Goal: Contribute content: Add original content to the website for others to see

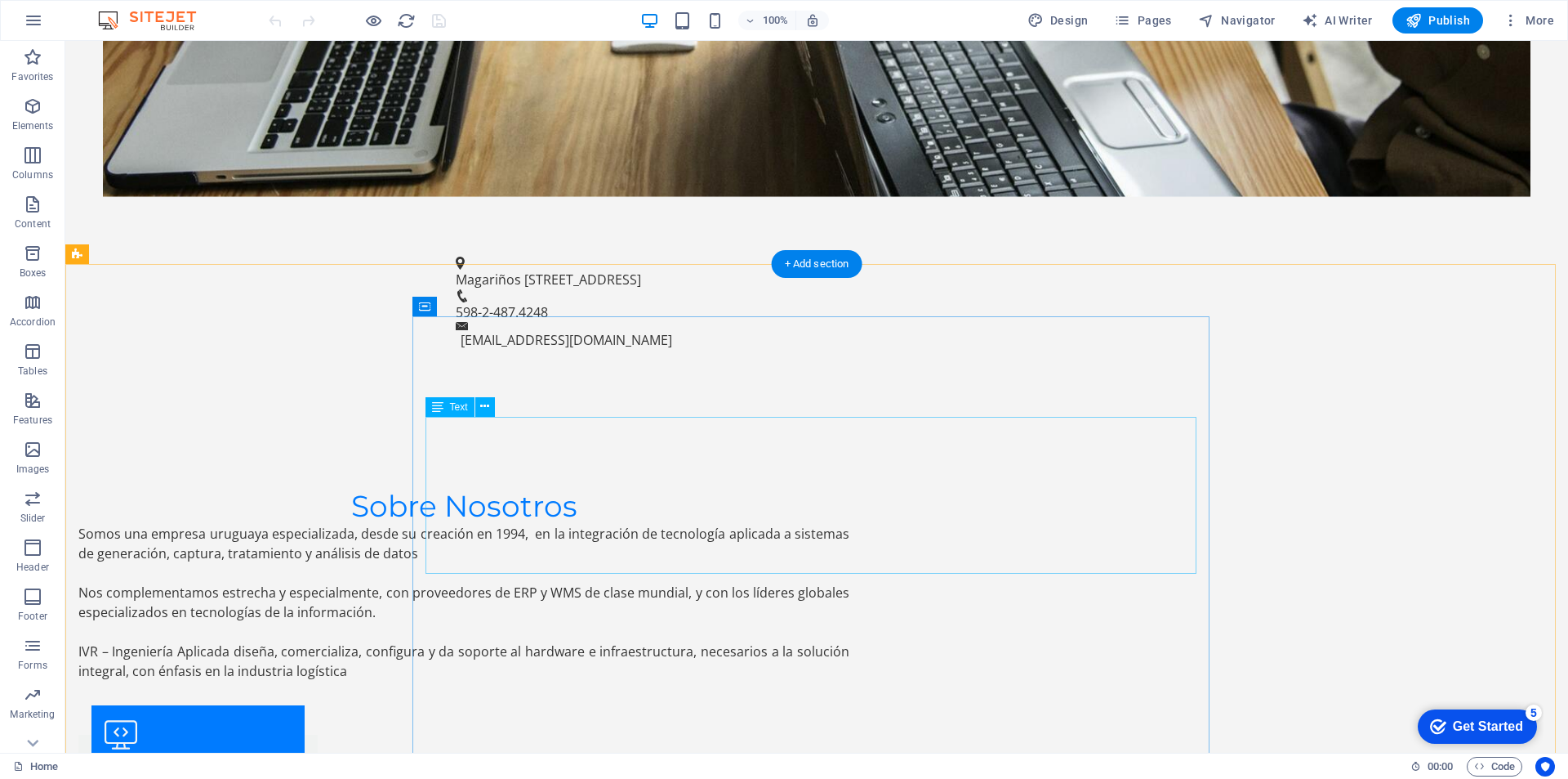
scroll to position [954, 0]
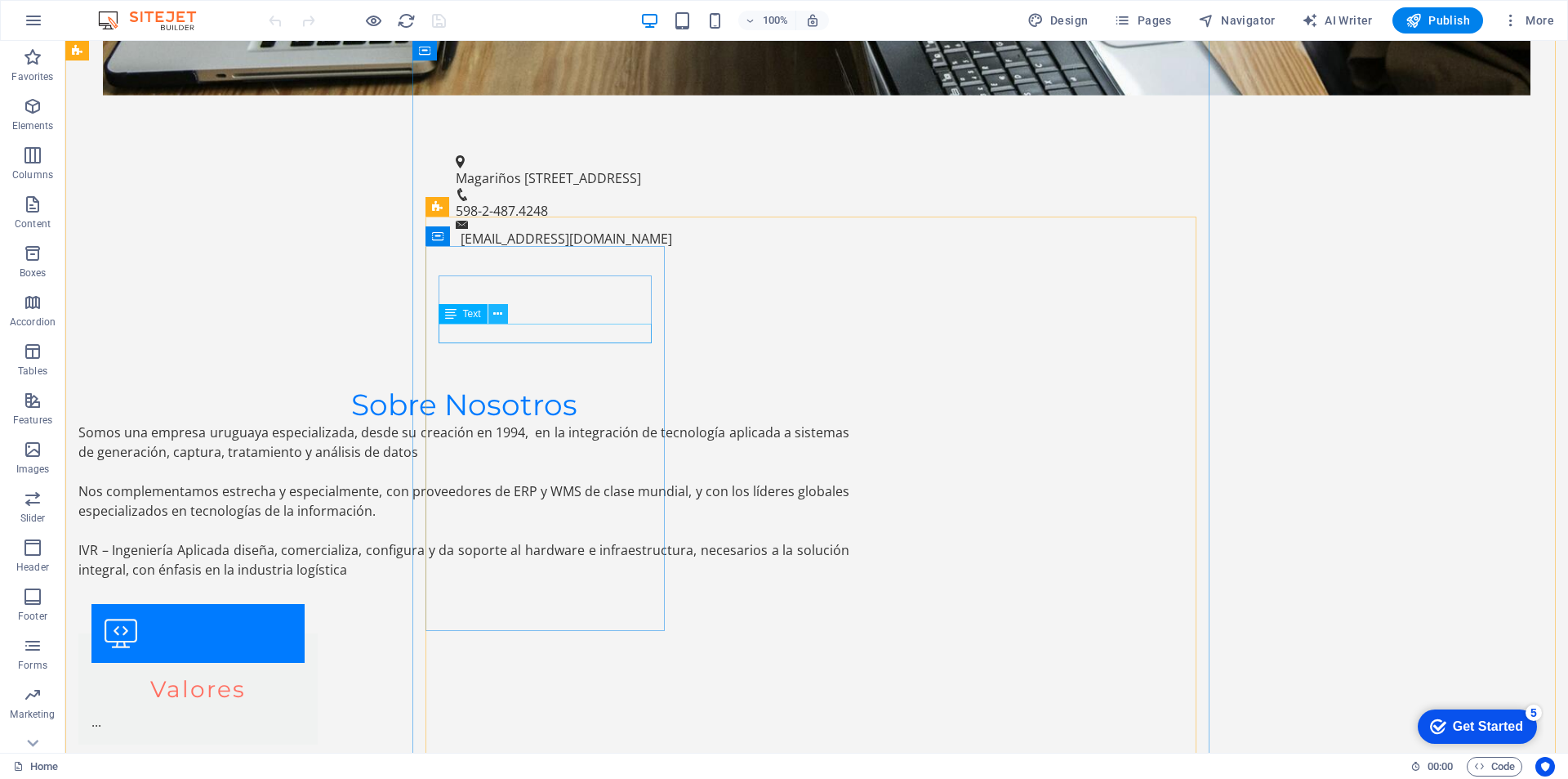
click at [503, 316] on icon at bounding box center [498, 314] width 9 height 17
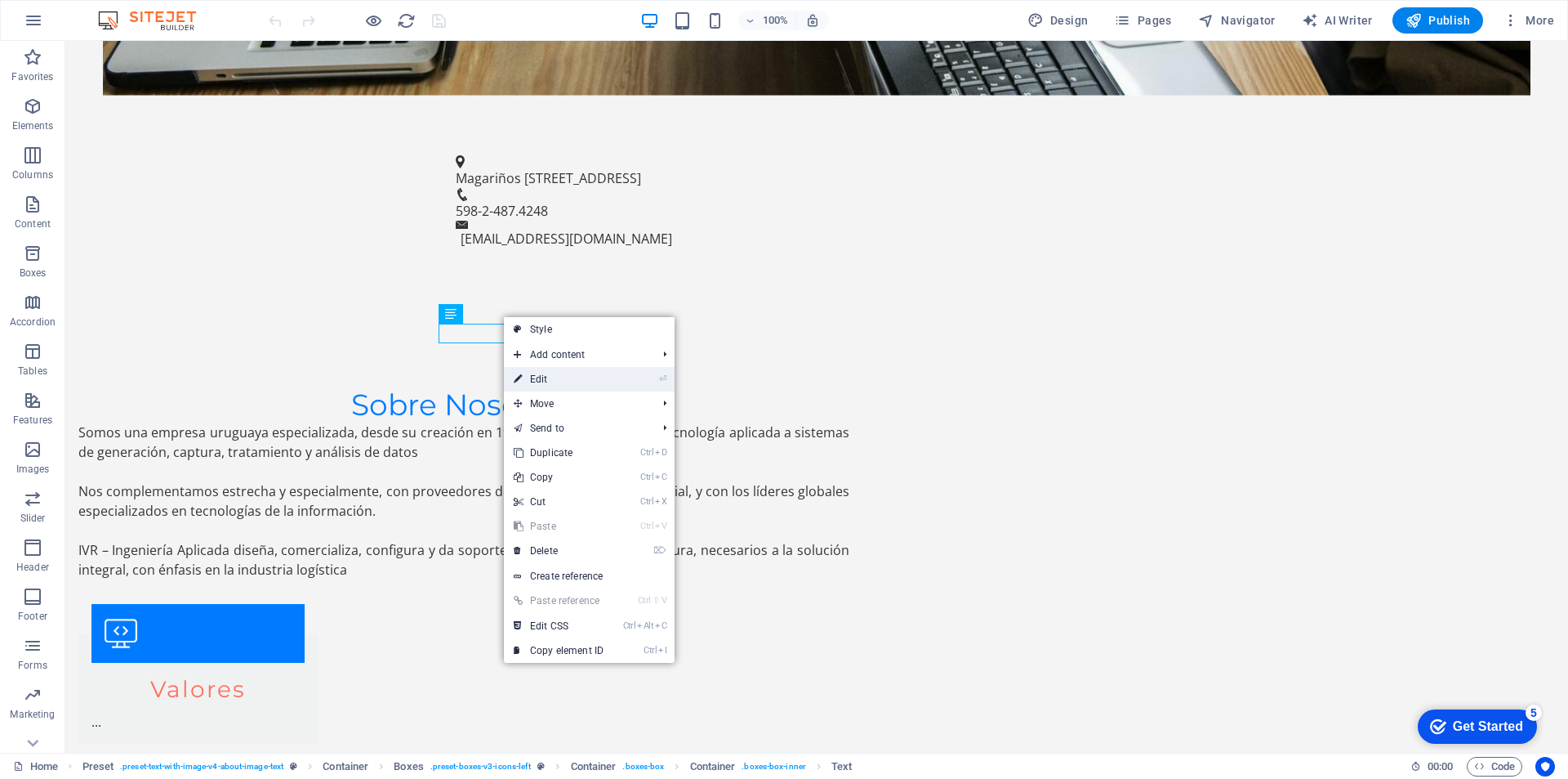
click at [557, 380] on link "⏎ Edit" at bounding box center [558, 379] width 110 height 24
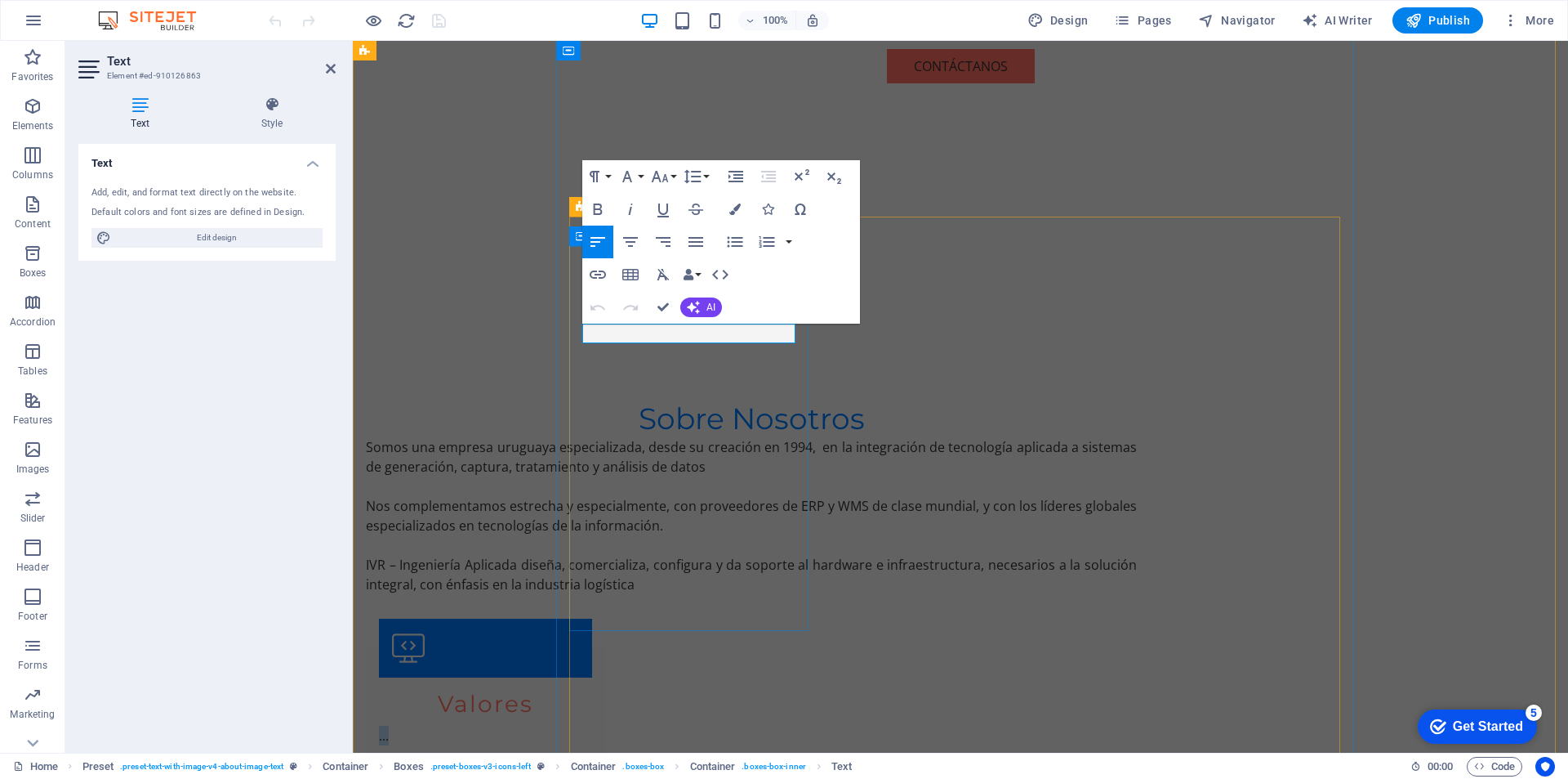
drag, startPoint x: 603, startPoint y: 332, endPoint x: 582, endPoint y: 333, distance: 21.0
click at [582, 726] on p "..." at bounding box center [486, 736] width 213 height 20
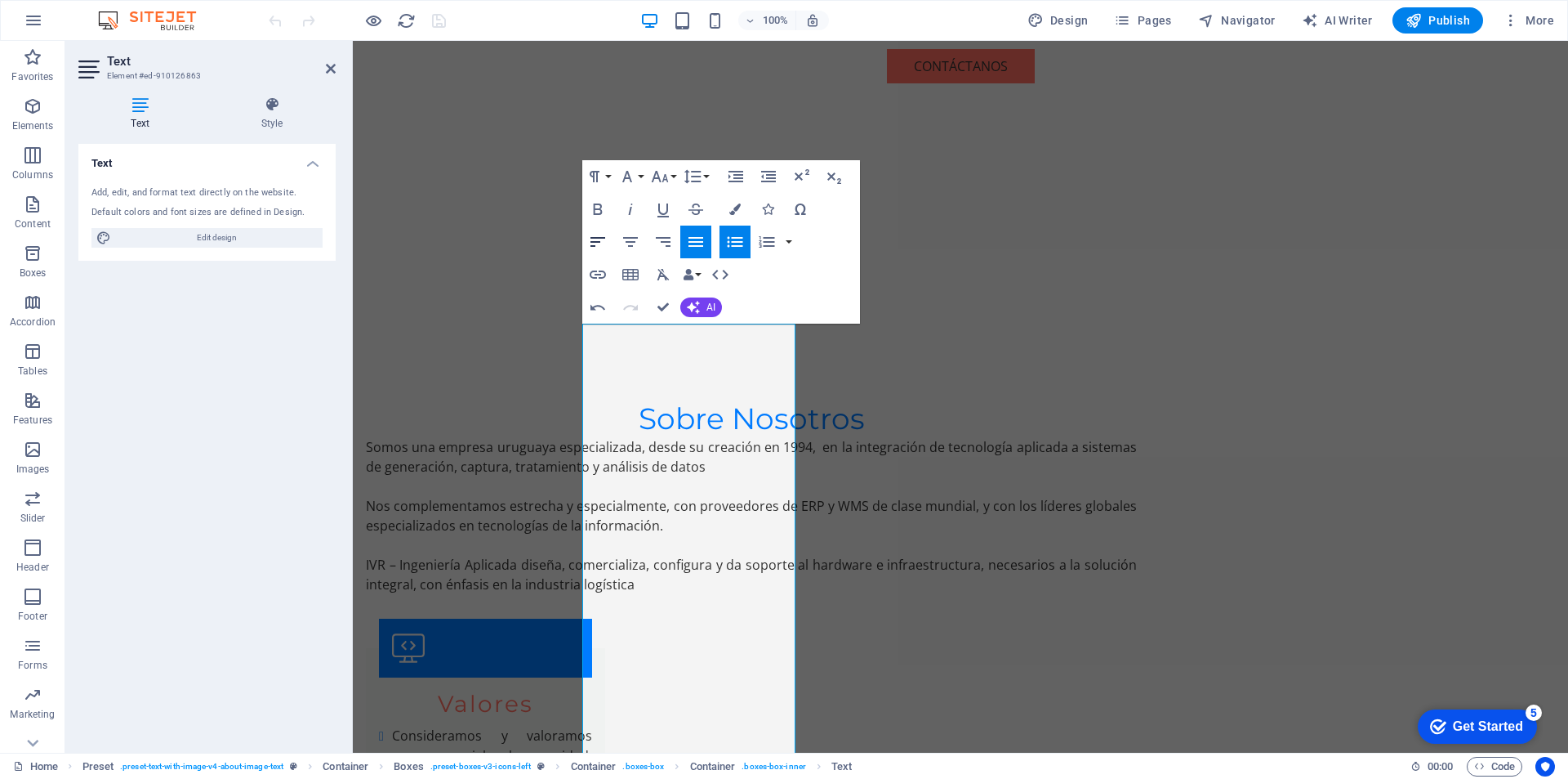
click at [595, 247] on icon "button" at bounding box center [598, 242] width 20 height 20
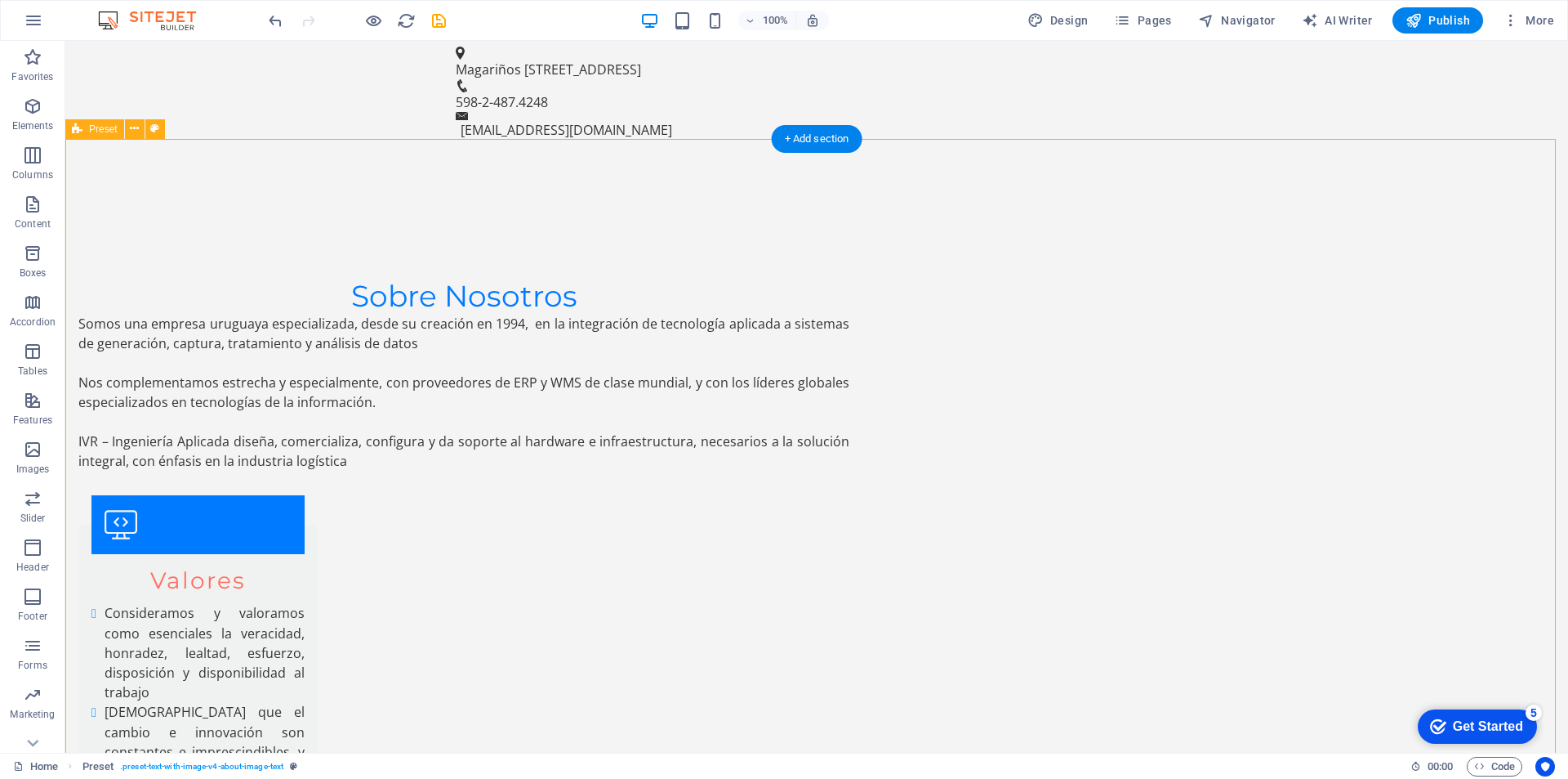
scroll to position [1078, 0]
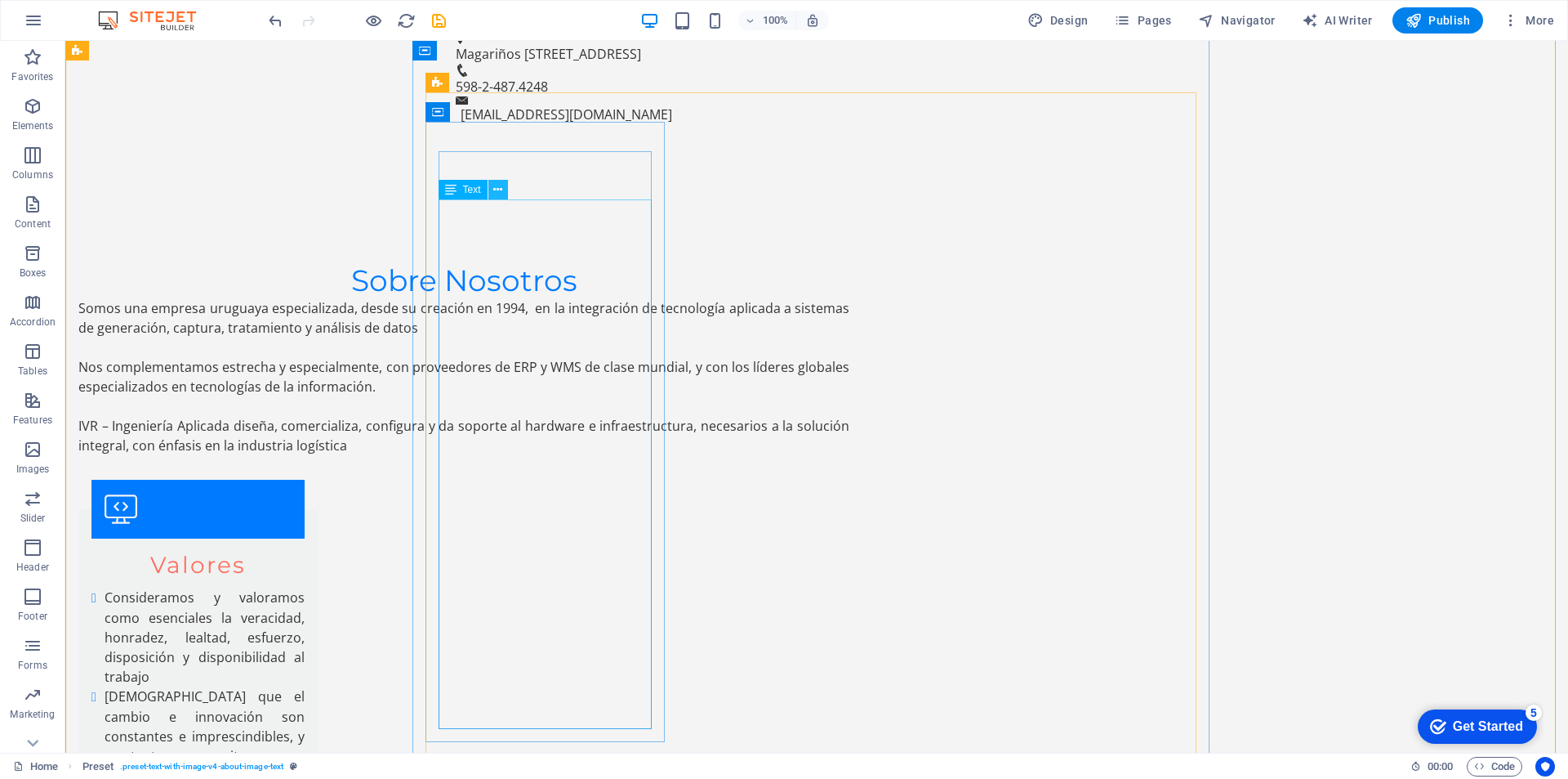
click at [494, 190] on icon at bounding box center [498, 190] width 9 height 17
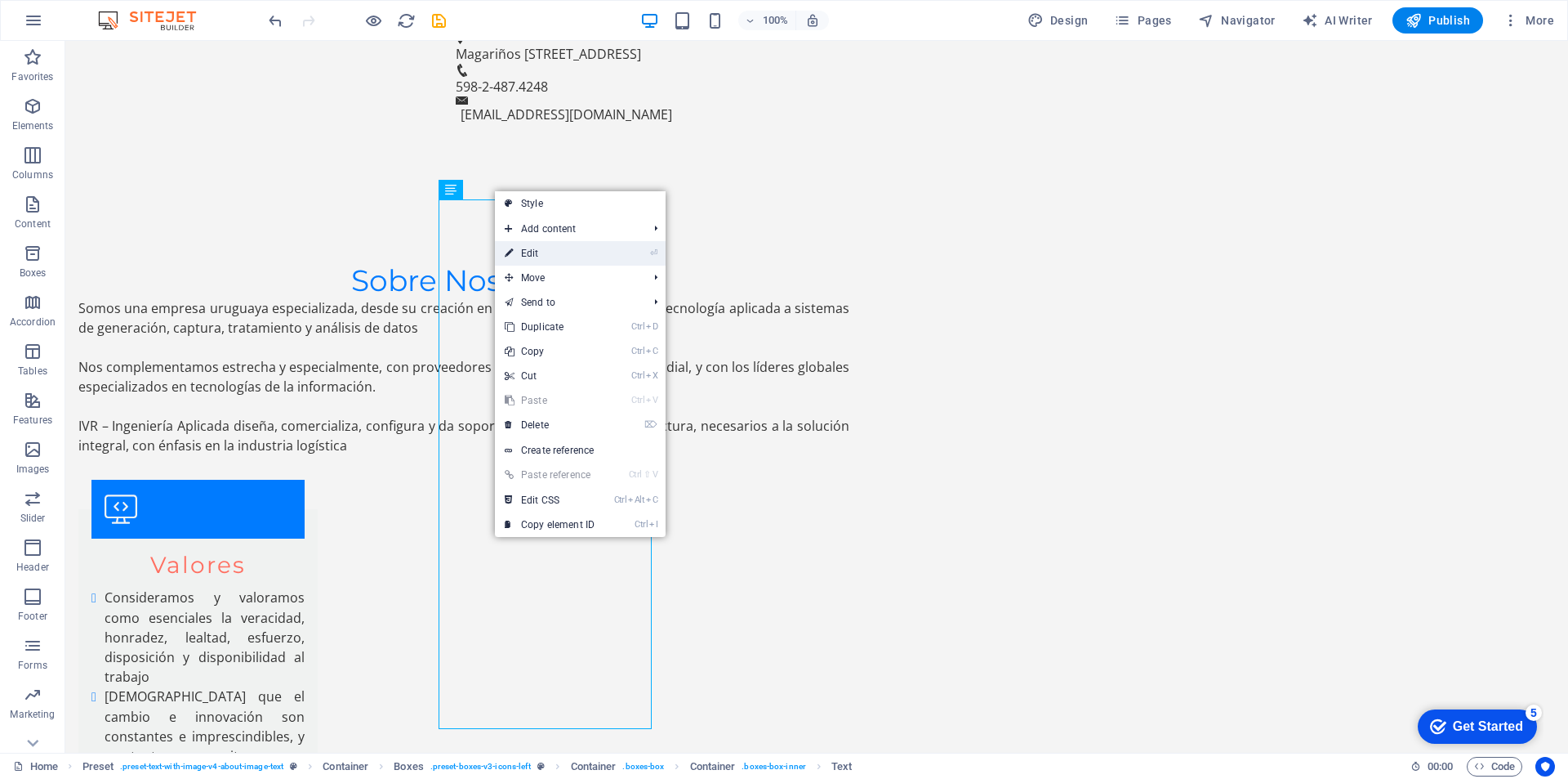
click at [546, 254] on link "⏎ Edit" at bounding box center [549, 253] width 110 height 24
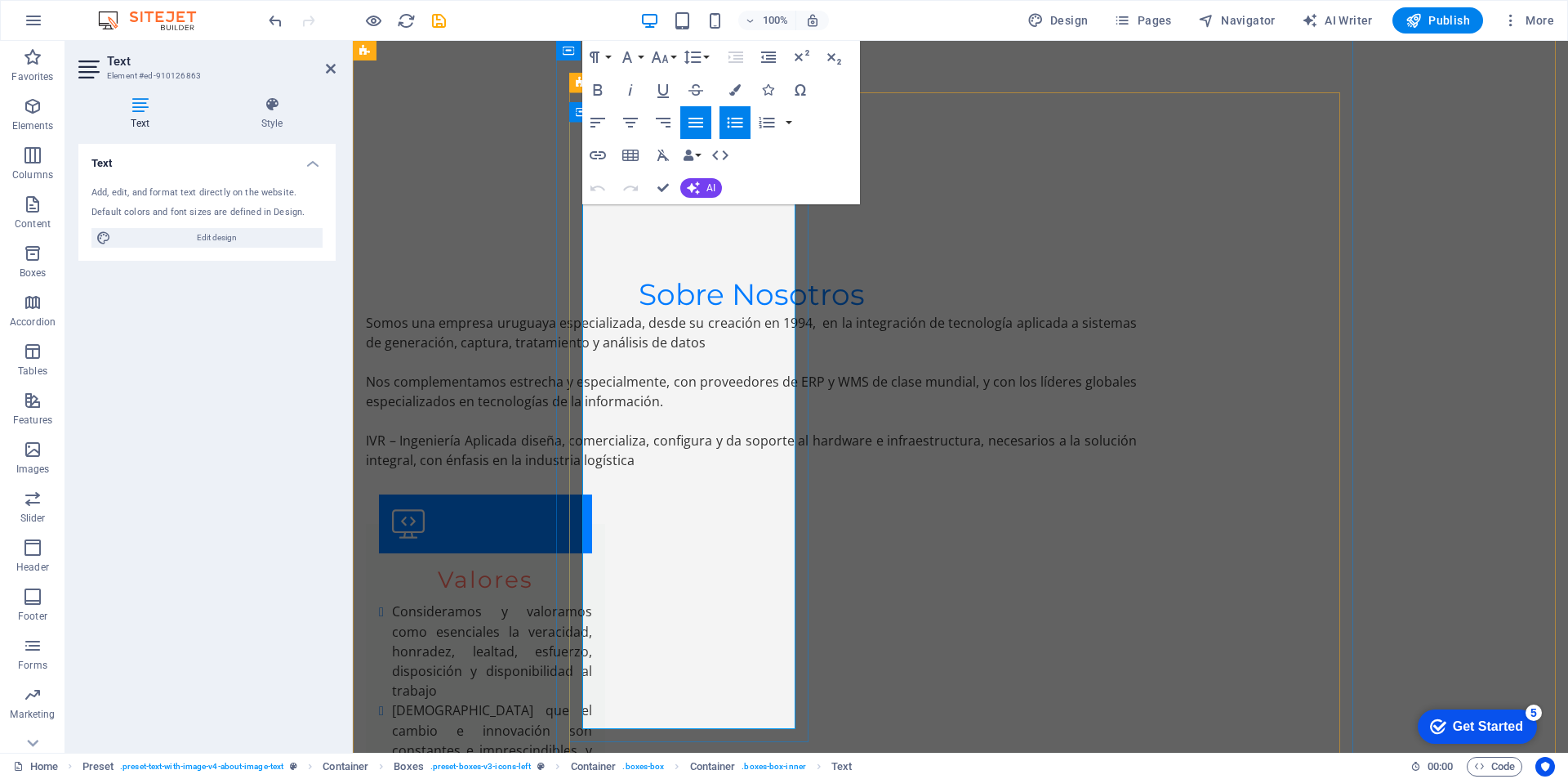
click at [592, 602] on li "Consideramos y valoramos como esenciales la veracidad, honradez, lealtad, esfue…" at bounding box center [492, 651] width 200 height 99
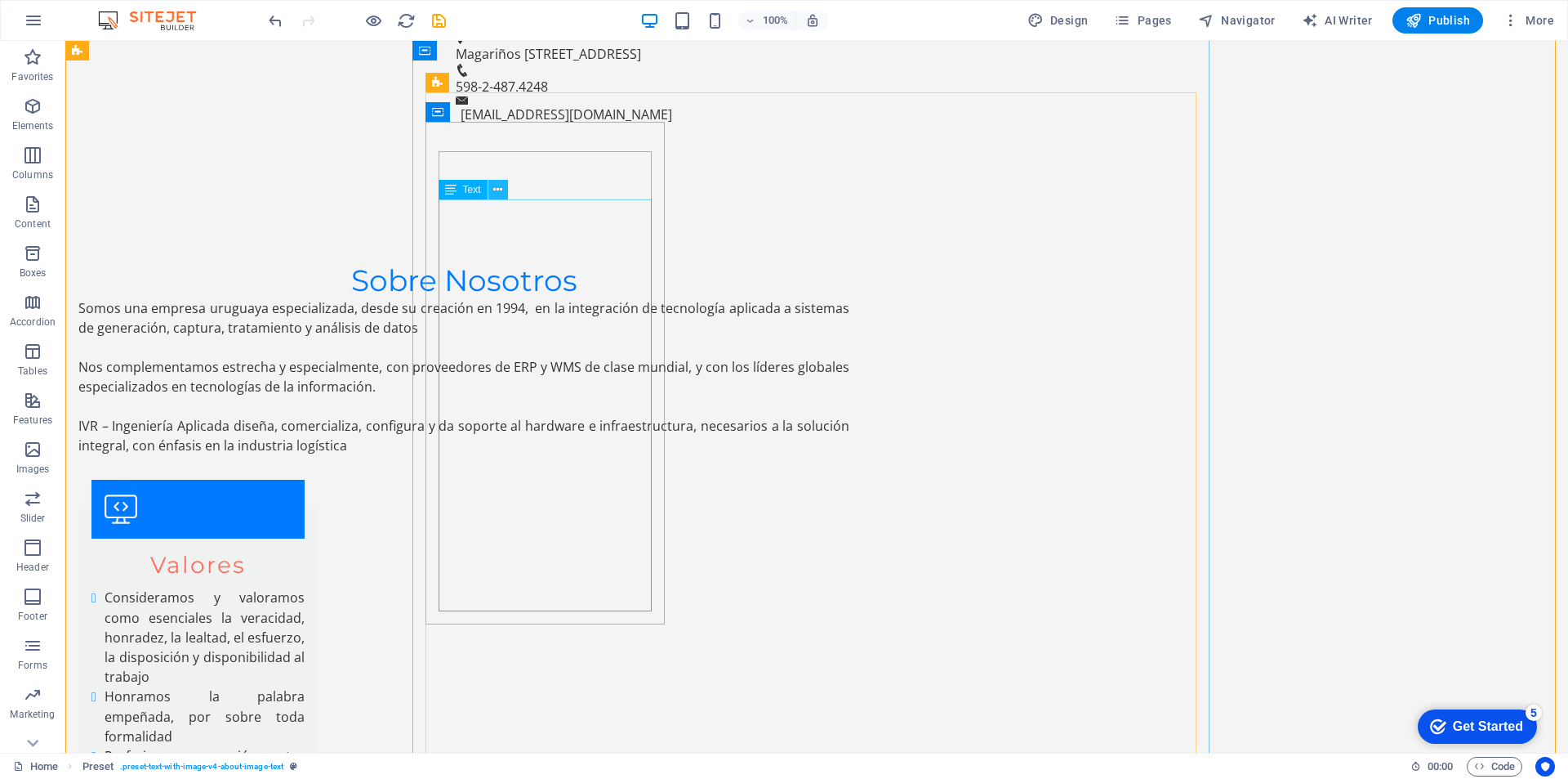
click at [501, 192] on icon at bounding box center [498, 190] width 9 height 17
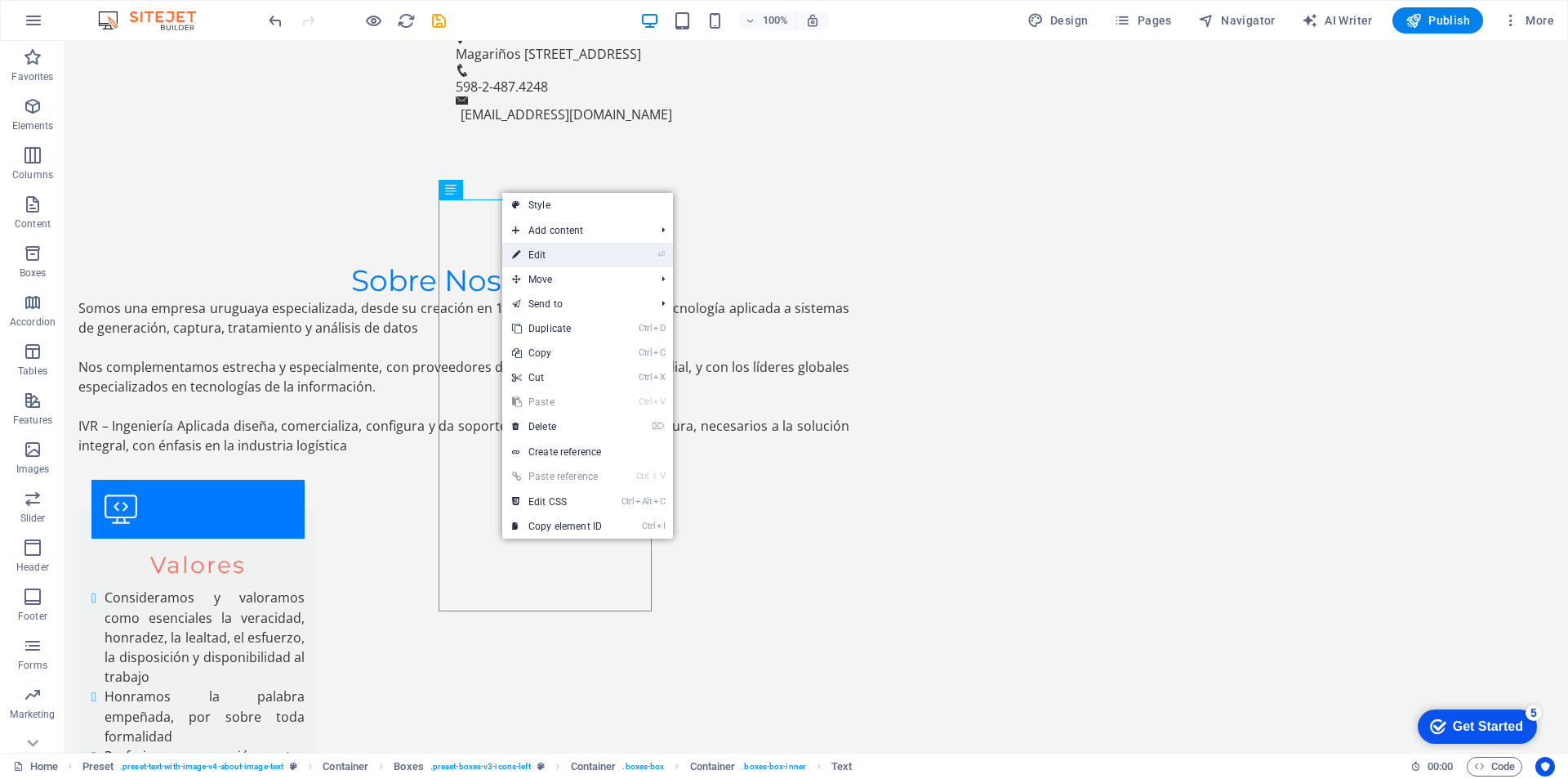
drag, startPoint x: 194, startPoint y: 207, endPoint x: 548, endPoint y: 247, distance: 356.3
click at [548, 247] on link "⏎ Edit" at bounding box center [557, 255] width 110 height 24
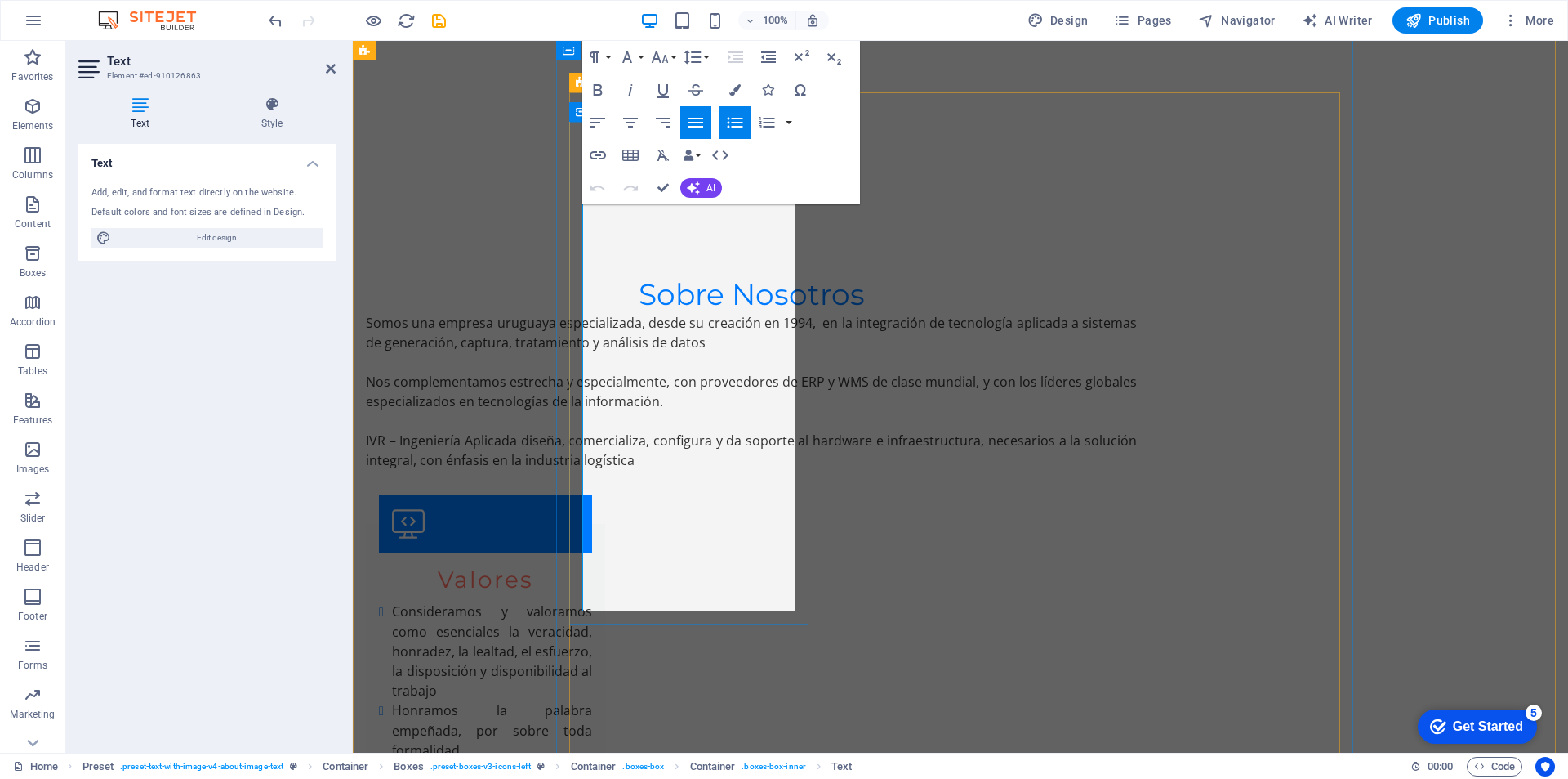
click at [592, 602] on li "Consideramos y valoramos como esenciales la veracidad, honradez, la lealtad, el…" at bounding box center [492, 651] width 200 height 99
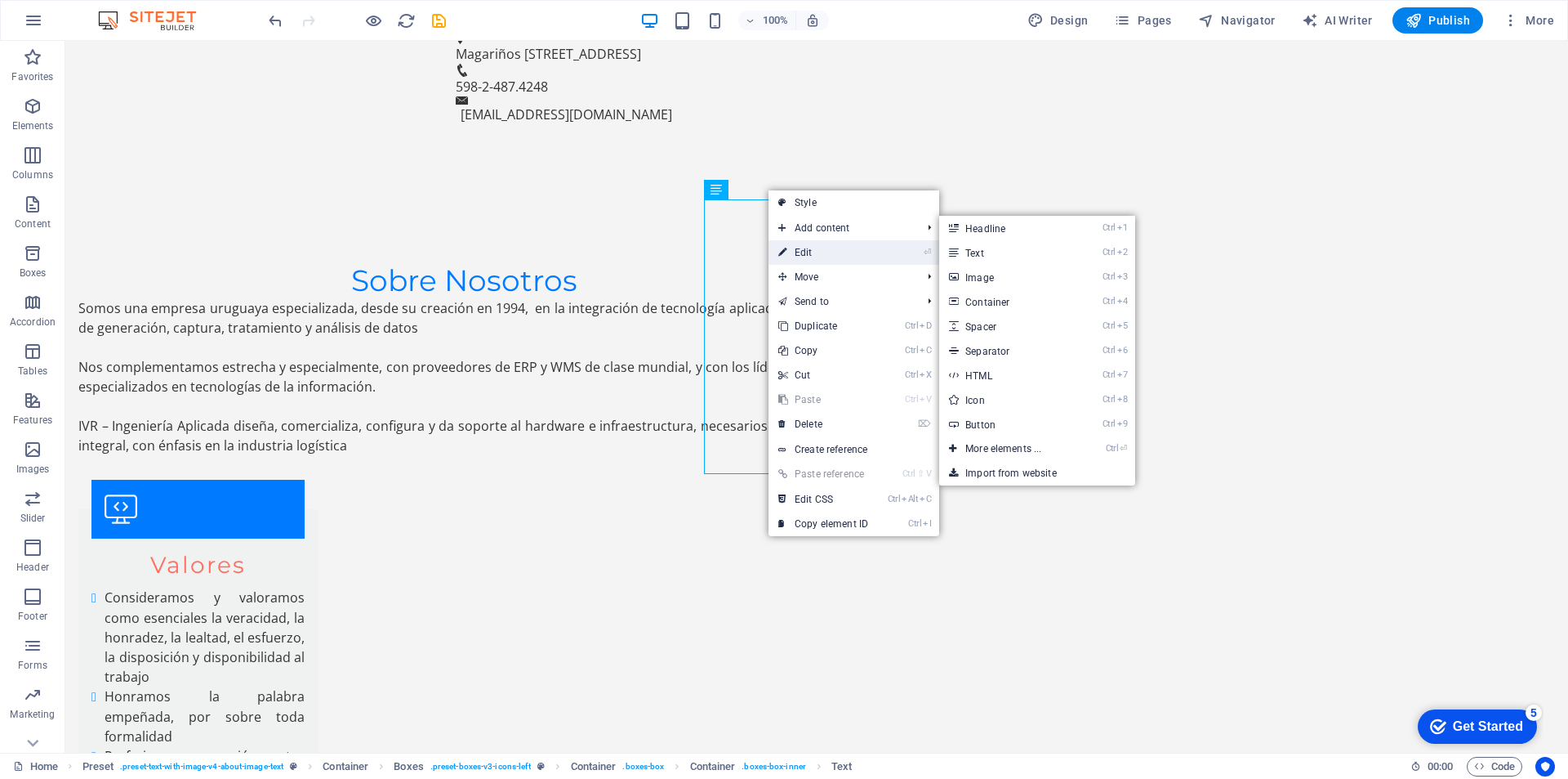
click at [807, 249] on link "⏎ Edit" at bounding box center [824, 252] width 110 height 24
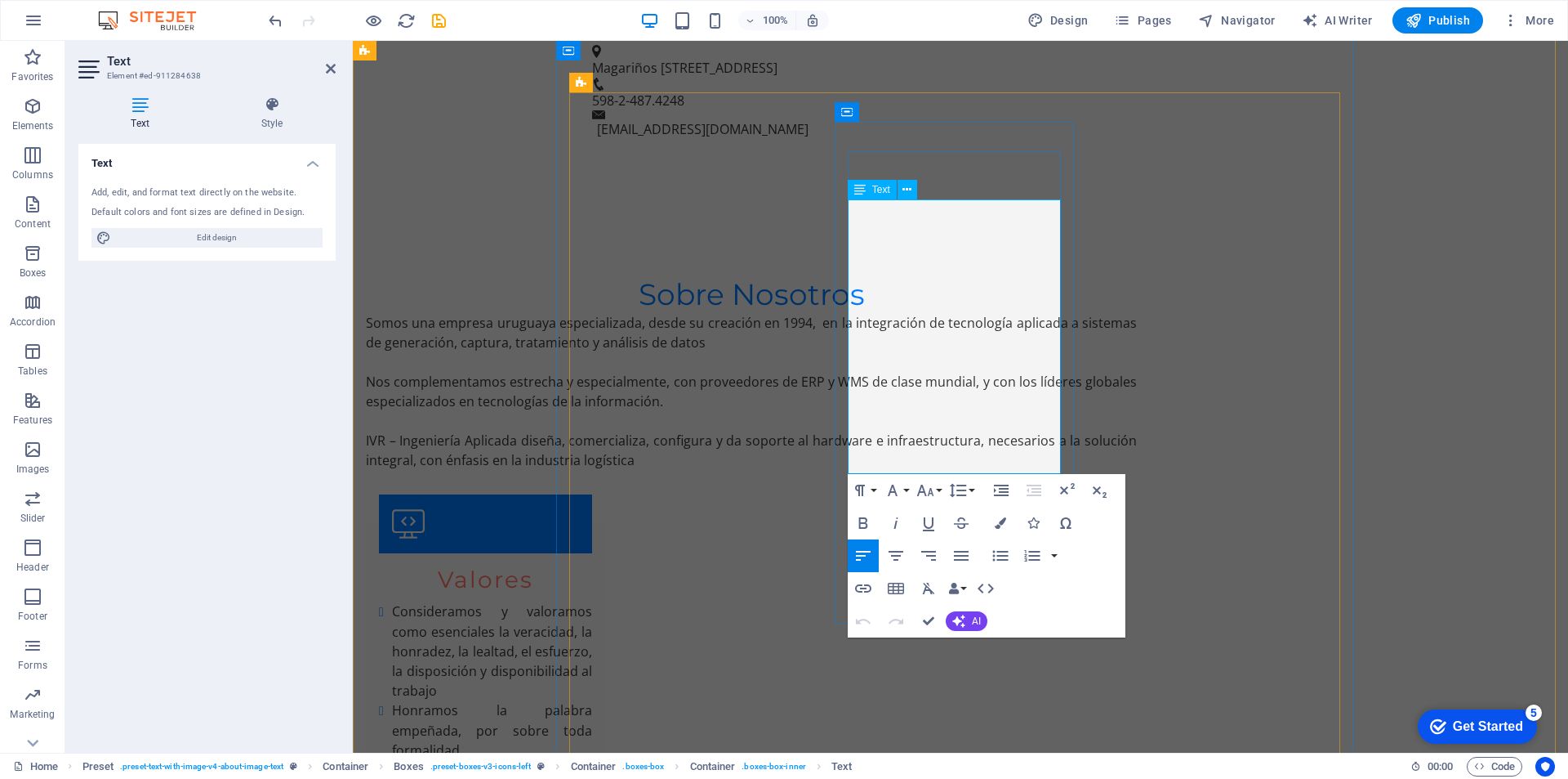
drag, startPoint x: 848, startPoint y: 210, endPoint x: 1009, endPoint y: 462, distance: 299.0
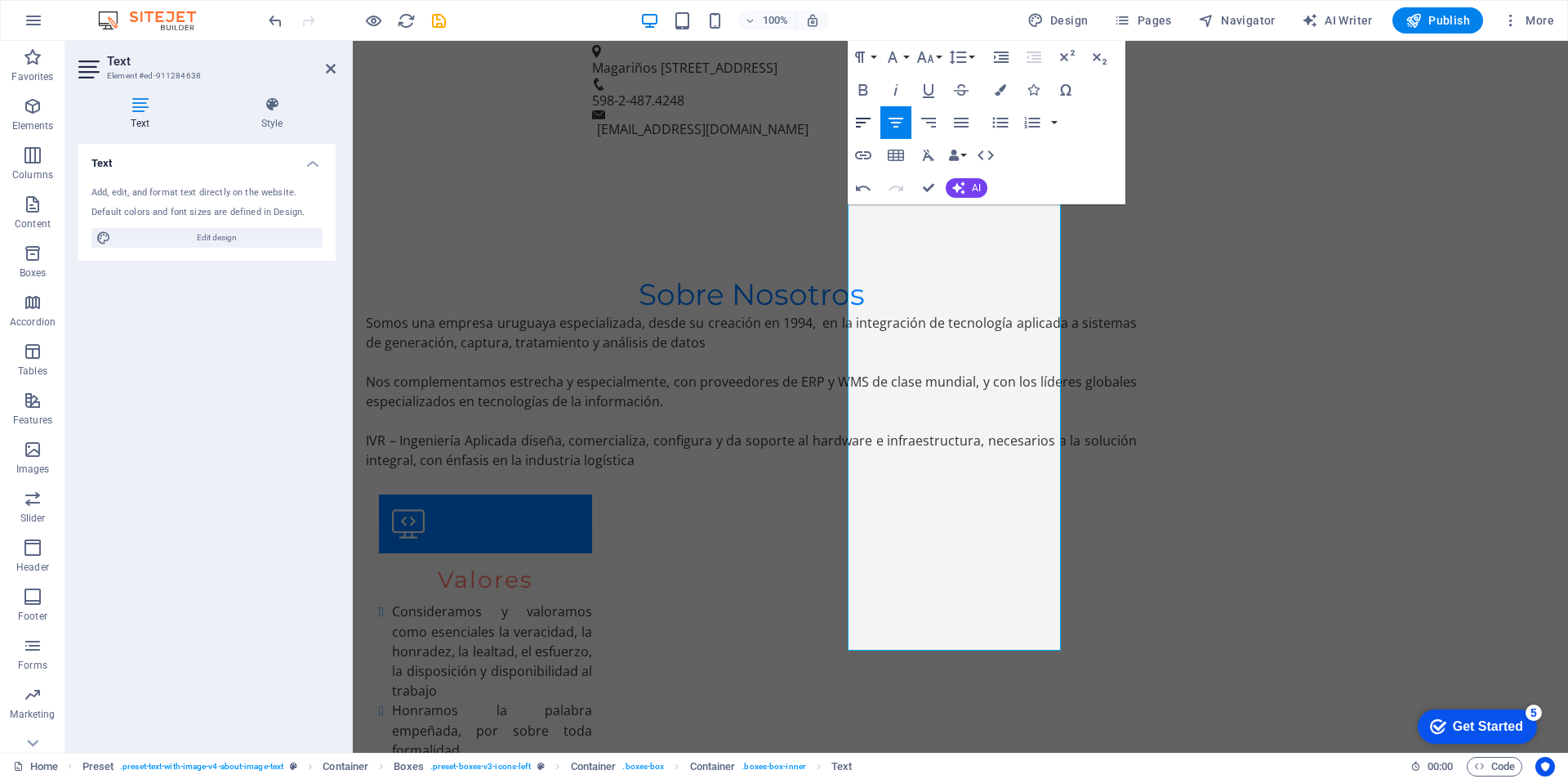
click at [862, 114] on icon "button" at bounding box center [863, 122] width 20 height 20
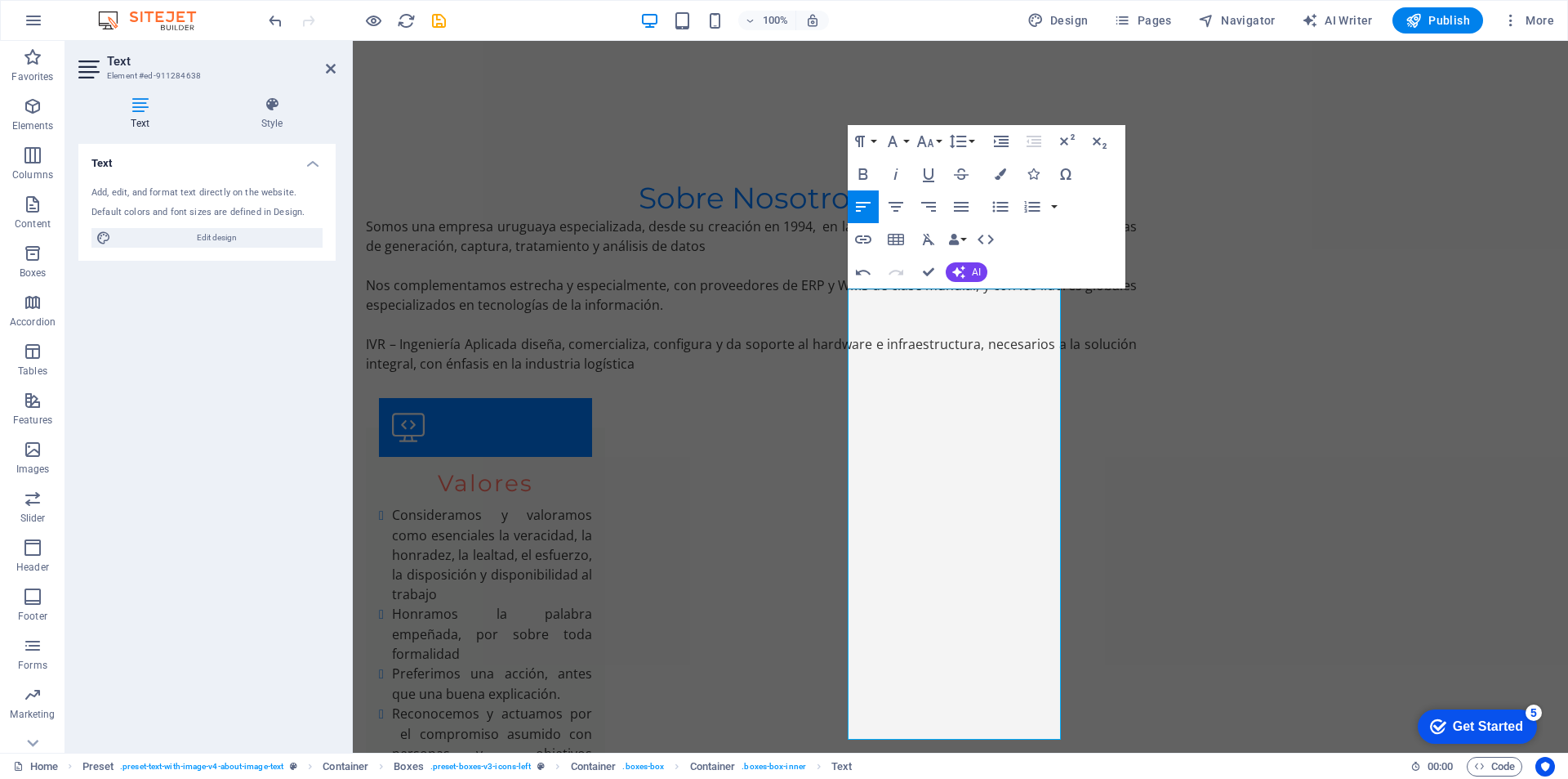
scroll to position [1453, 0]
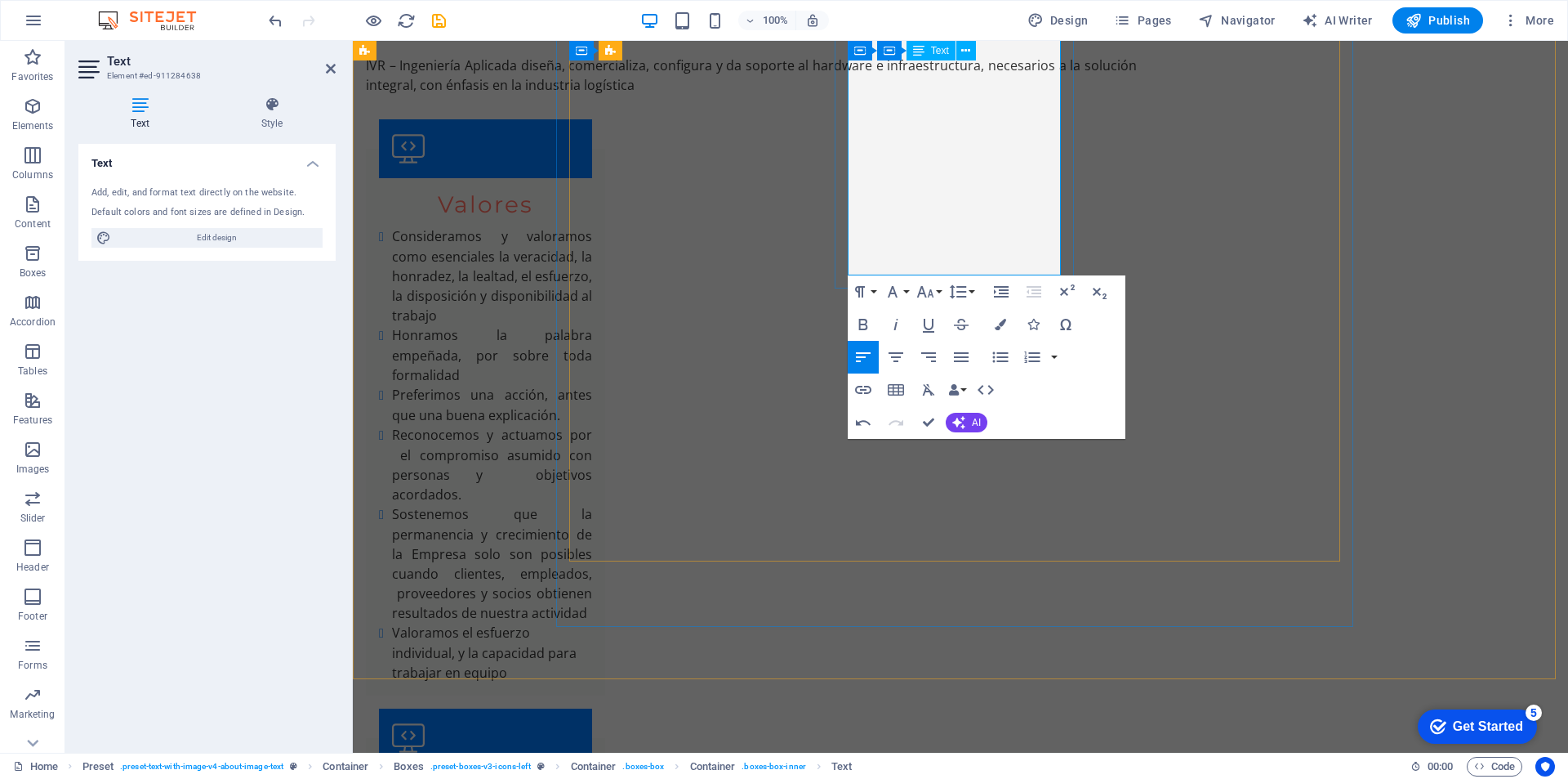
drag, startPoint x: 849, startPoint y: 401, endPoint x: 988, endPoint y: 270, distance: 191.0
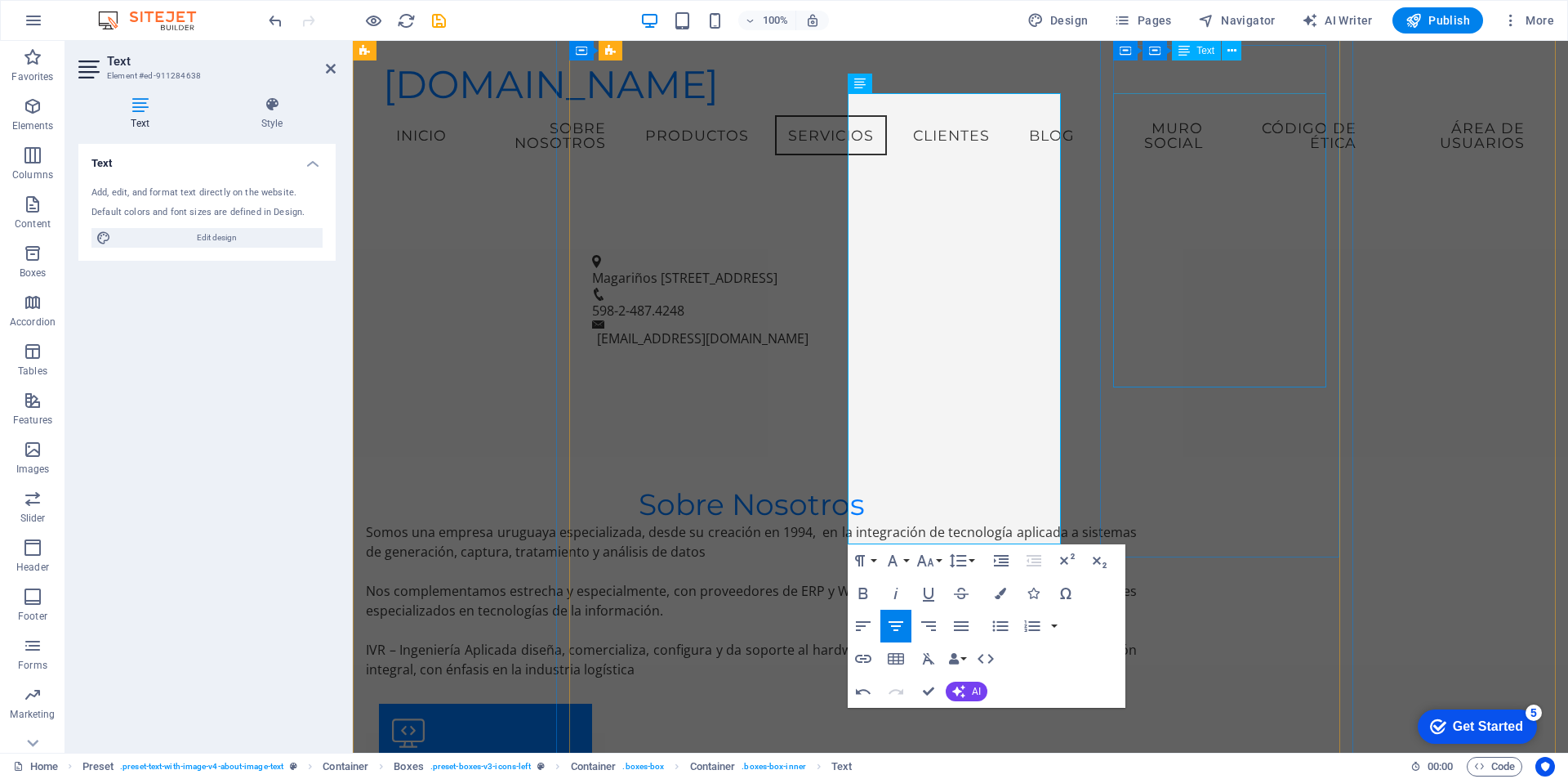
scroll to position [753, 0]
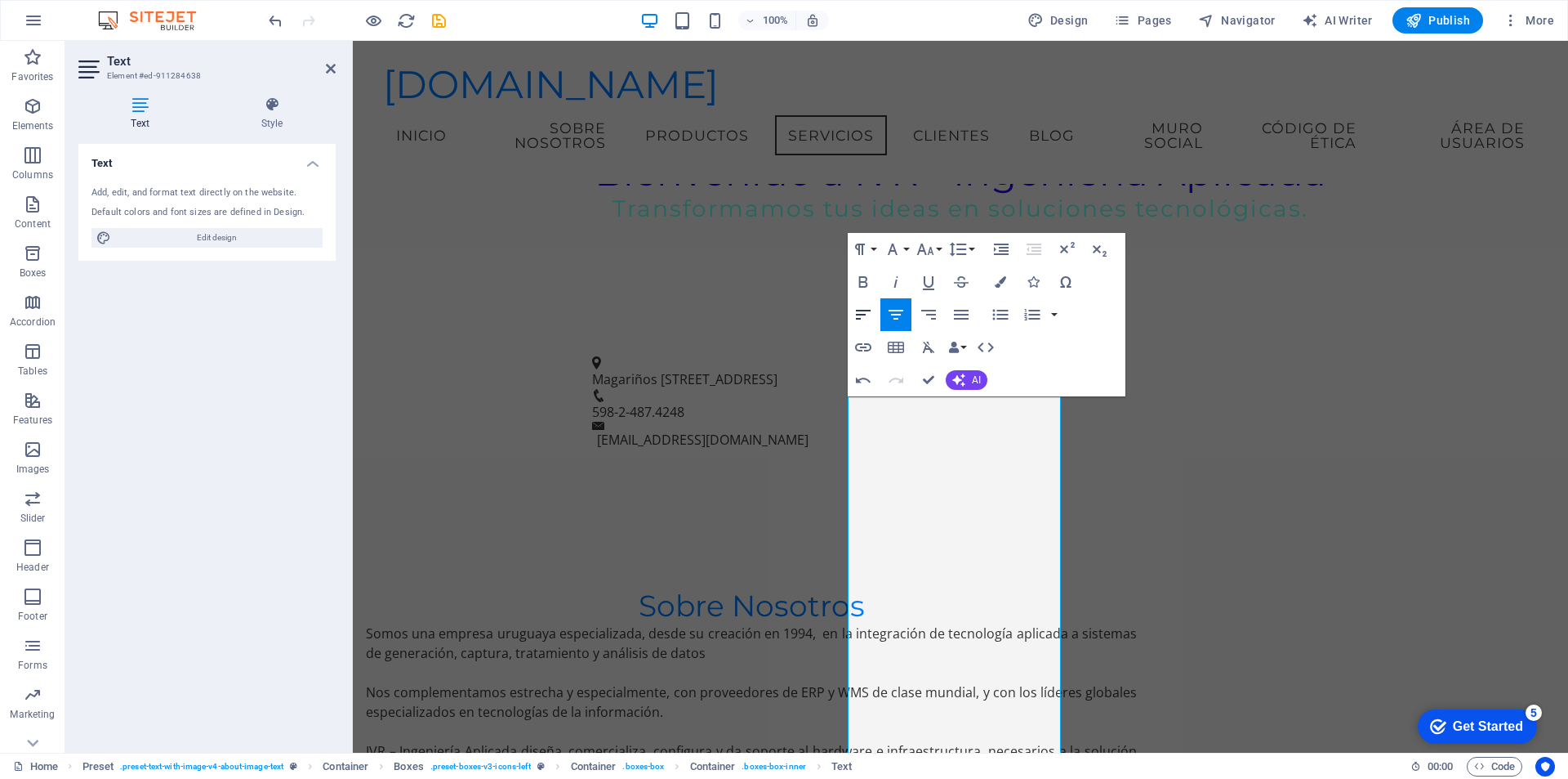
click at [869, 310] on icon "button" at bounding box center [863, 314] width 14 height 10
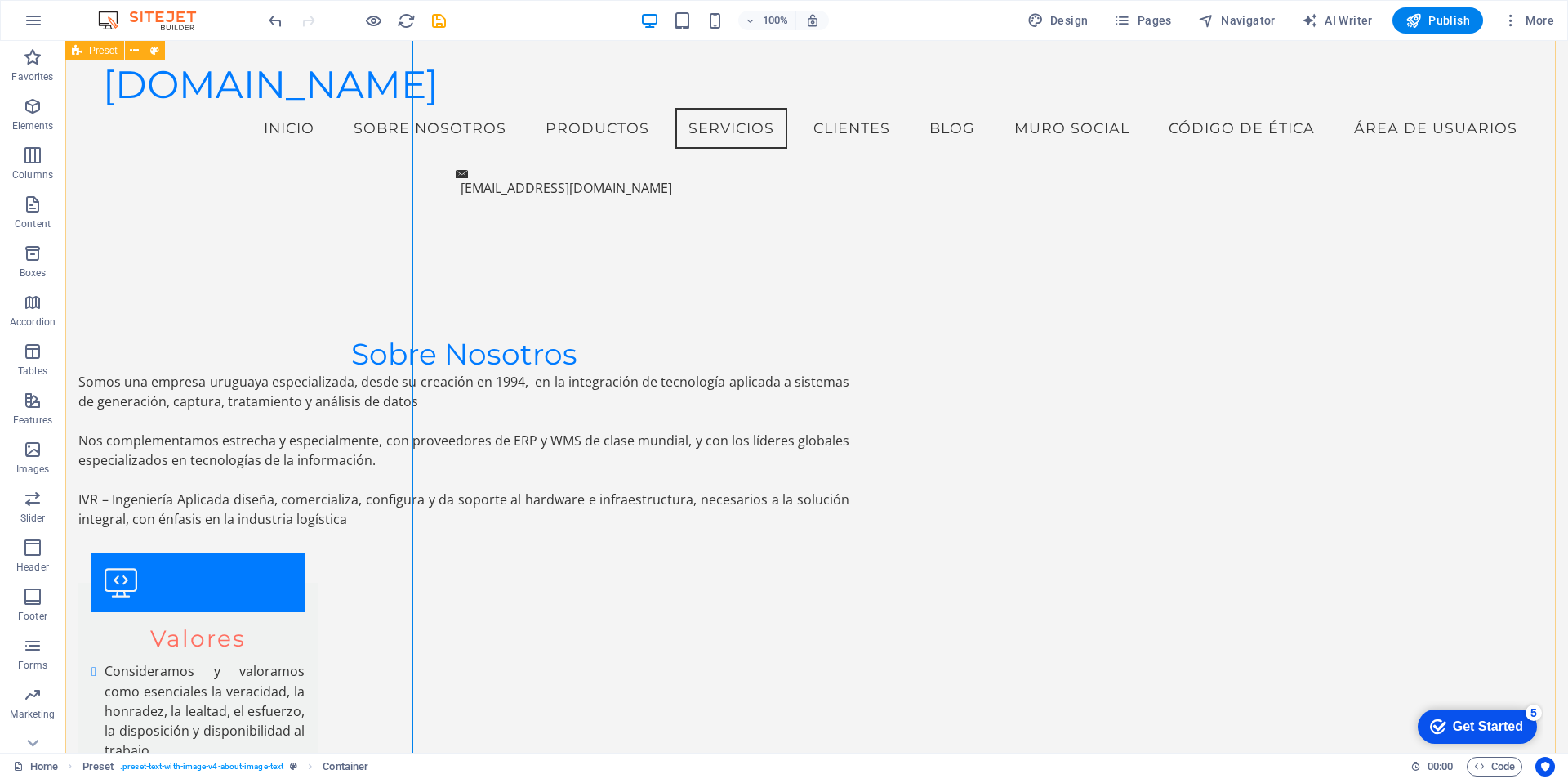
scroll to position [943, 0]
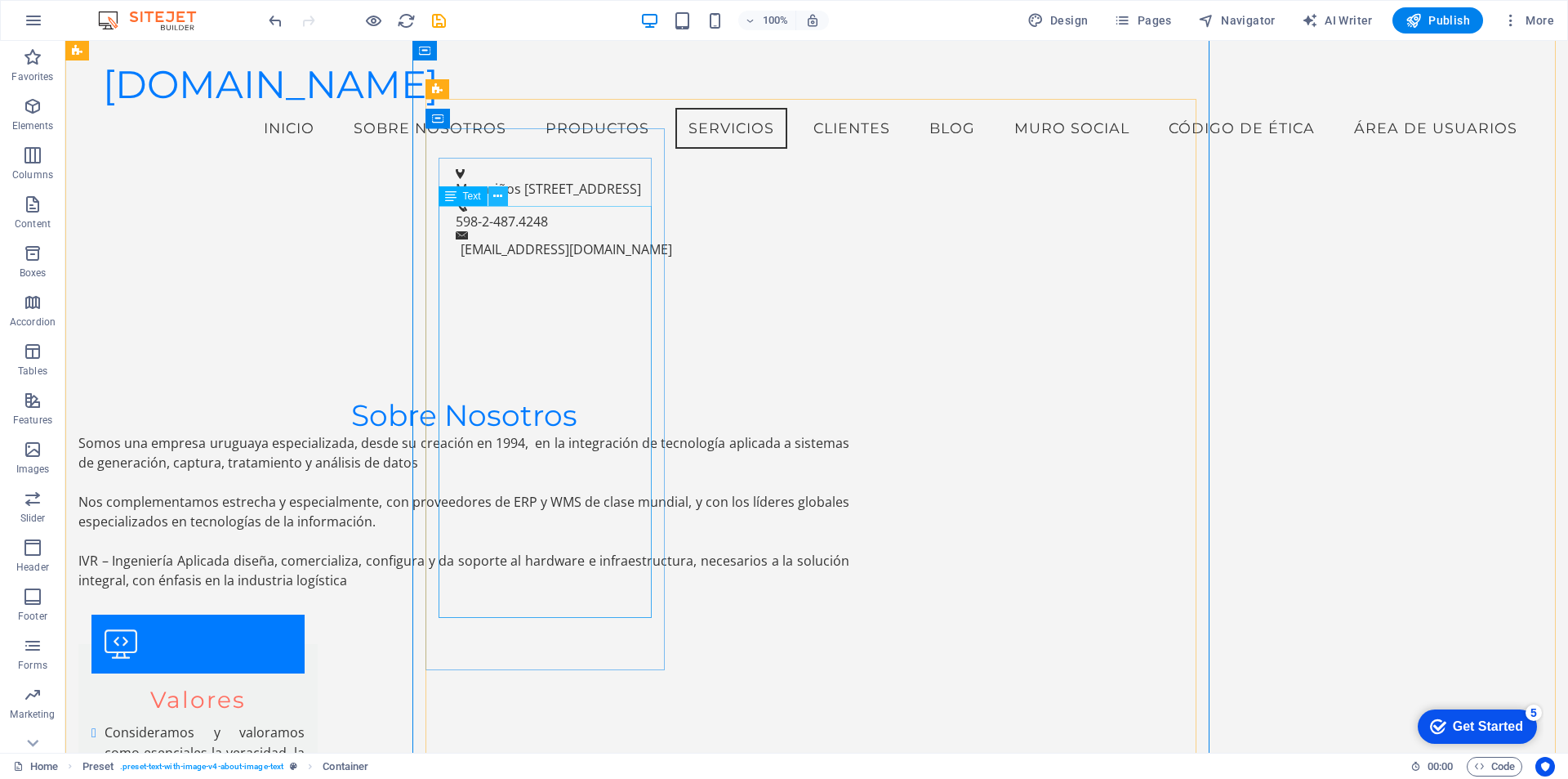
click at [499, 194] on icon at bounding box center [498, 196] width 9 height 17
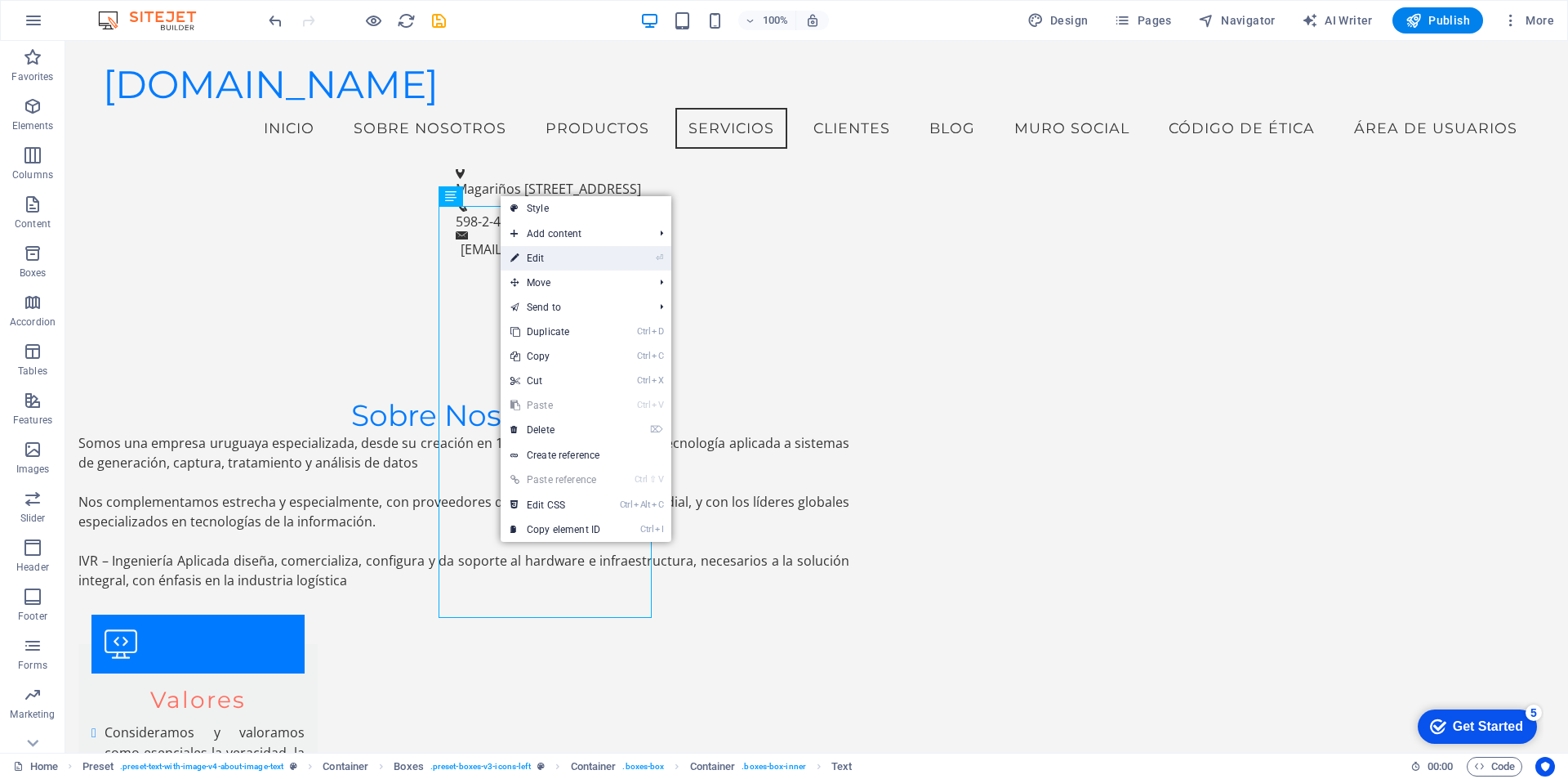
click at [597, 255] on link "⏎ Edit" at bounding box center [556, 257] width 110 height 24
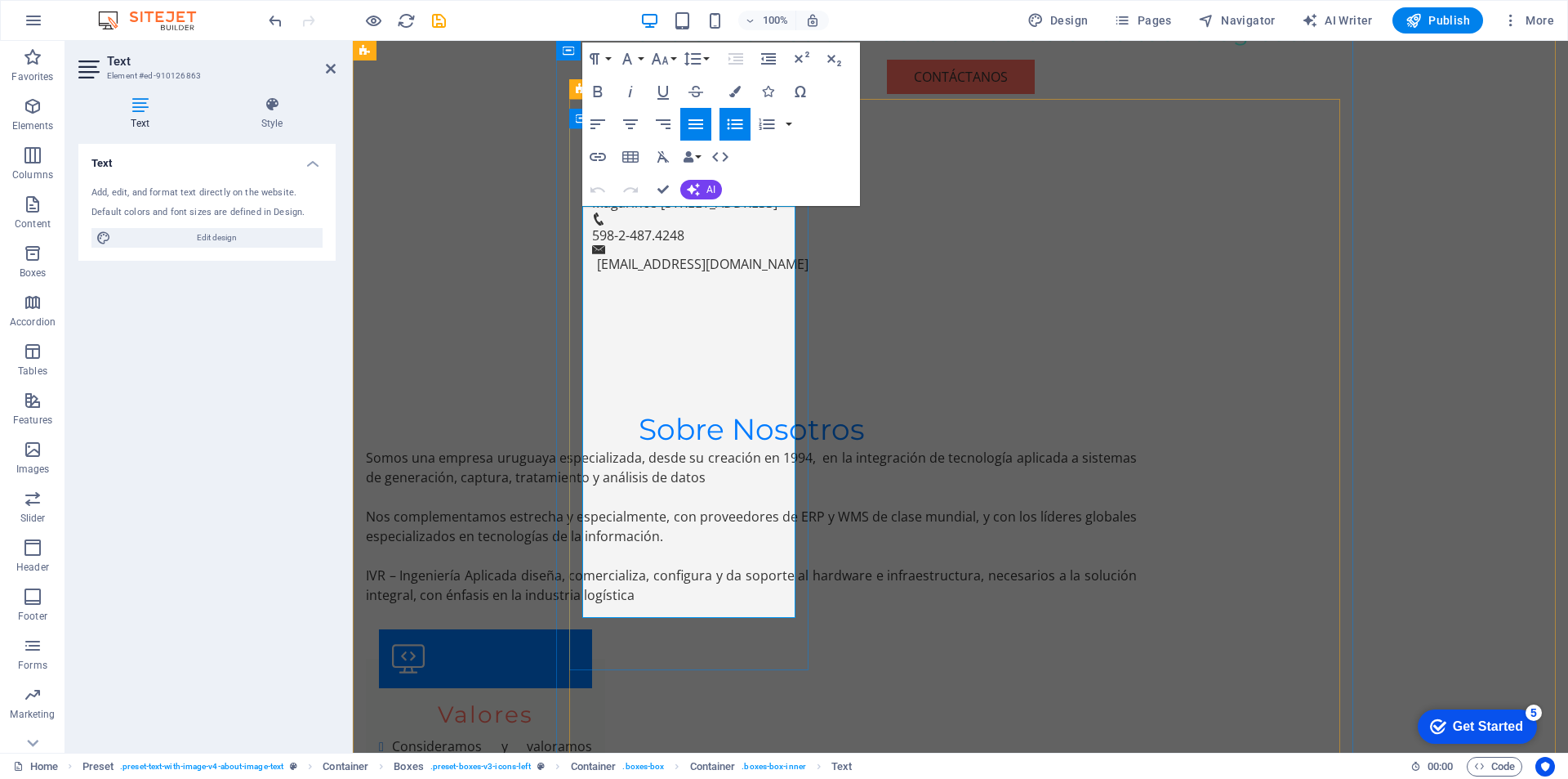
scroll to position [1071, 0]
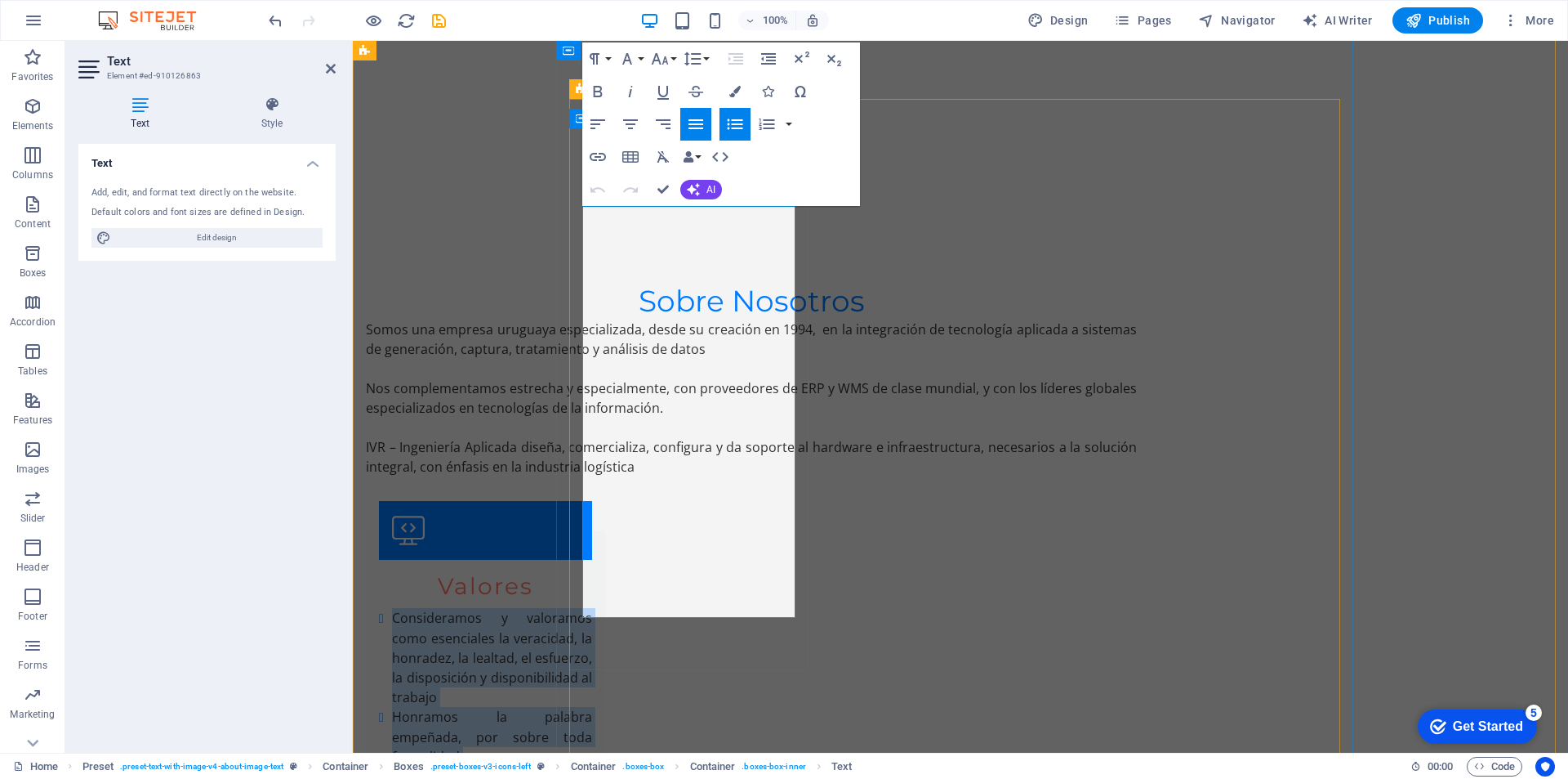
drag, startPoint x: 596, startPoint y: 213, endPoint x: 770, endPoint y: 611, distance: 434.4
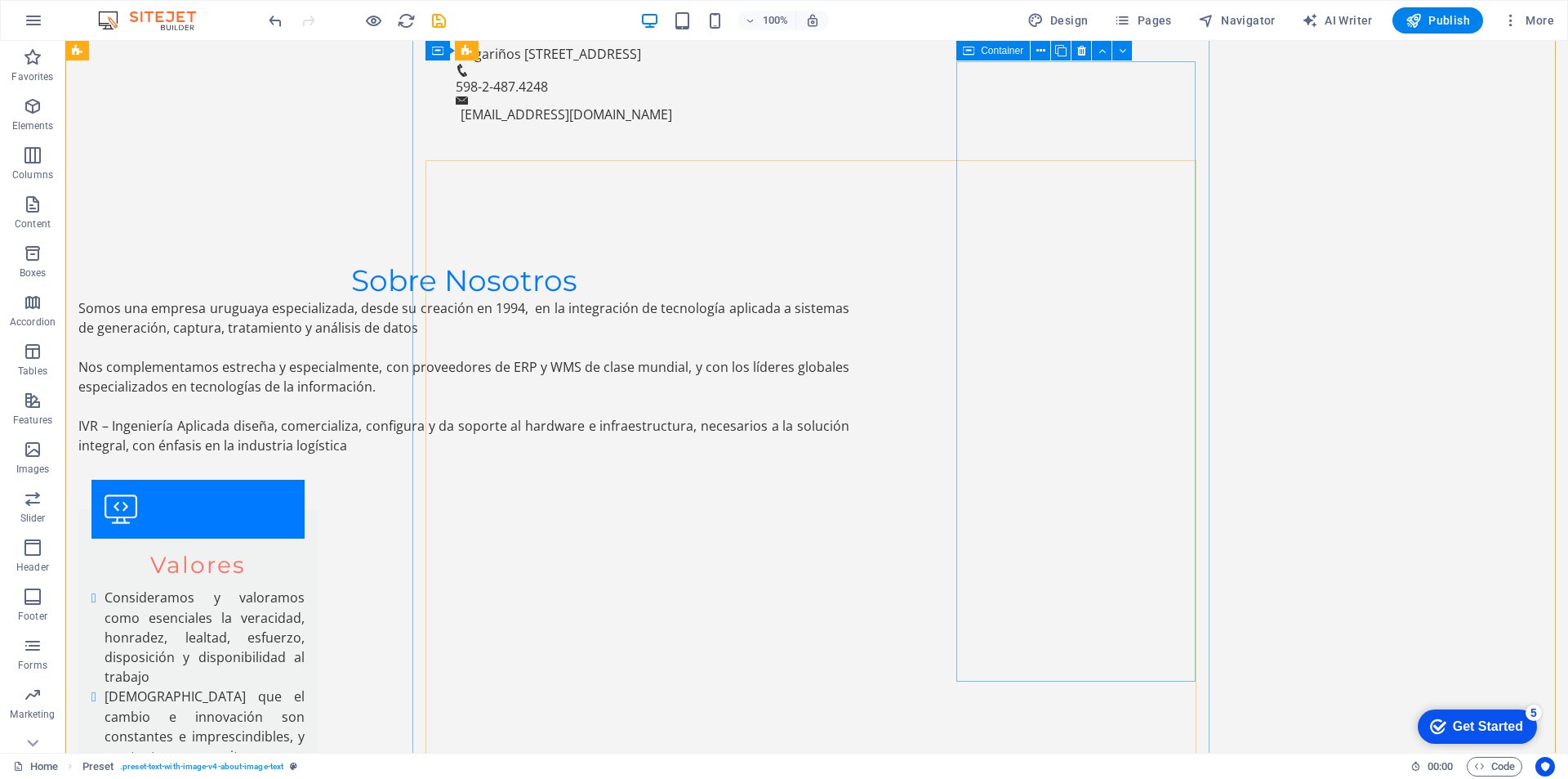
scroll to position [753, 0]
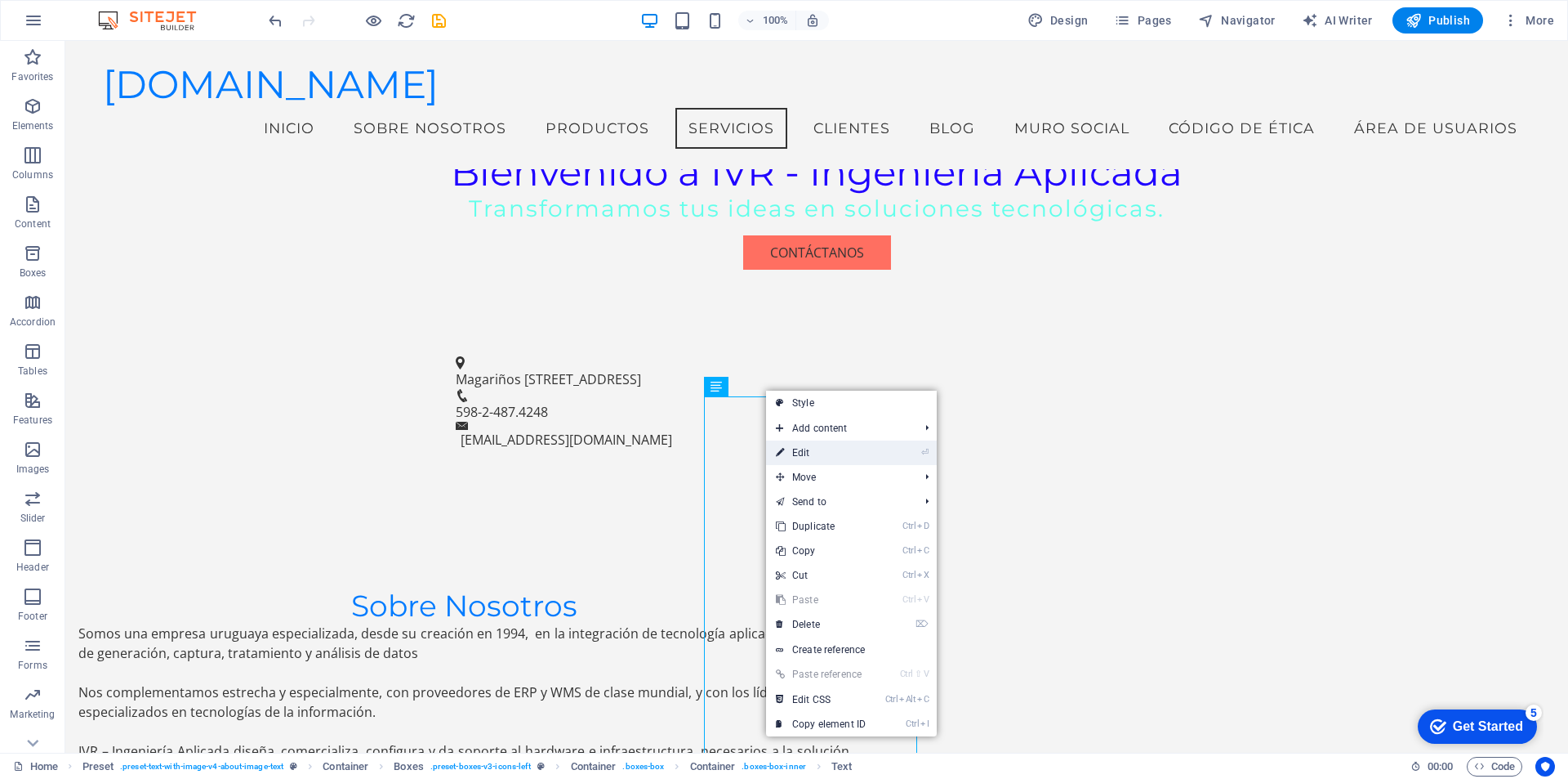
click at [811, 452] on link "⏎ Edit" at bounding box center [821, 452] width 110 height 24
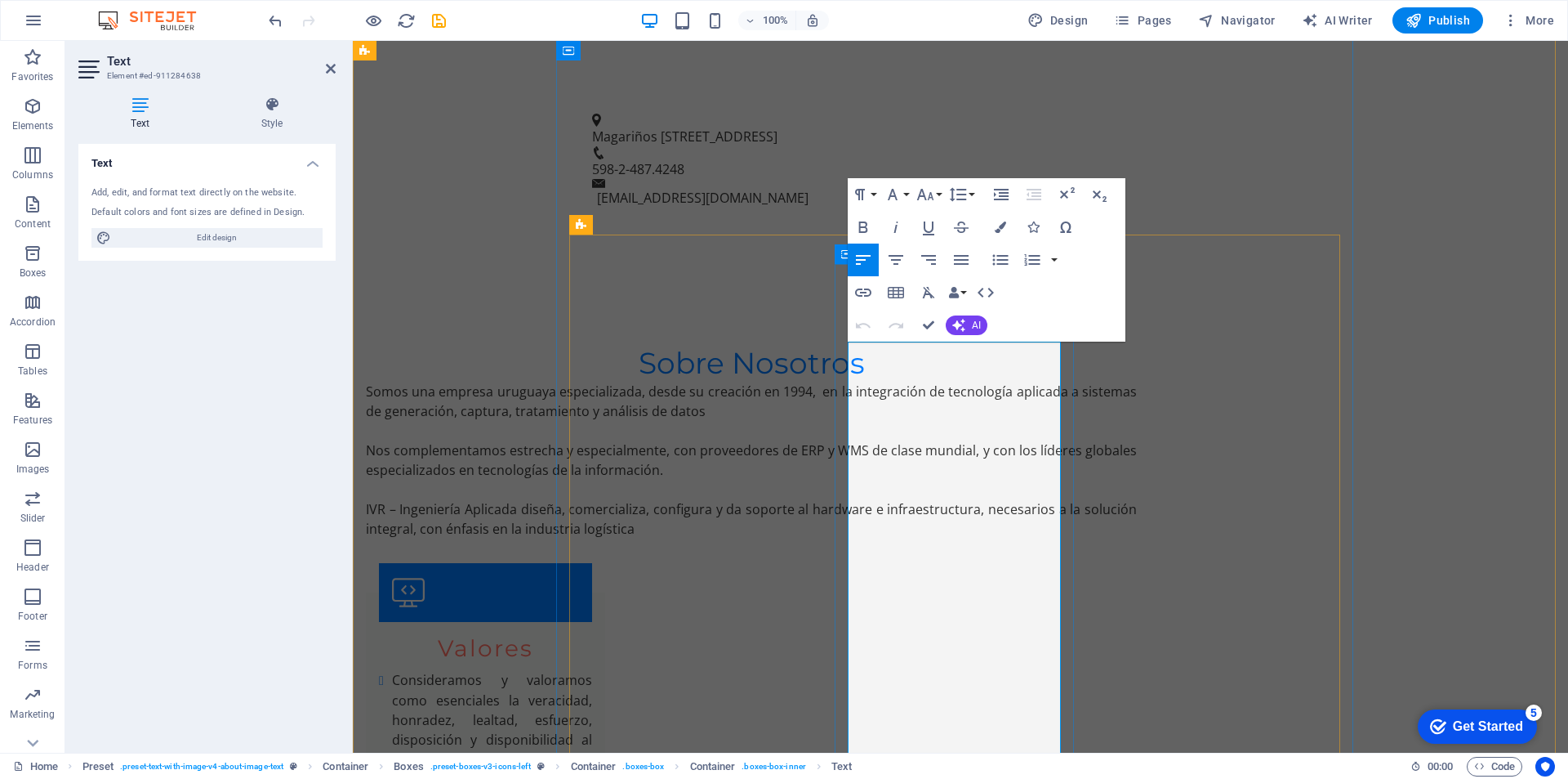
scroll to position [1151, 0]
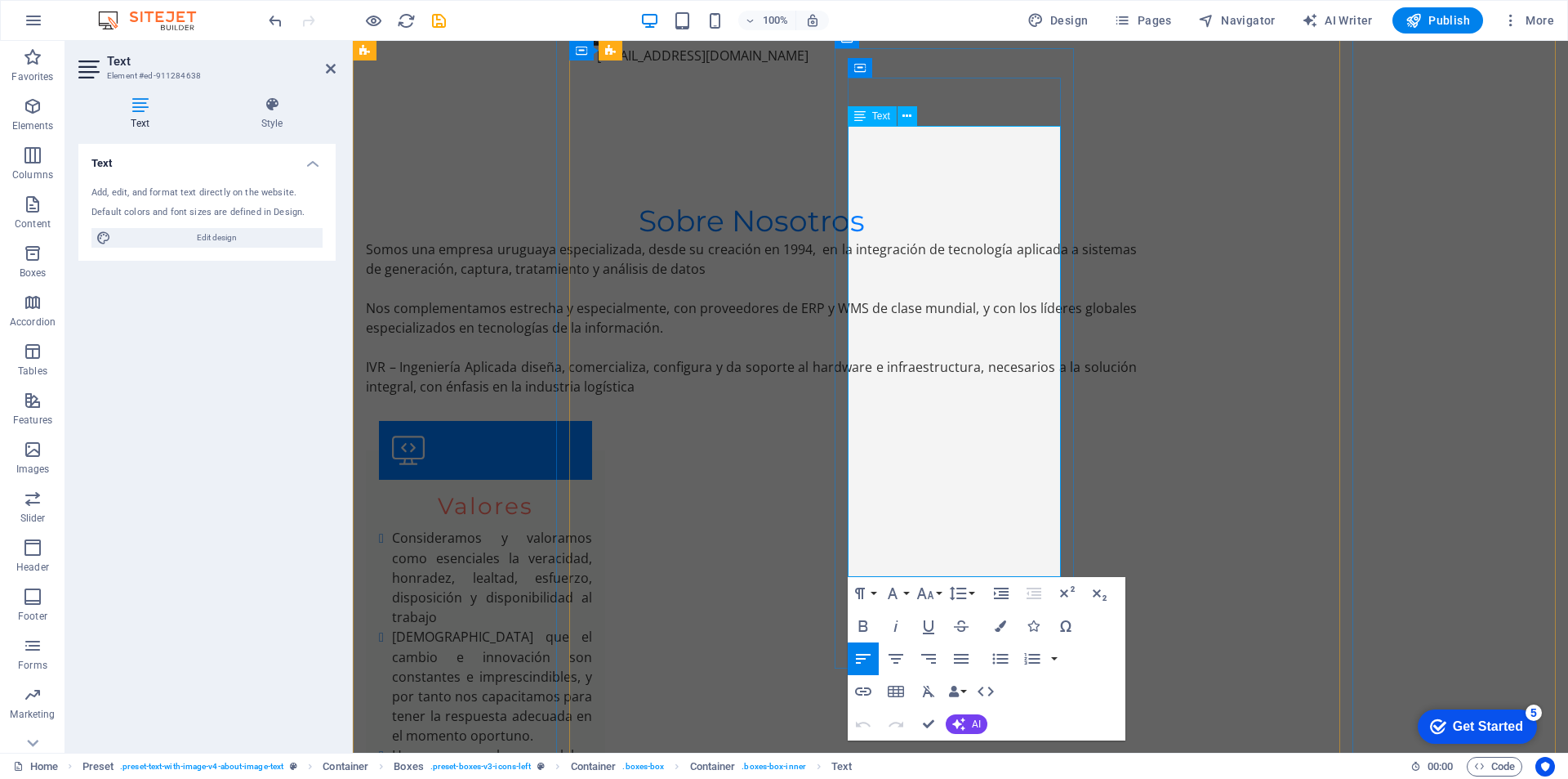
drag, startPoint x: 851, startPoint y: 403, endPoint x: 979, endPoint y: 569, distance: 209.6
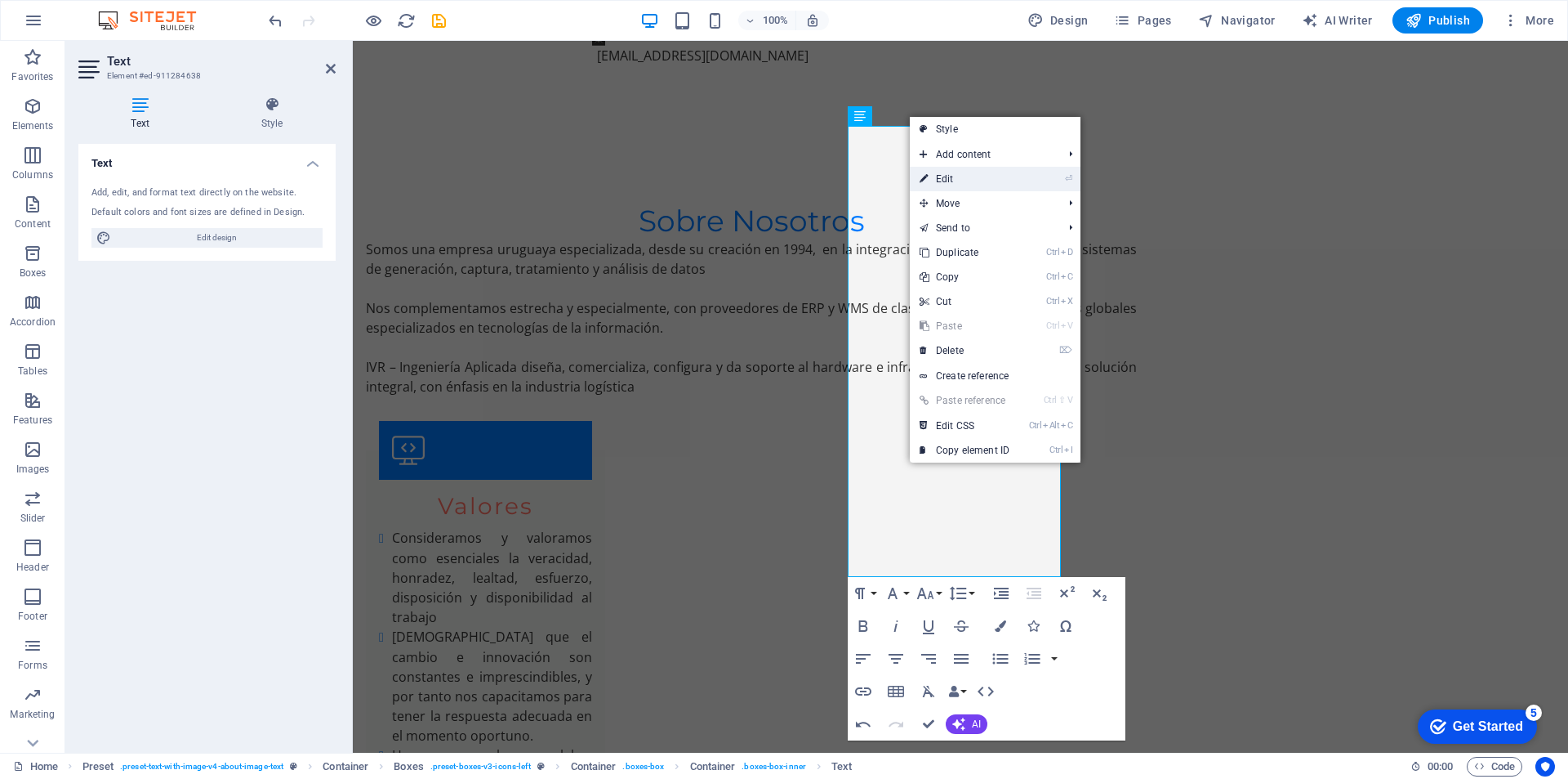
click at [967, 181] on link "⏎ Edit" at bounding box center [965, 178] width 110 height 24
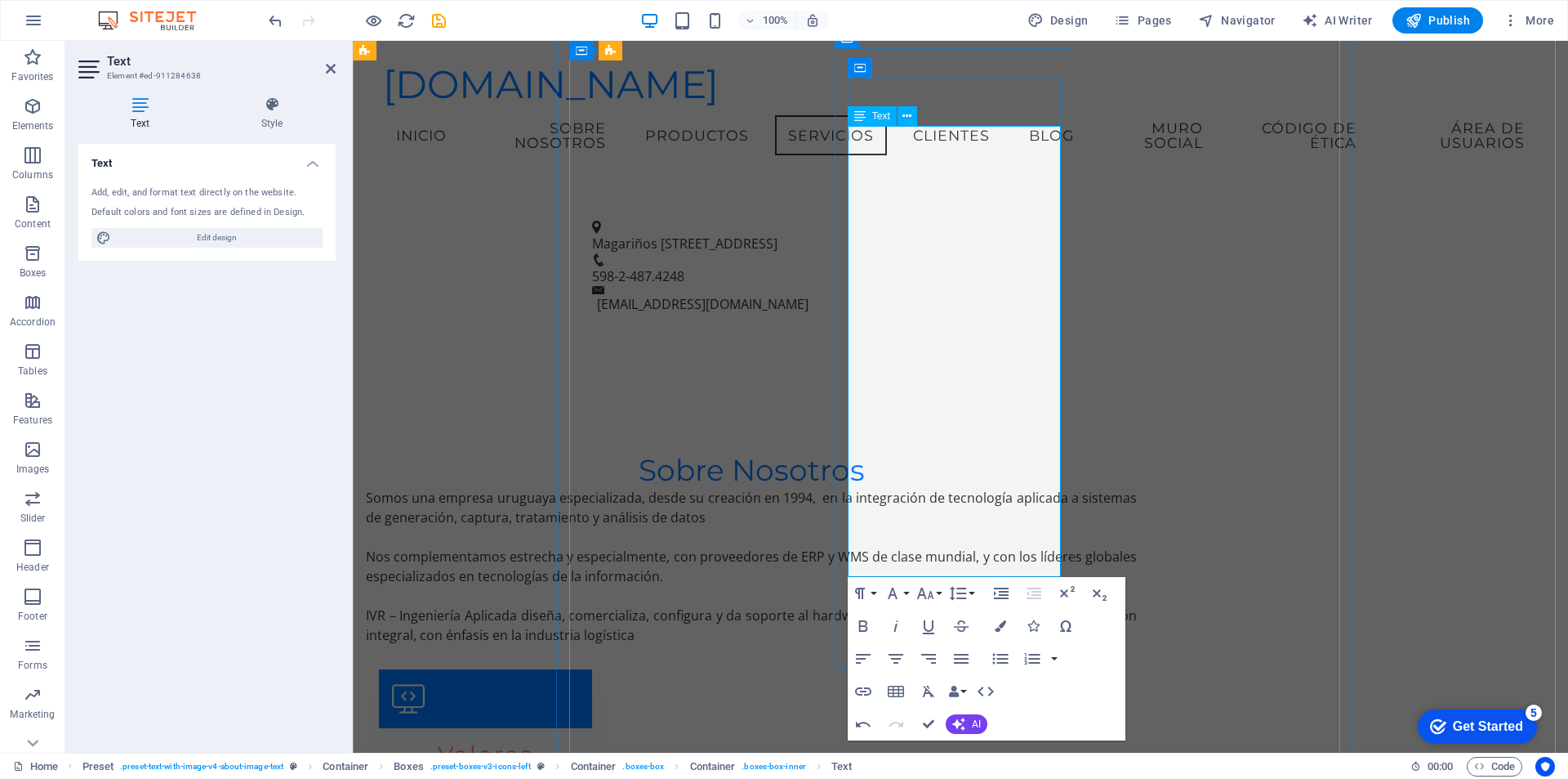
scroll to position [833, 0]
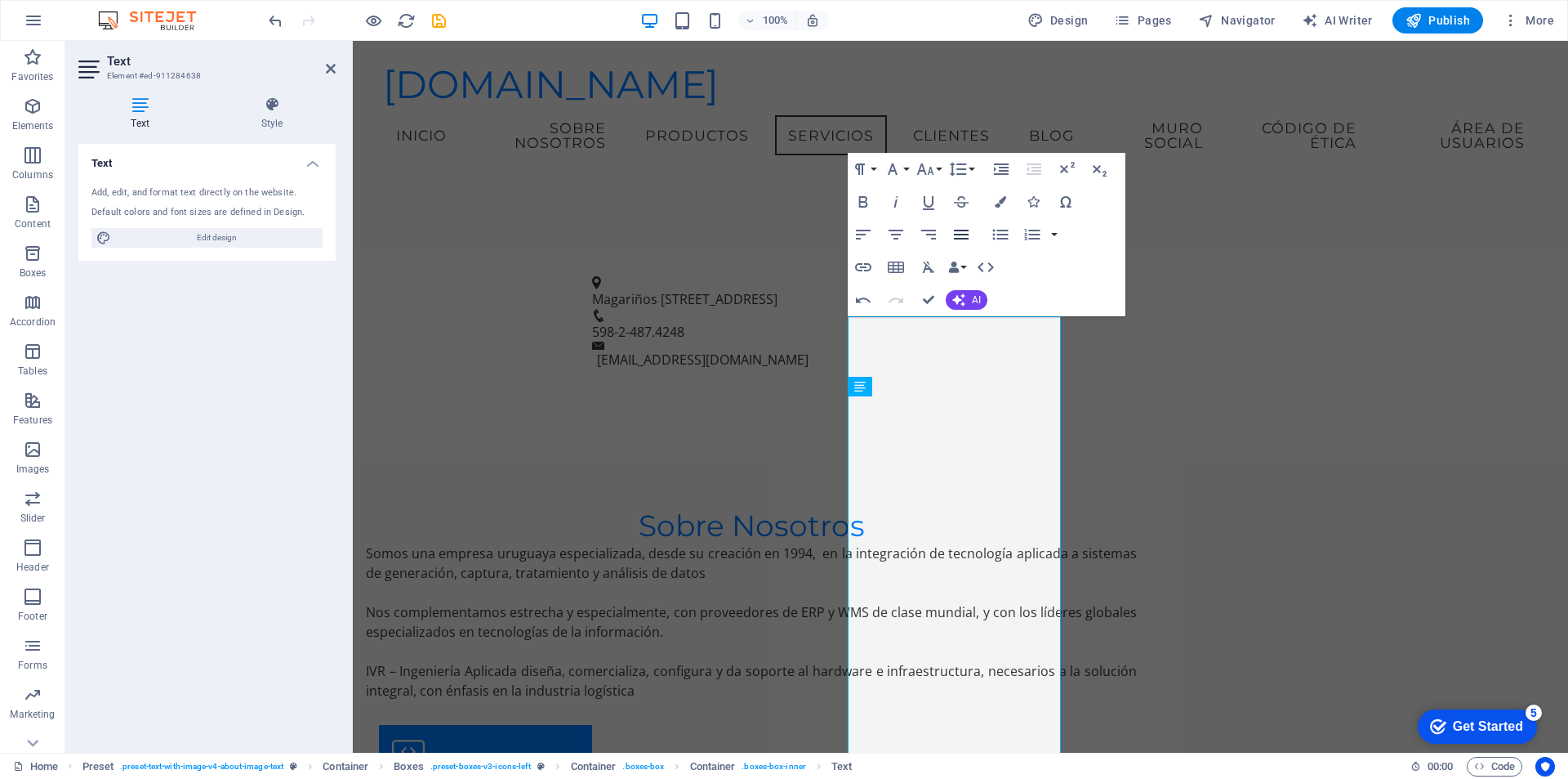
click at [960, 232] on icon "button" at bounding box center [961, 235] width 20 height 20
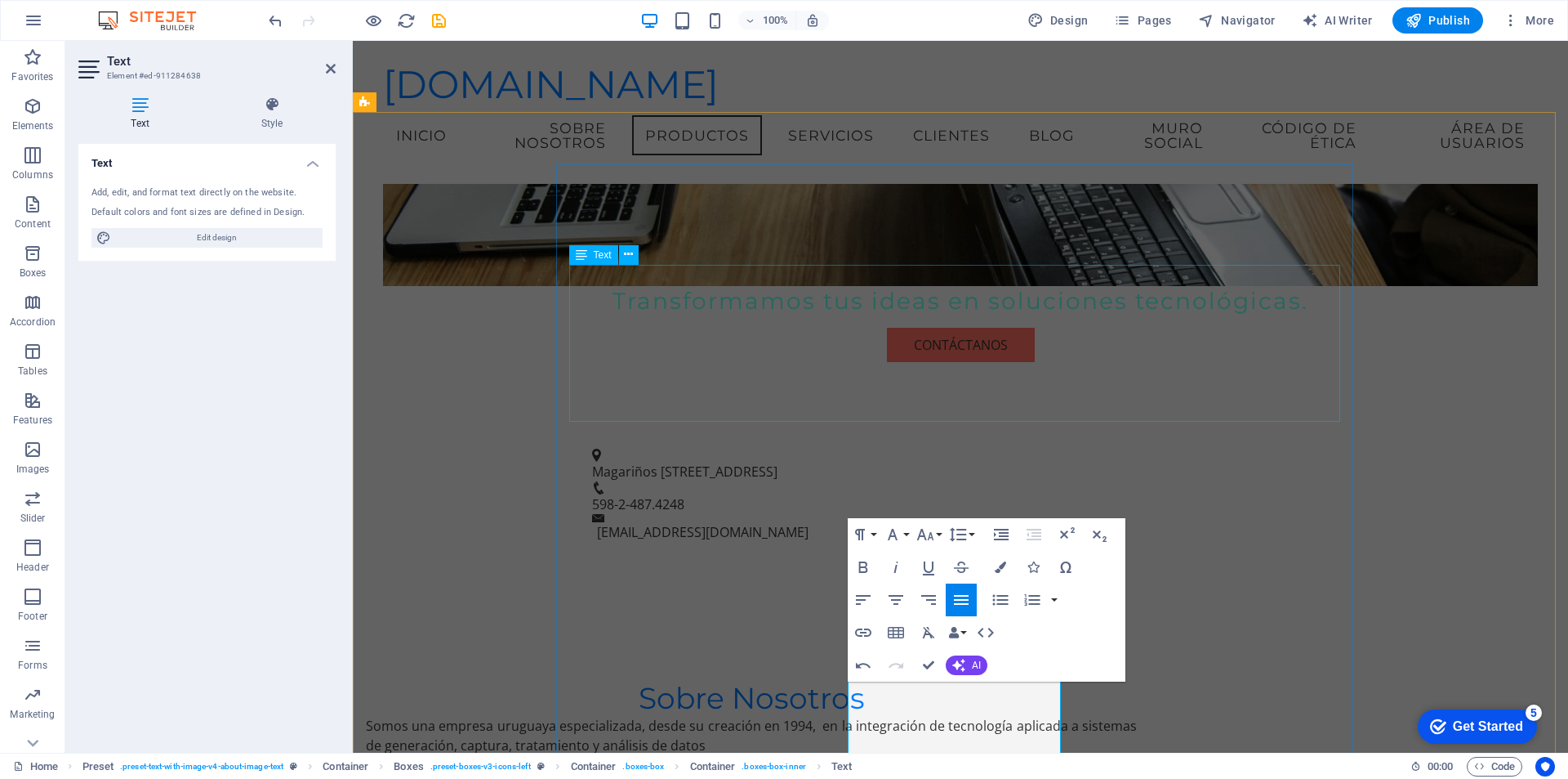
scroll to position [961, 0]
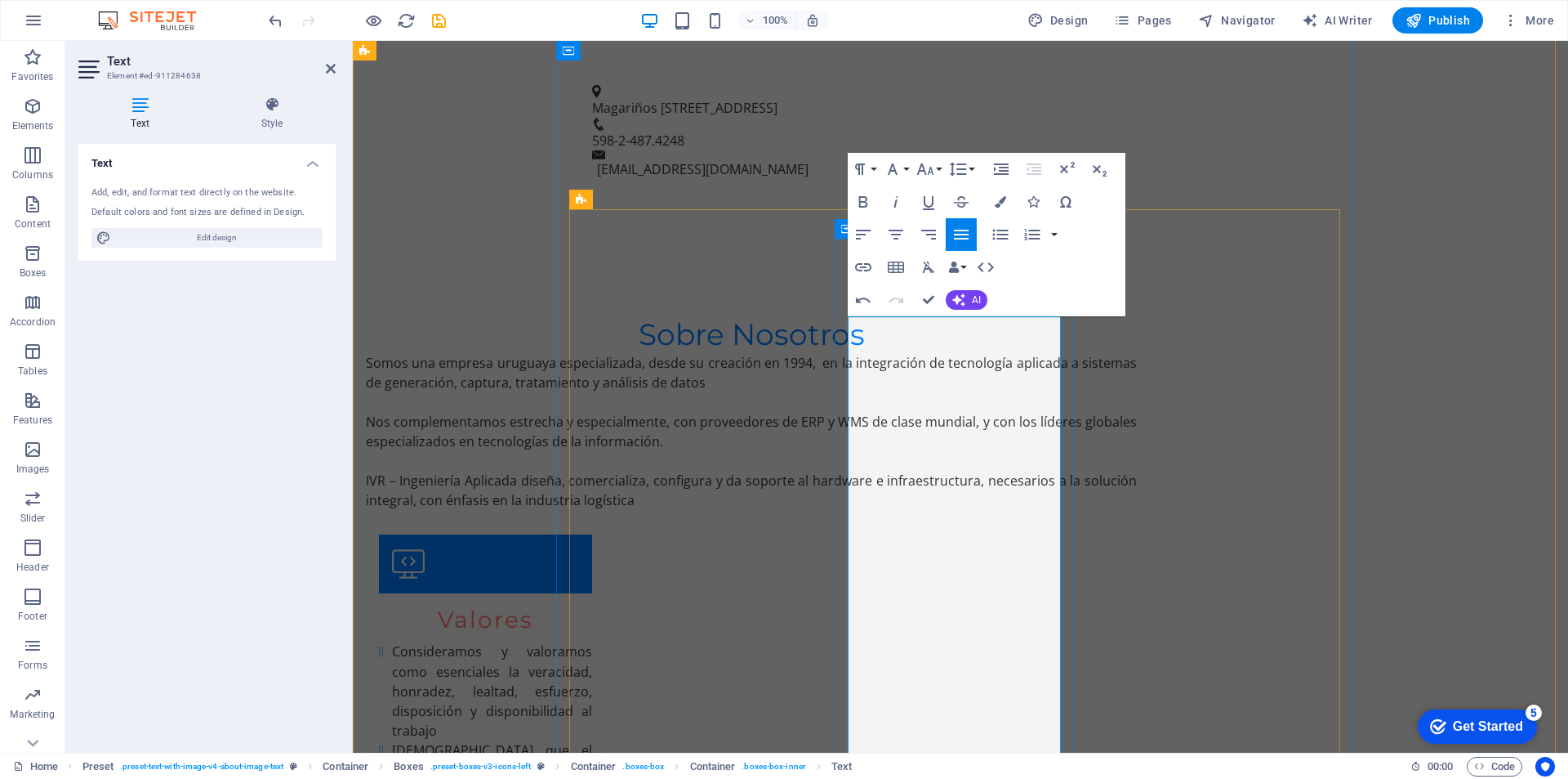
drag, startPoint x: 851, startPoint y: 326, endPoint x: 1010, endPoint y: 646, distance: 357.3
click at [958, 236] on icon "button" at bounding box center [961, 234] width 14 height 10
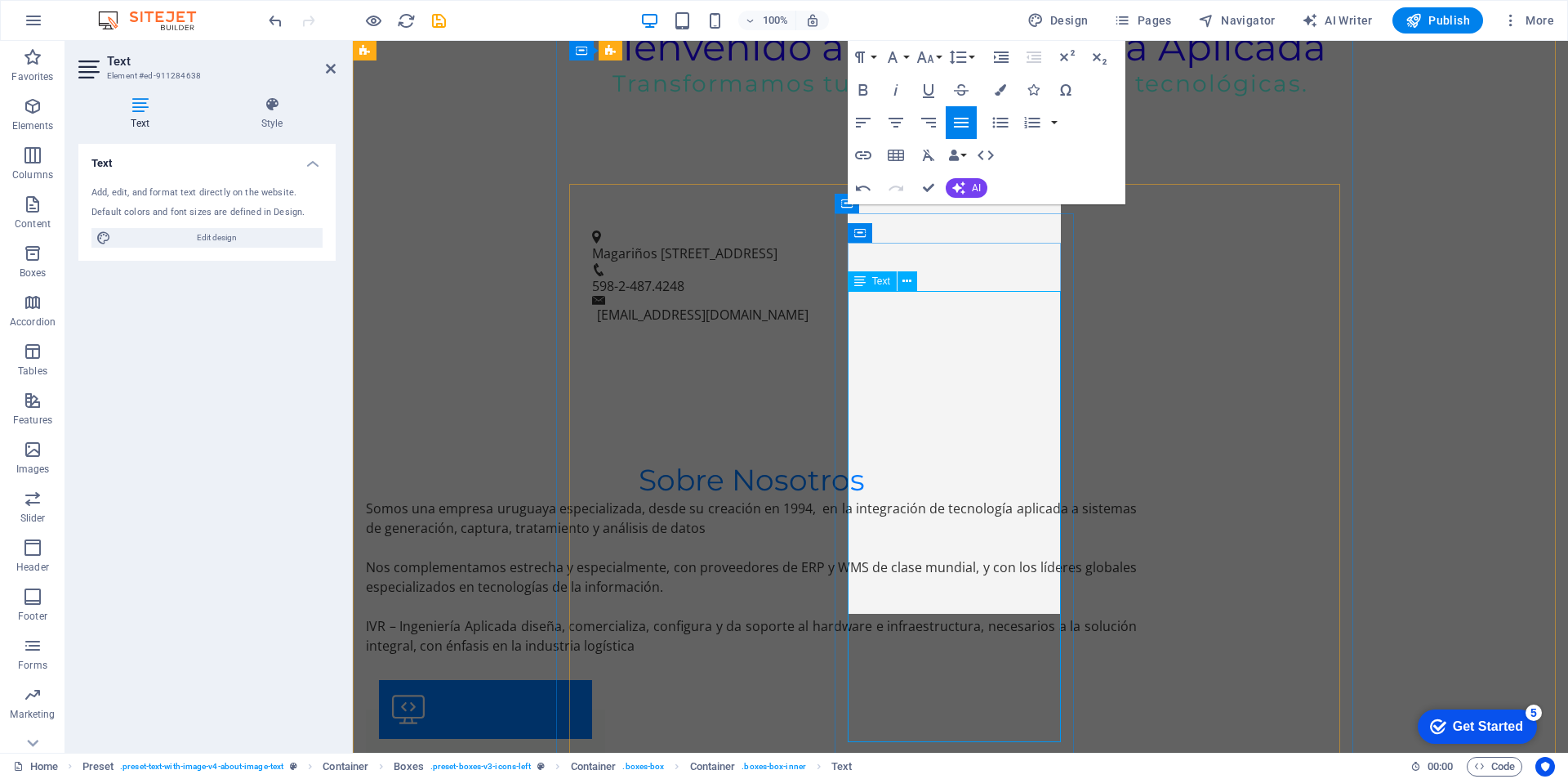
scroll to position [833, 0]
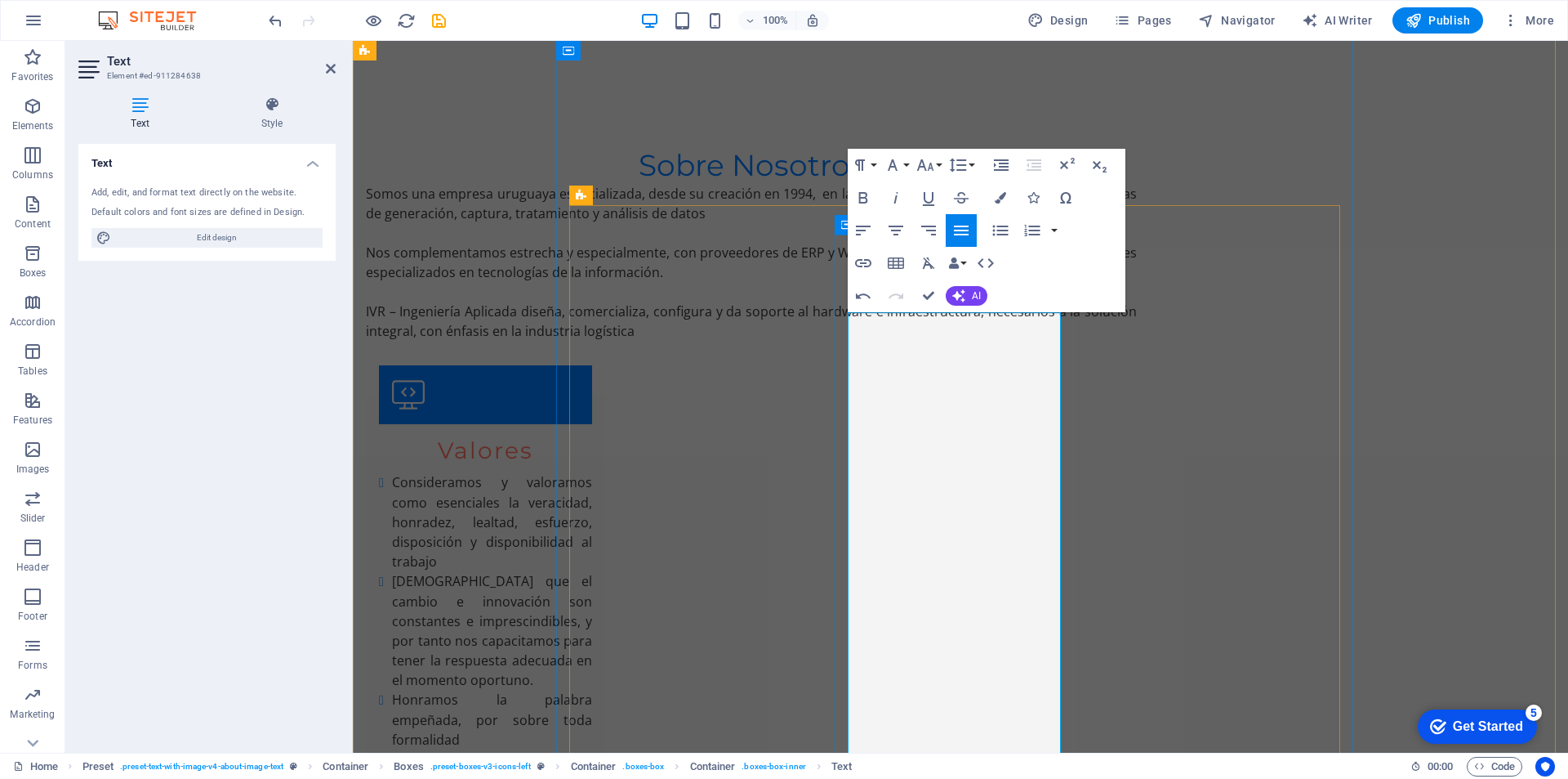
scroll to position [1151, 0]
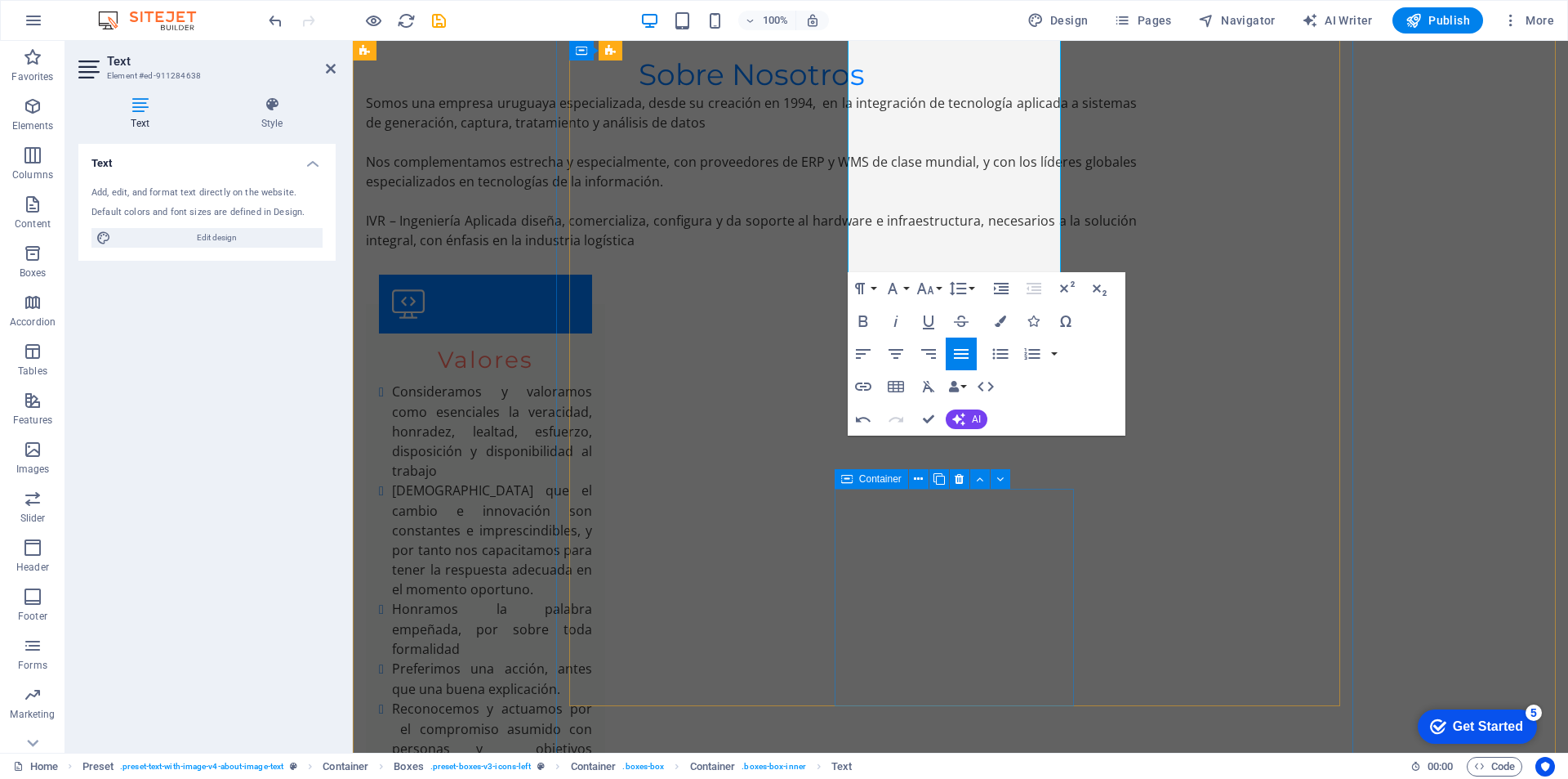
scroll to position [1213, 0]
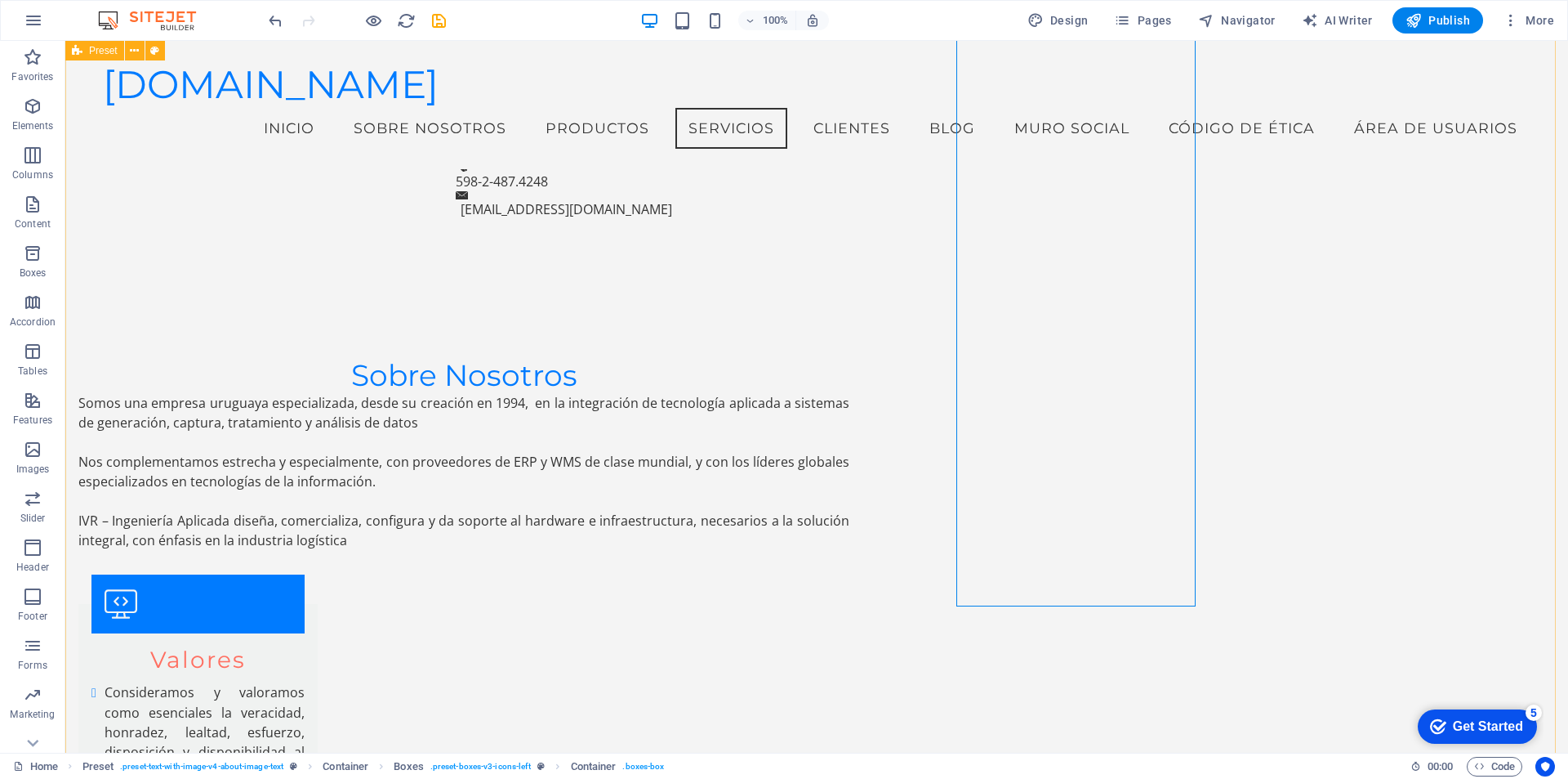
scroll to position [895, 0]
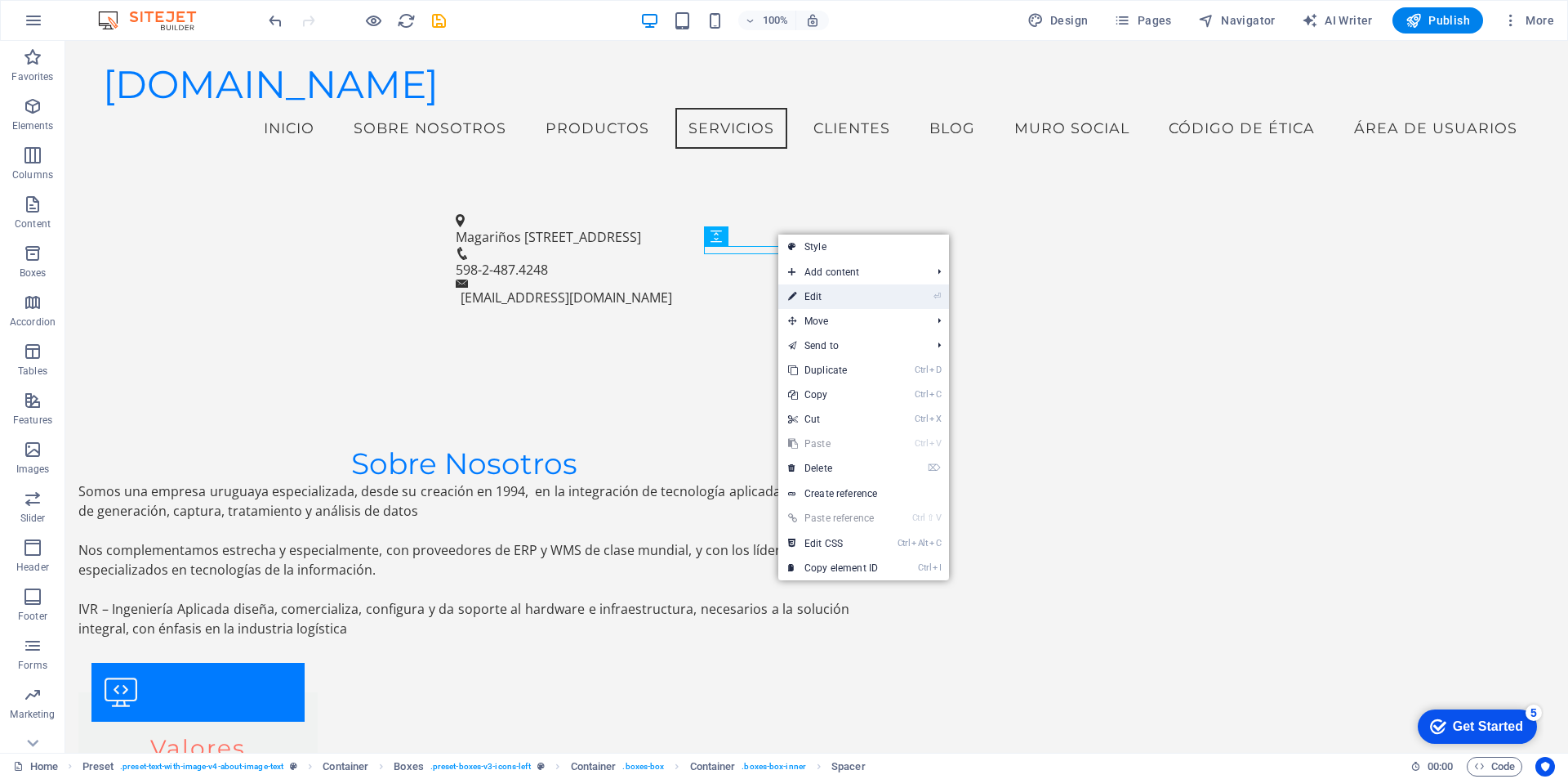
click at [808, 288] on link "⏎ Edit" at bounding box center [833, 296] width 110 height 24
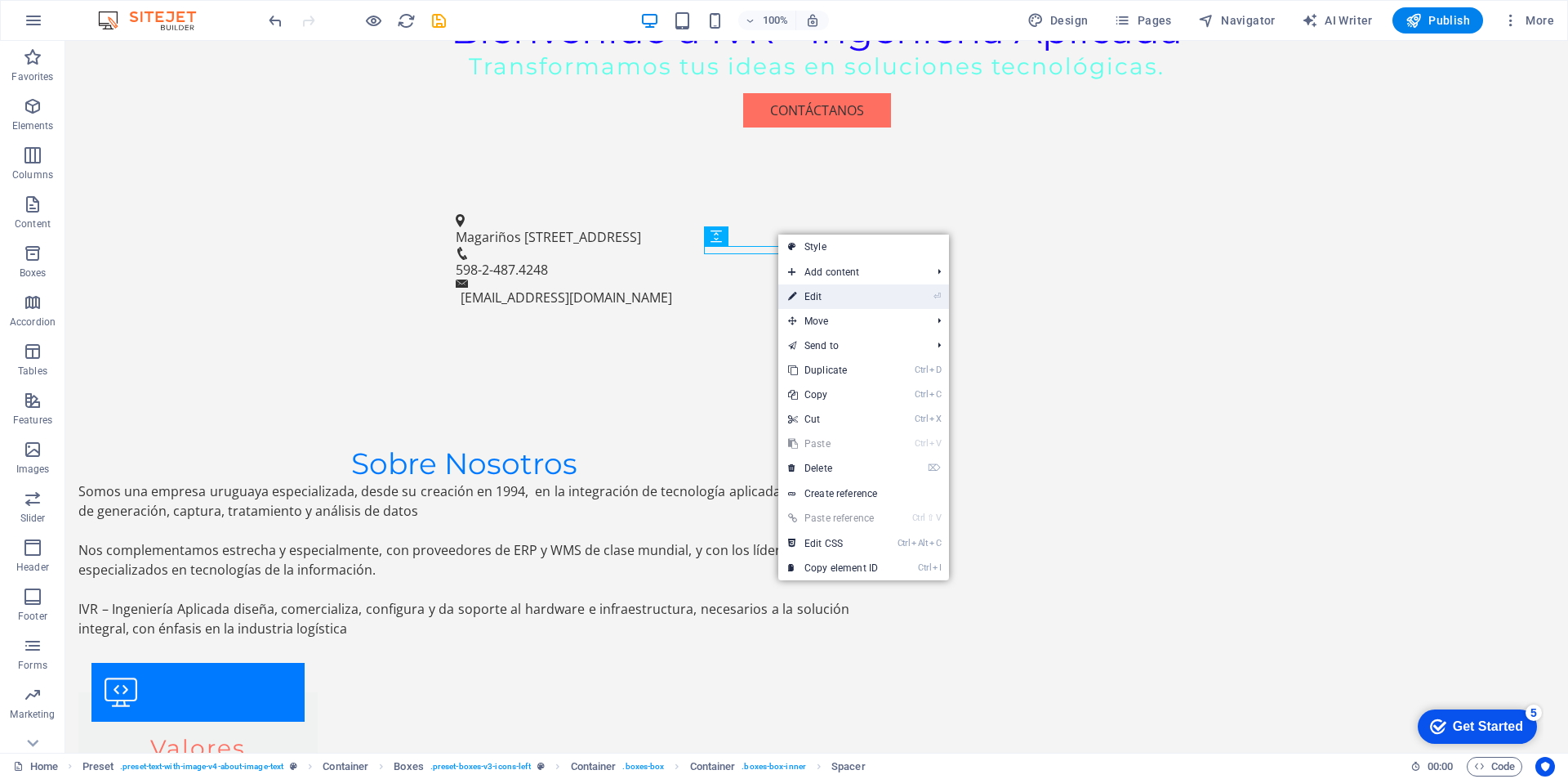
select select "px"
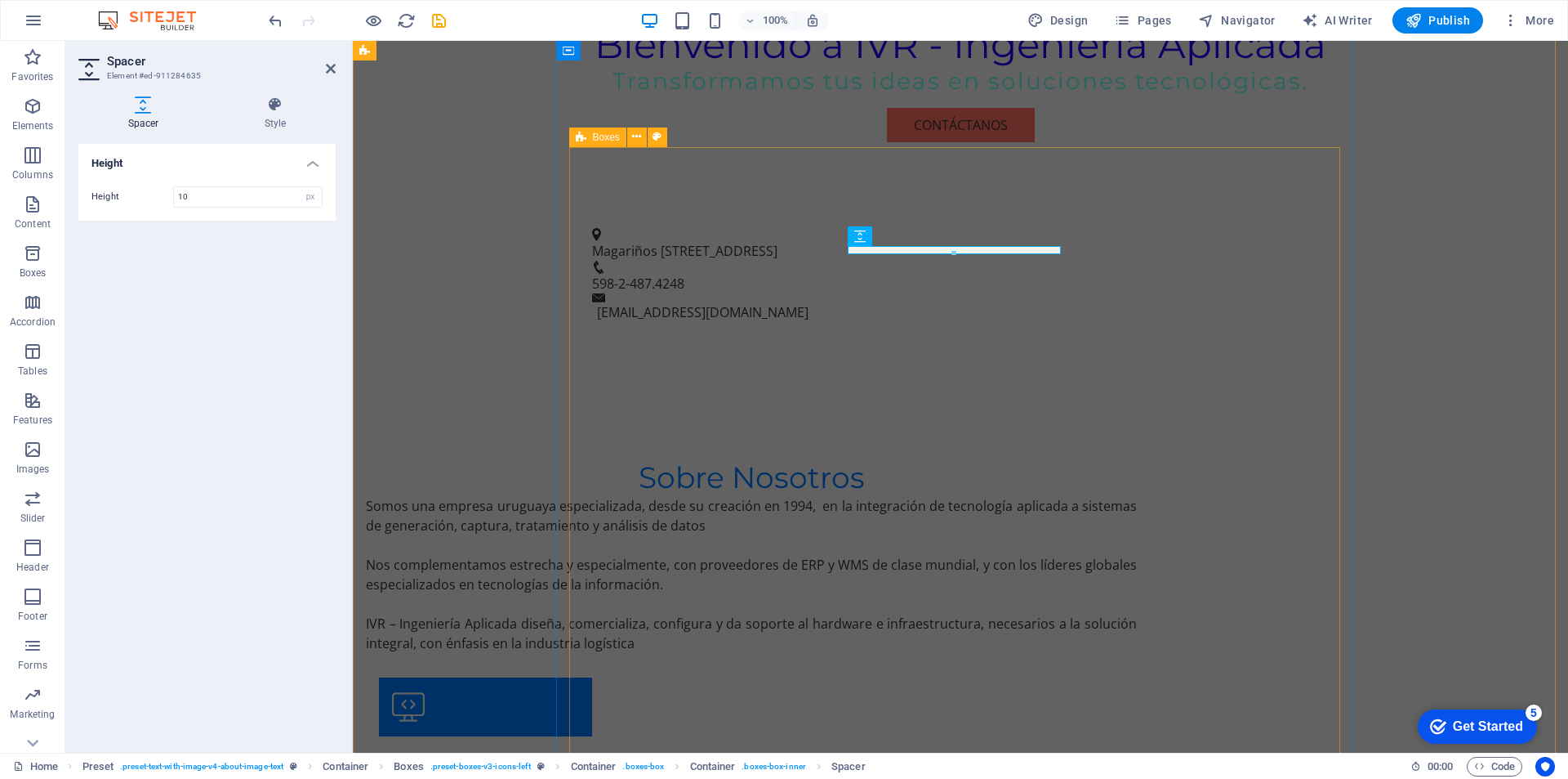
scroll to position [1023, 0]
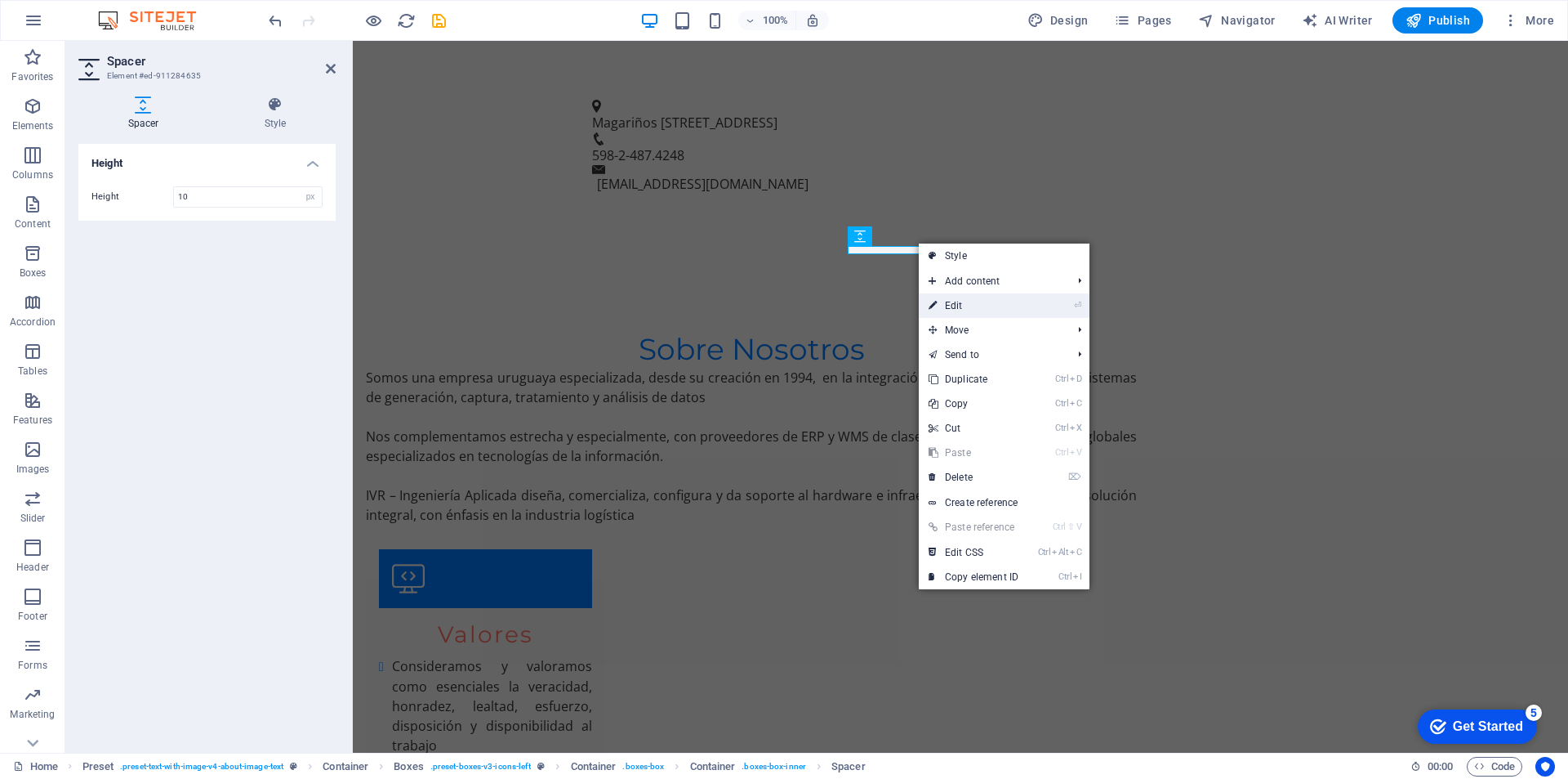
click at [960, 308] on link "⏎ Edit" at bounding box center [974, 305] width 110 height 24
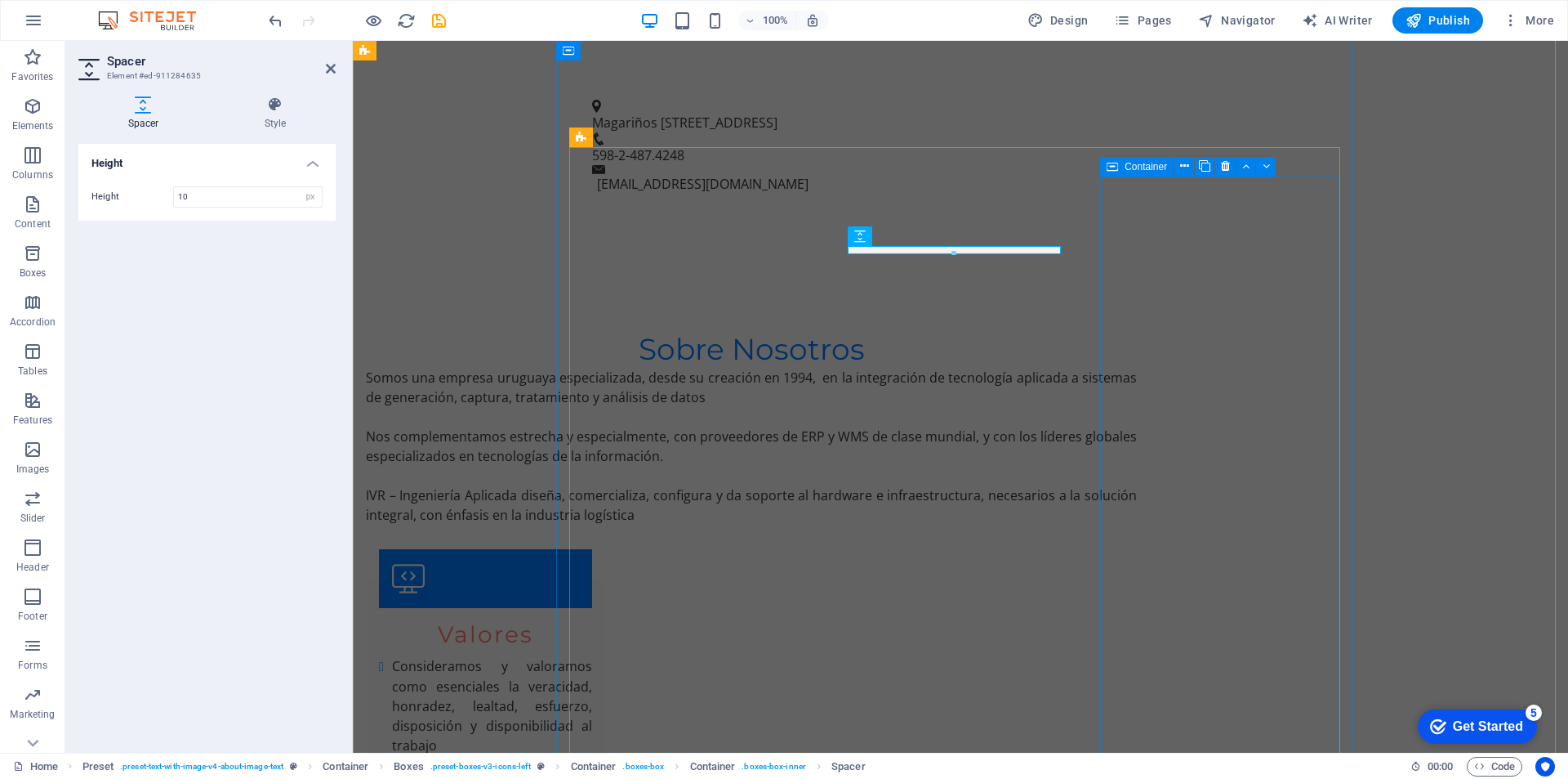
drag, startPoint x: 1334, startPoint y: 298, endPoint x: 1288, endPoint y: 304, distance: 46.4
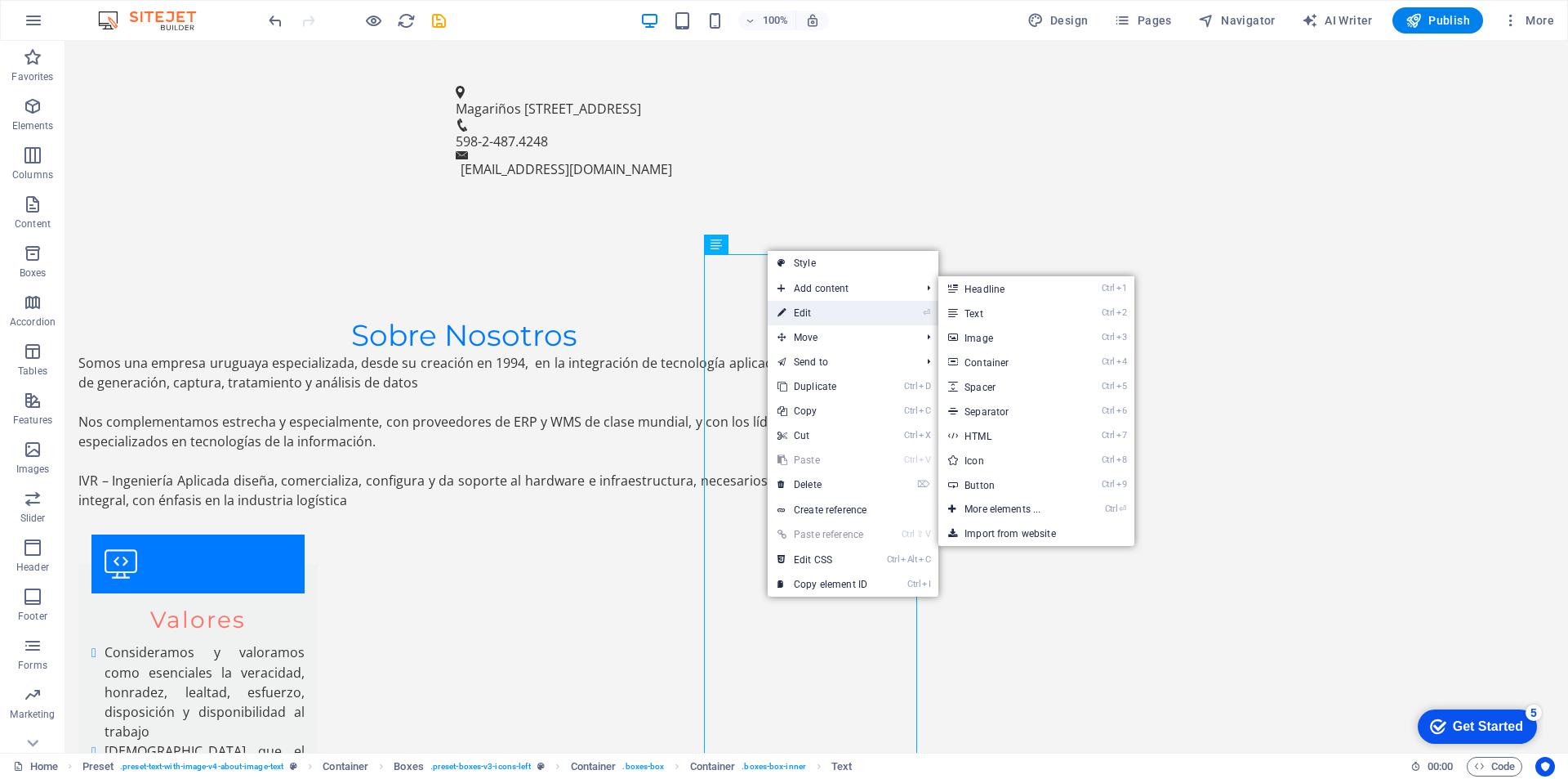
click at [811, 308] on link "⏎ Edit" at bounding box center [823, 312] width 110 height 24
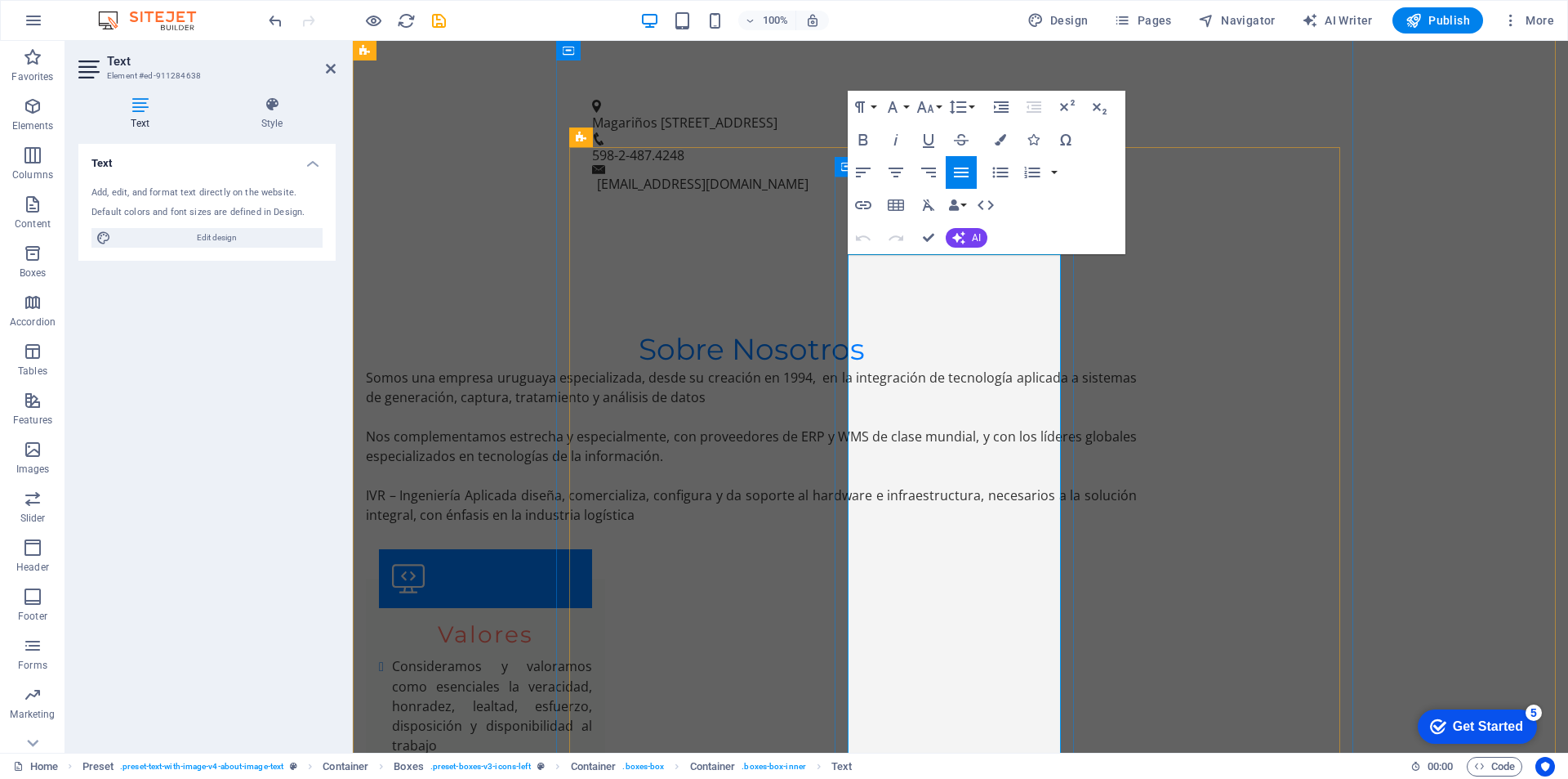
drag, startPoint x: 984, startPoint y: 303, endPoint x: 1007, endPoint y: 315, distance: 25.9
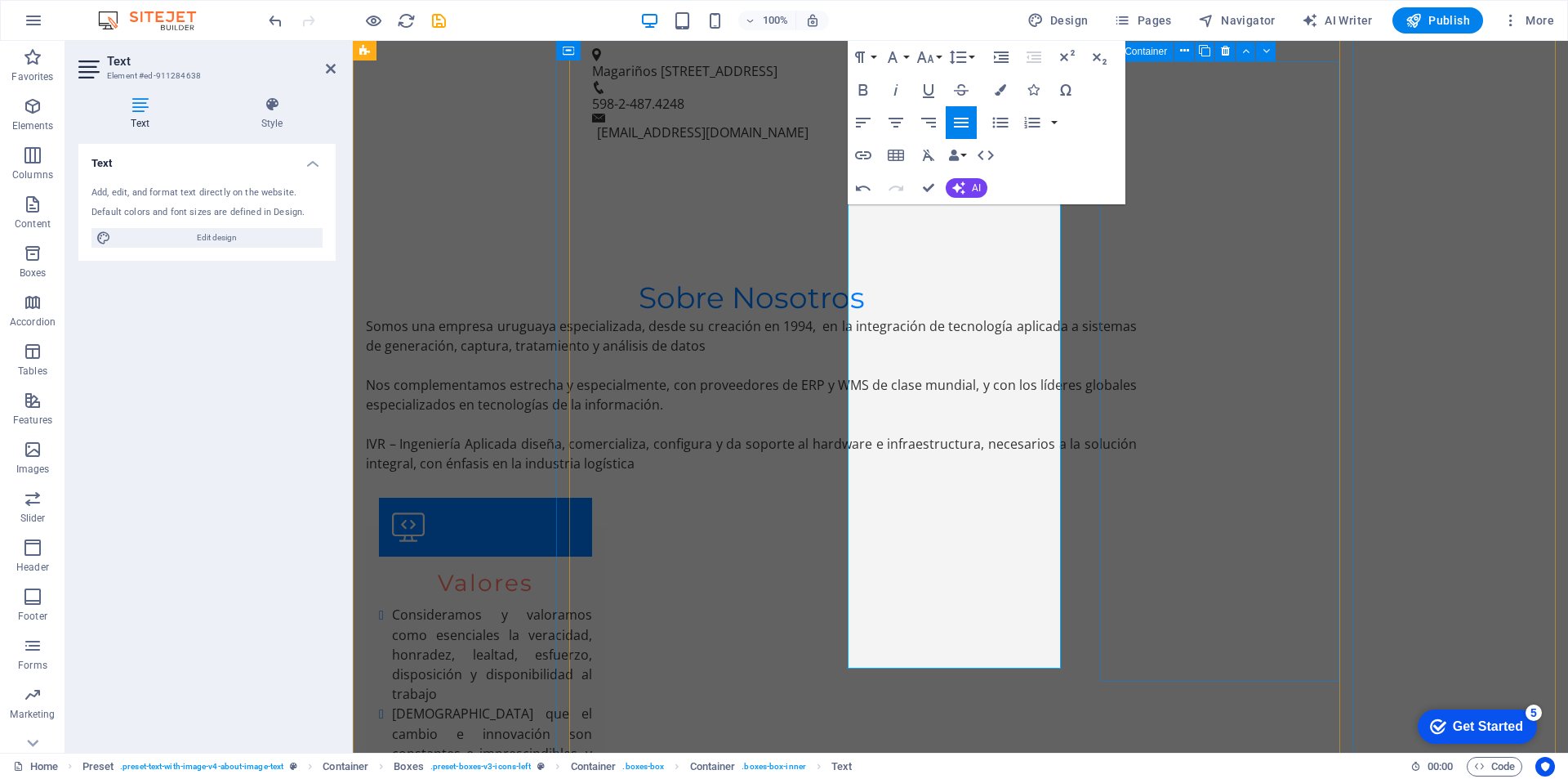
scroll to position [1424, 0]
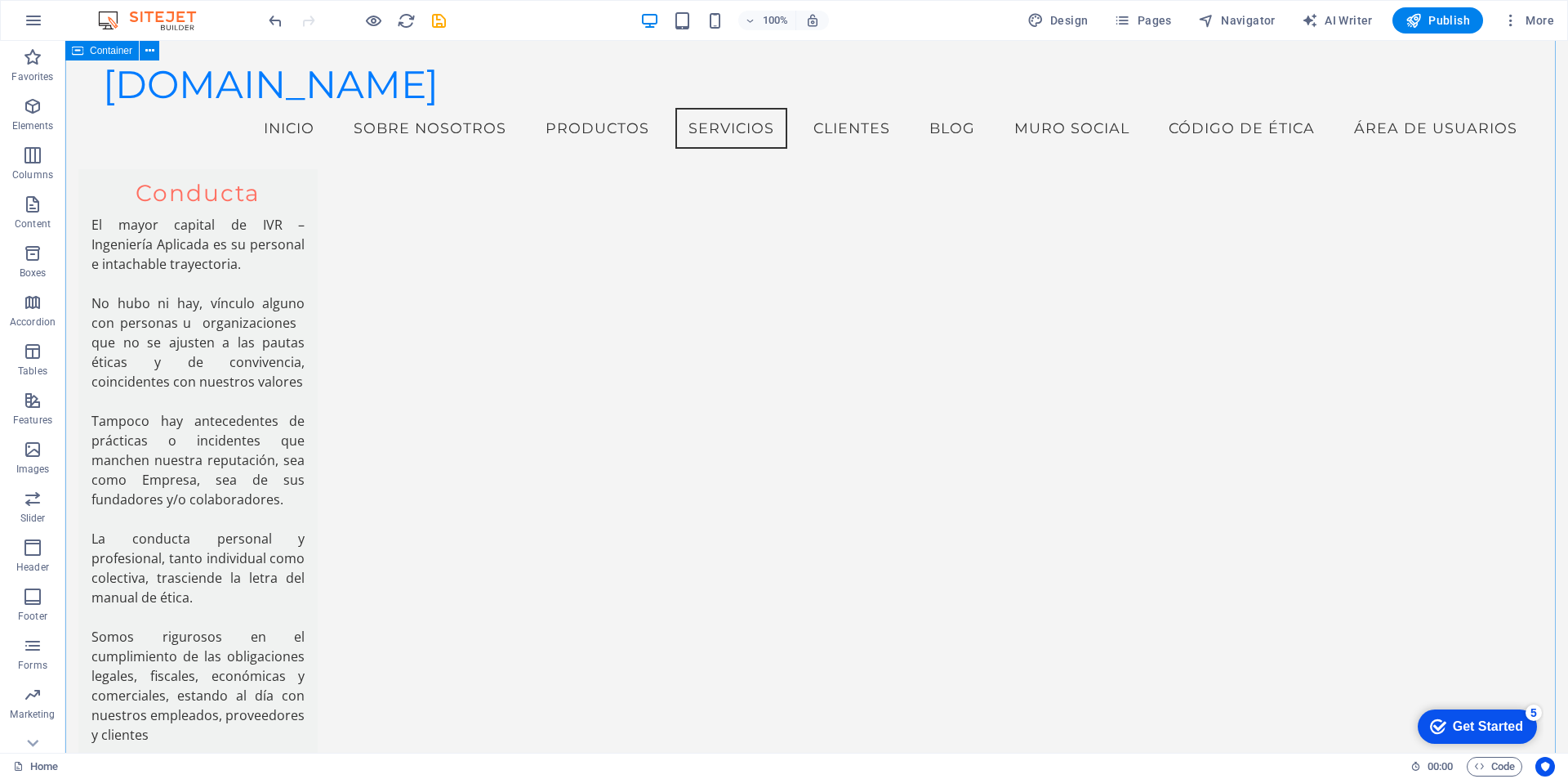
scroll to position [2058, 0]
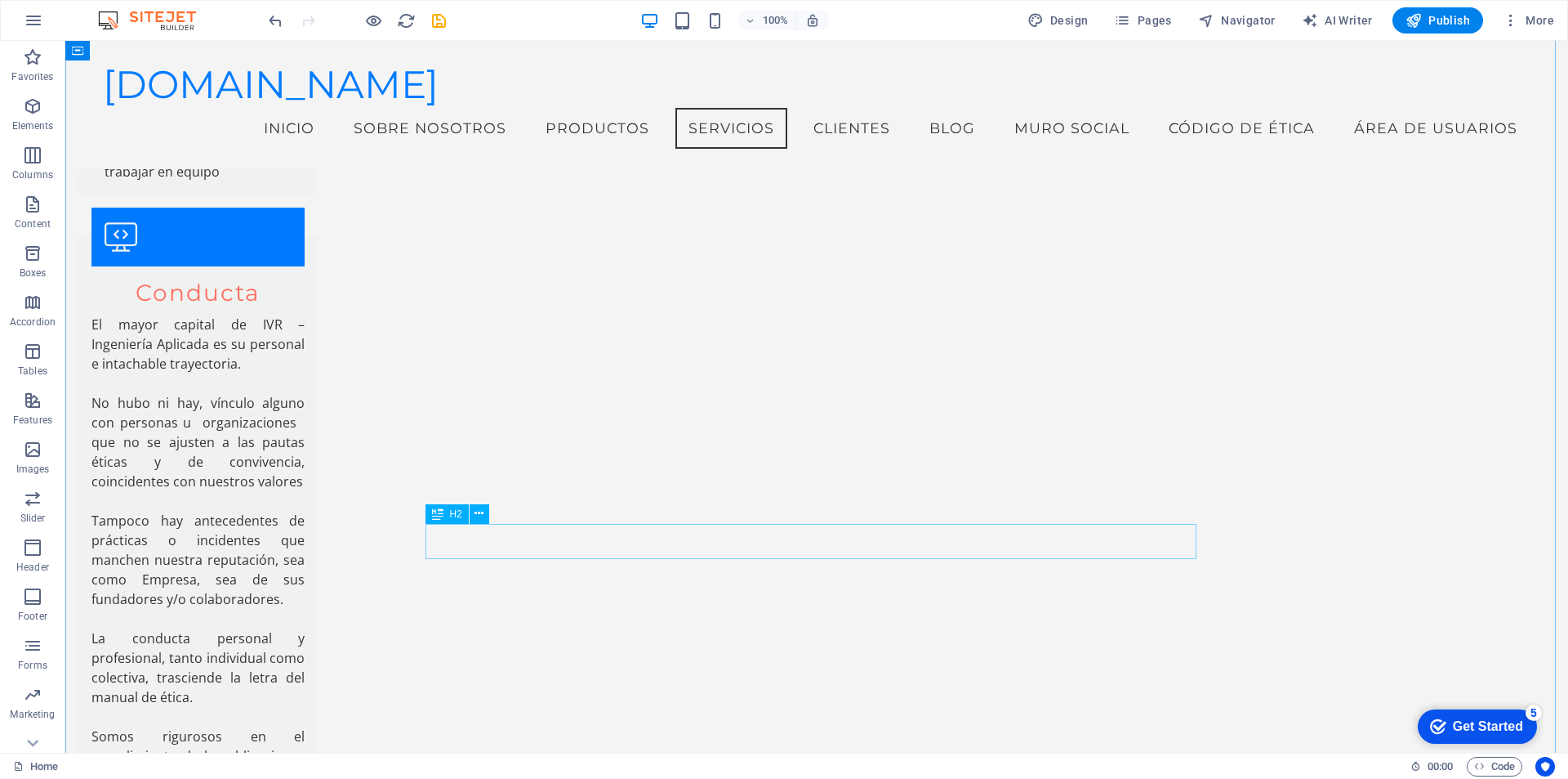
click at [475, 514] on icon at bounding box center [479, 513] width 9 height 17
click at [481, 514] on icon at bounding box center [479, 513] width 9 height 17
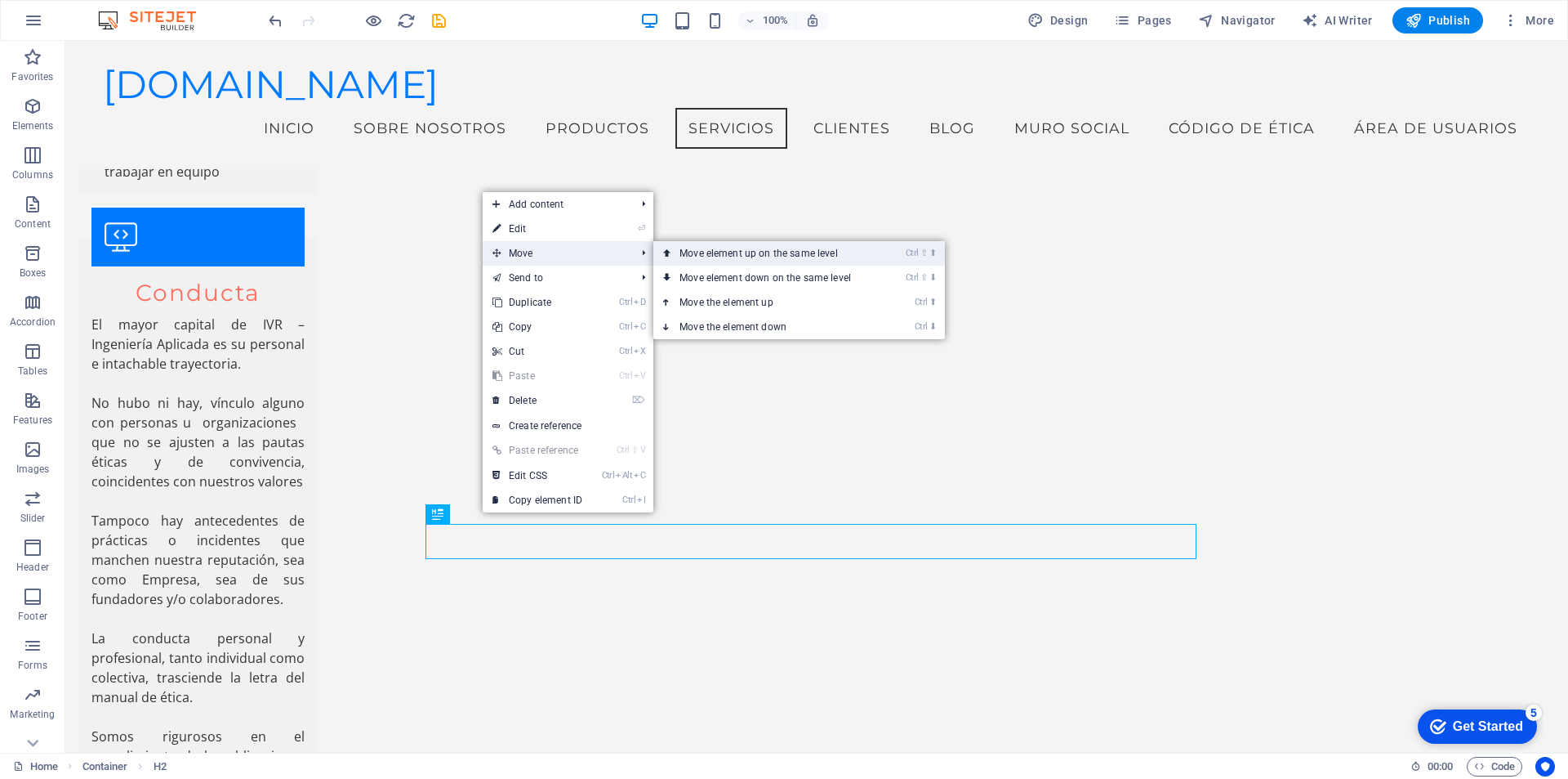
click at [722, 254] on link "Ctrl ⇧ ⬆ Move element up on the same level" at bounding box center [769, 253] width 230 height 24
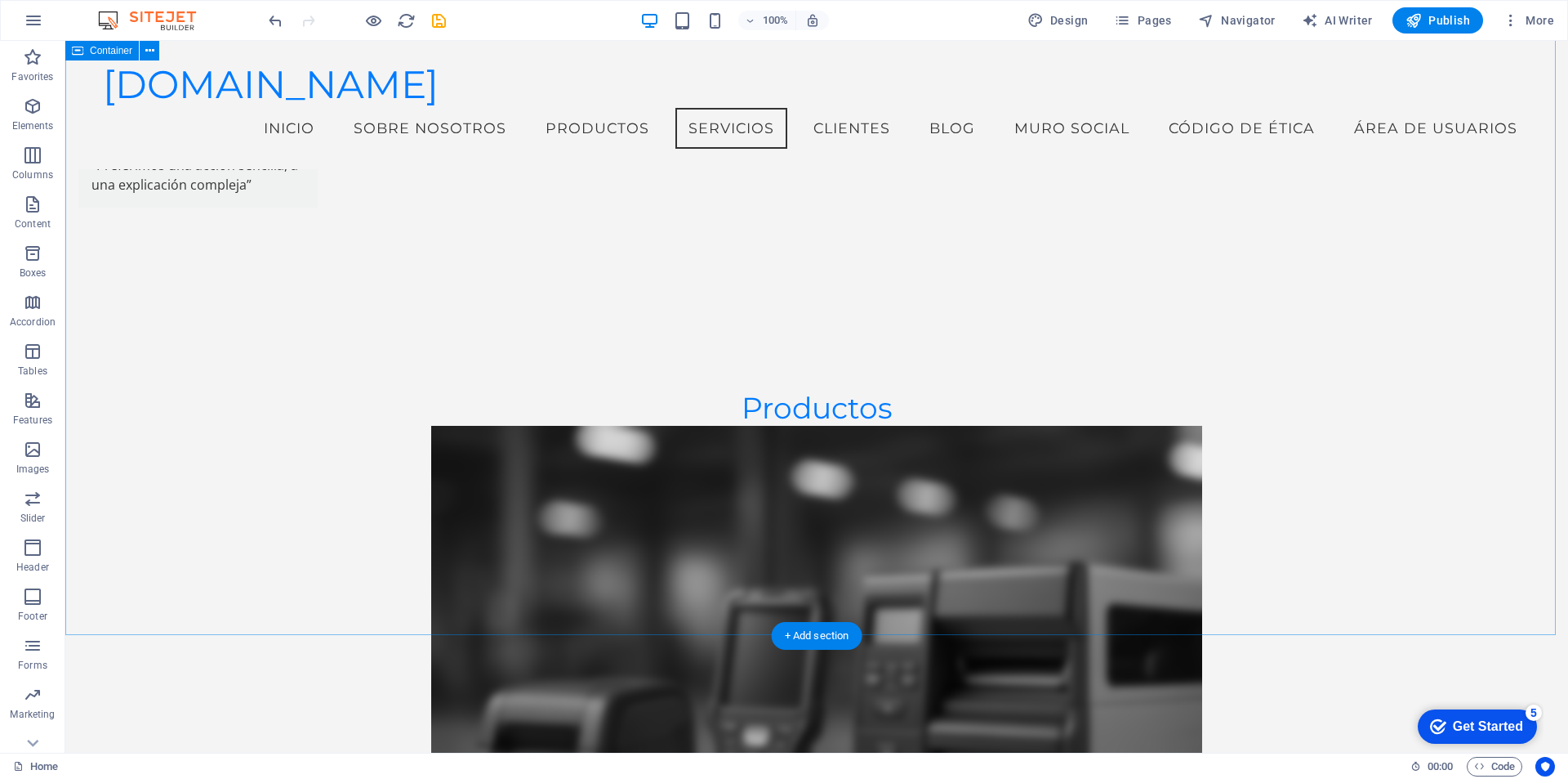
scroll to position [3427, 0]
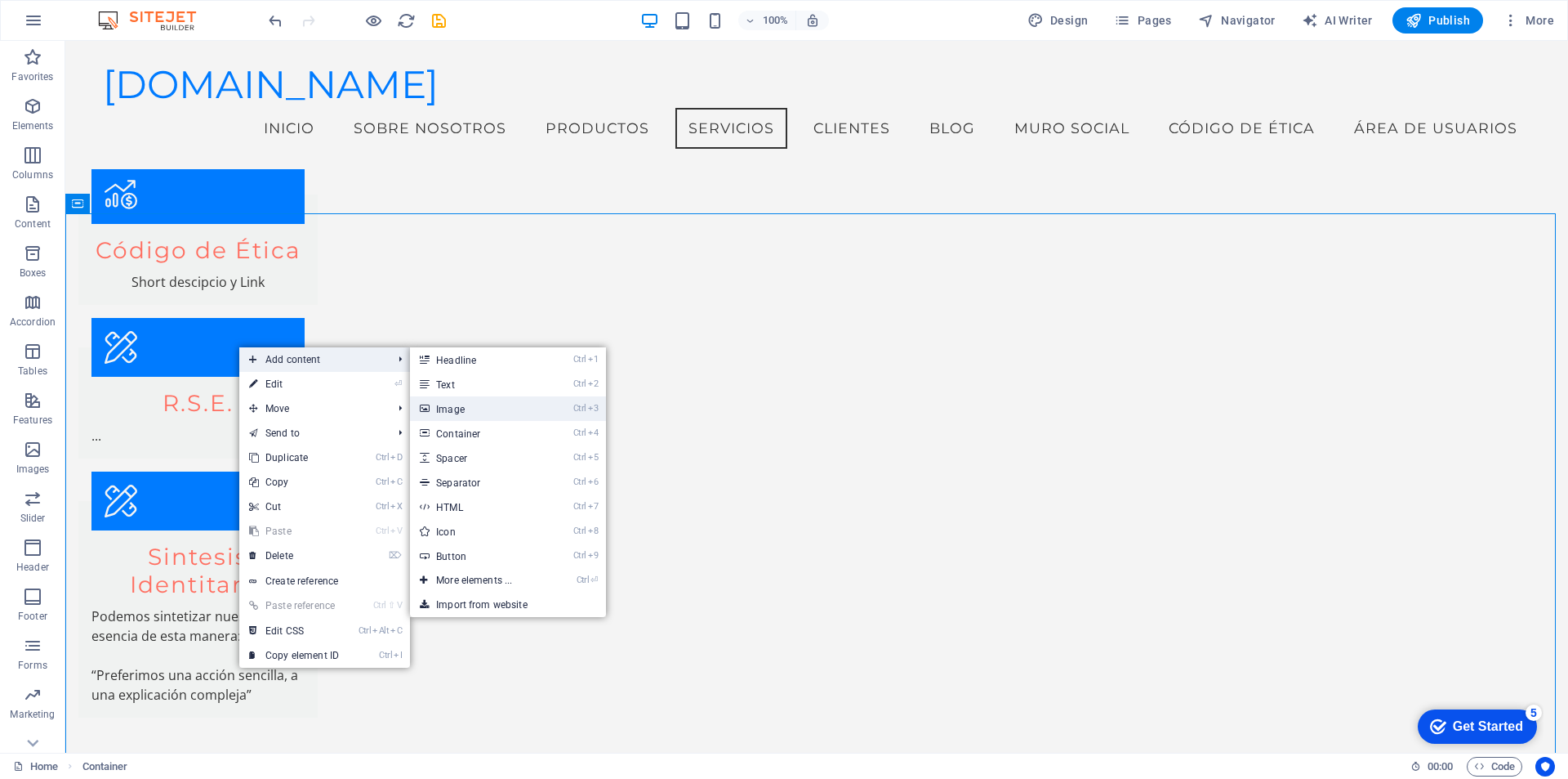
click at [437, 401] on link "Ctrl 3 Image" at bounding box center [477, 408] width 135 height 24
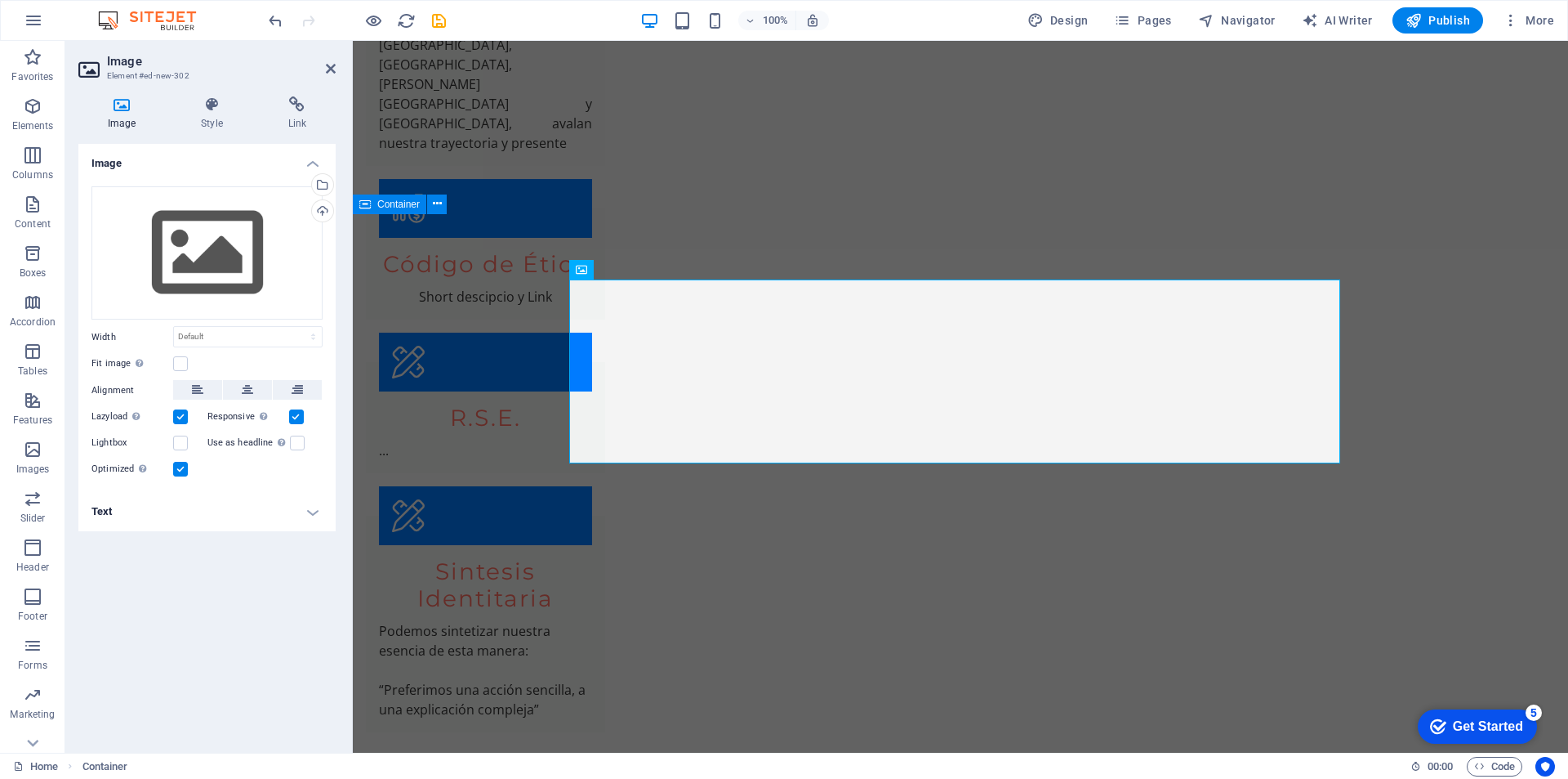
scroll to position [3556, 0]
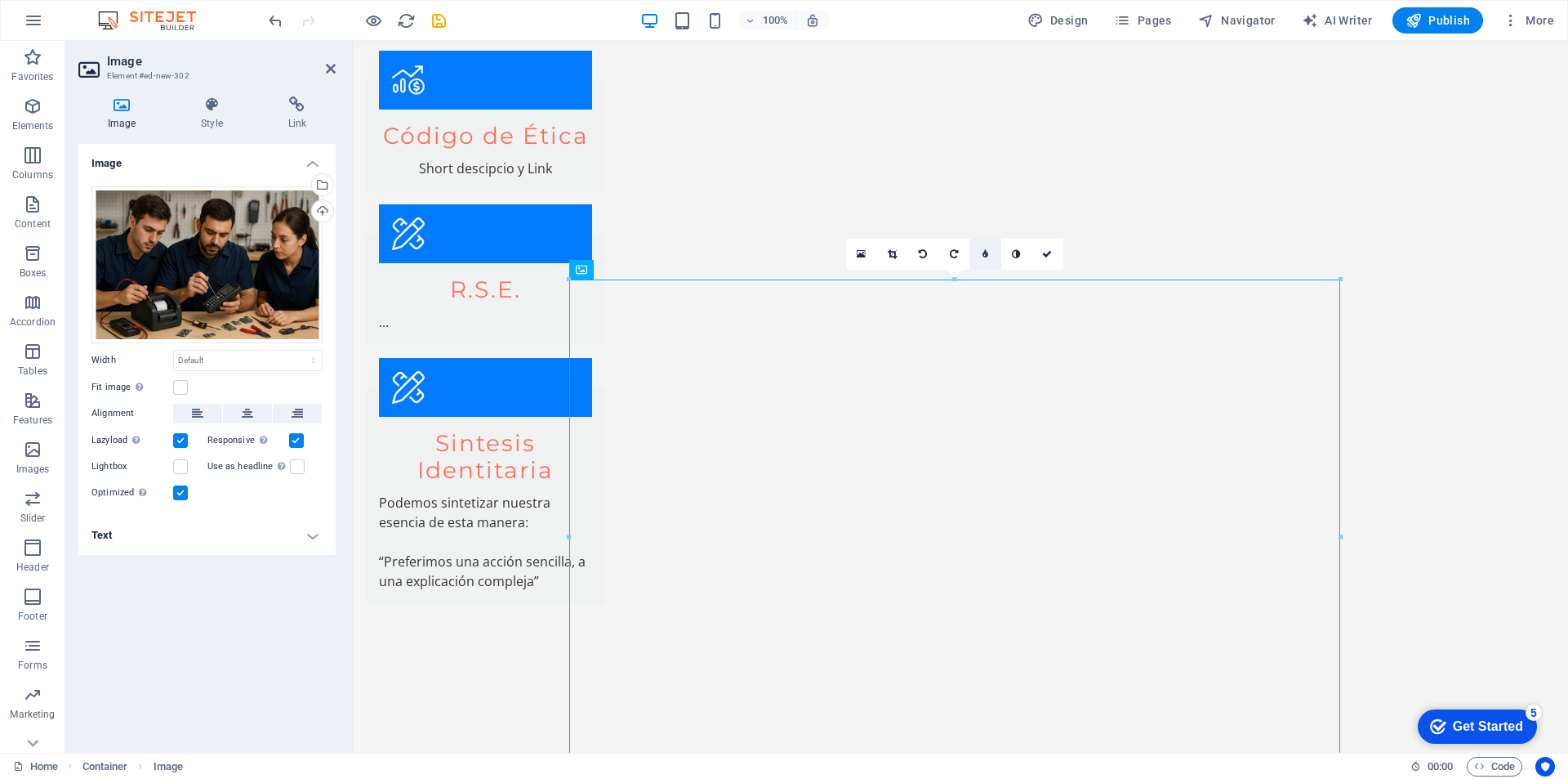
click at [987, 258] on icon at bounding box center [985, 254] width 5 height 10
type input "4"
type input "5"
type input "6"
type input "5"
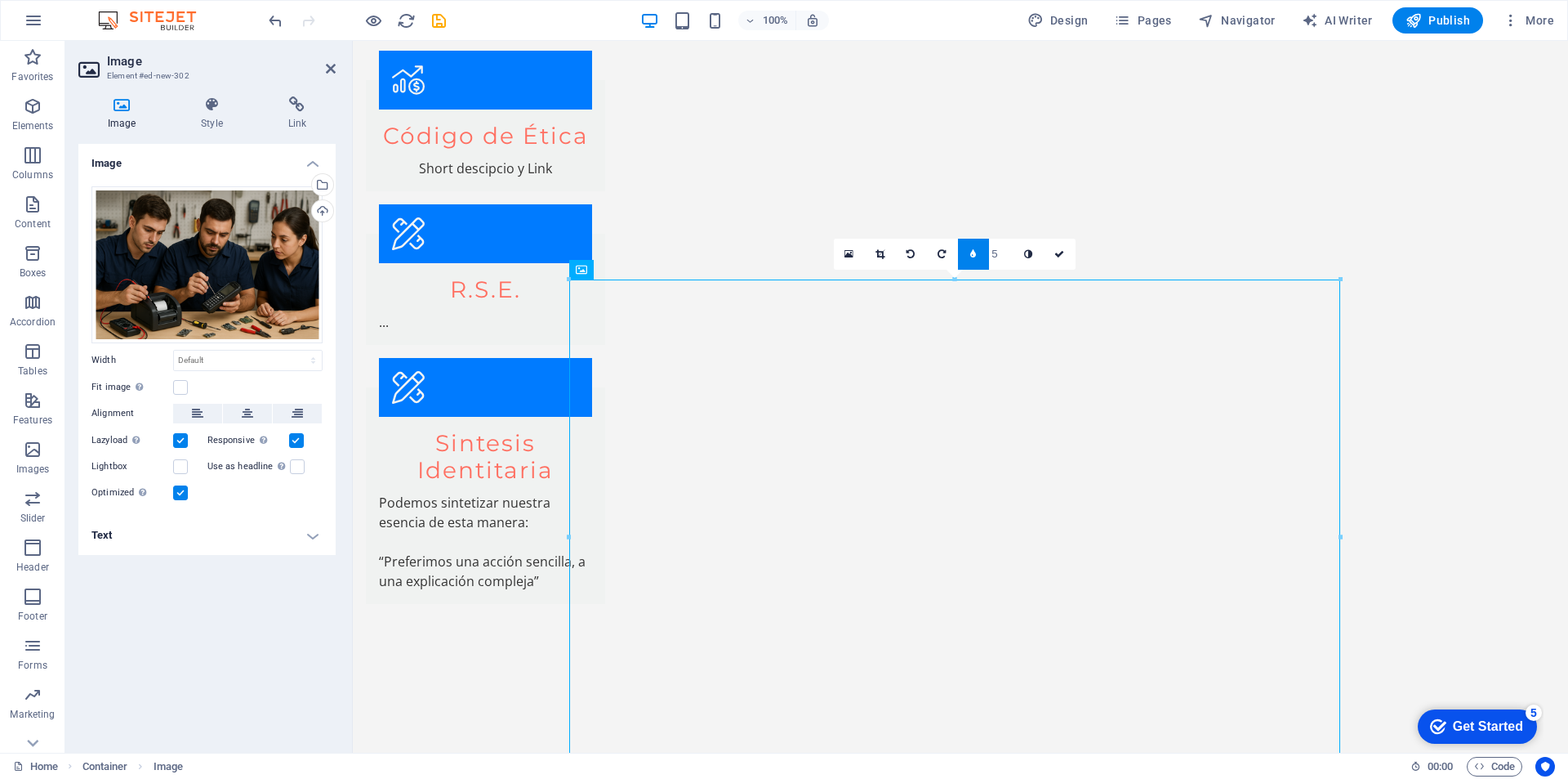
type input "6"
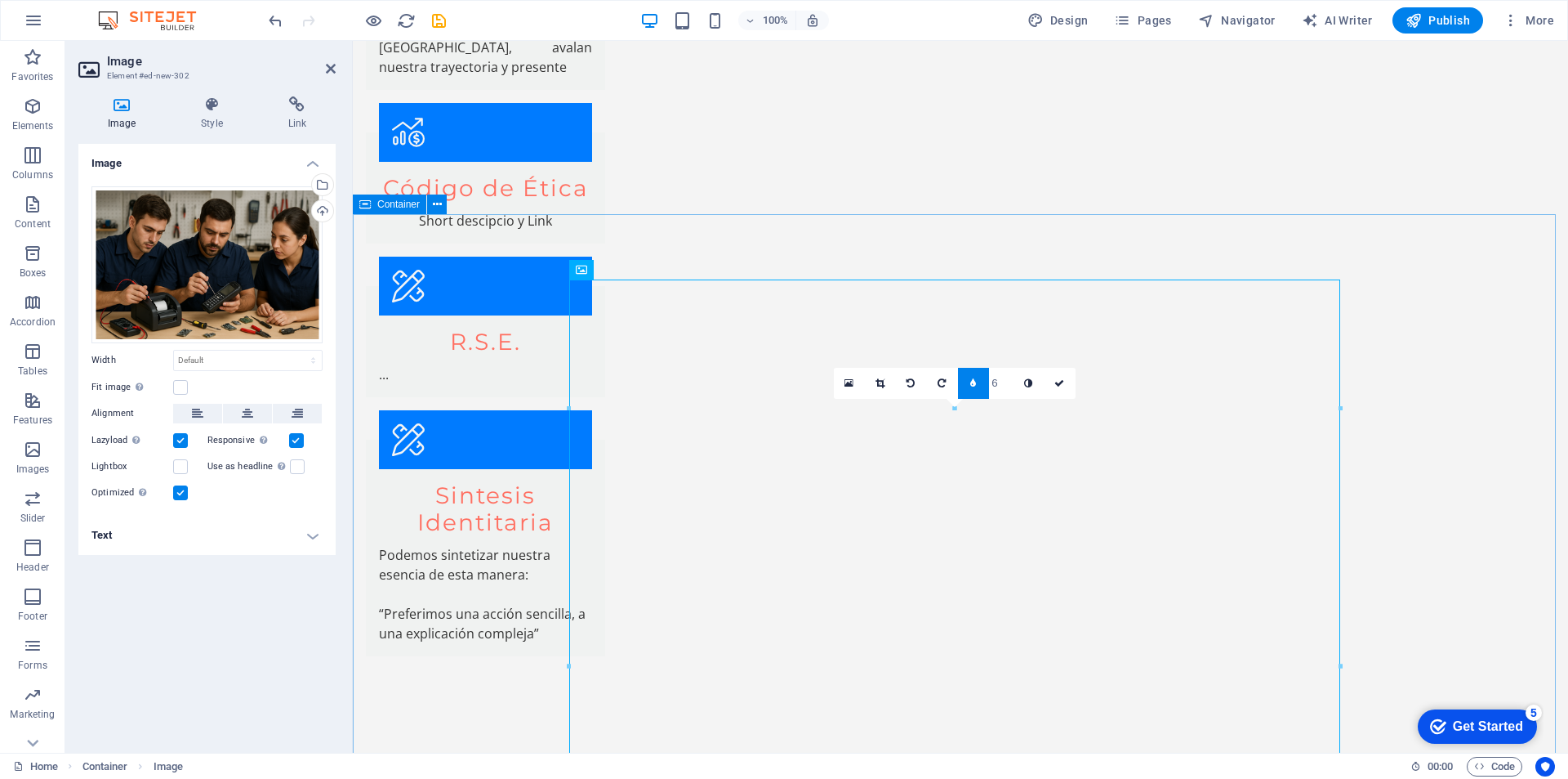
scroll to position [3746, 0]
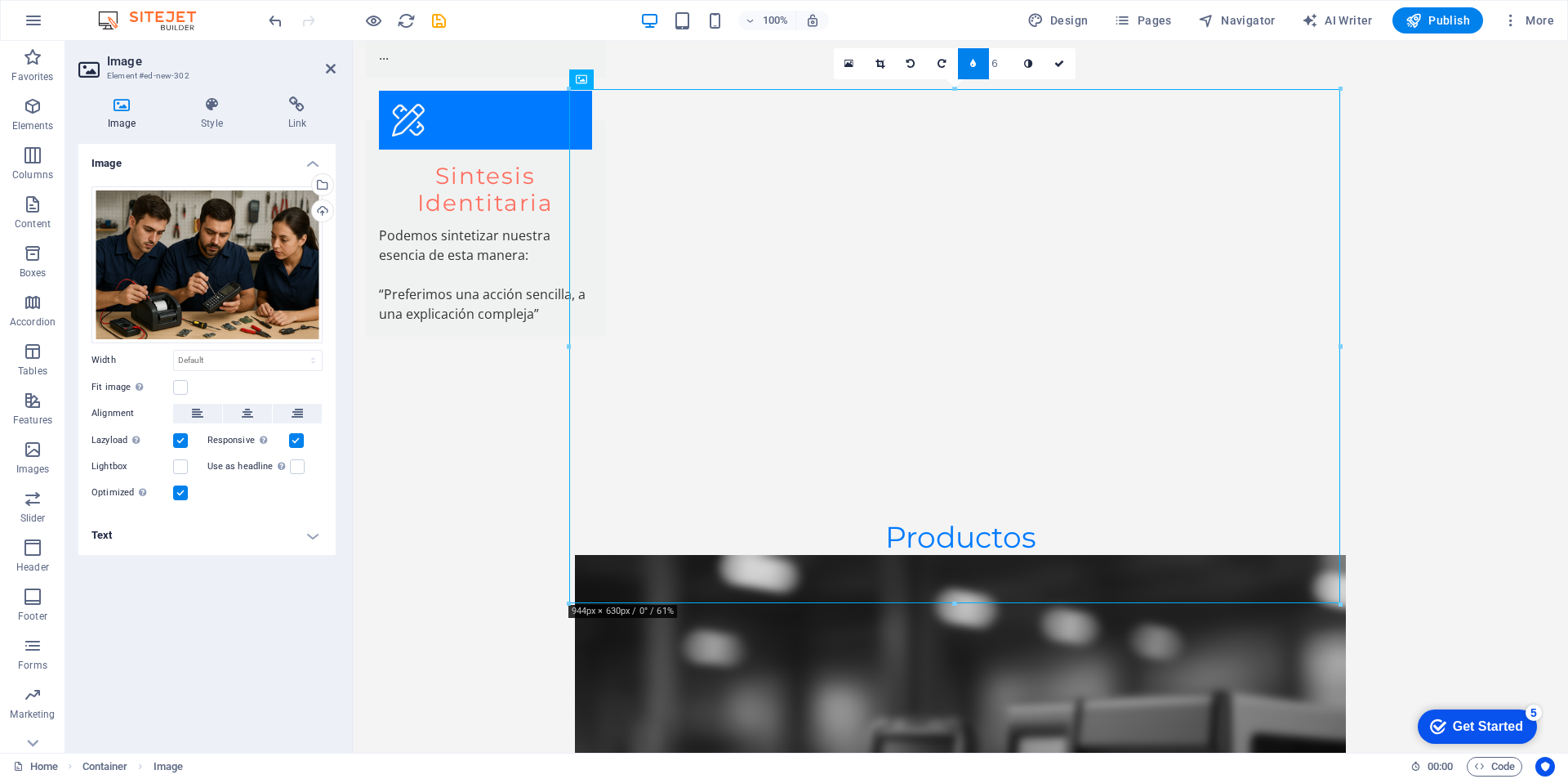
type input "7"
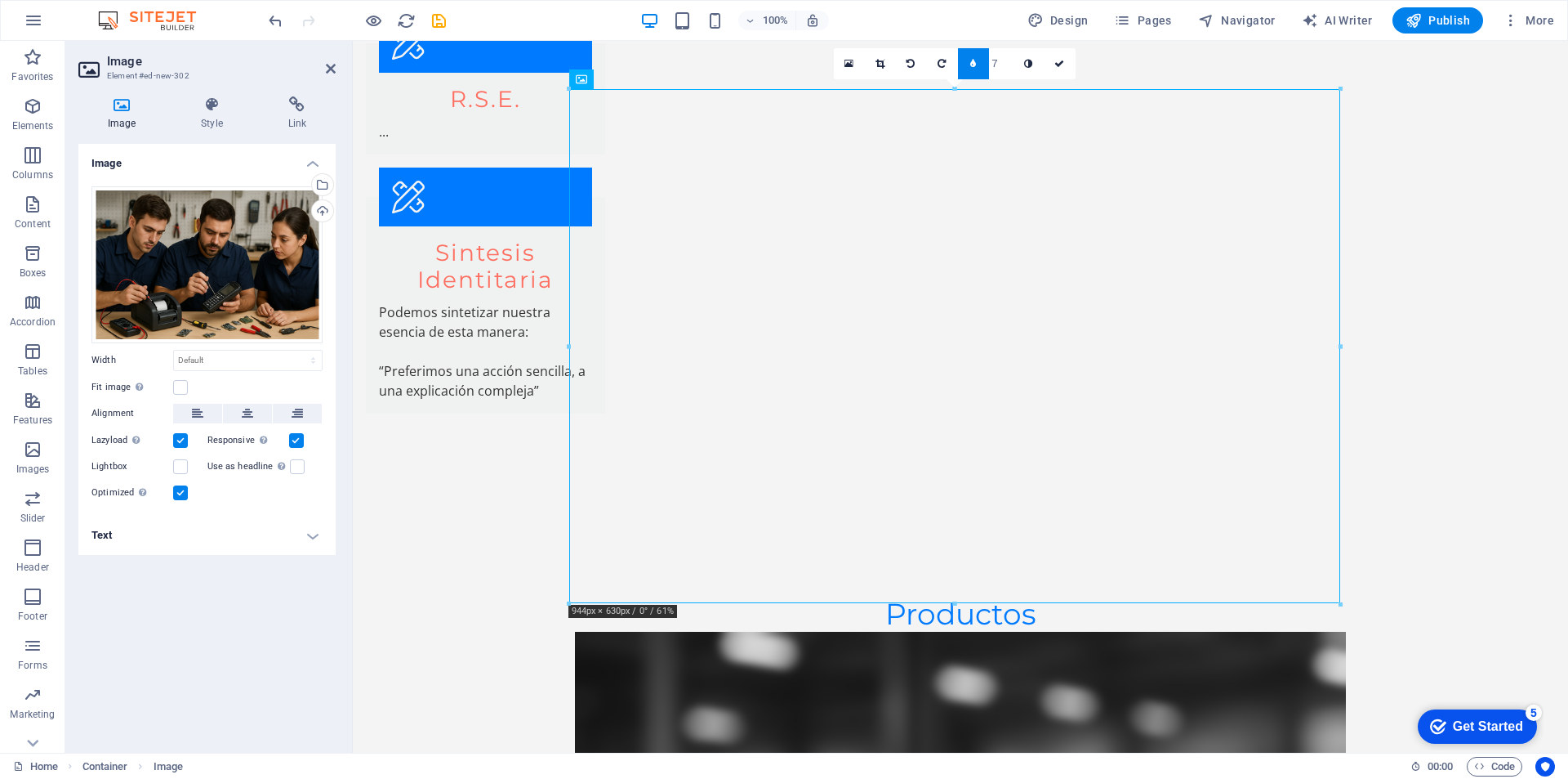
type input "8"
type input "9"
type input "10"
type input "11"
type input "10"
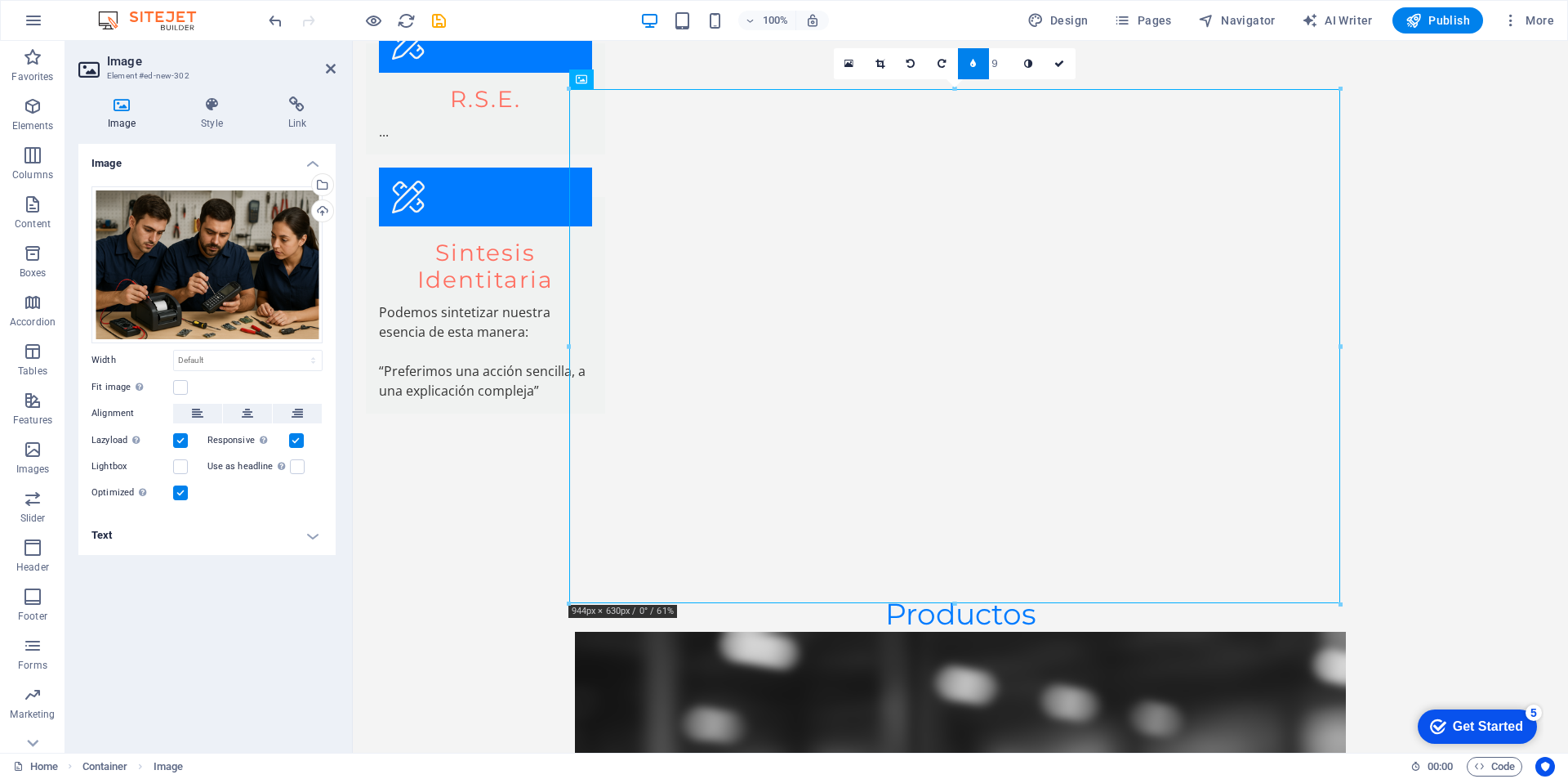
type input "8"
type input "7"
type input "6"
type input "5"
type input "4"
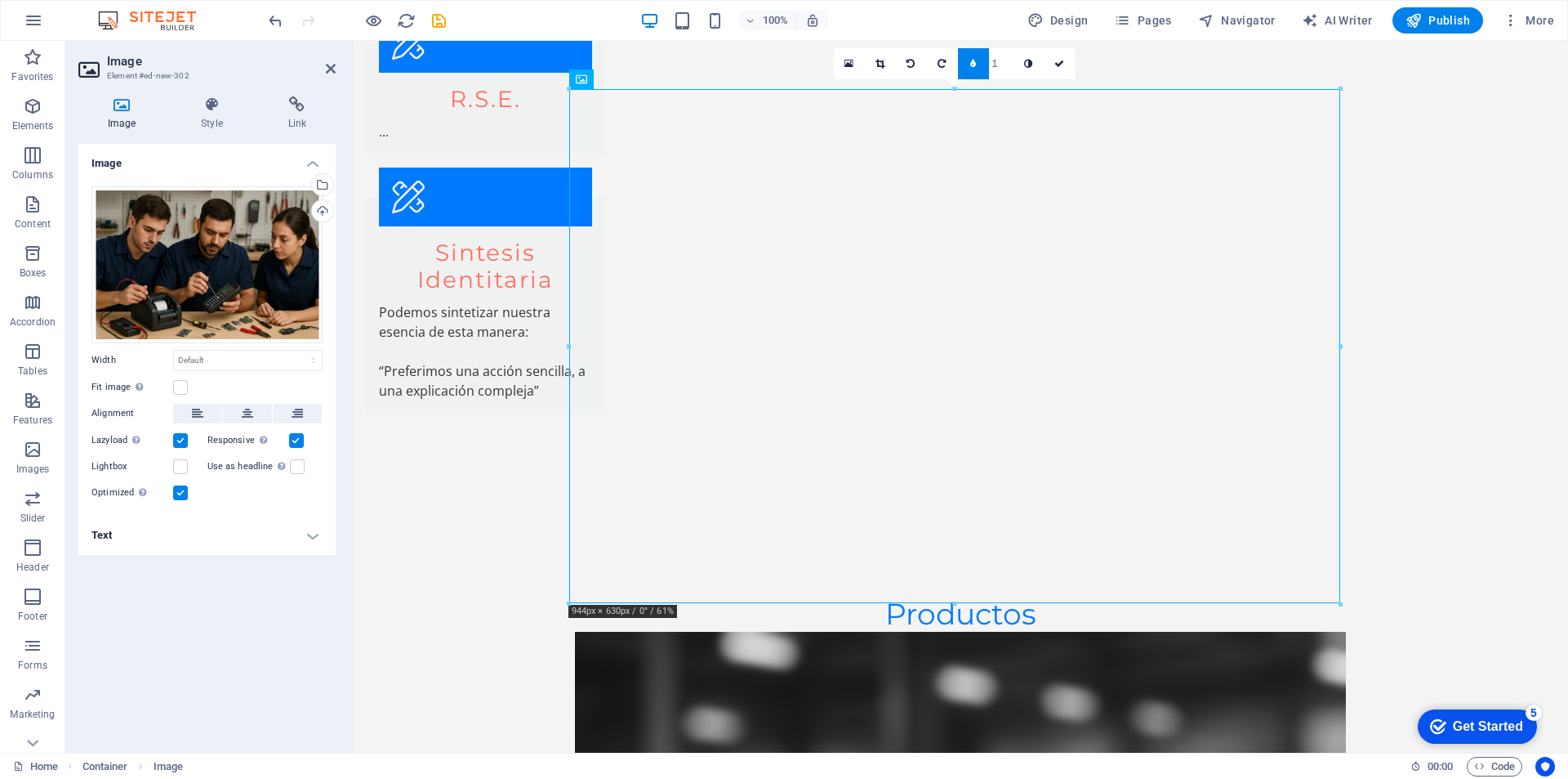
click at [1007, 73] on input "1" at bounding box center [1001, 64] width 24 height 31
click at [1007, 71] on input "1" at bounding box center [1001, 64] width 24 height 31
click at [1006, 72] on input "1" at bounding box center [1001, 64] width 24 height 31
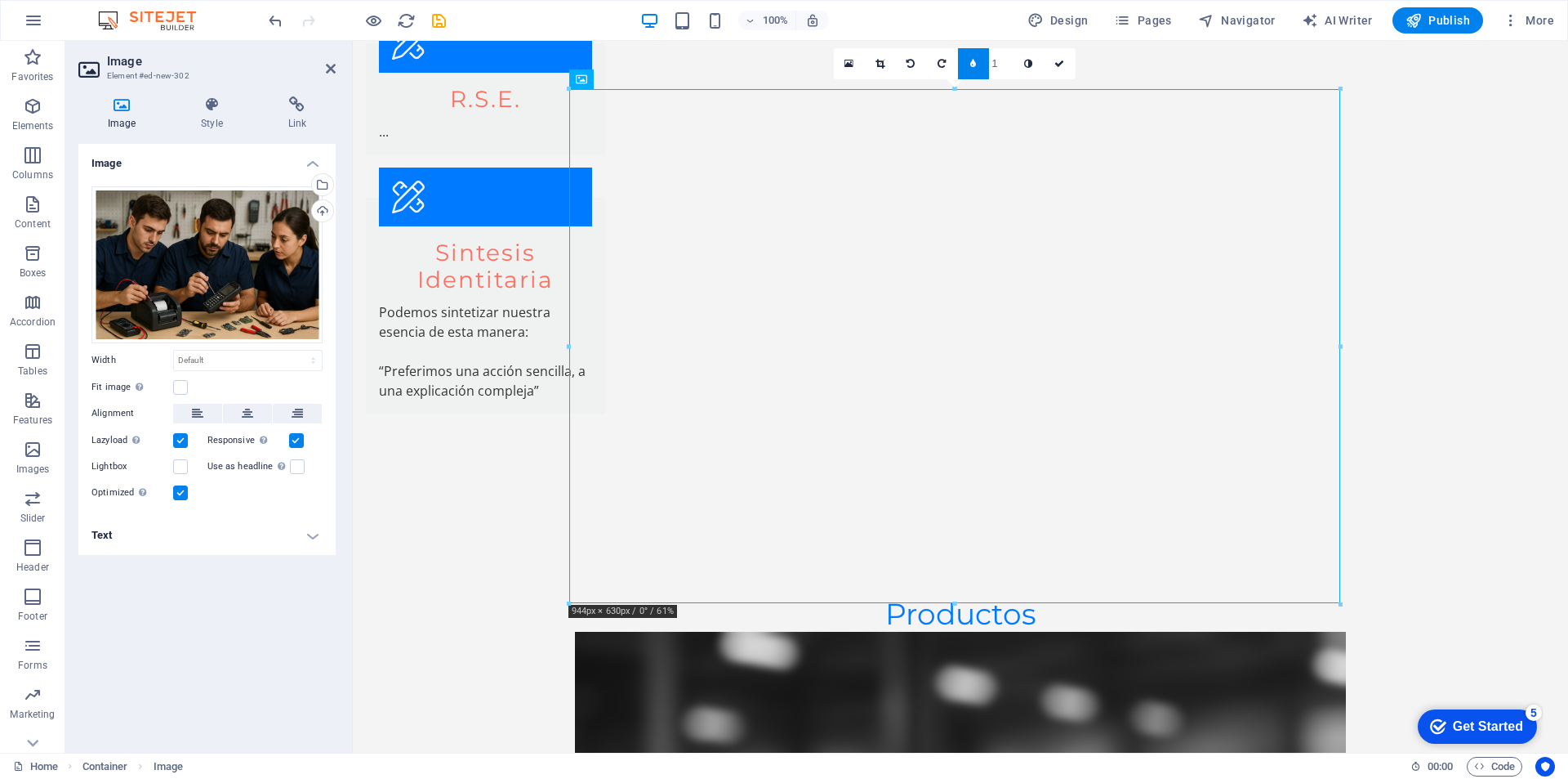
click at [1006, 72] on input "1" at bounding box center [1001, 64] width 24 height 31
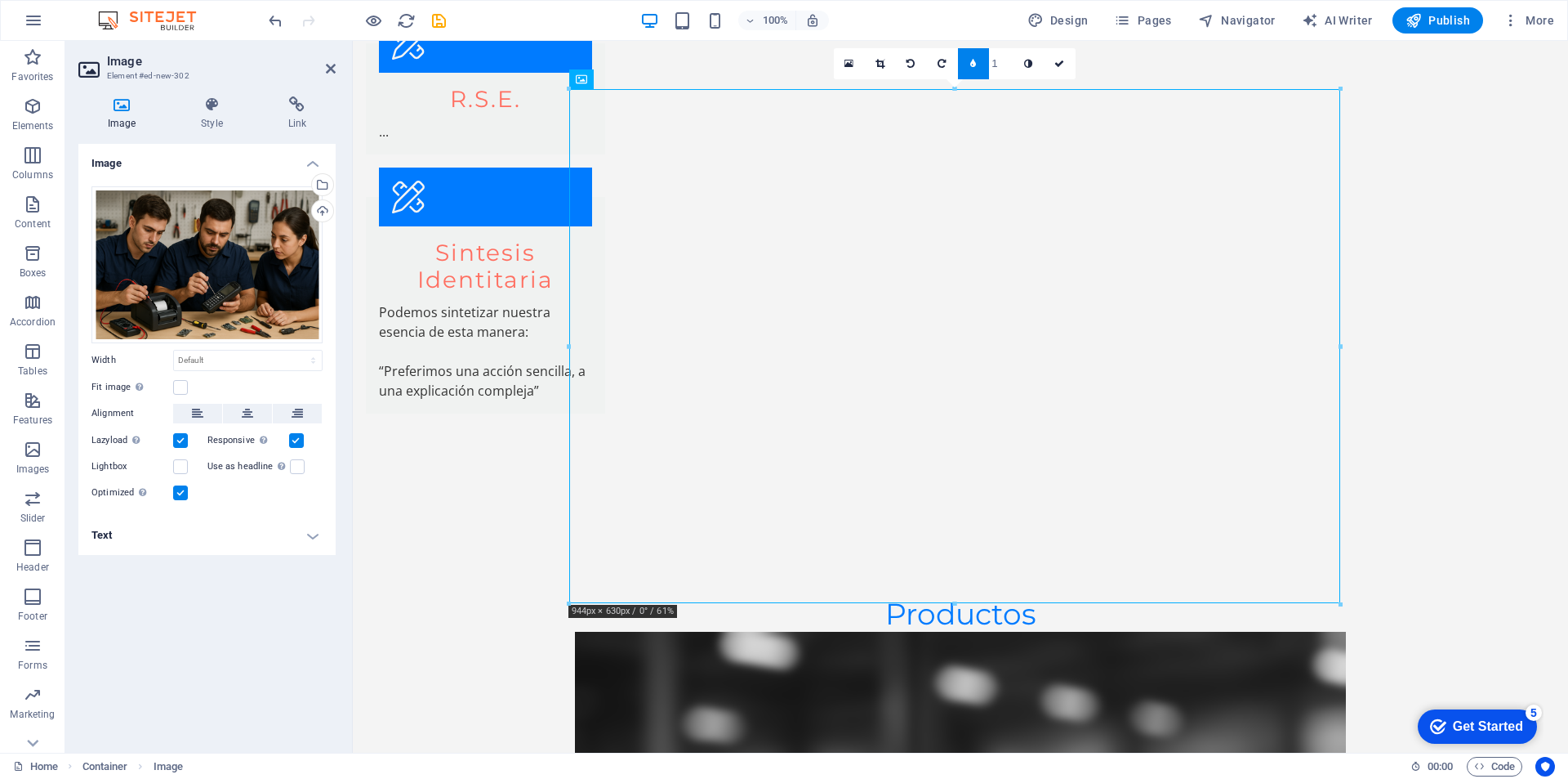
click at [1006, 72] on input "1" at bounding box center [1001, 64] width 24 height 31
type input "2"
type input "3"
type input "4"
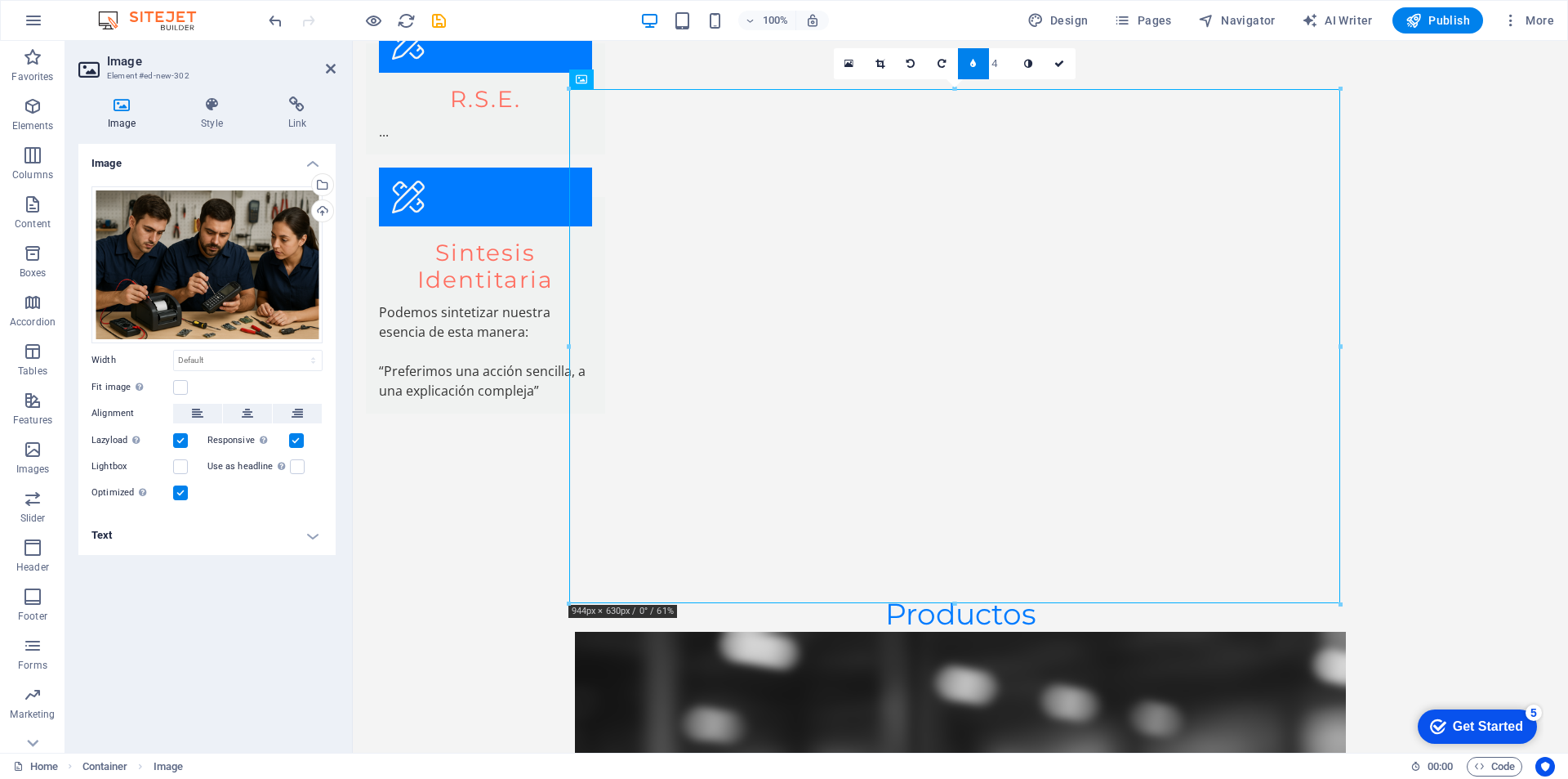
type input "5"
type input "6"
drag, startPoint x: 1062, startPoint y: 66, endPoint x: 1011, endPoint y: 19, distance: 69.4
click at [1062, 66] on icon at bounding box center [1059, 63] width 10 height 10
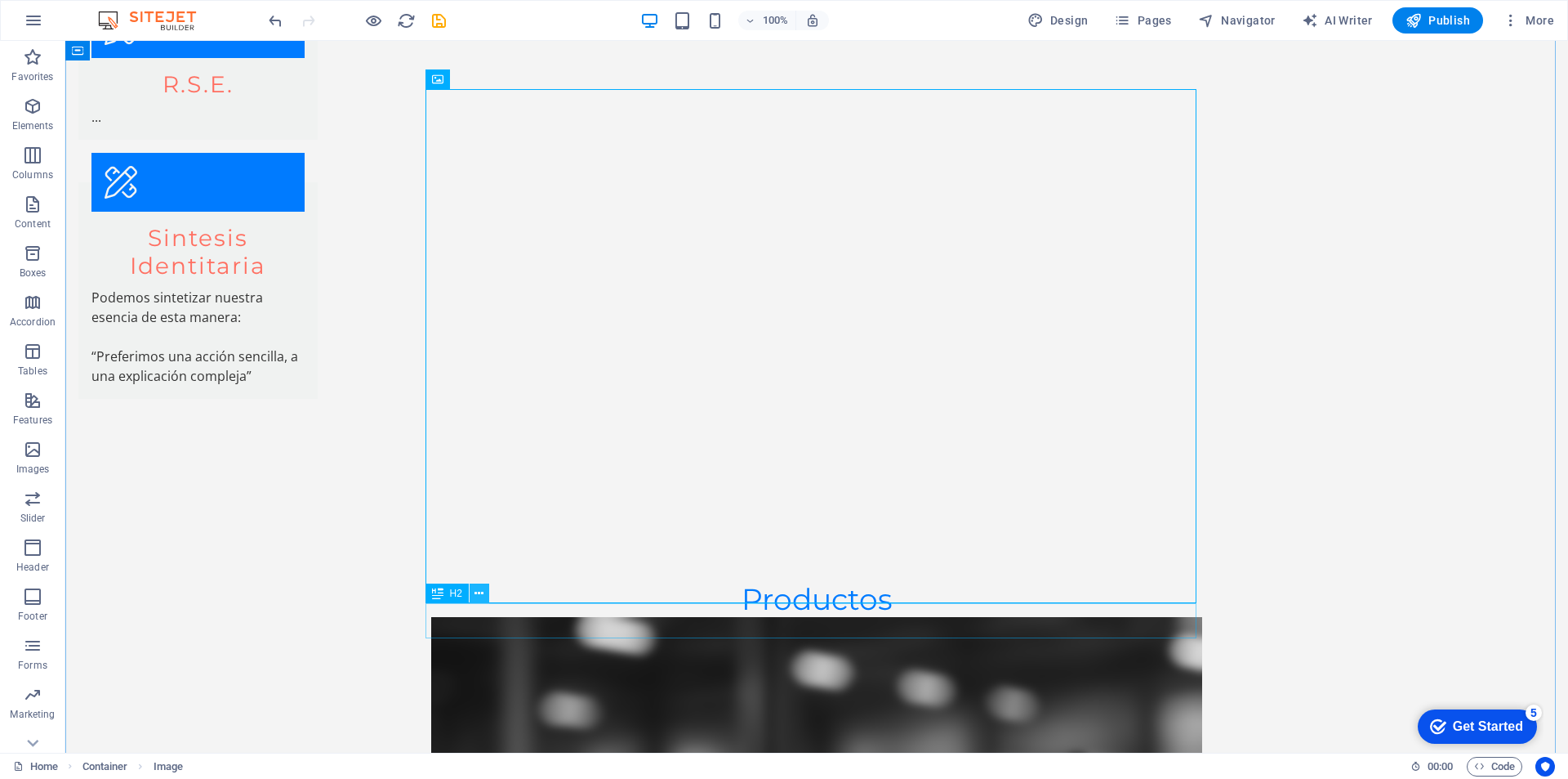
click at [479, 593] on icon at bounding box center [479, 593] width 9 height 17
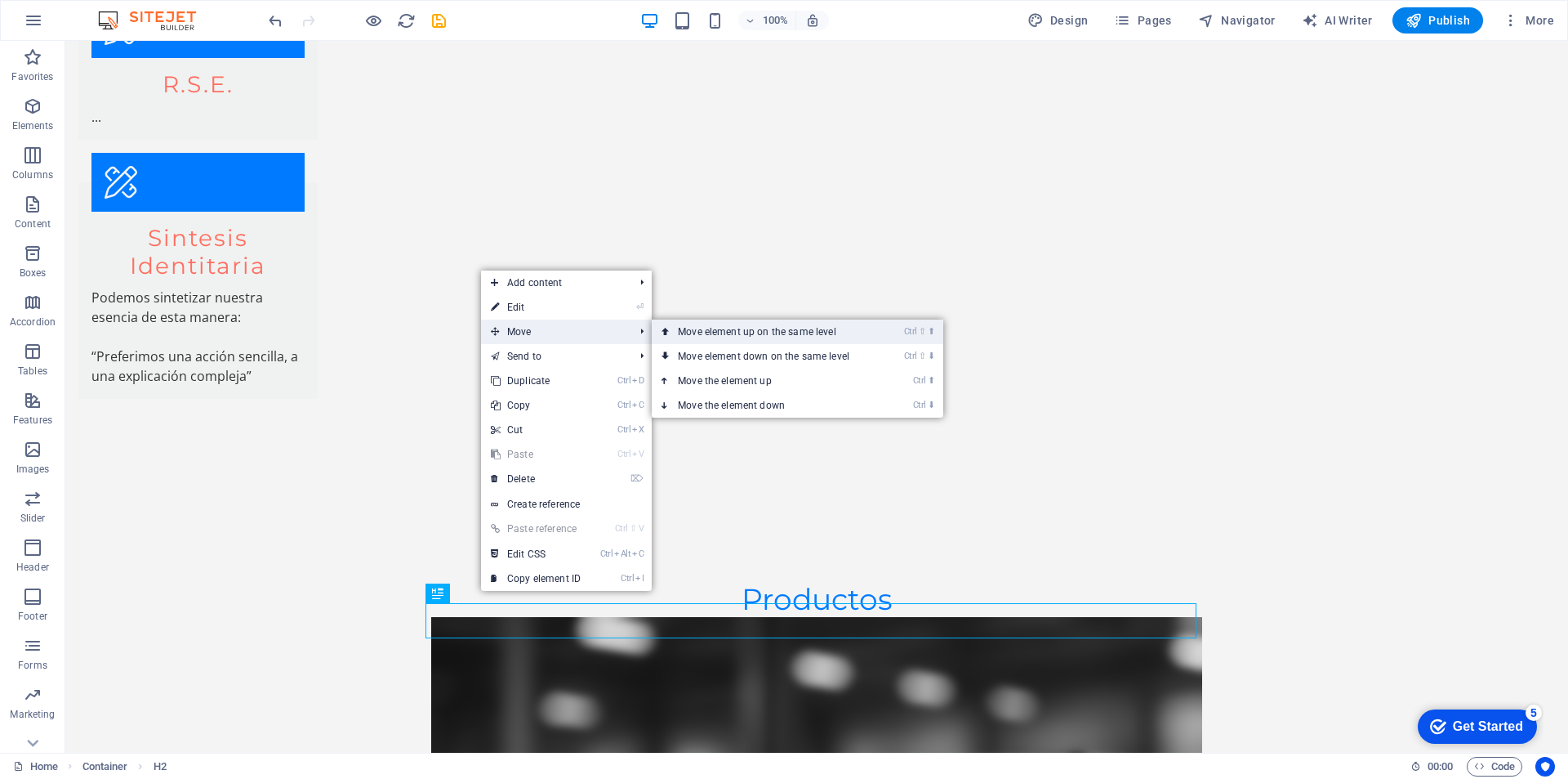
click at [805, 330] on link "Ctrl ⇧ ⬆ Move element up on the same level" at bounding box center [767, 331] width 230 height 24
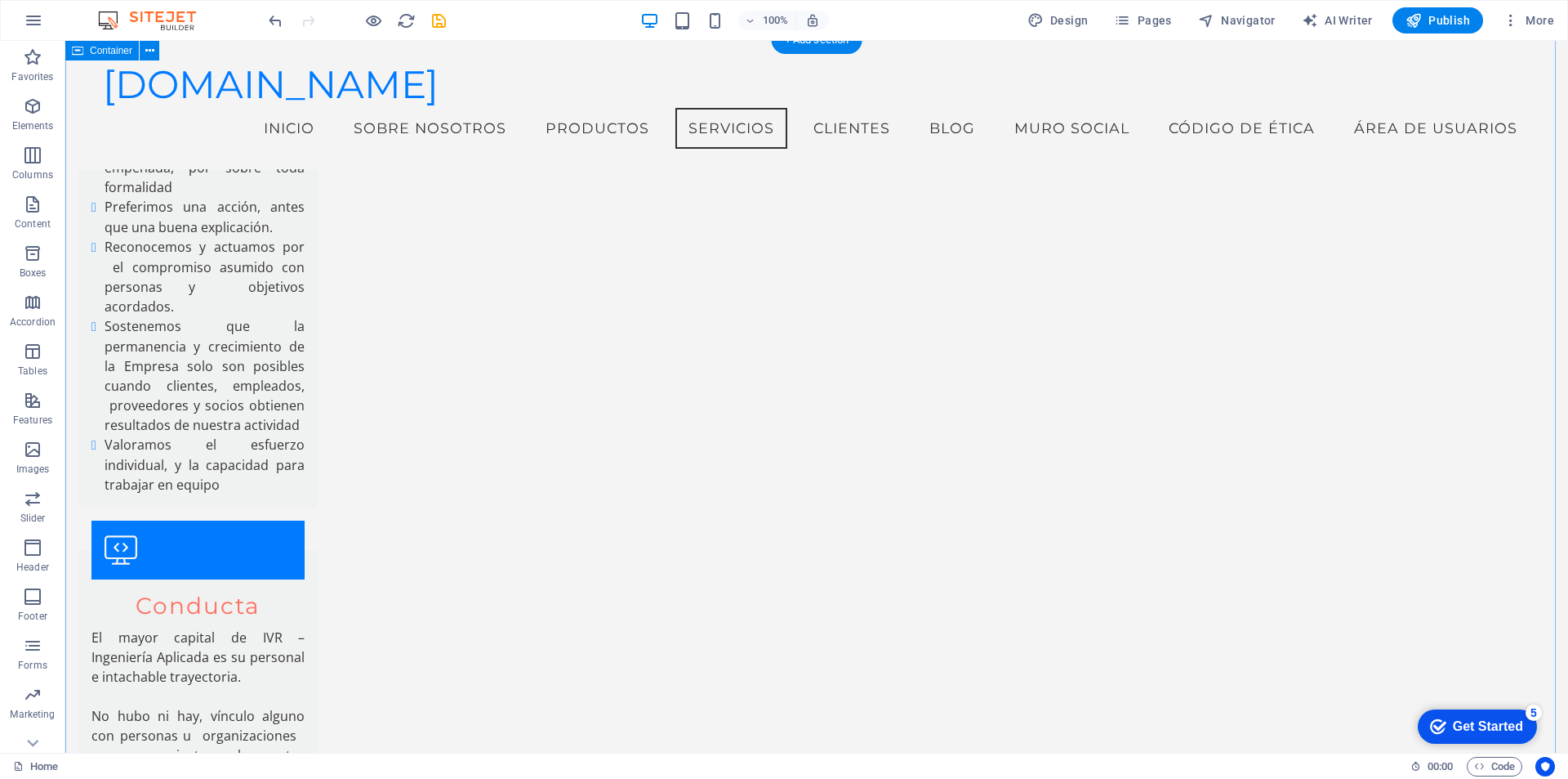
scroll to position [1744, 0]
click at [495, 426] on icon at bounding box center [494, 427] width 9 height 17
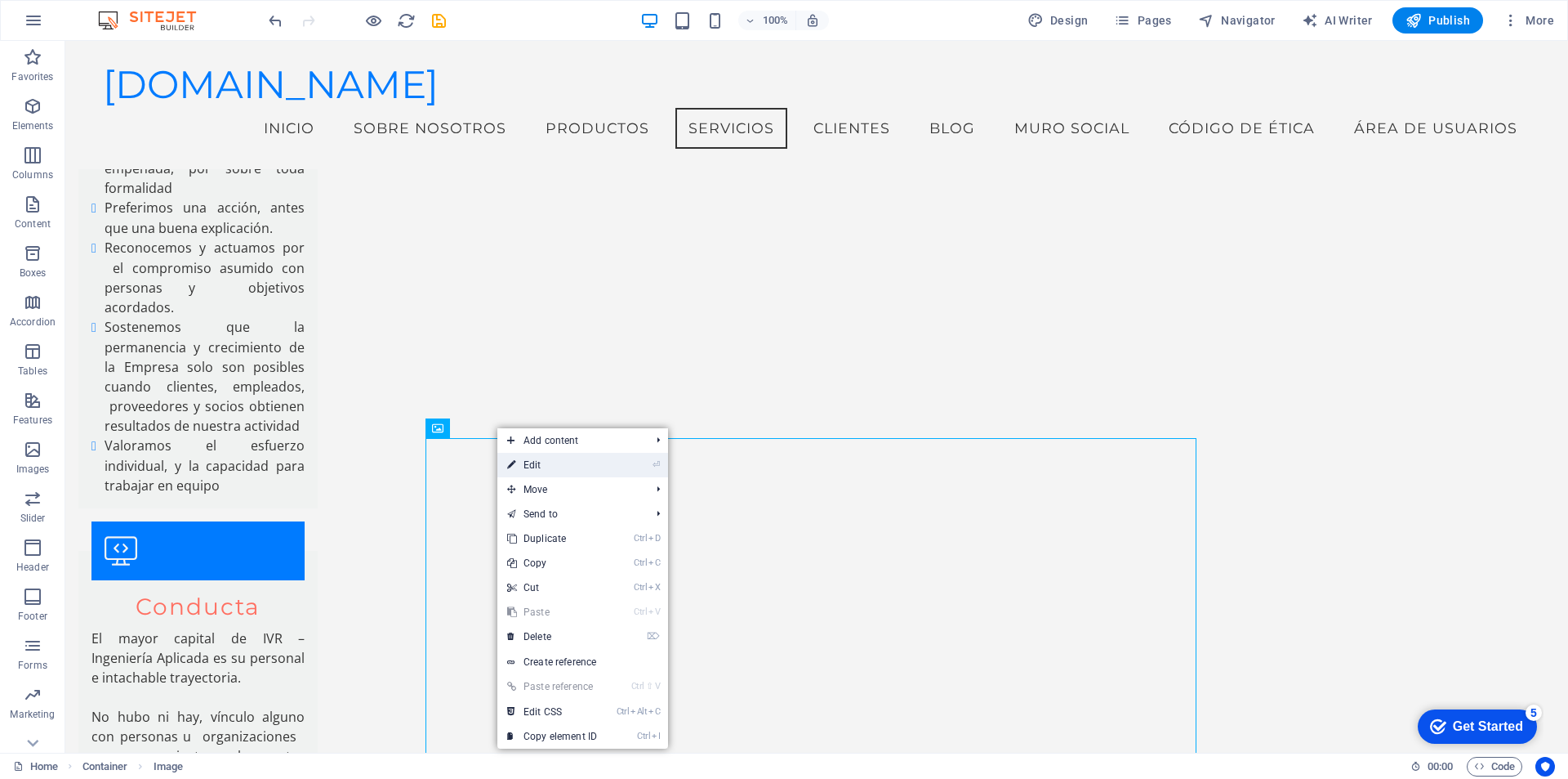
click at [531, 462] on link "⏎ Edit" at bounding box center [552, 464] width 110 height 24
select select "px"
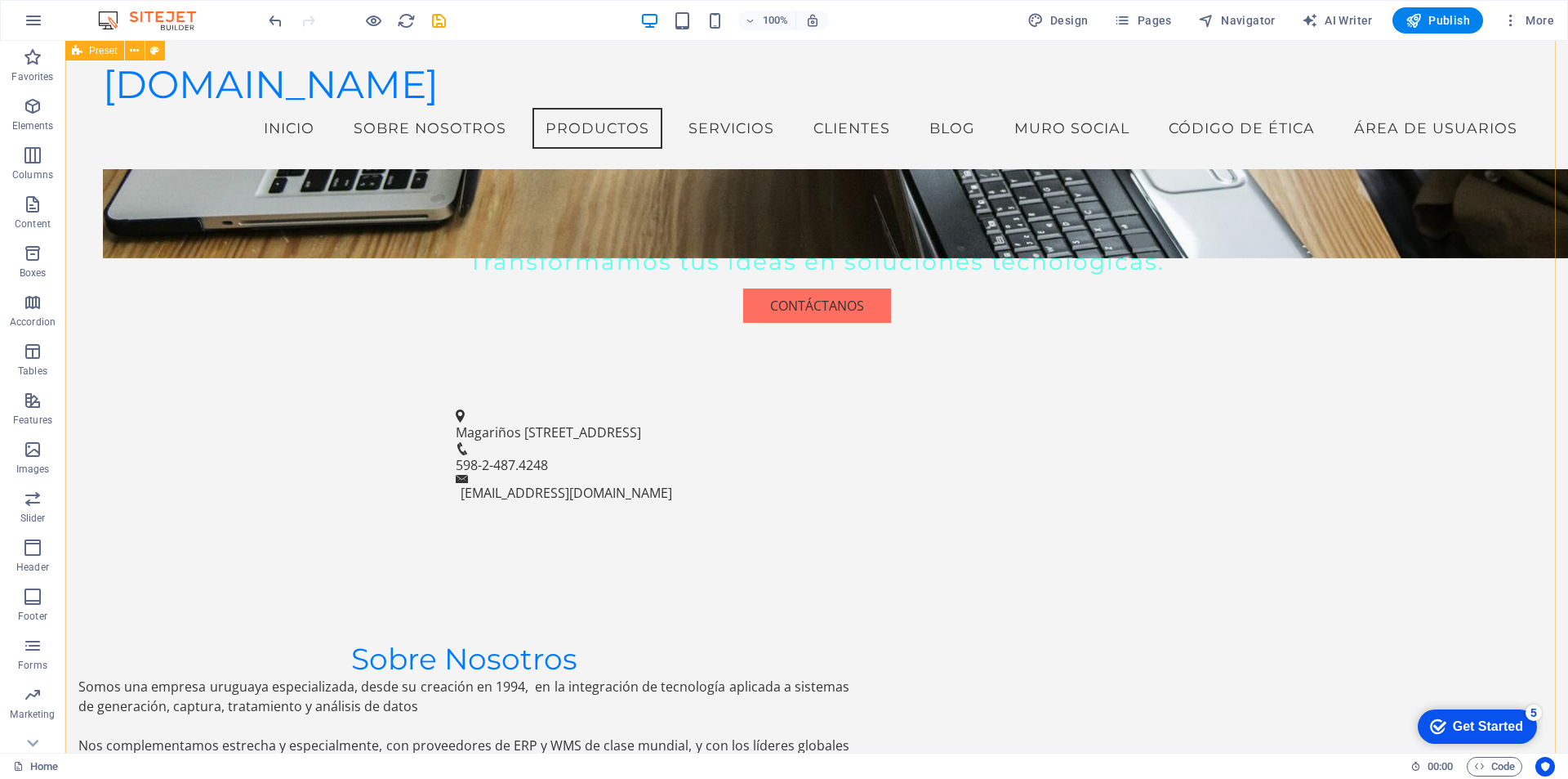
scroll to position [601, 0]
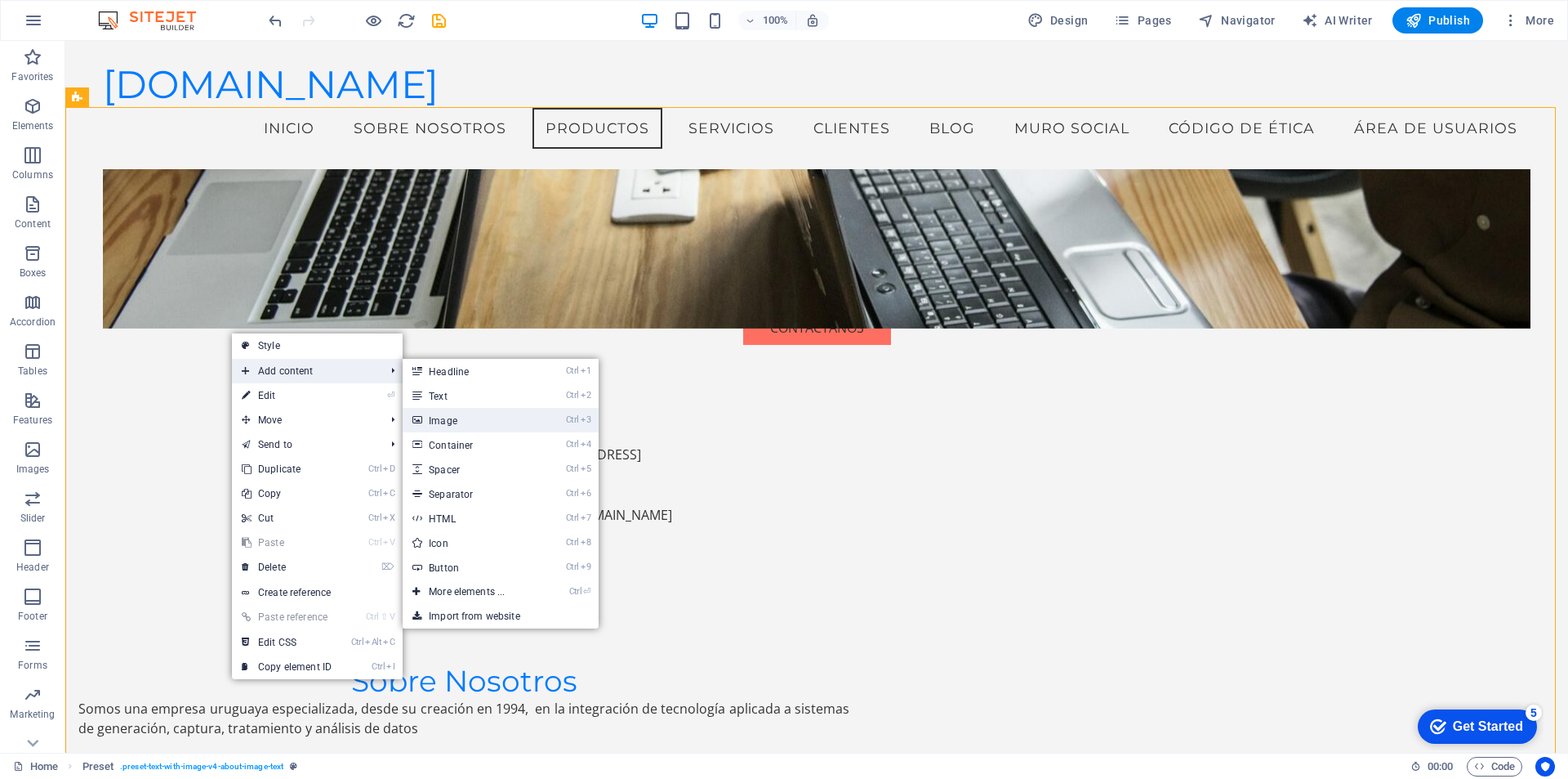
click at [460, 415] on link "Ctrl 3 Image" at bounding box center [470, 419] width 135 height 24
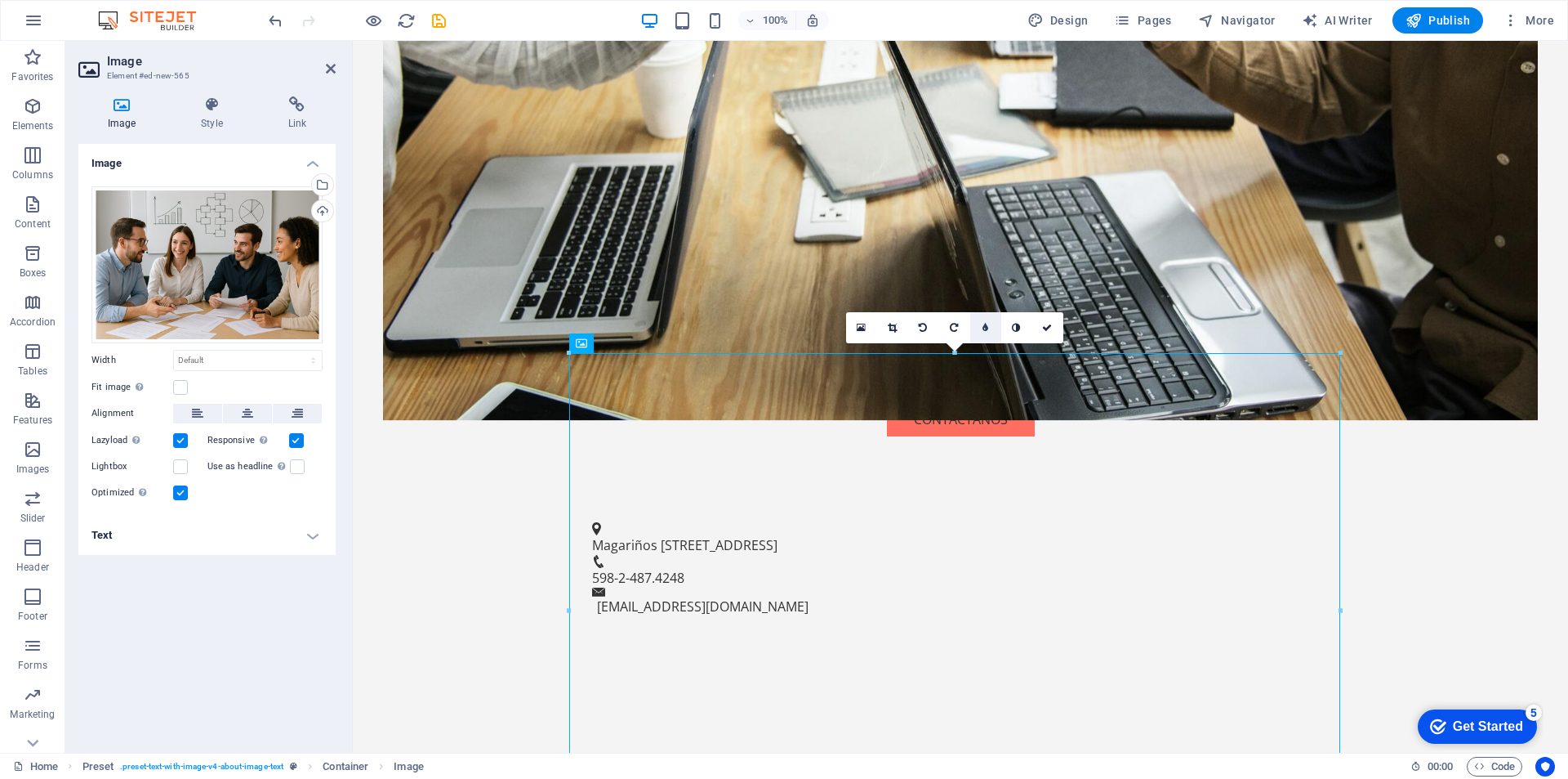
click at [988, 326] on icon at bounding box center [985, 327] width 5 height 10
type input "4"
type input "5"
type input "4"
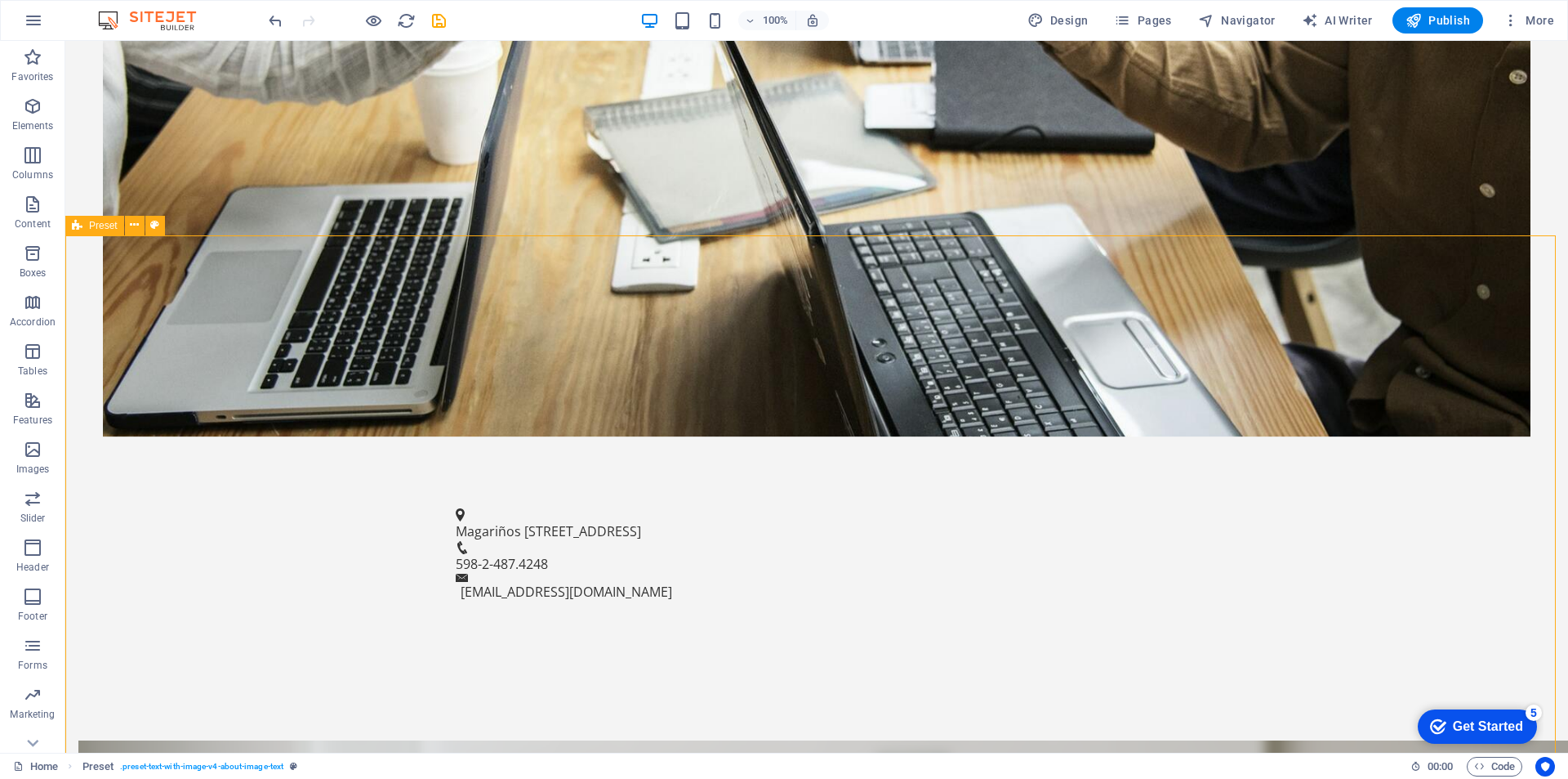
scroll to position [982, 0]
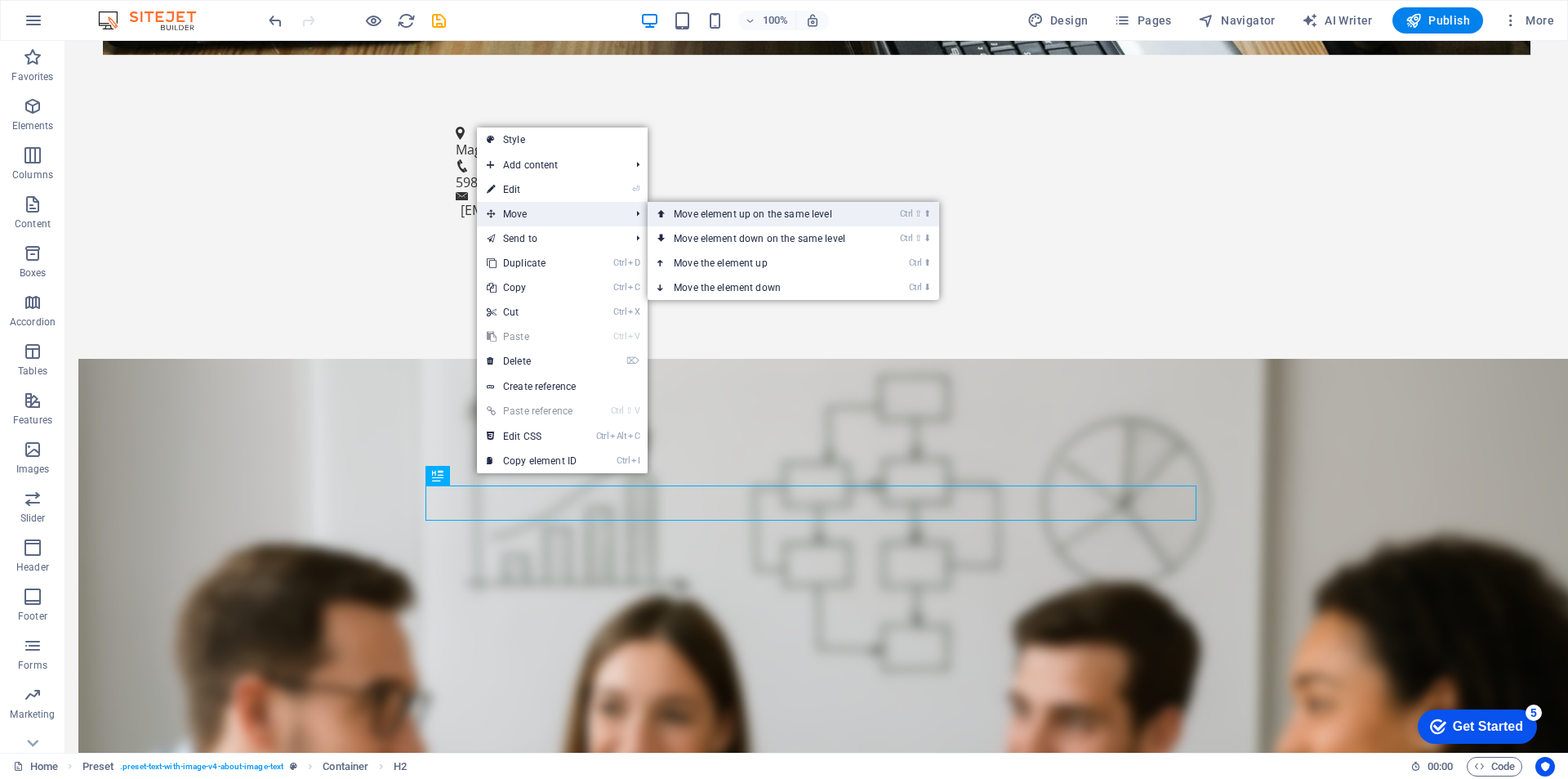
click at [700, 209] on link "Ctrl ⇧ ⬆ Move element up on the same level" at bounding box center [762, 213] width 230 height 24
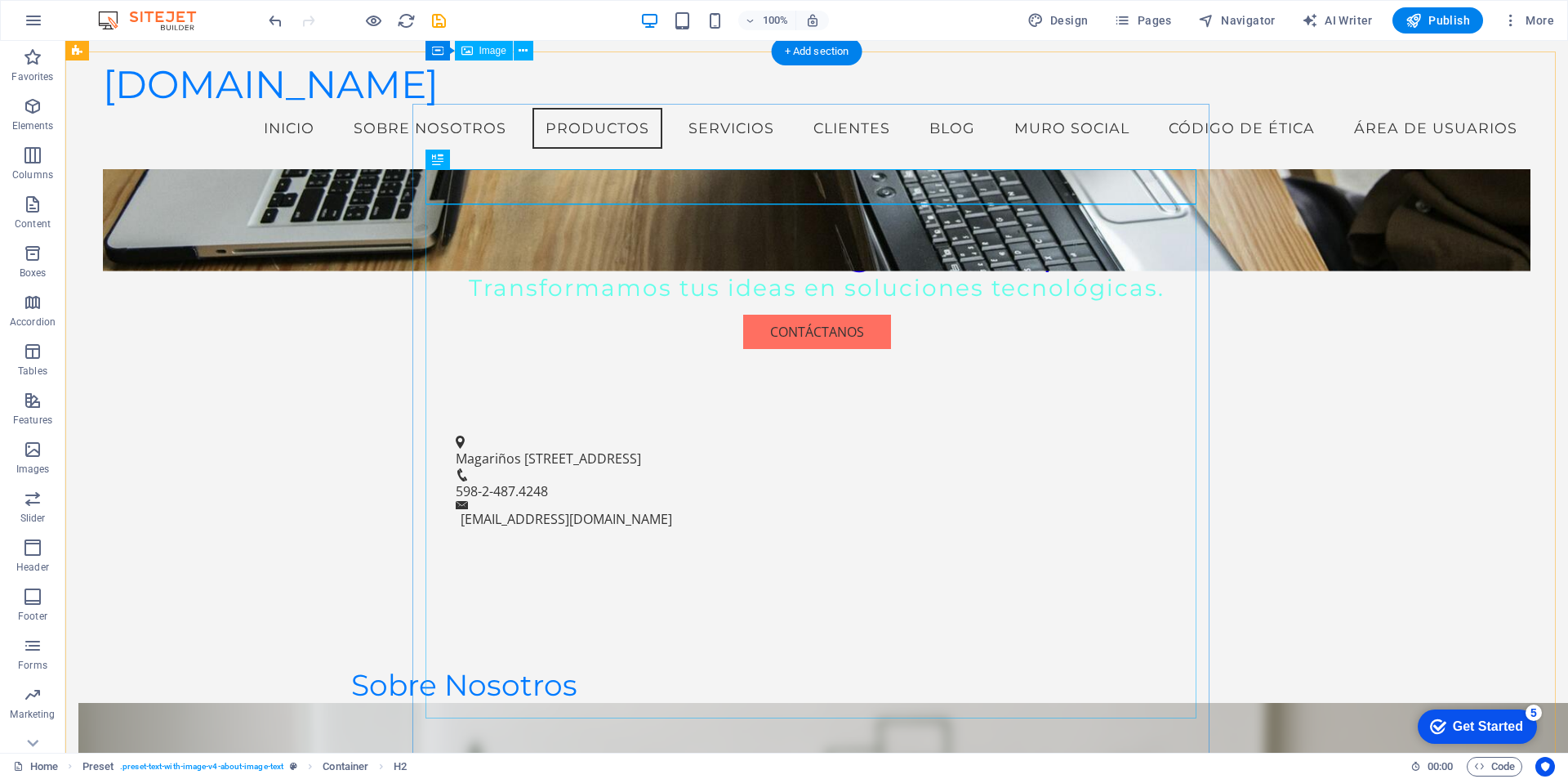
scroll to position [446, 0]
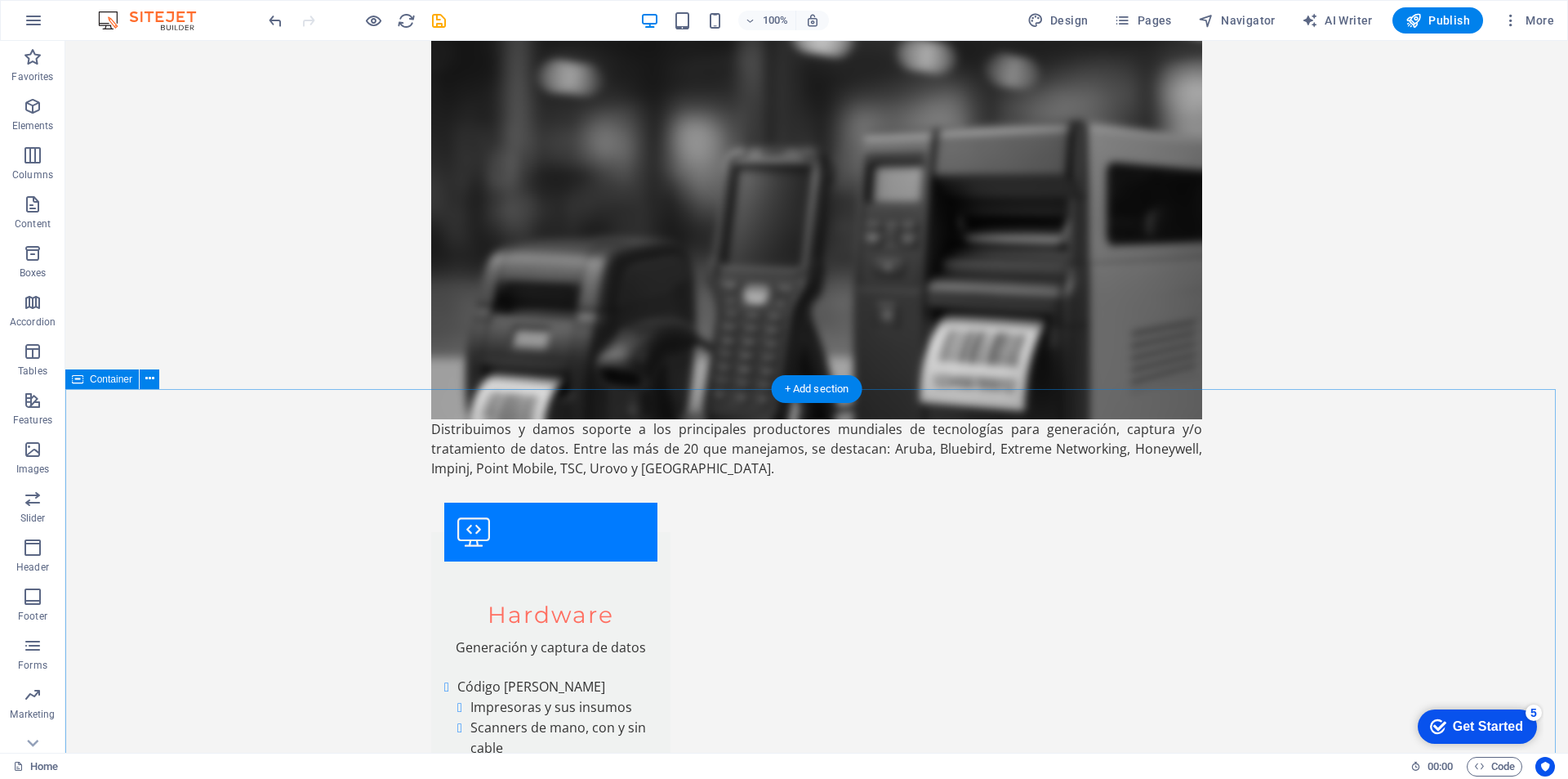
scroll to position [5404, 0]
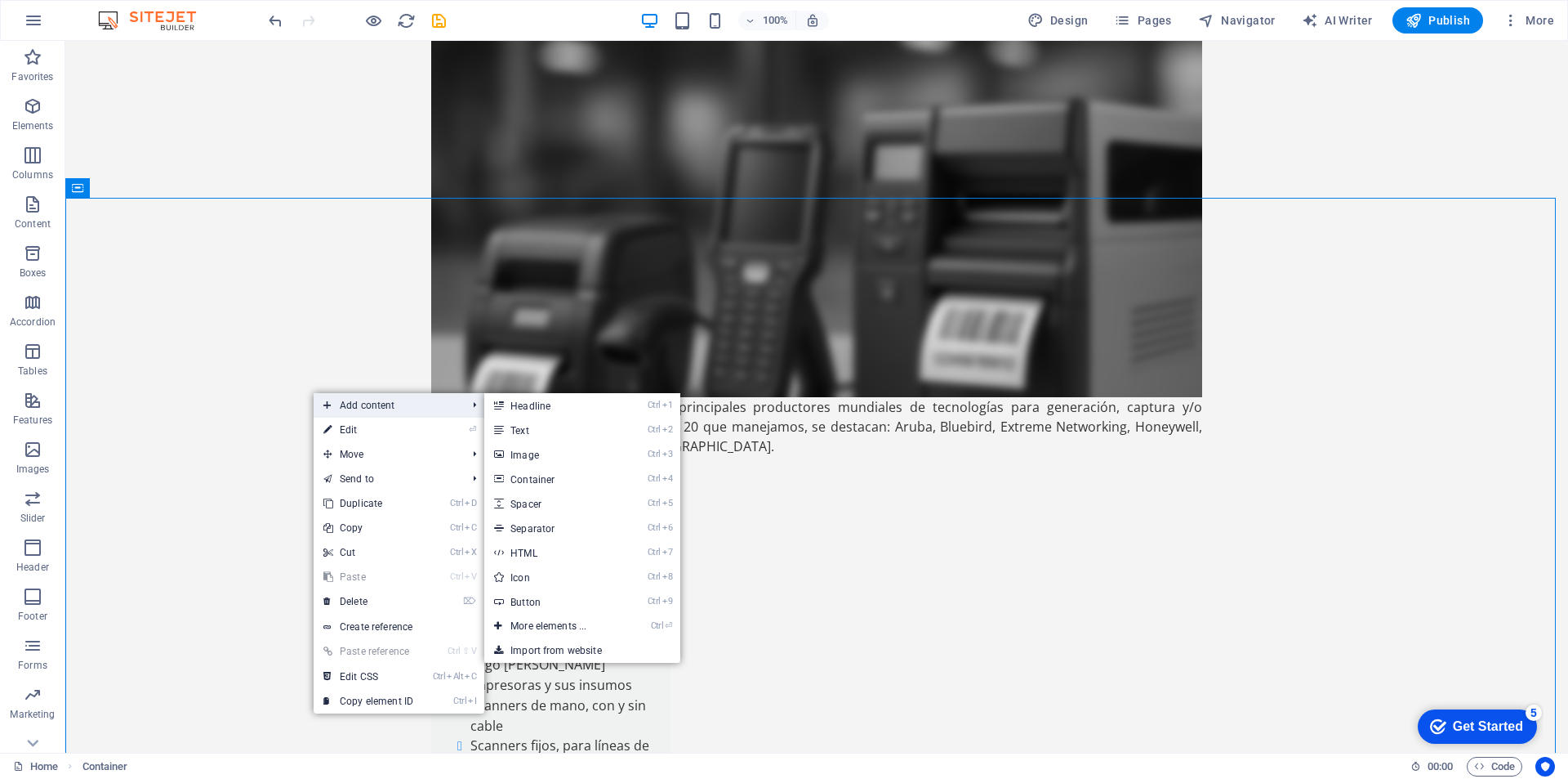
click at [361, 406] on span "Add content" at bounding box center [387, 405] width 147 height 24
click at [529, 451] on link "Ctrl 3 Image" at bounding box center [552, 453] width 135 height 24
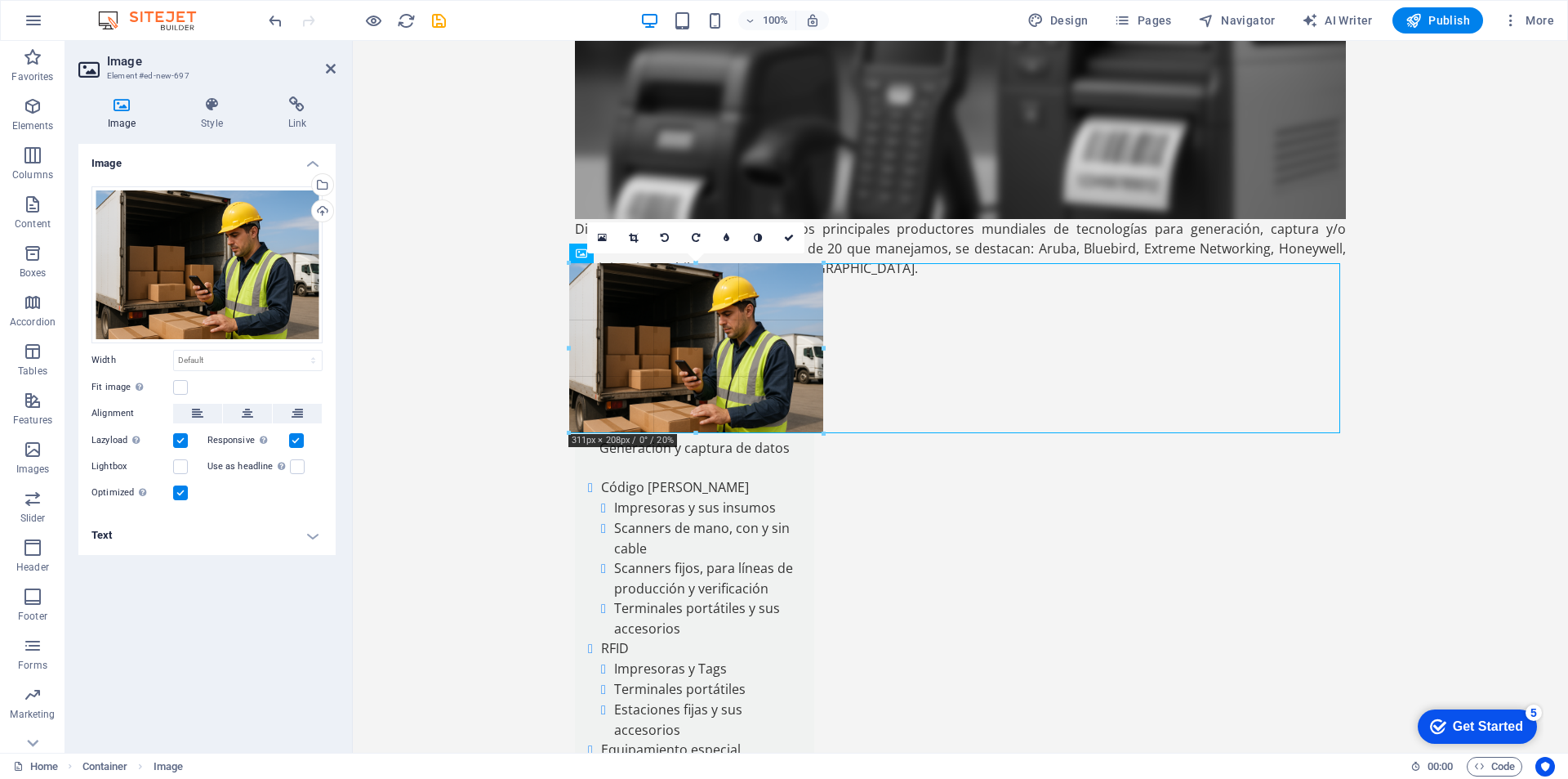
drag, startPoint x: 1341, startPoint y: 517, endPoint x: 824, endPoint y: 530, distance: 517.2
type input "311"
select select "px"
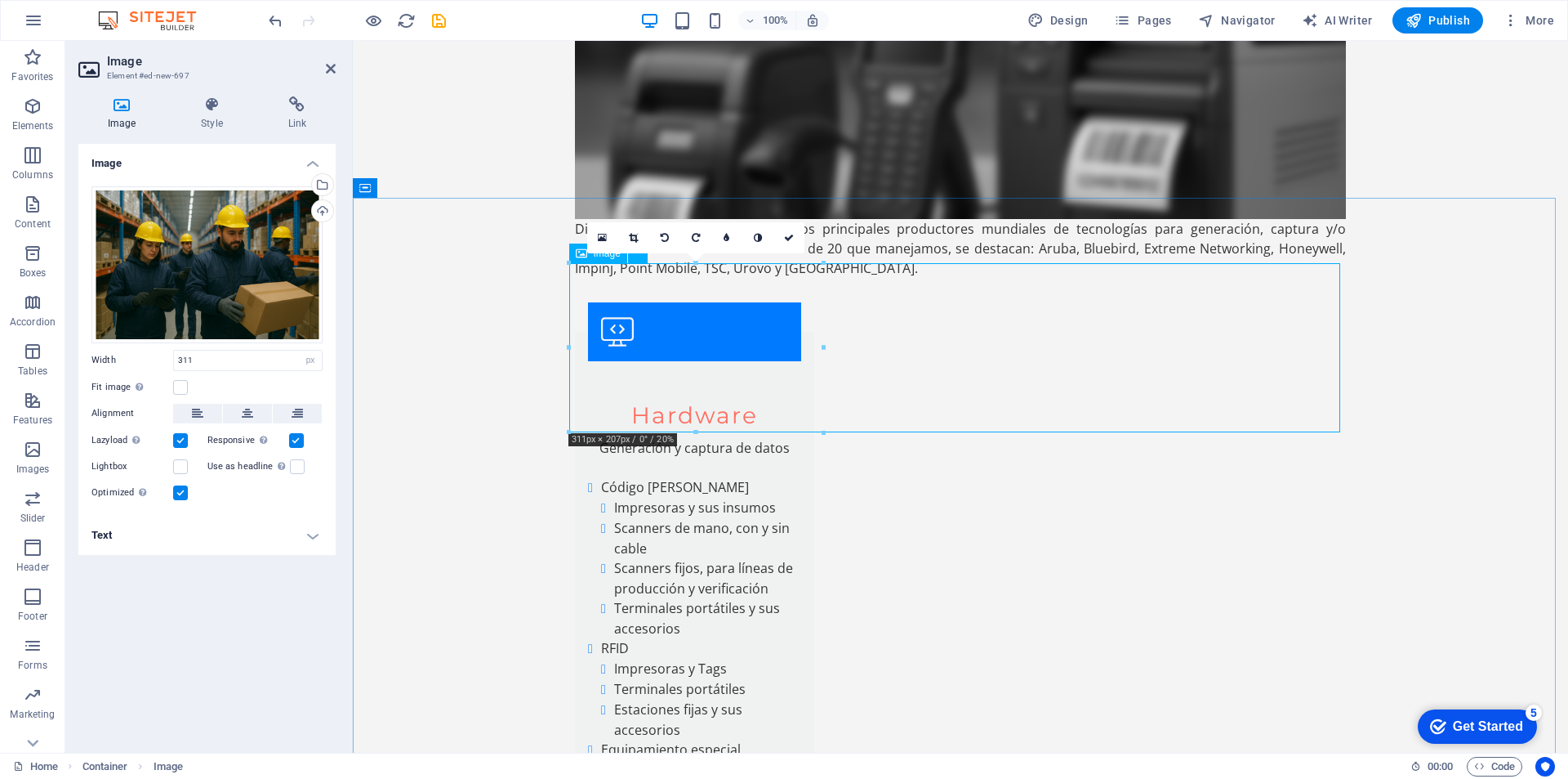
drag, startPoint x: 1179, startPoint y: 387, endPoint x: 894, endPoint y: 344, distance: 288.2
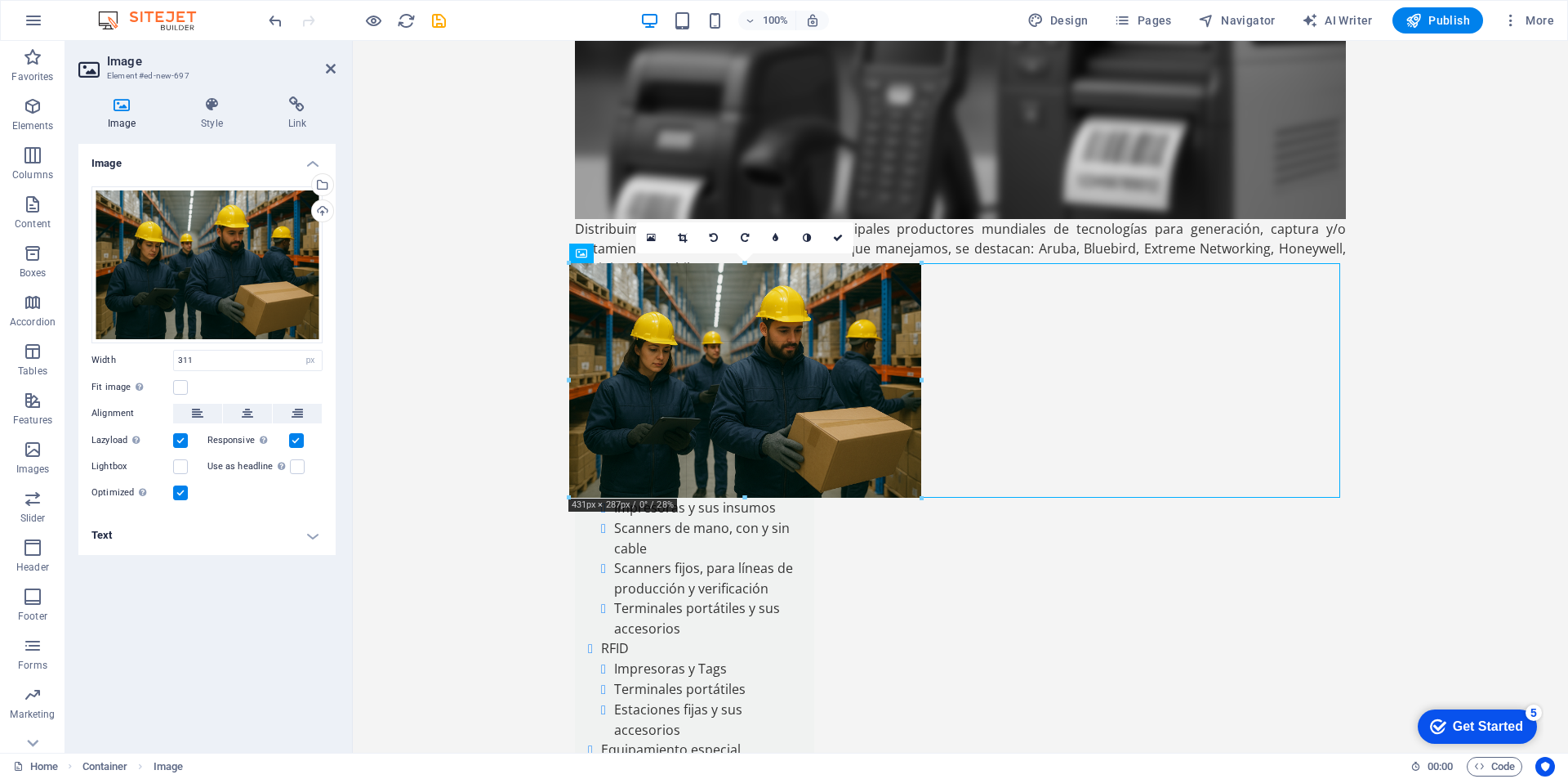
drag, startPoint x: 824, startPoint y: 347, endPoint x: 553, endPoint y: 314, distance: 273.0
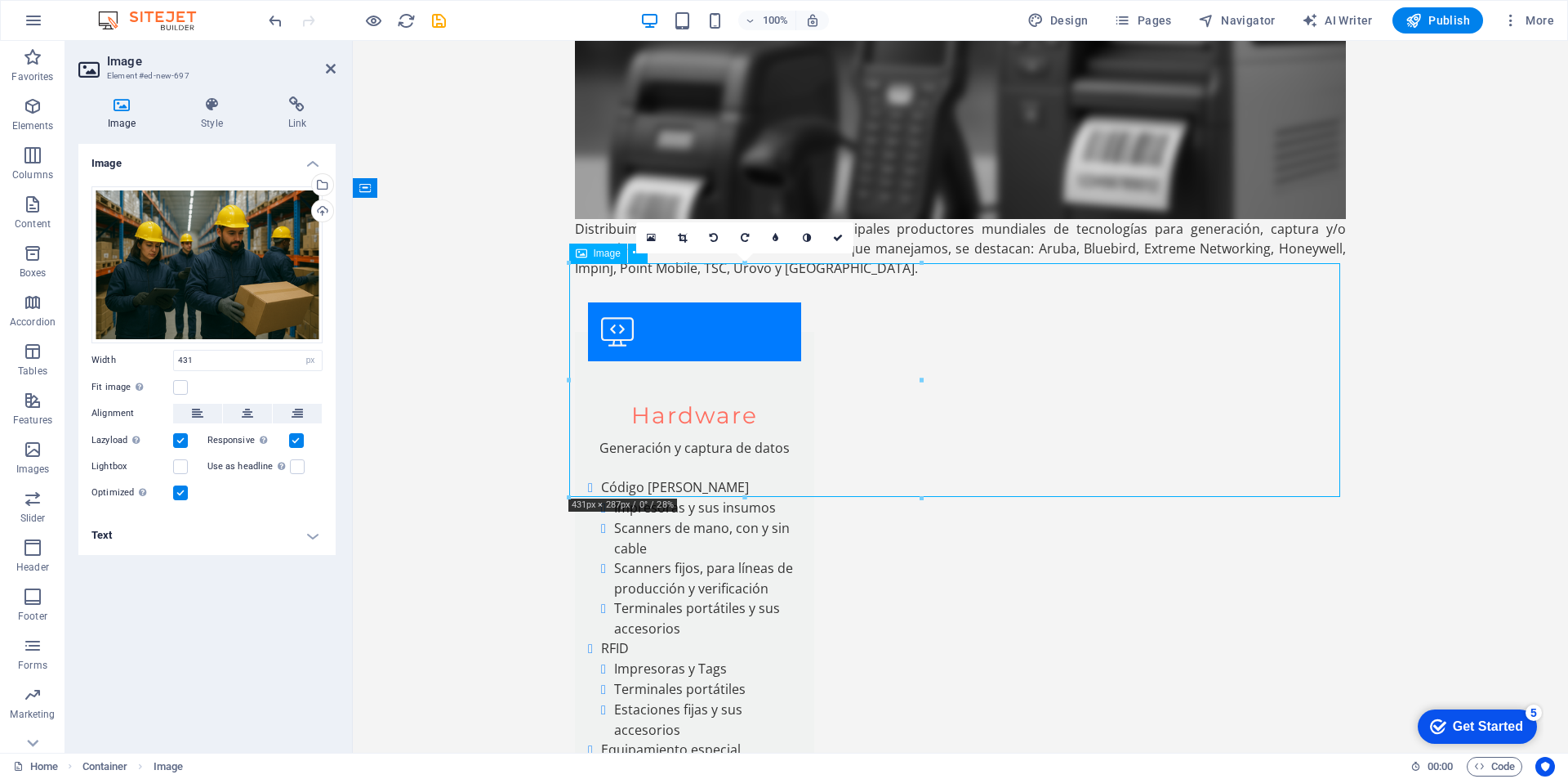
drag, startPoint x: 665, startPoint y: 353, endPoint x: 716, endPoint y: 364, distance: 52.2
drag, startPoint x: 700, startPoint y: 365, endPoint x: 967, endPoint y: 367, distance: 267.0
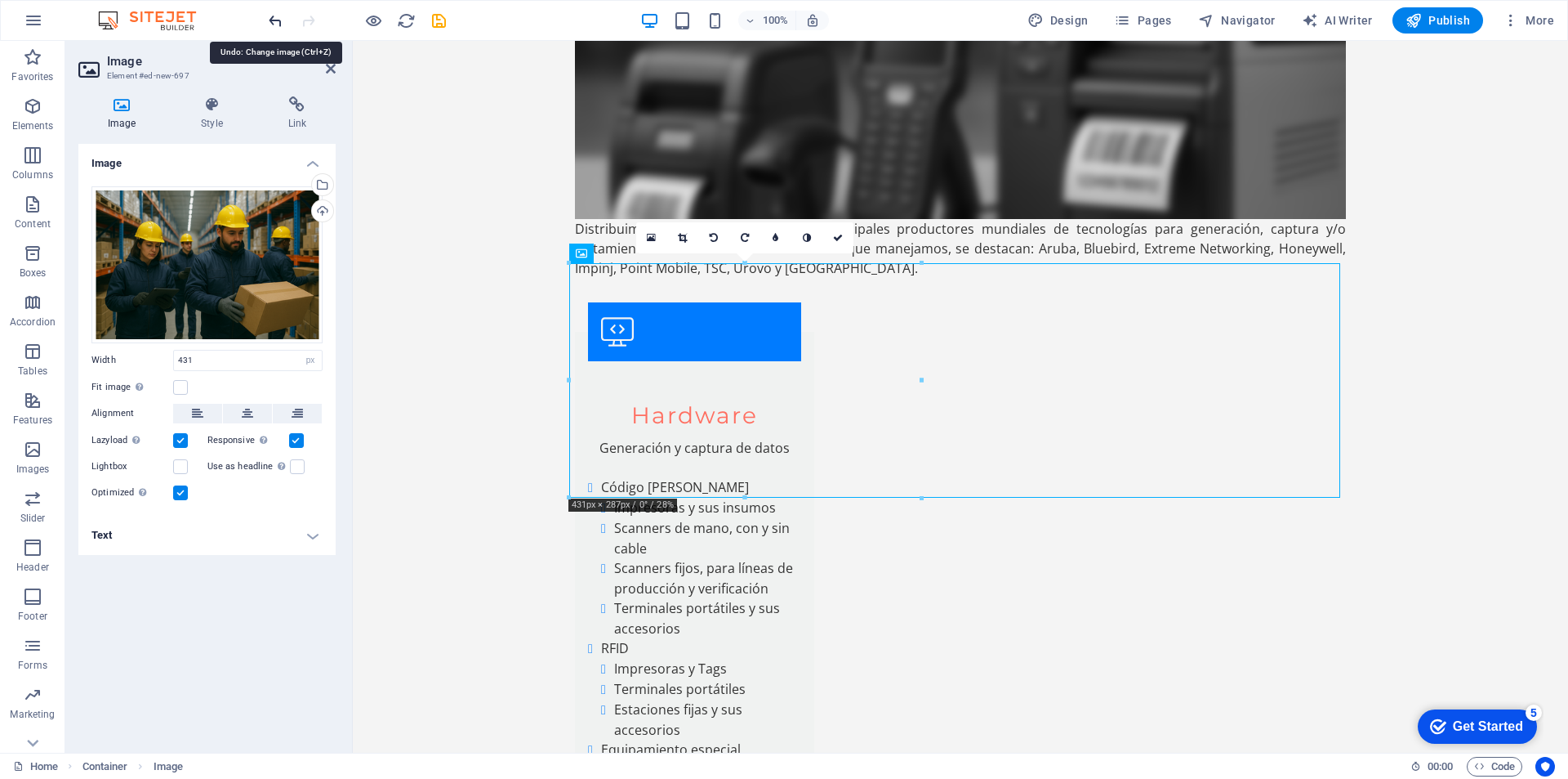
type input "311"
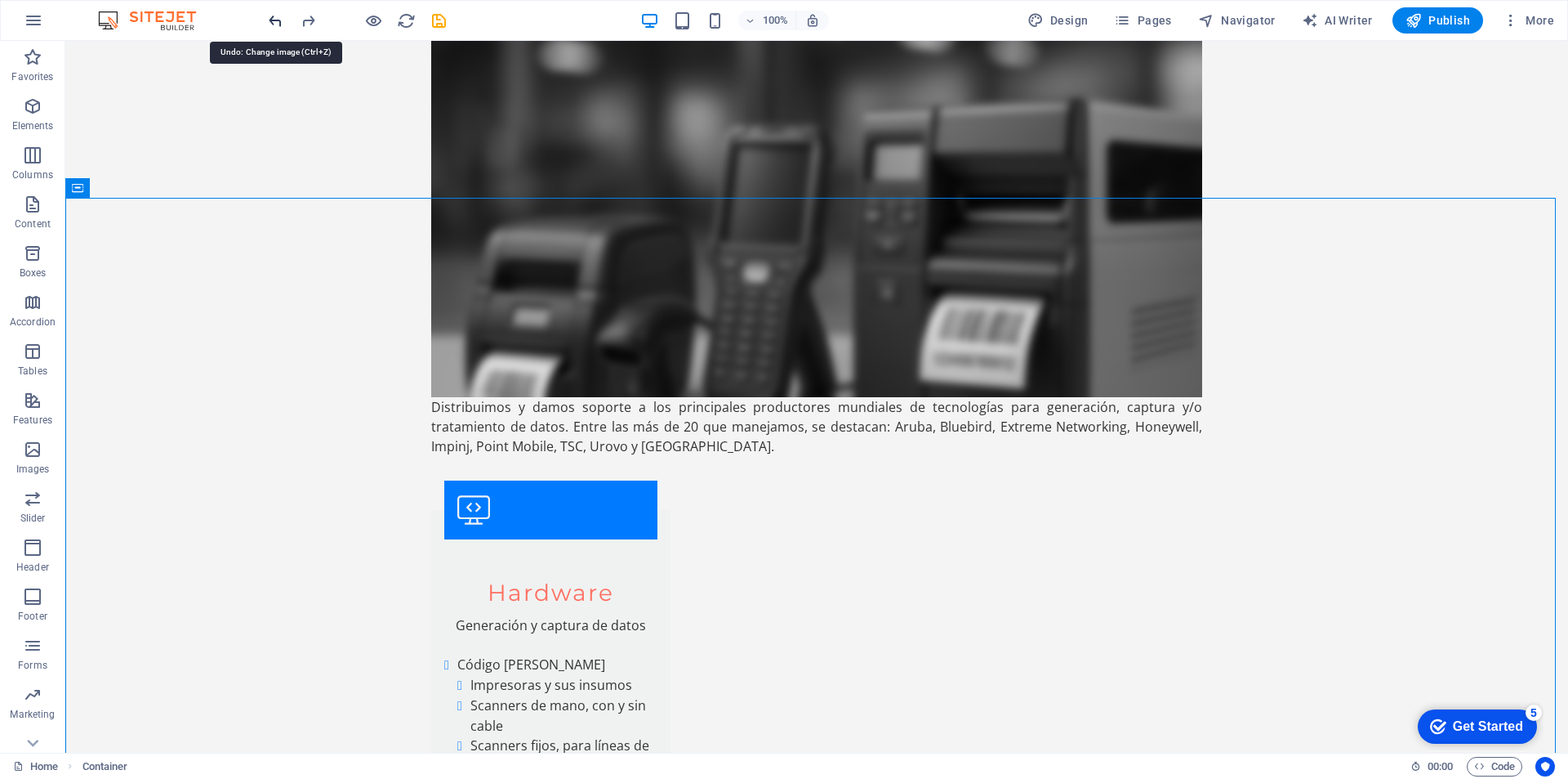
click at [35, 452] on icon "button" at bounding box center [32, 450] width 20 height 20
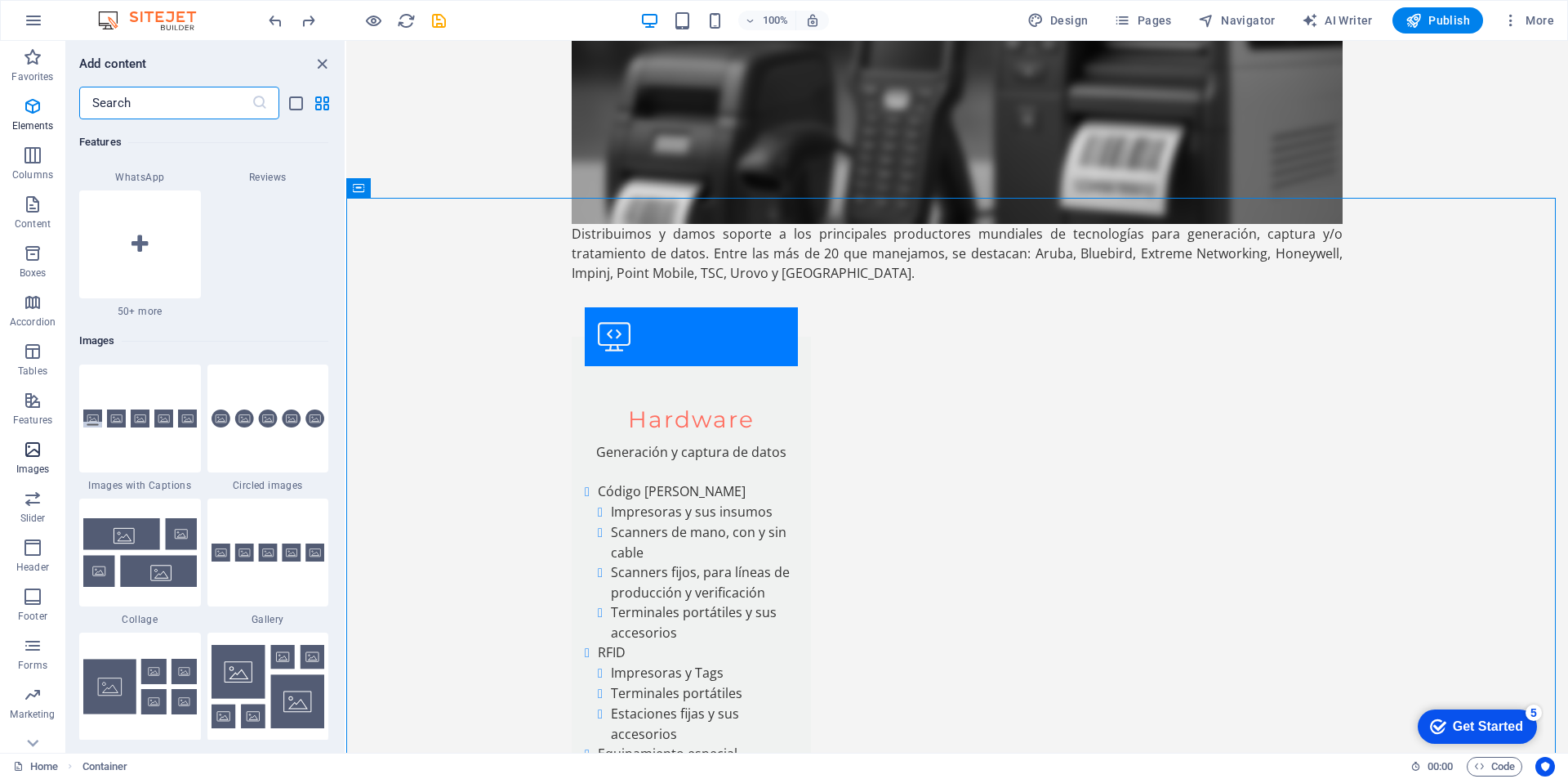
scroll to position [8286, 0]
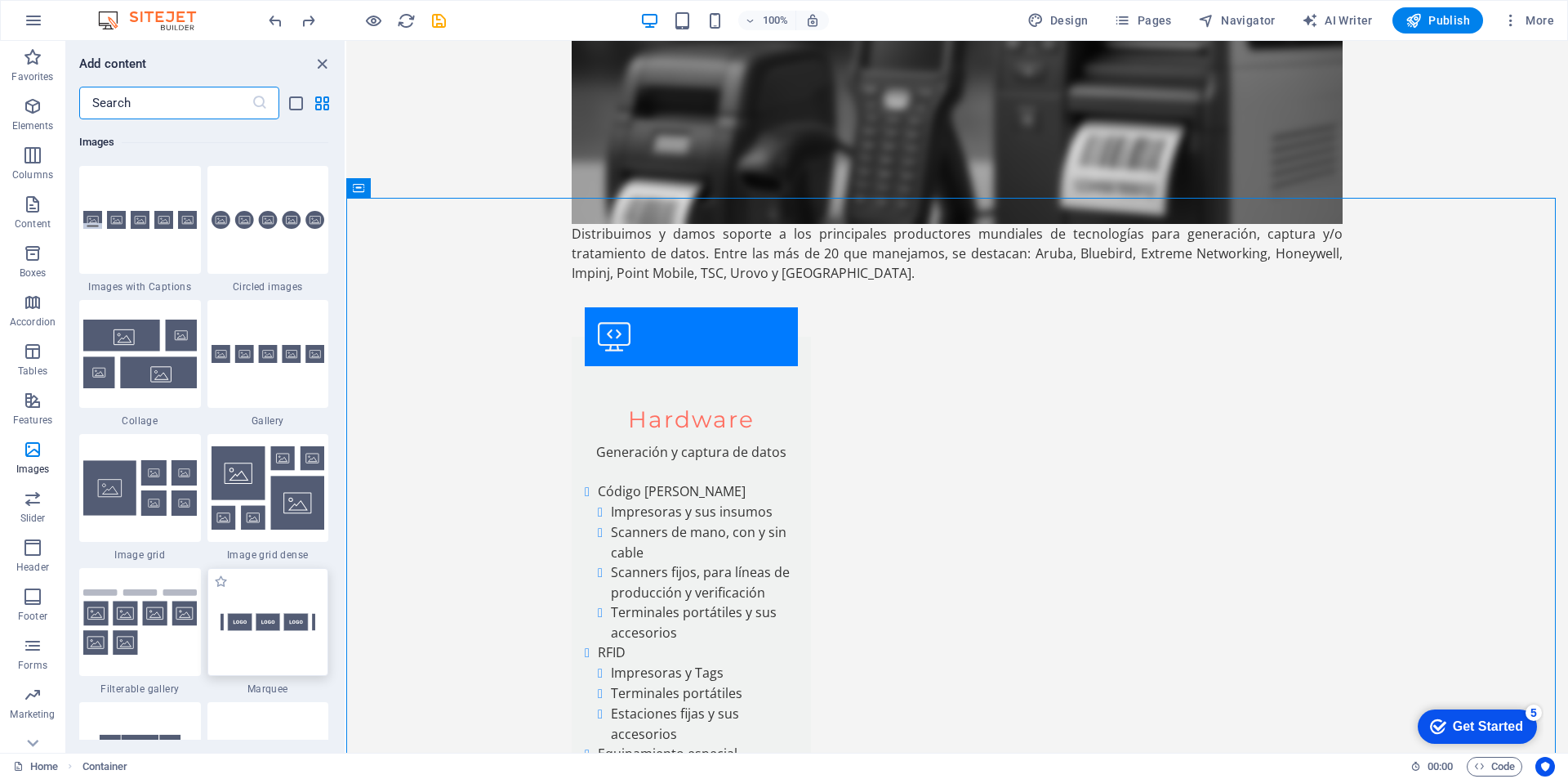
click at [271, 626] on img at bounding box center [268, 622] width 113 height 76
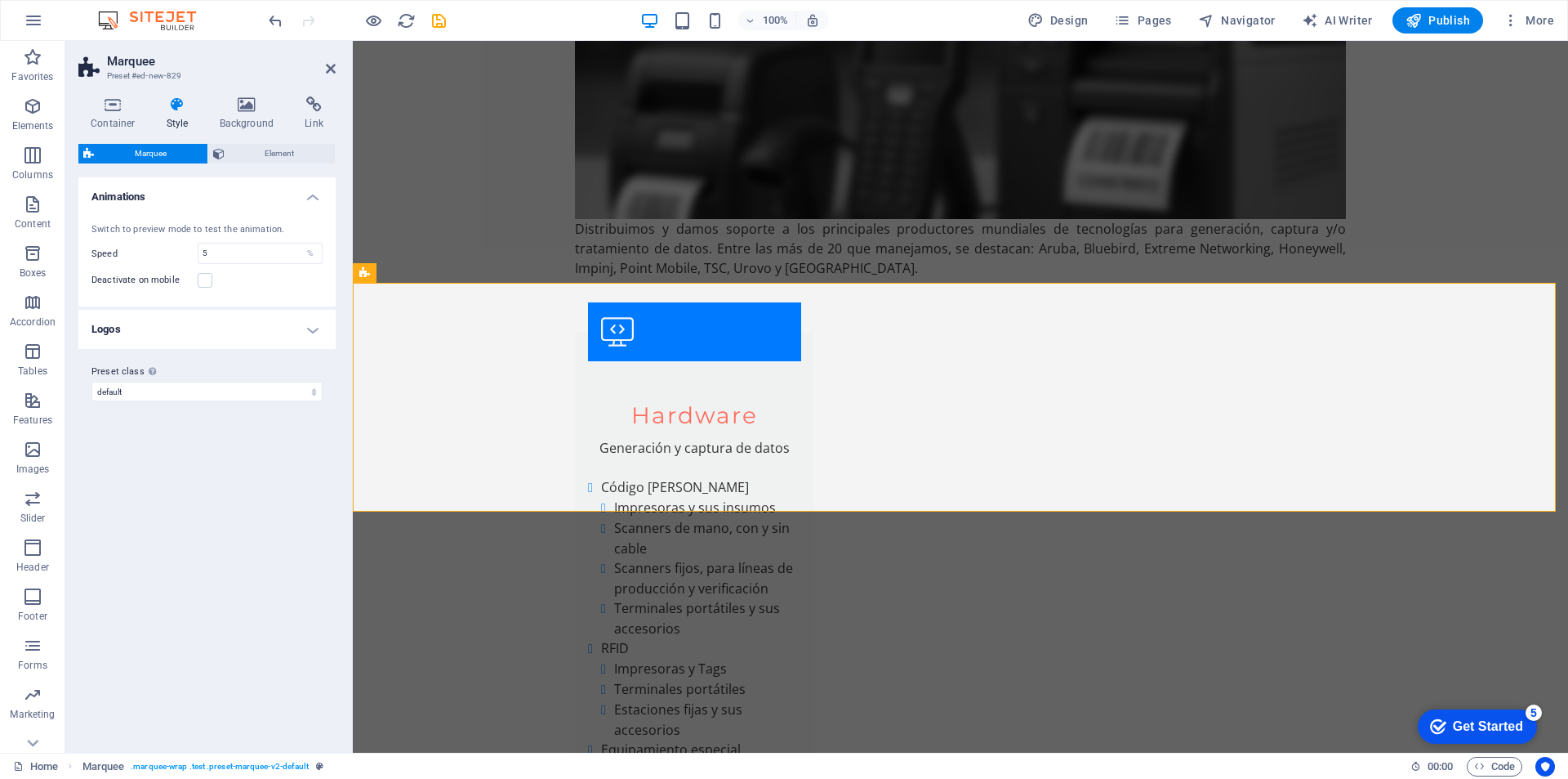
scroll to position [6039, 0]
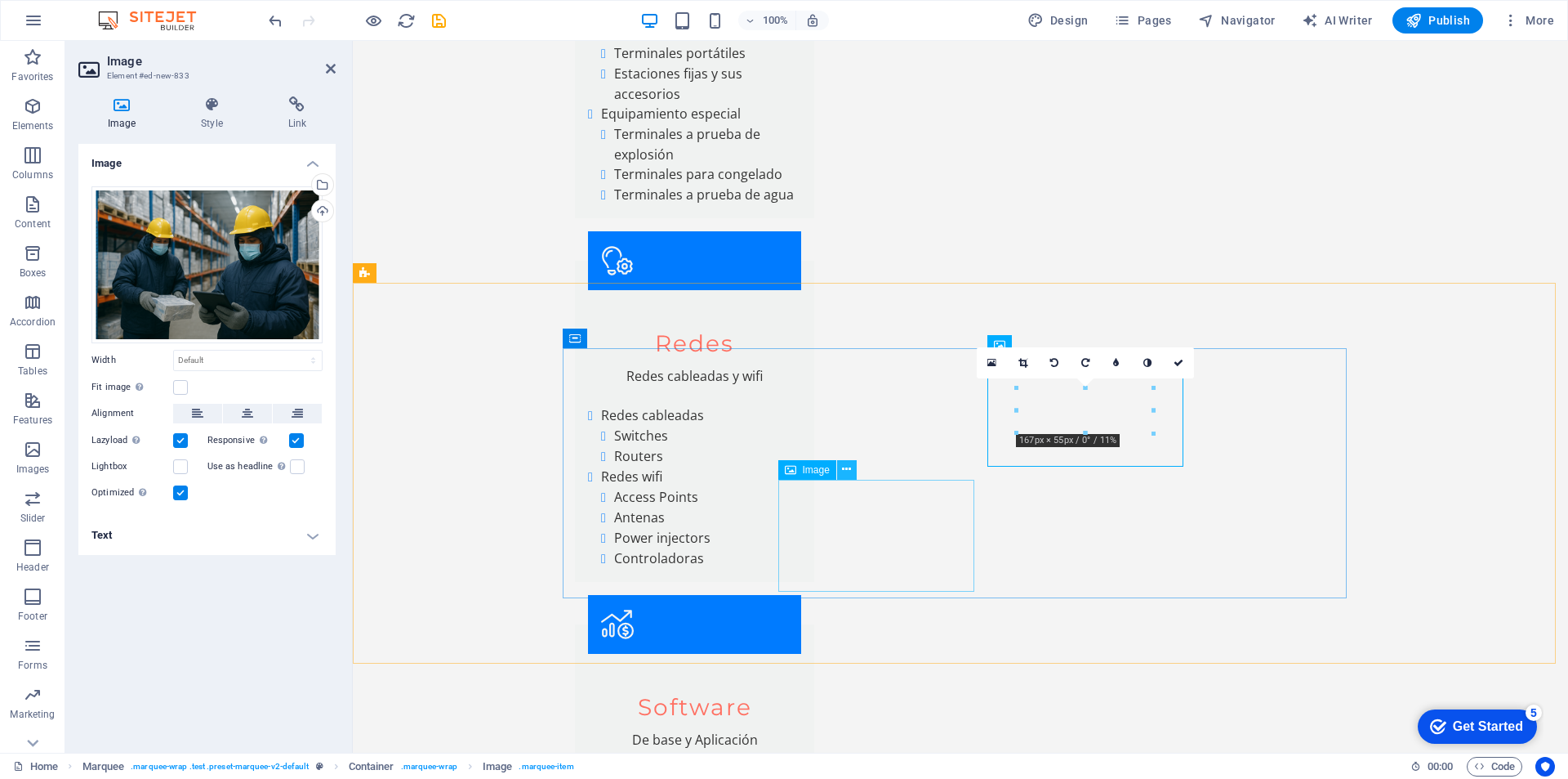
click at [844, 469] on icon at bounding box center [847, 469] width 9 height 17
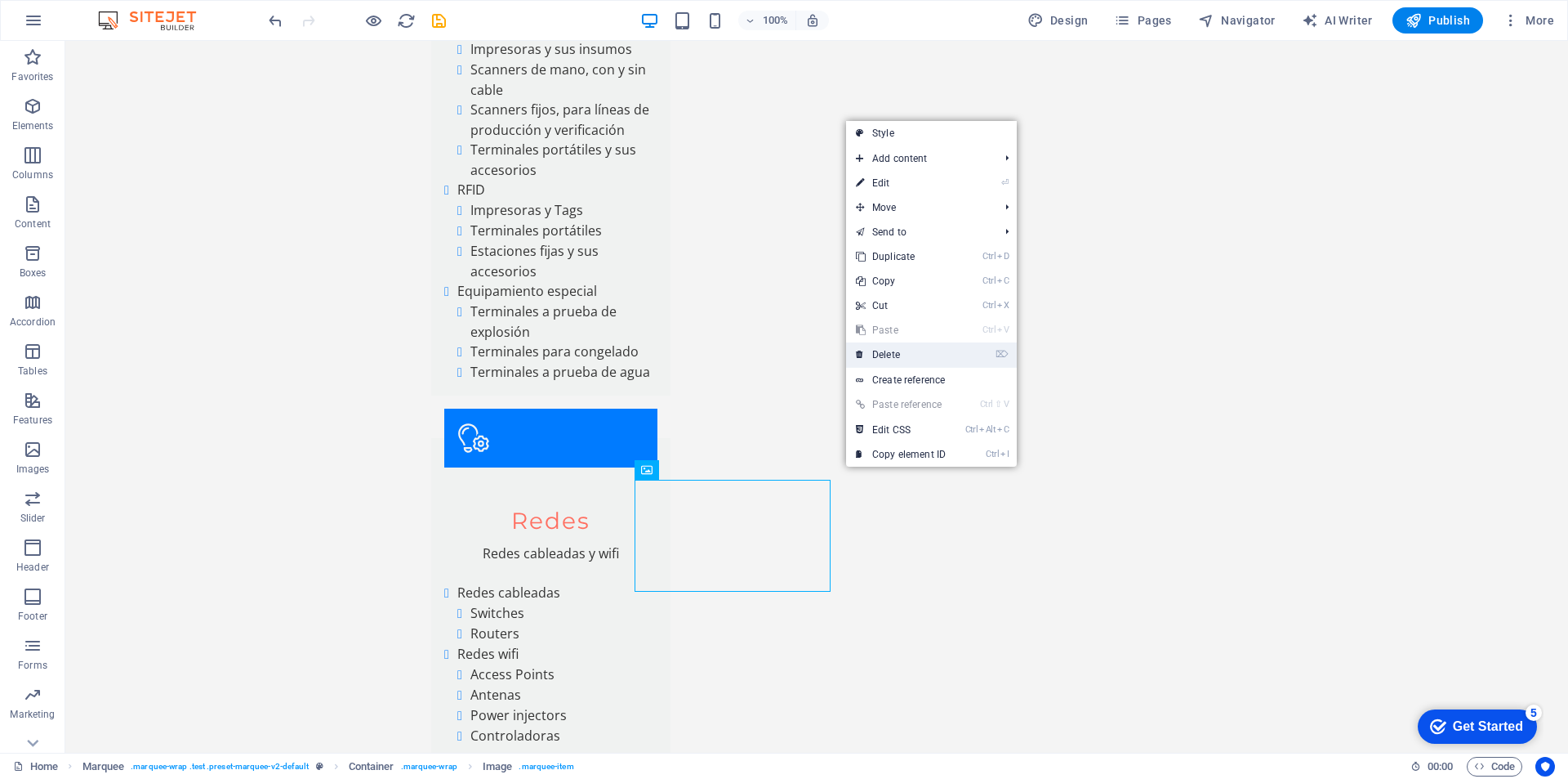
click at [895, 354] on link "⌦ Delete" at bounding box center [901, 354] width 110 height 24
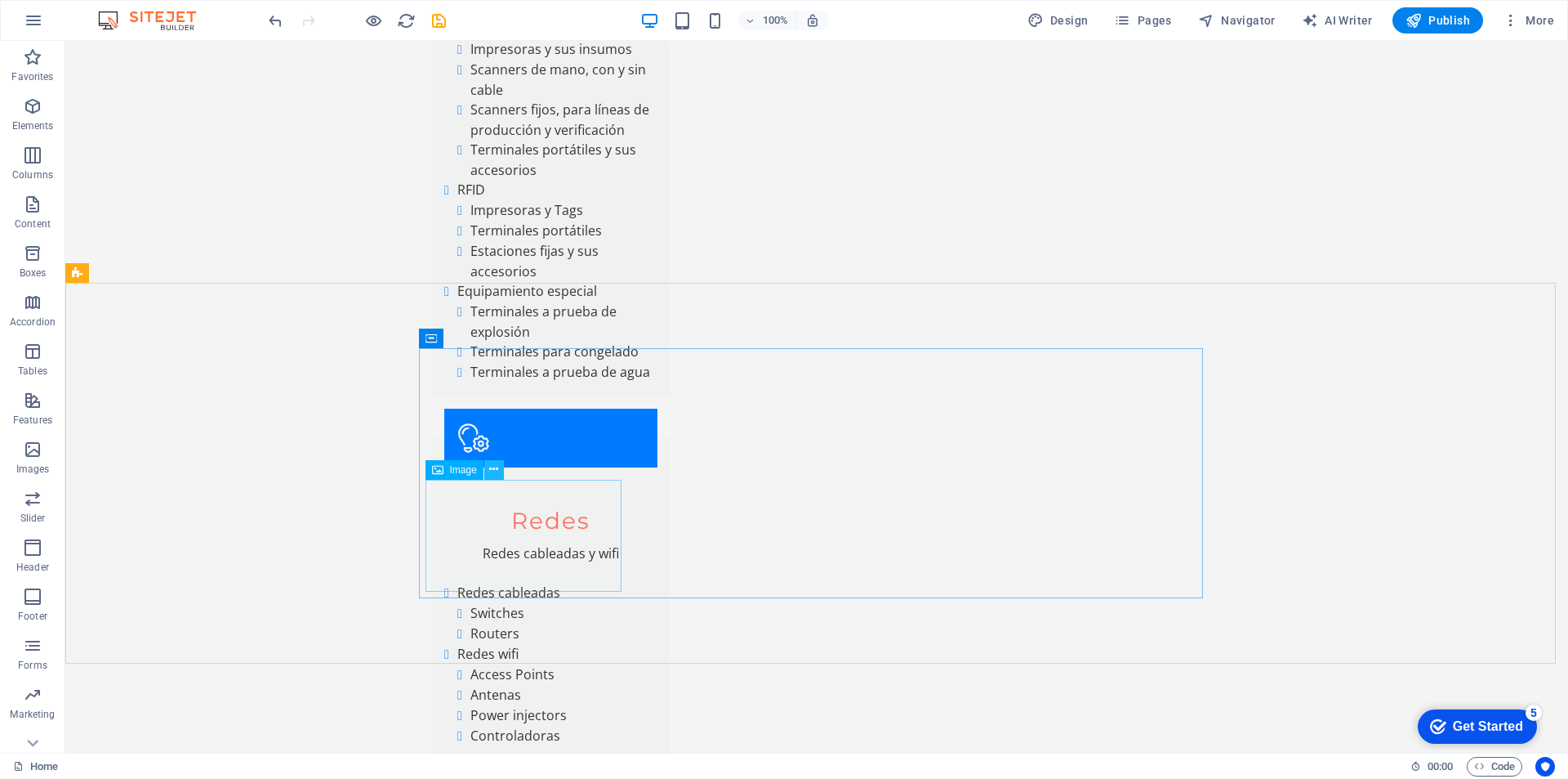
click at [495, 471] on icon at bounding box center [494, 469] width 9 height 17
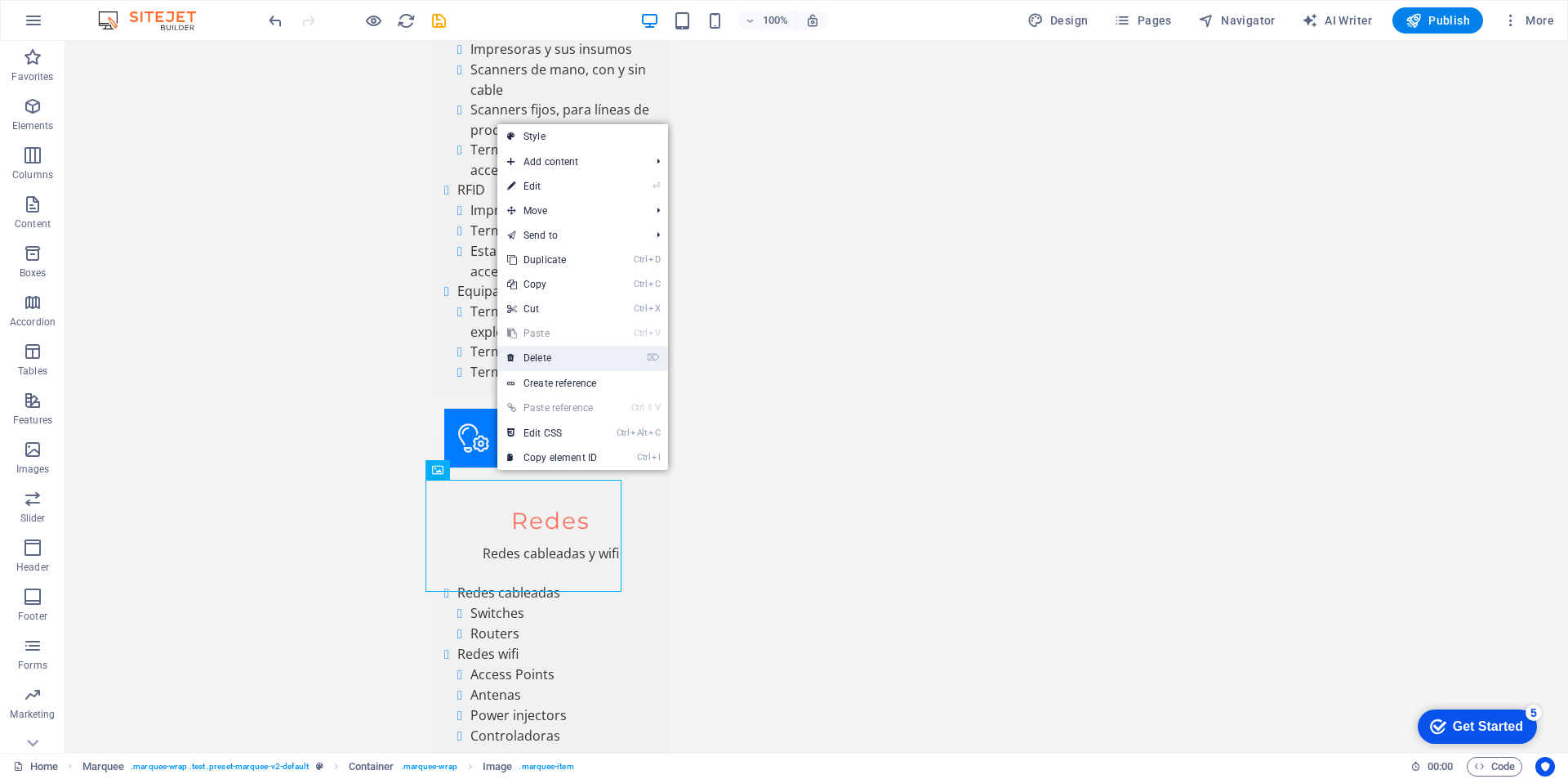
click at [557, 356] on link "⌦ Delete" at bounding box center [552, 357] width 110 height 24
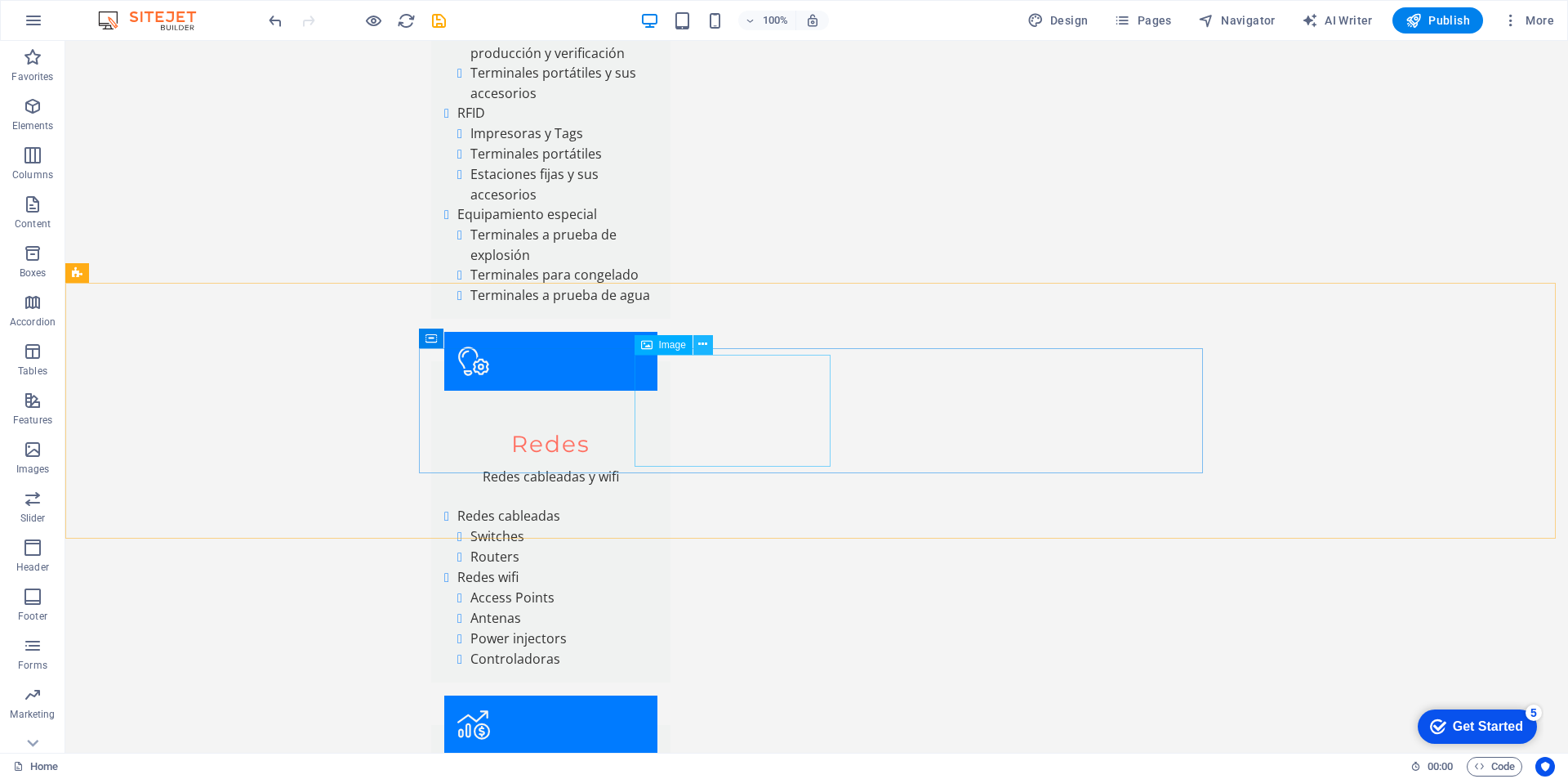
click at [702, 345] on icon at bounding box center [703, 344] width 9 height 17
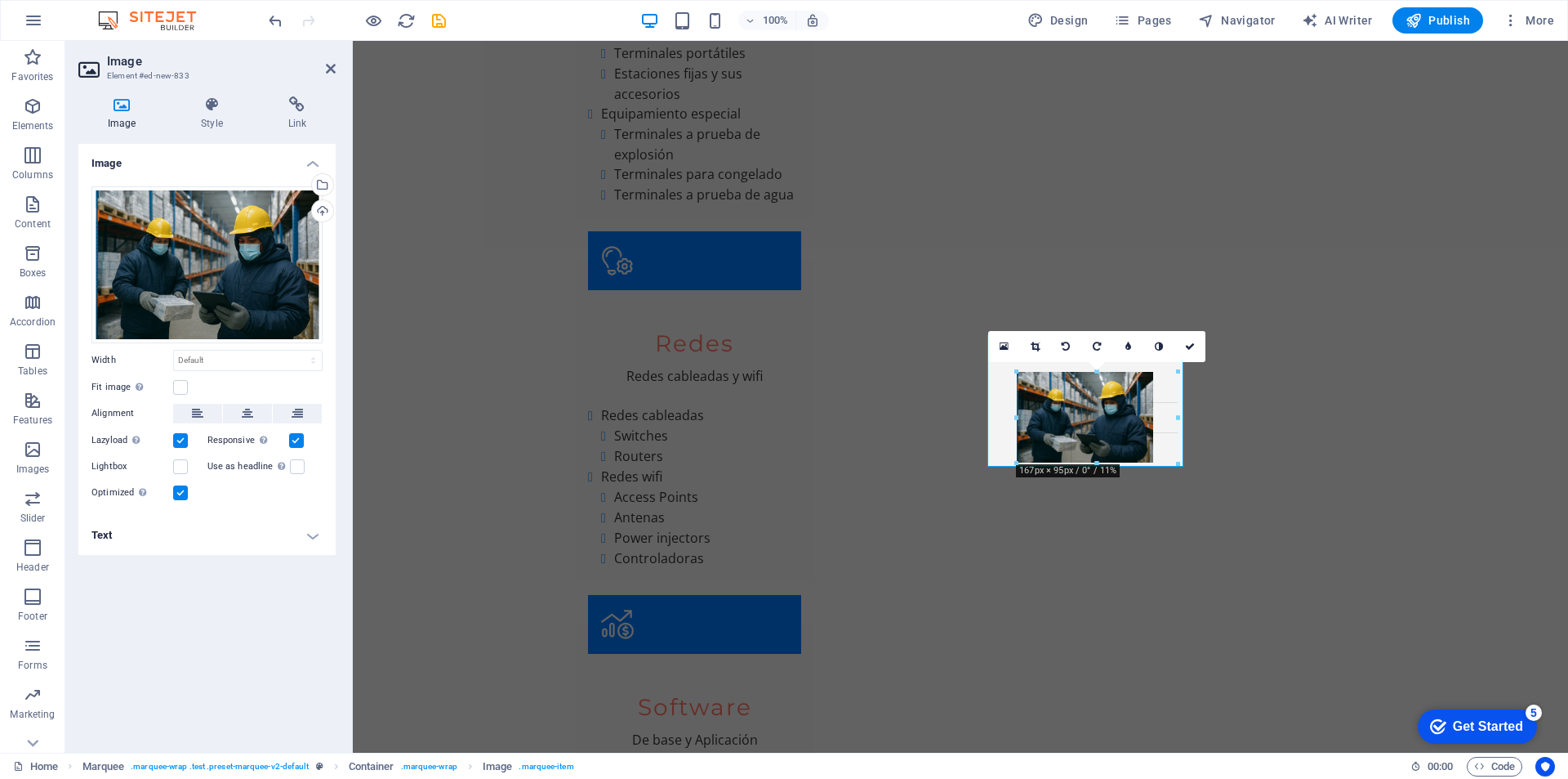
drag, startPoint x: 1141, startPoint y: 451, endPoint x: 1133, endPoint y: 469, distance: 19.7
type input "167"
select select "px"
drag, startPoint x: 1015, startPoint y: 411, endPoint x: 953, endPoint y: 415, distance: 62.1
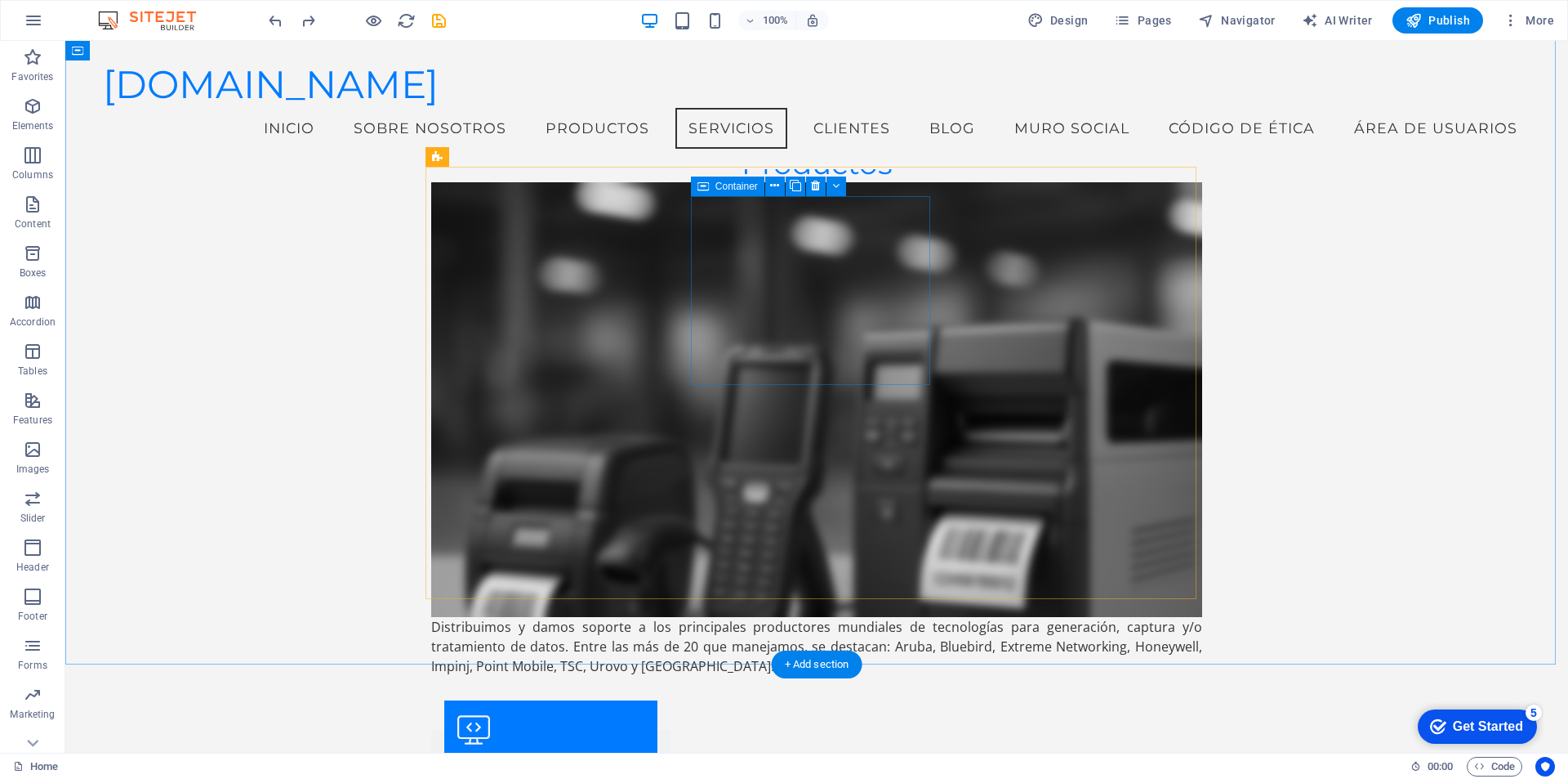
scroll to position [5148, 0]
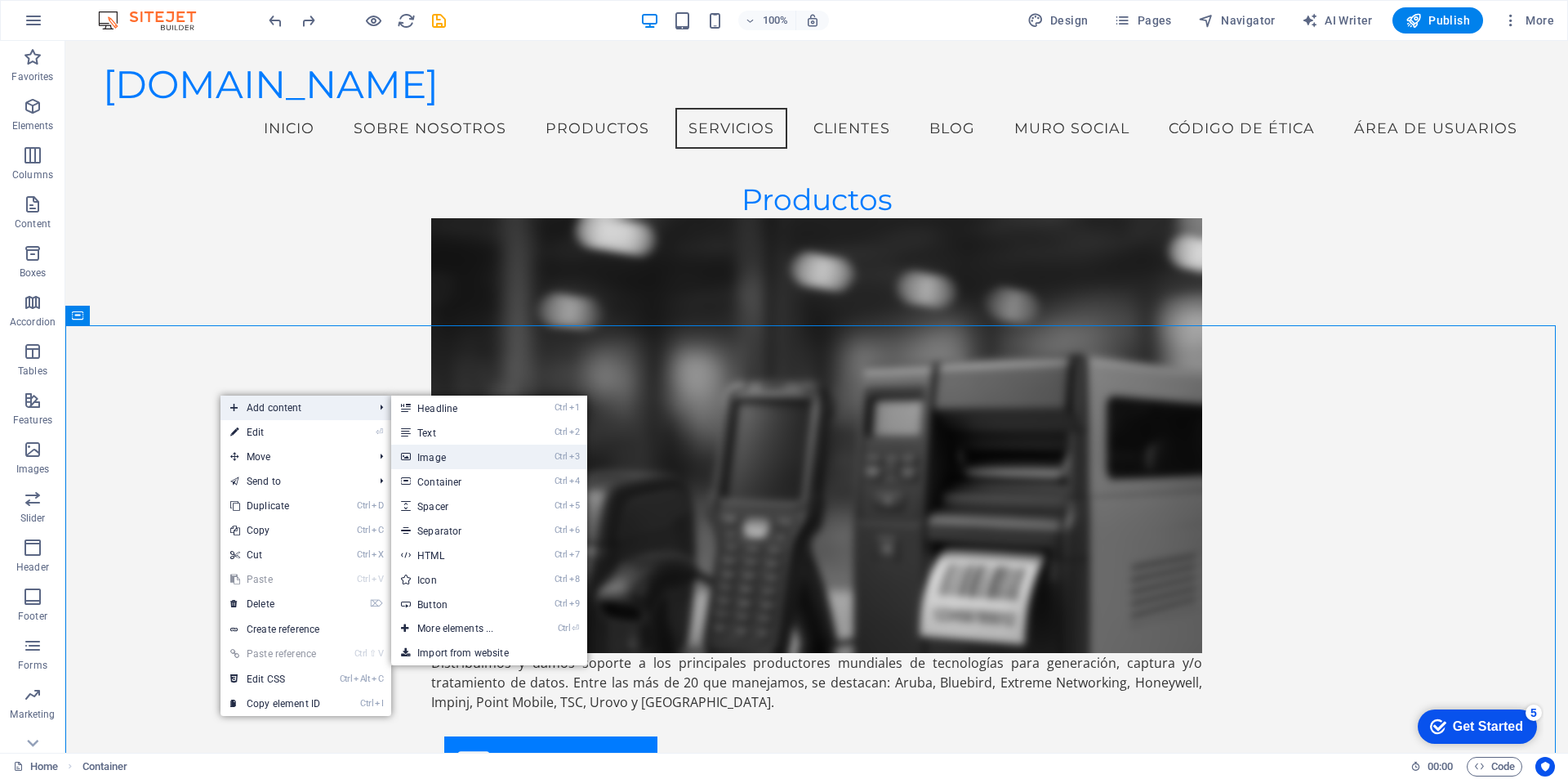
click at [425, 454] on link "Ctrl 3 Image" at bounding box center [459, 456] width 135 height 24
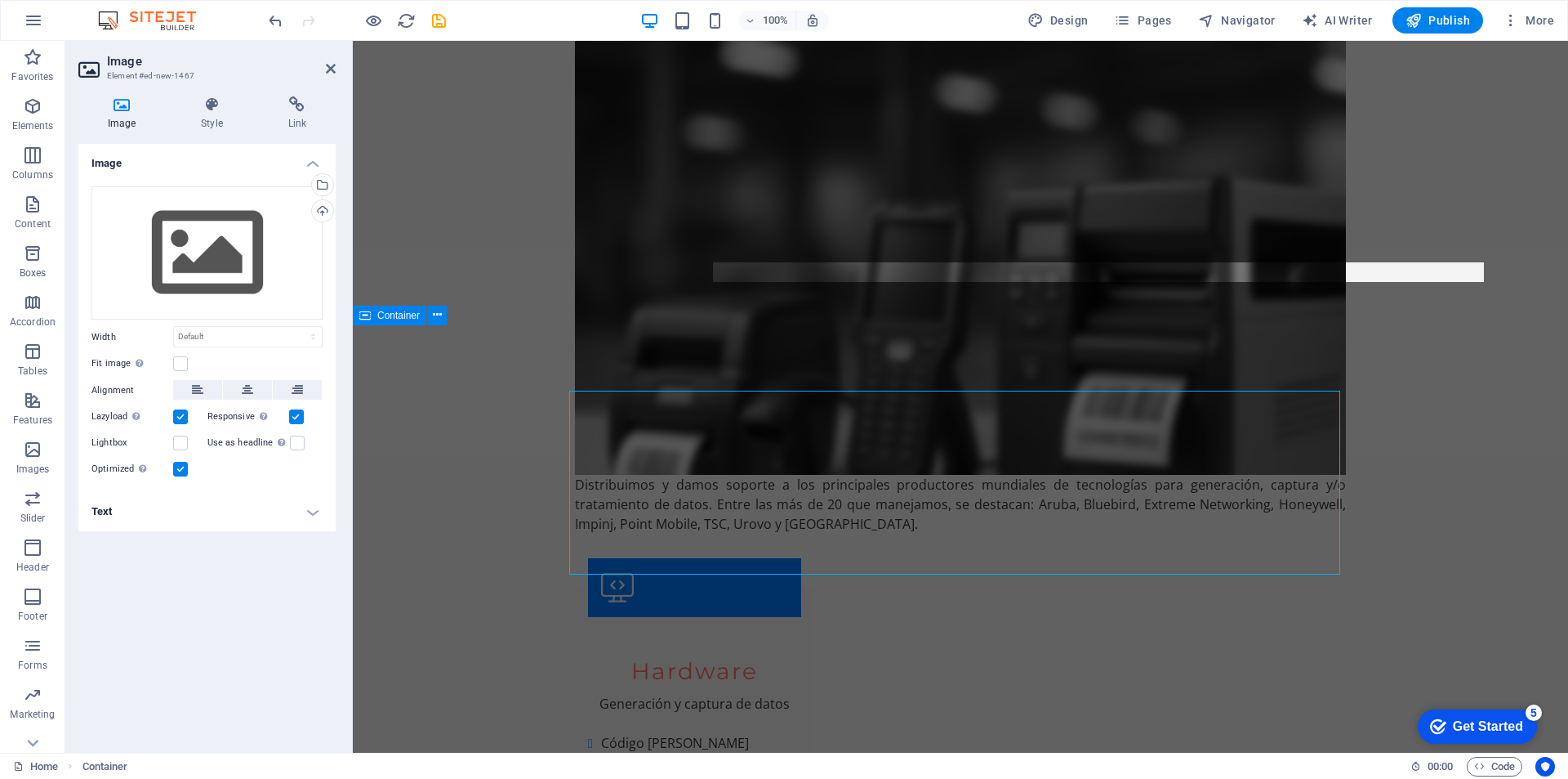
scroll to position [5277, 0]
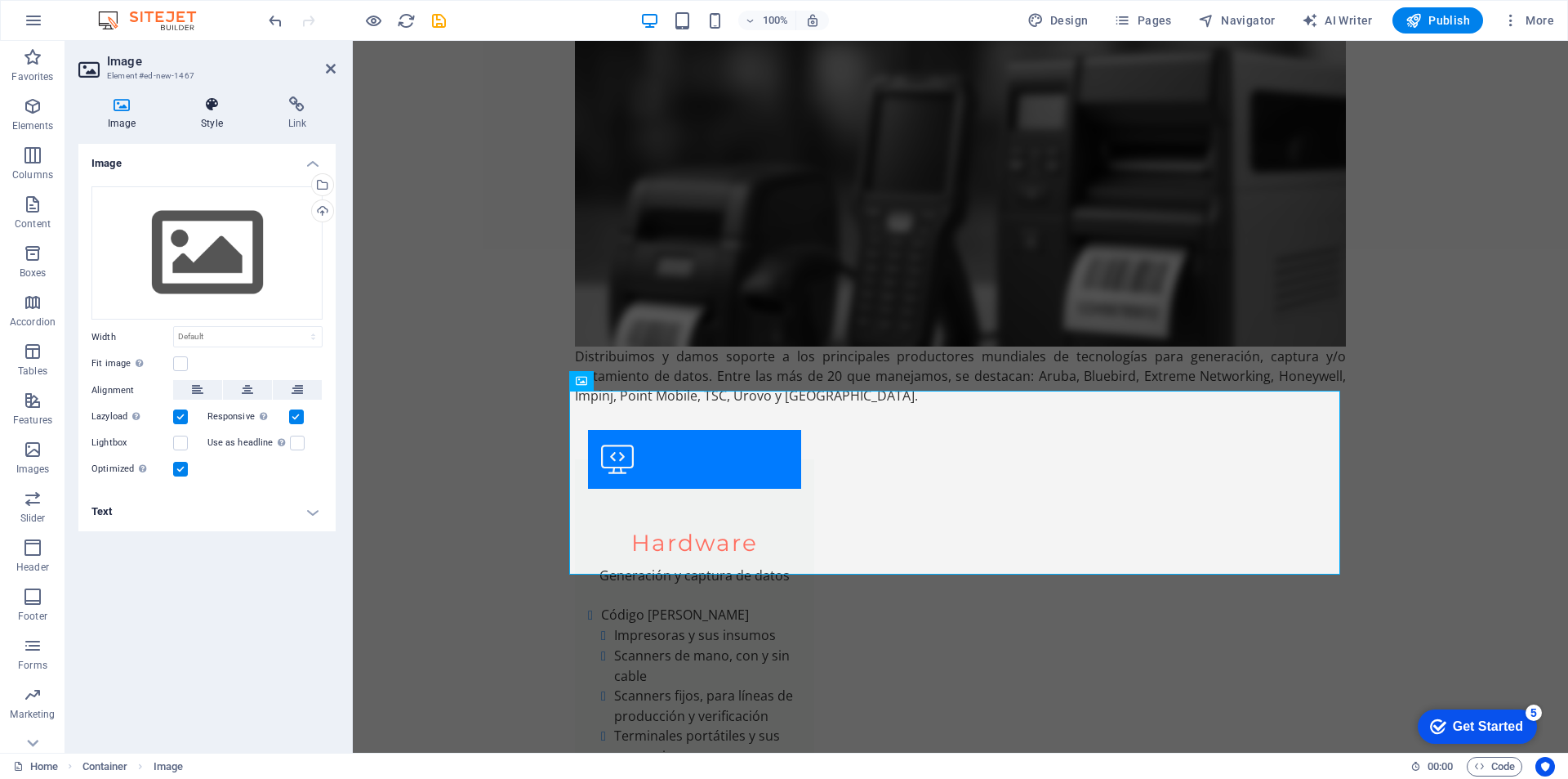
click at [217, 112] on icon at bounding box center [211, 104] width 80 height 16
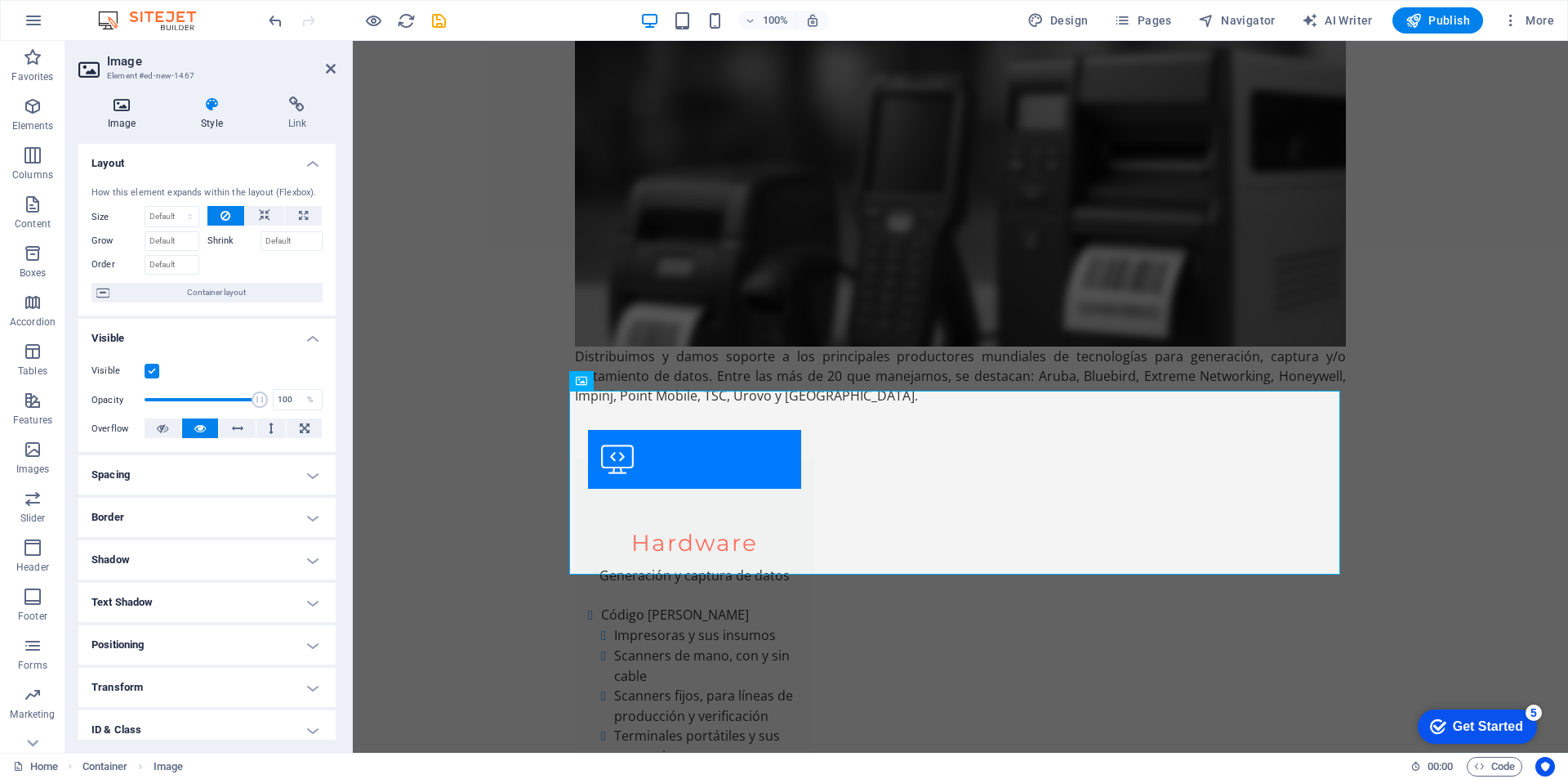
click at [122, 109] on icon at bounding box center [121, 104] width 86 height 16
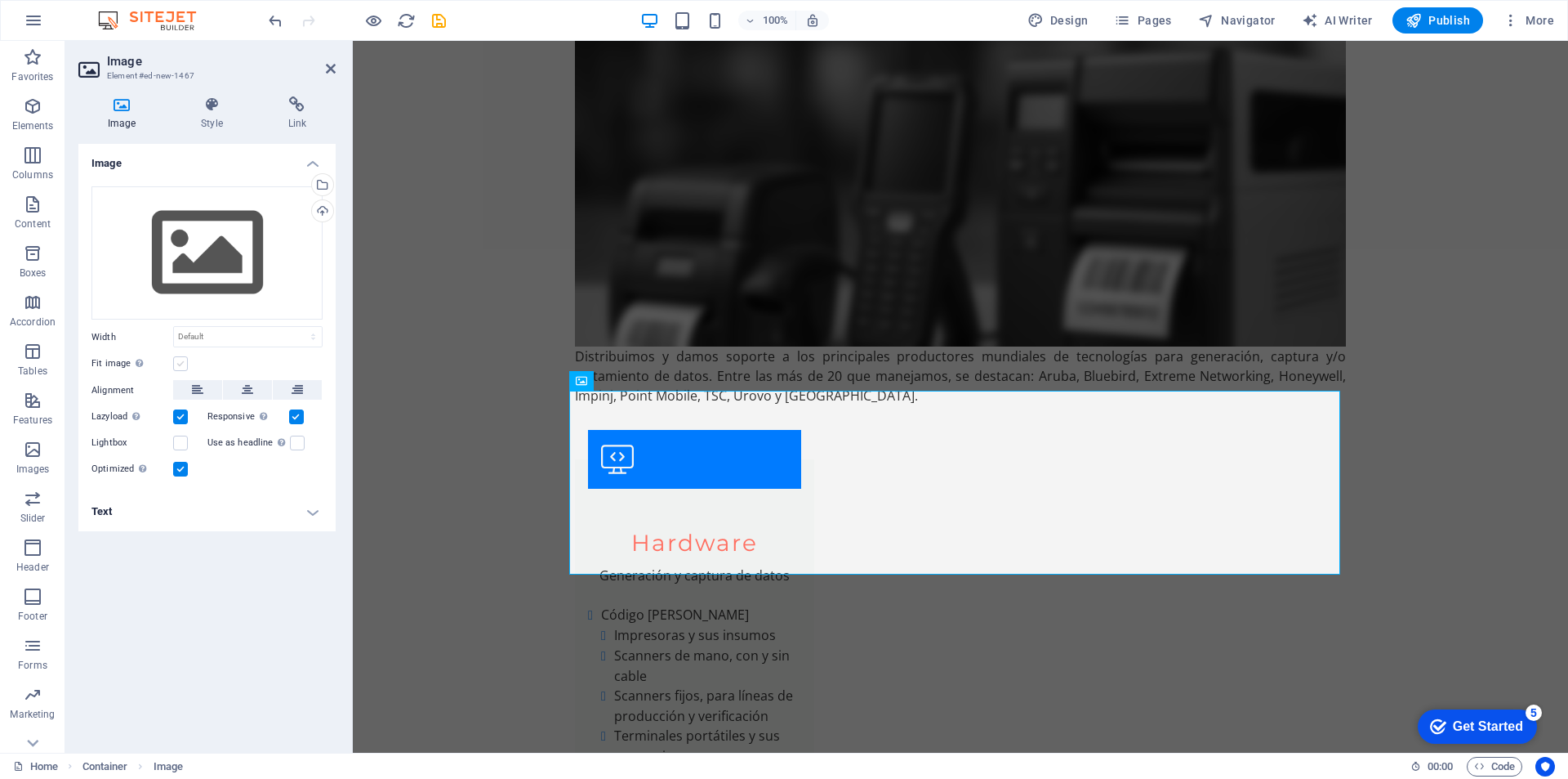
click at [183, 365] on label at bounding box center [181, 363] width 14 height 14
click at [0, 0] on input "Fit image Automatically fit image to a fixed width and height" at bounding box center [0, 0] width 0 height 0
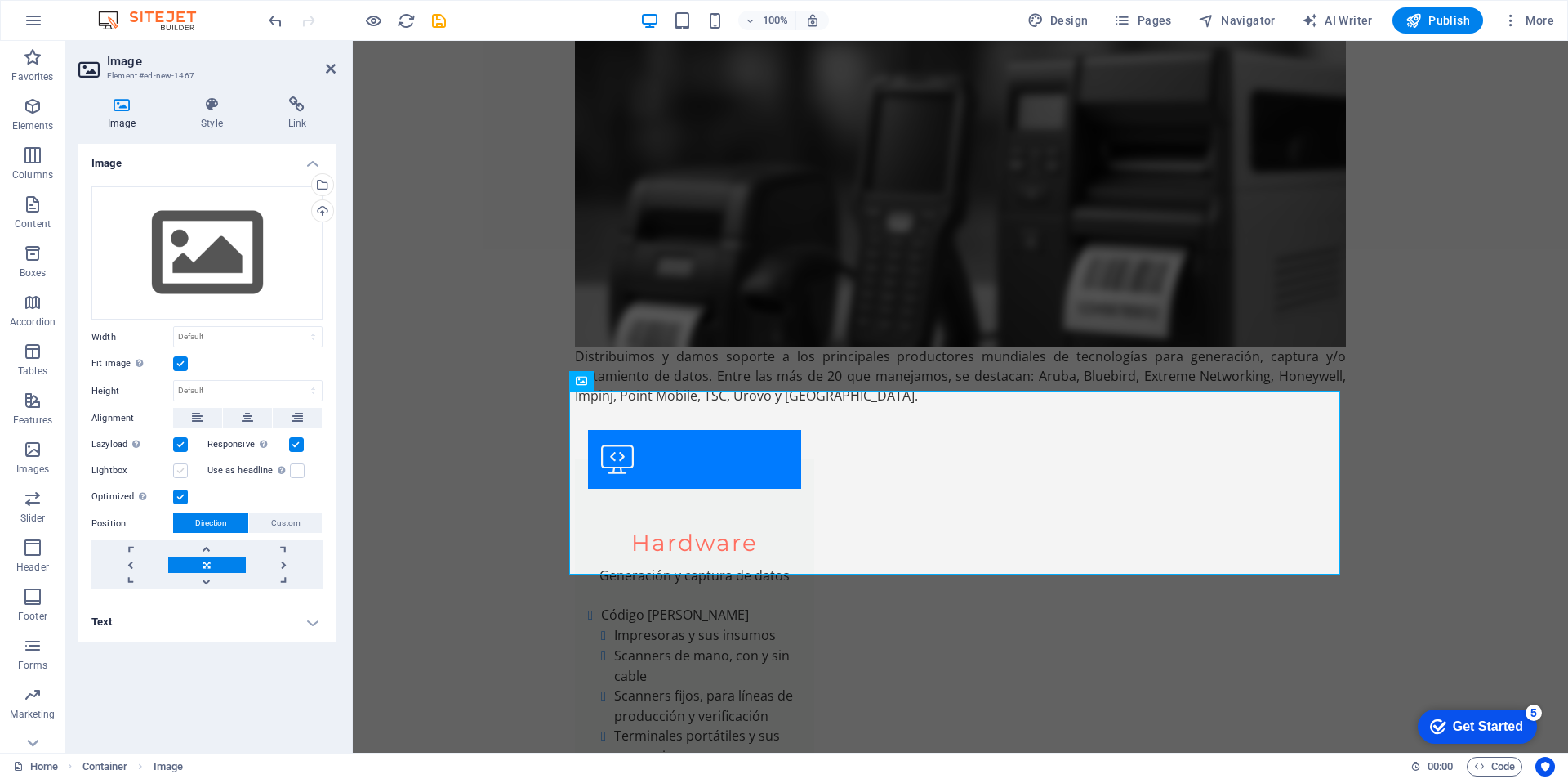
click at [183, 470] on label at bounding box center [181, 470] width 14 height 14
click at [0, 0] on input "Lightbox" at bounding box center [0, 0] width 0 height 0
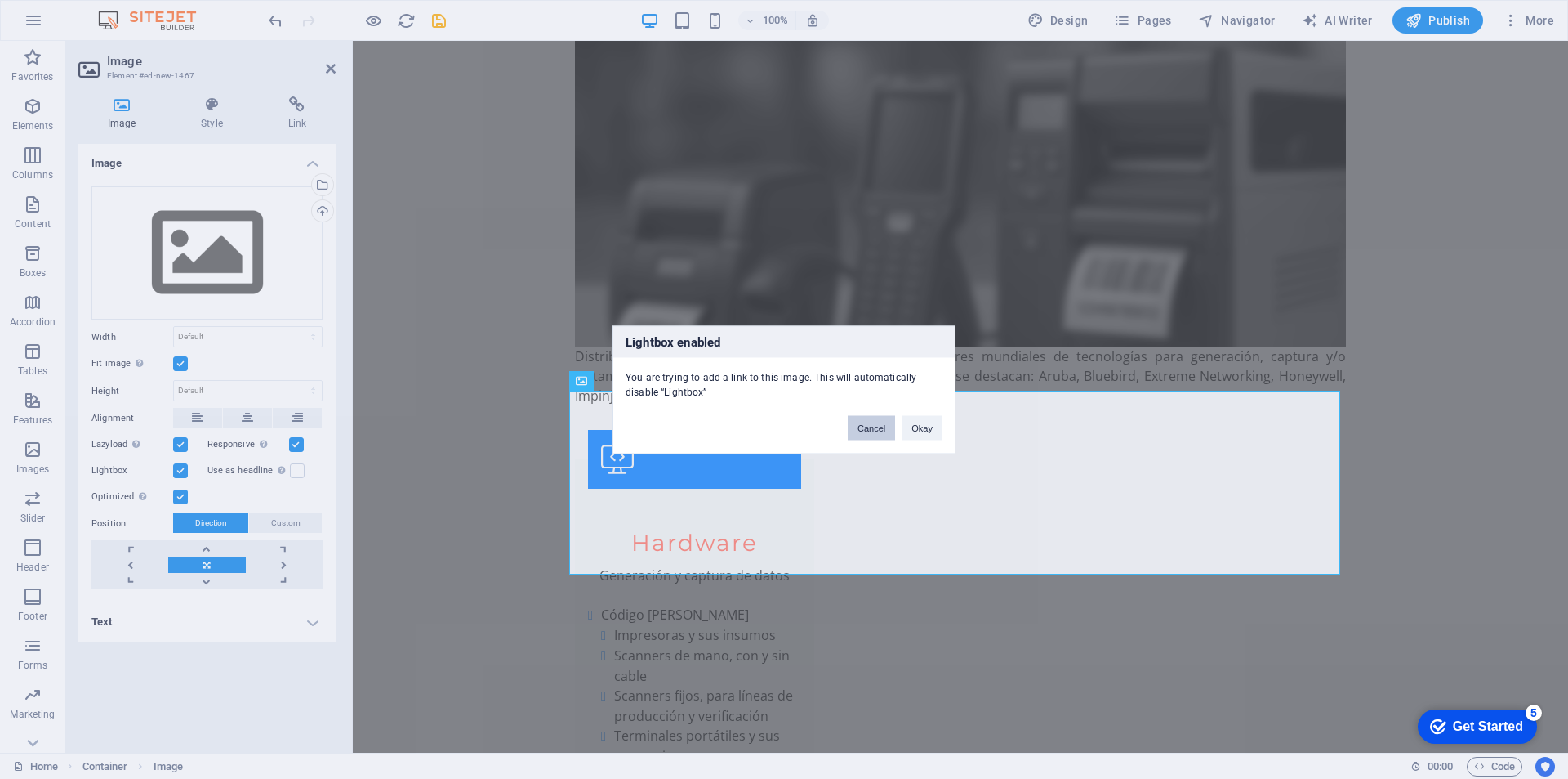
click at [878, 429] on button "Cancel" at bounding box center [871, 426] width 48 height 24
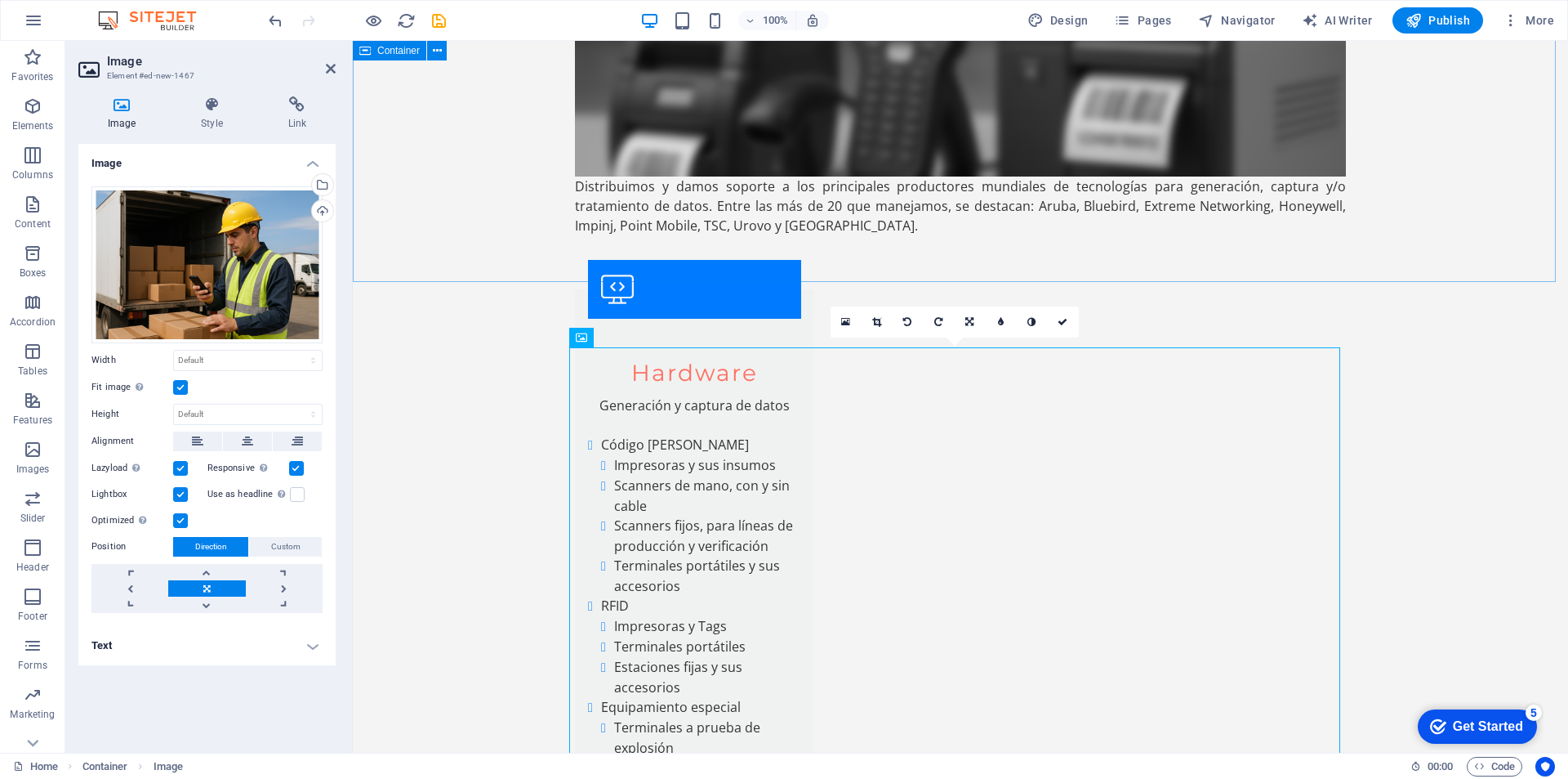
scroll to position [5467, 0]
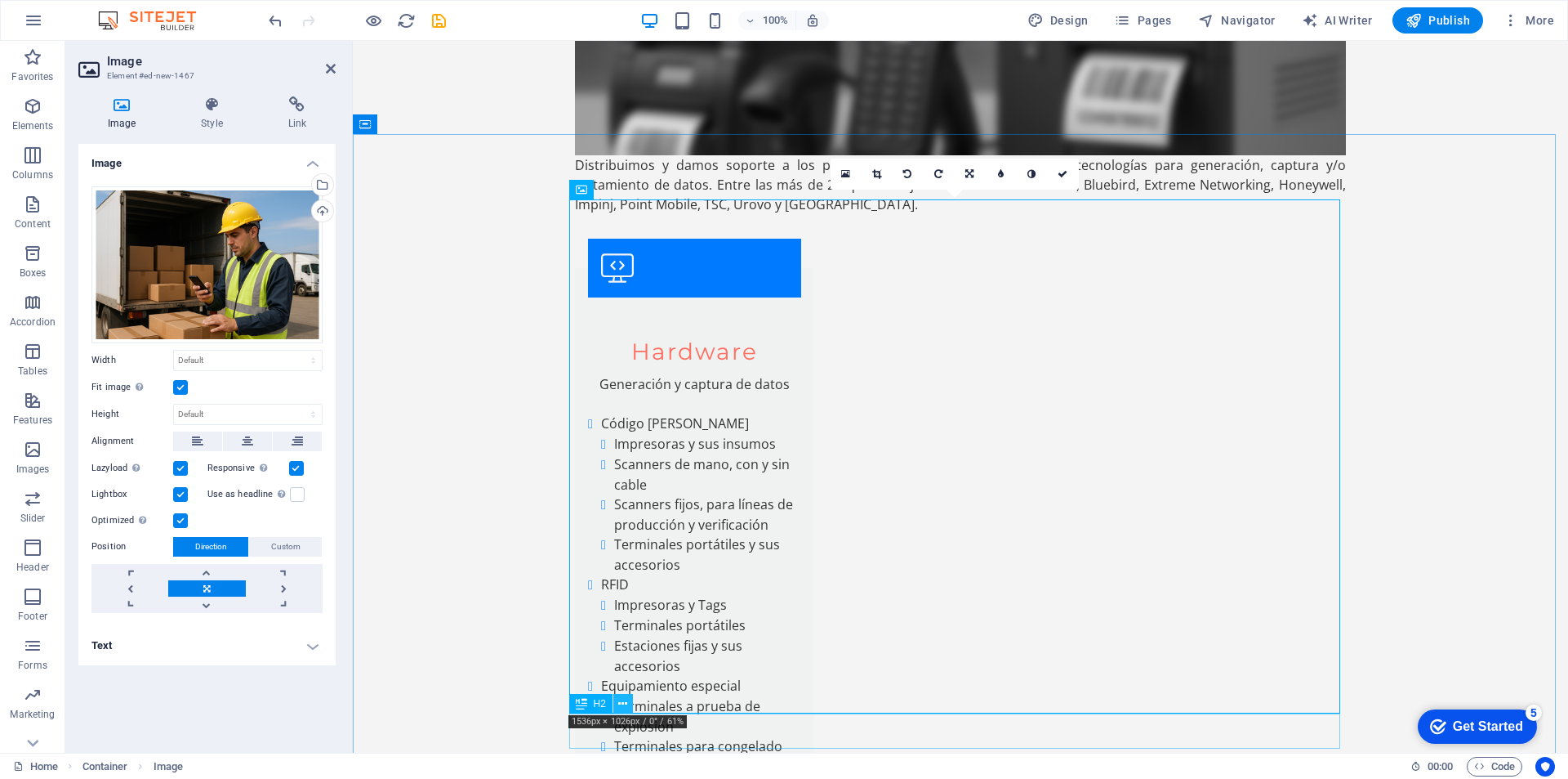
click at [625, 701] on icon at bounding box center [623, 703] width 9 height 17
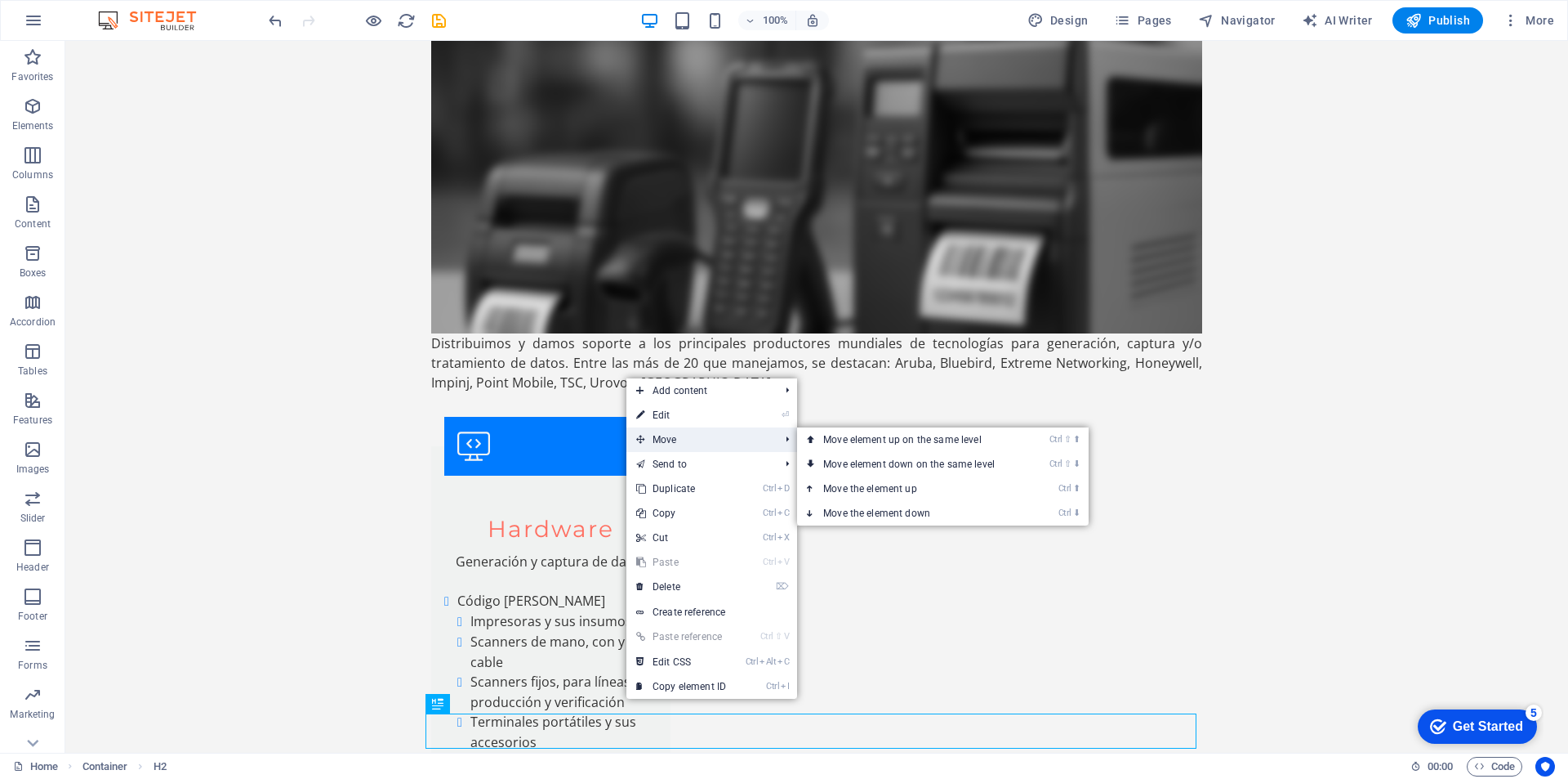
click at [709, 436] on span "Move" at bounding box center [699, 439] width 147 height 24
click at [911, 436] on link "Ctrl ⇧ ⬆ Move element up on the same level" at bounding box center [913, 439] width 230 height 24
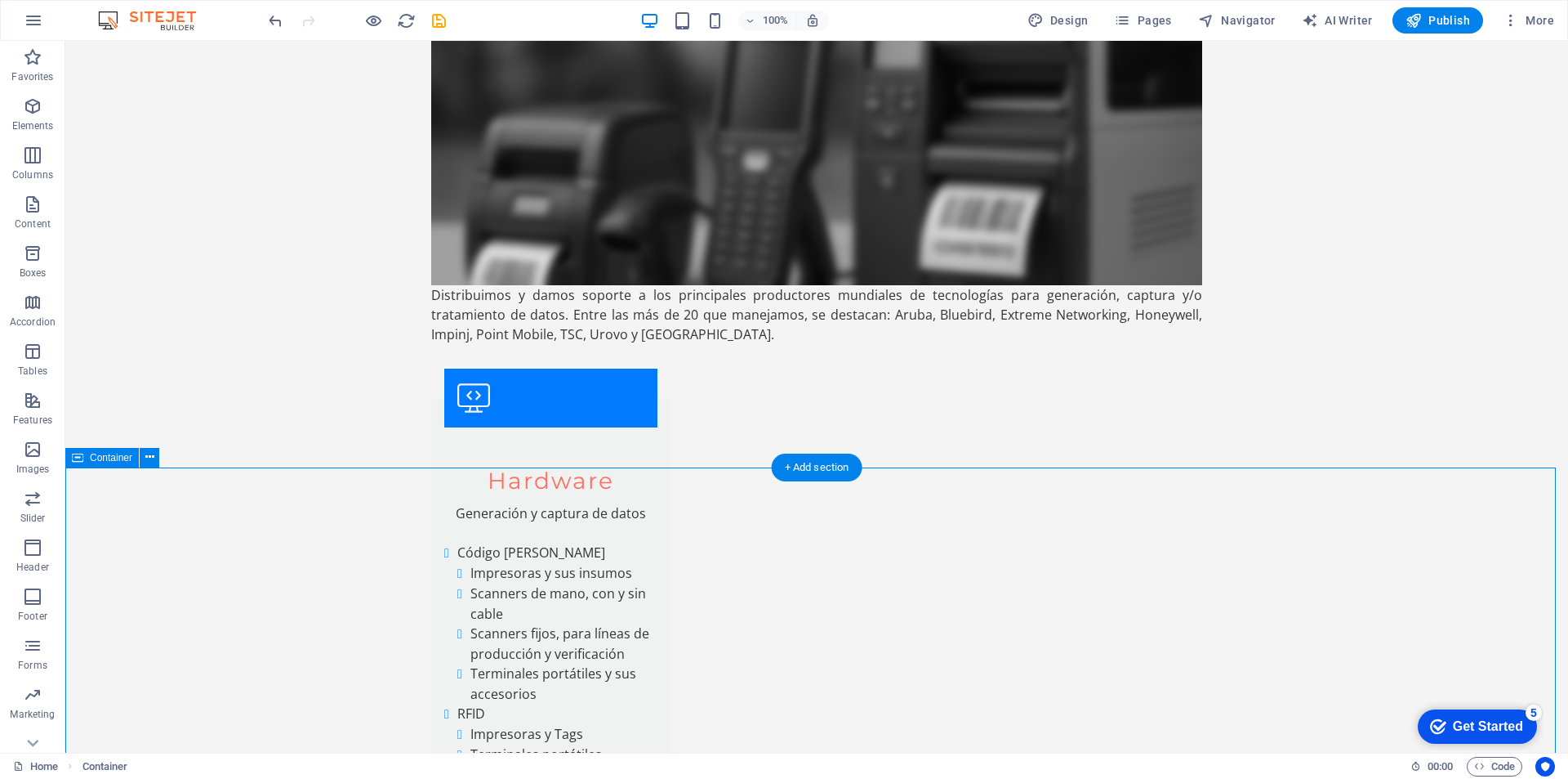
scroll to position [5658, 0]
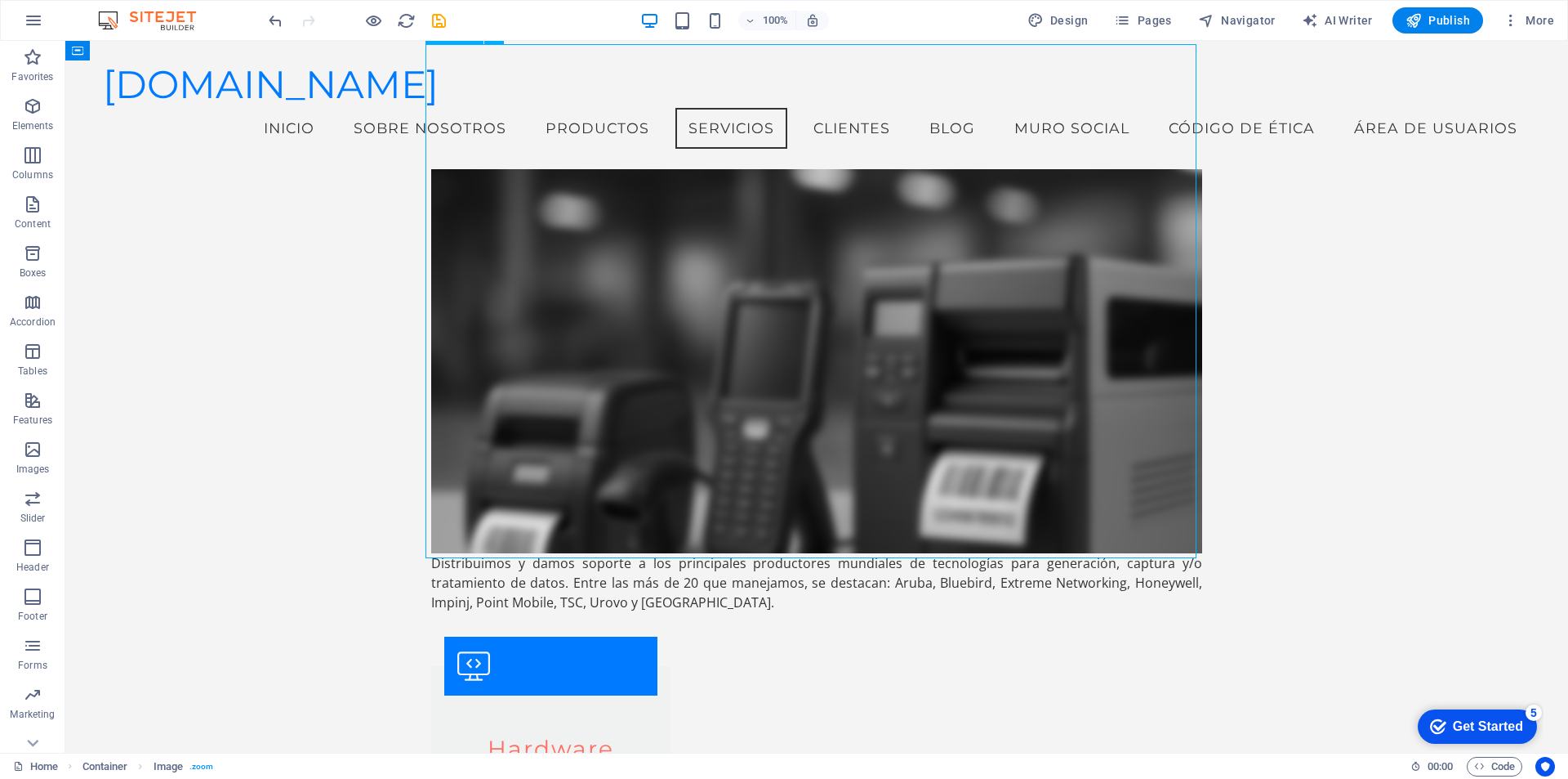
scroll to position [5148, 0]
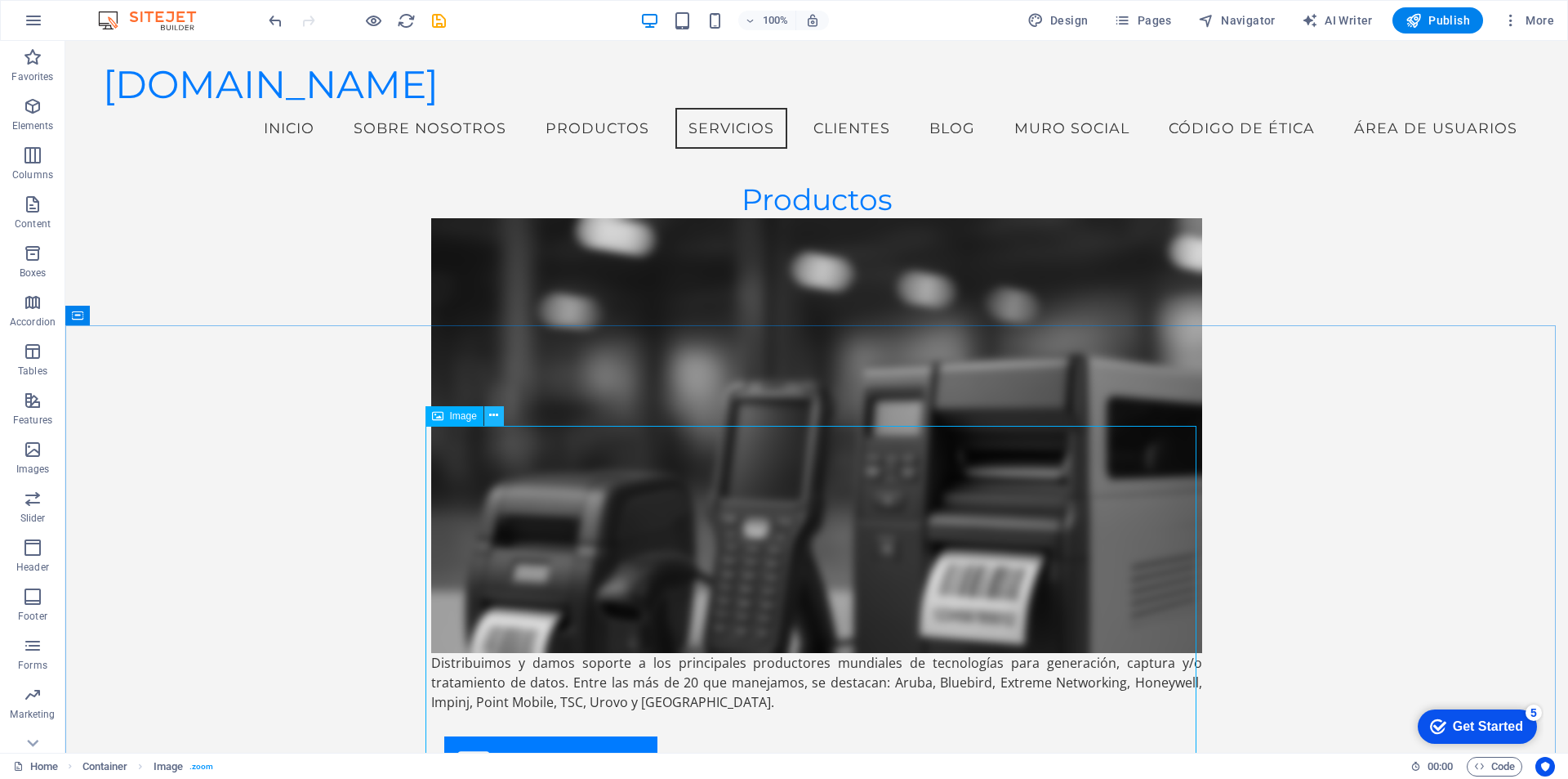
click at [492, 418] on icon at bounding box center [494, 415] width 9 height 17
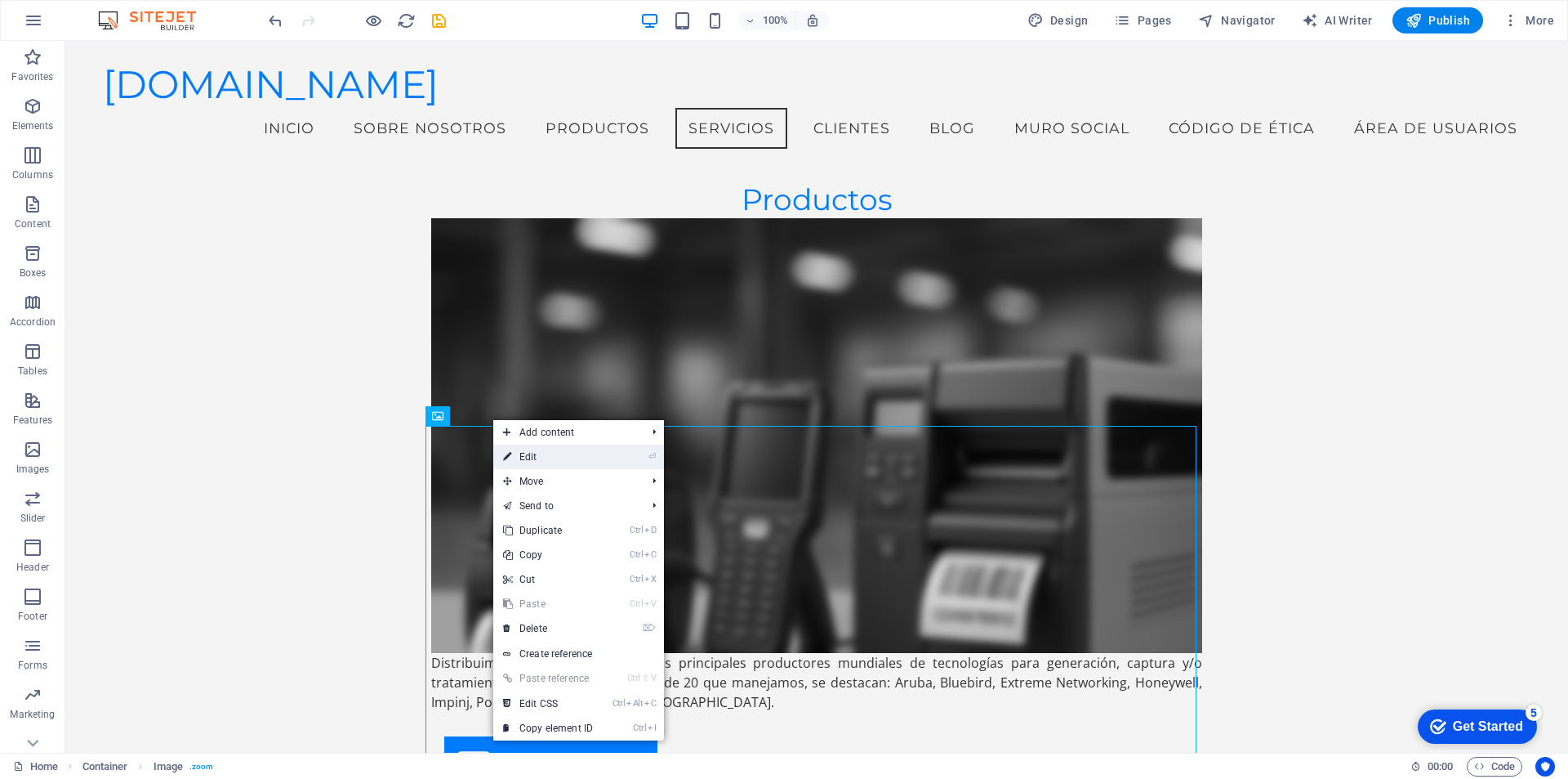
click at [527, 461] on link "⏎ Edit" at bounding box center [548, 456] width 110 height 24
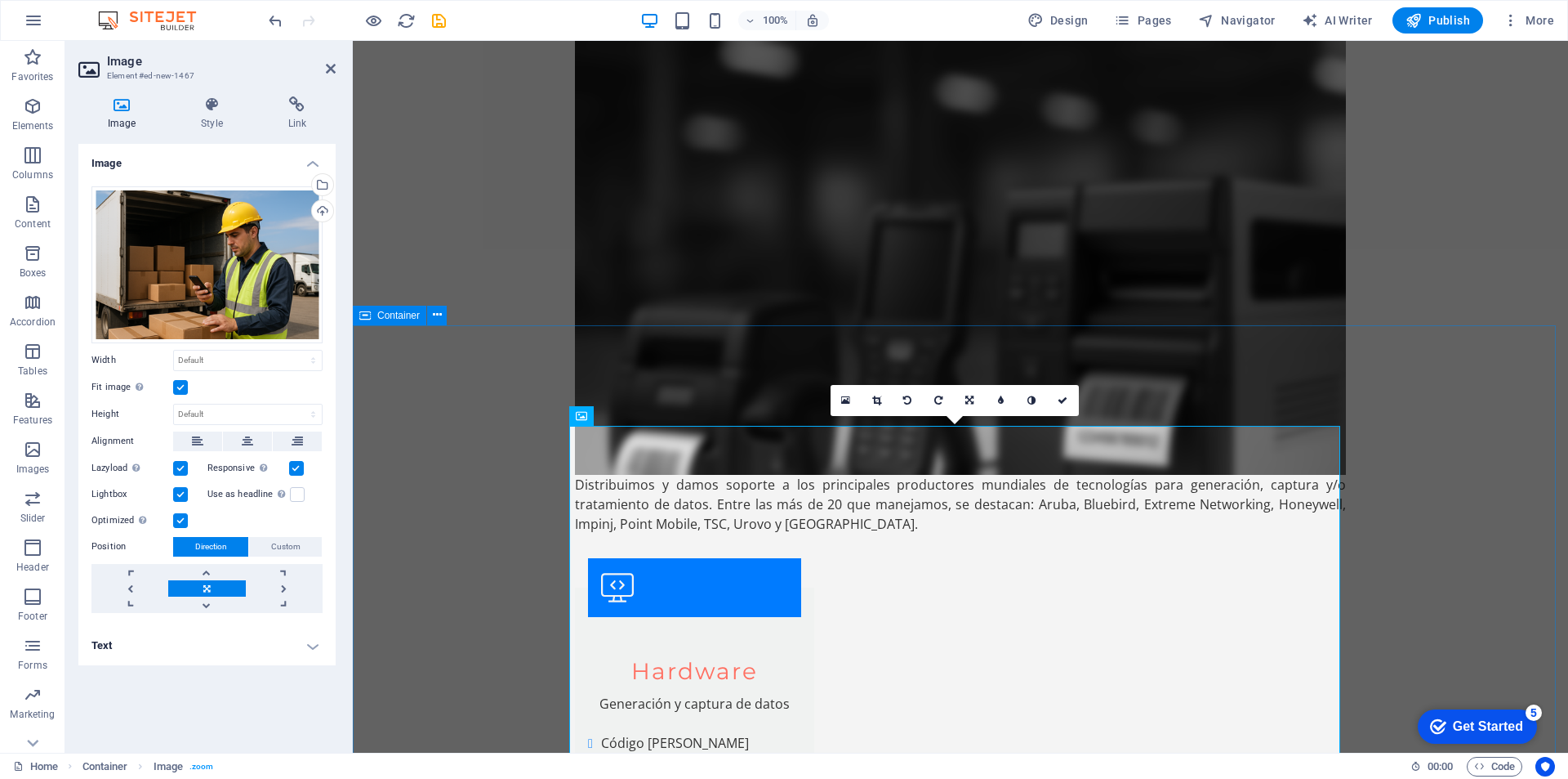
scroll to position [5277, 0]
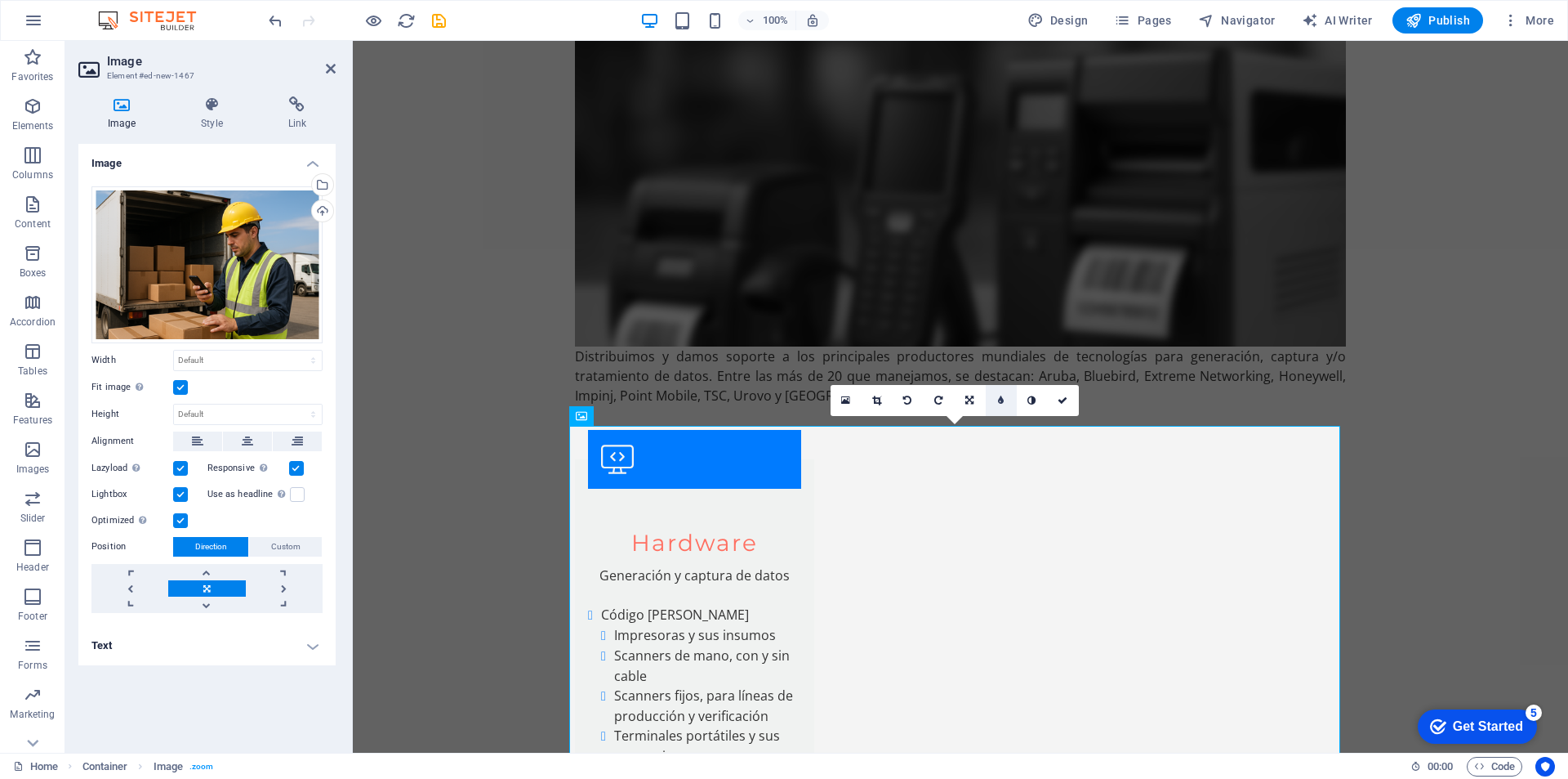
click at [1000, 398] on icon at bounding box center [1001, 400] width 5 height 10
type input "6"
type input "5"
type input "6"
type input "5"
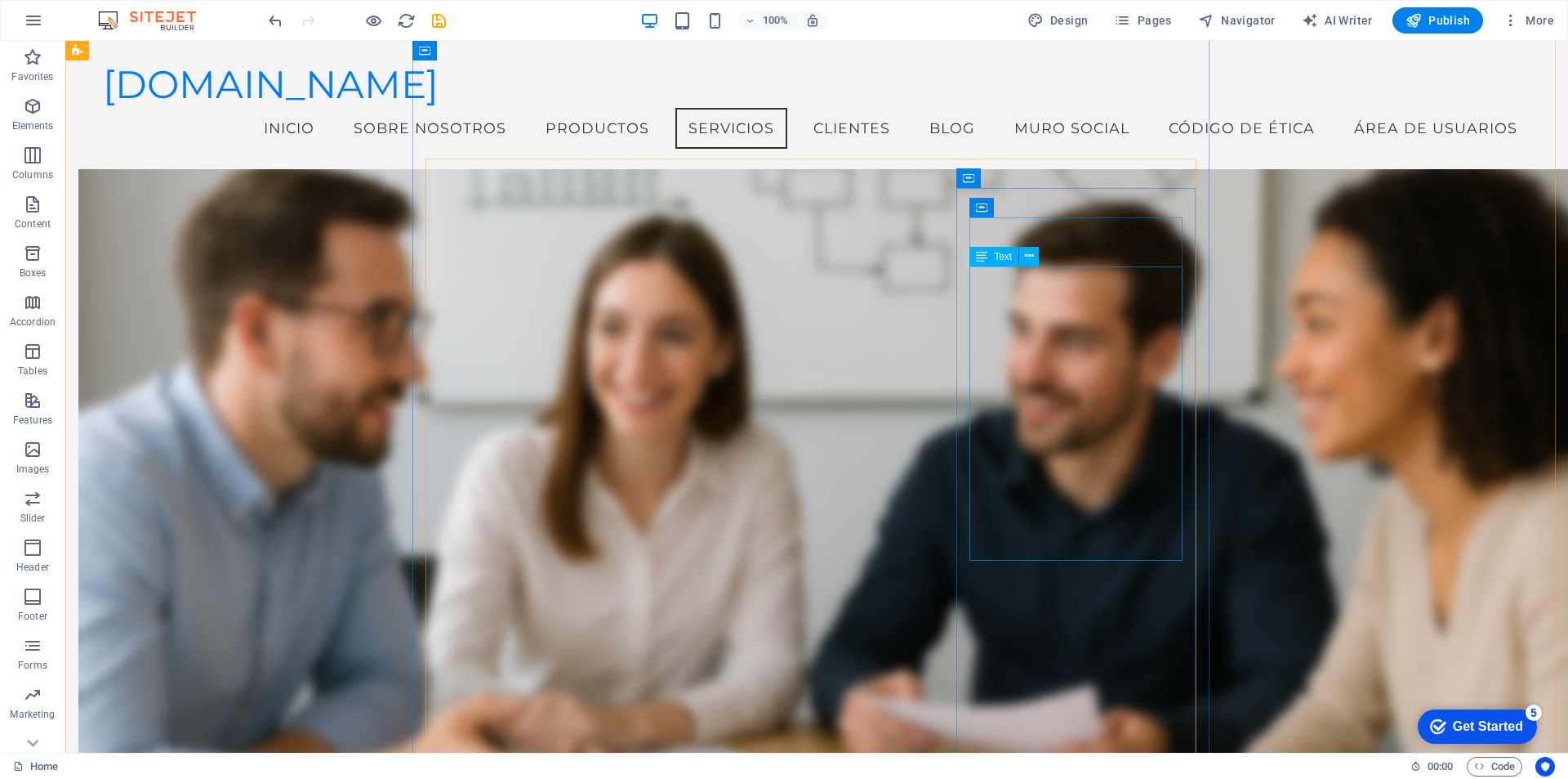
scroll to position [635, 0]
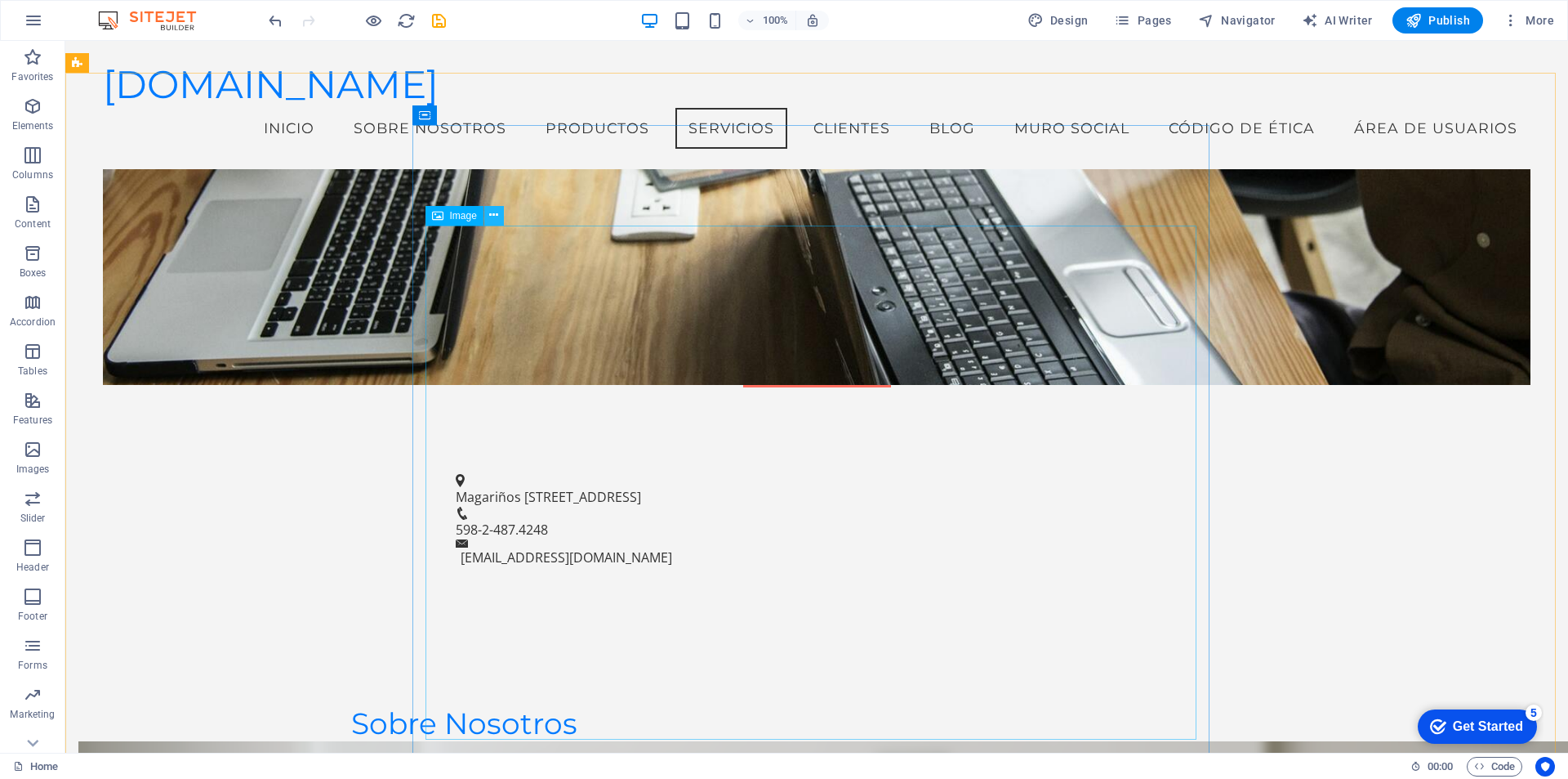
click at [494, 216] on icon at bounding box center [494, 215] width 9 height 17
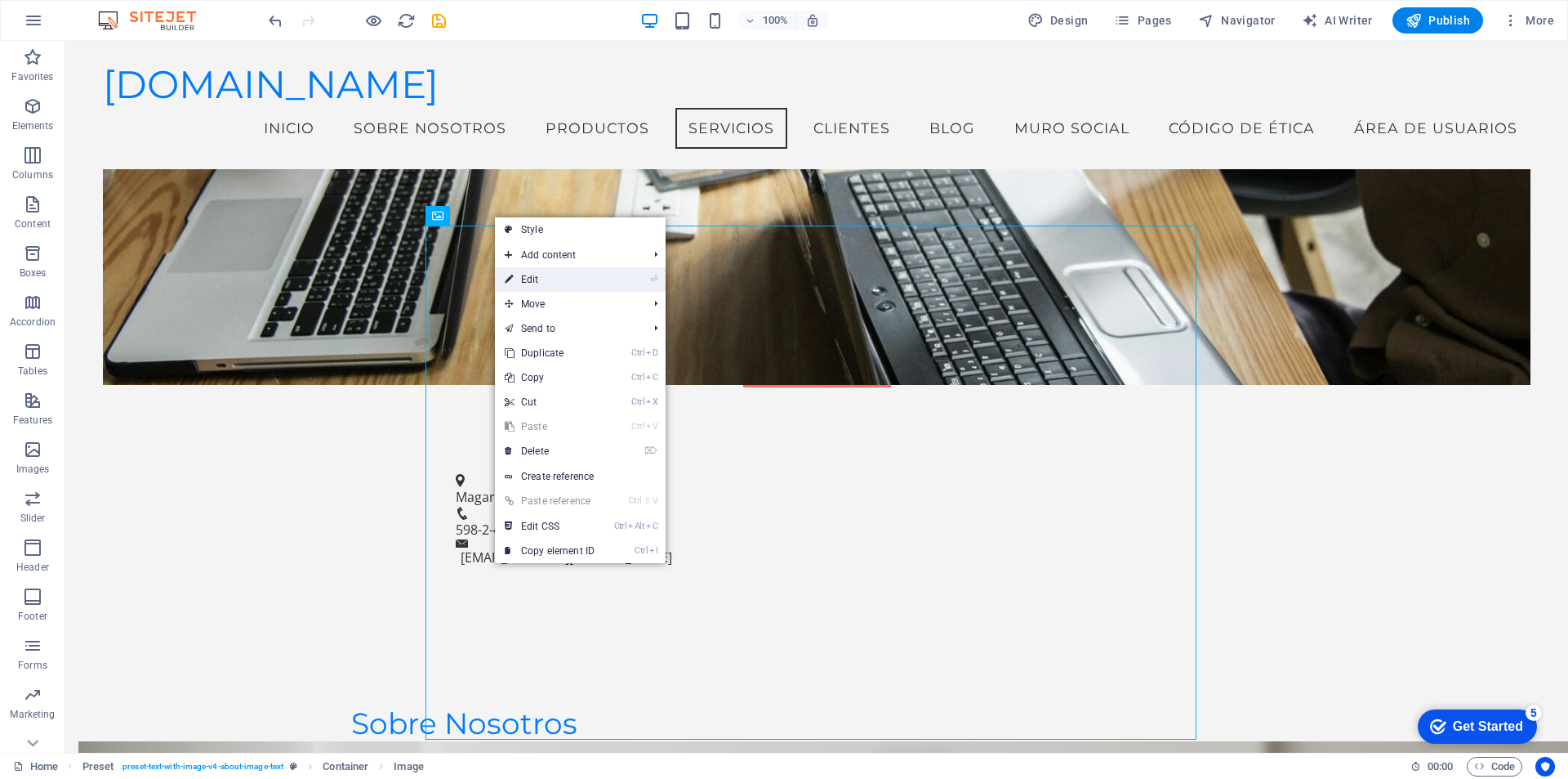
click at [513, 280] on link "⏎ Edit" at bounding box center [549, 279] width 110 height 24
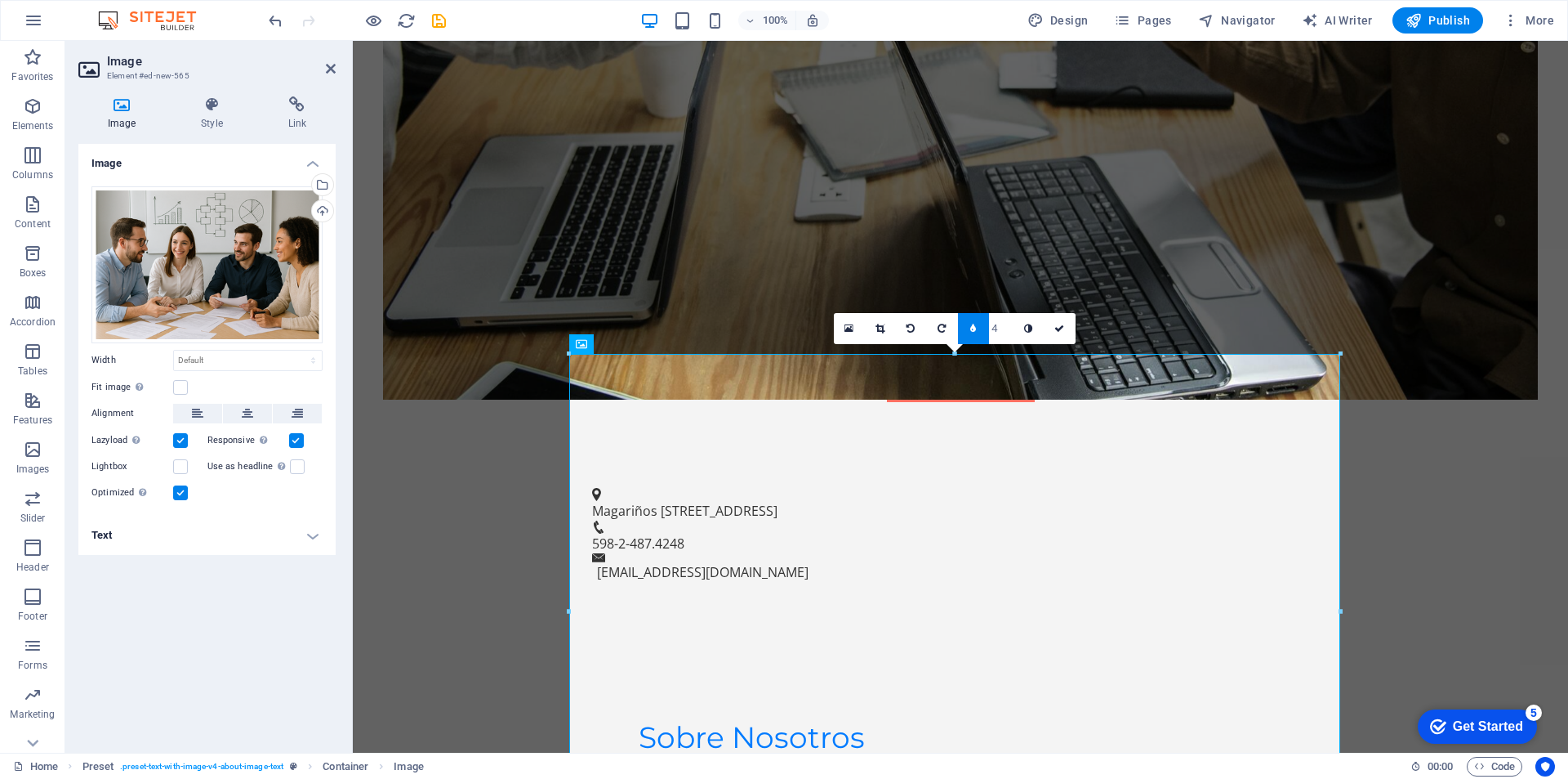
type input "3"
type input "2"
type input "1"
click at [1006, 337] on input "1" at bounding box center [1001, 328] width 24 height 31
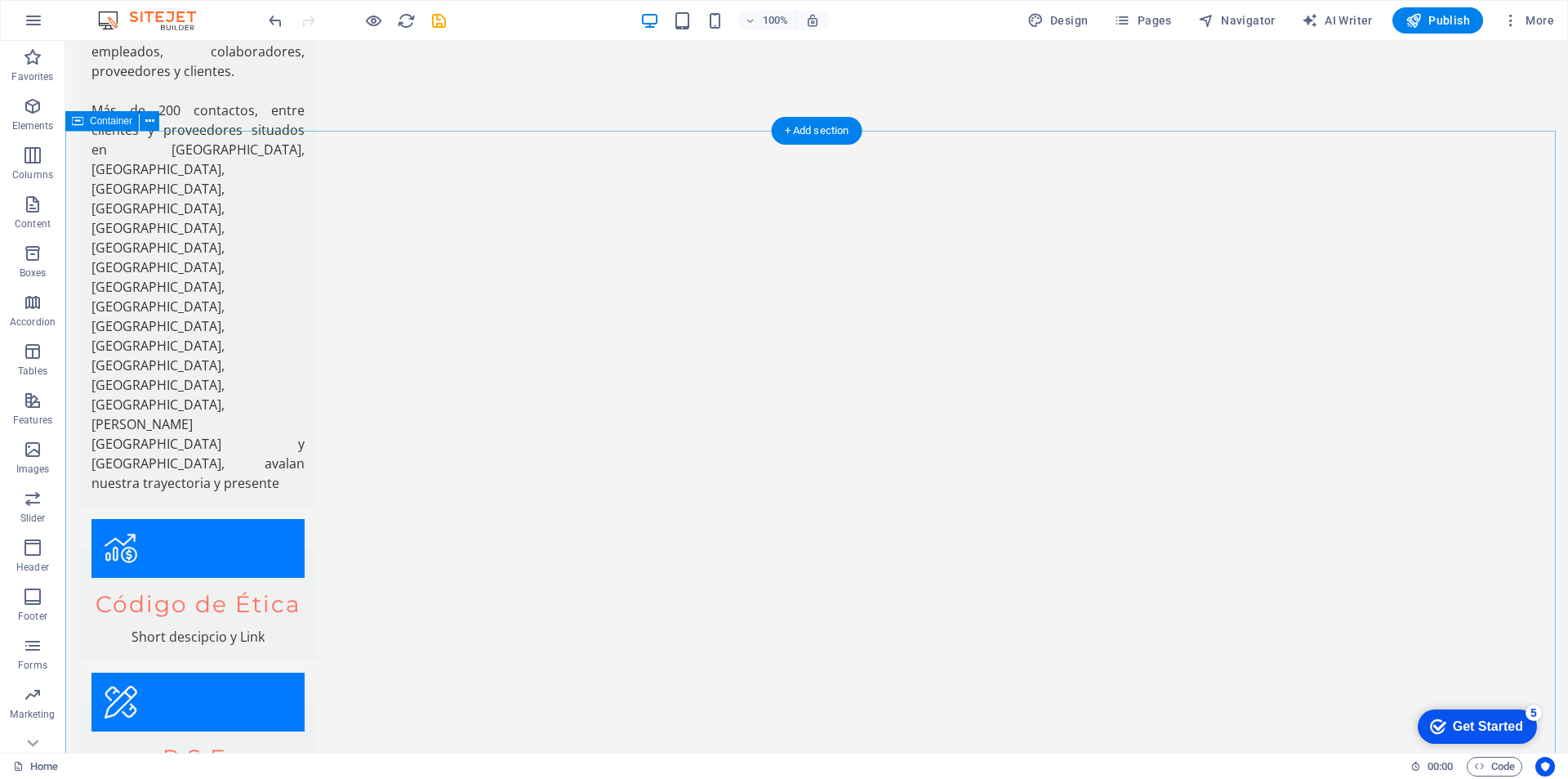
scroll to position [4258, 0]
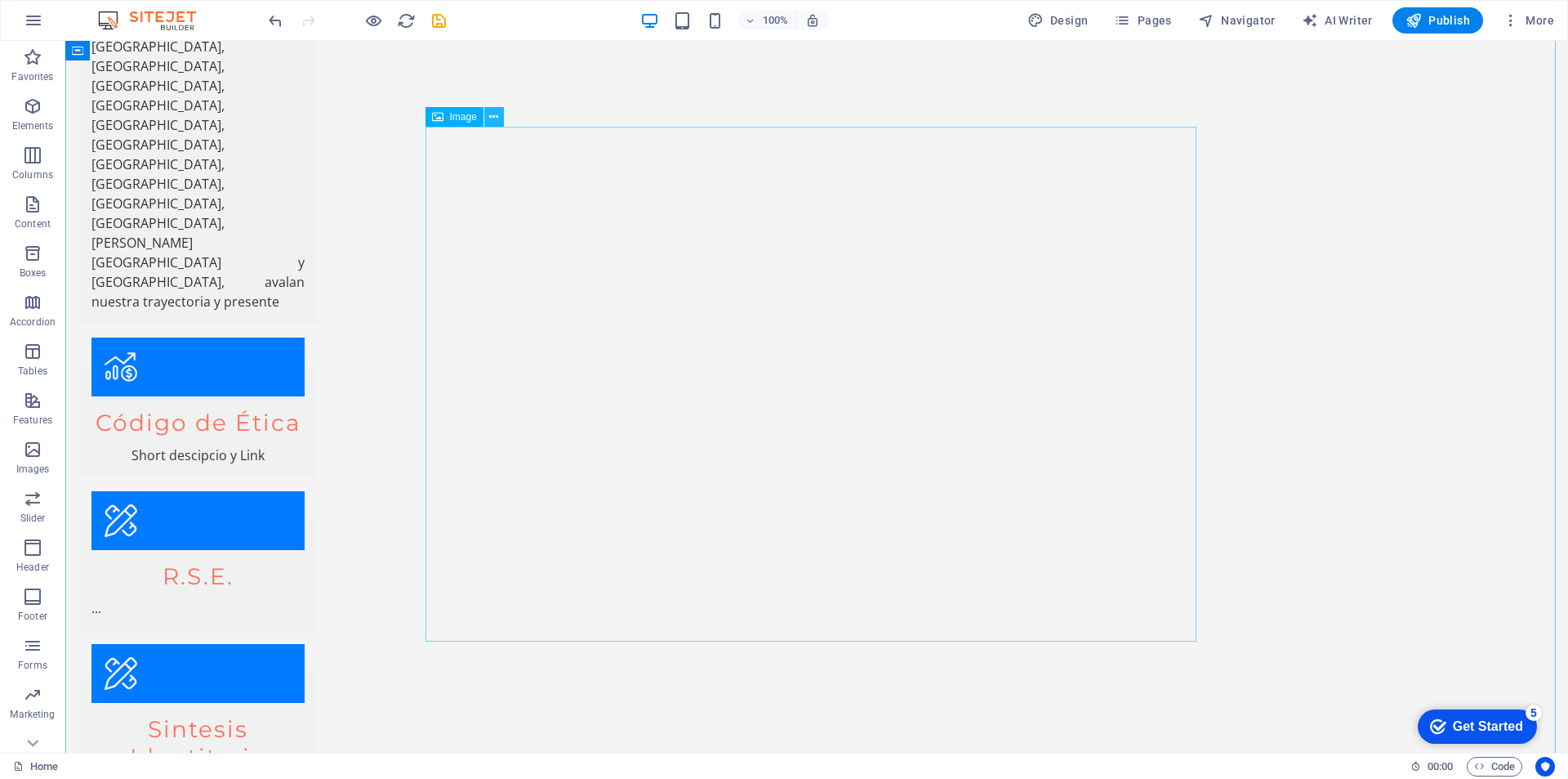
click at [493, 112] on icon at bounding box center [494, 117] width 9 height 17
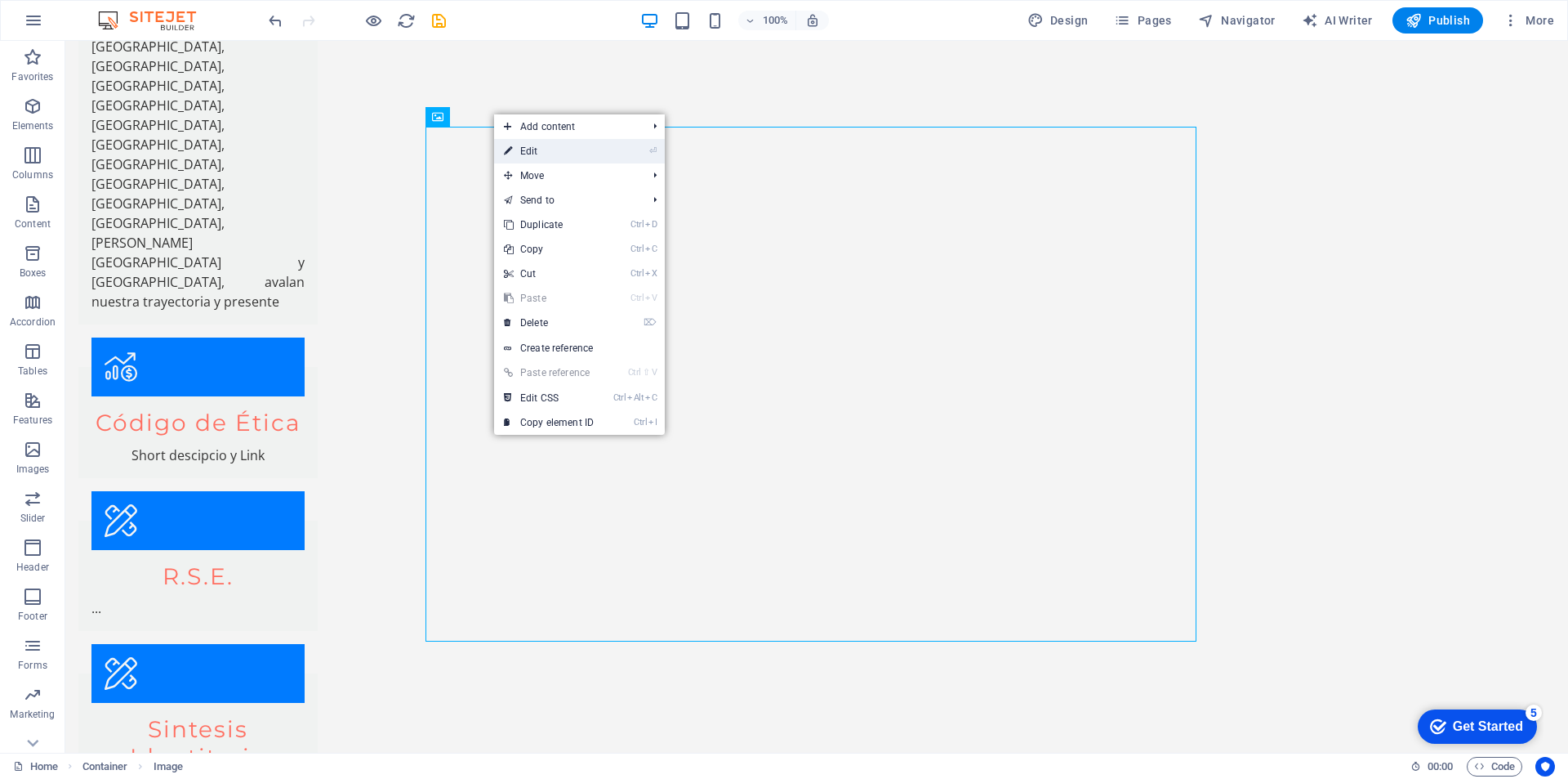
click at [544, 148] on link "⏎ Edit" at bounding box center [549, 150] width 110 height 24
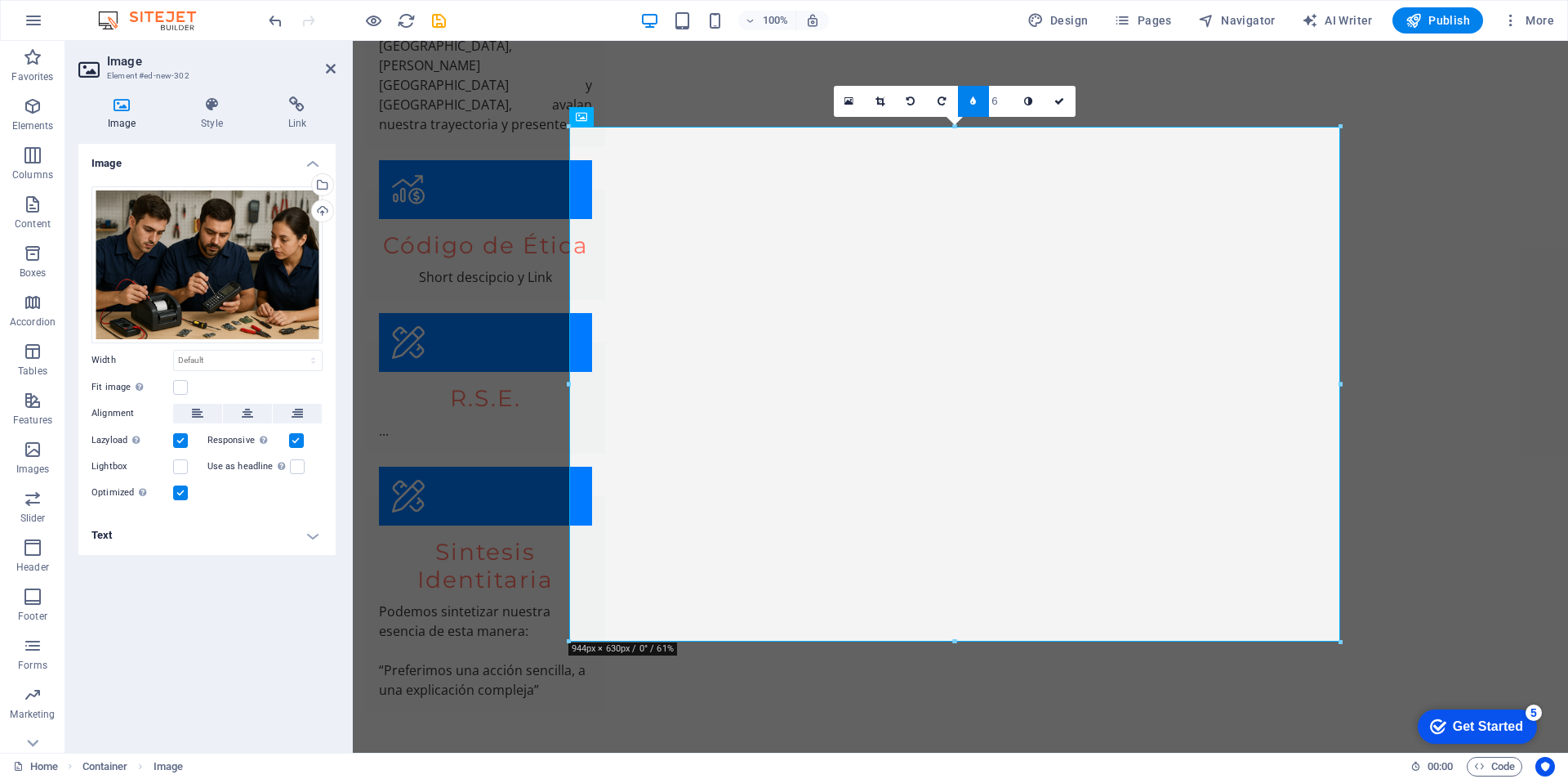
type input "5"
type input "4"
type input "2"
type input "1"
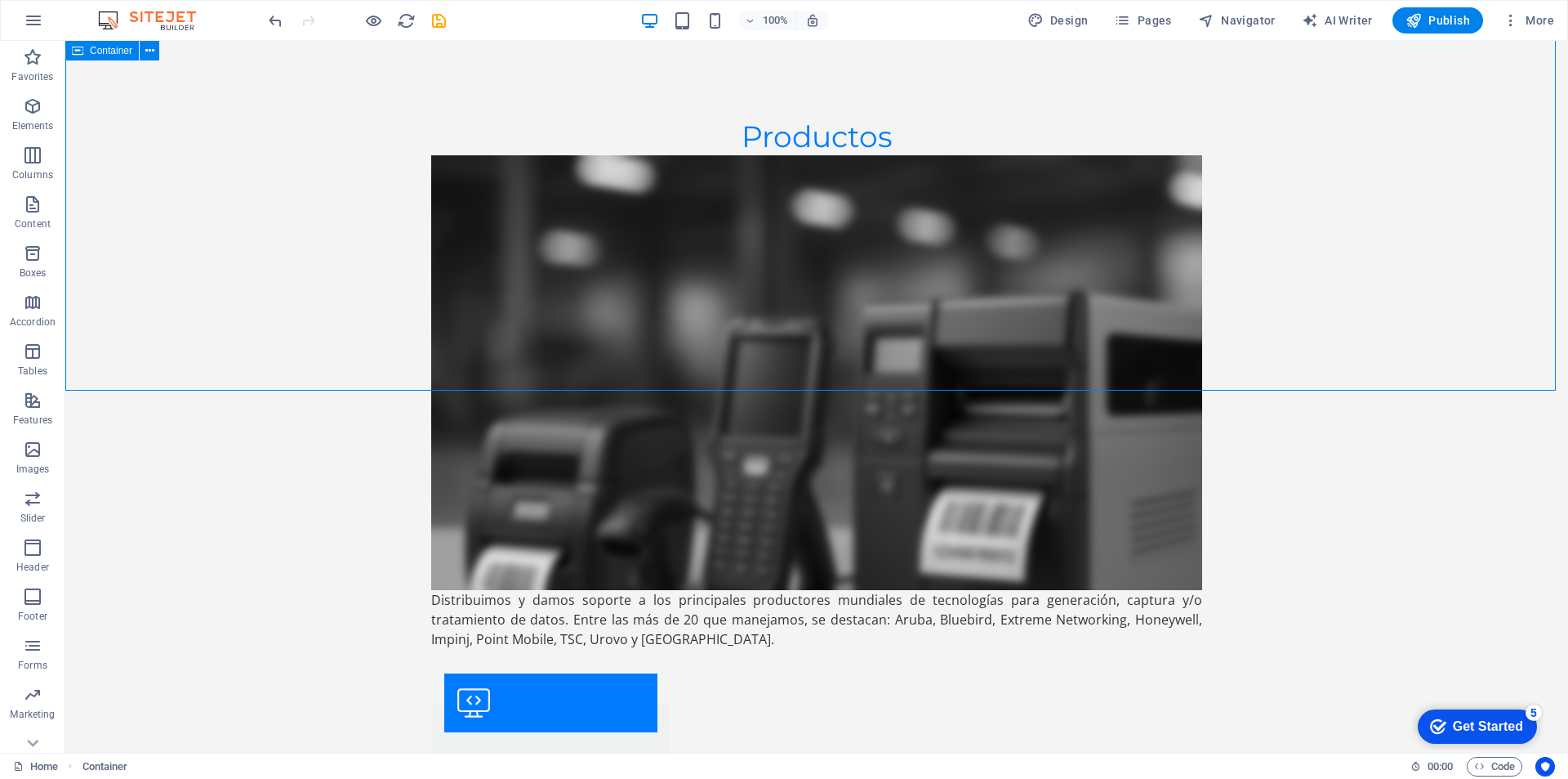
scroll to position [5592, 0]
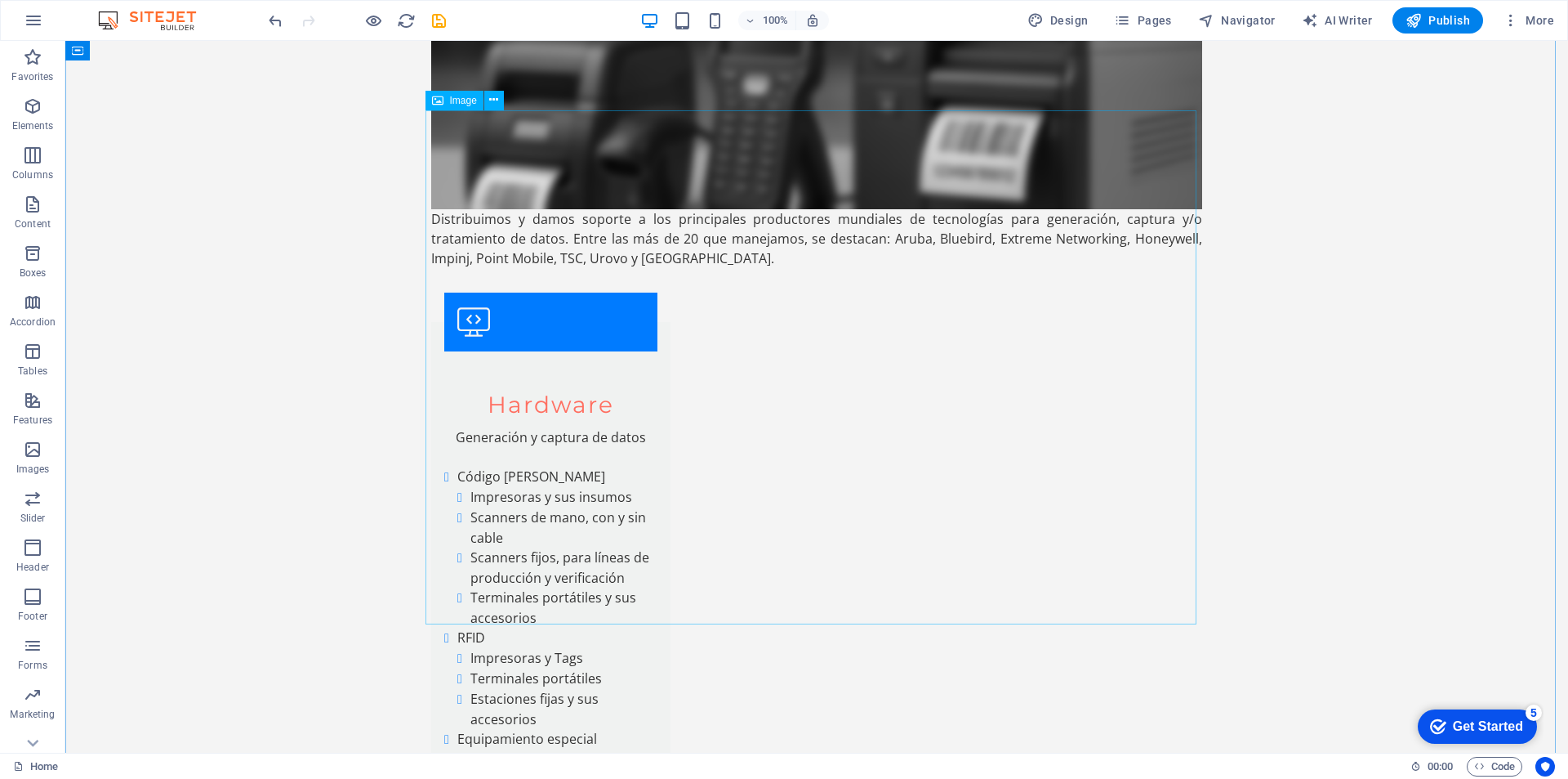
click at [494, 103] on icon at bounding box center [494, 100] width 9 height 17
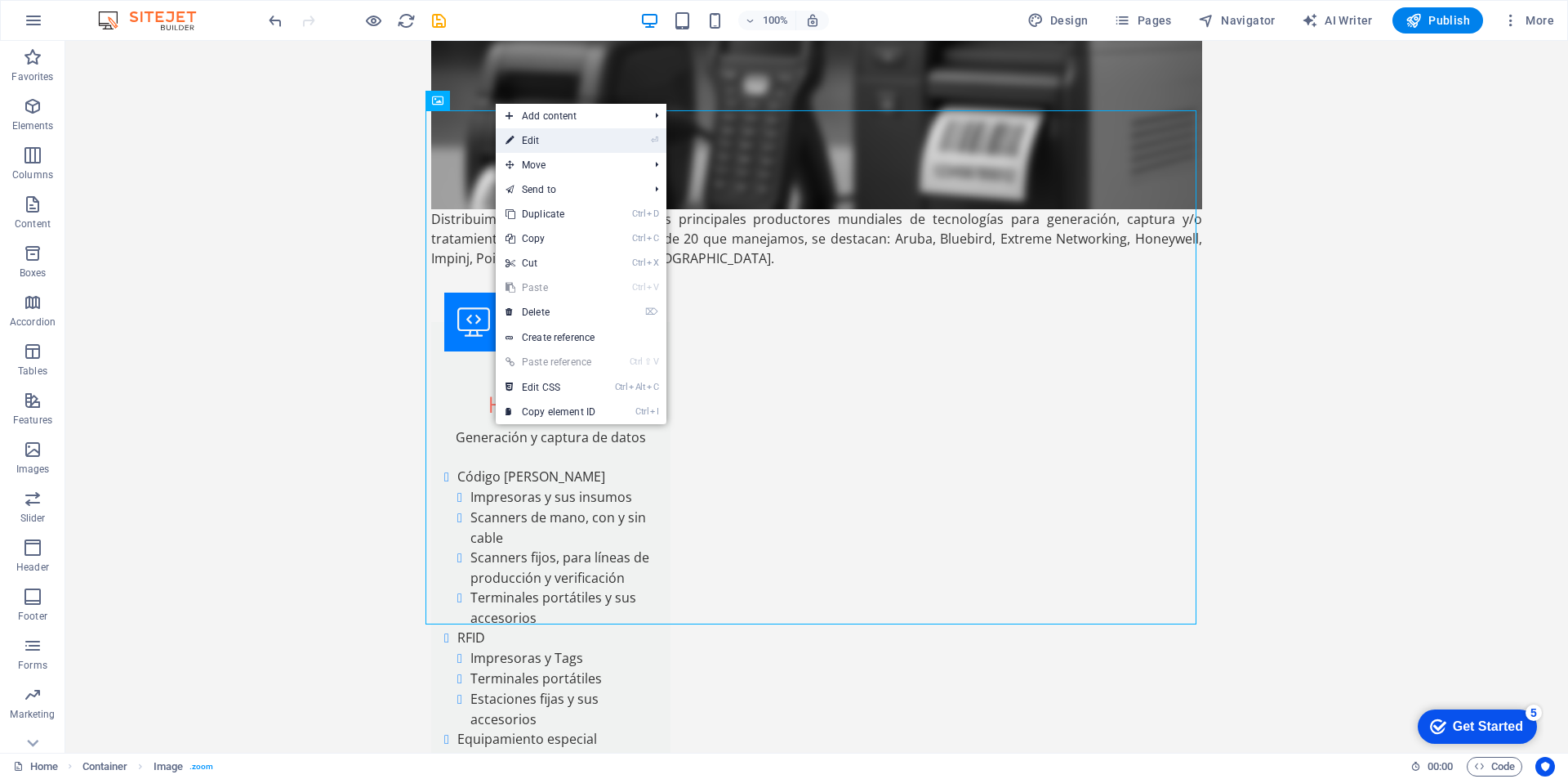
click at [521, 136] on link "⏎ Edit" at bounding box center [550, 140] width 110 height 24
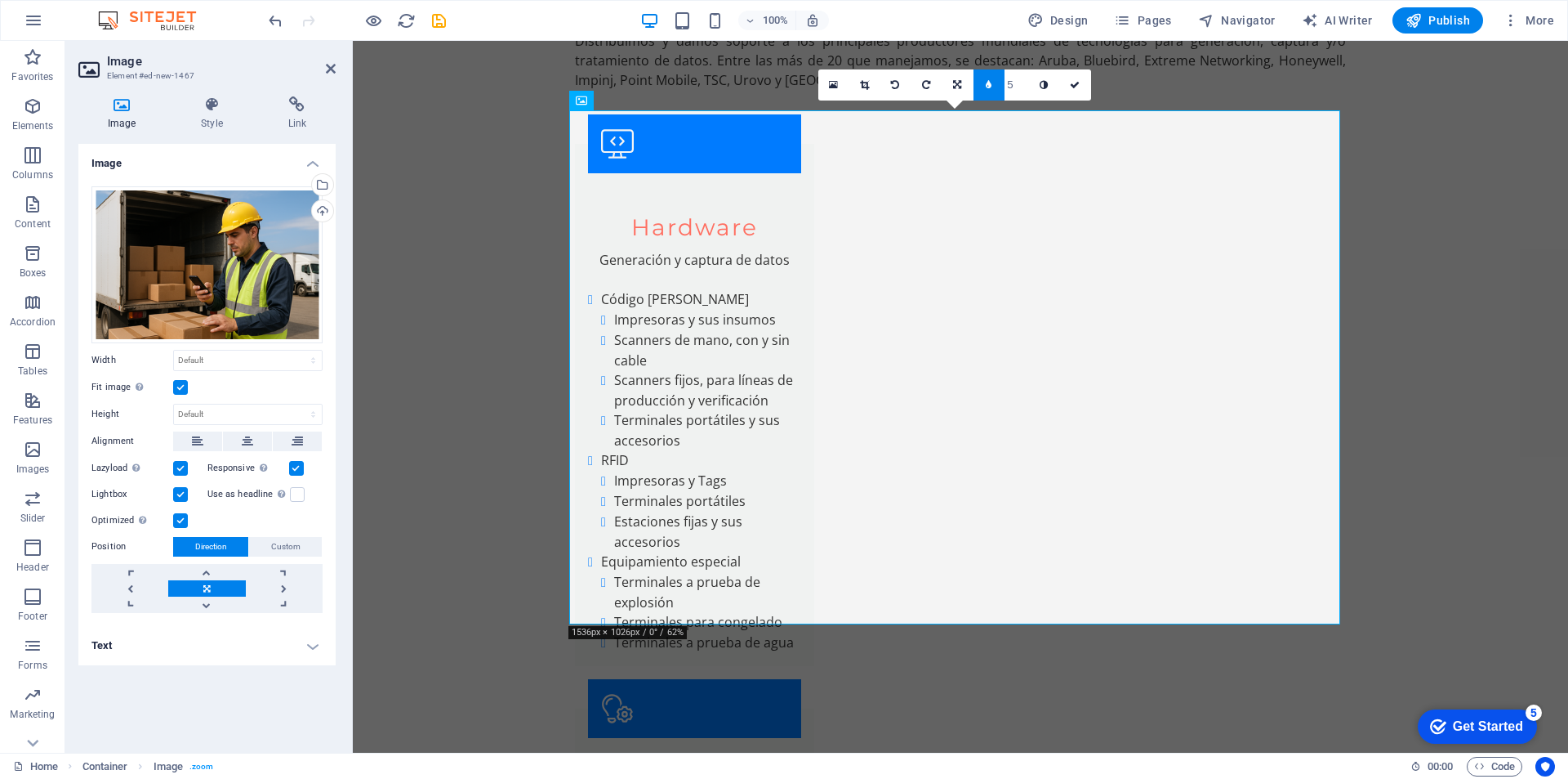
type input "4"
type input "1"
click at [1021, 94] on input "1" at bounding box center [1016, 85] width 24 height 31
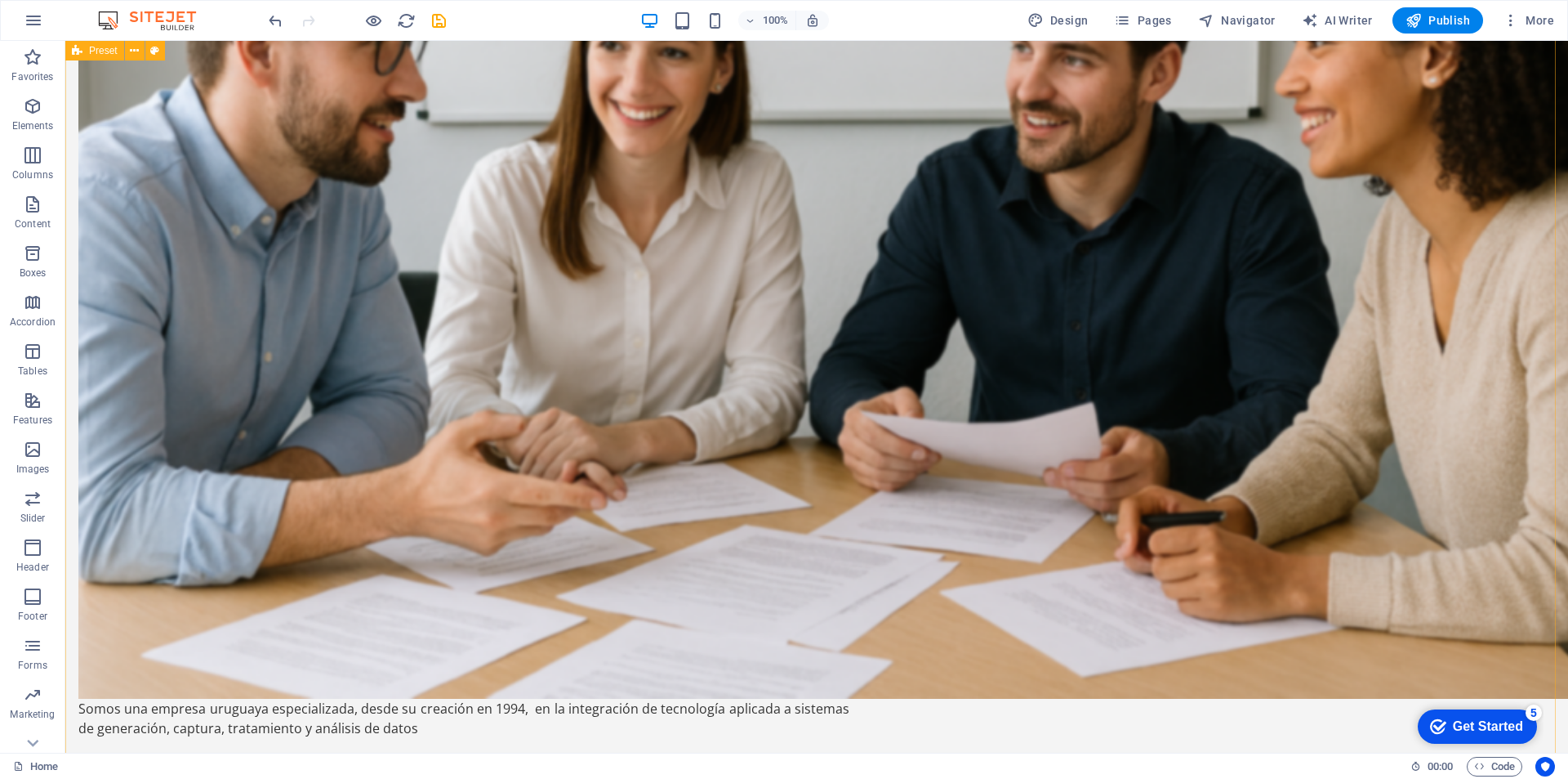
scroll to position [1716, 0]
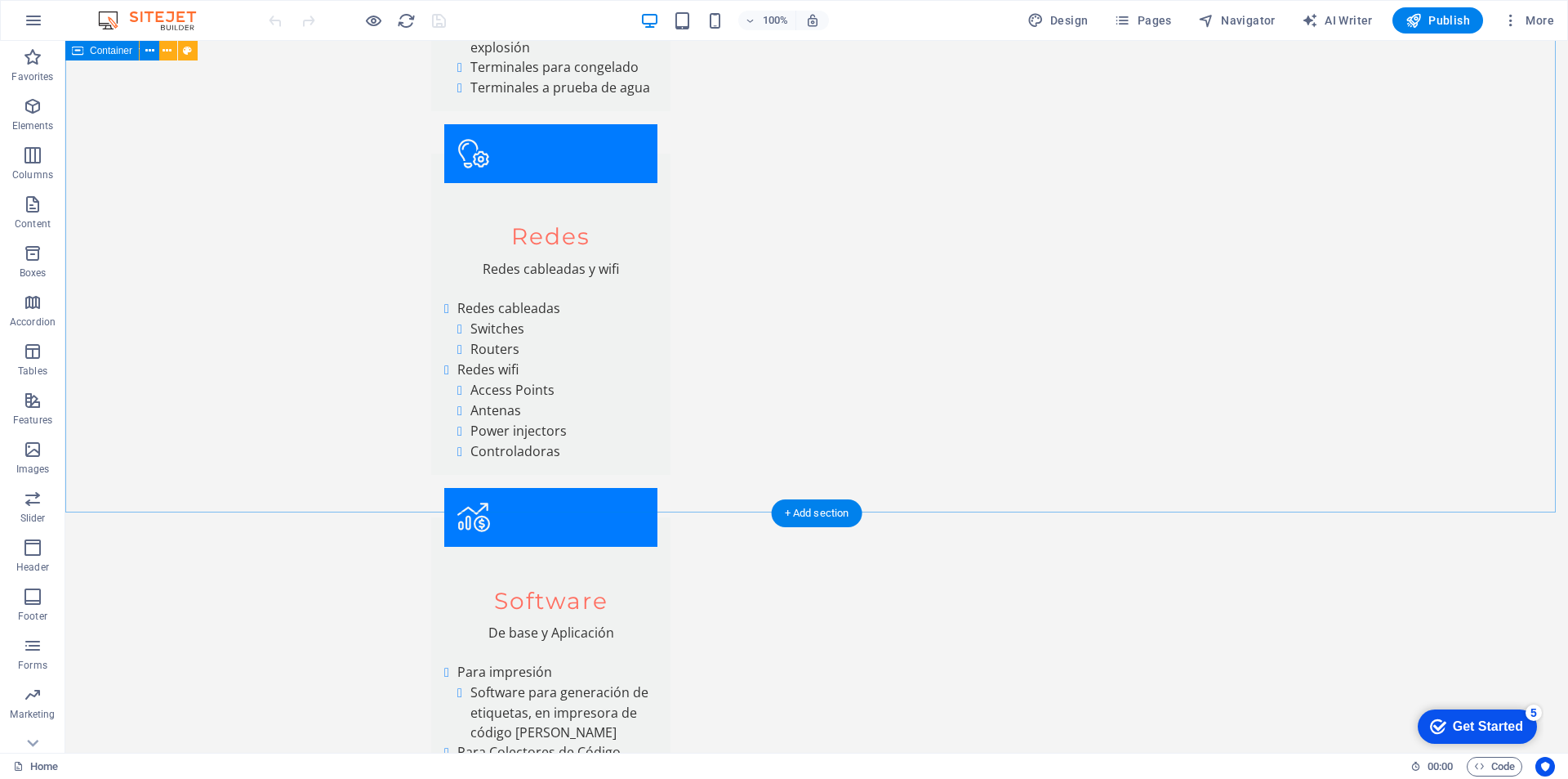
scroll to position [6705, 0]
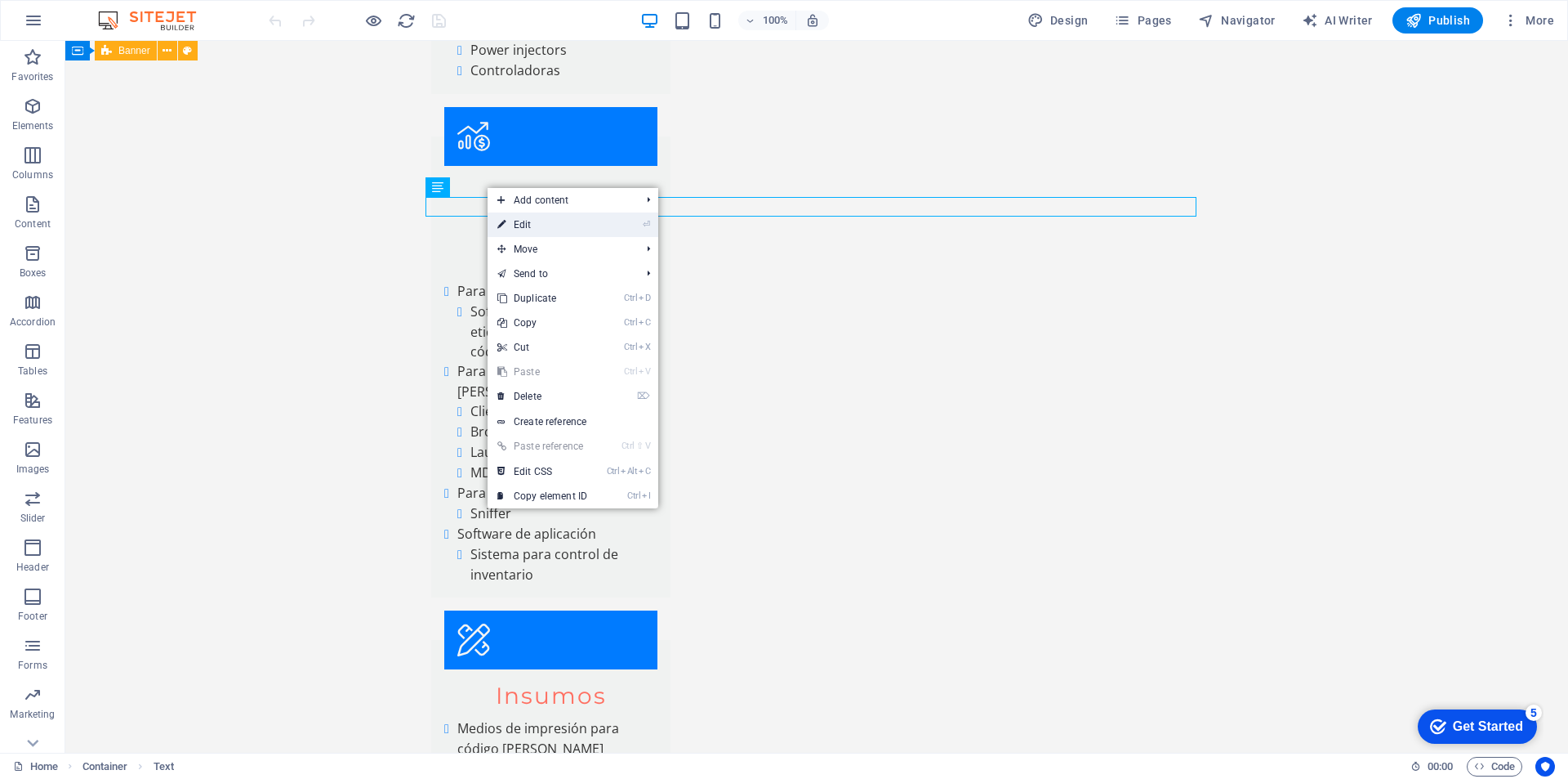
click at [0, 0] on link "⏎ Edit" at bounding box center [0, 0] width 0 height 0
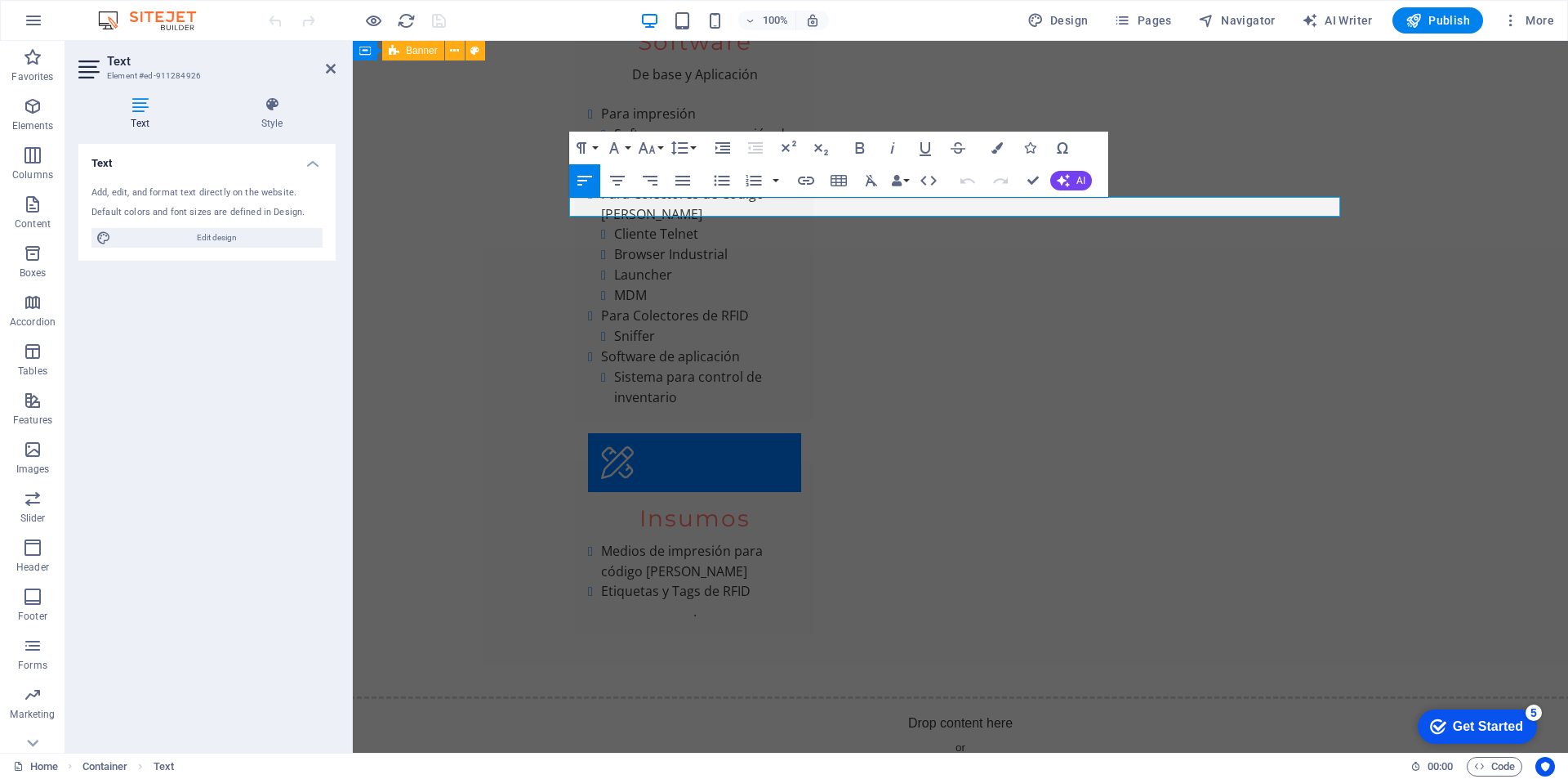
click at [142, 103] on icon at bounding box center [139, 104] width 123 height 16
click at [330, 67] on icon at bounding box center [330, 68] width 10 height 13
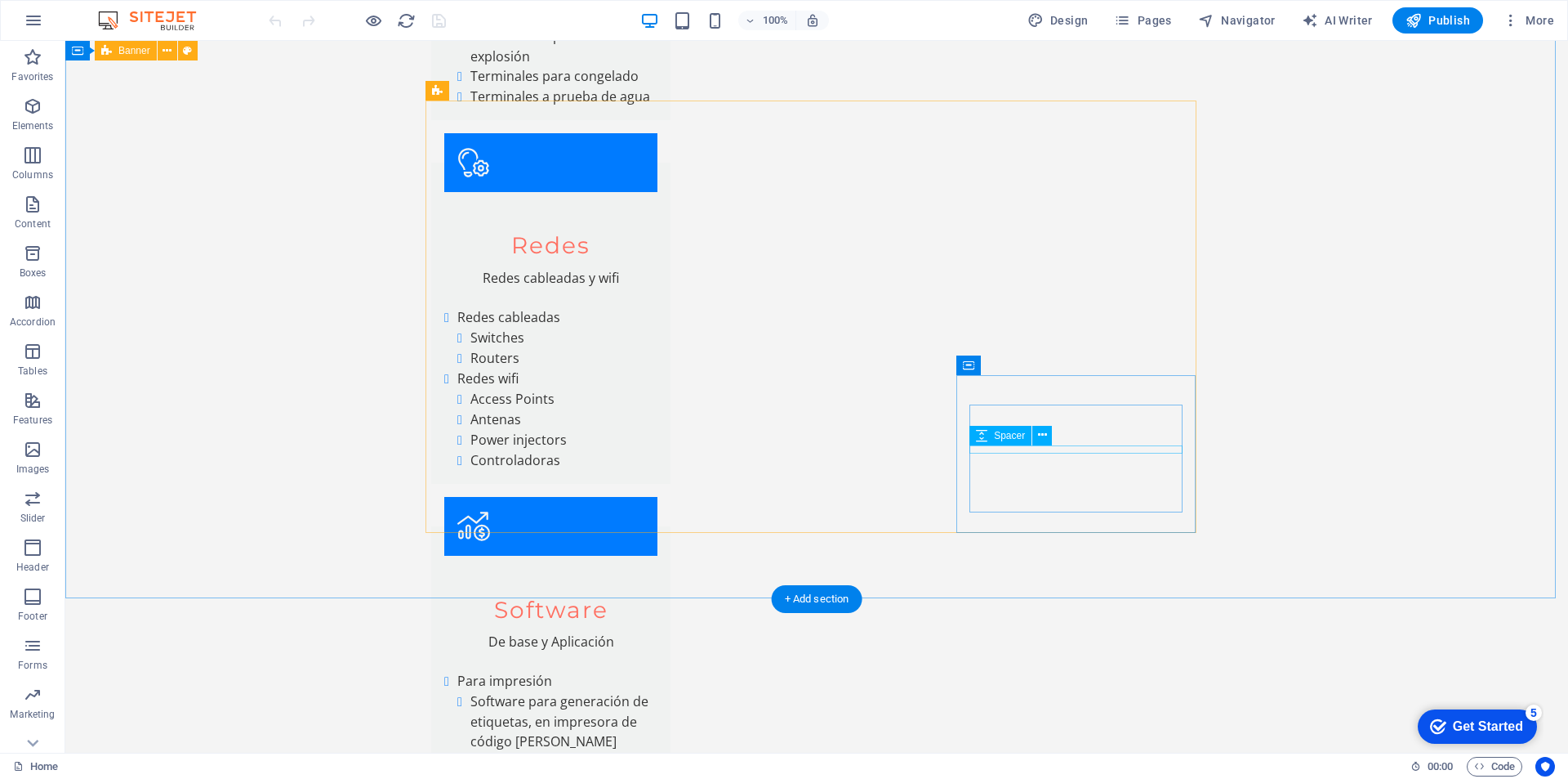
scroll to position [6620, 0]
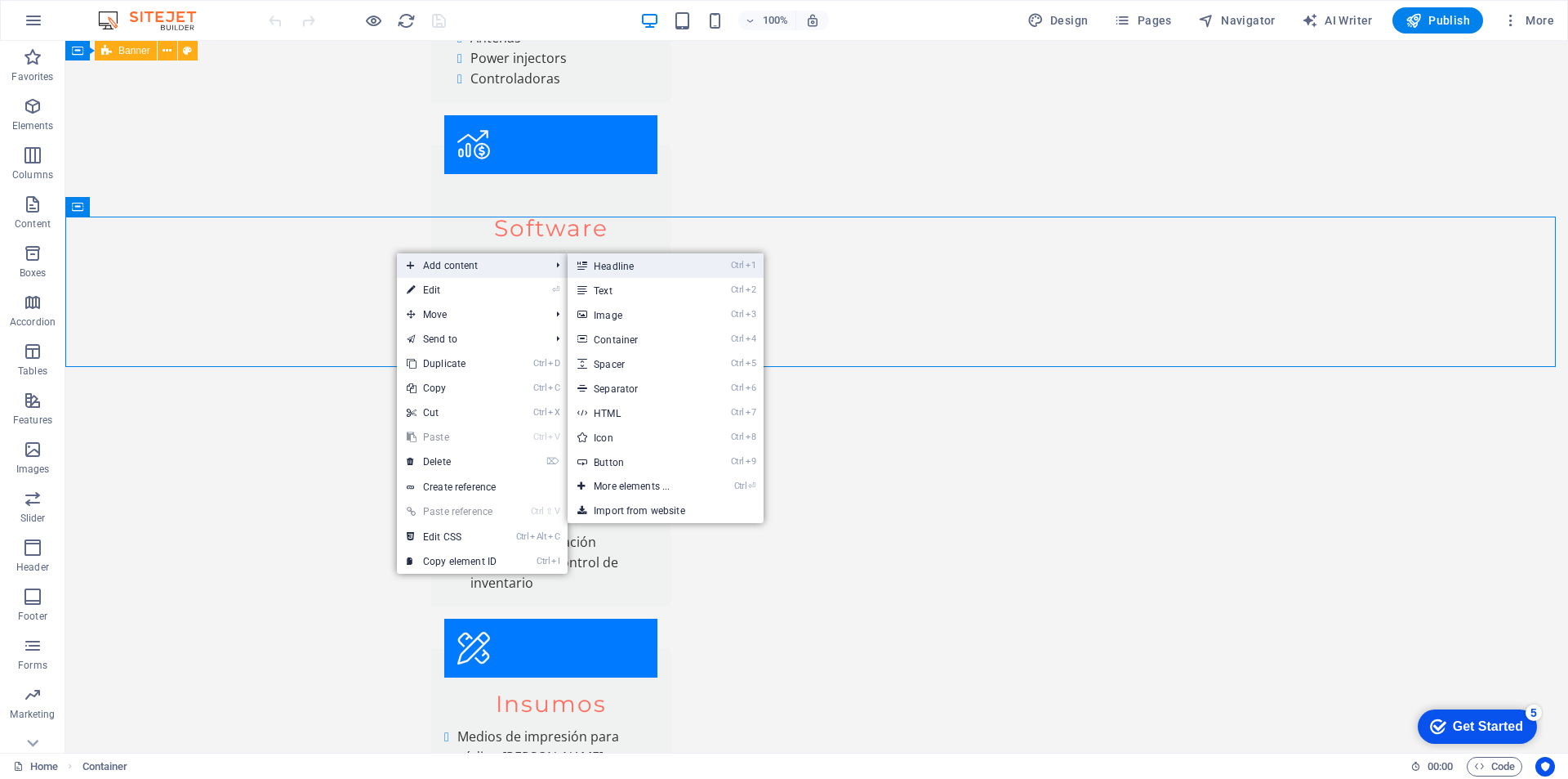
click at [638, 272] on link "Ctrl 1 Headline" at bounding box center [635, 265] width 135 height 24
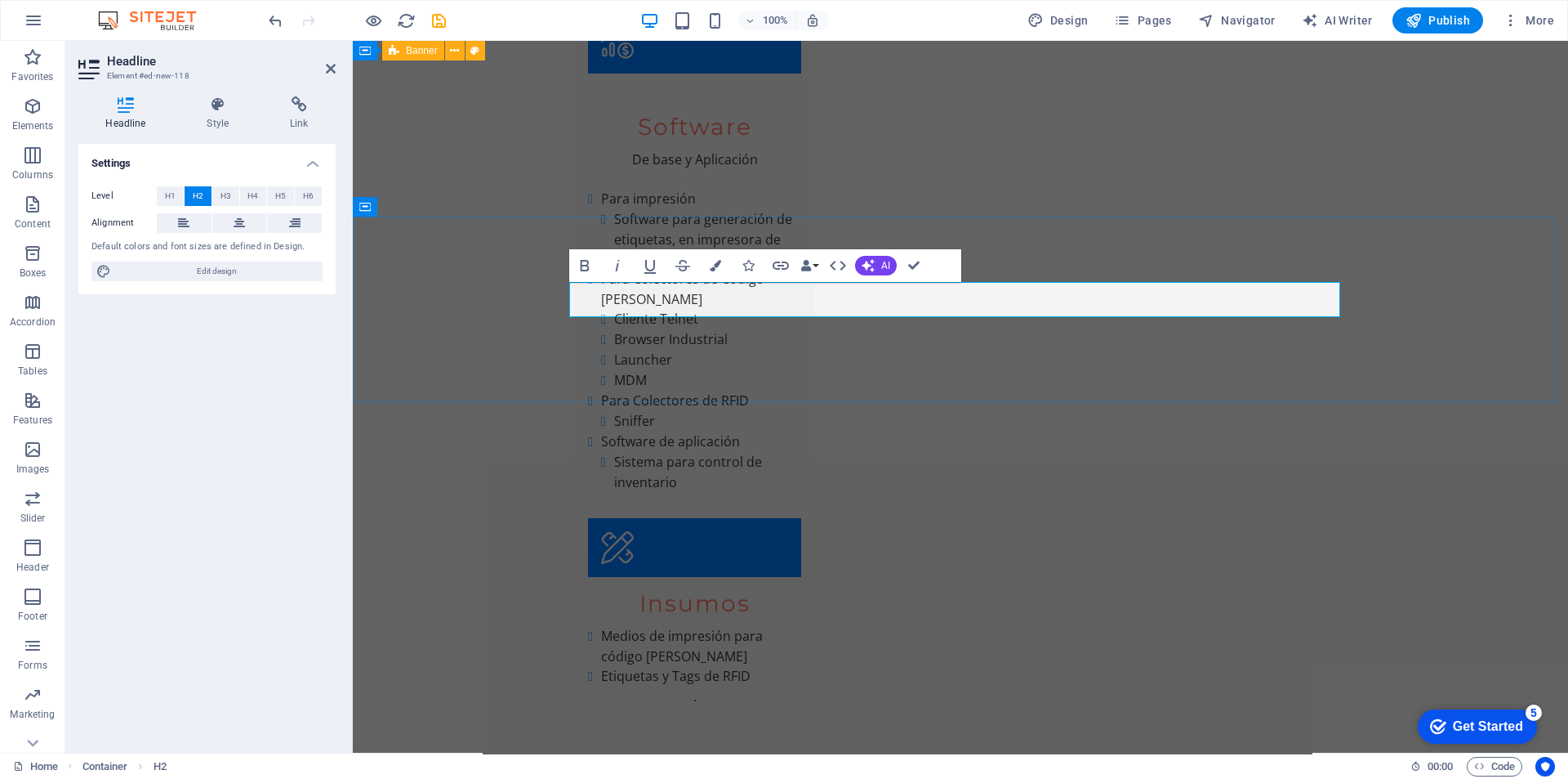
drag, startPoint x: 783, startPoint y: 297, endPoint x: 547, endPoint y: 308, distance: 236.3
click at [237, 219] on icon at bounding box center [239, 223] width 12 height 20
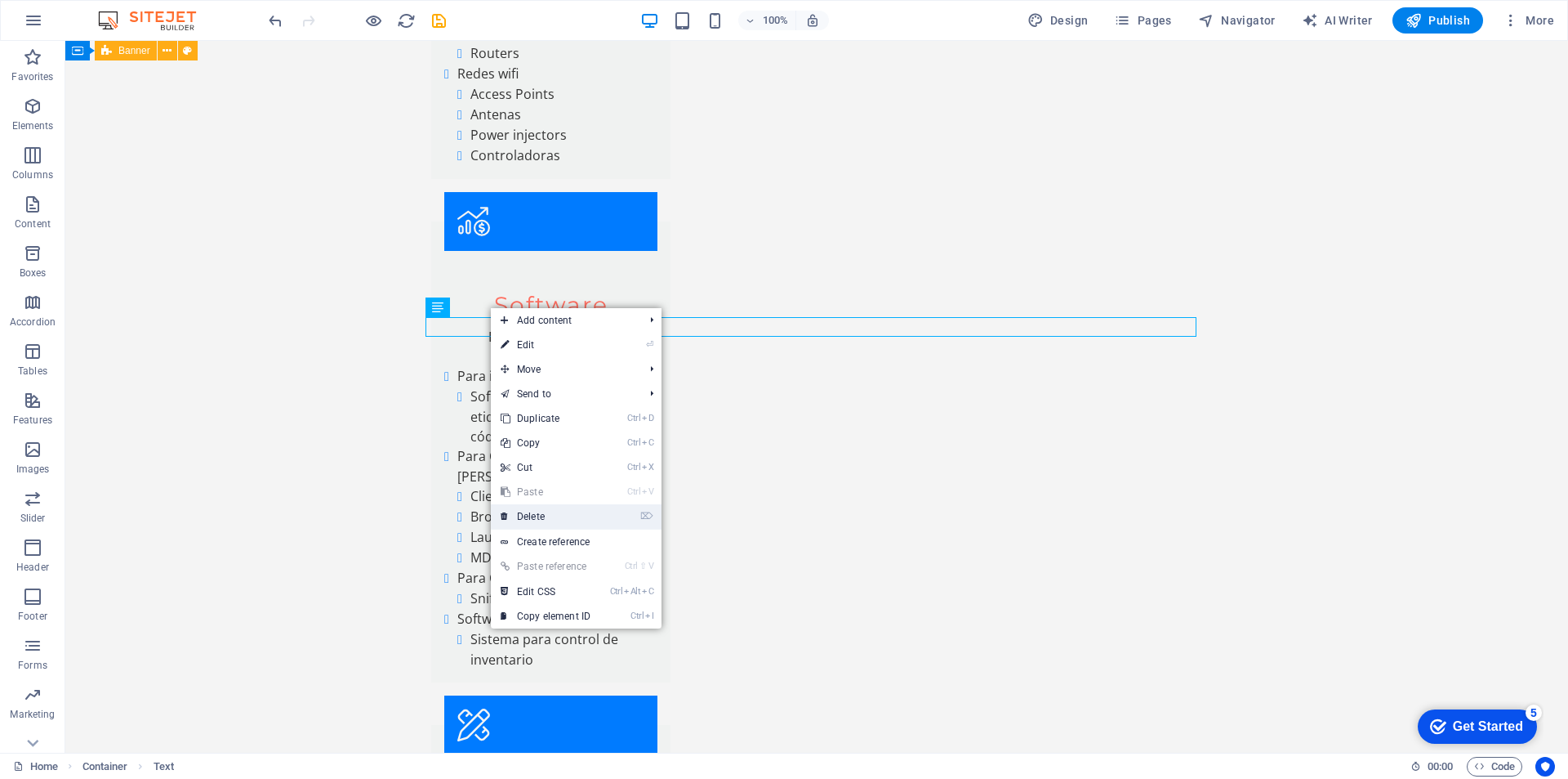
click at [548, 515] on link "⌦ Delete" at bounding box center [546, 515] width 110 height 24
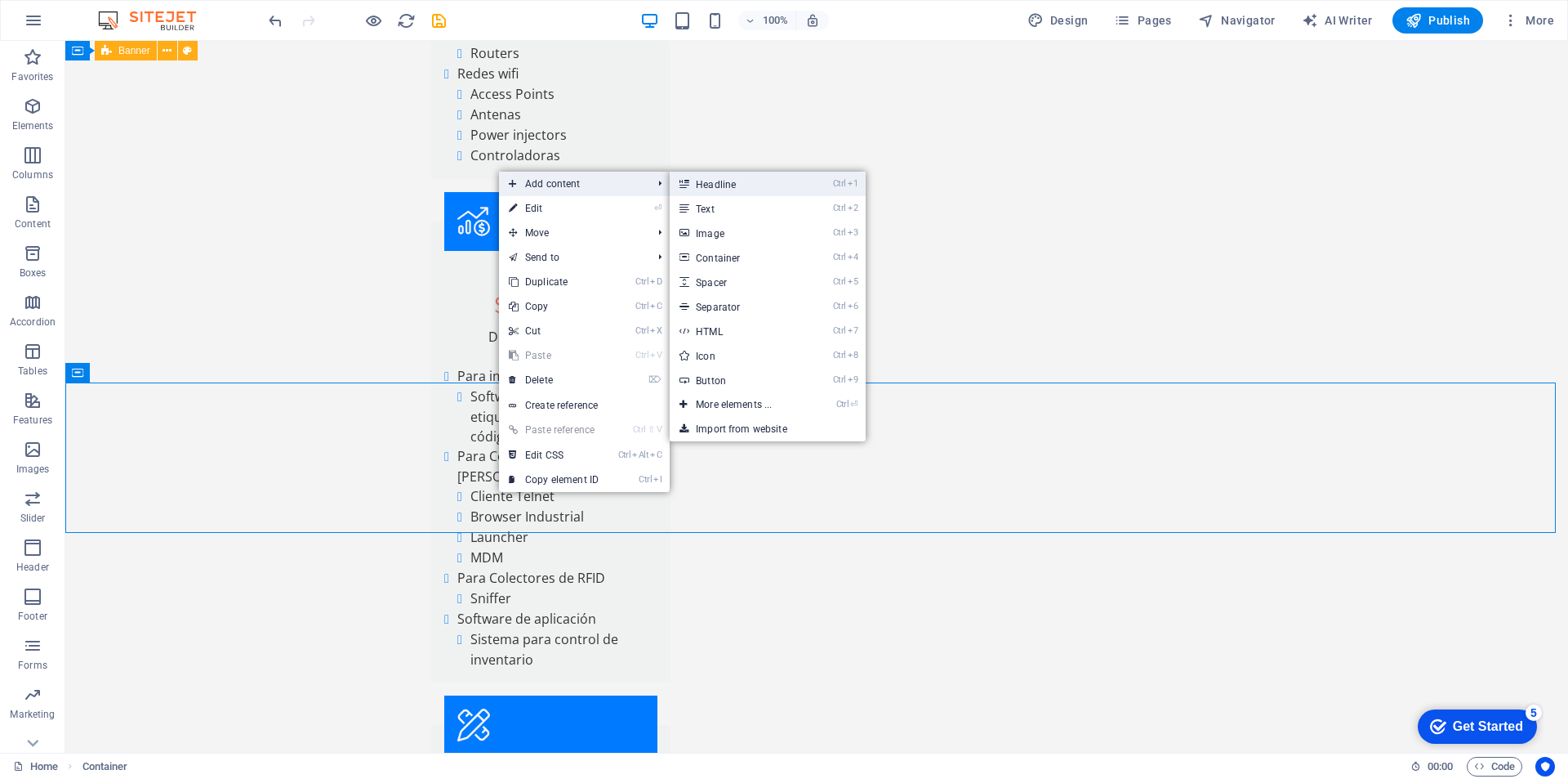
click at [715, 181] on link "Ctrl 1 Headline" at bounding box center [737, 184] width 135 height 24
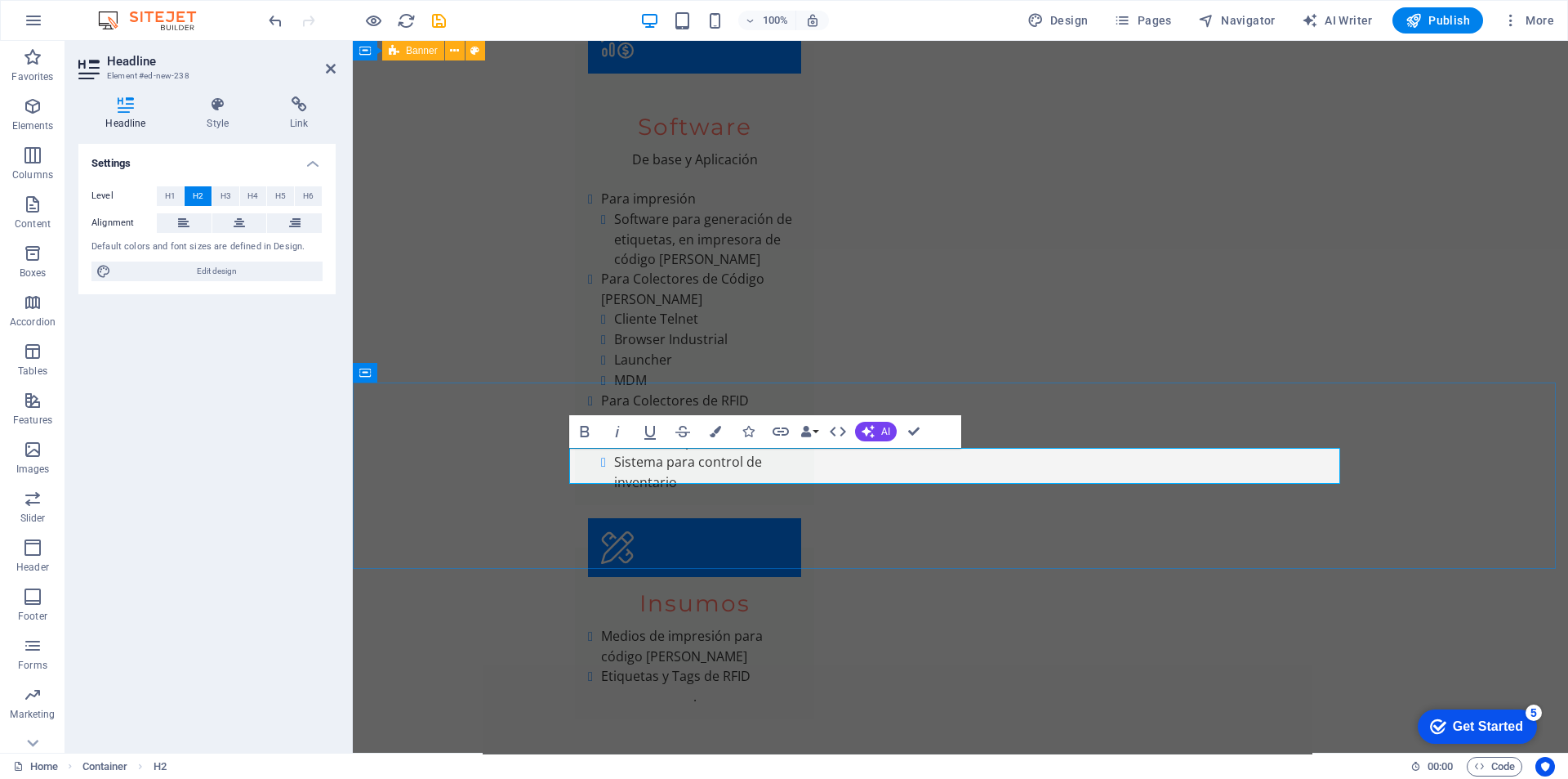
drag, startPoint x: 779, startPoint y: 466, endPoint x: 539, endPoint y: 478, distance: 240.3
click at [236, 219] on icon at bounding box center [239, 223] width 12 height 20
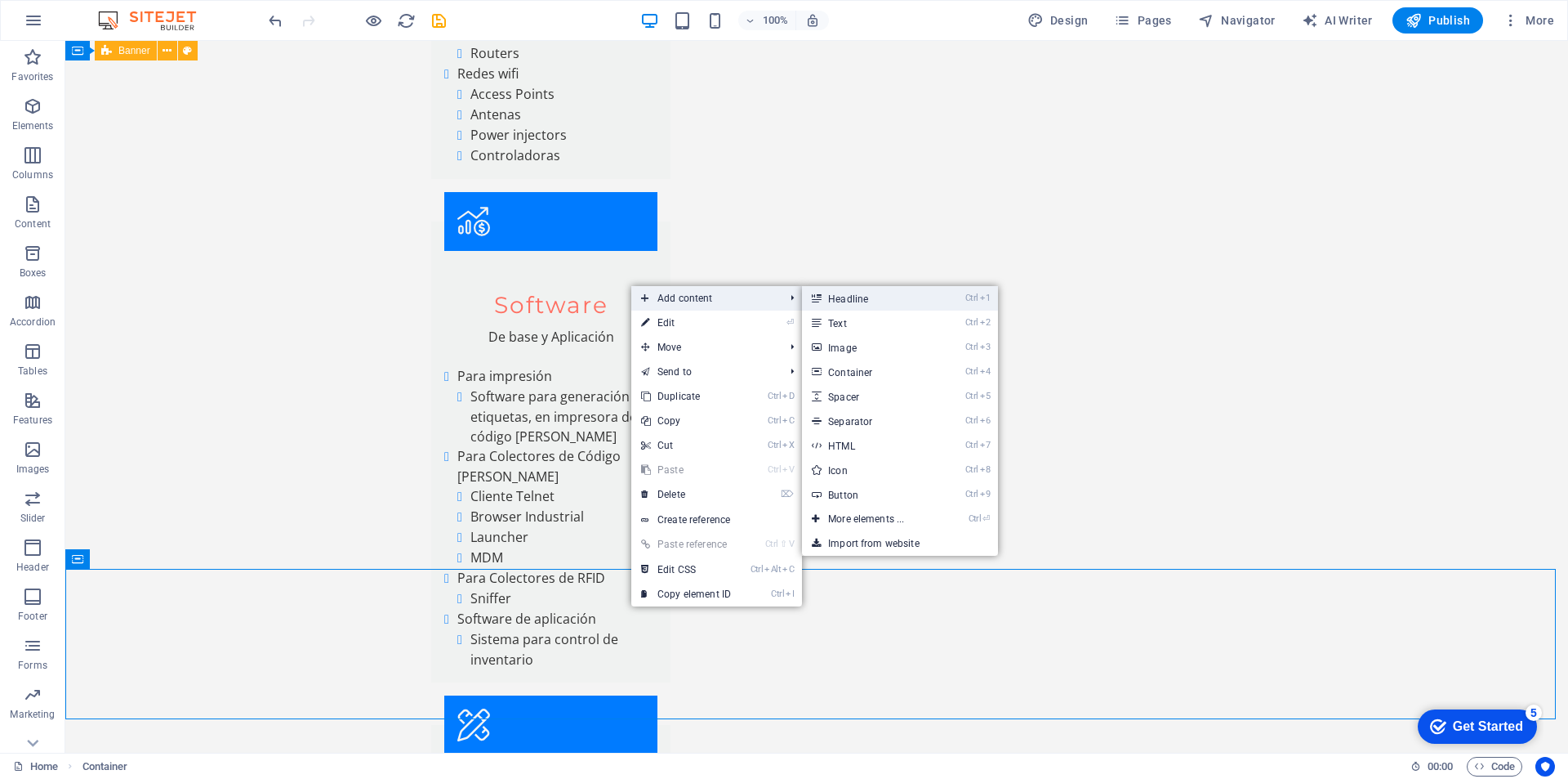
drag, startPoint x: 849, startPoint y: 295, endPoint x: 495, endPoint y: 254, distance: 356.4
click at [849, 295] on link "Ctrl 1 Headline" at bounding box center [869, 298] width 135 height 24
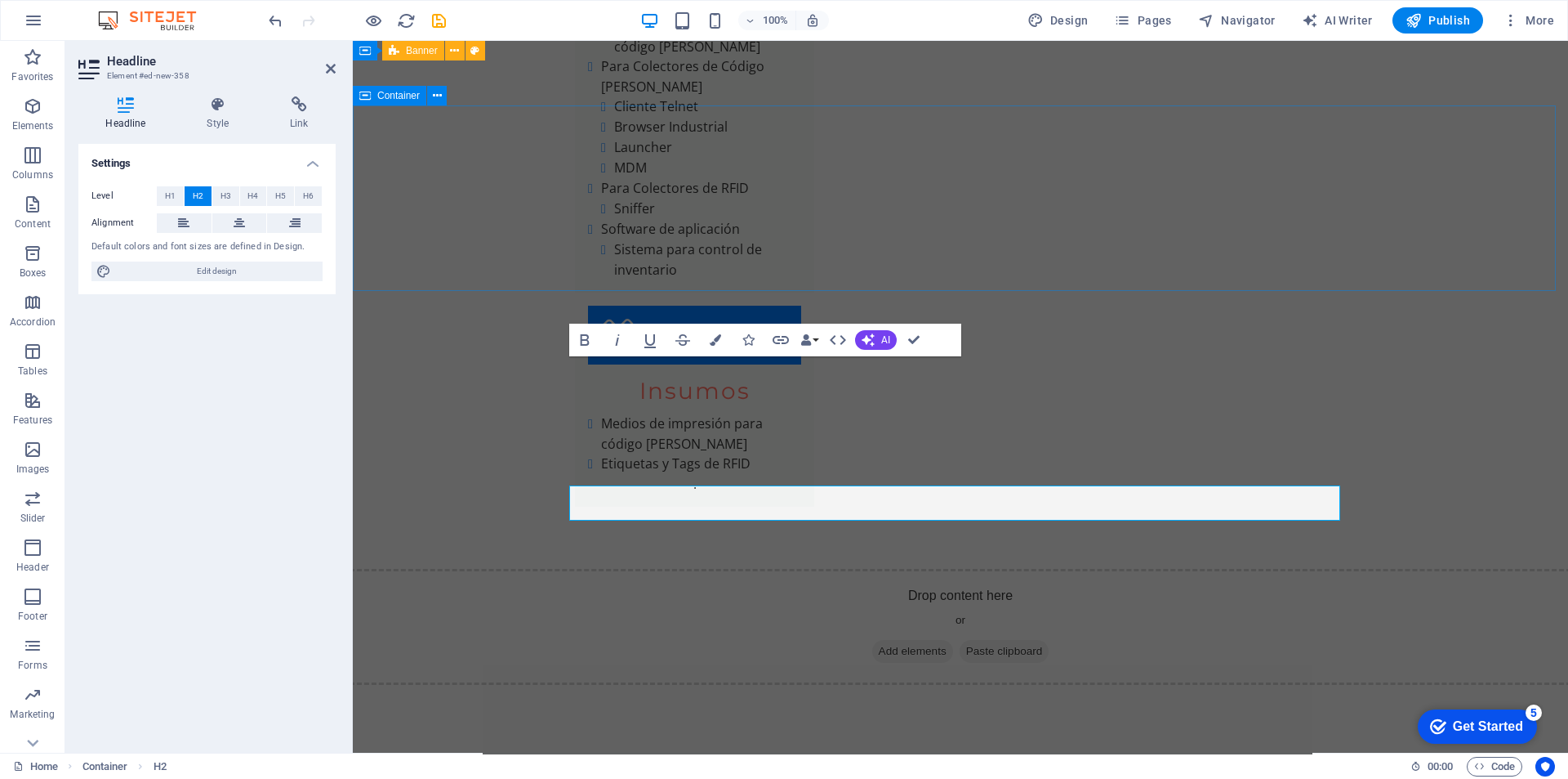
scroll to position [6732, 0]
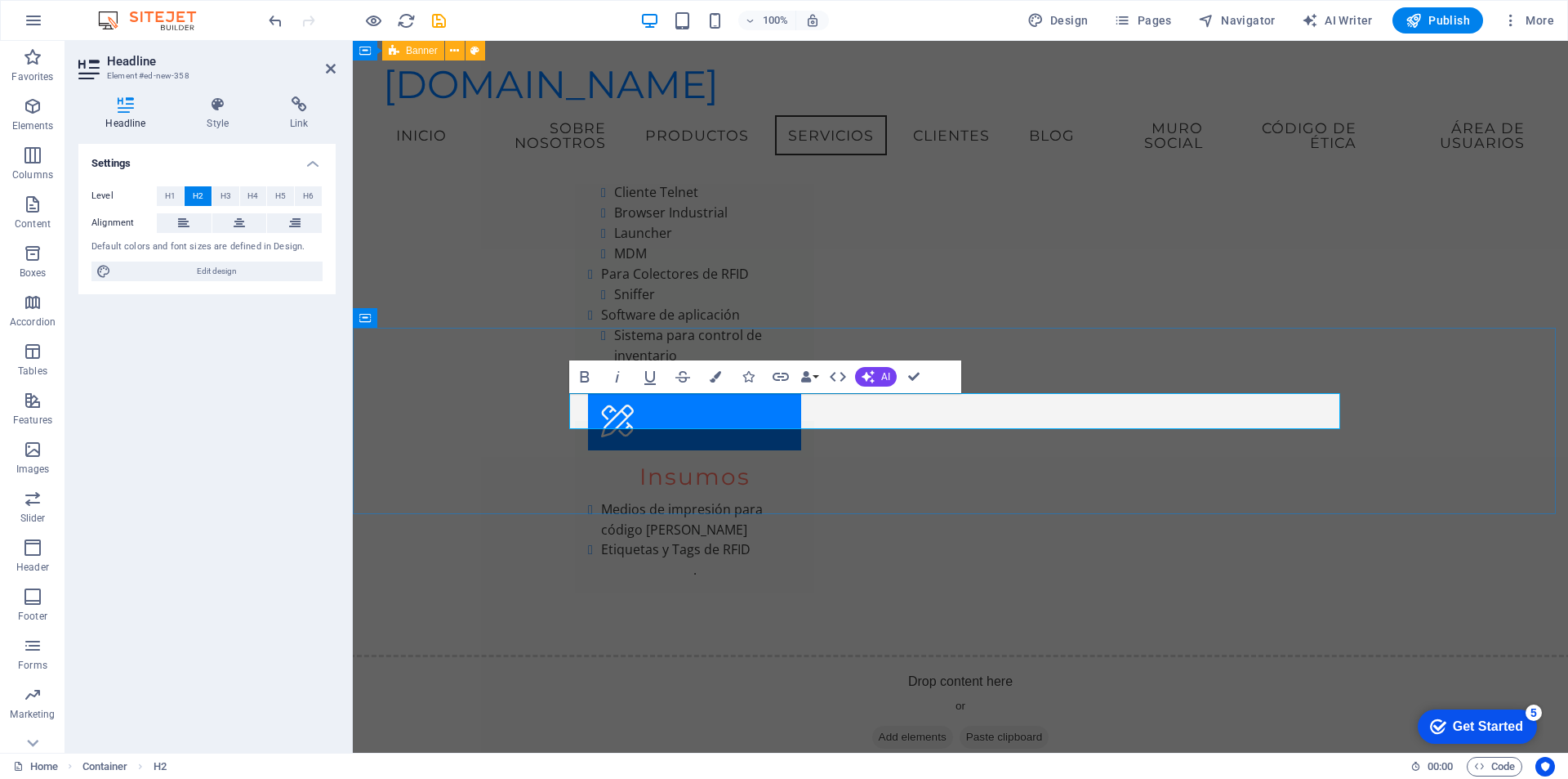
drag, startPoint x: 787, startPoint y: 413, endPoint x: 521, endPoint y: 437, distance: 267.1
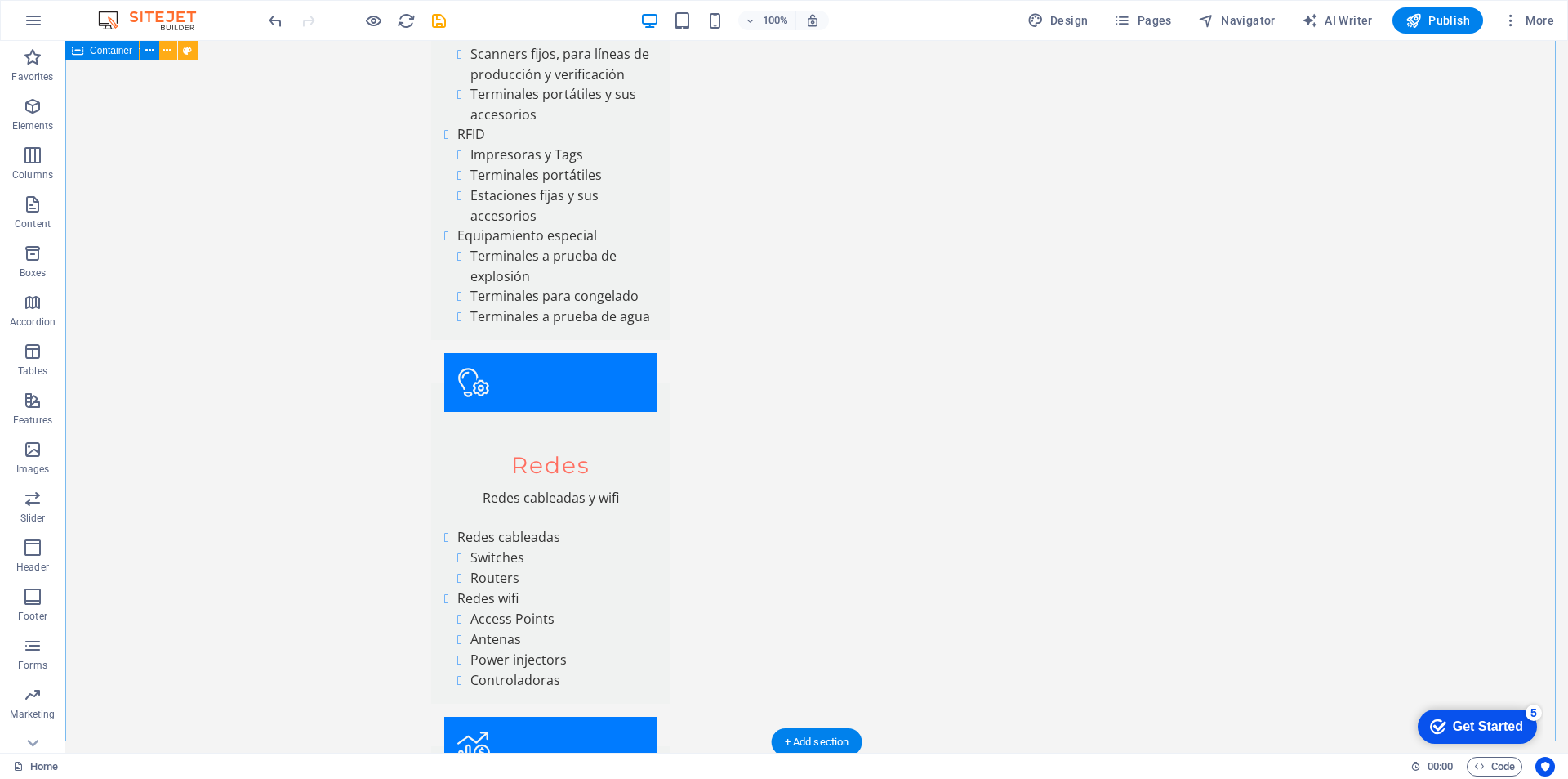
scroll to position [6476, 0]
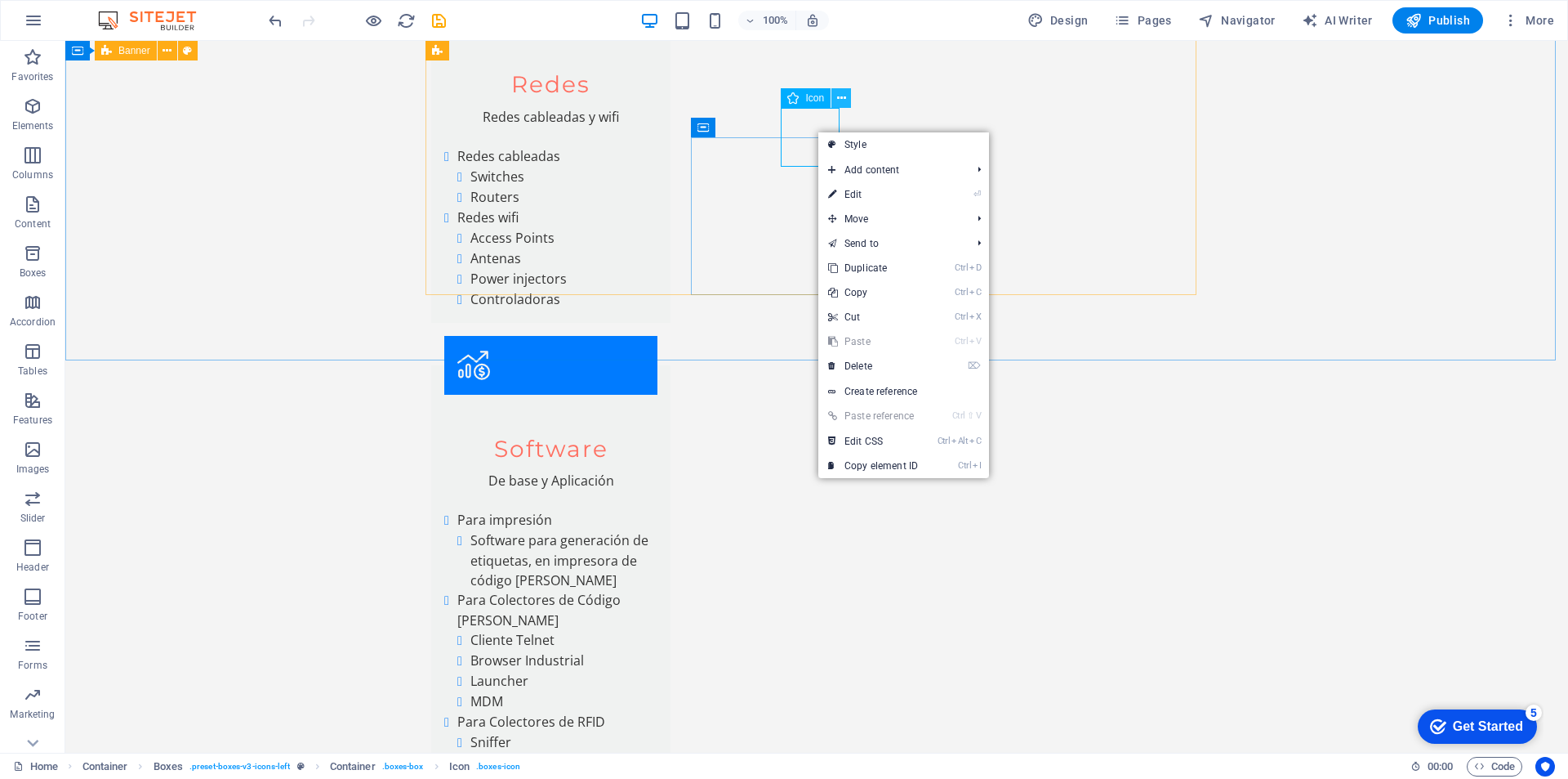
click at [842, 97] on icon at bounding box center [842, 98] width 9 height 17
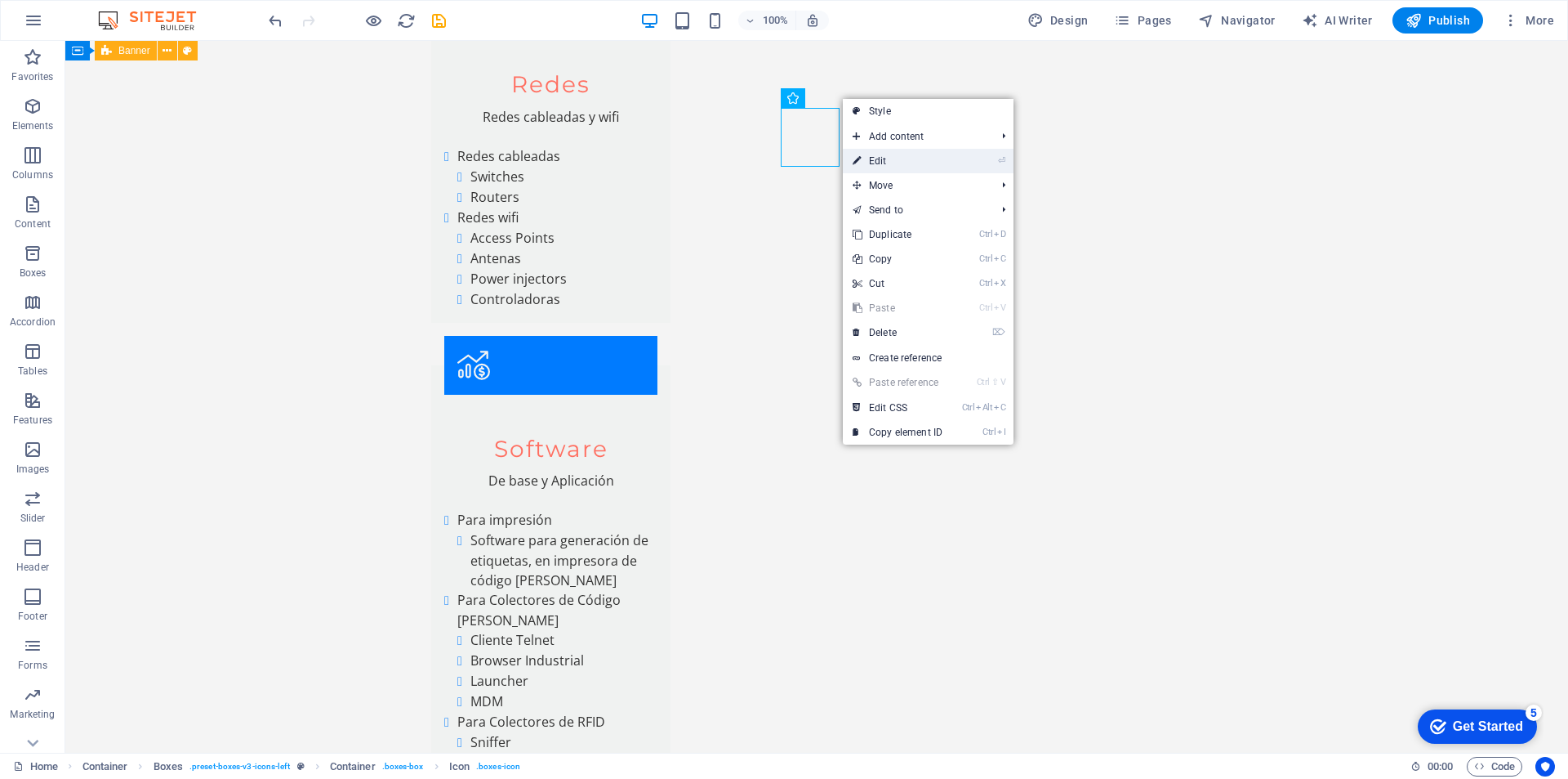
click at [872, 159] on link "⏎ Edit" at bounding box center [897, 160] width 110 height 24
select select "xMidYMid"
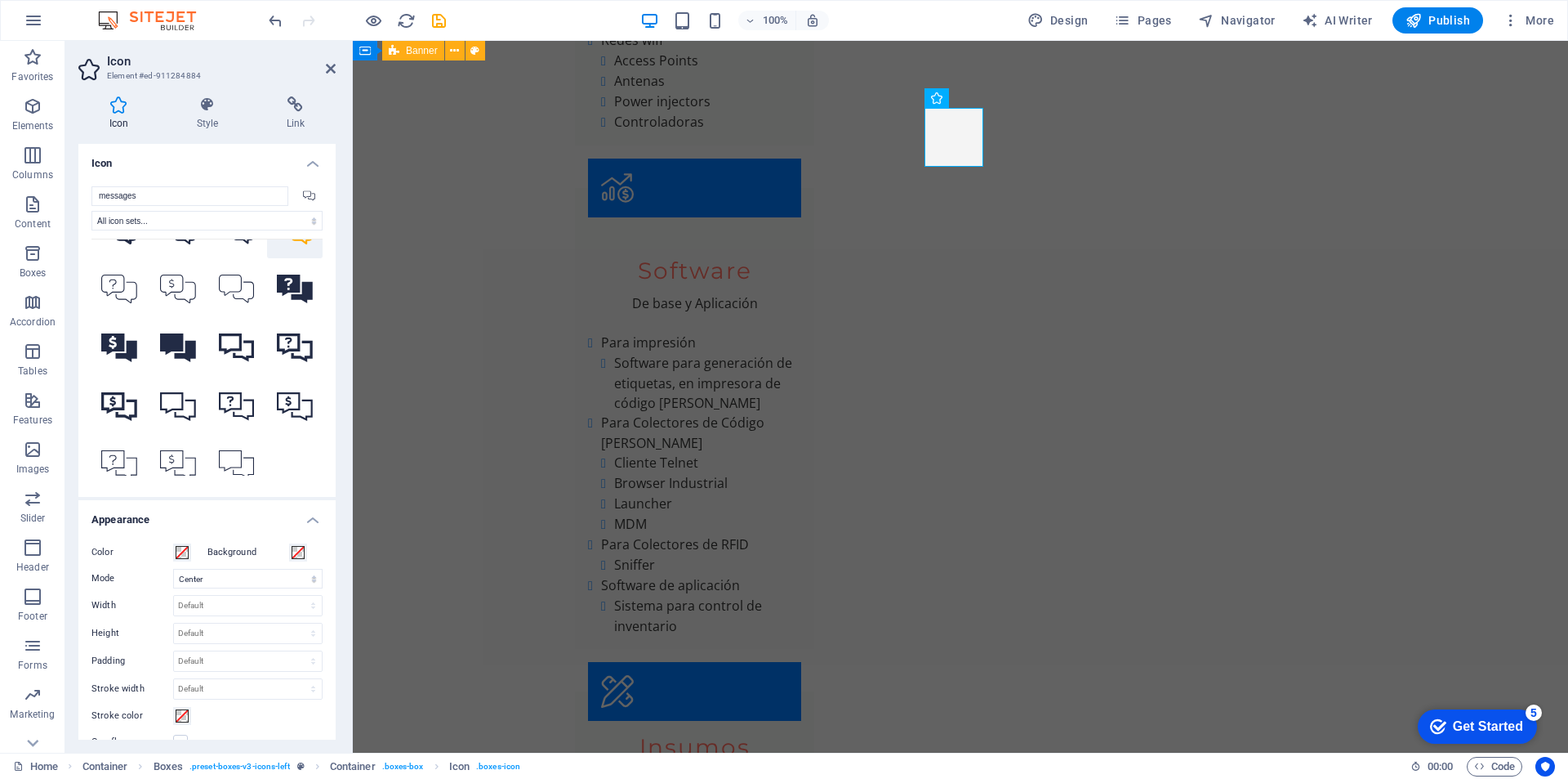
scroll to position [167, 0]
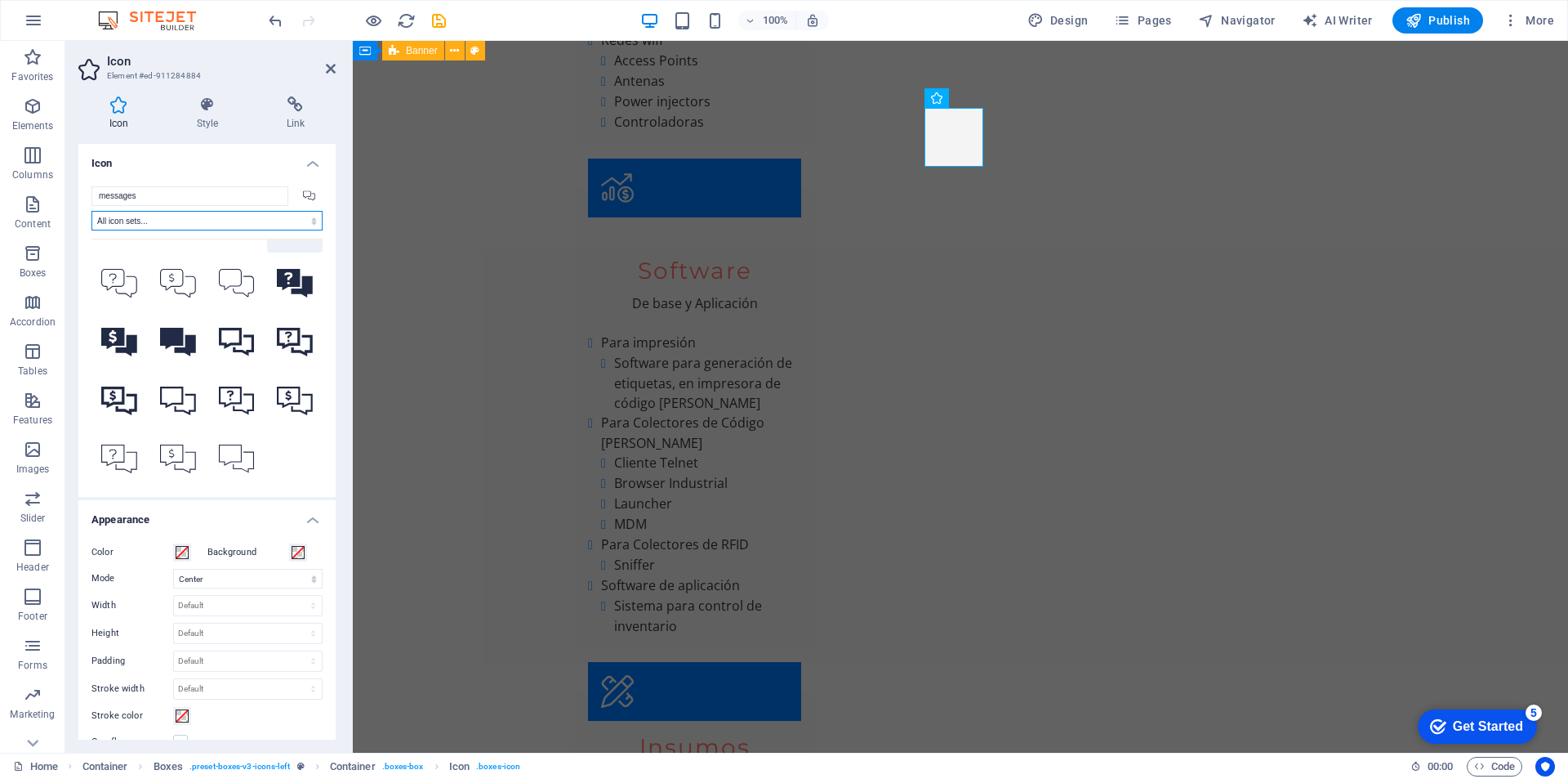
click at [308, 219] on select "All icon sets... IcoFont Ionicons FontAwesome Brands FontAwesome Duotone FontAw…" at bounding box center [207, 220] width 231 height 20
select select "font-awesome-brands"
click at [92, 210] on select "All icon sets... IcoFont Ionicons FontAwesome Brands FontAwesome Duotone FontAw…" at bounding box center [207, 220] width 231 height 20
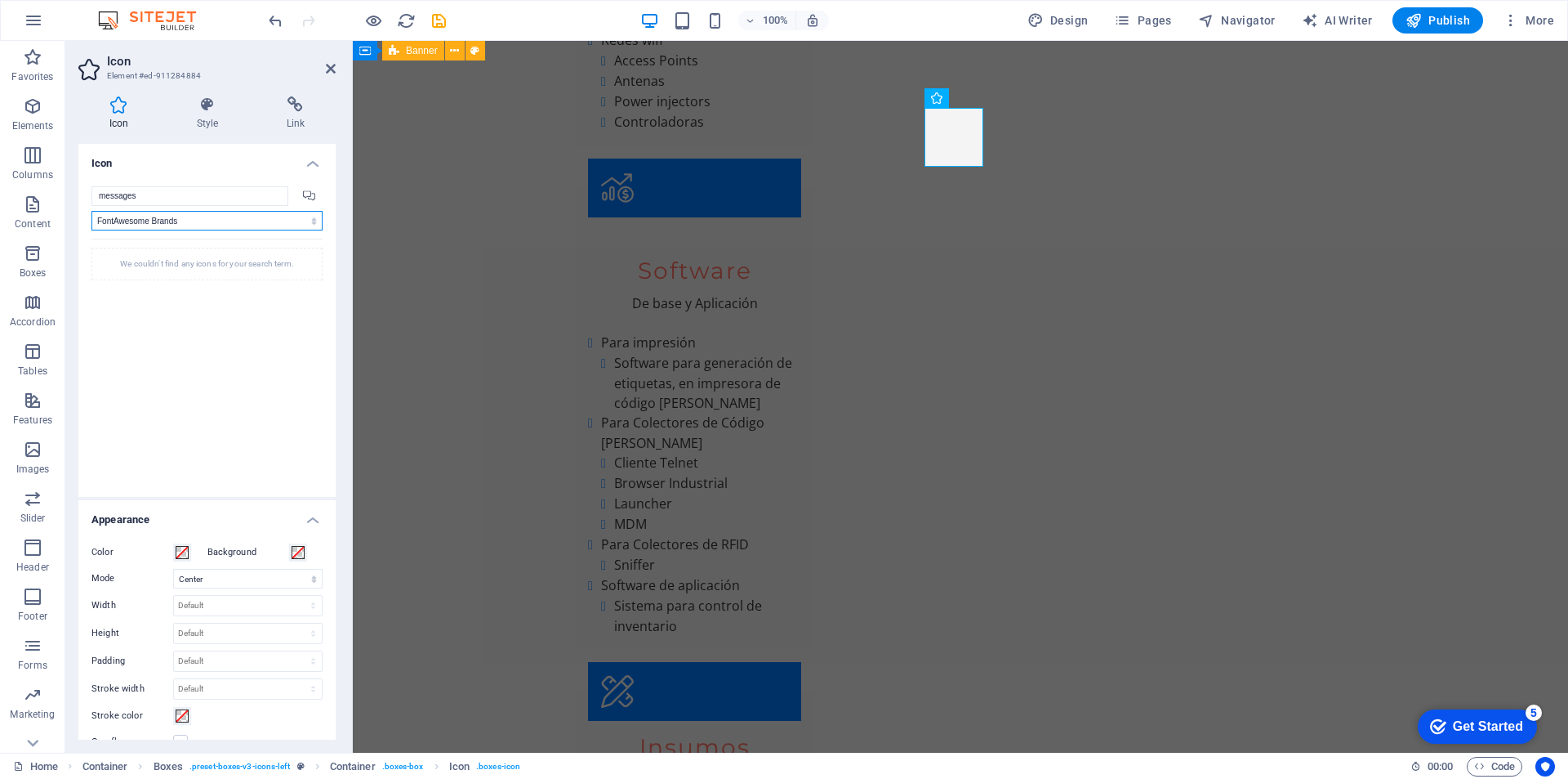
click at [307, 219] on select "All icon sets... IcoFont Ionicons FontAwesome Brands FontAwesome Duotone FontAw…" at bounding box center [207, 220] width 231 height 20
type input "j"
type input "health"
click at [303, 194] on icon at bounding box center [309, 196] width 13 height 11
click at [307, 219] on select "All icon sets... IcoFont Ionicons FontAwesome Brands FontAwesome Duotone FontAw…" at bounding box center [207, 220] width 231 height 20
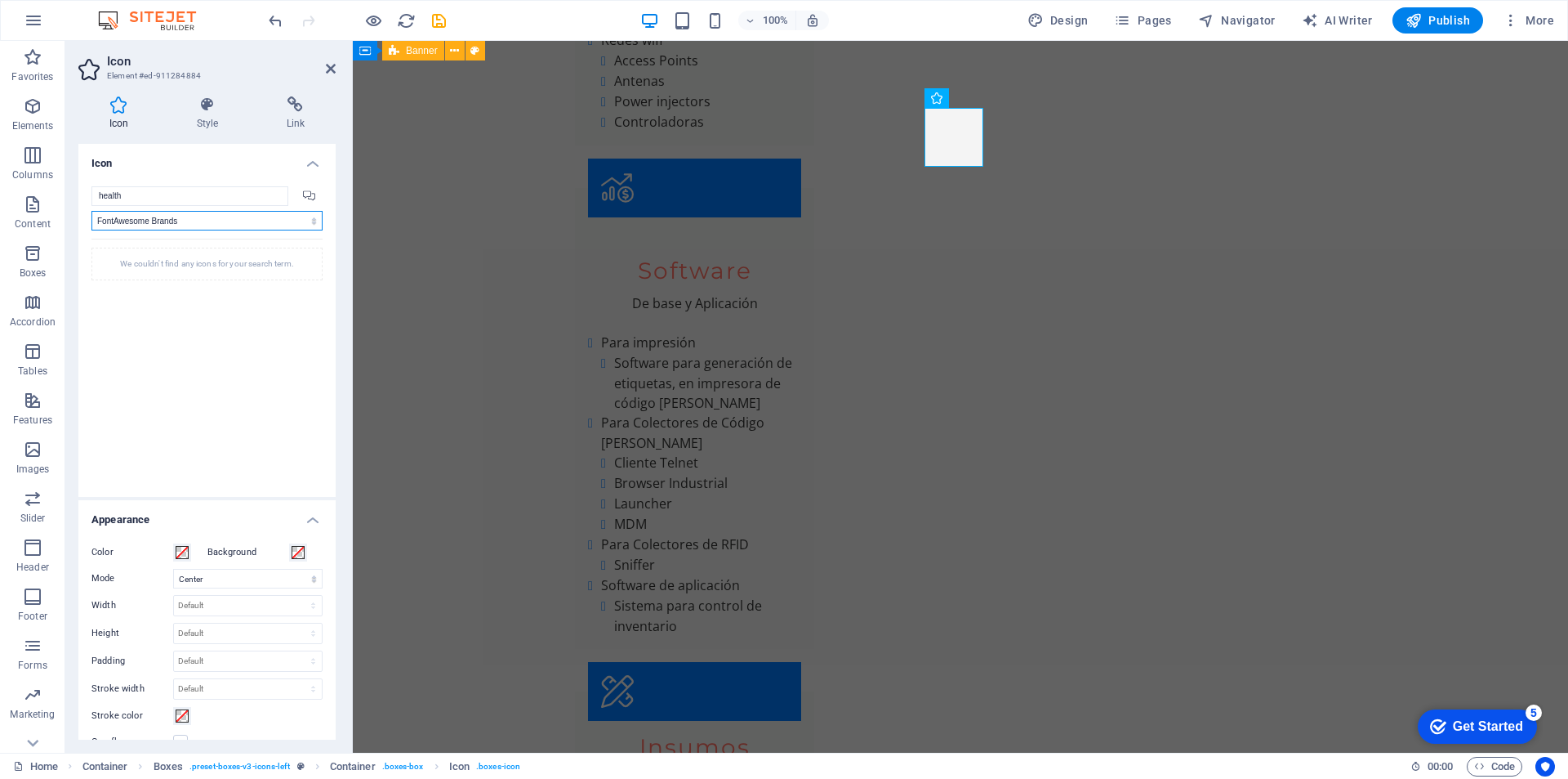
select select "font-awesome-light"
click at [92, 210] on select "All icon sets... IcoFont Ionicons FontAwesome Brands FontAwesome Duotone FontAw…" at bounding box center [207, 220] width 231 height 20
click at [312, 220] on select "All icon sets... IcoFont Ionicons FontAwesome Brands FontAwesome Duotone FontAw…" at bounding box center [207, 220] width 231 height 20
drag, startPoint x: 335, startPoint y: 543, endPoint x: 331, endPoint y: 582, distance: 39.2
click at [334, 587] on div "Icon Style Link Icon health All icon sets... IcoFont Ionicons FontAwesome Brand…" at bounding box center [207, 418] width 283 height 669
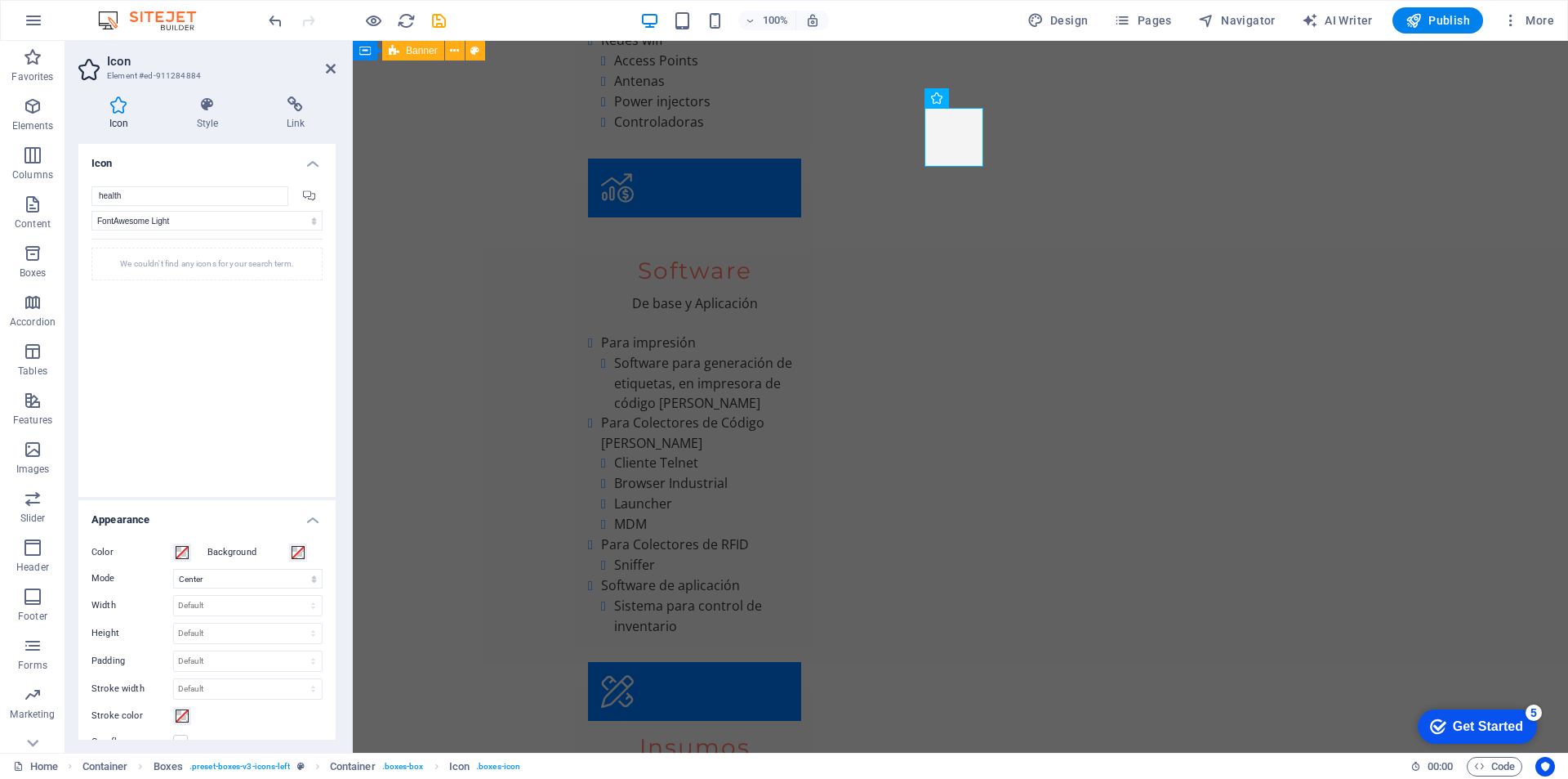
click at [305, 159] on h4 "Icon" at bounding box center [207, 158] width 257 height 30
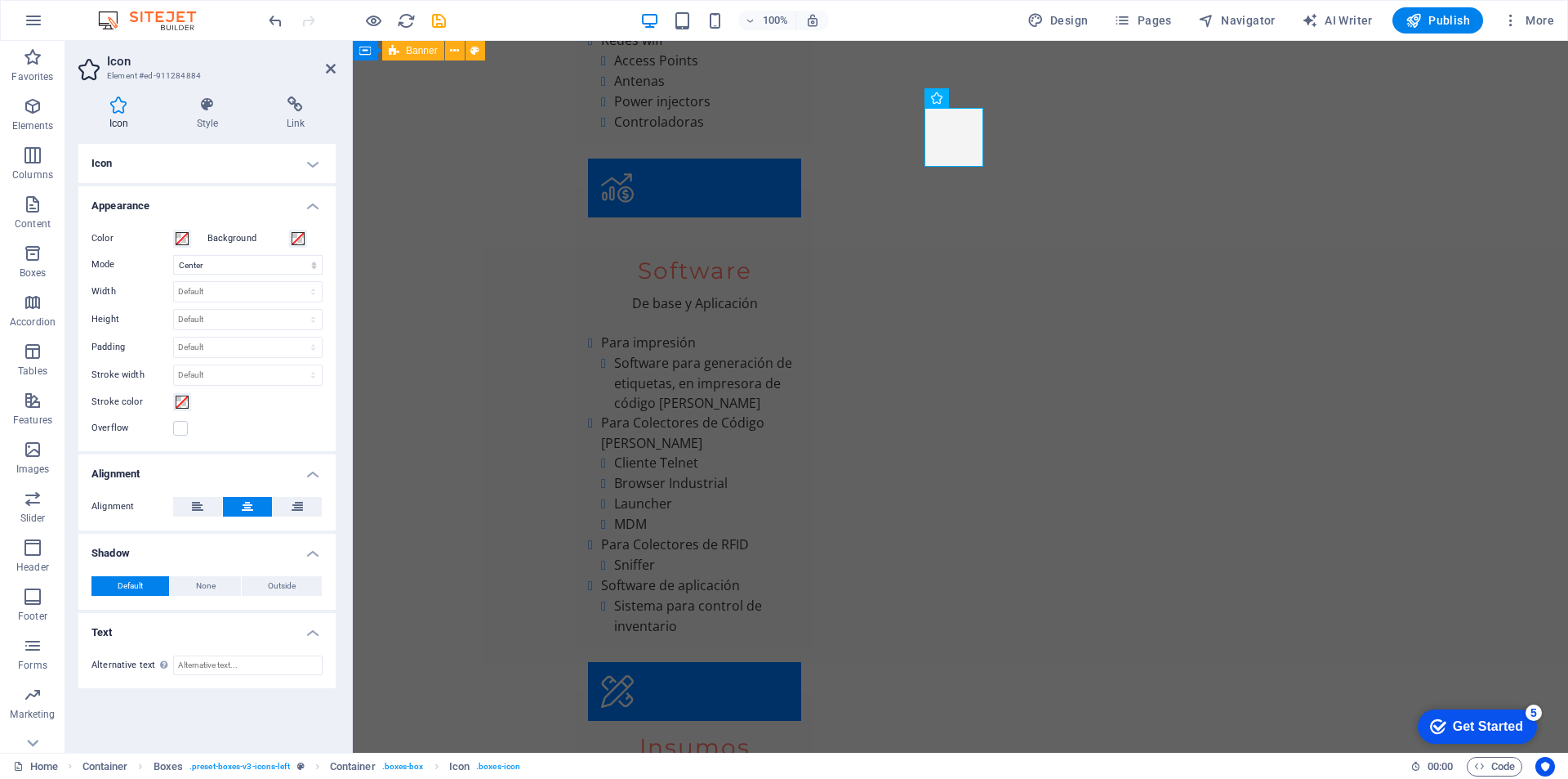
click at [98, 165] on h4 "Icon" at bounding box center [207, 164] width 257 height 40
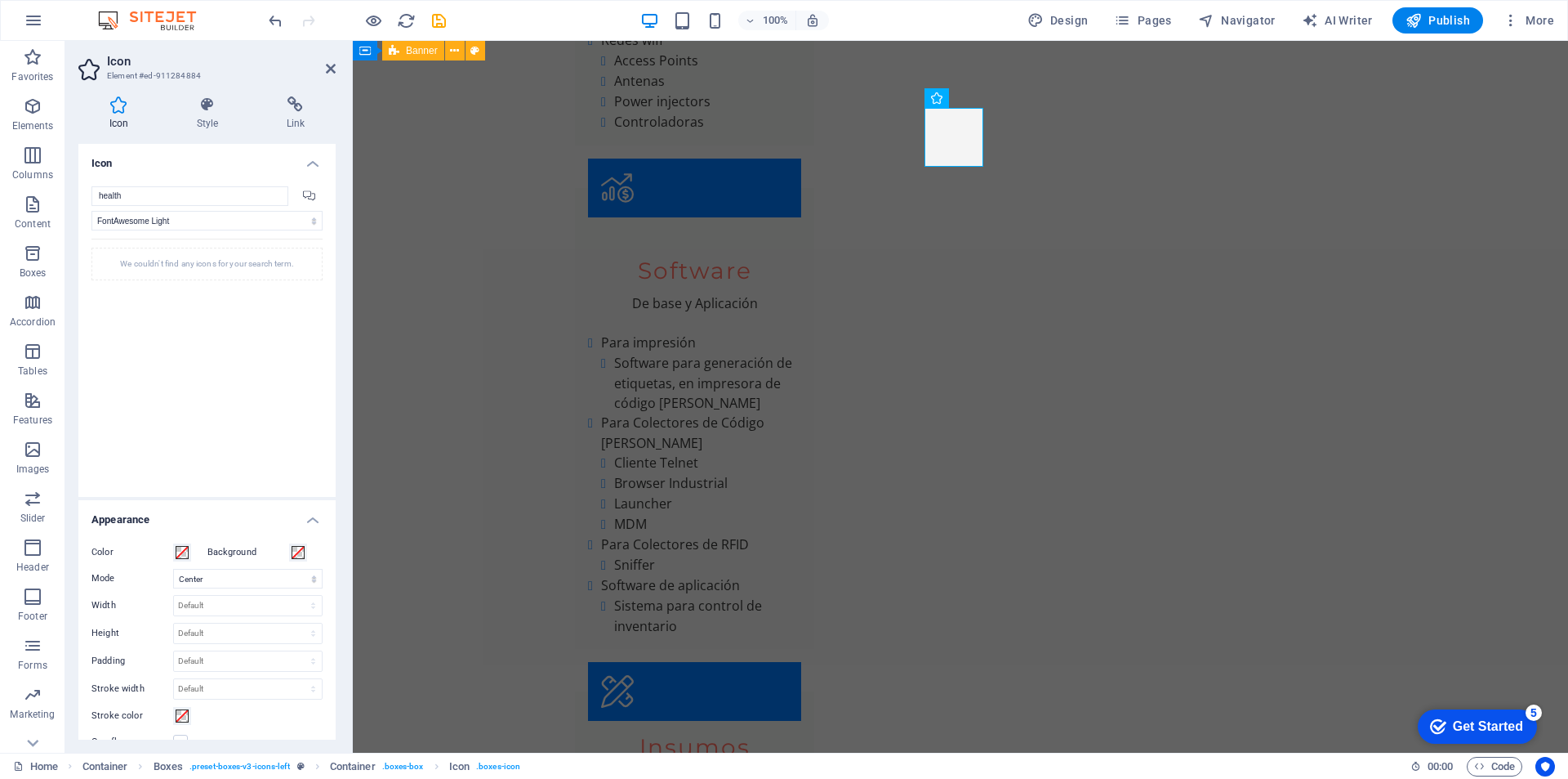
click at [307, 195] on icon at bounding box center [309, 196] width 13 height 11
click at [234, 201] on input "health" at bounding box center [190, 196] width 197 height 20
drag, startPoint x: 201, startPoint y: 200, endPoint x: 55, endPoint y: 204, distance: 146.1
click at [55, 204] on section "Favorites Elements Columns Content Boxes Accordion Tables Features Images Slide…" at bounding box center [784, 396] width 1568 height 712
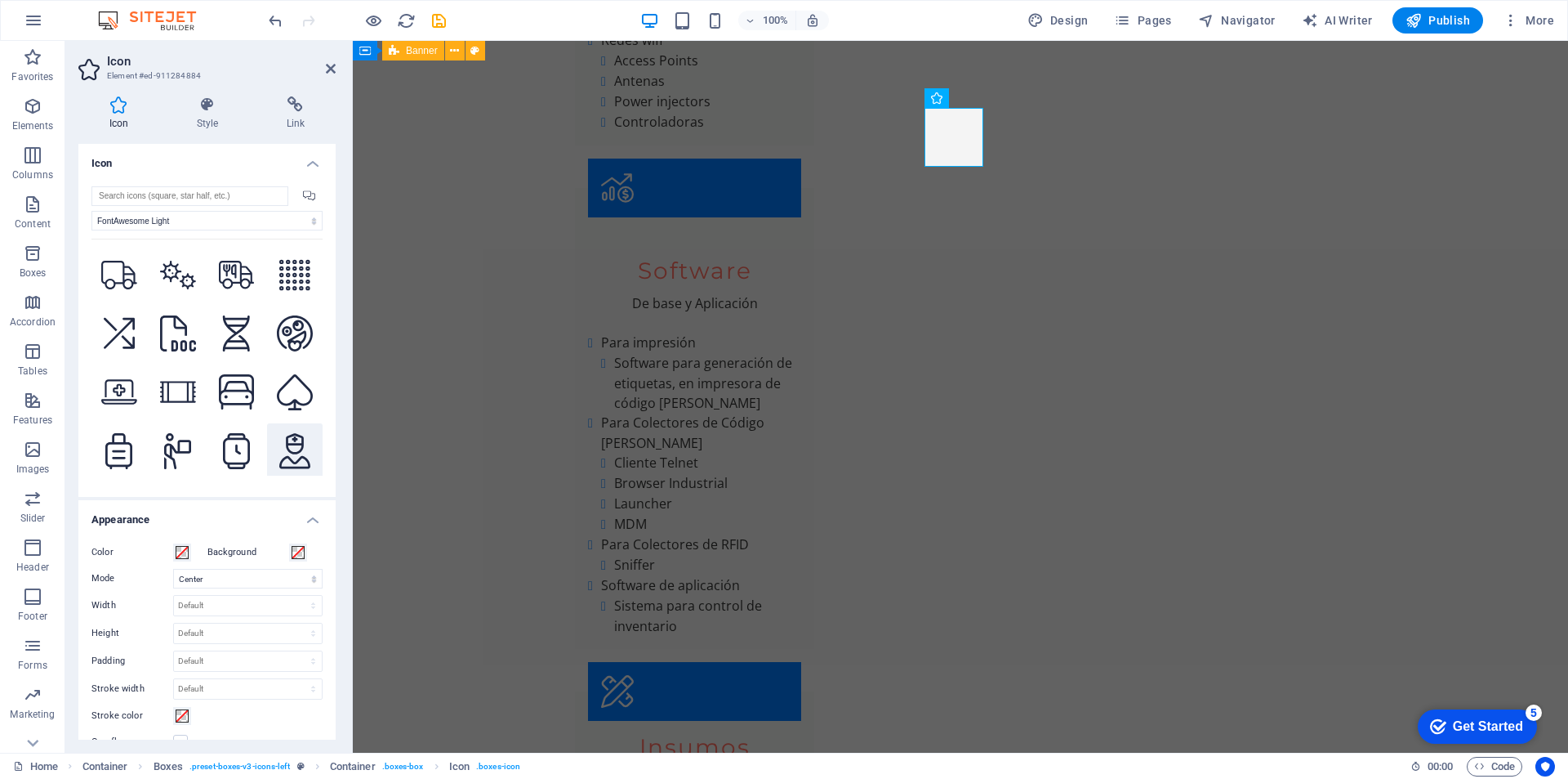
click at [283, 444] on icon at bounding box center [295, 451] width 31 height 36
click at [330, 67] on icon at bounding box center [330, 68] width 10 height 13
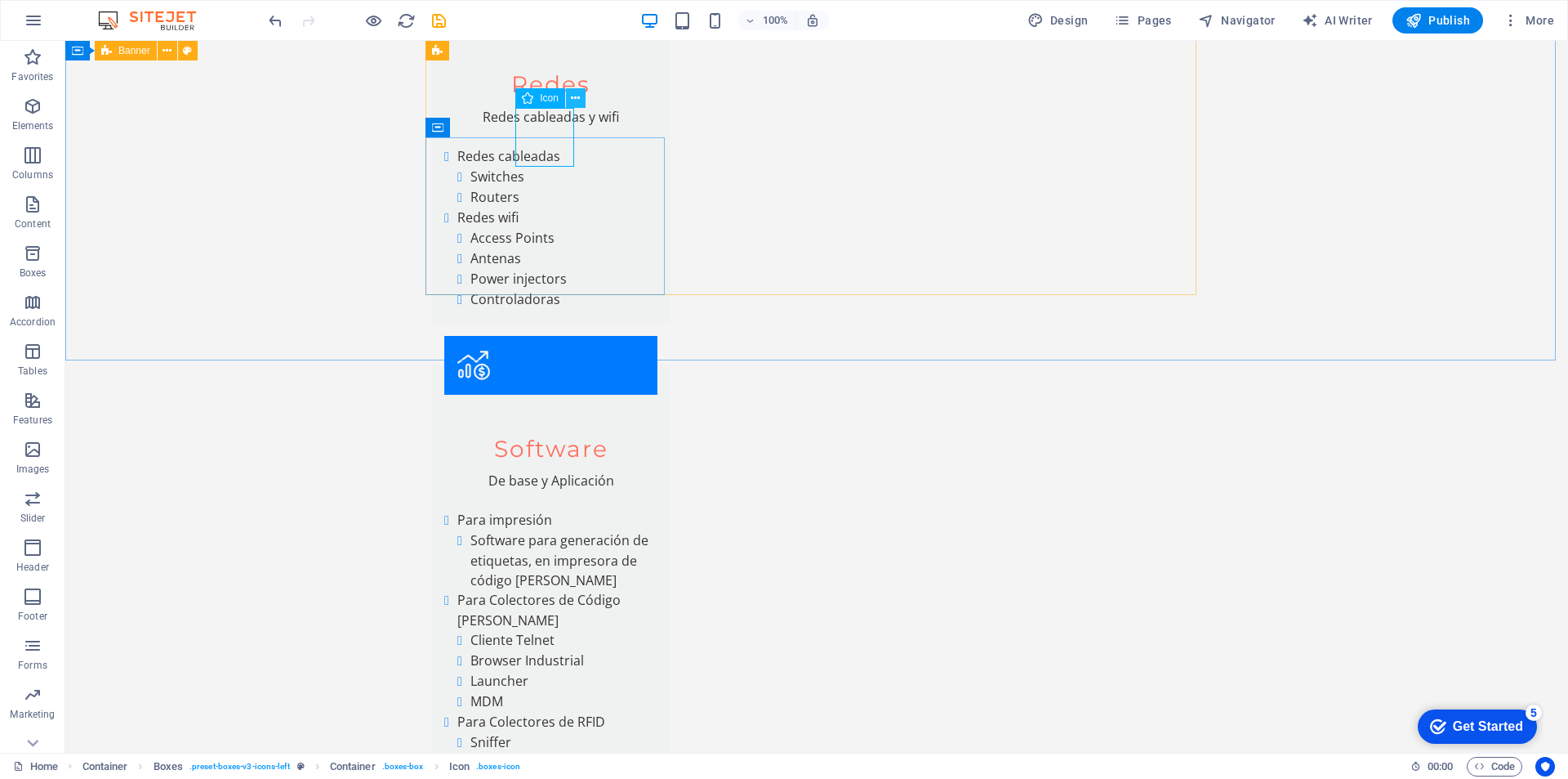
click at [575, 102] on icon at bounding box center [575, 98] width 9 height 17
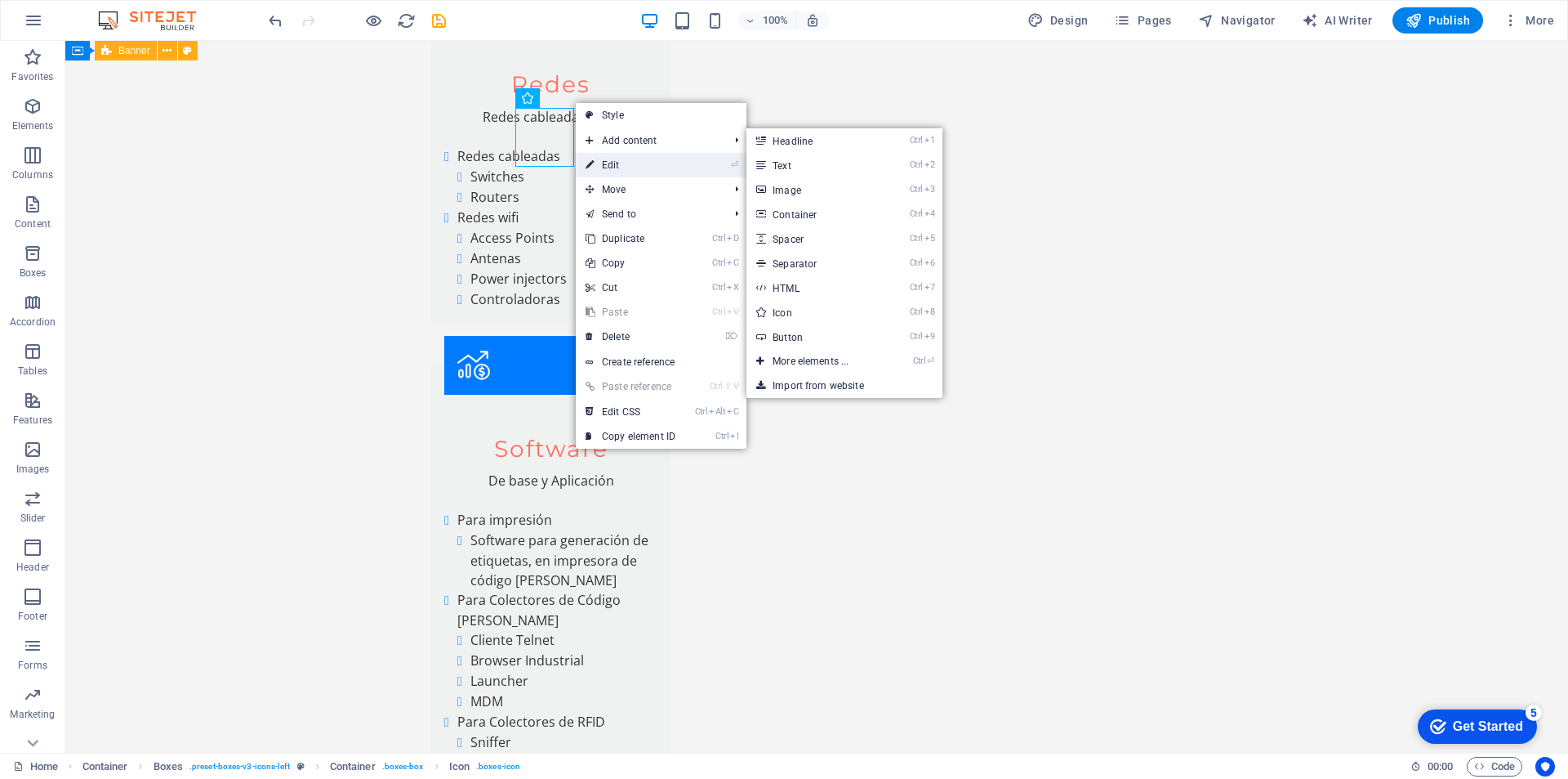
click at [619, 166] on link "⏎ Edit" at bounding box center [630, 165] width 110 height 24
select select "xMidYMid"
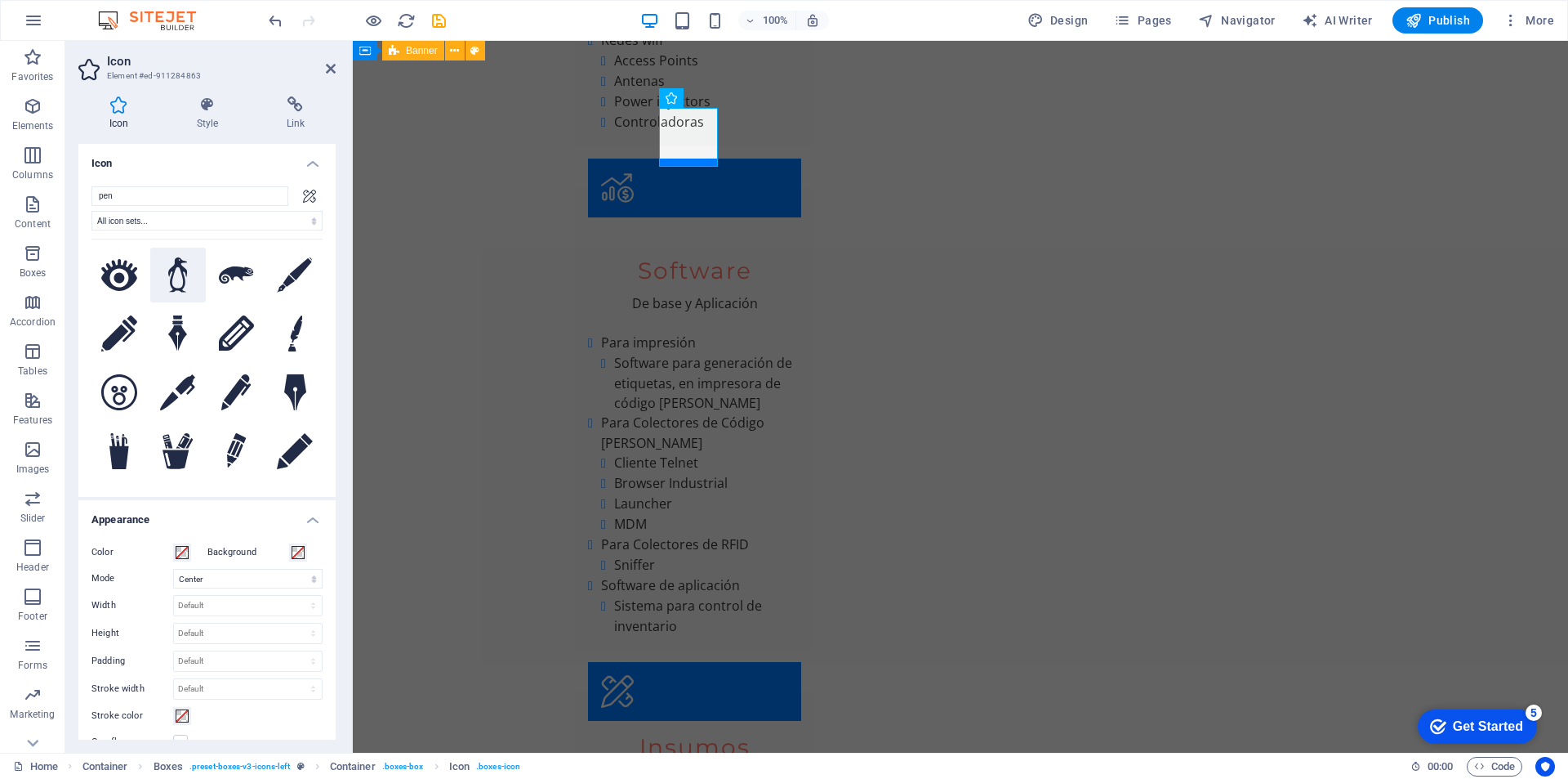
click at [182, 273] on icon at bounding box center [178, 275] width 20 height 36
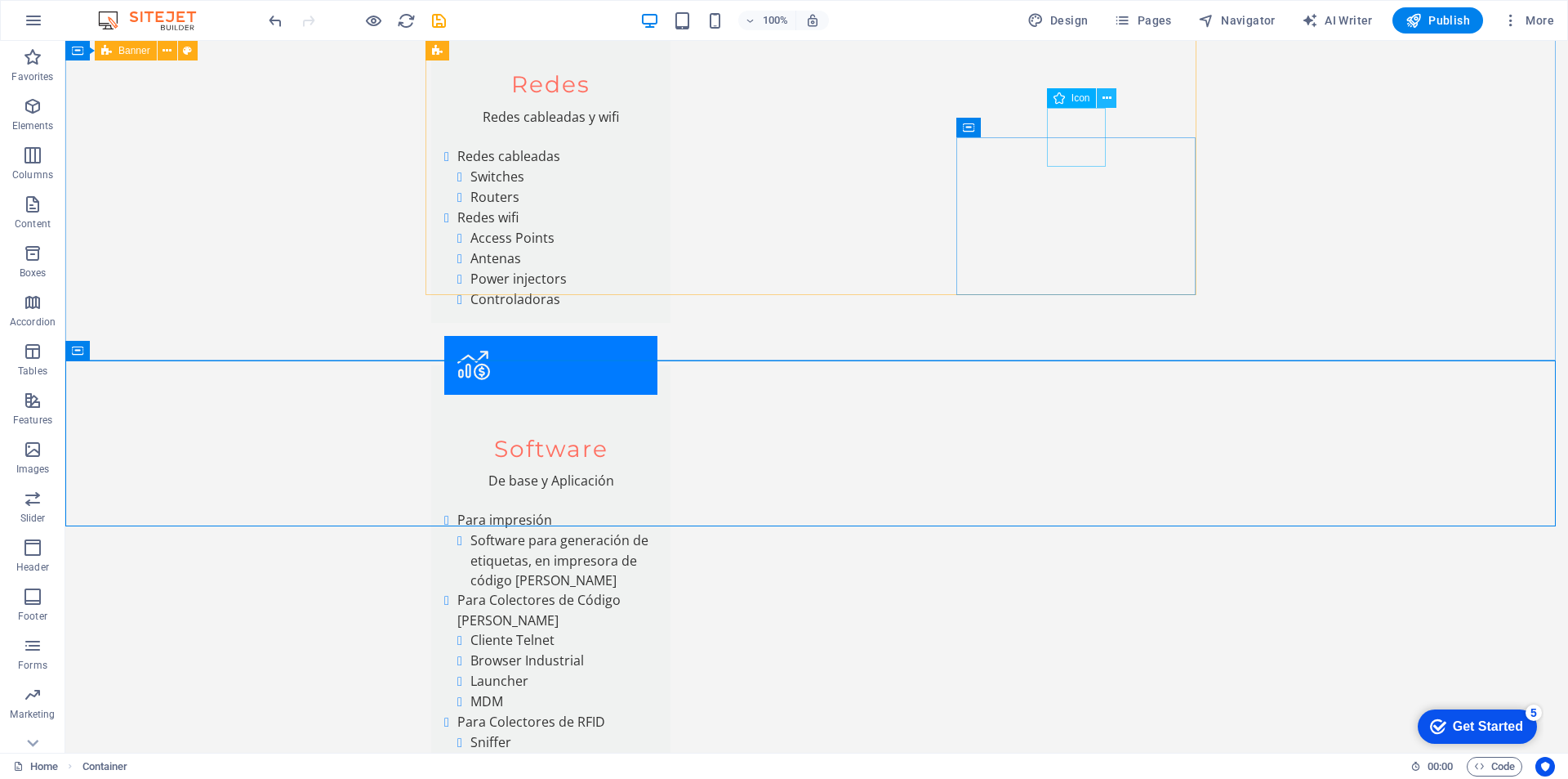
click at [1103, 95] on icon at bounding box center [1107, 98] width 9 height 17
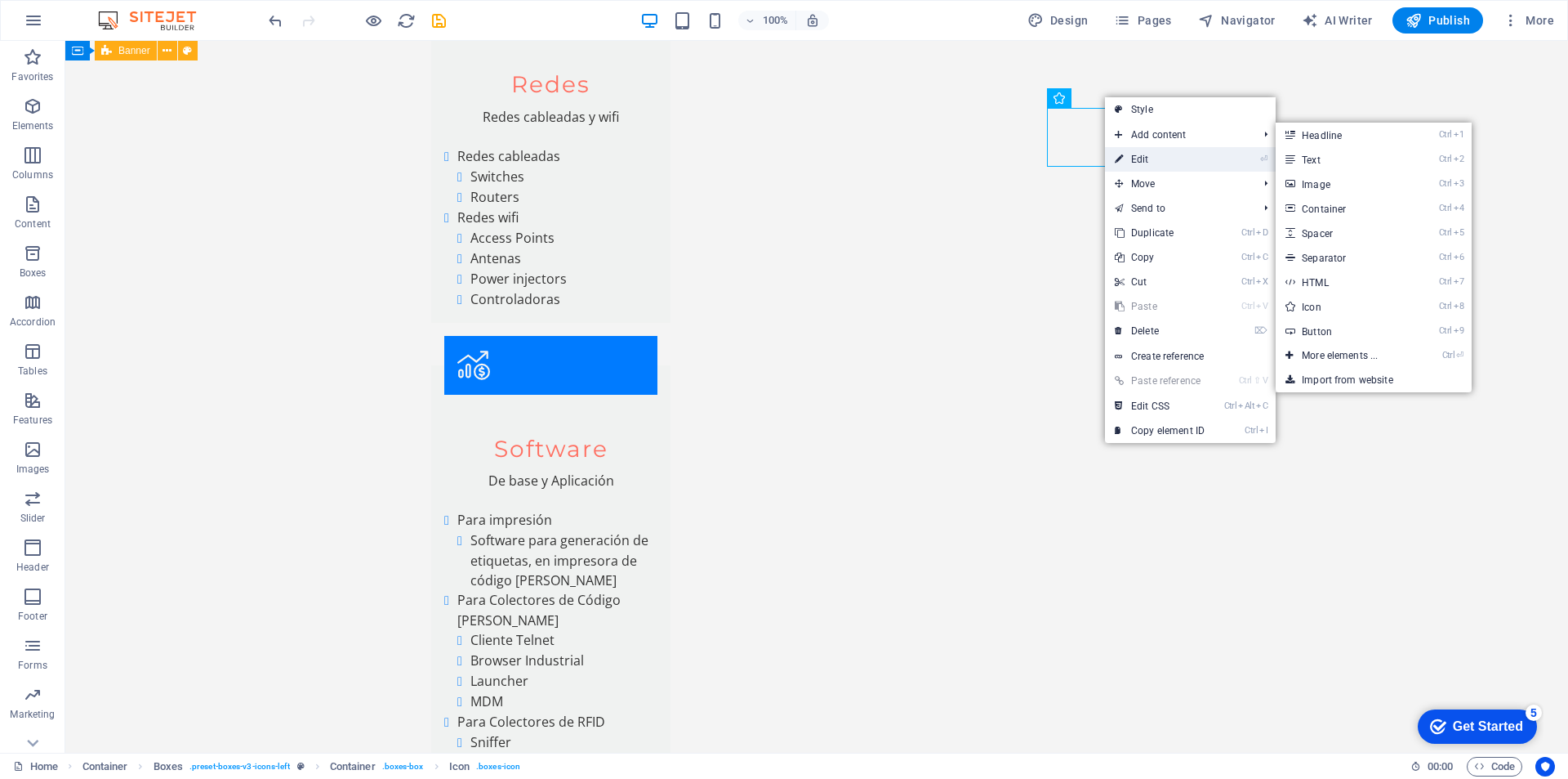
click at [1160, 154] on link "⏎ Edit" at bounding box center [1160, 159] width 110 height 24
select select "xMidYMid"
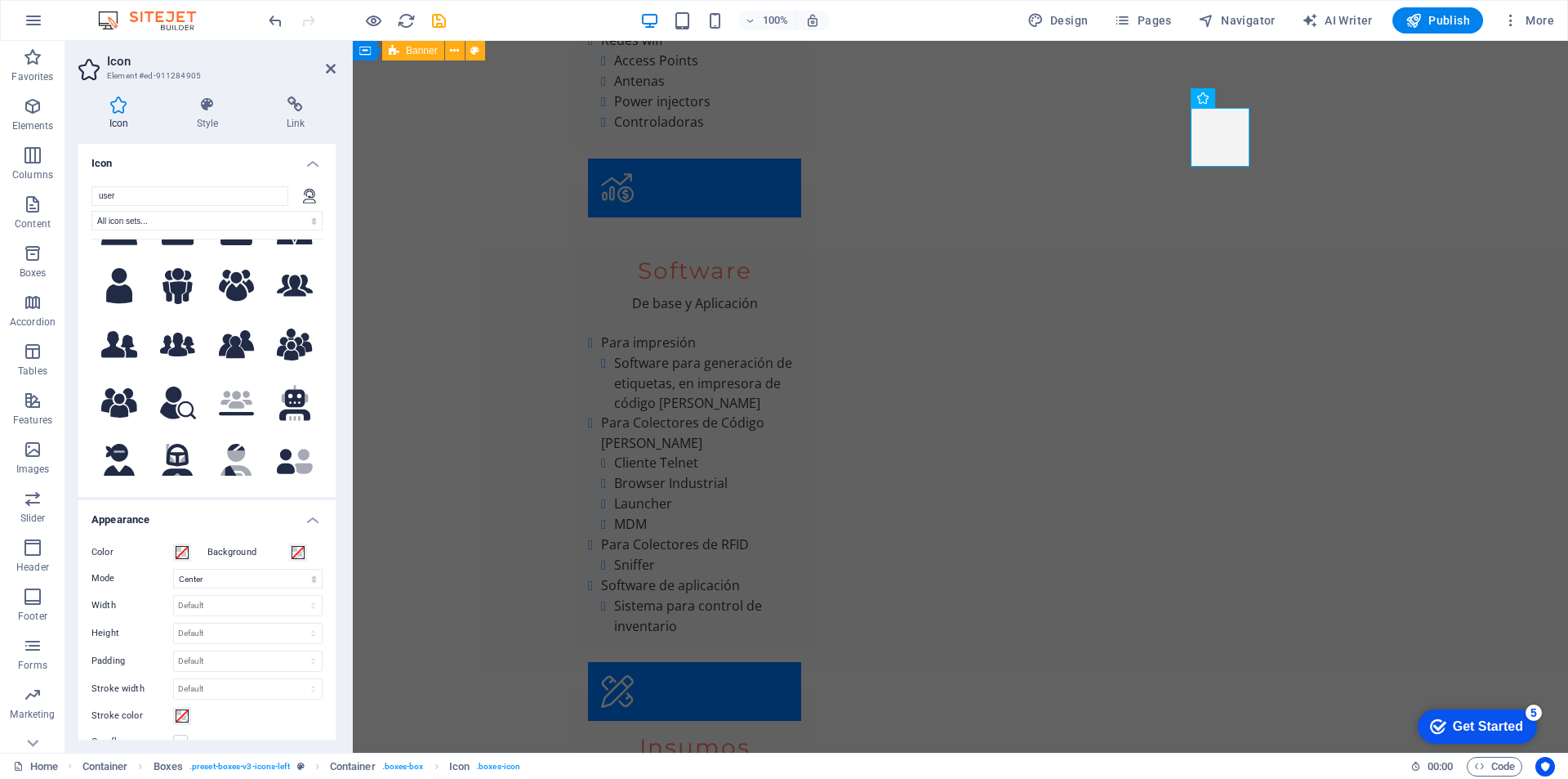
scroll to position [191, 0]
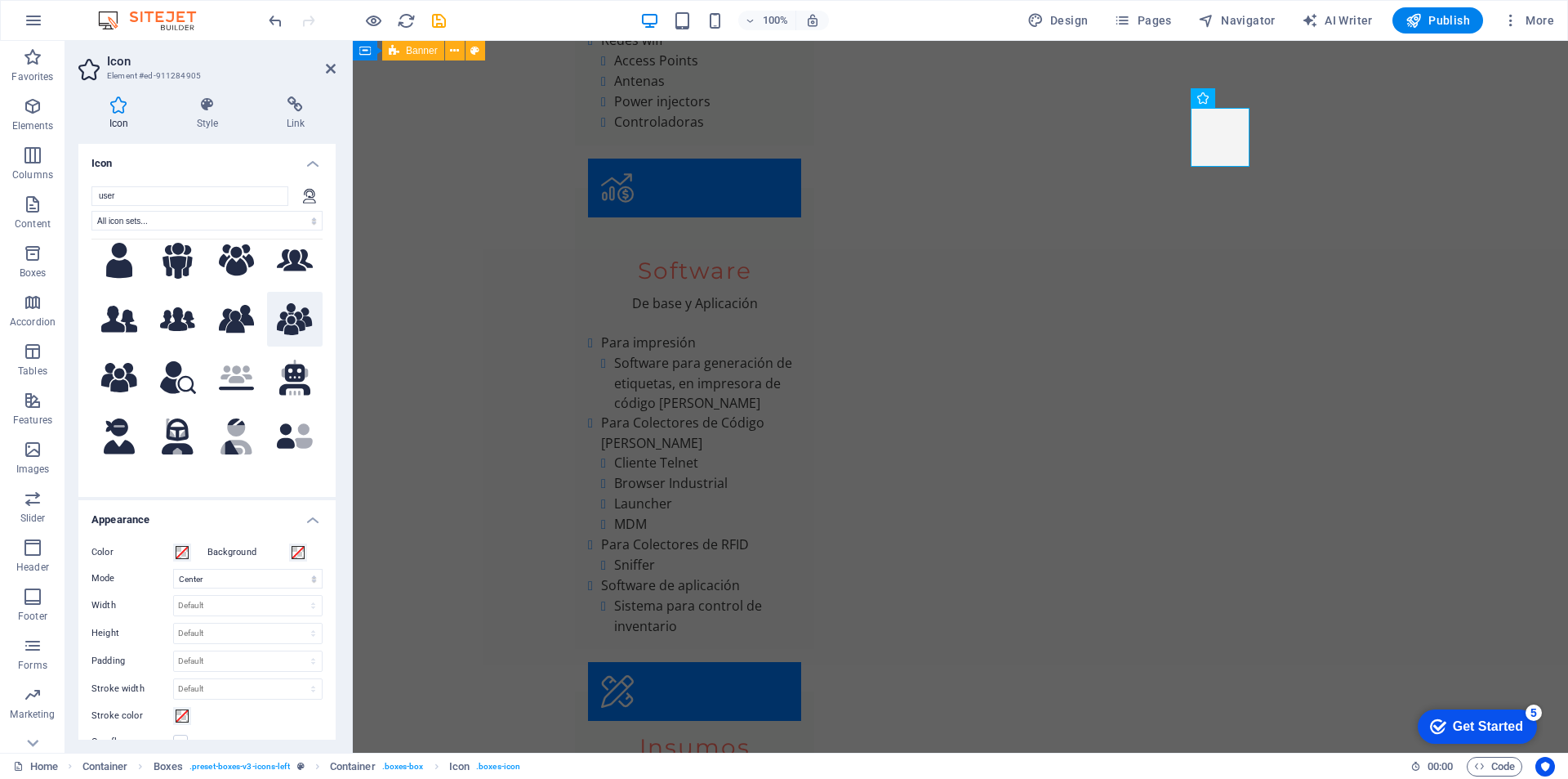
click at [284, 309] on icon at bounding box center [295, 319] width 36 height 32
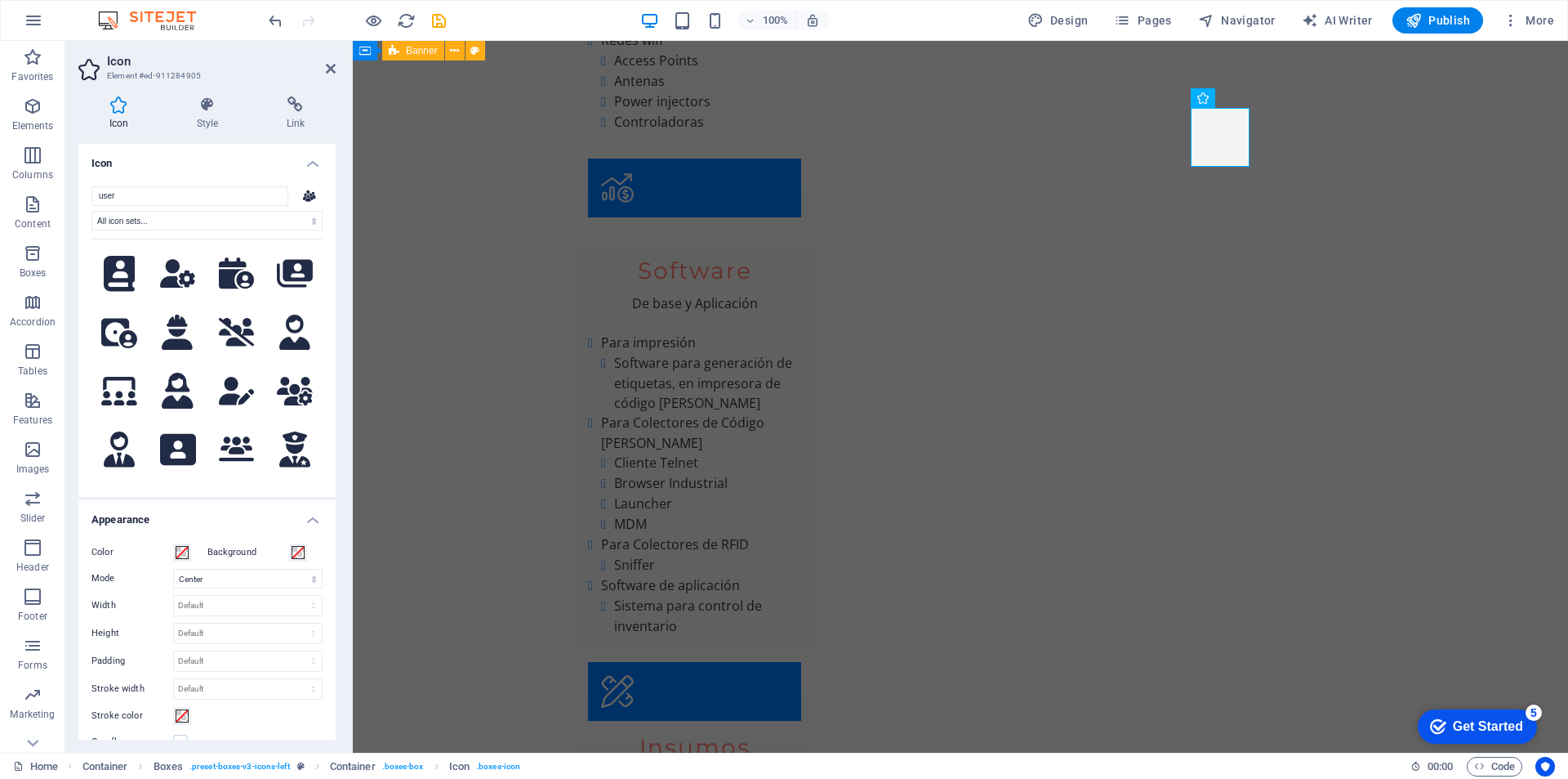
scroll to position [2478, 0]
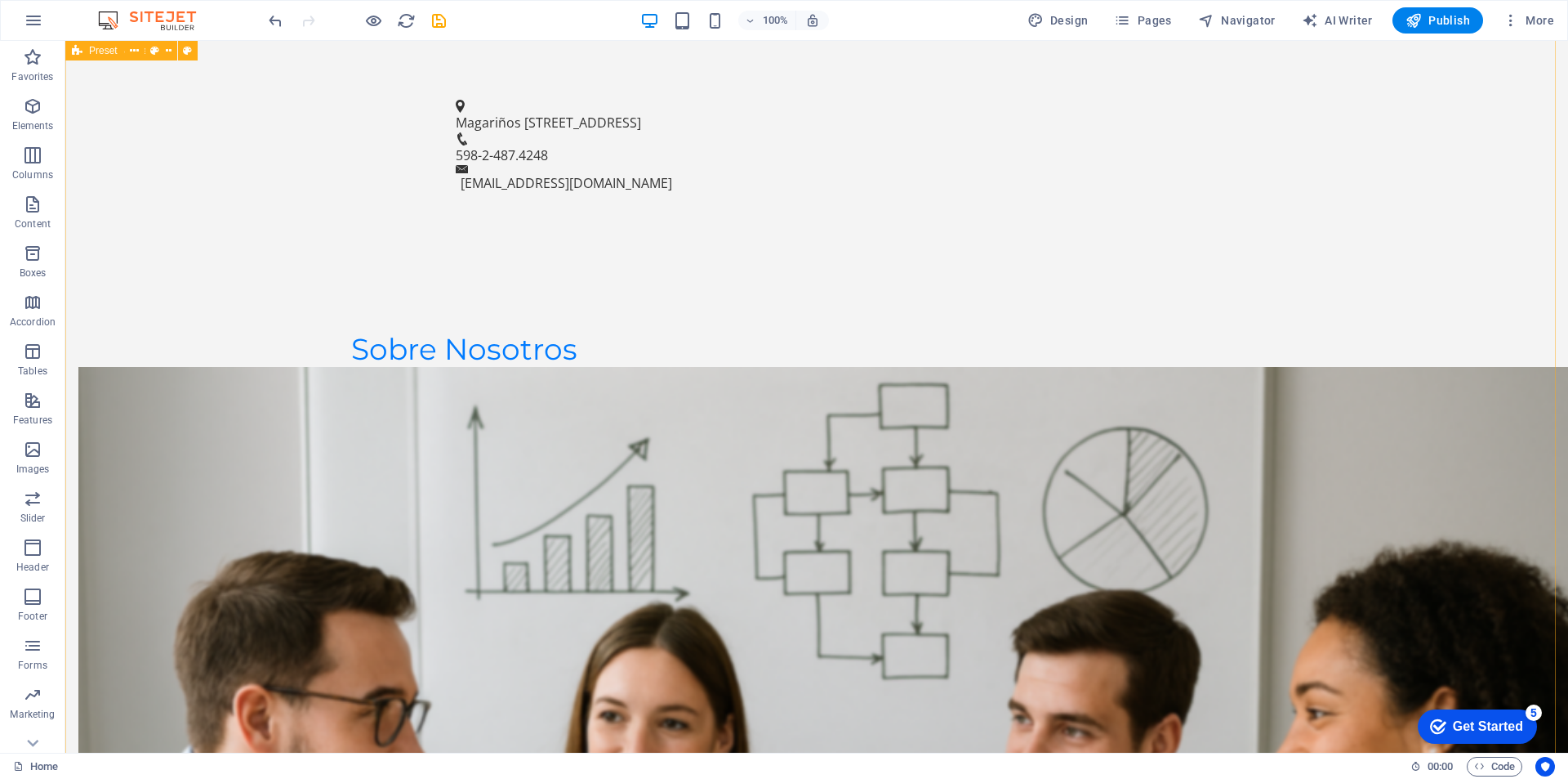
scroll to position [1200, 0]
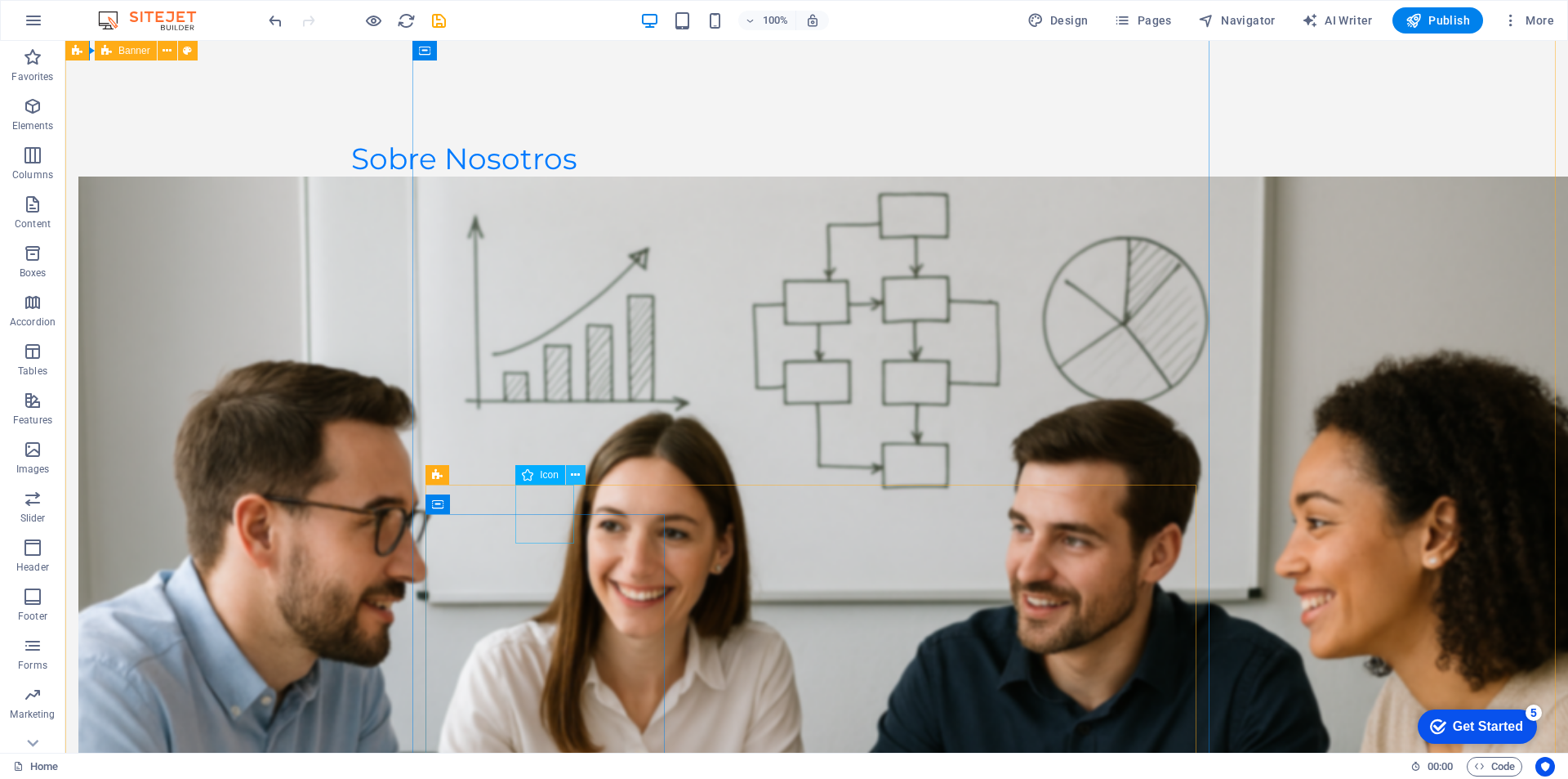
click at [575, 475] on icon at bounding box center [575, 475] width 9 height 17
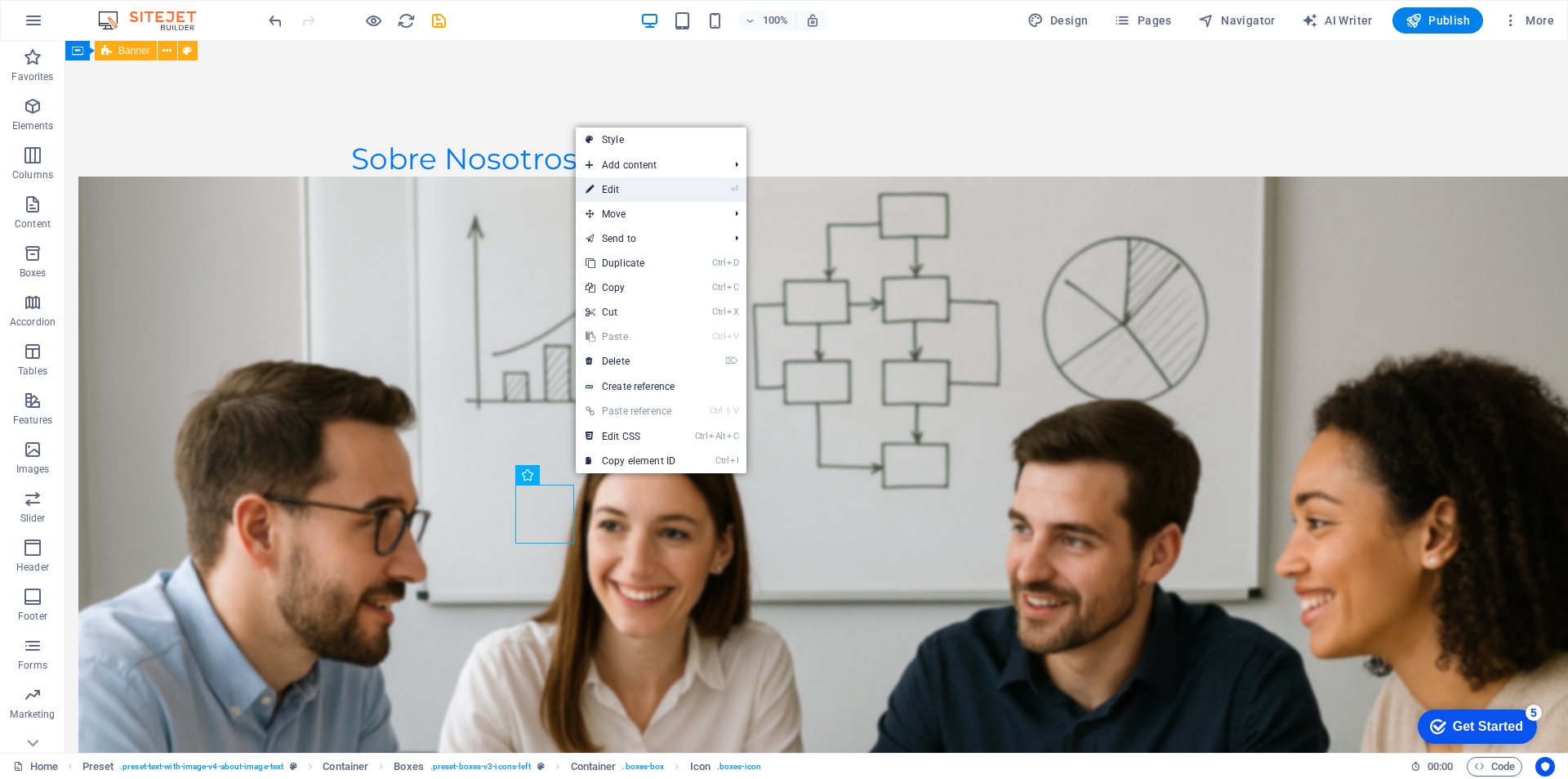
click at [615, 193] on link "⏎ Edit" at bounding box center [630, 189] width 110 height 24
select select "xMidYMid"
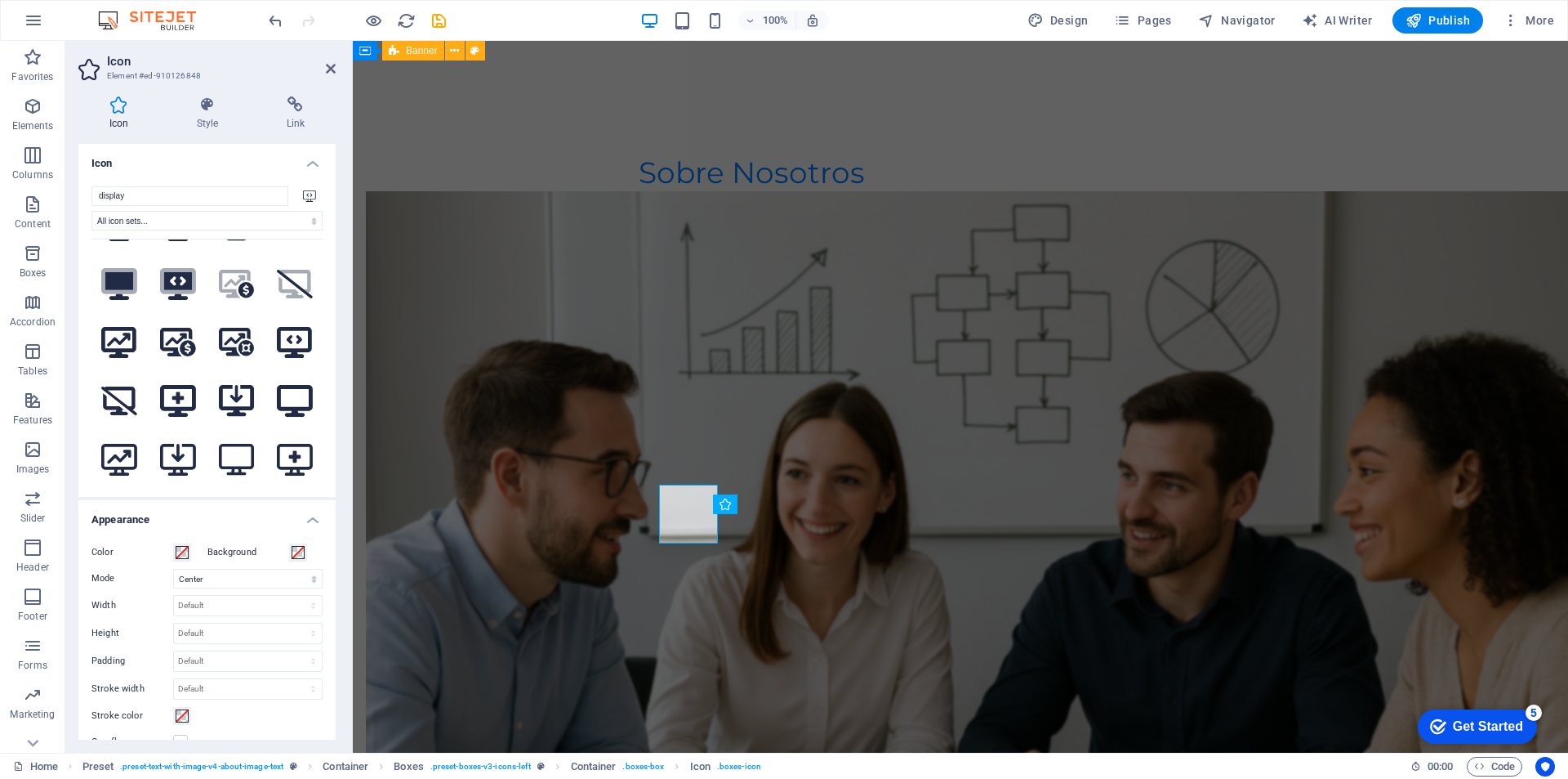
scroll to position [0, 0]
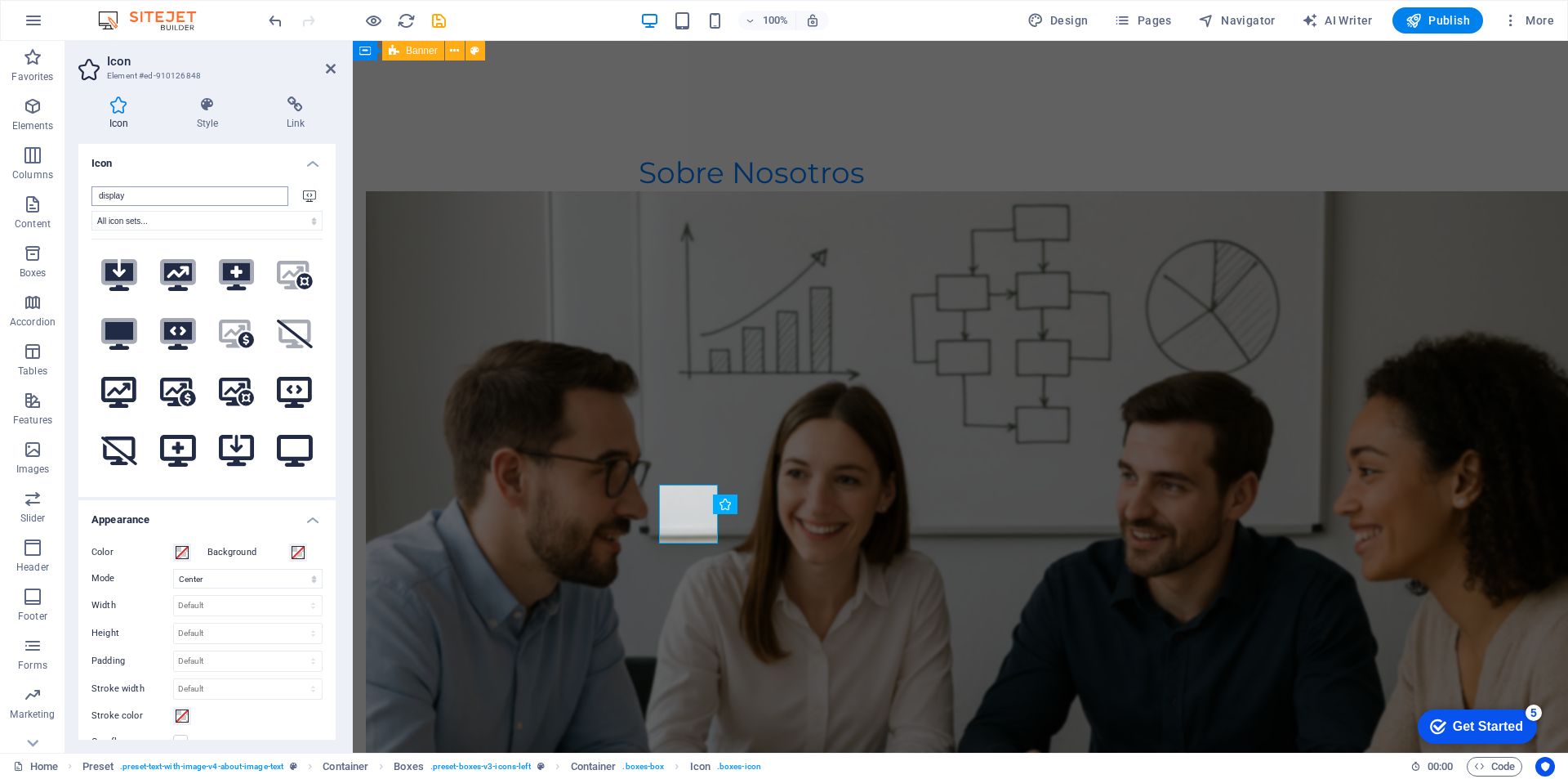
click at [237, 201] on input "display" at bounding box center [190, 196] width 197 height 20
type input "d"
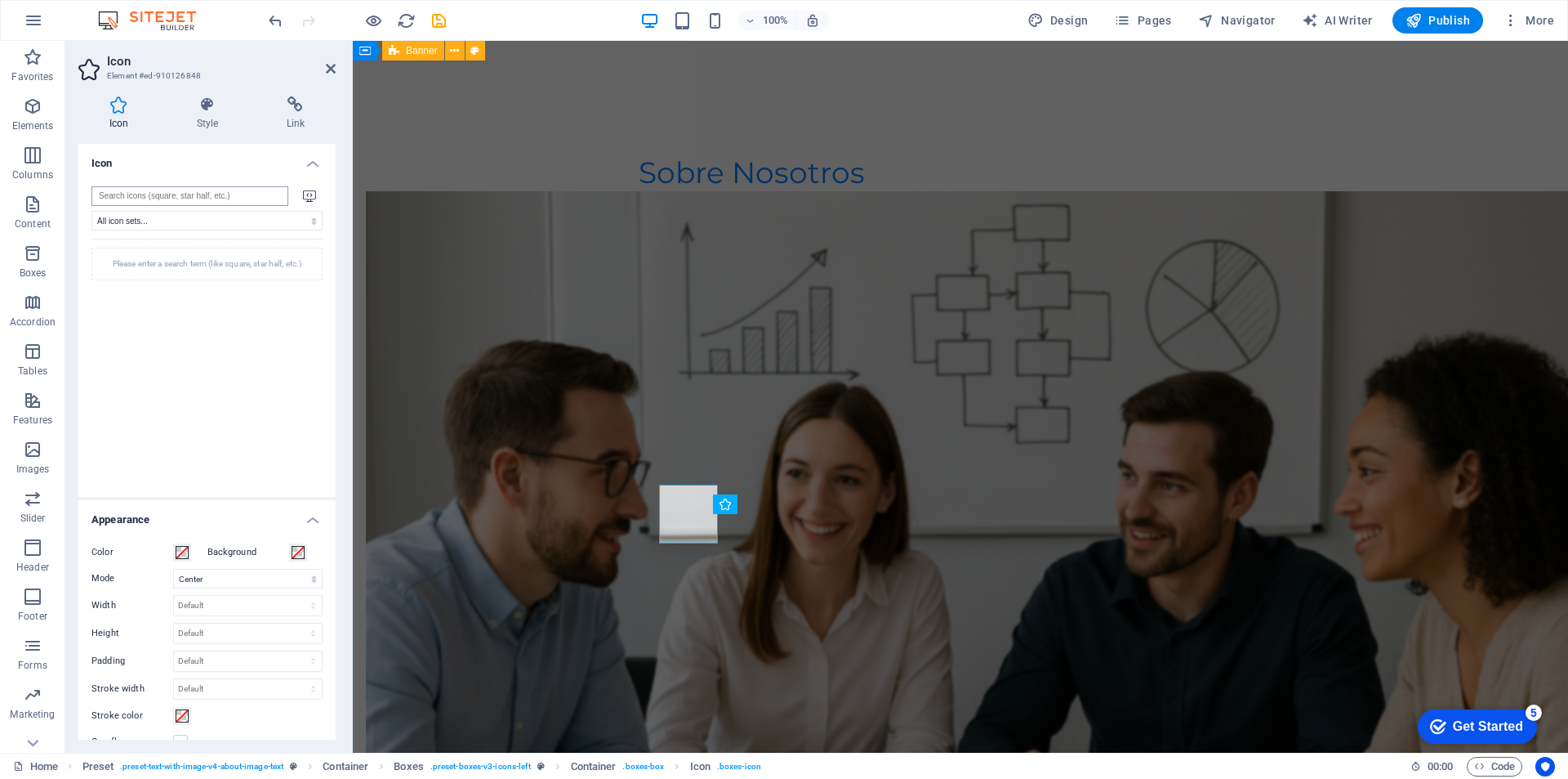
click at [265, 201] on input "search" at bounding box center [190, 196] width 197 height 20
click at [307, 197] on icon at bounding box center [309, 195] width 13 height 12
click at [273, 199] on input "search" at bounding box center [190, 196] width 197 height 20
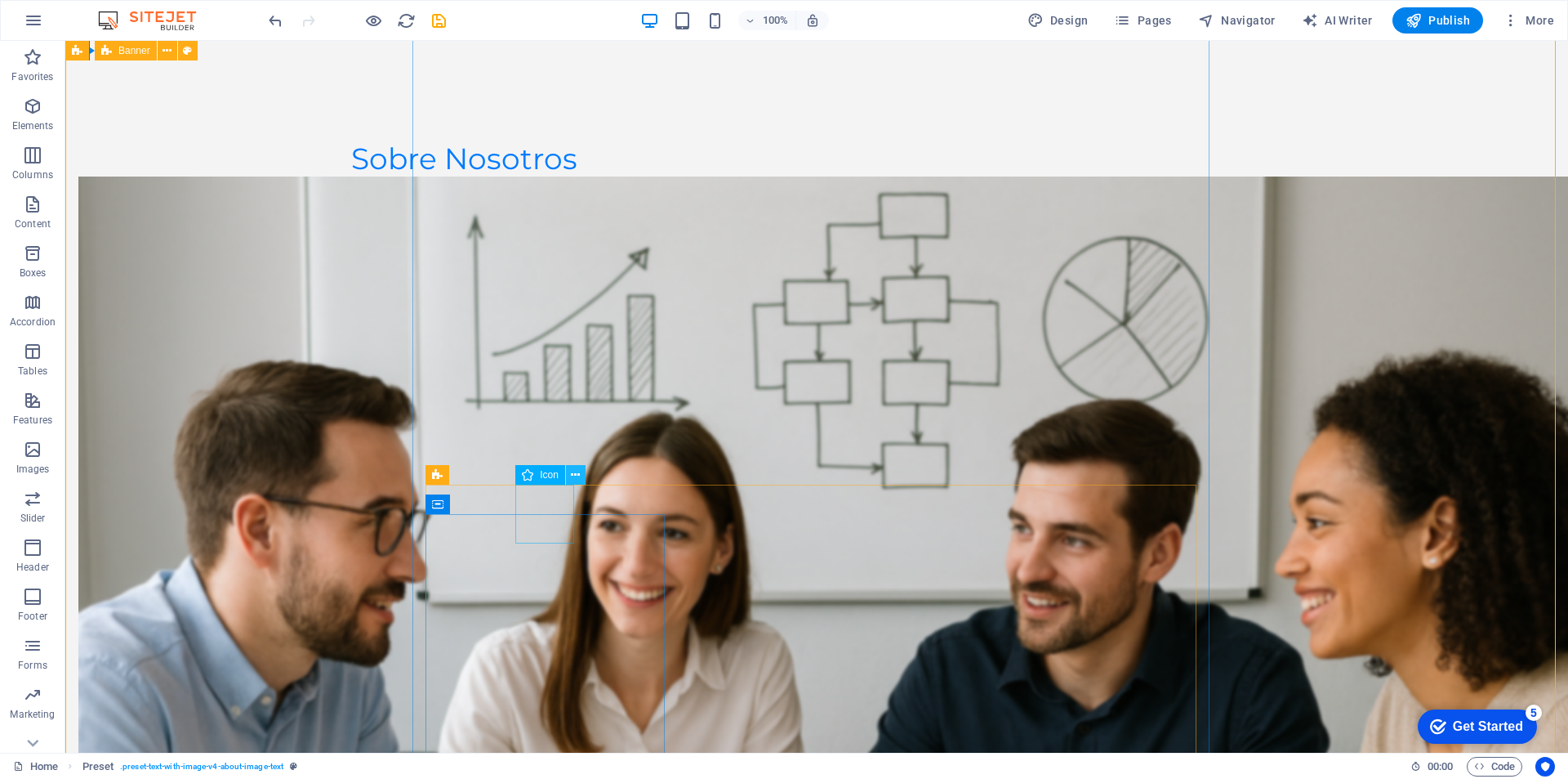
click at [578, 476] on icon at bounding box center [575, 475] width 9 height 17
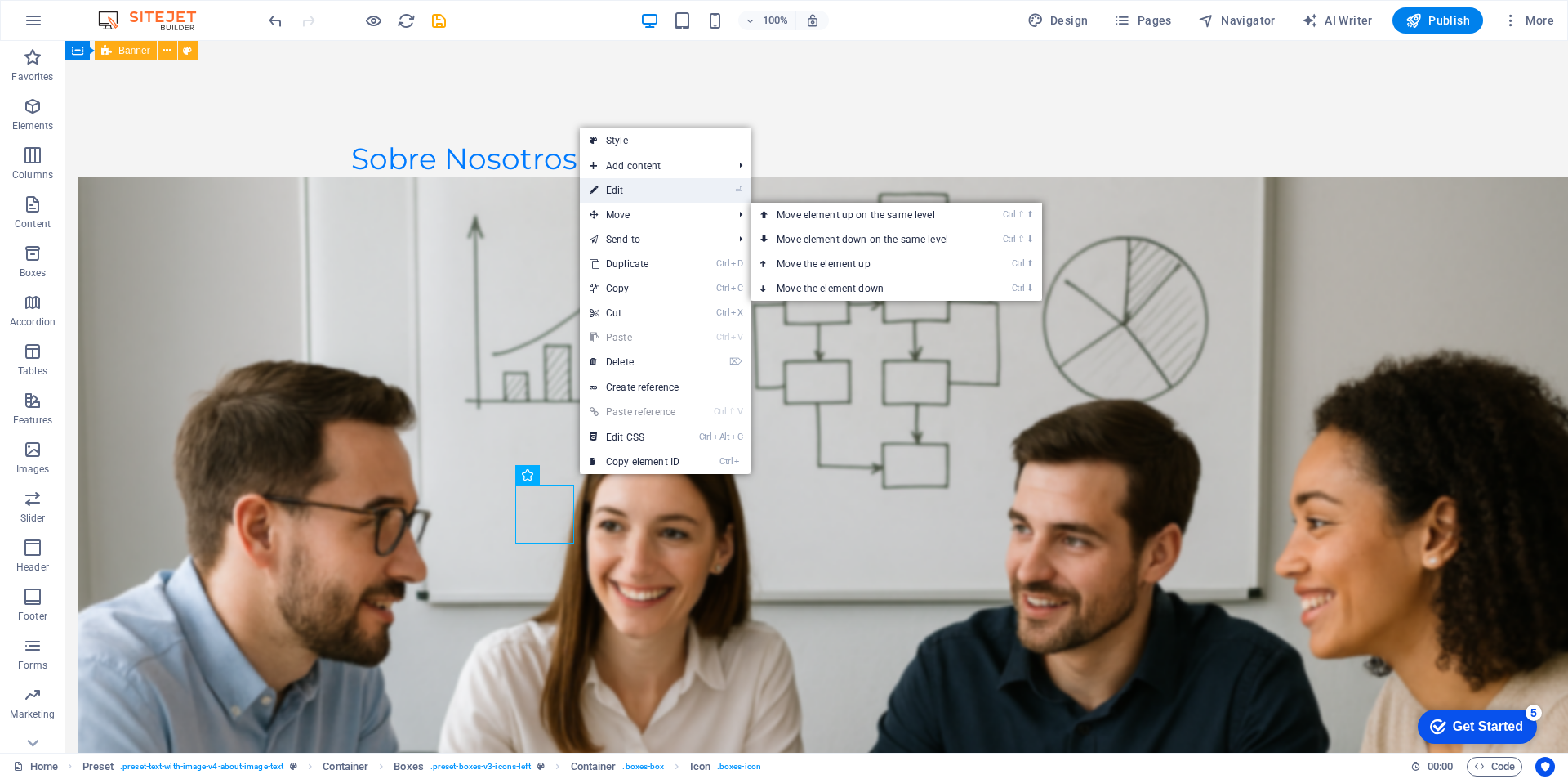
click at [630, 193] on link "⏎ Edit" at bounding box center [635, 190] width 110 height 24
select select "xMidYMid"
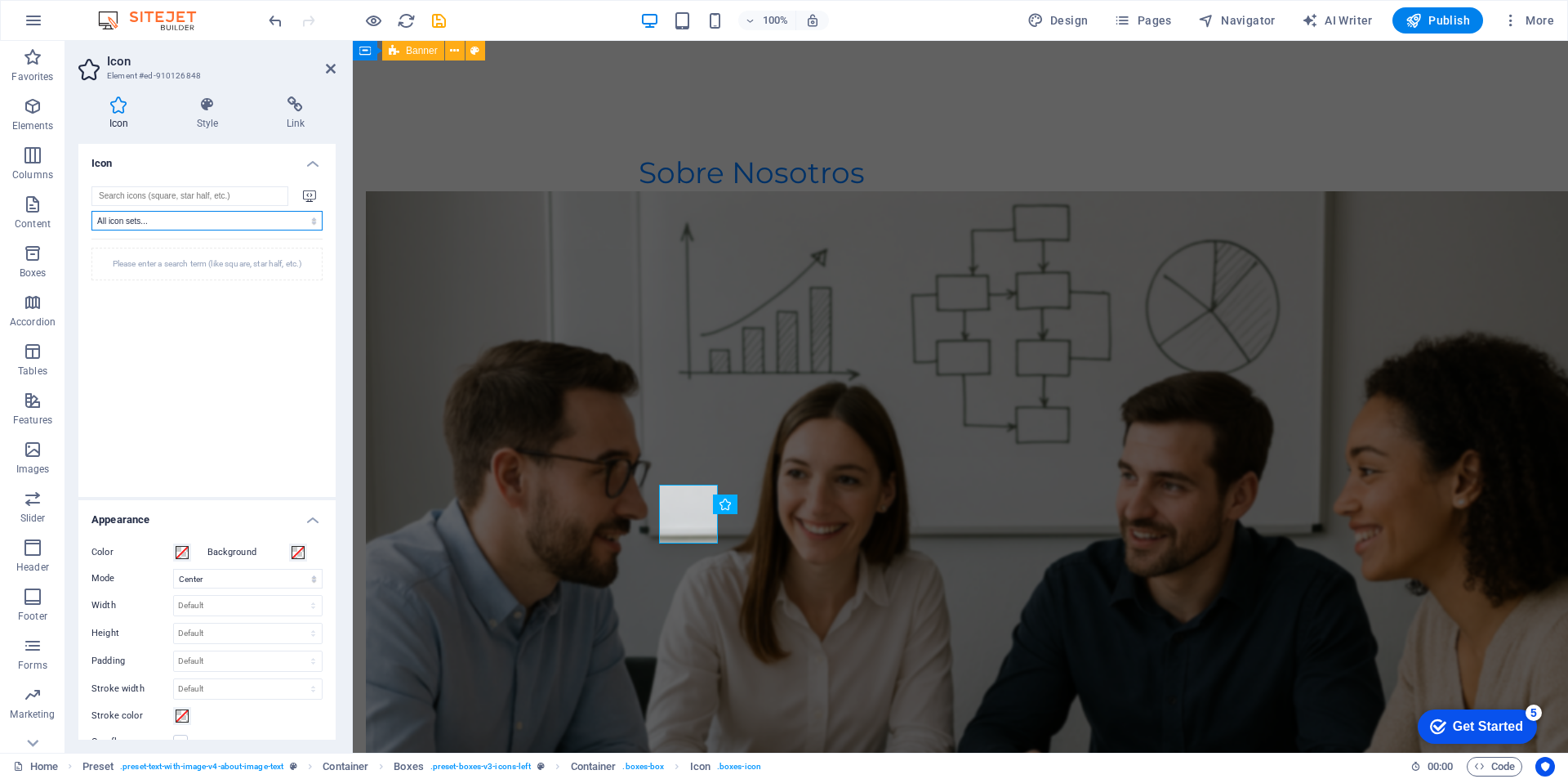
click at [181, 227] on select "All icon sets... IcoFont Ionicons FontAwesome Brands FontAwesome Duotone FontAw…" at bounding box center [207, 220] width 231 height 20
click at [92, 210] on select "All icon sets... IcoFont Ionicons FontAwesome Brands FontAwesome Duotone FontAw…" at bounding box center [207, 220] width 231 height 20
click at [210, 265] on div "Please enter a search term (like square, star half, etc.)" at bounding box center [207, 264] width 231 height 32
click at [187, 270] on div "Please enter a search term (like square, star half, etc.)" at bounding box center [207, 264] width 231 height 32
click at [203, 264] on div "Please enter a search term (like square, star half, etc.)" at bounding box center [207, 264] width 231 height 32
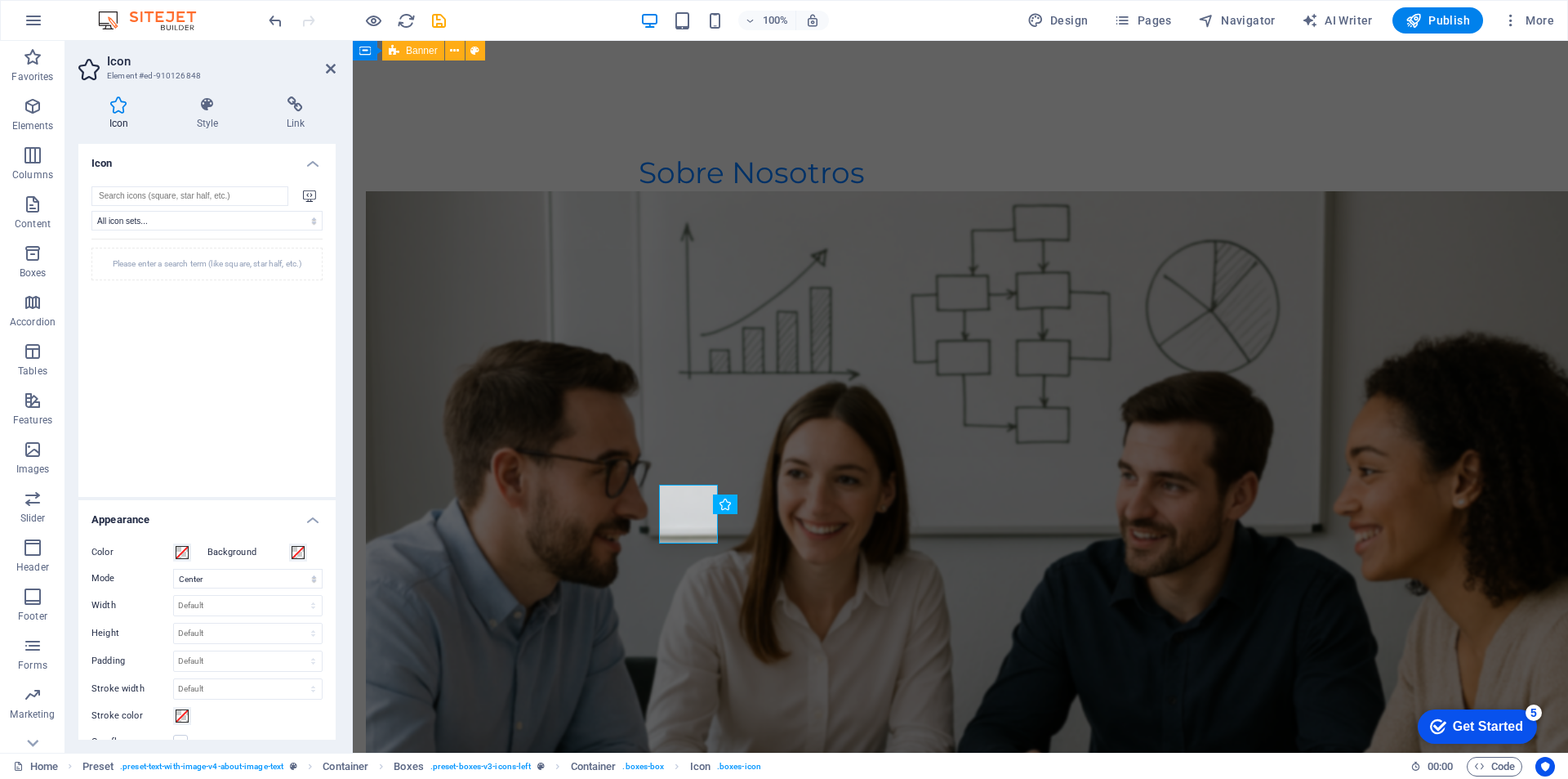
click at [183, 264] on div "Please enter a search term (like square, star half, etc.)" at bounding box center [207, 264] width 231 height 32
click at [174, 219] on select "All icon sets... IcoFont Ionicons FontAwesome Brands FontAwesome Duotone FontAw…" at bounding box center [207, 220] width 231 height 20
click at [174, 199] on input "search" at bounding box center [190, 196] width 197 height 20
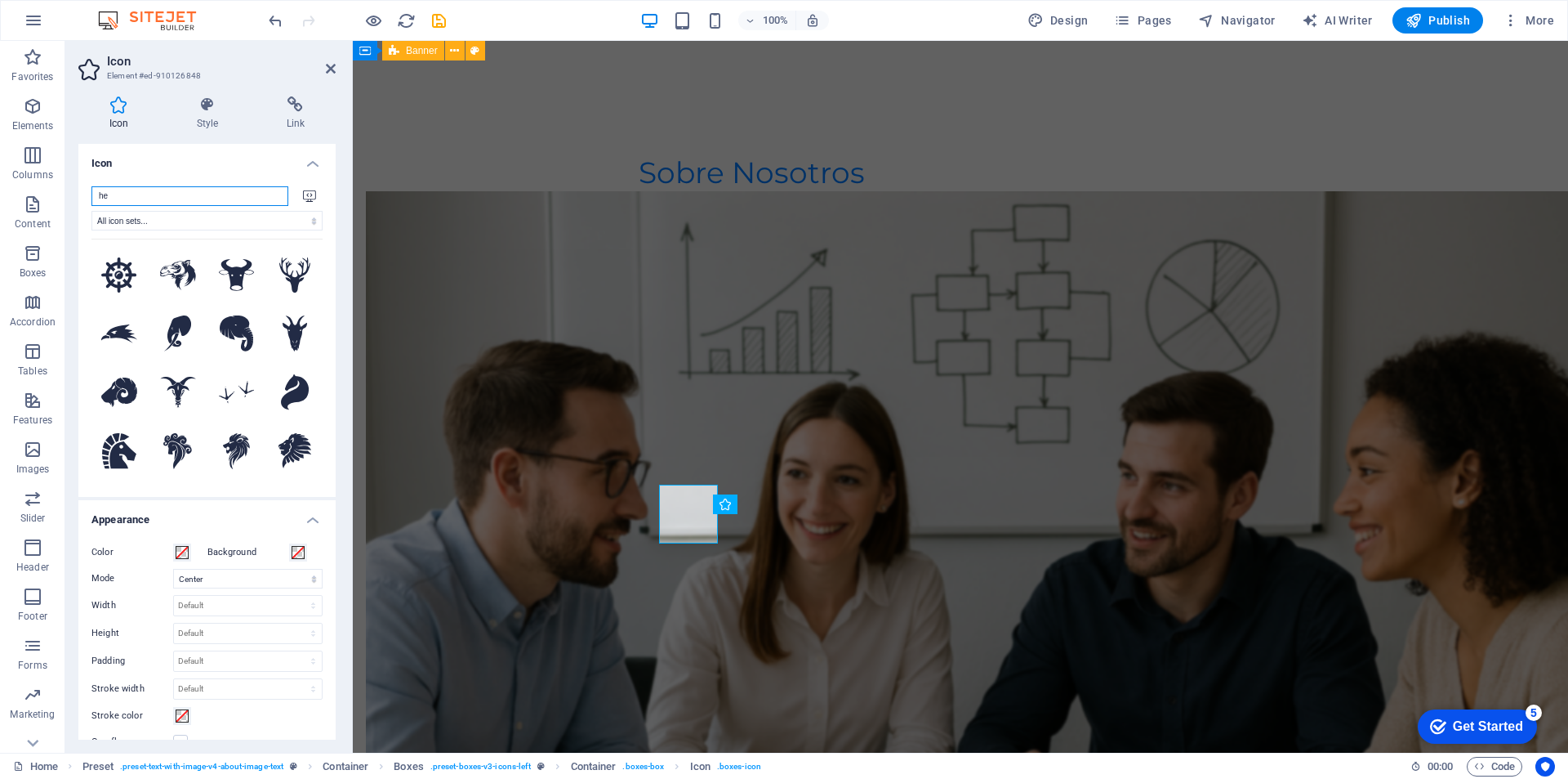
type input "h"
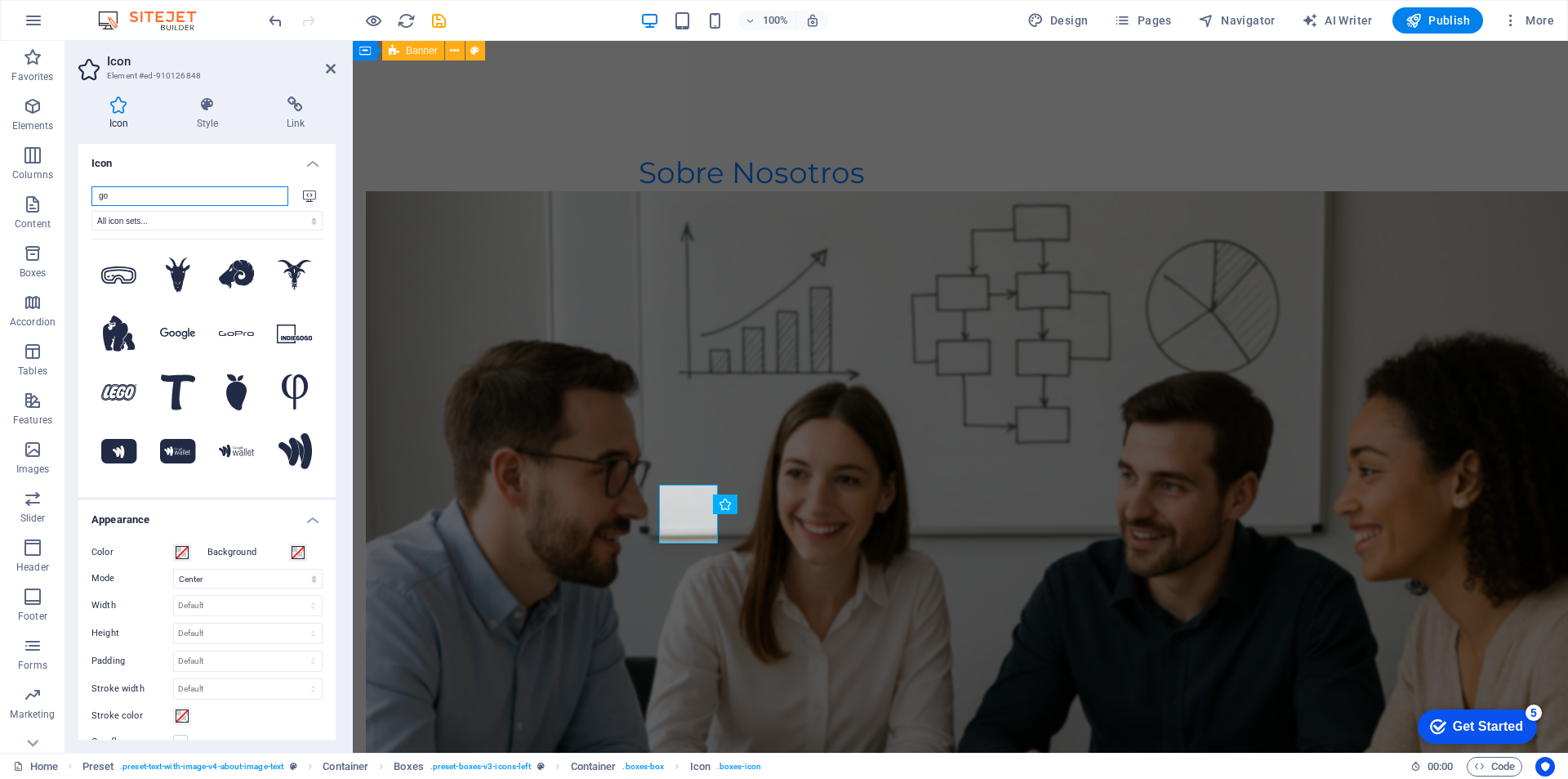
type input "g"
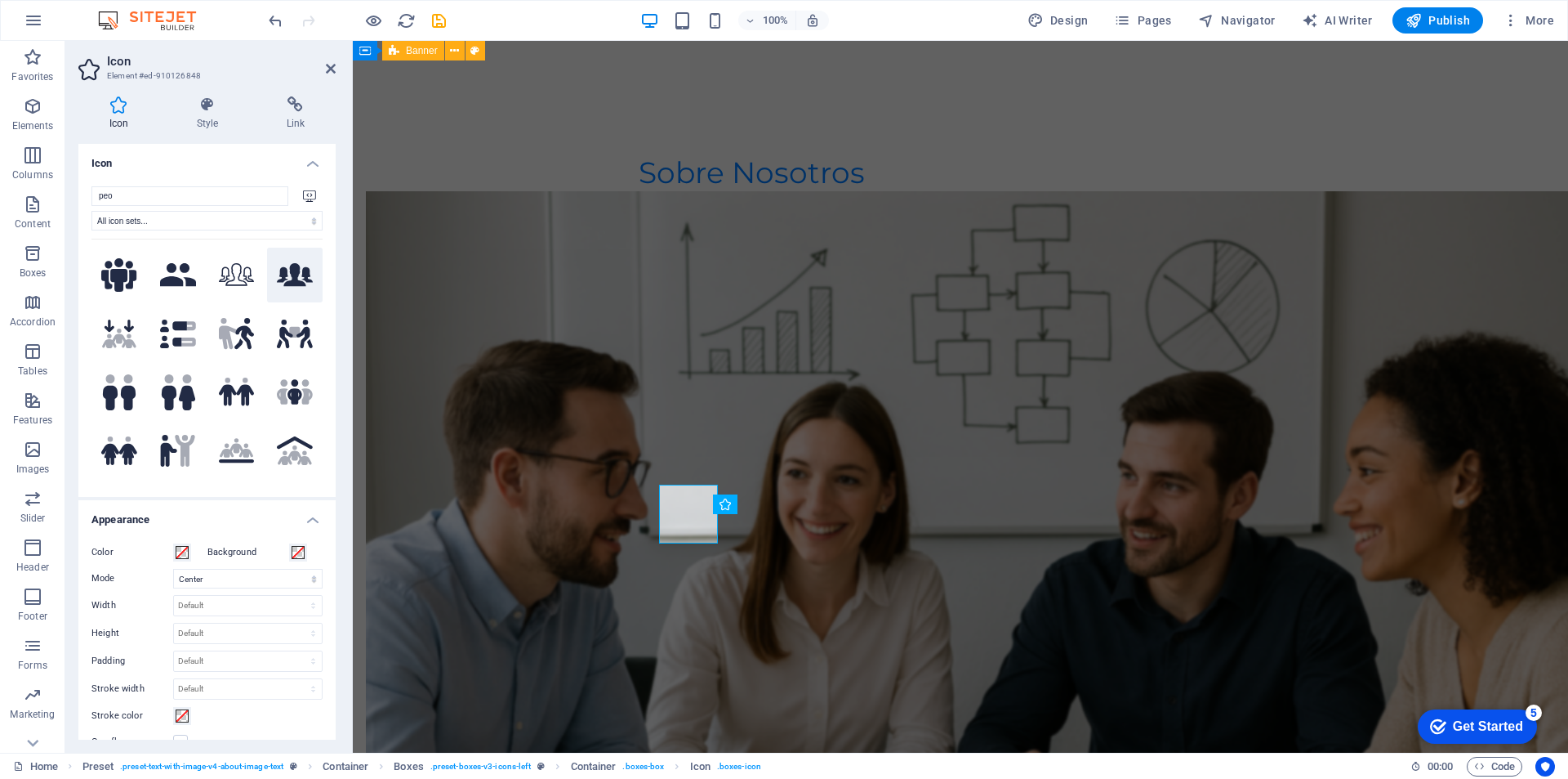
click at [313, 270] on button at bounding box center [295, 275] width 56 height 56
drag, startPoint x: 122, startPoint y: 192, endPoint x: 0, endPoint y: 263, distance: 141.2
click at [10, 224] on section "Favorites Elements Columns Content Boxes Accordion Tables Features Images Slide…" at bounding box center [784, 396] width 1568 height 712
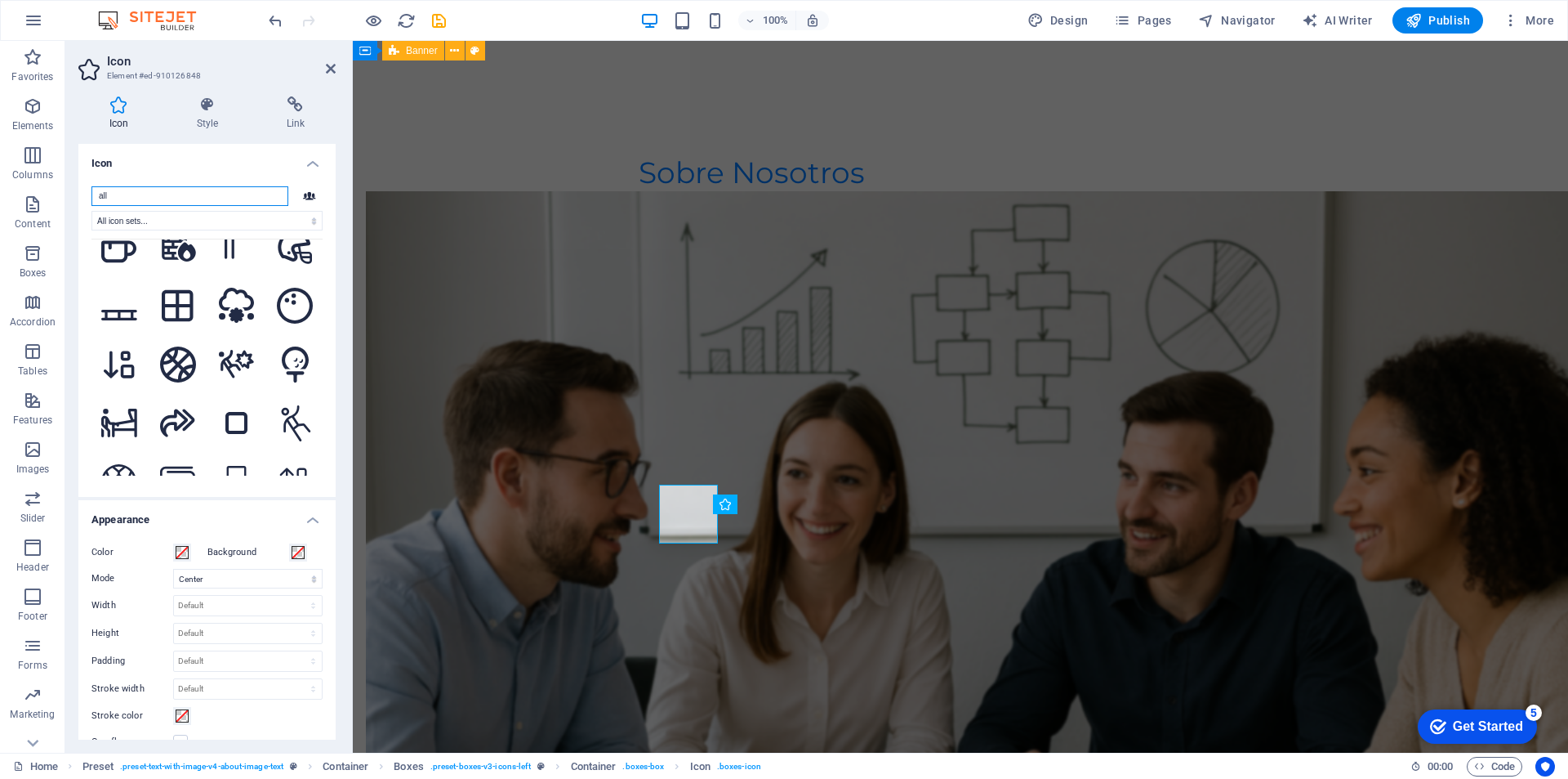
scroll to position [3050, 0]
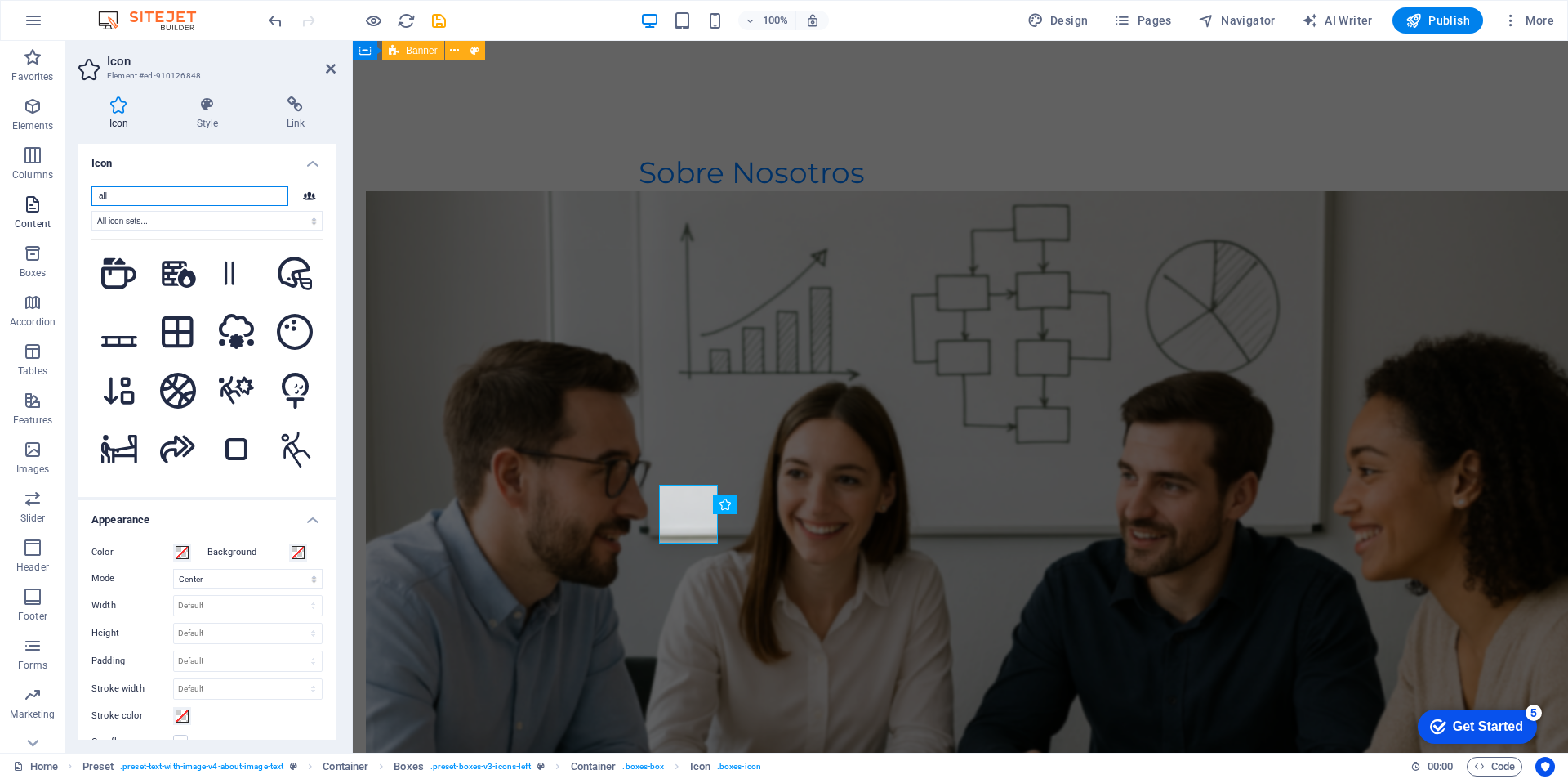
drag, startPoint x: 143, startPoint y: 197, endPoint x: 19, endPoint y: 207, distance: 124.4
click at [19, 207] on section "Favorites Elements Columns Content Boxes Accordion Tables Features Images Slide…" at bounding box center [784, 396] width 1568 height 712
type input "h"
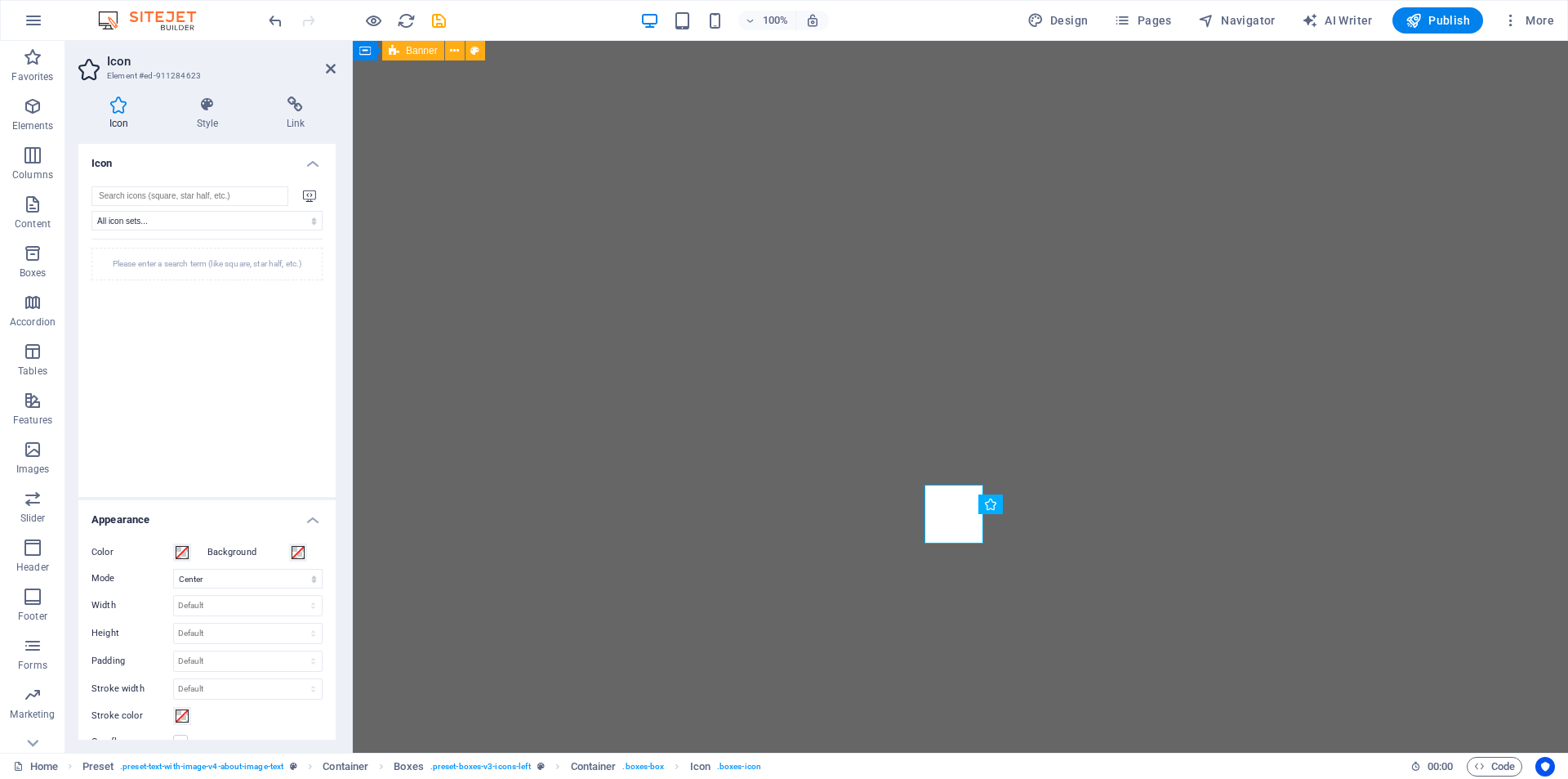
select select "xMidYMid"
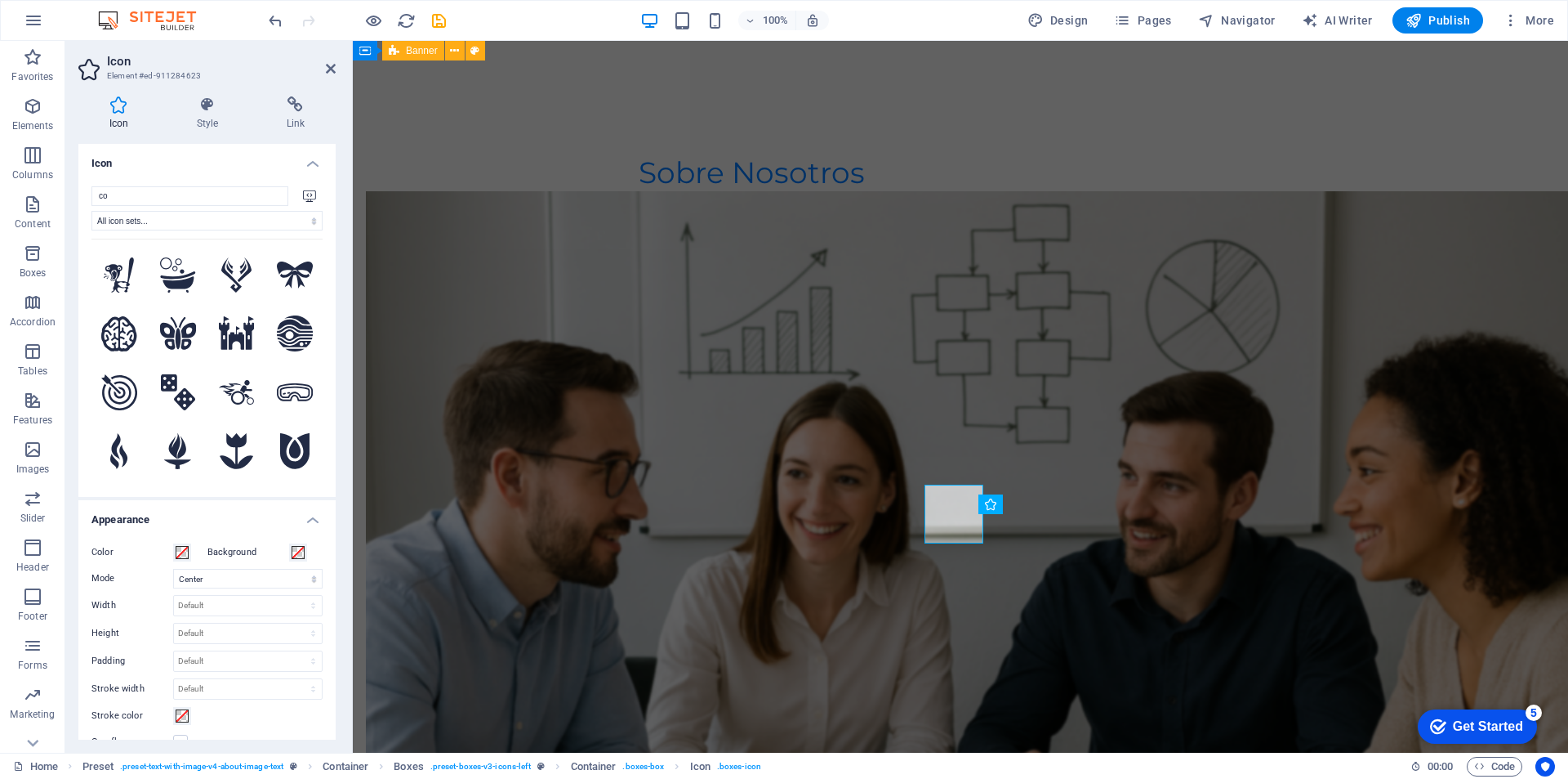
type input "c"
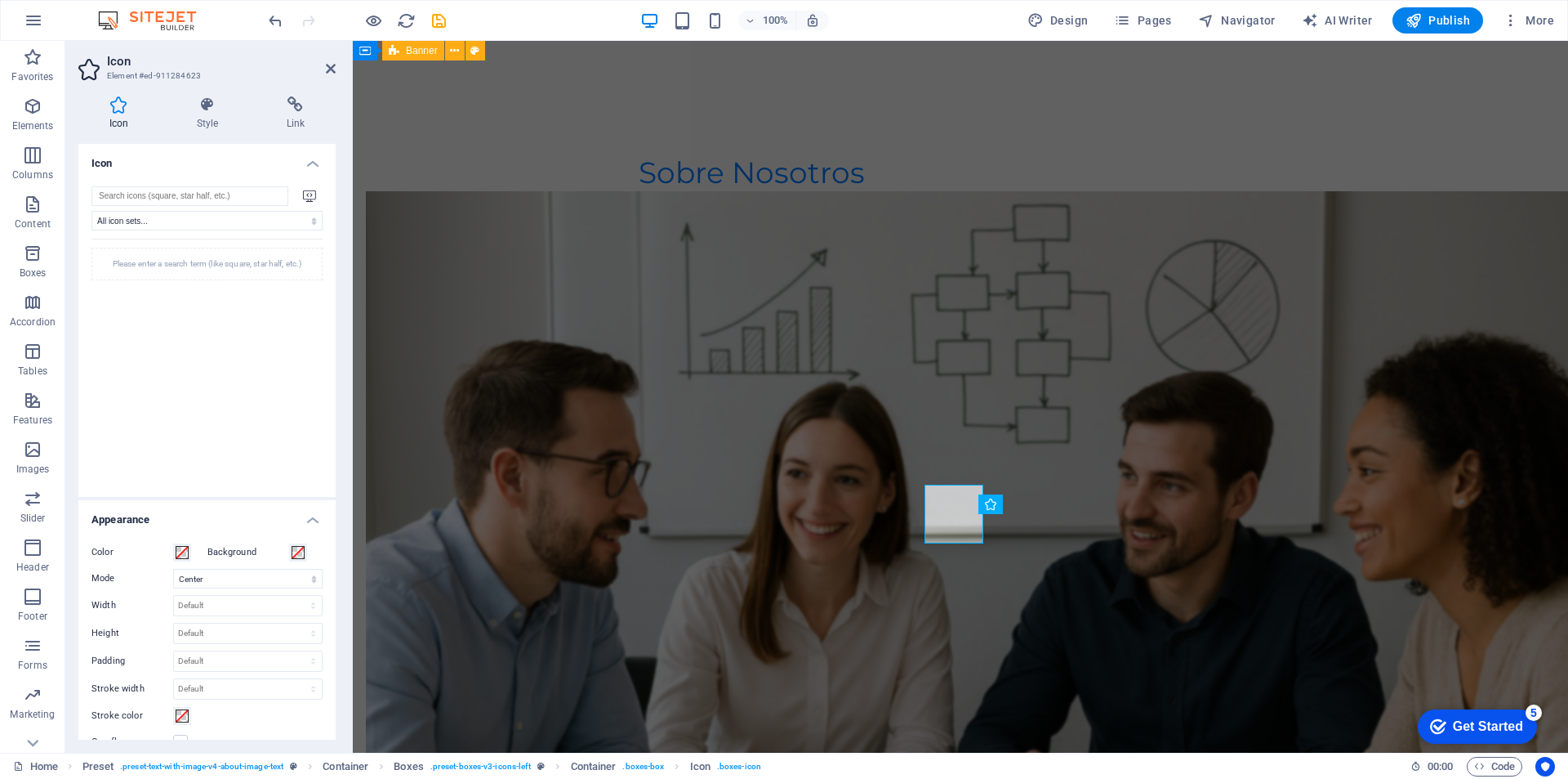
click at [307, 193] on icon at bounding box center [309, 195] width 13 height 12
click at [307, 193] on icon at bounding box center [309, 195] width 13 height 12
click at [263, 195] on input "search" at bounding box center [190, 196] width 197 height 20
click at [307, 219] on select "All icon sets... IcoFont Ionicons FontAwesome Brands FontAwesome Duotone FontAw…" at bounding box center [207, 220] width 231 height 20
select select "font-awesome-sharp-regular"
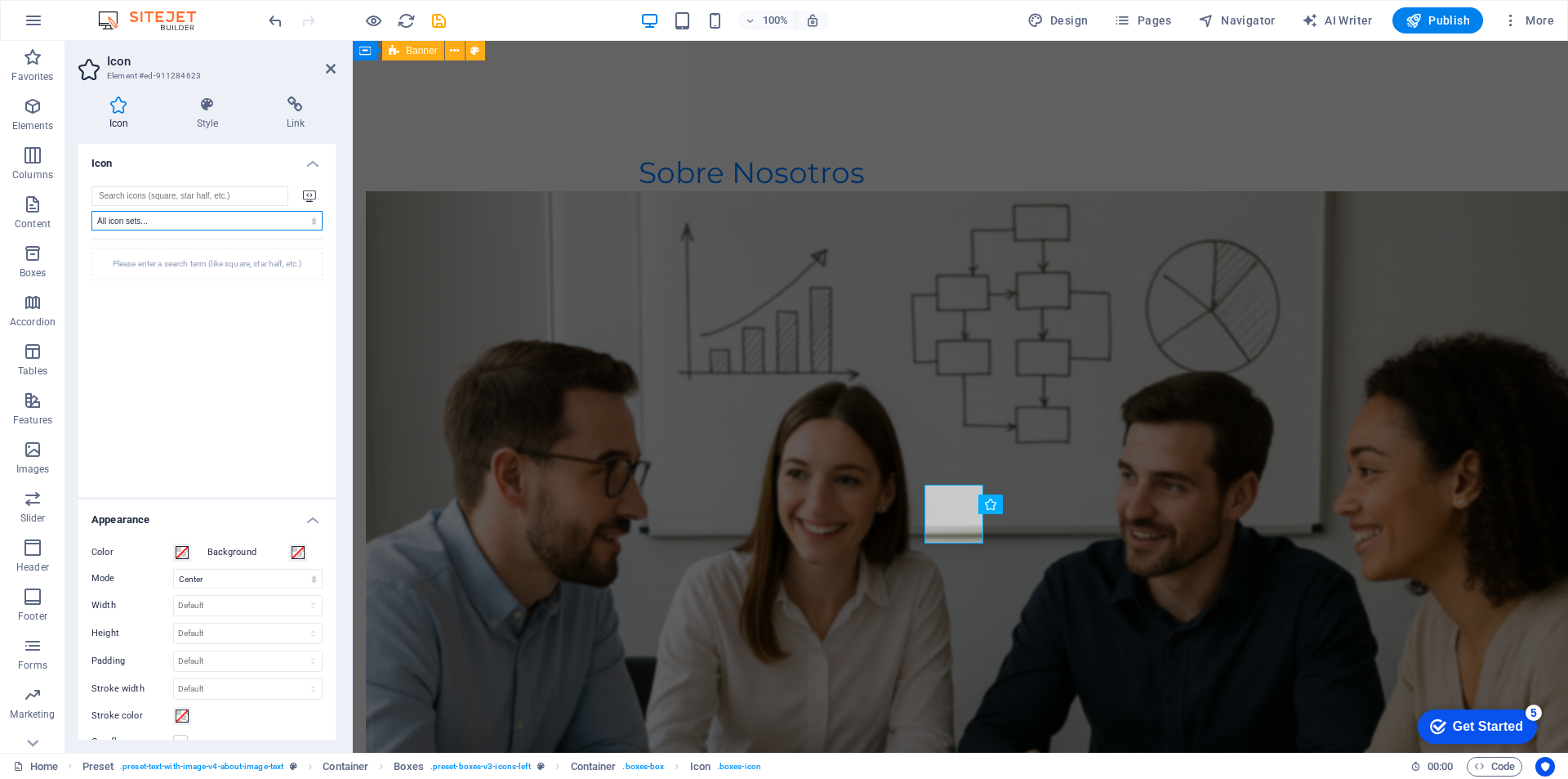
click at [92, 210] on select "All icon sets... IcoFont Ionicons FontAwesome Brands FontAwesome Duotone FontAw…" at bounding box center [207, 220] width 231 height 20
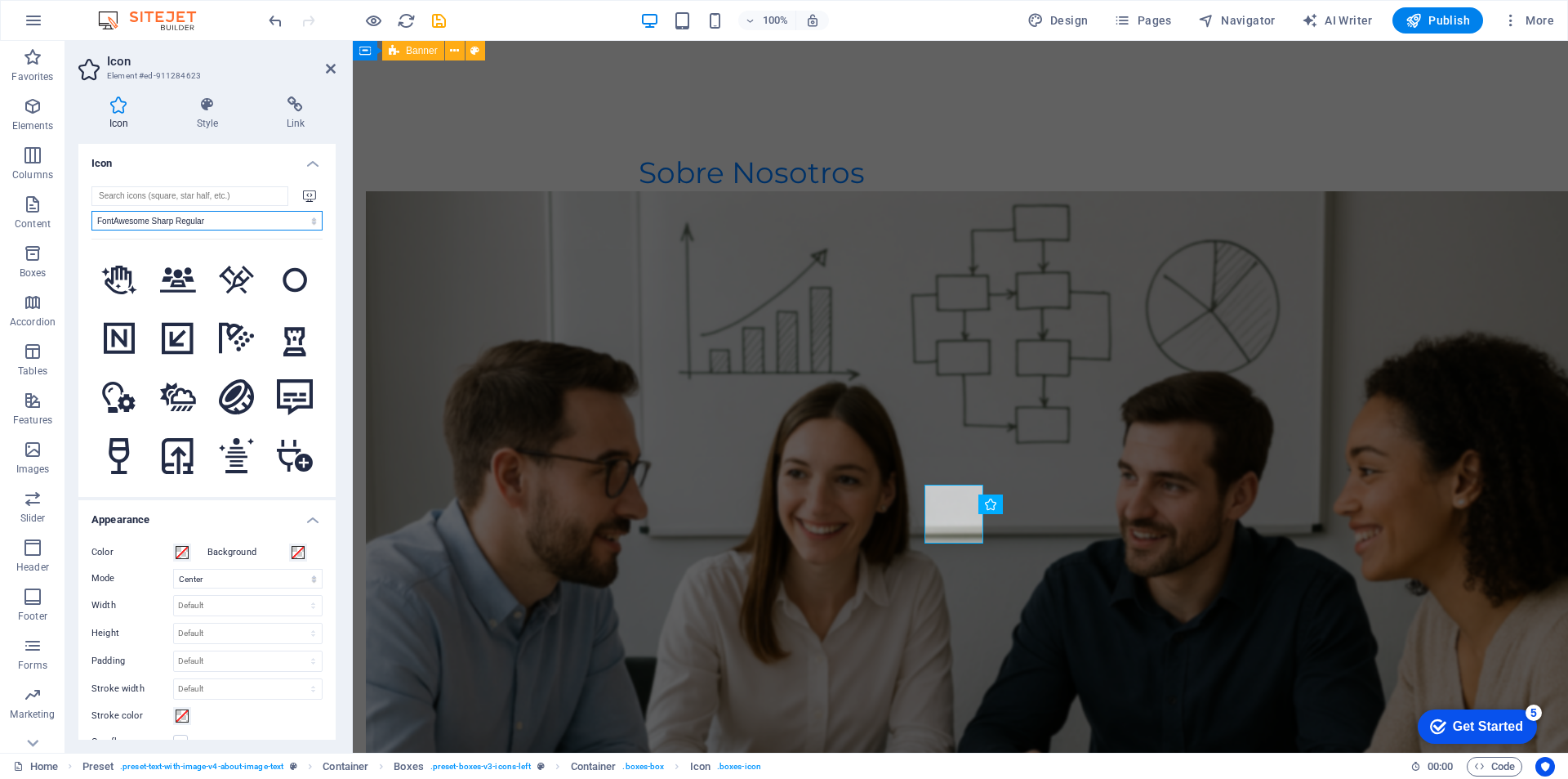
scroll to position [381, 0]
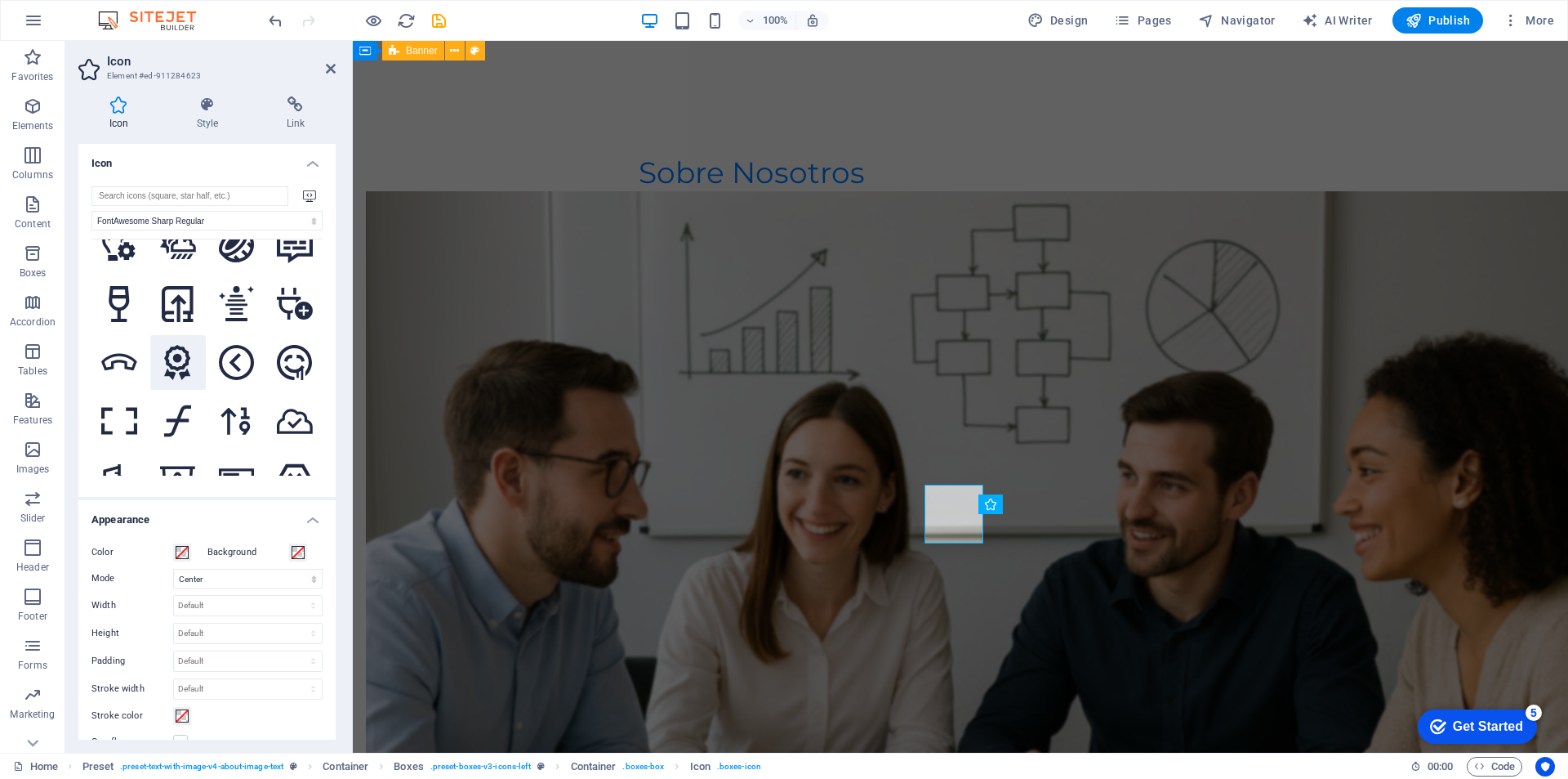
click at [183, 356] on icon at bounding box center [178, 363] width 27 height 36
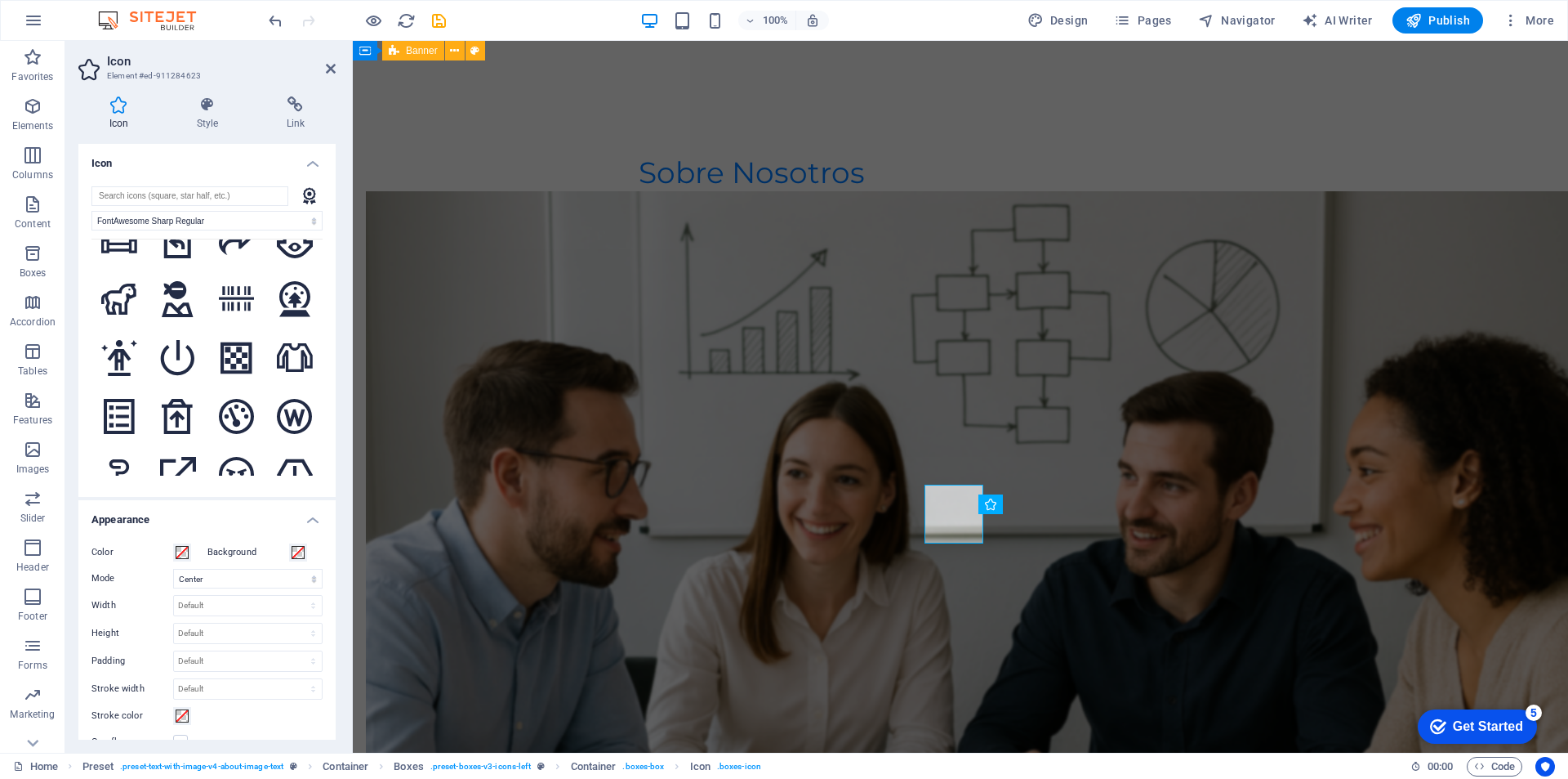
scroll to position [1526, 0]
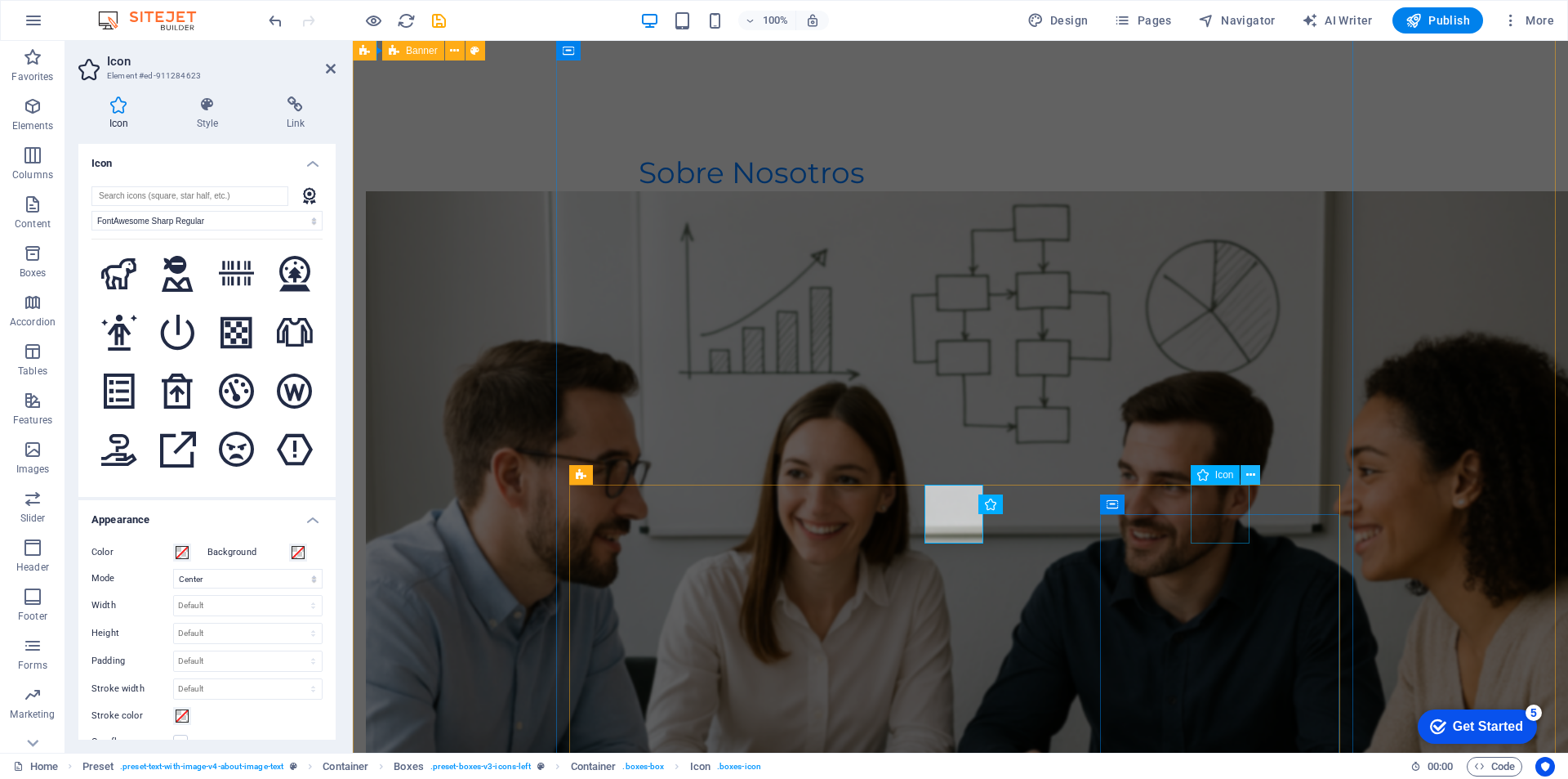
click at [1257, 469] on button at bounding box center [1251, 475] width 20 height 20
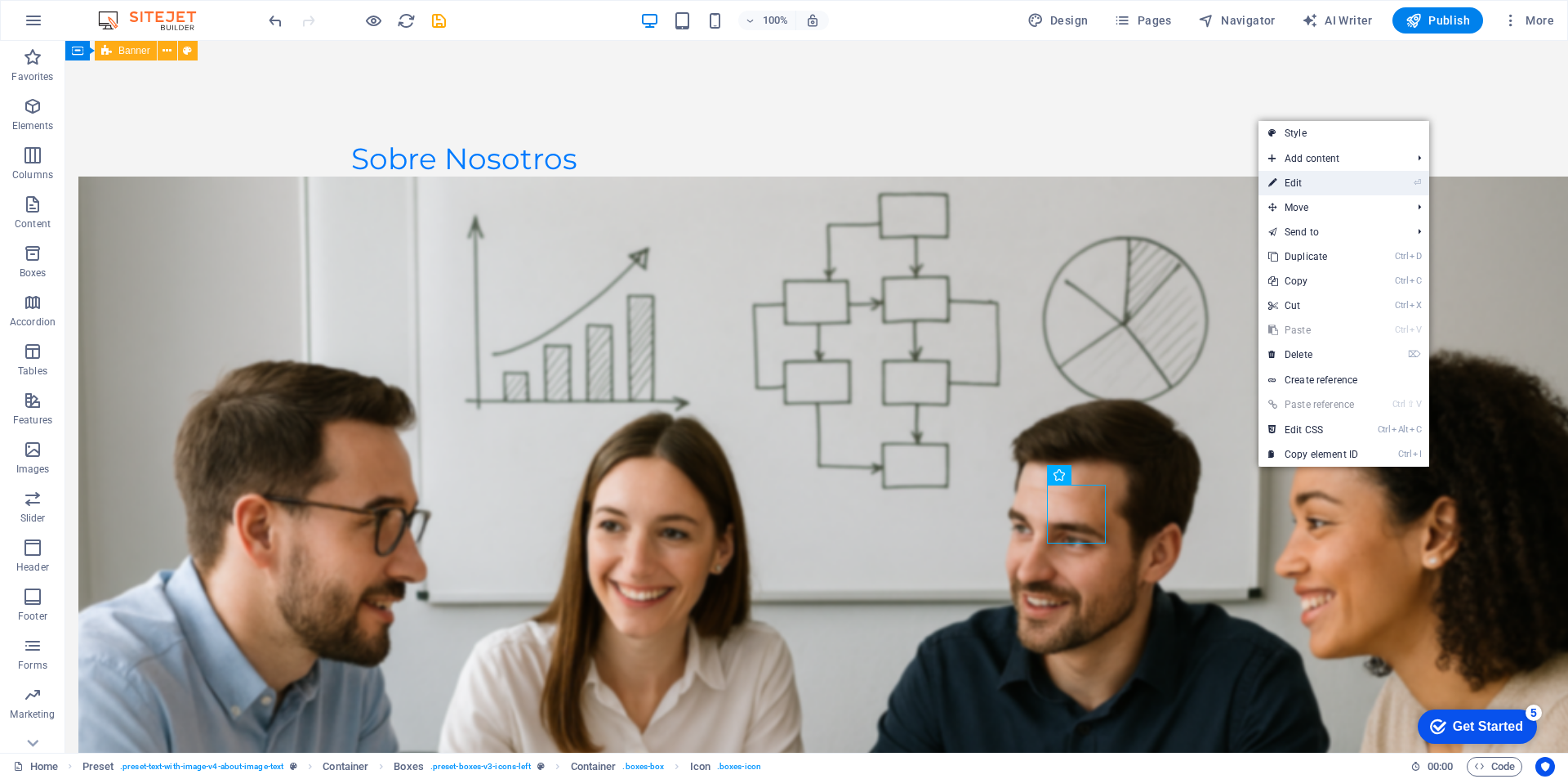
click at [1302, 177] on link "⏎ Edit" at bounding box center [1314, 183] width 110 height 24
select select "xMidYMid"
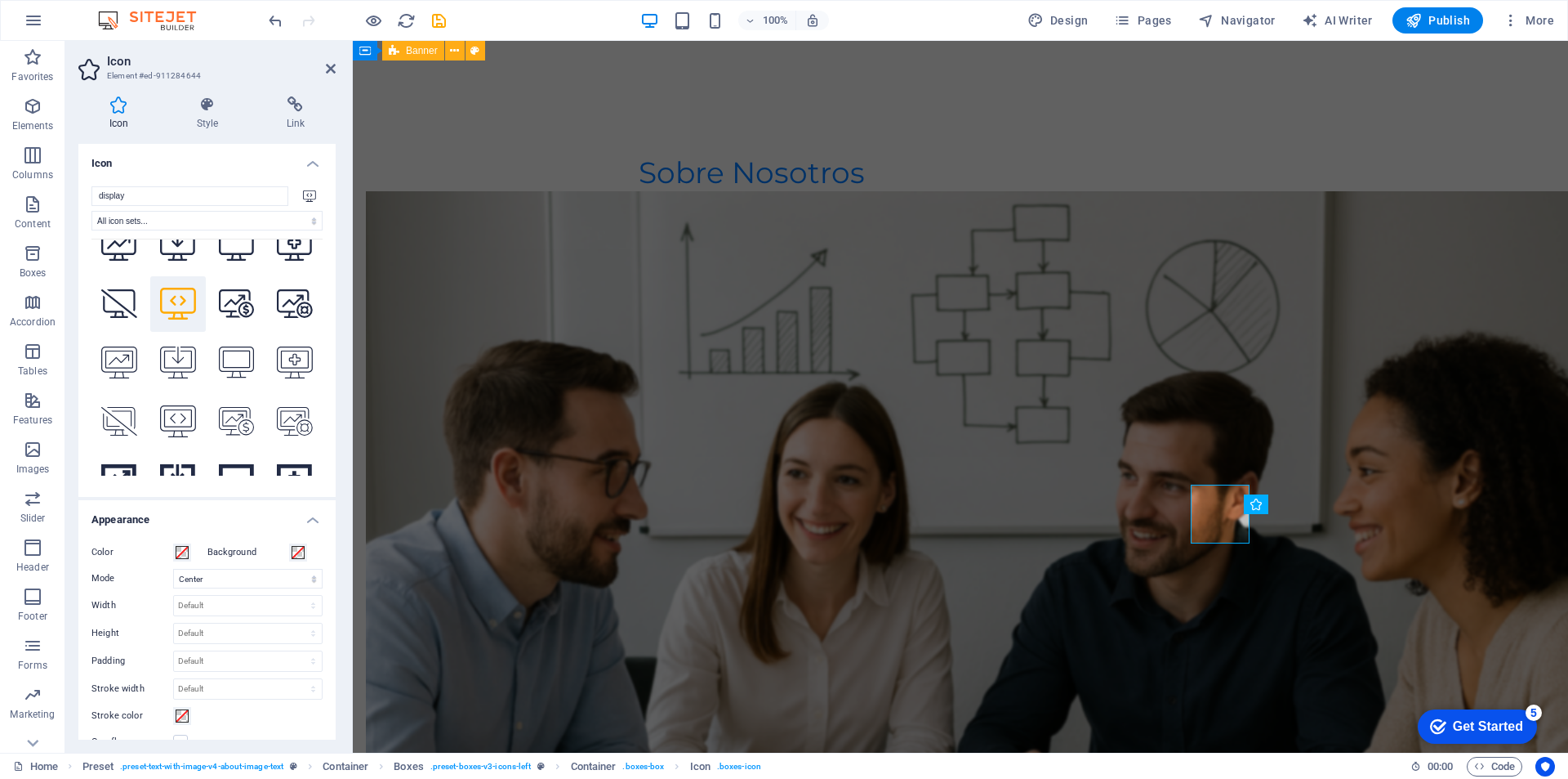
scroll to position [0, 0]
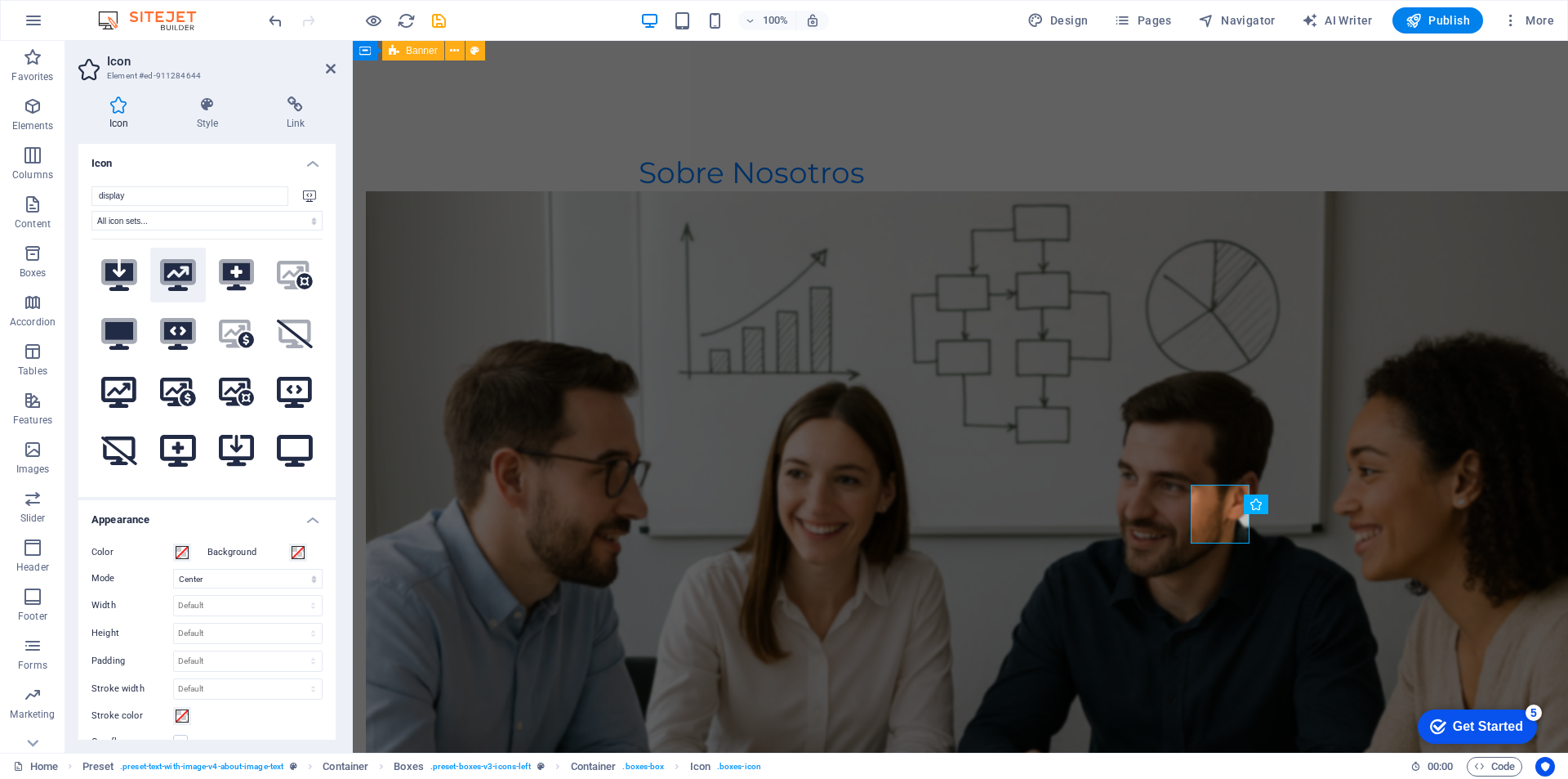
click at [181, 268] on icon ".fa-secondary{opacity:.4}" at bounding box center [178, 274] width 36 height 31
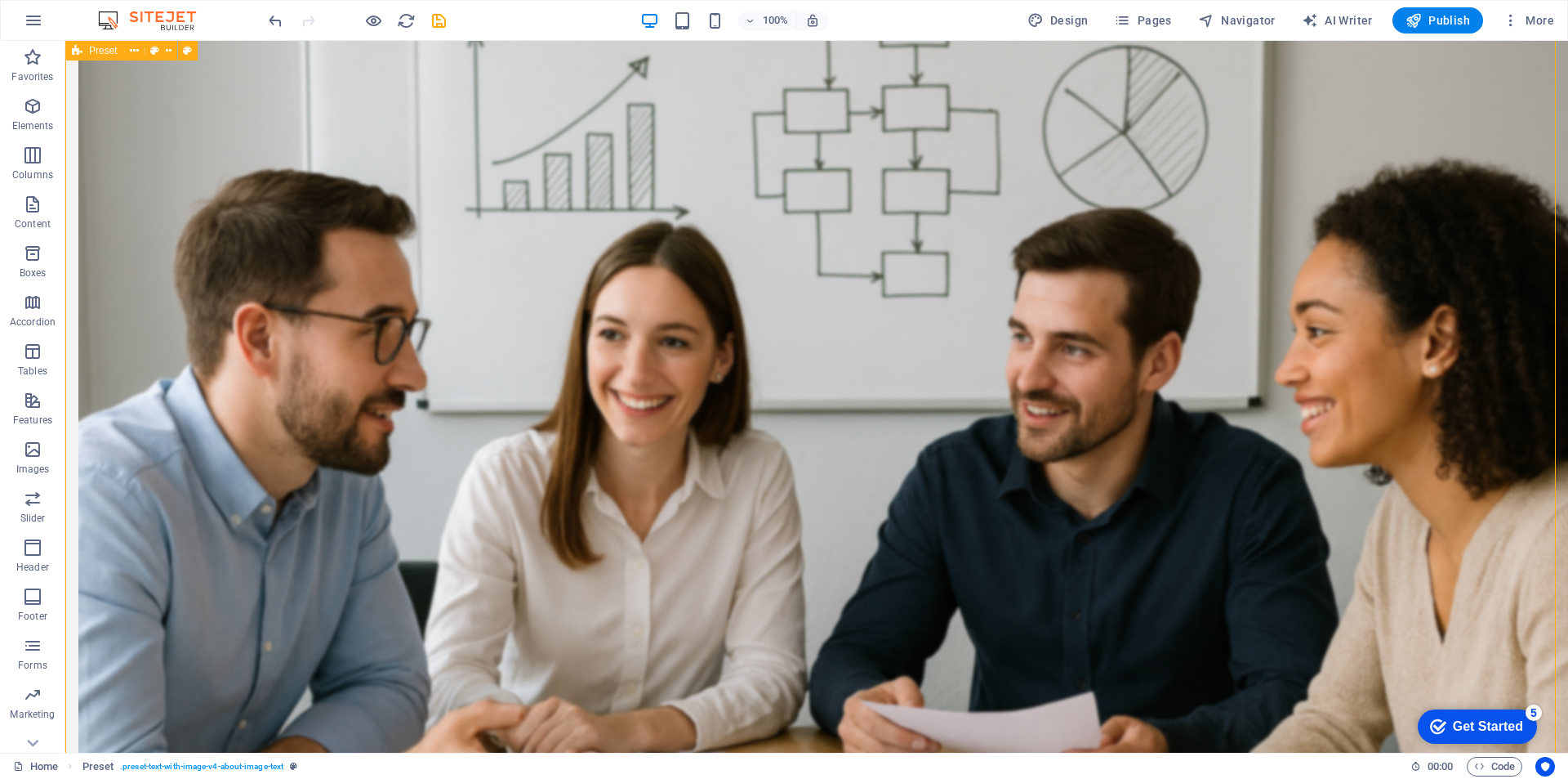
scroll to position [1771, 0]
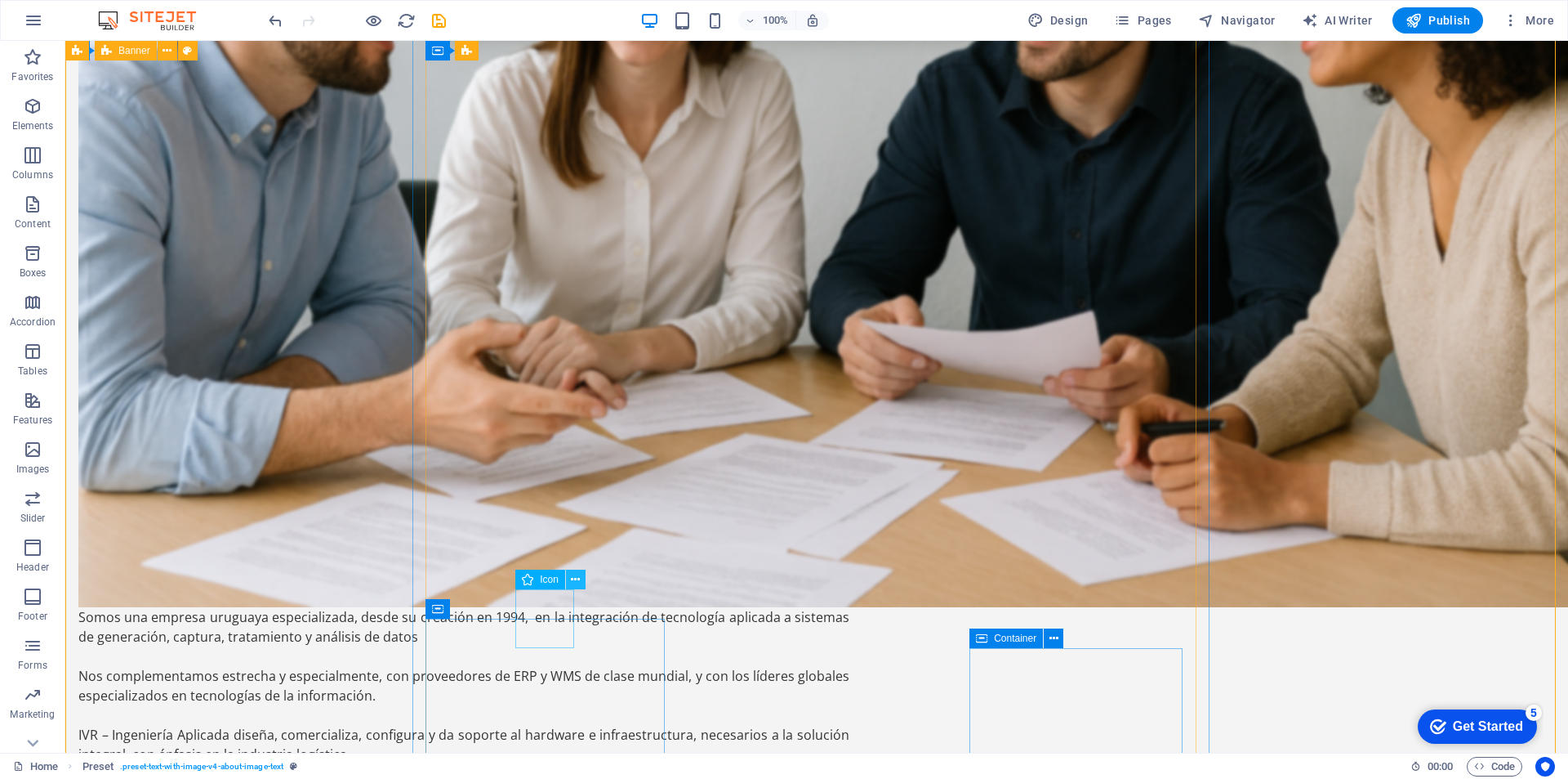
click at [575, 572] on icon at bounding box center [575, 579] width 9 height 17
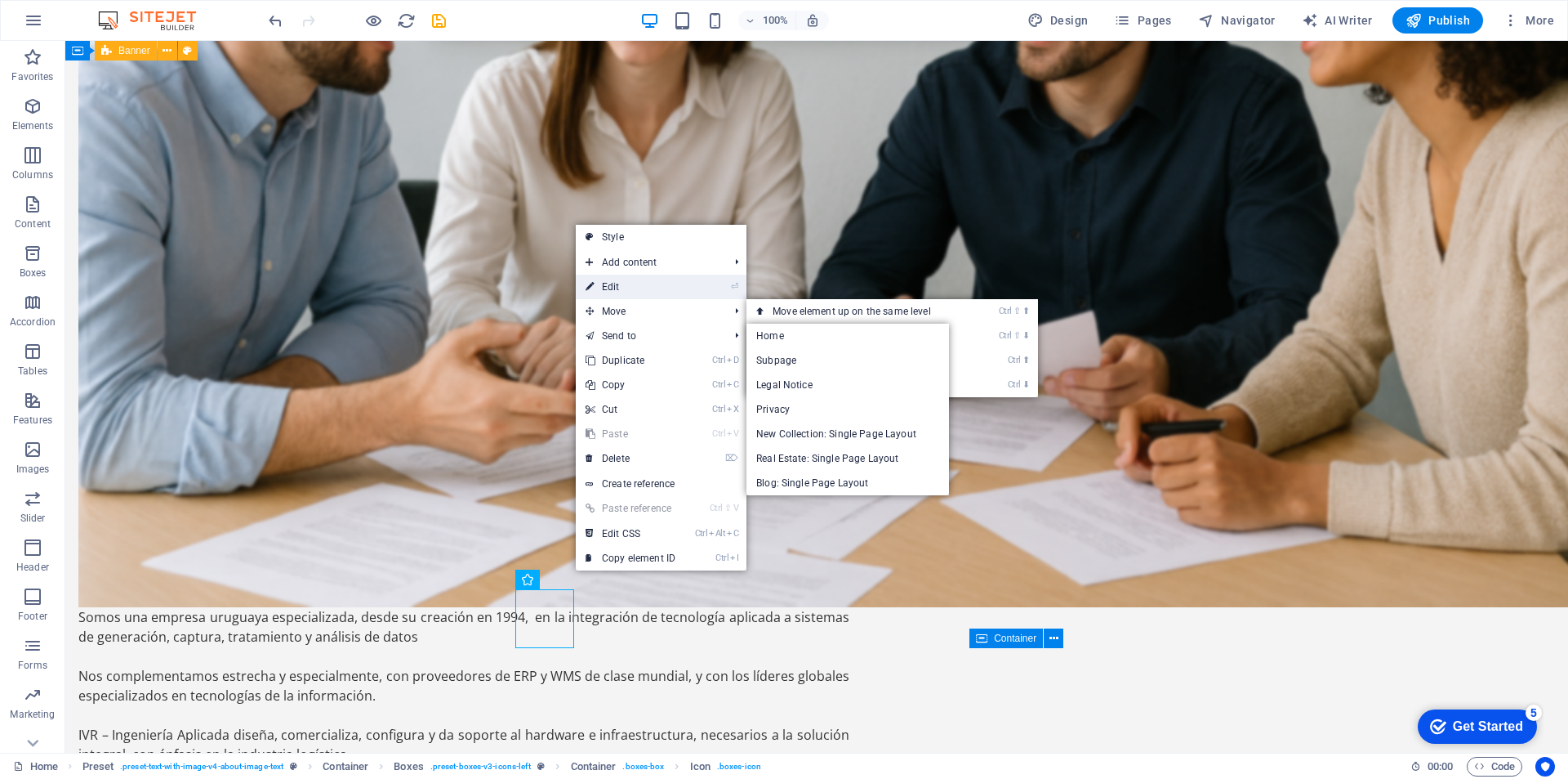
click at [636, 288] on link "⏎ Edit" at bounding box center [630, 286] width 110 height 24
select select "xMidYMid"
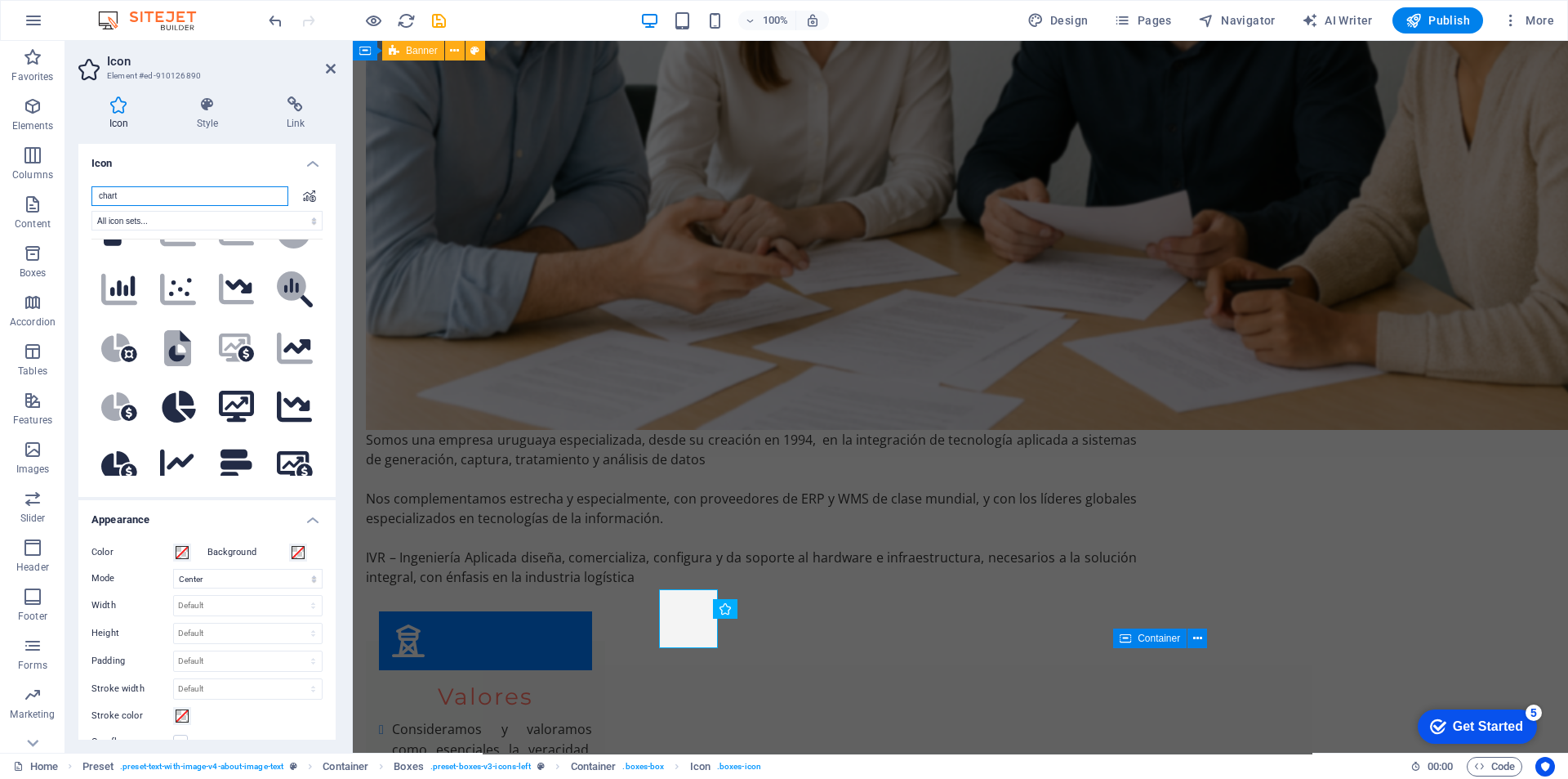
scroll to position [954, 0]
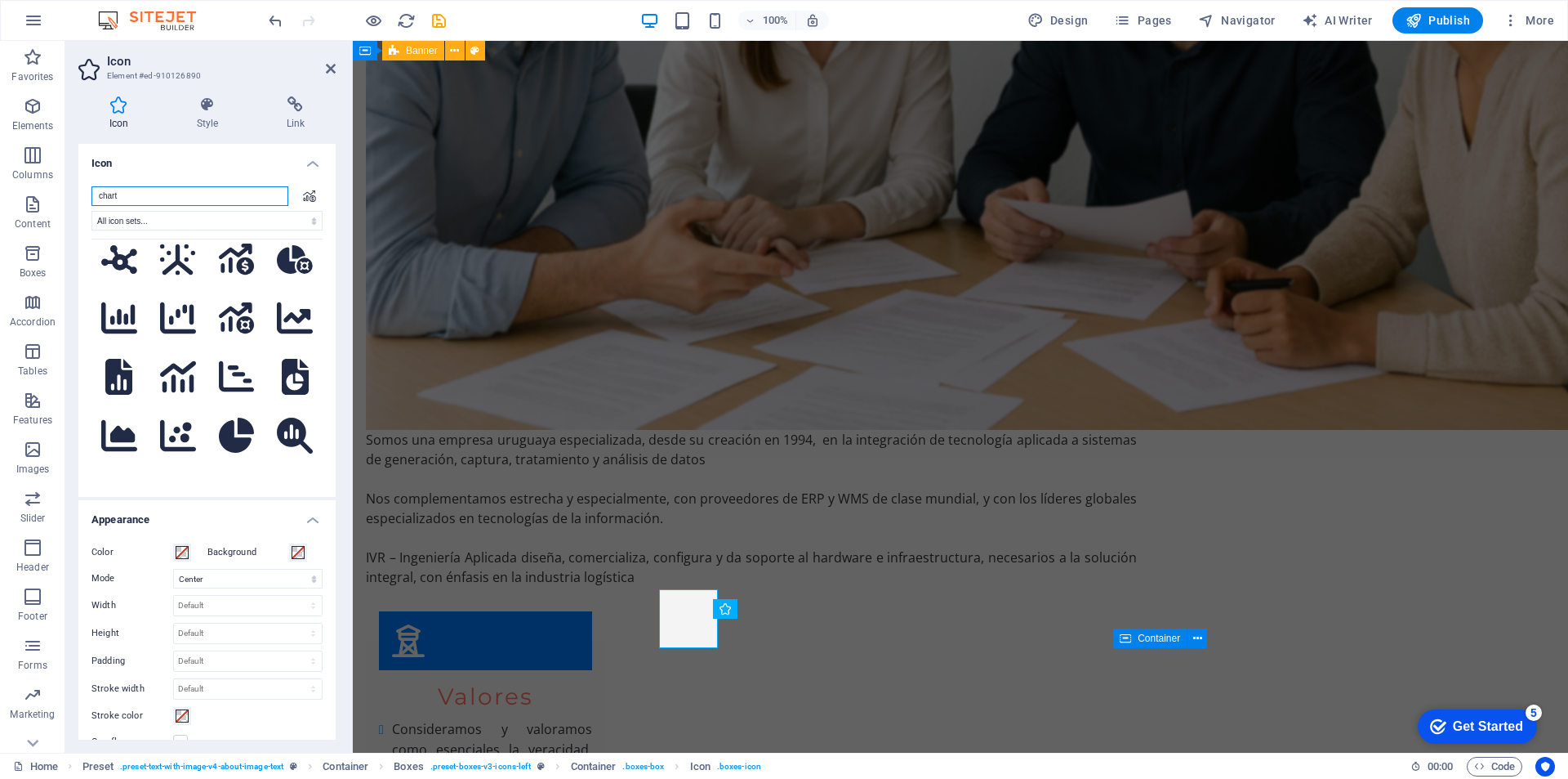
click at [205, 198] on input "chart" at bounding box center [190, 196] width 197 height 20
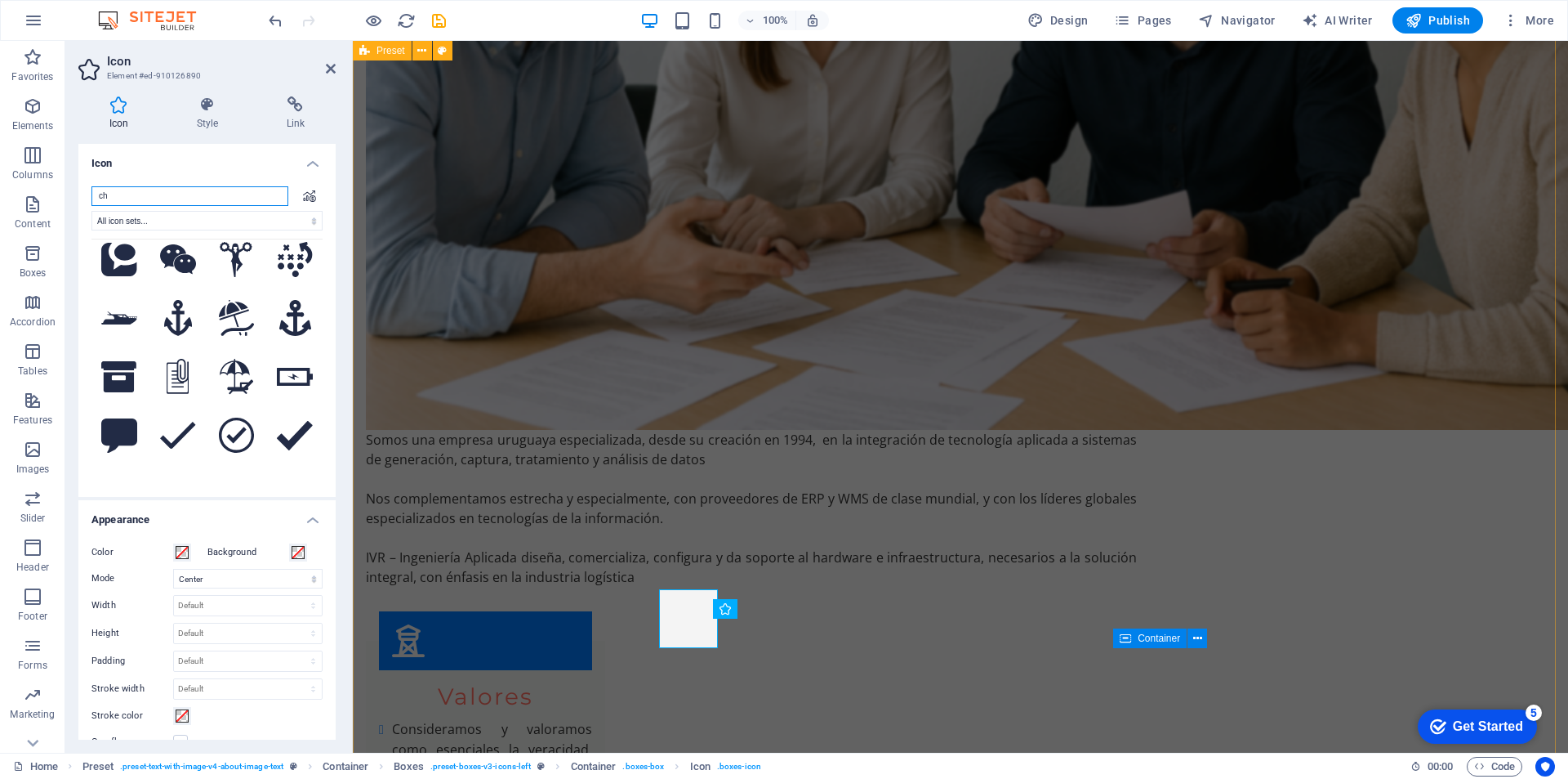
type input "ch"
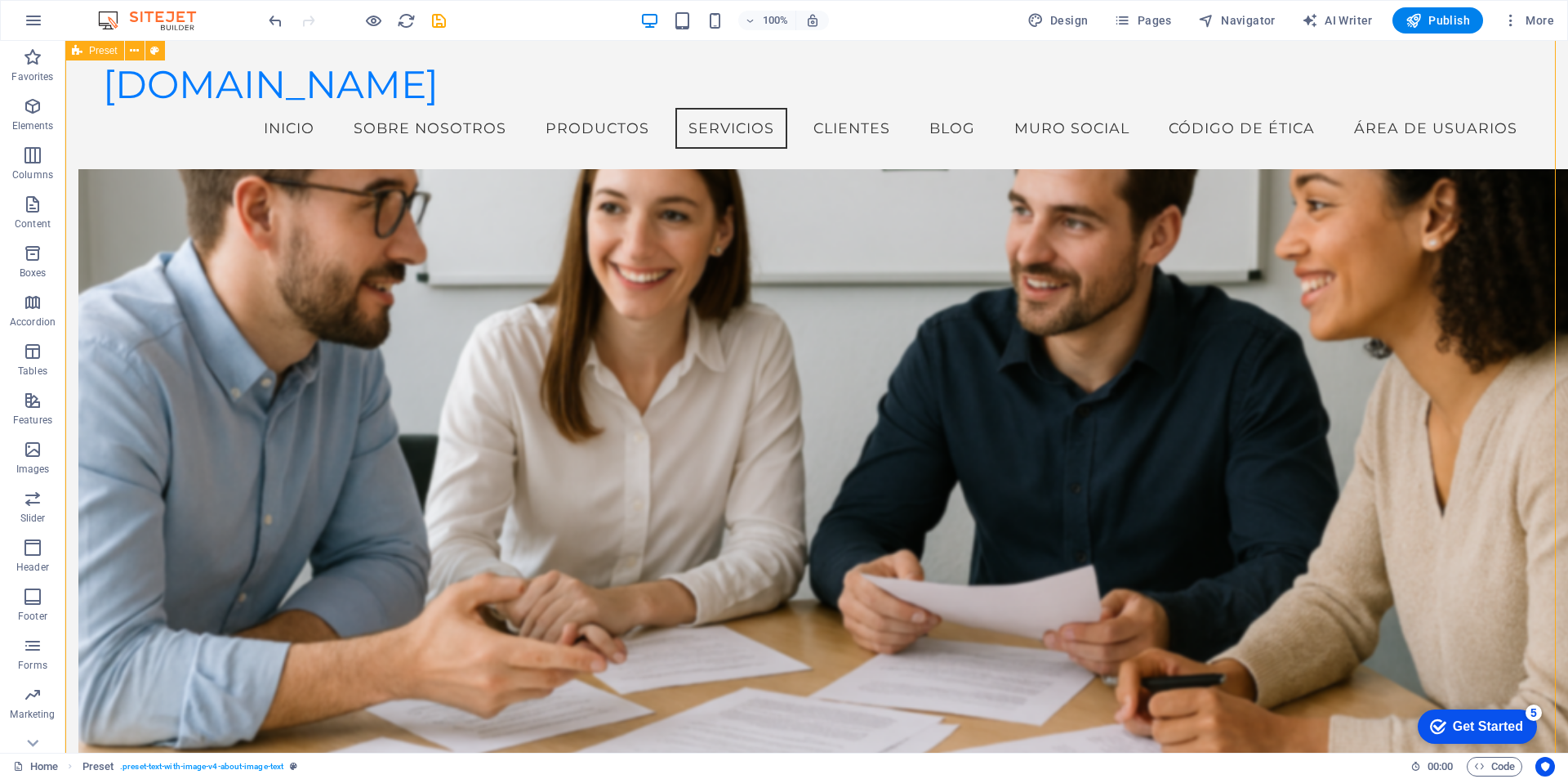
scroll to position [1071, 0]
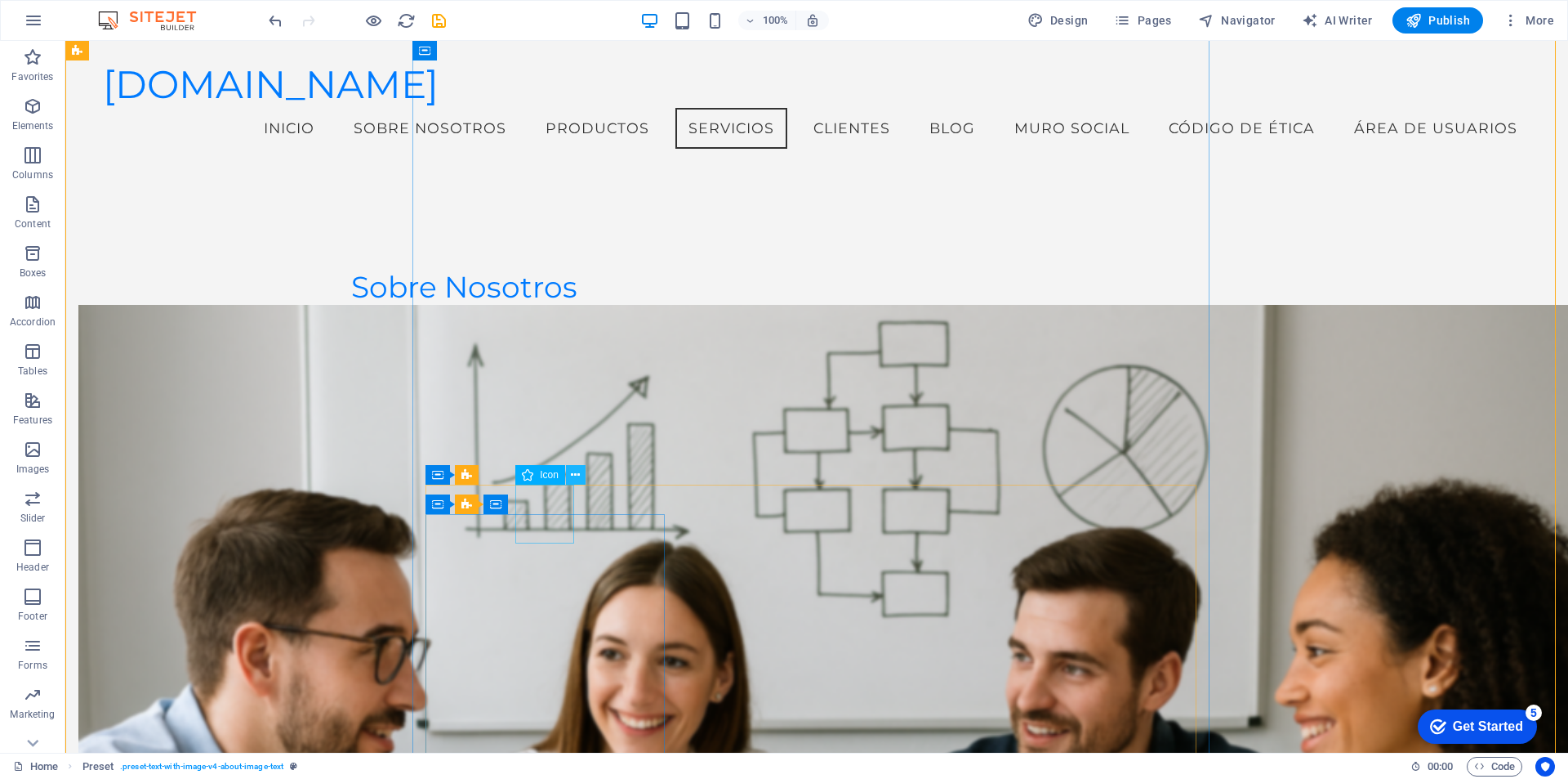
click at [572, 470] on icon at bounding box center [575, 475] width 9 height 17
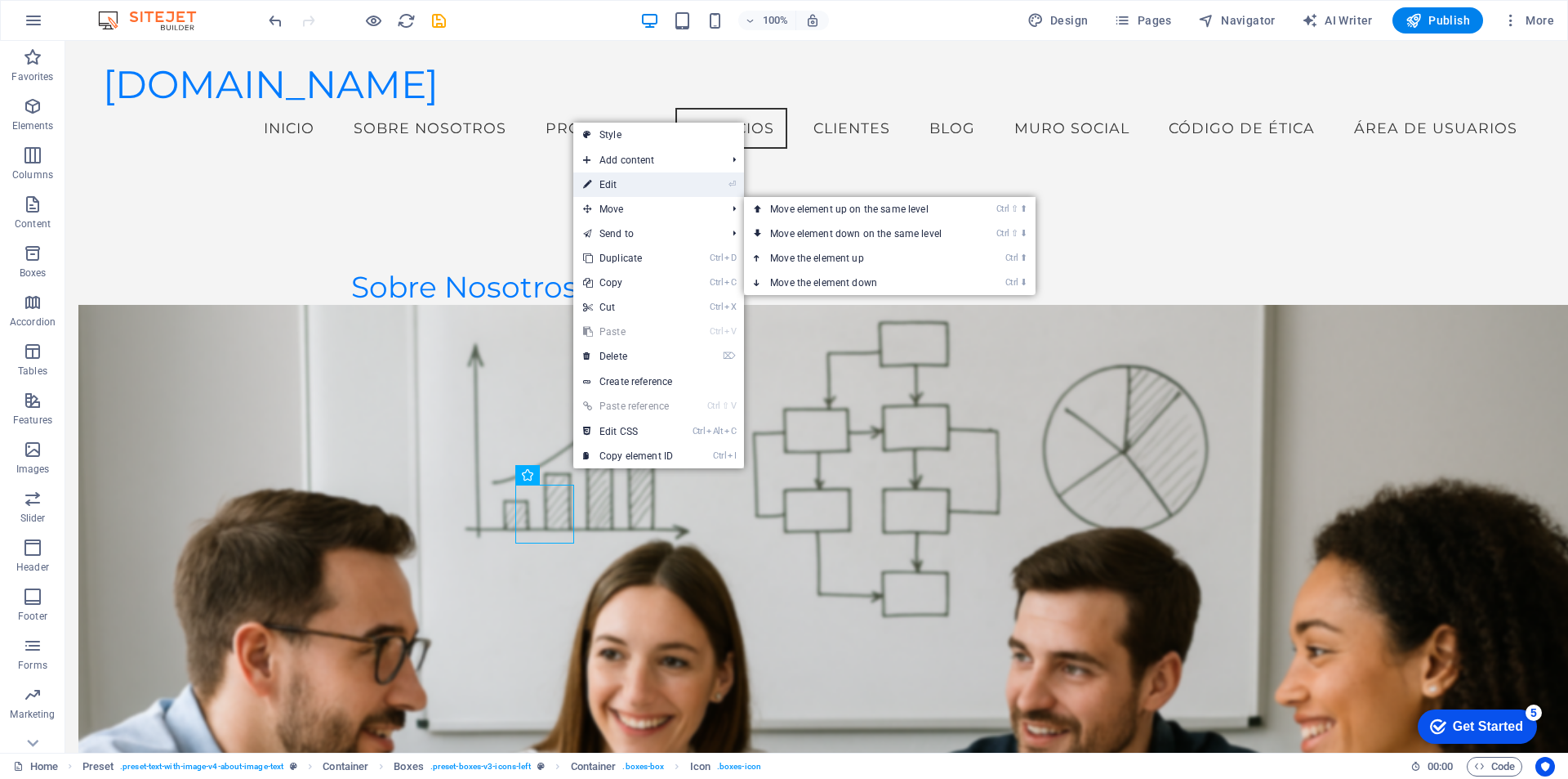
click at [641, 178] on link "⏎ Edit" at bounding box center [628, 184] width 110 height 24
select select "xMidYMid"
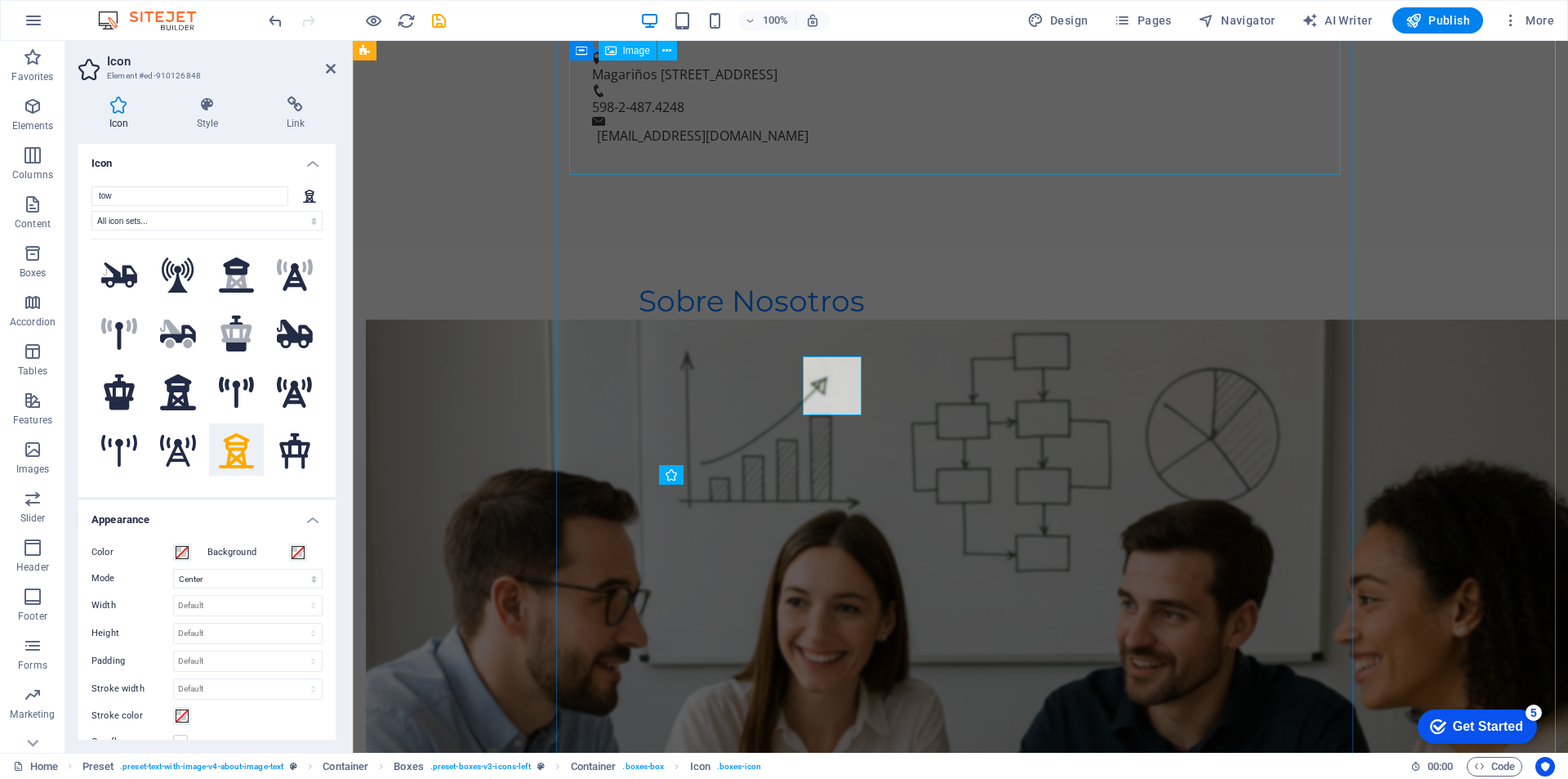
scroll to position [1200, 0]
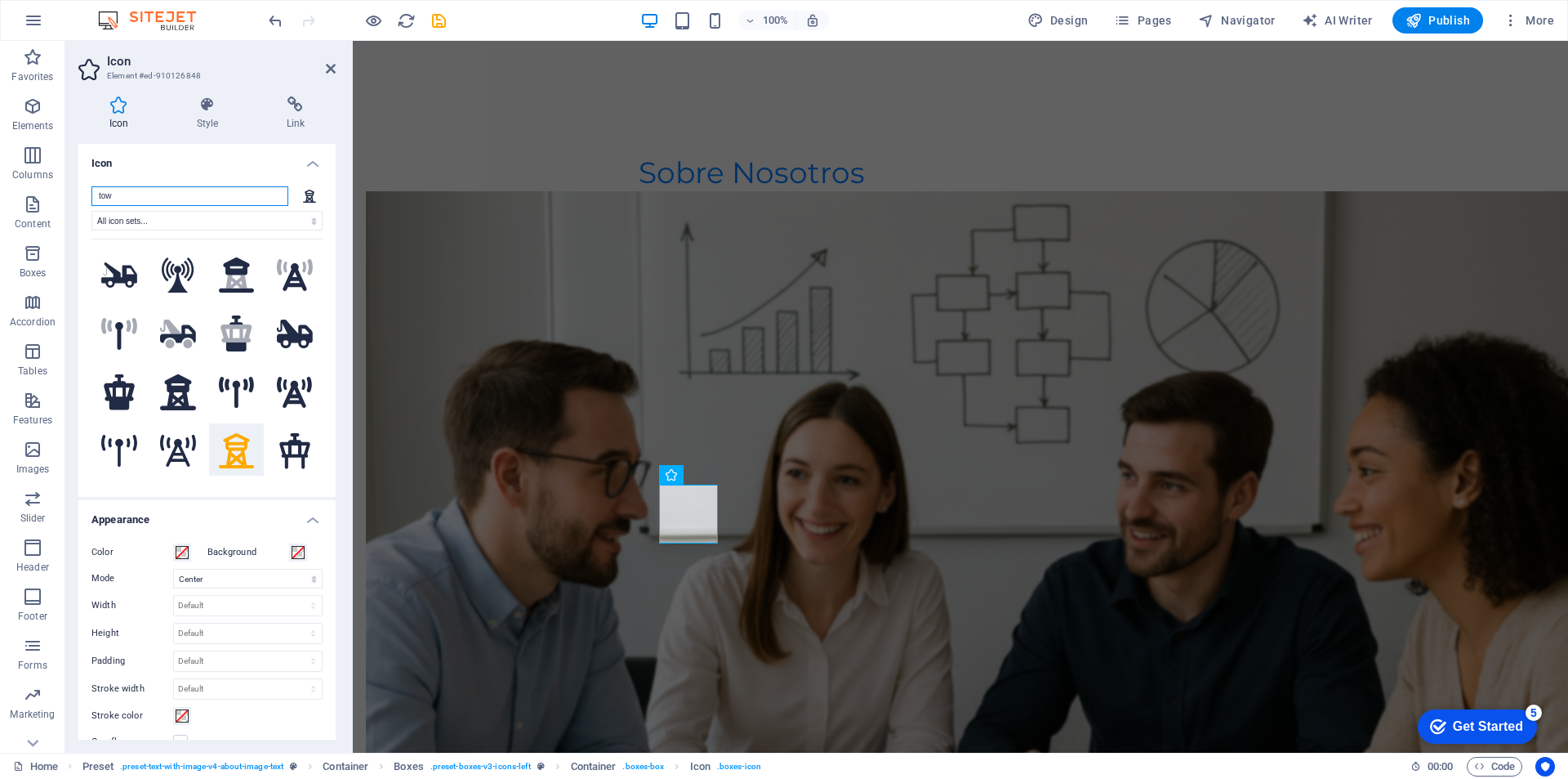
click at [191, 197] on input "tow" at bounding box center [190, 196] width 197 height 20
type input "t"
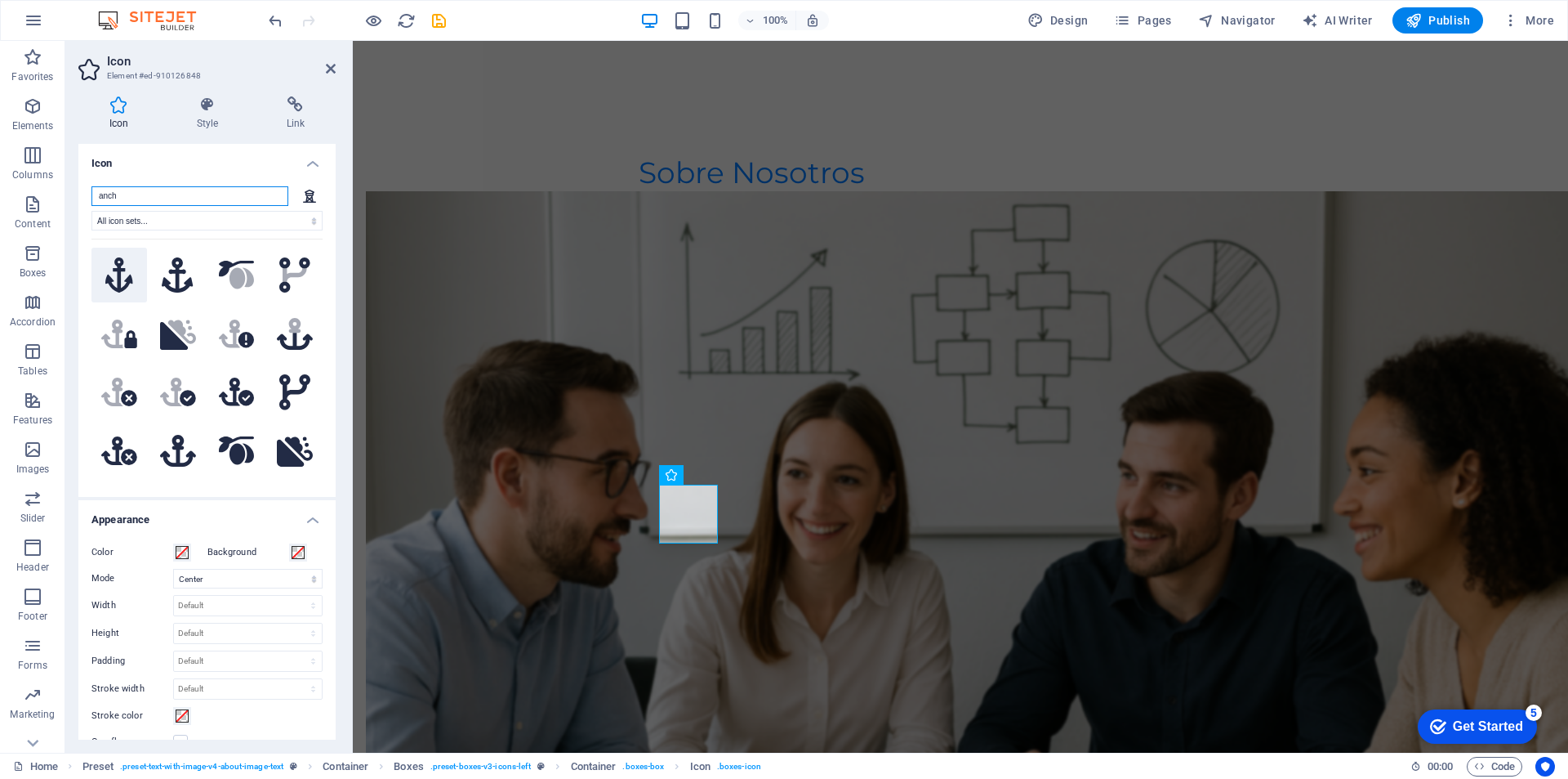
type input "anch"
click at [113, 282] on icon at bounding box center [119, 275] width 28 height 36
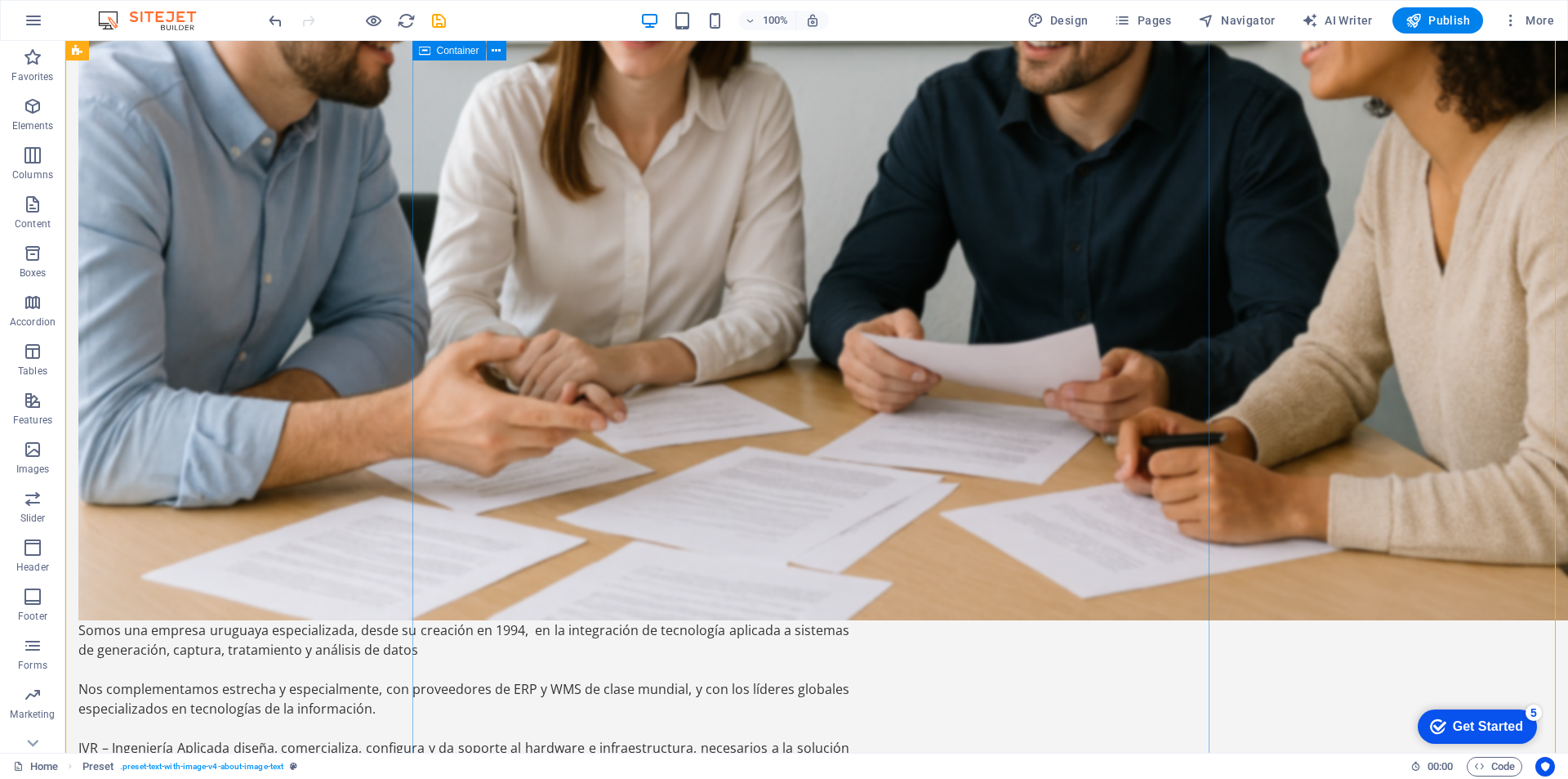
scroll to position [1771, 0]
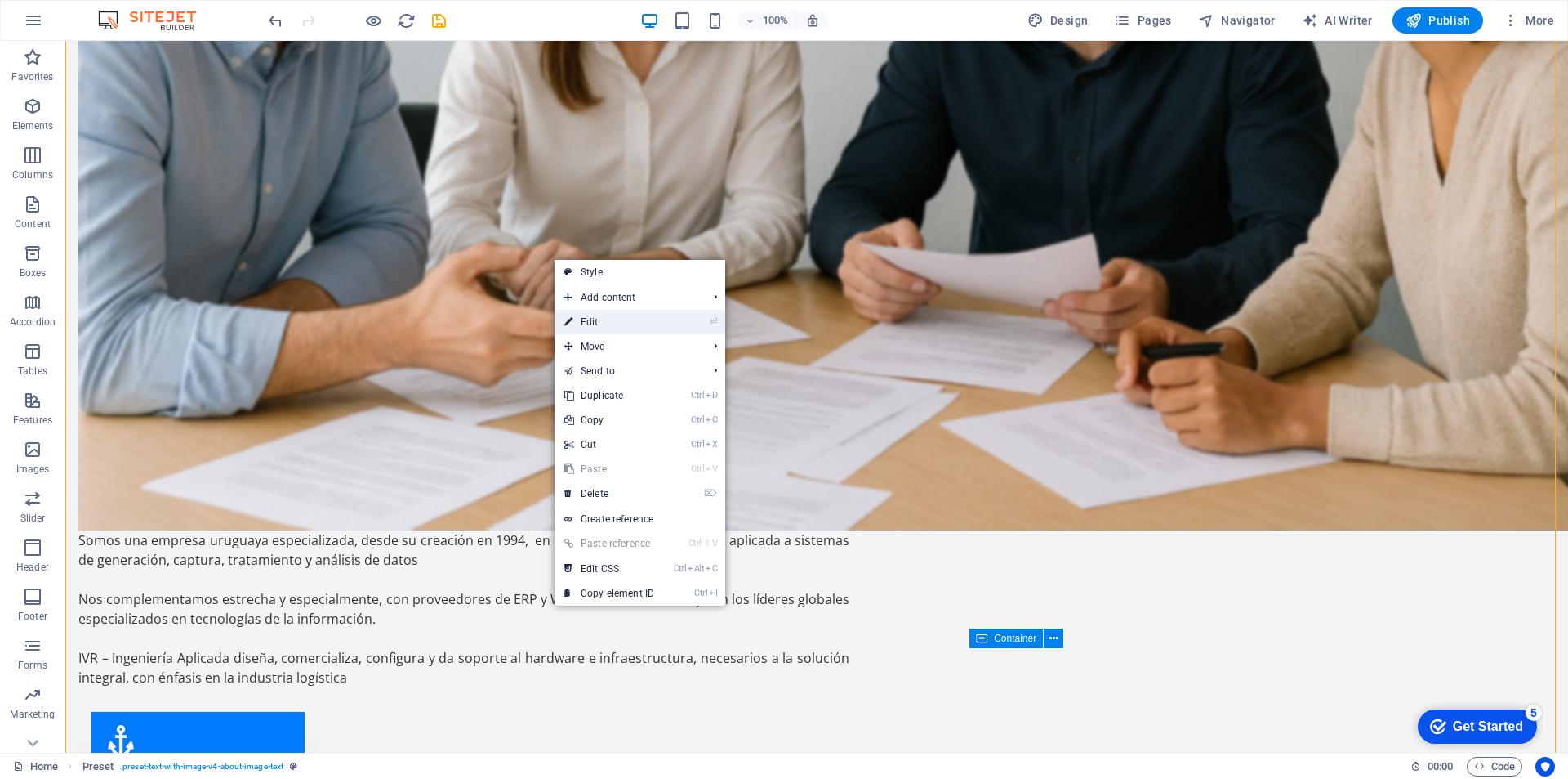
click at [603, 322] on link "⏎ Edit" at bounding box center [610, 321] width 110 height 24
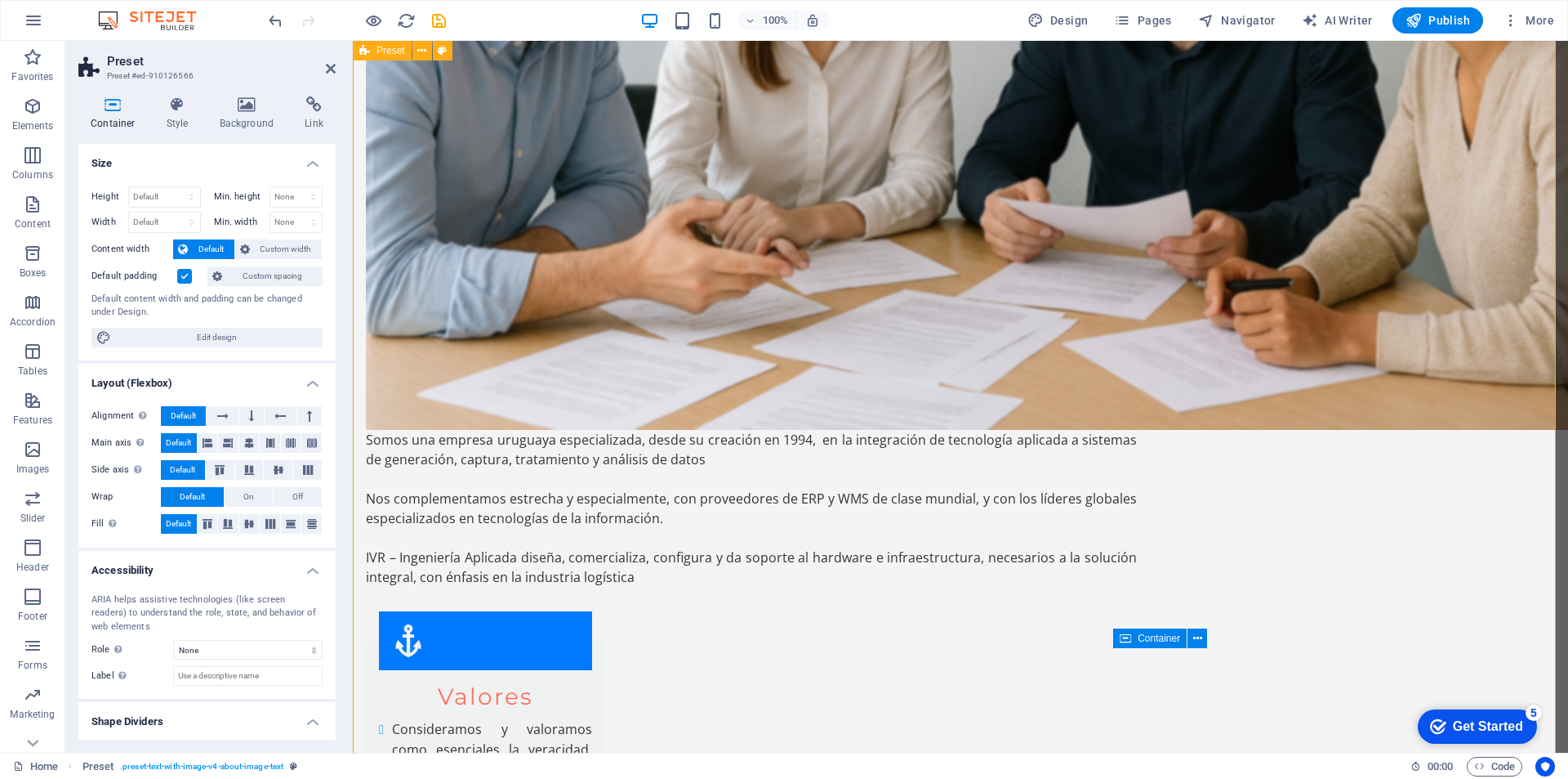
click at [717, 578] on icon at bounding box center [719, 579] width 9 height 17
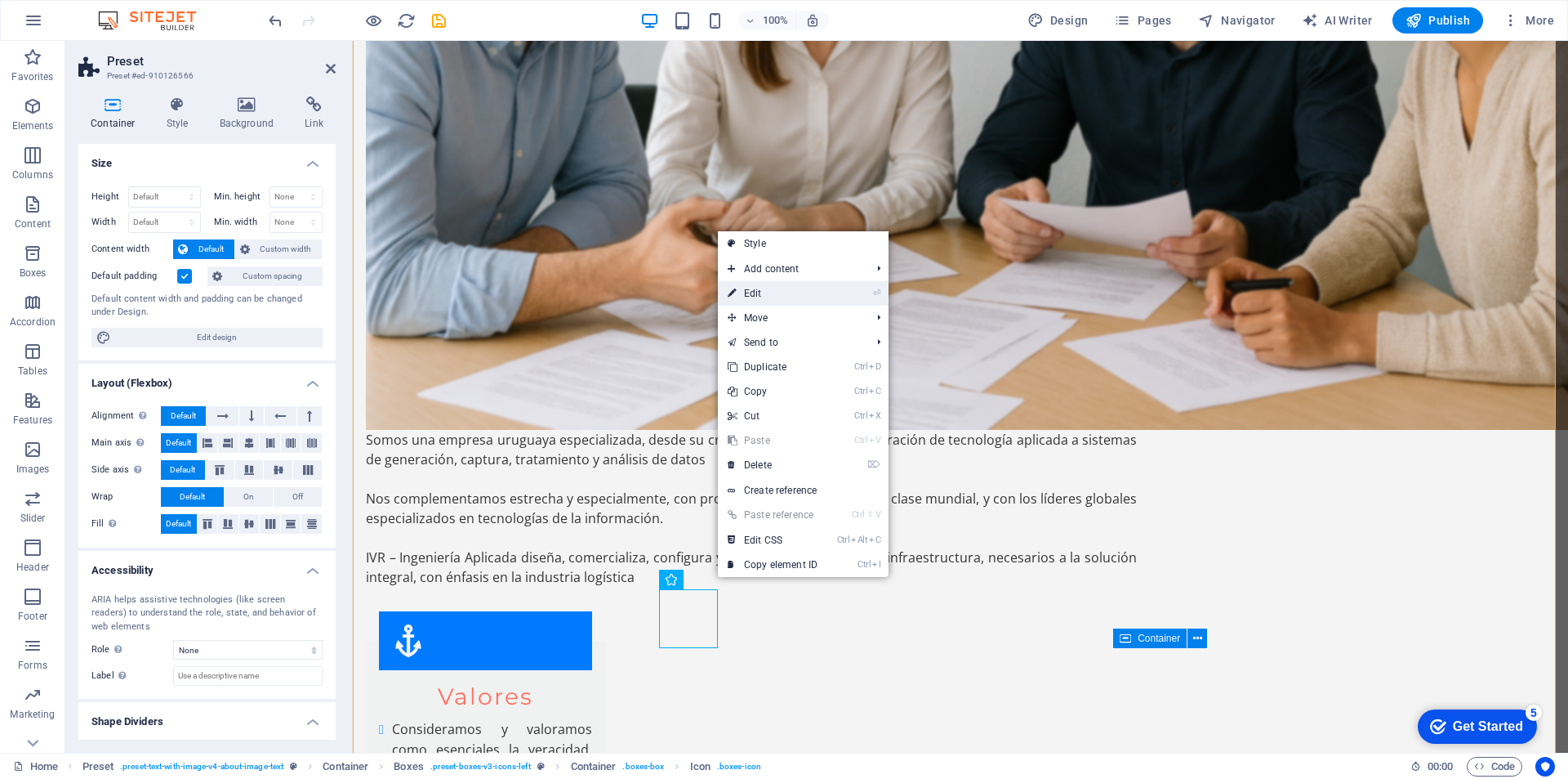
click at [762, 290] on link "⏎ Edit" at bounding box center [772, 292] width 110 height 24
select select "xMidYMid"
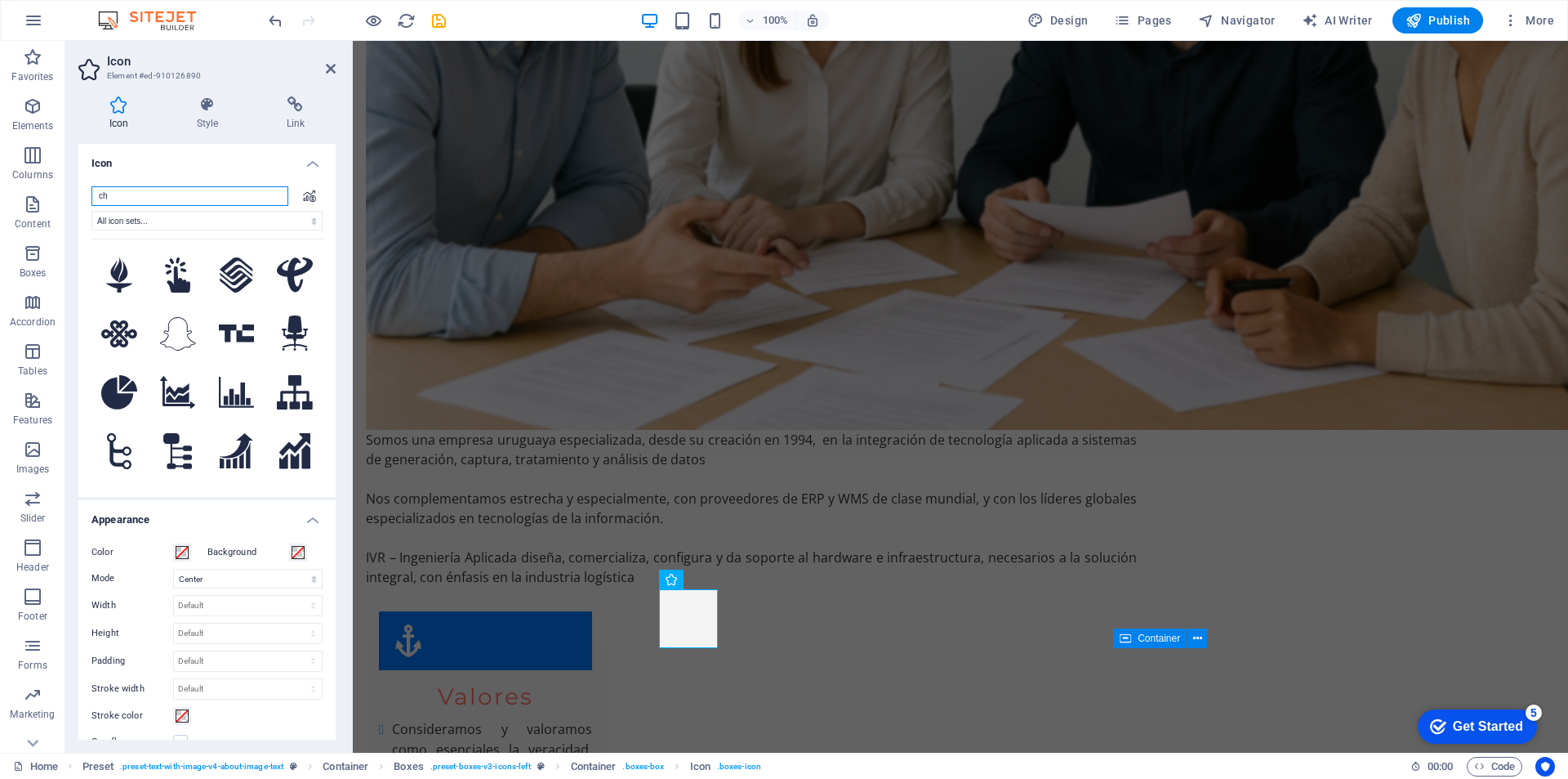
click at [125, 192] on input "ch" at bounding box center [190, 196] width 197 height 20
type input "c"
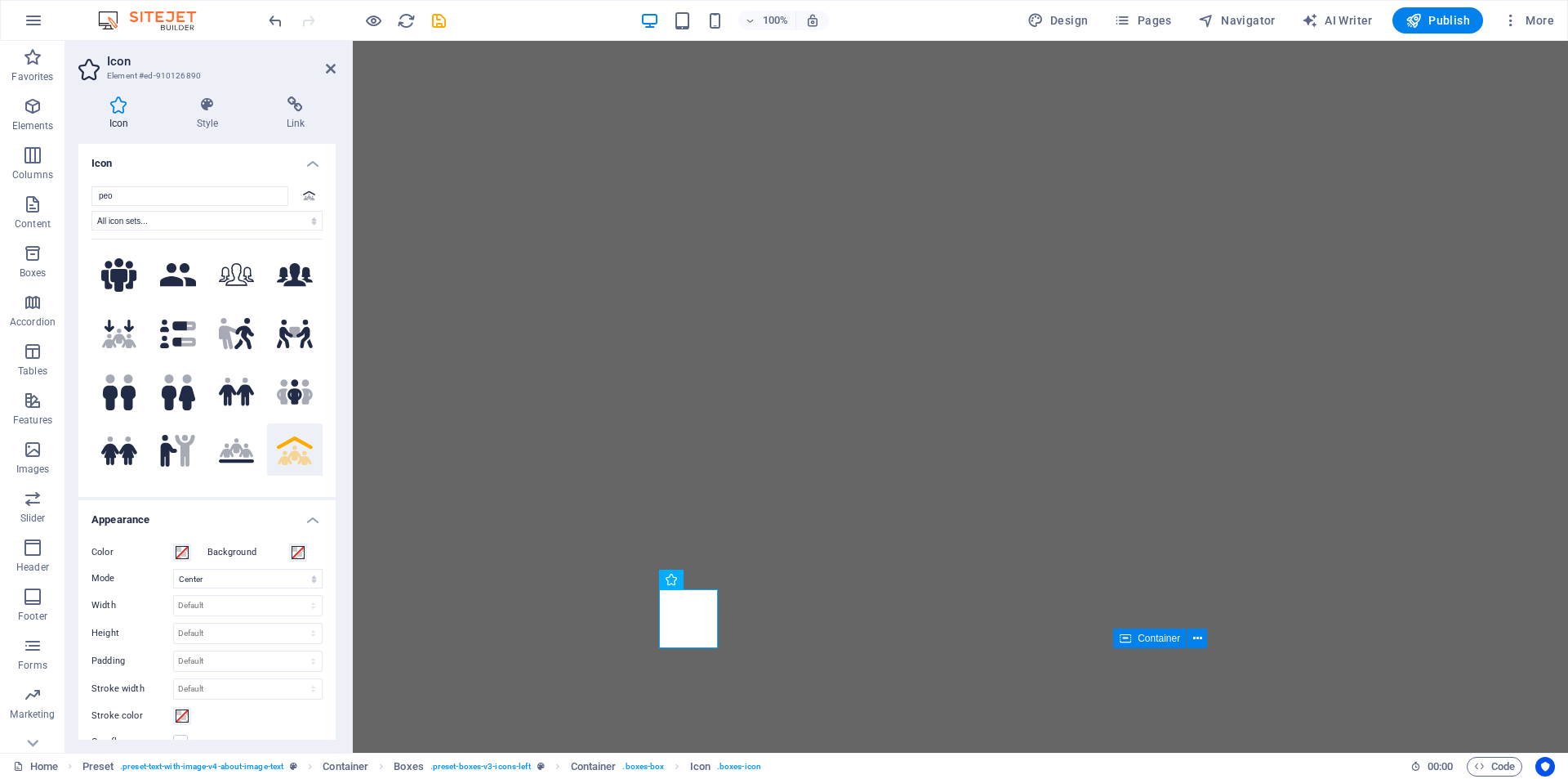
select select "xMidYMid"
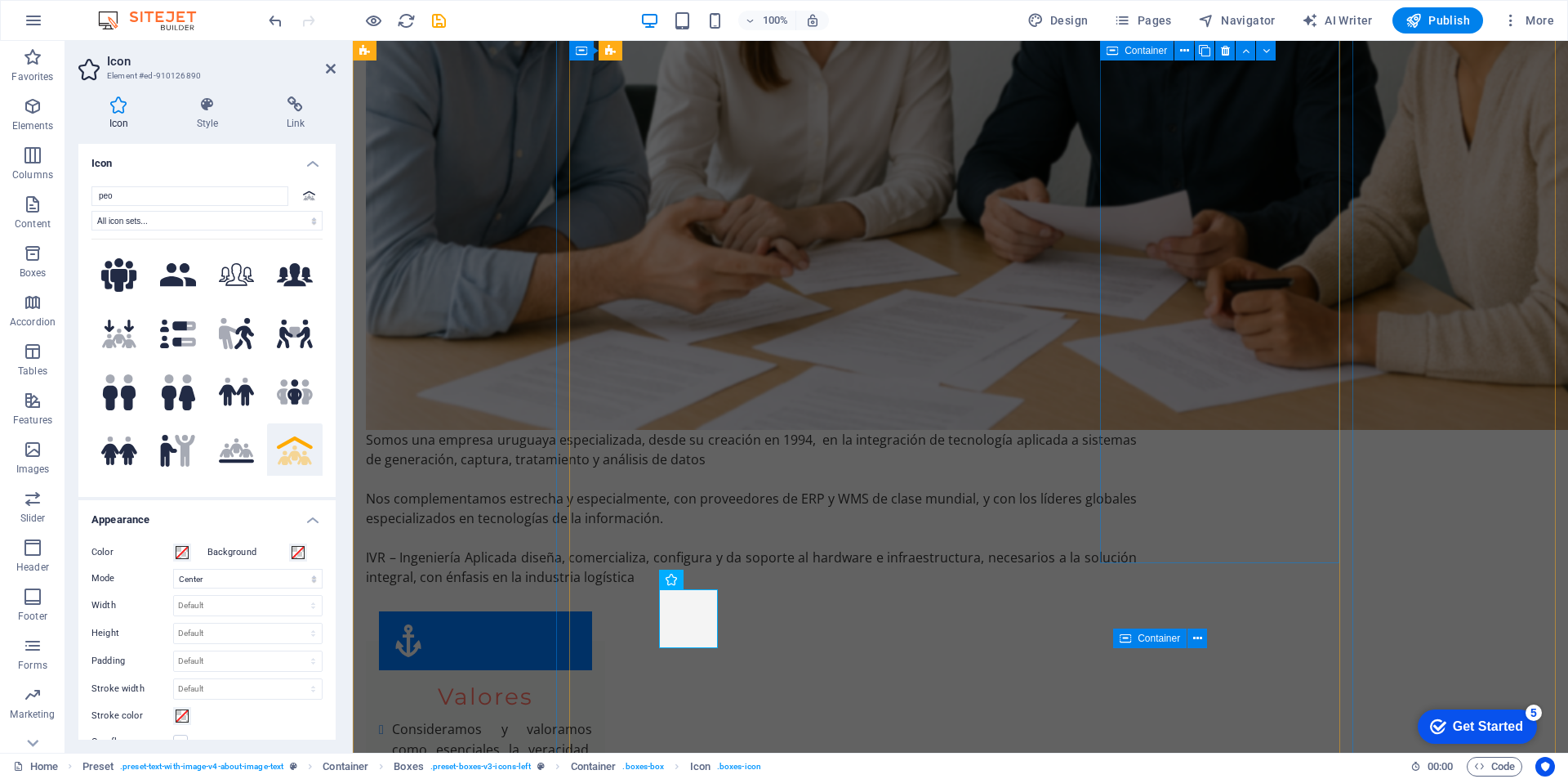
drag, startPoint x: 1296, startPoint y: 443, endPoint x: 1581, endPoint y: 444, distance: 285.0
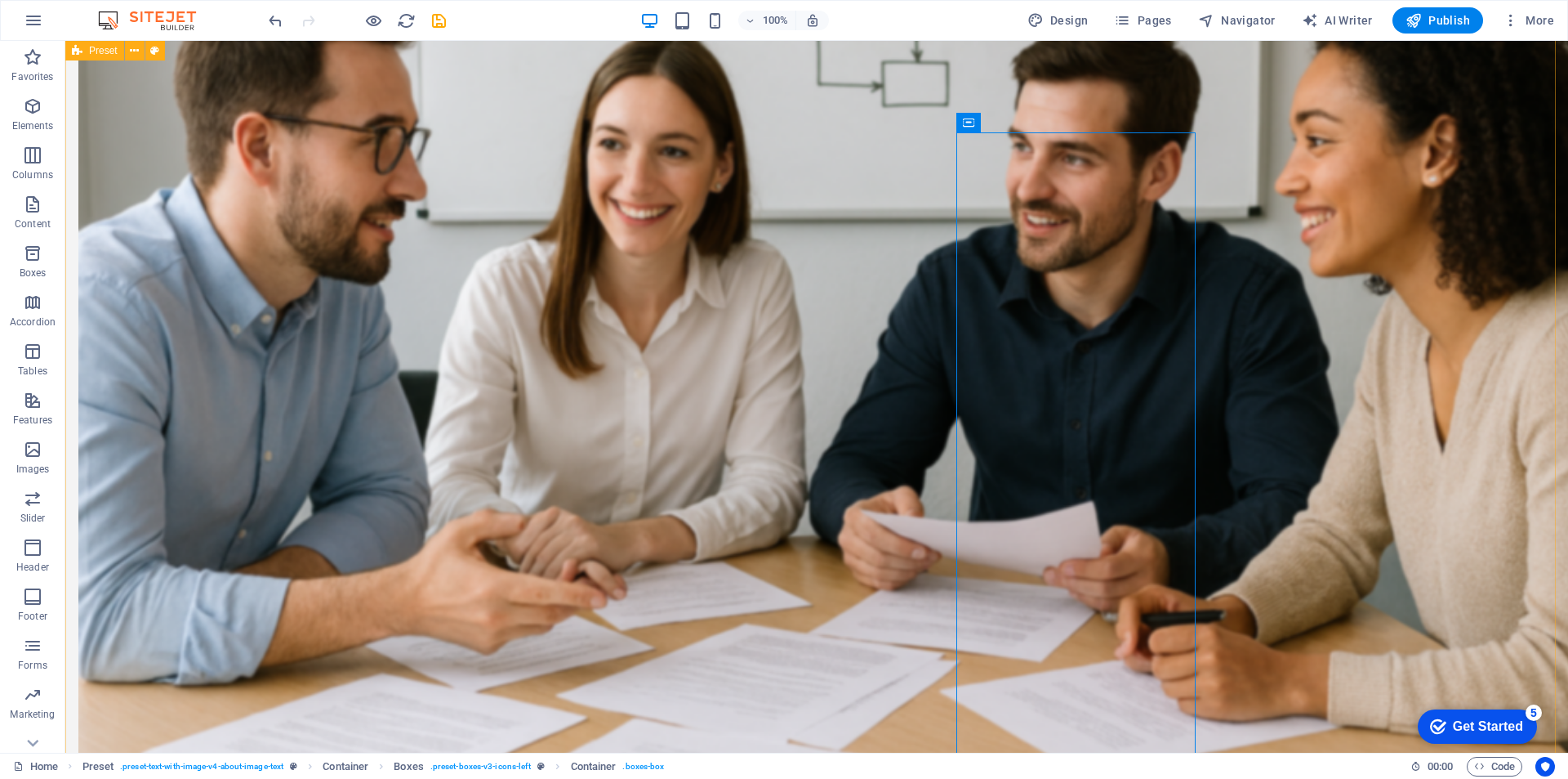
scroll to position [1771, 0]
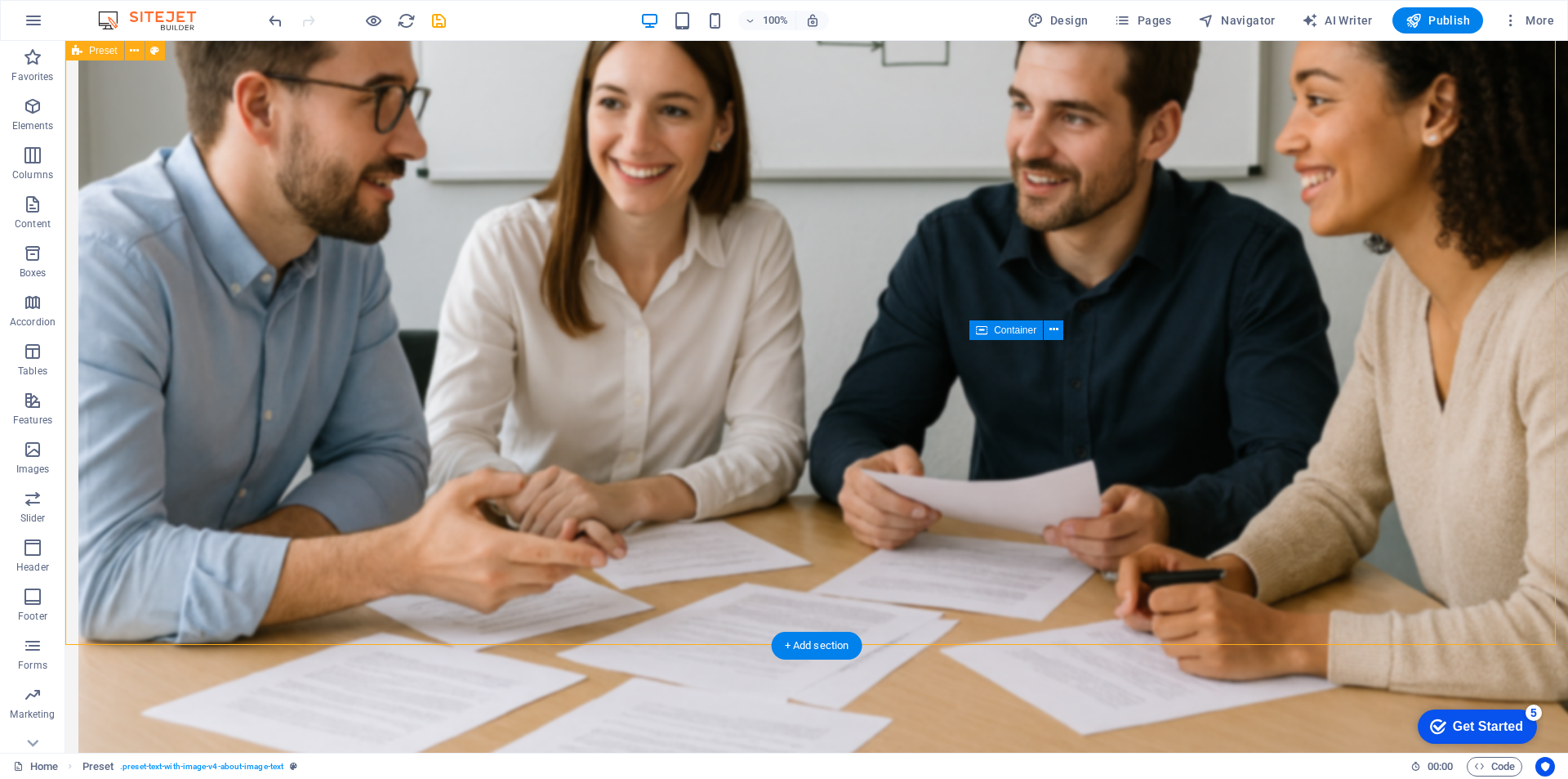
scroll to position [1963, 0]
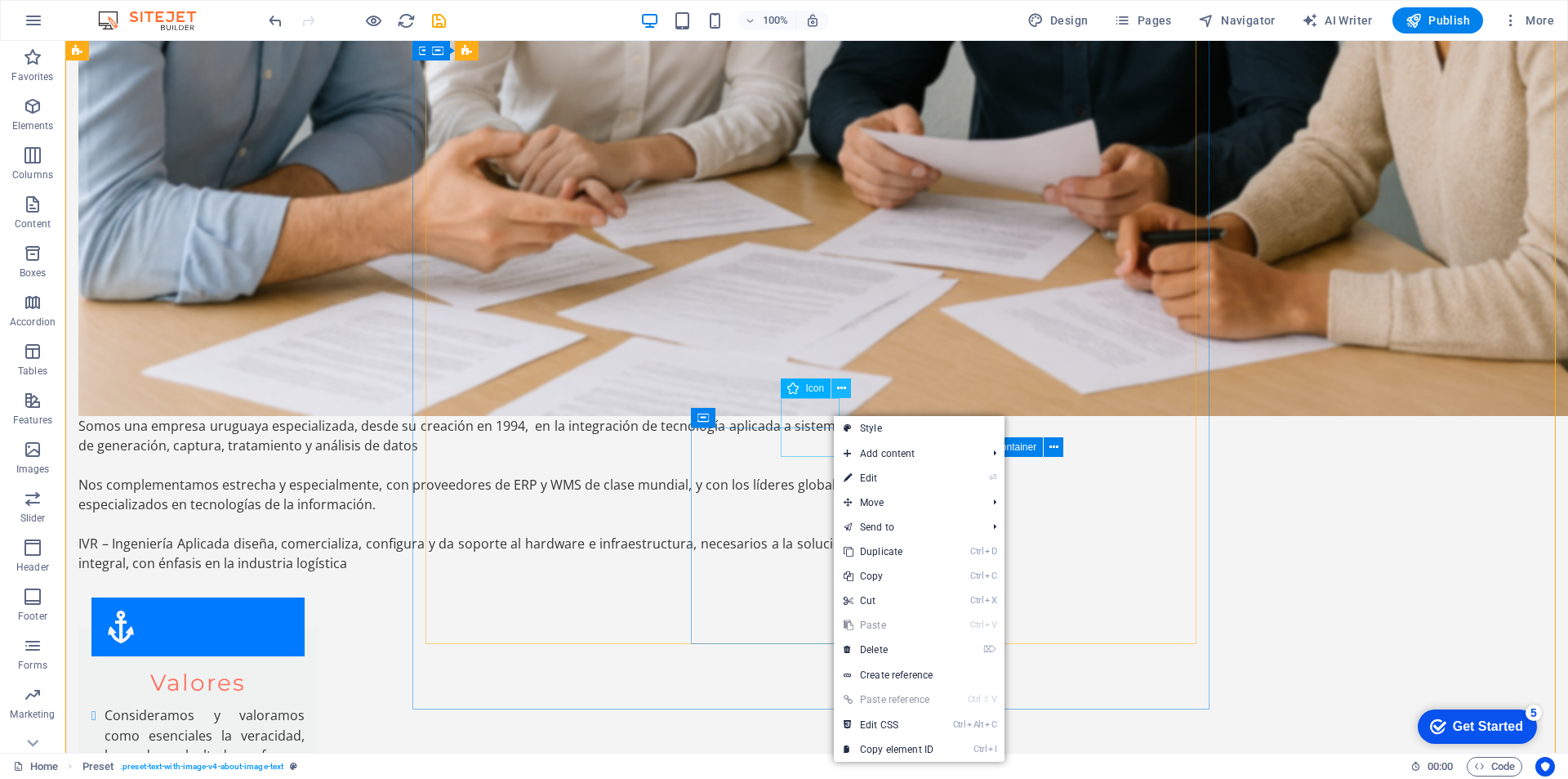
click at [844, 389] on icon at bounding box center [842, 388] width 9 height 17
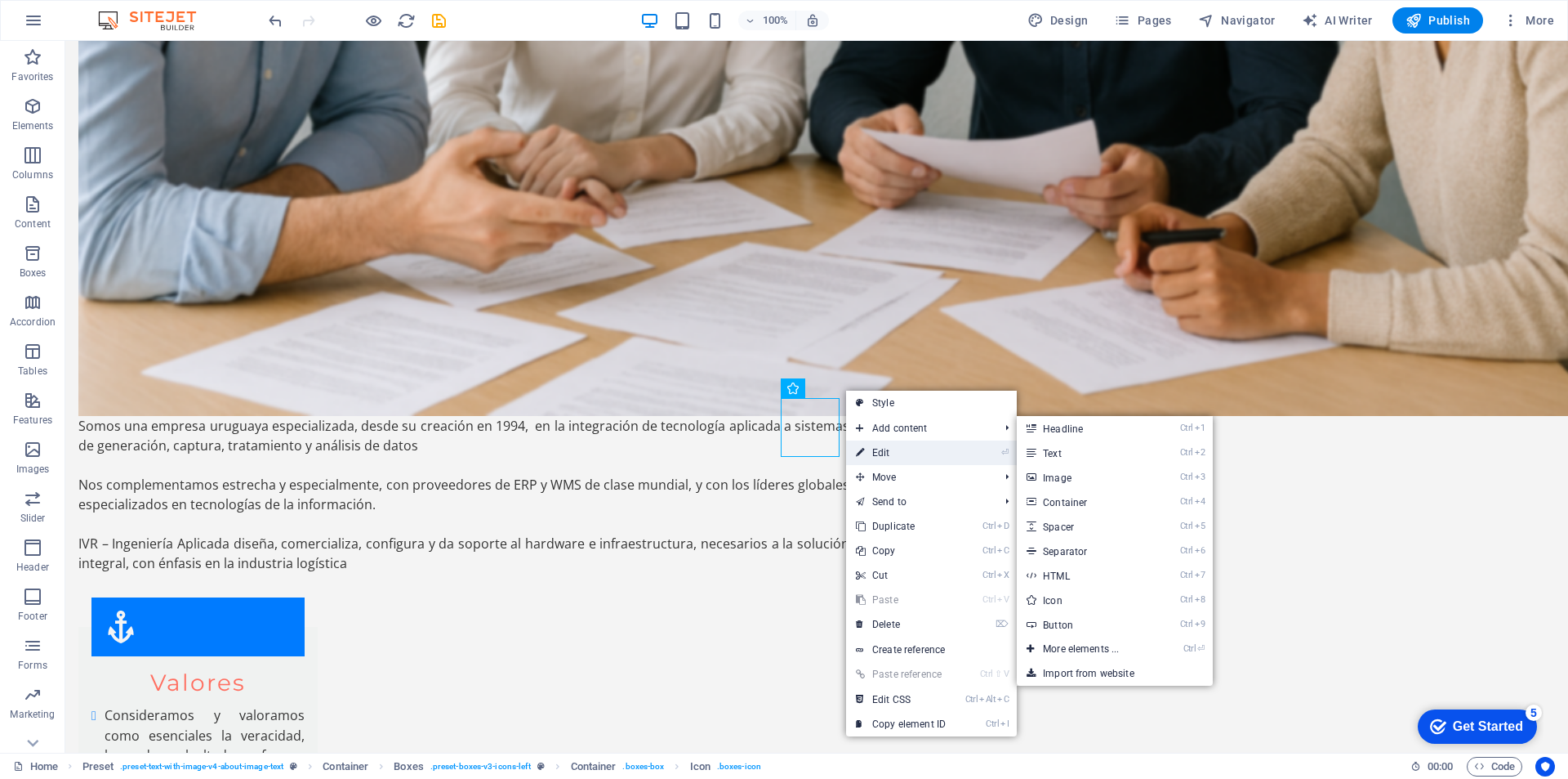
click at [899, 451] on link "⏎ Edit" at bounding box center [901, 452] width 110 height 24
select select "xMidYMid"
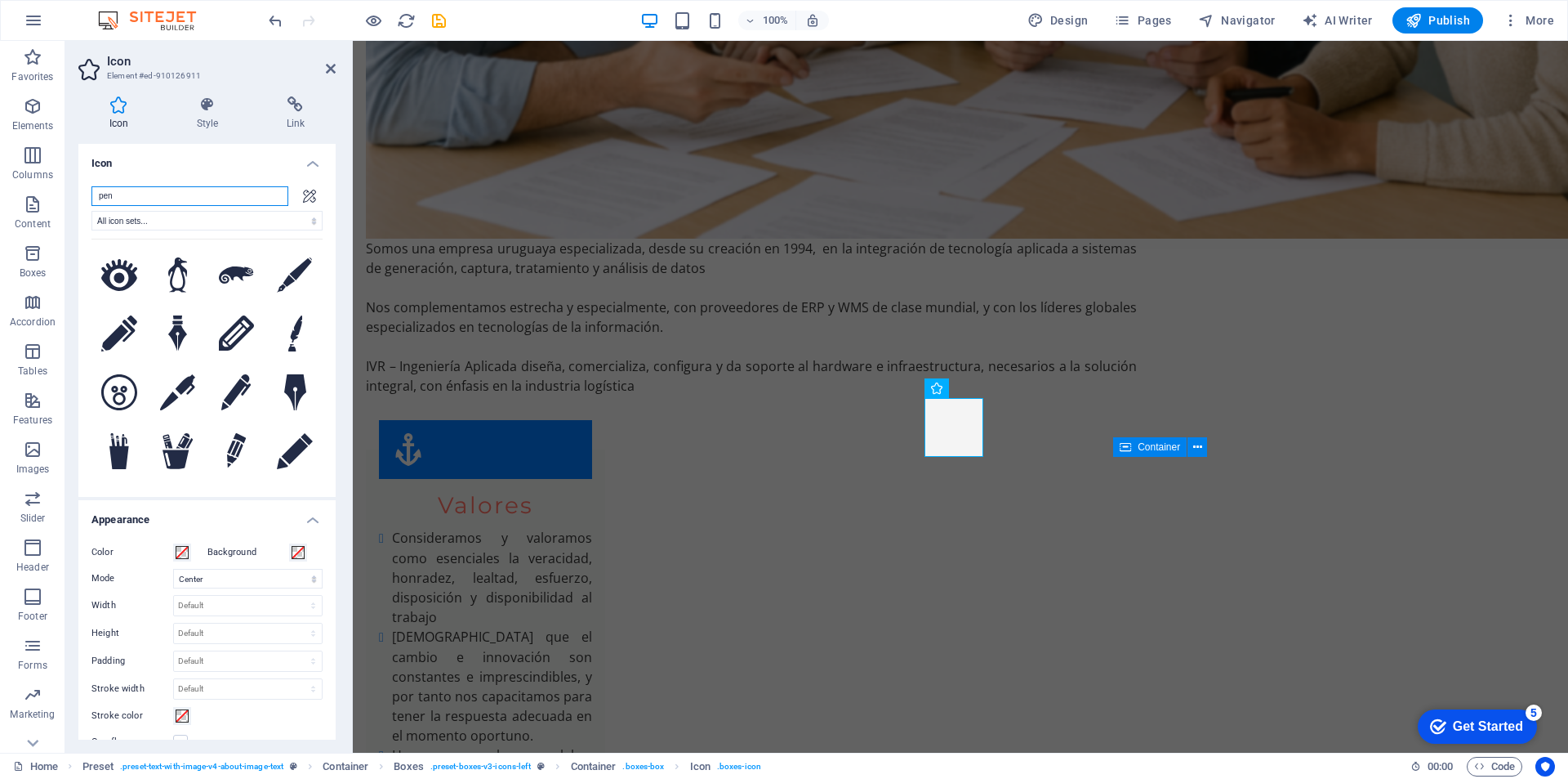
click at [174, 197] on input "pen" at bounding box center [190, 196] width 197 height 20
drag, startPoint x: 174, startPoint y: 197, endPoint x: 49, endPoint y: 201, distance: 125.1
click at [49, 201] on section "Favorites Elements Columns Content Boxes Accordion Tables Features Images Slide…" at bounding box center [784, 396] width 1568 height 712
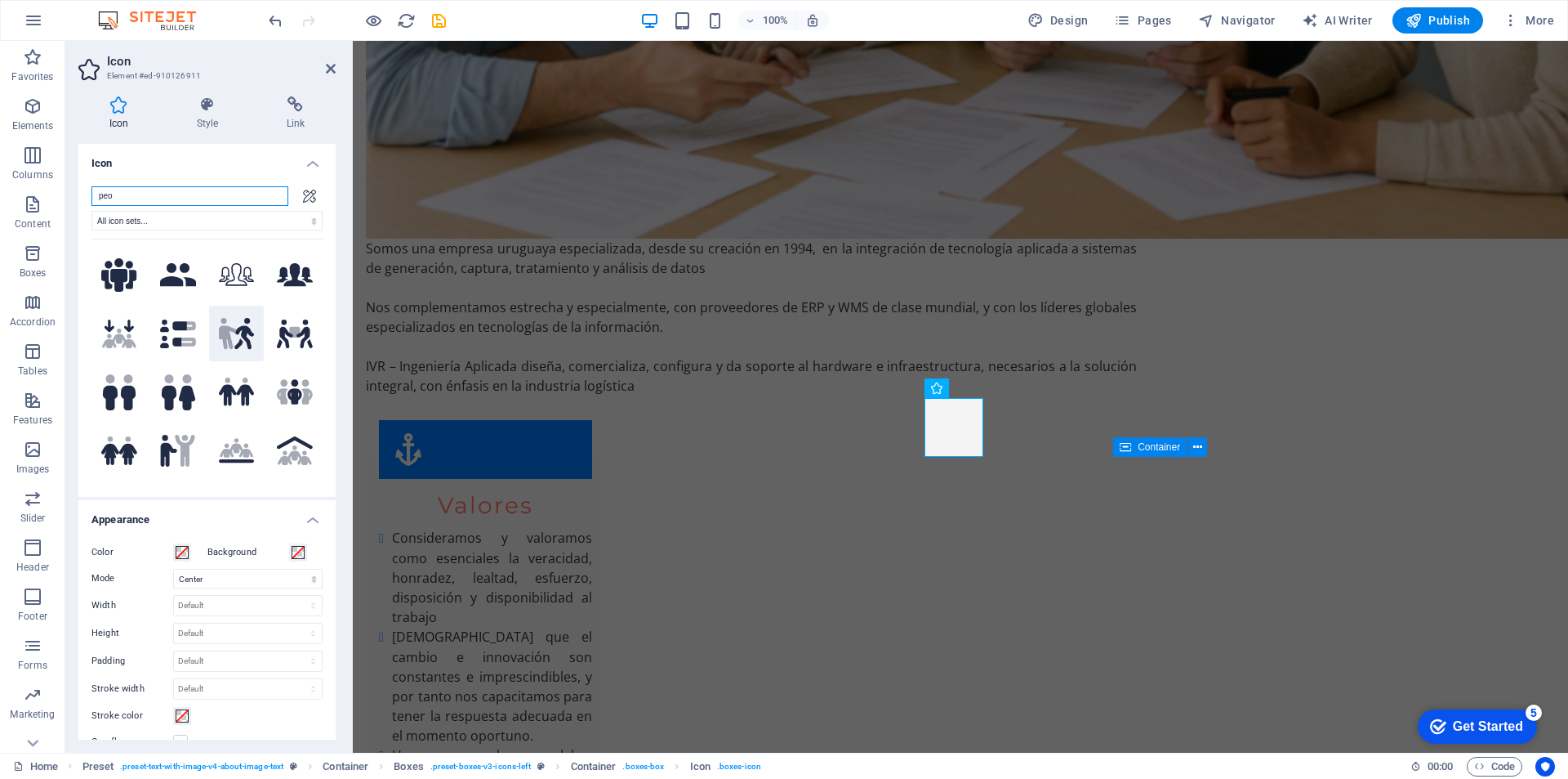
type input "peo"
click at [241, 335] on icon at bounding box center [245, 333] width 20 height 31
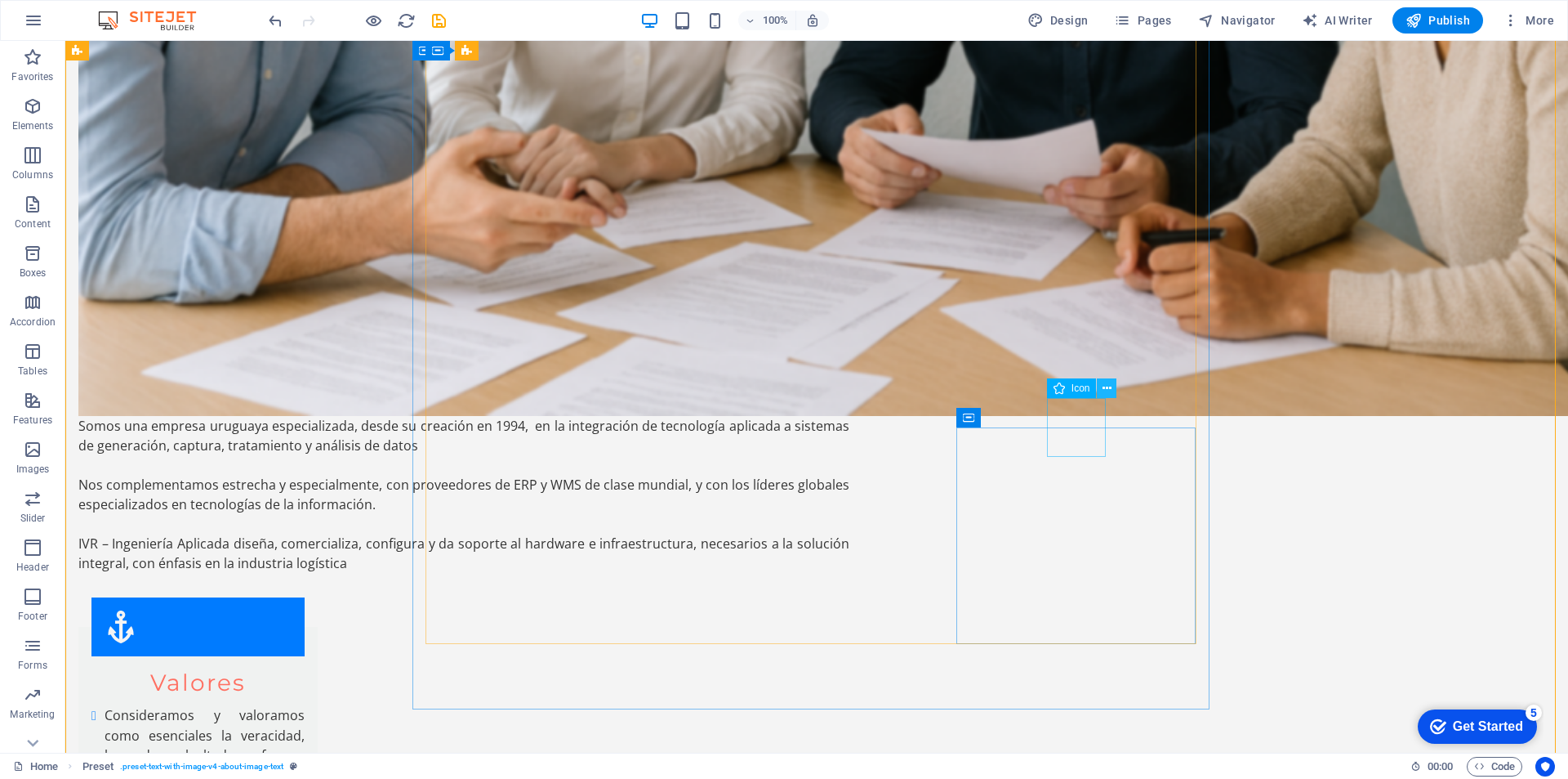
click at [1108, 386] on icon at bounding box center [1107, 388] width 9 height 17
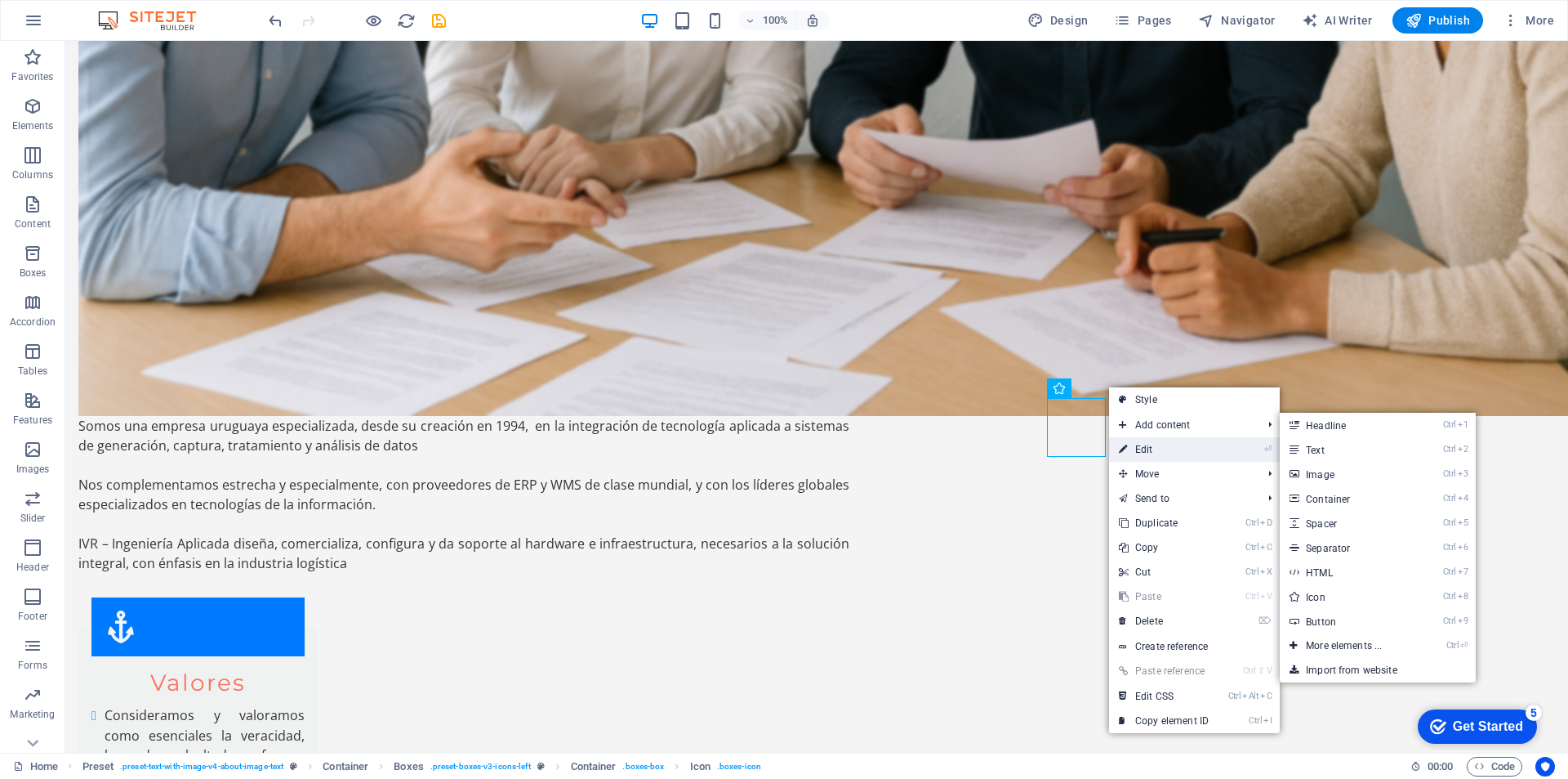
click at [1150, 446] on link "⏎ Edit" at bounding box center [1164, 449] width 110 height 24
select select "xMidYMid"
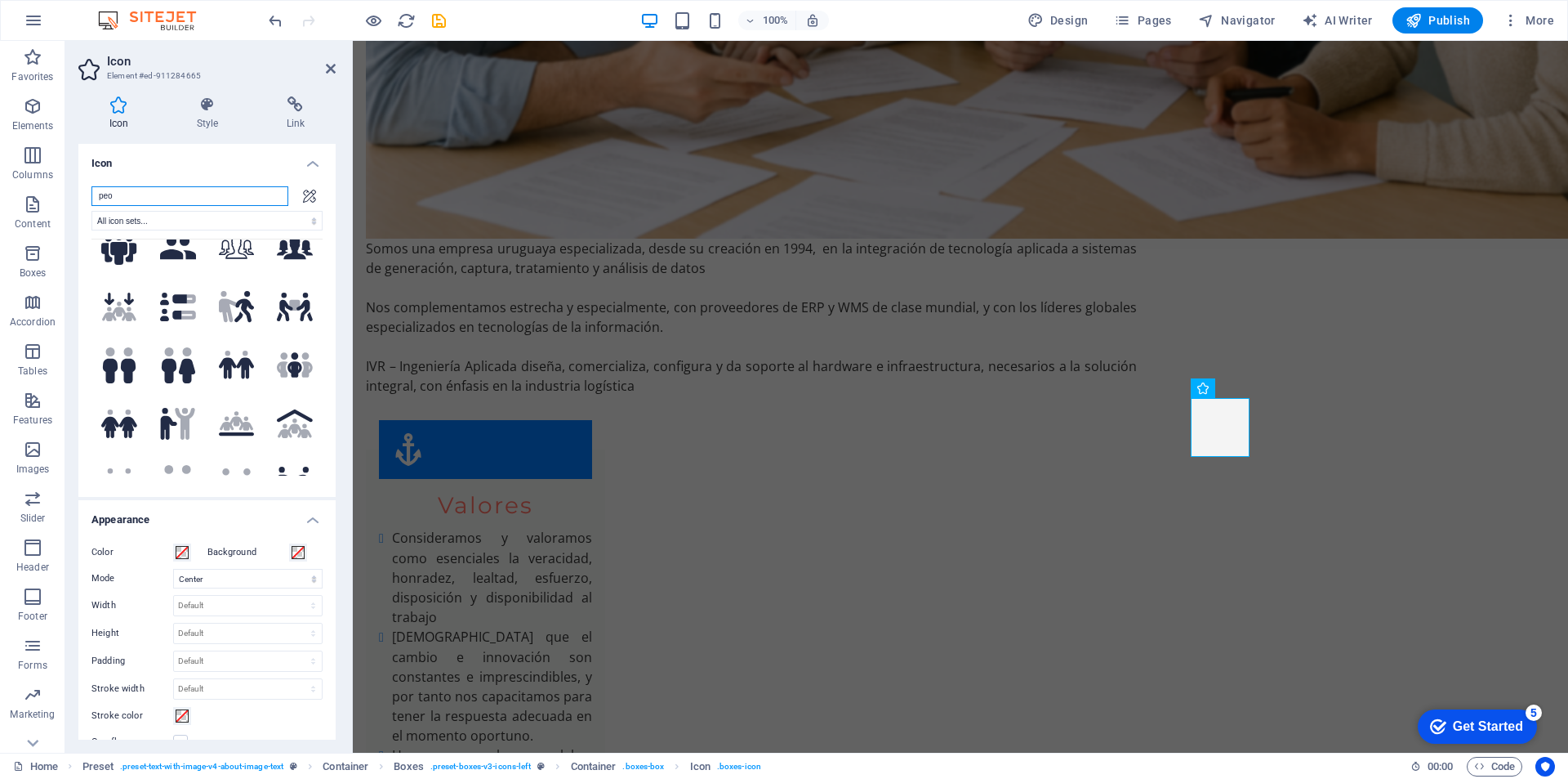
scroll to position [0, 0]
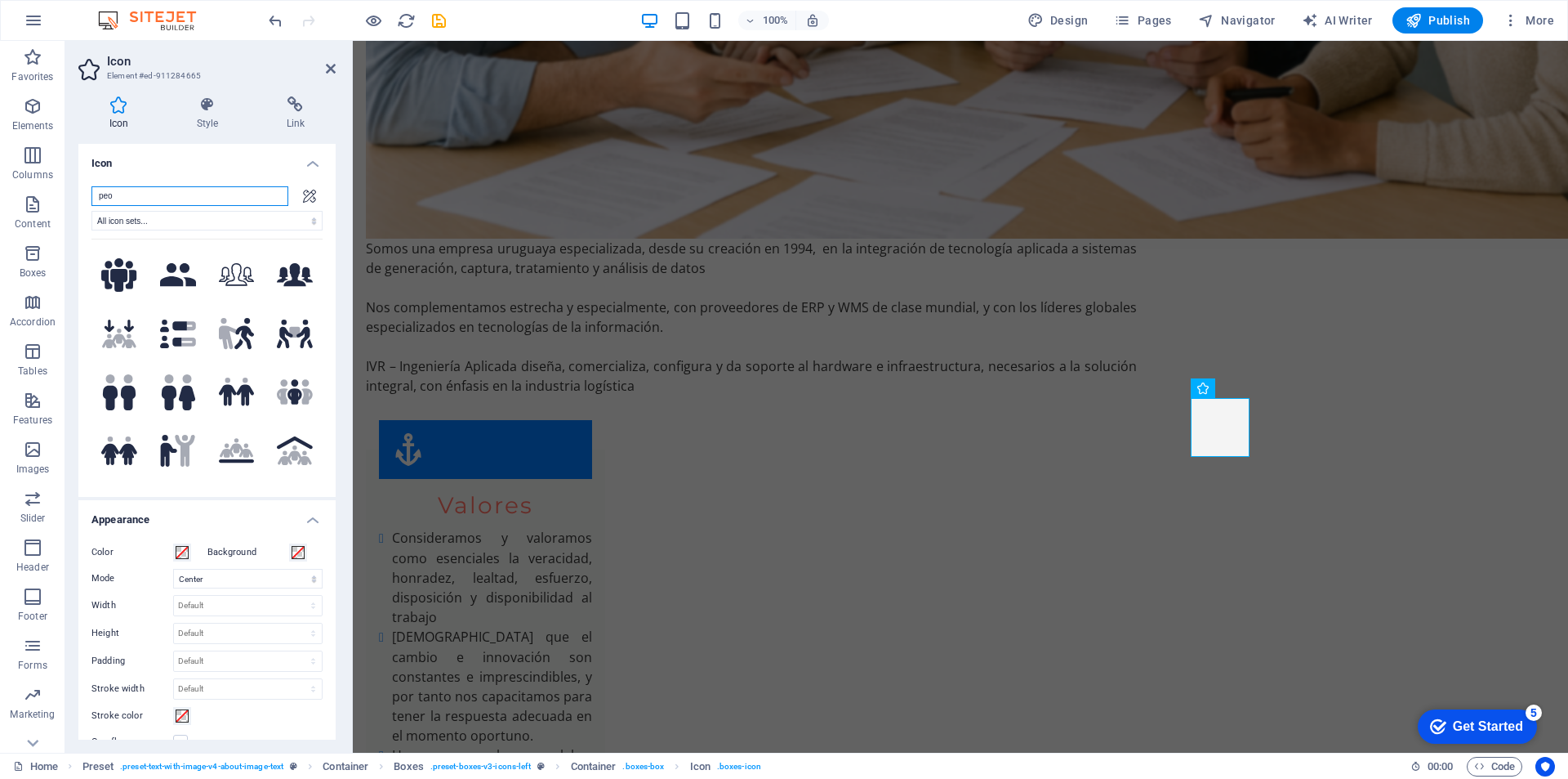
click at [159, 200] on input "peo" at bounding box center [190, 196] width 197 height 20
type input "peop"
click at [290, 330] on icon at bounding box center [295, 331] width 11 height 11
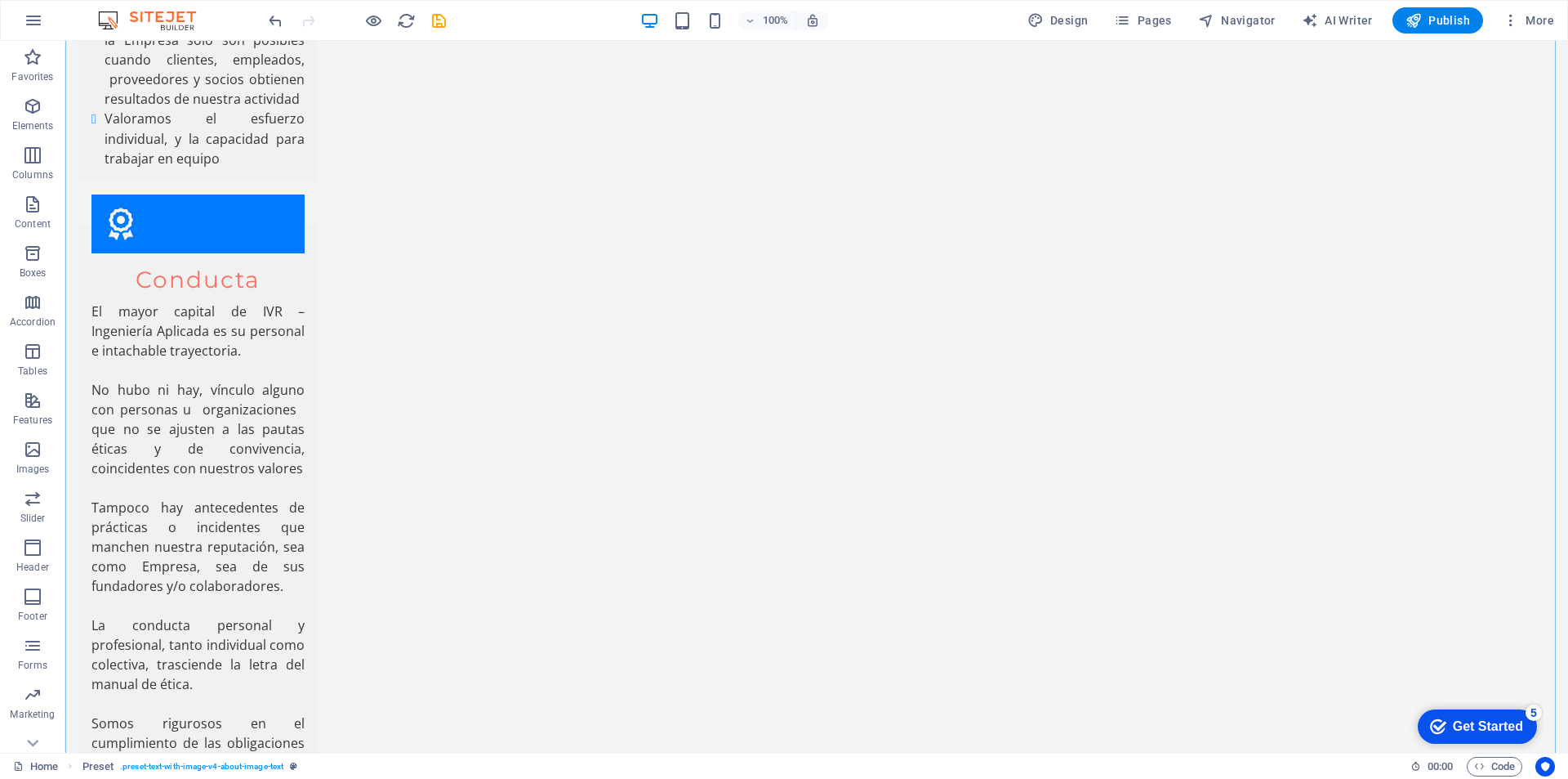
scroll to position [3107, 0]
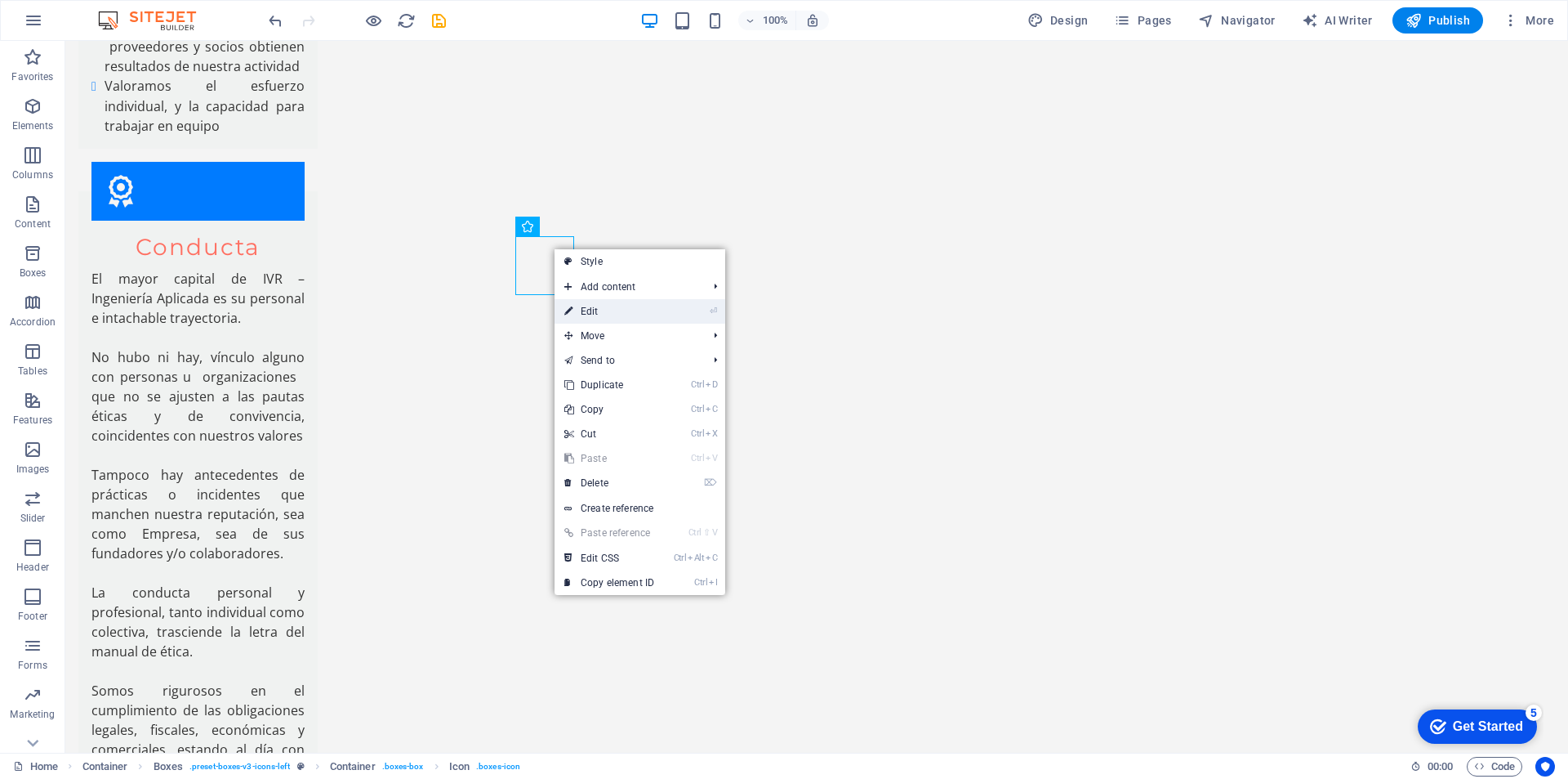
click at [593, 310] on link "⏎ Edit" at bounding box center [610, 310] width 110 height 24
select select "xMidYMid"
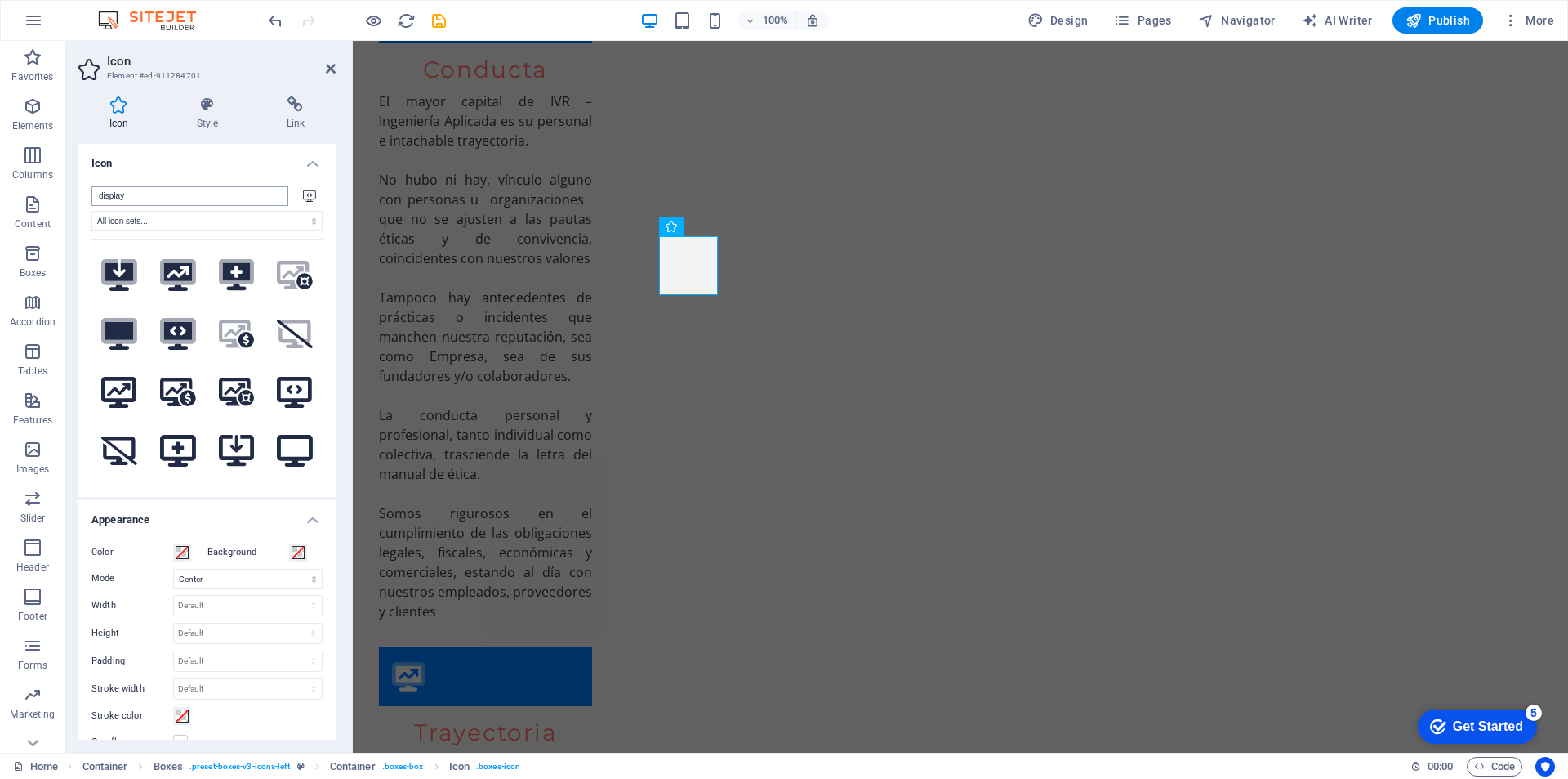
click at [167, 198] on input "display" at bounding box center [190, 196] width 197 height 20
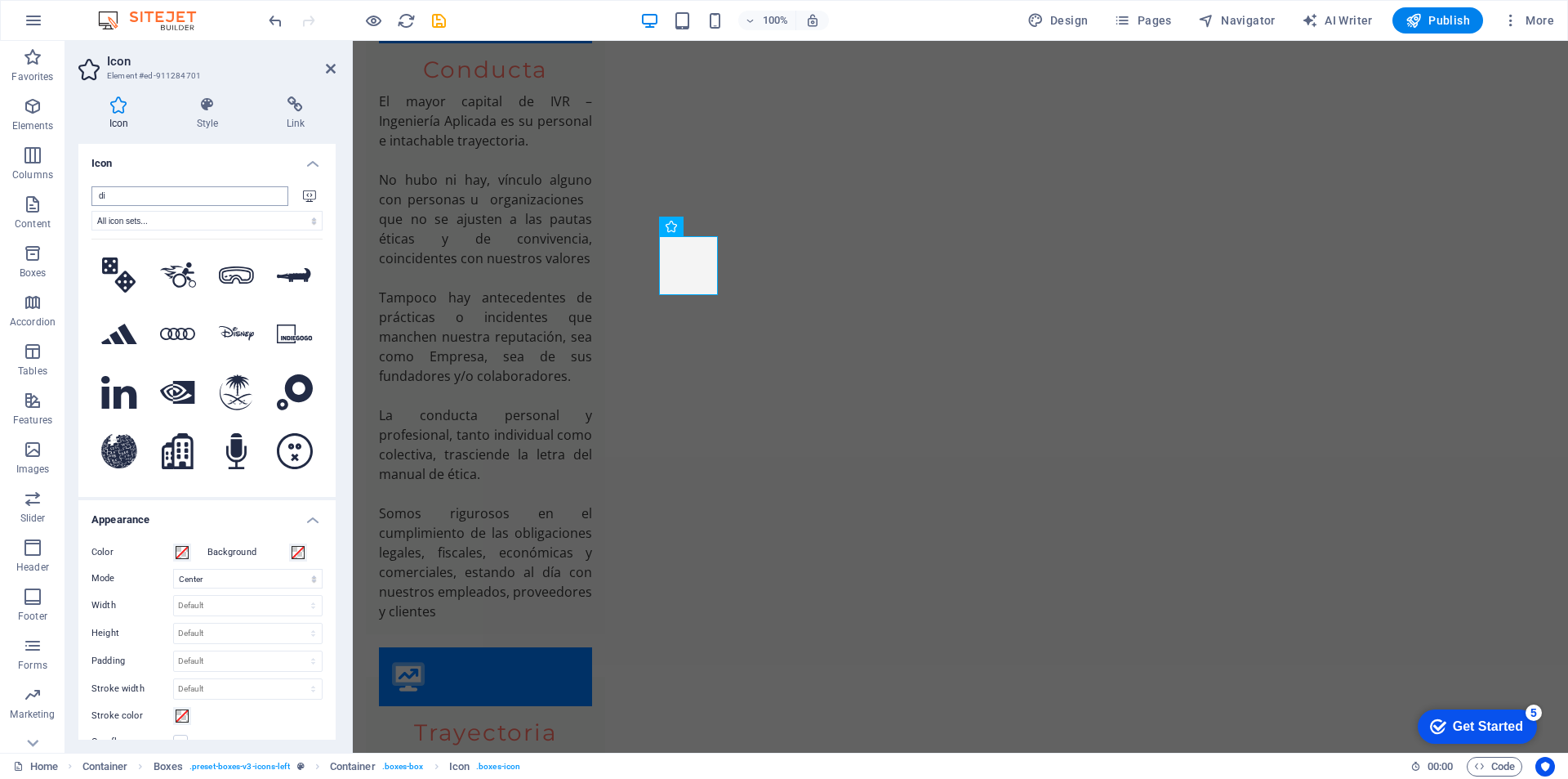
type input "d"
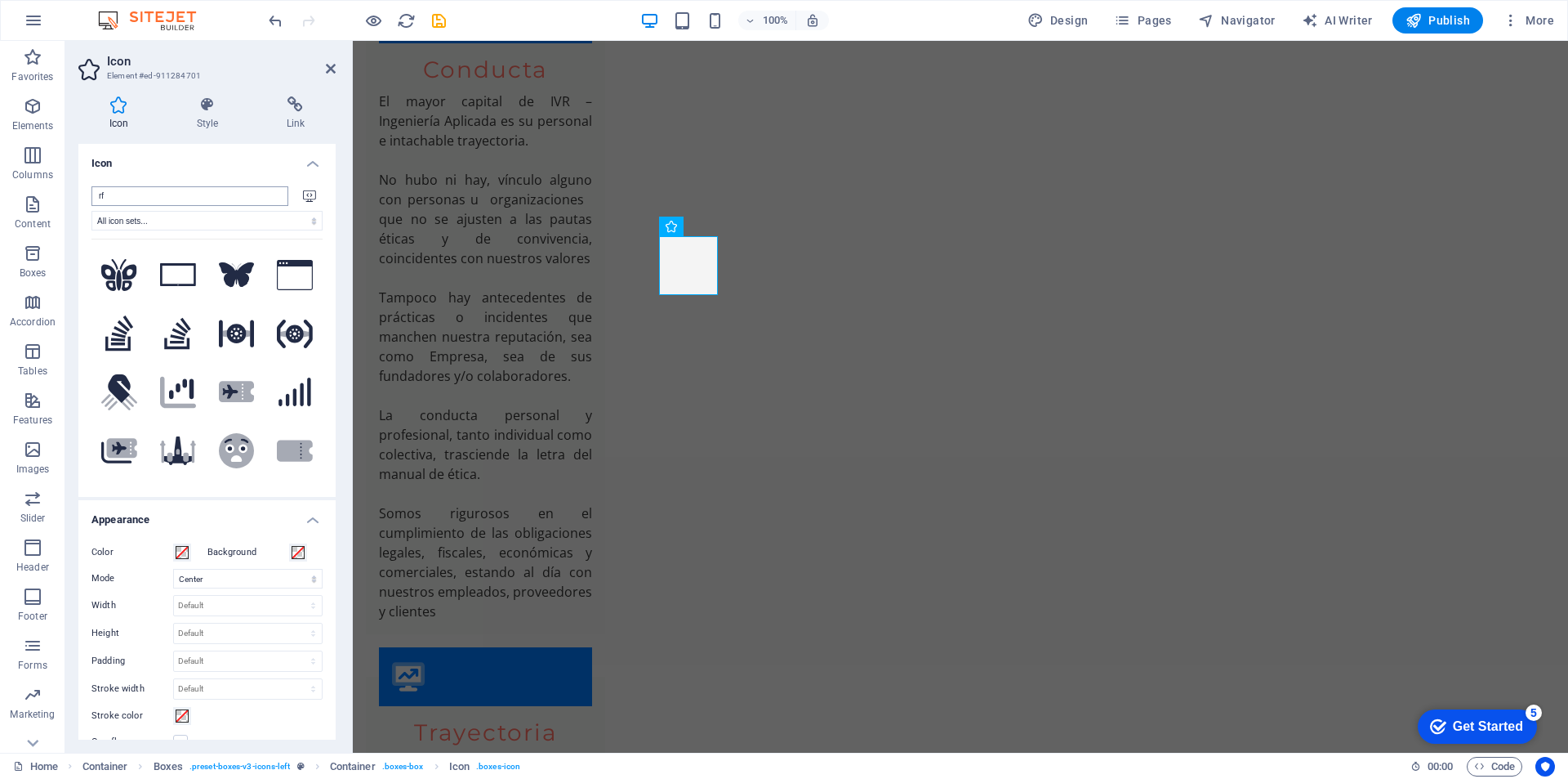
type input "r"
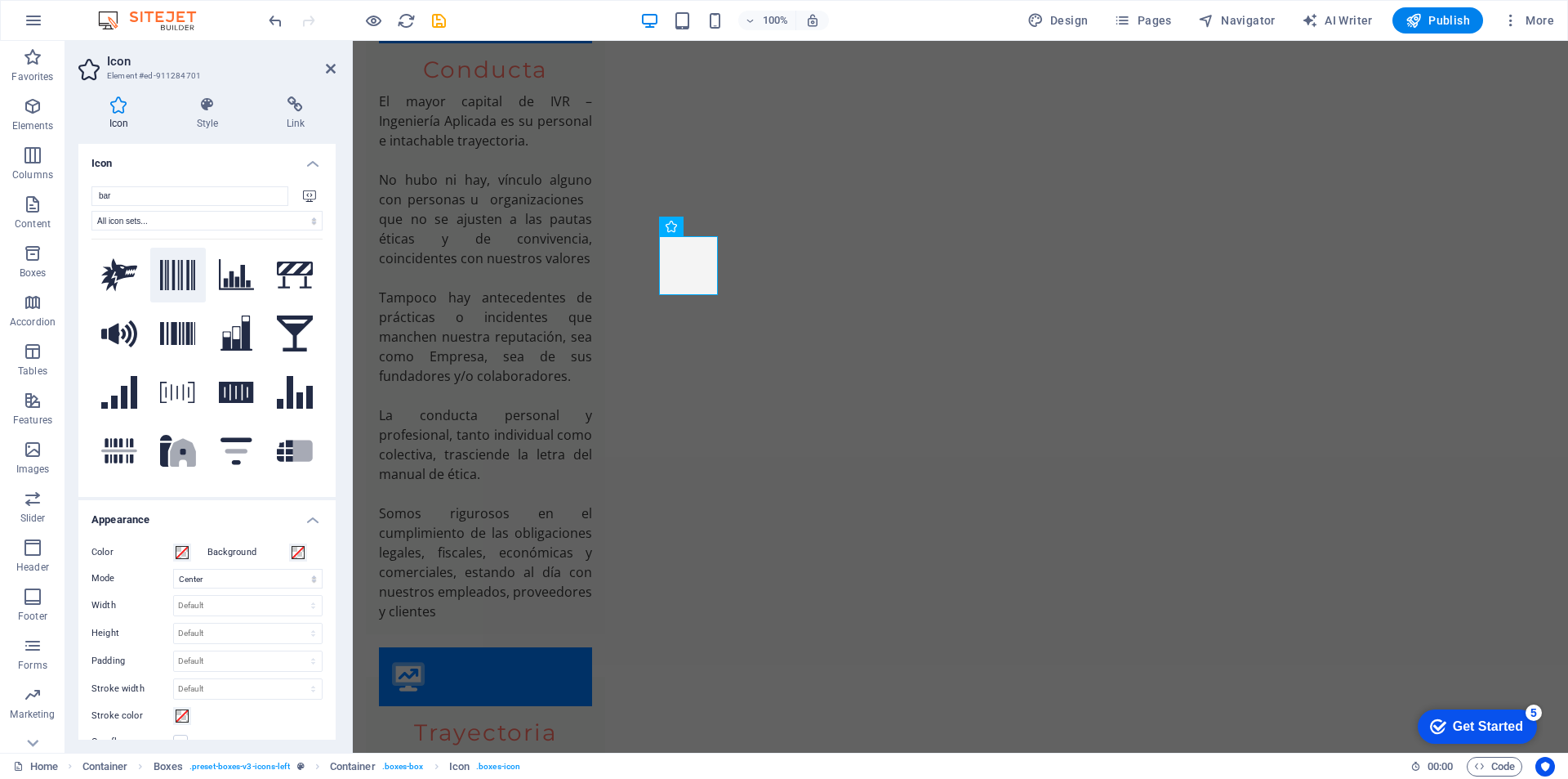
type input "bar"
click at [189, 274] on icon at bounding box center [178, 275] width 36 height 31
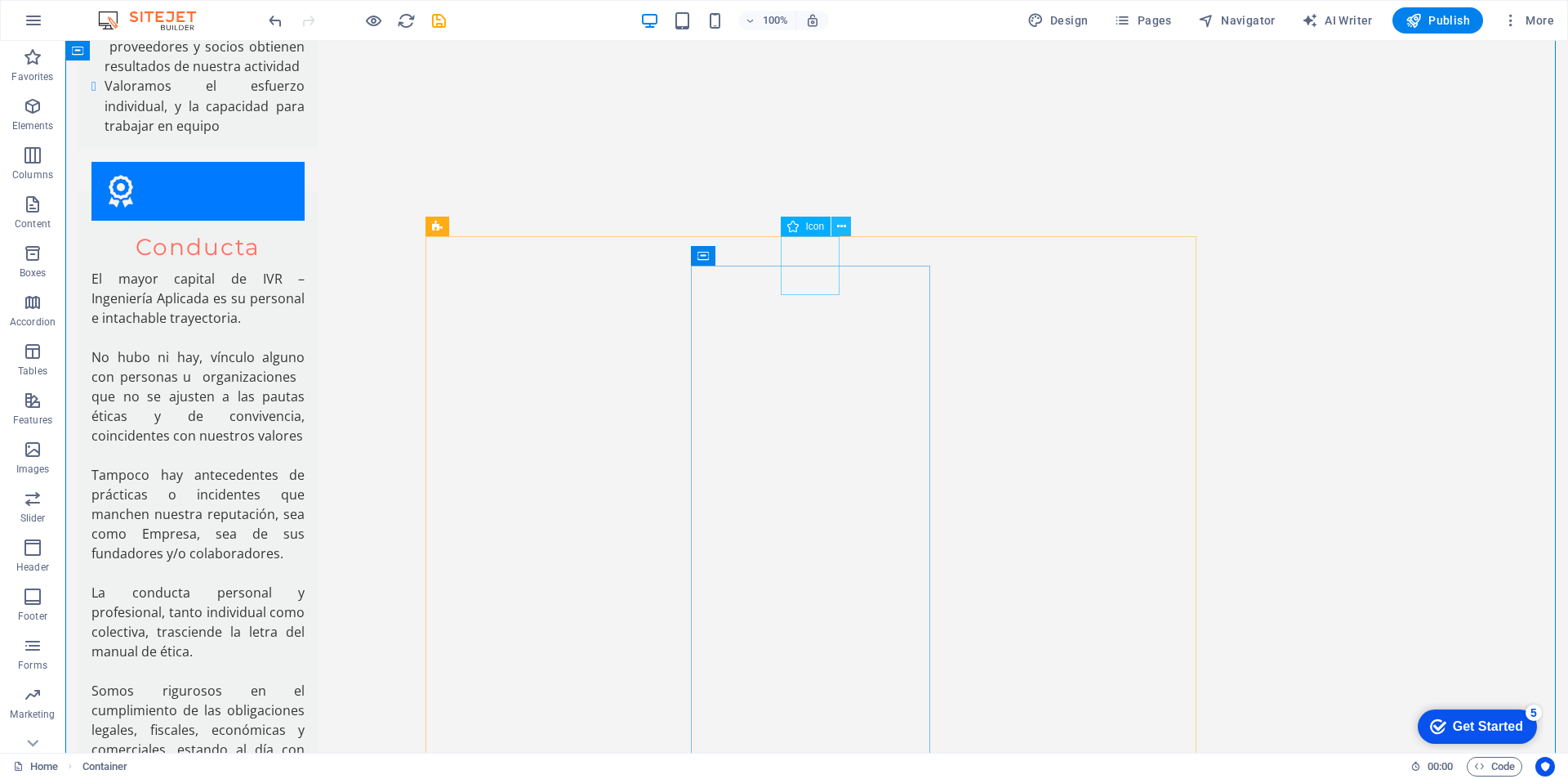
click at [843, 227] on icon at bounding box center [842, 227] width 9 height 17
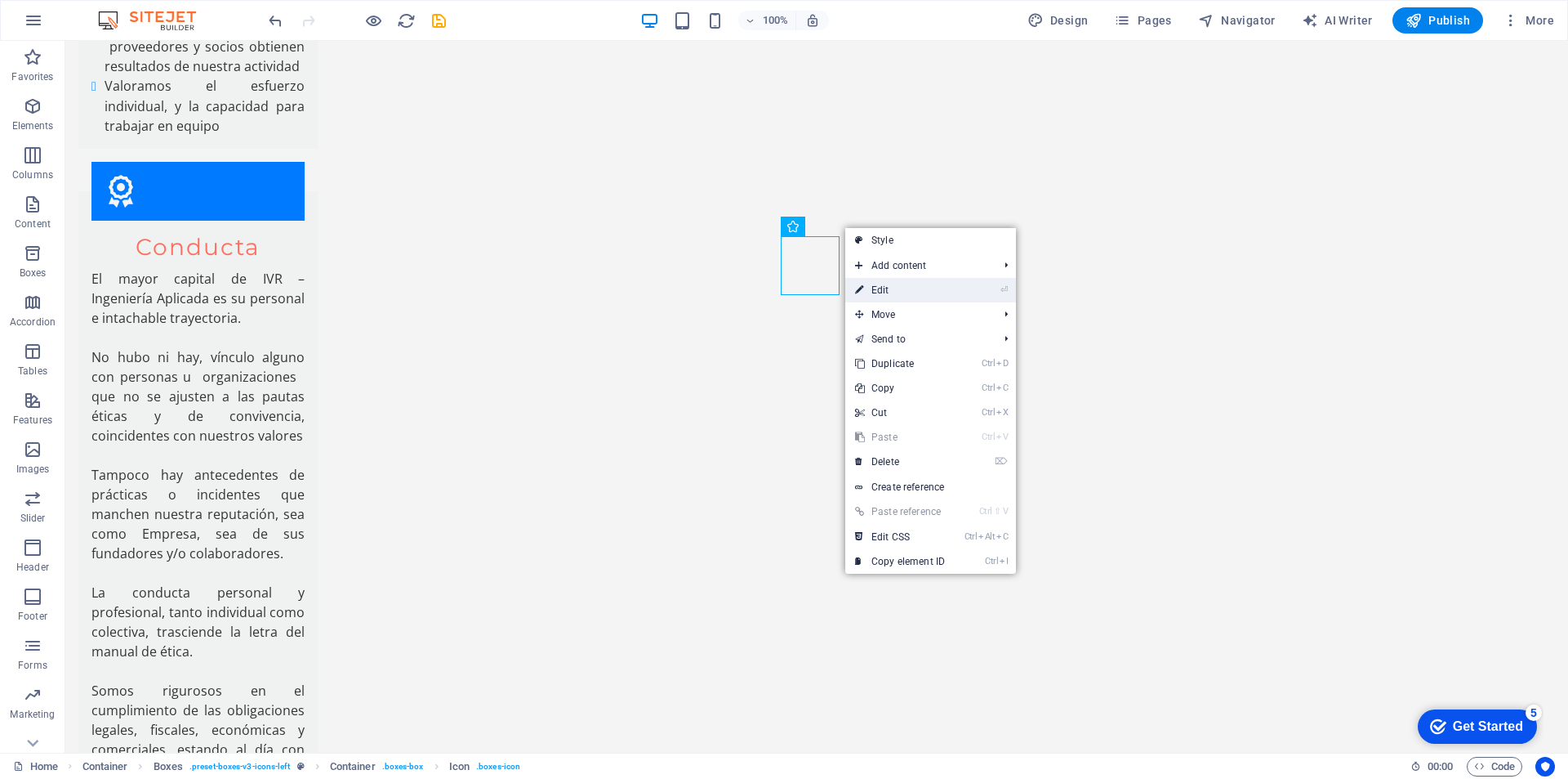
click at [899, 291] on link "⏎ Edit" at bounding box center [900, 290] width 110 height 24
select select "xMidYMid"
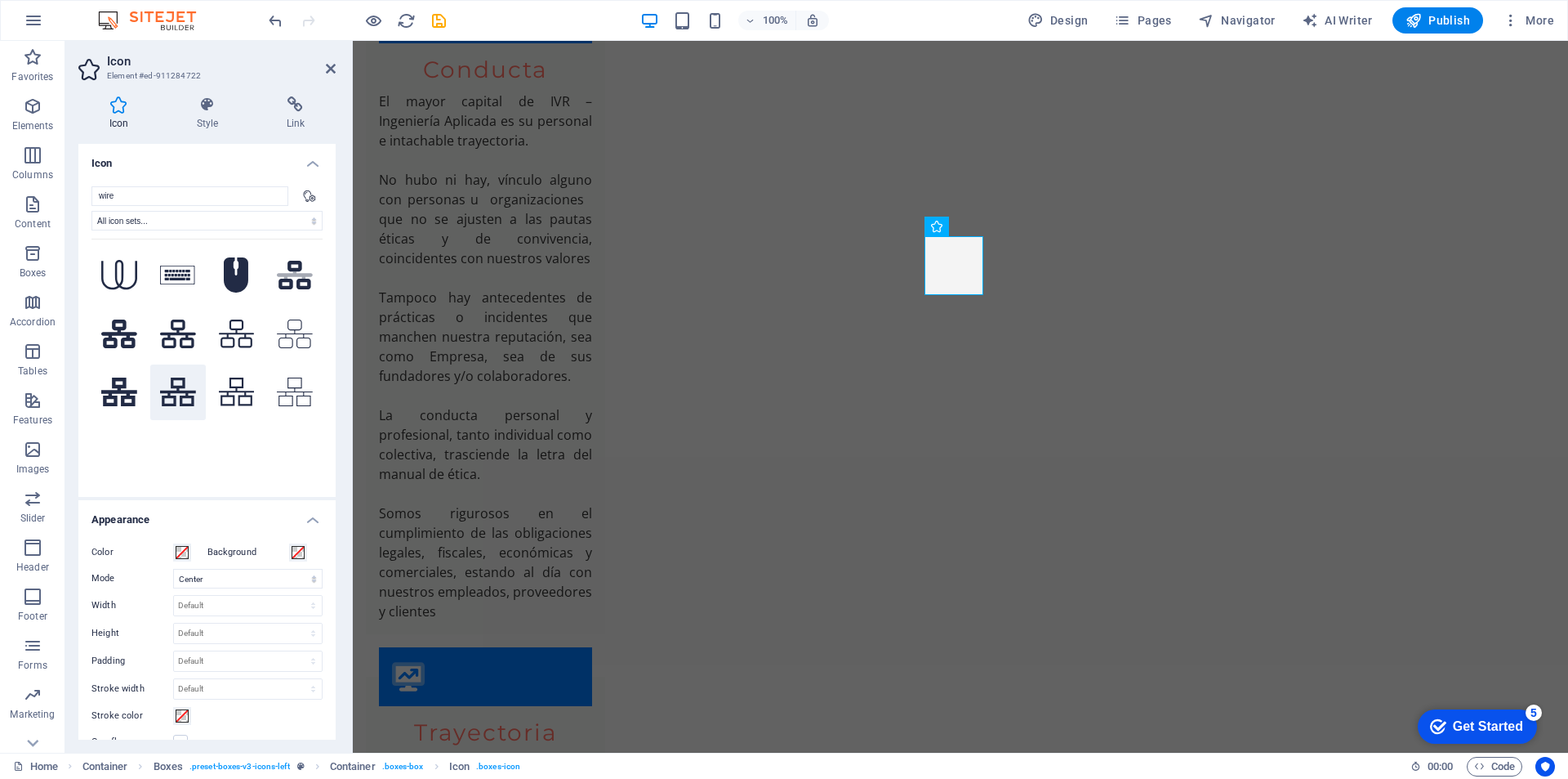
type input "wire"
click at [176, 391] on icon at bounding box center [178, 392] width 36 height 29
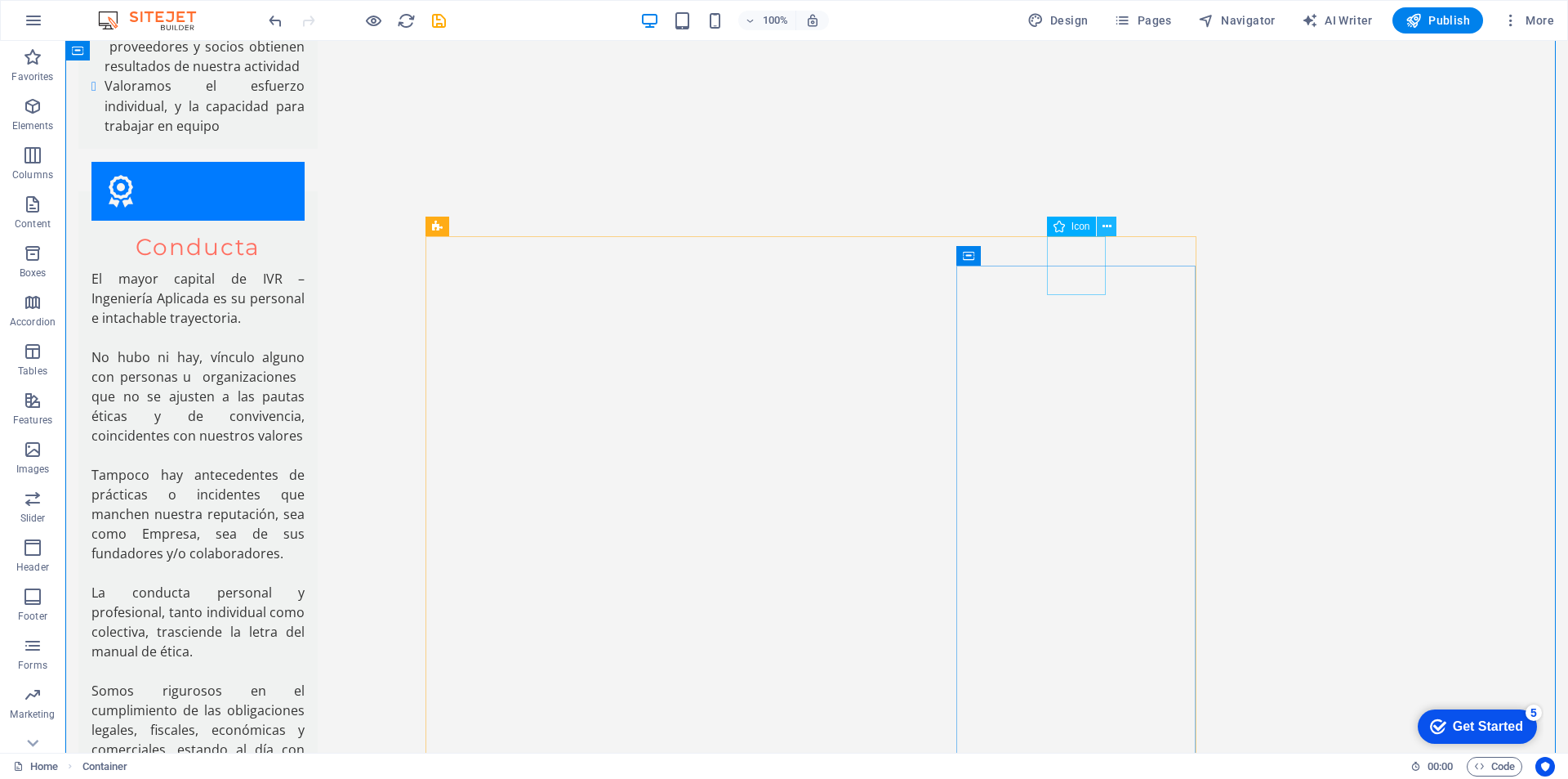
click at [1109, 225] on icon at bounding box center [1107, 227] width 9 height 17
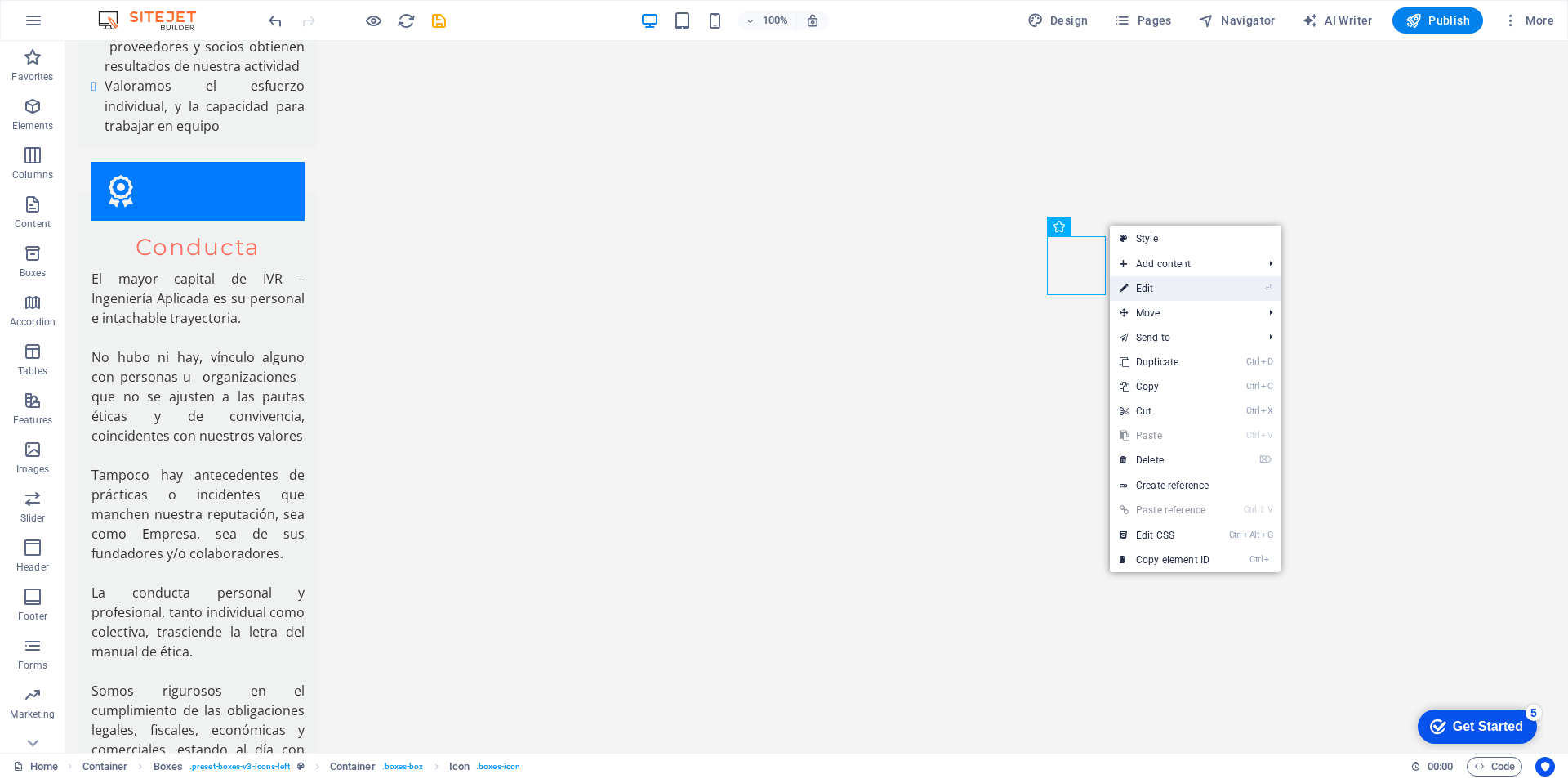
drag, startPoint x: 1146, startPoint y: 291, endPoint x: 543, endPoint y: 250, distance: 604.4
click at [1146, 291] on link "⏎ Edit" at bounding box center [1165, 288] width 110 height 24
select select "xMidYMid"
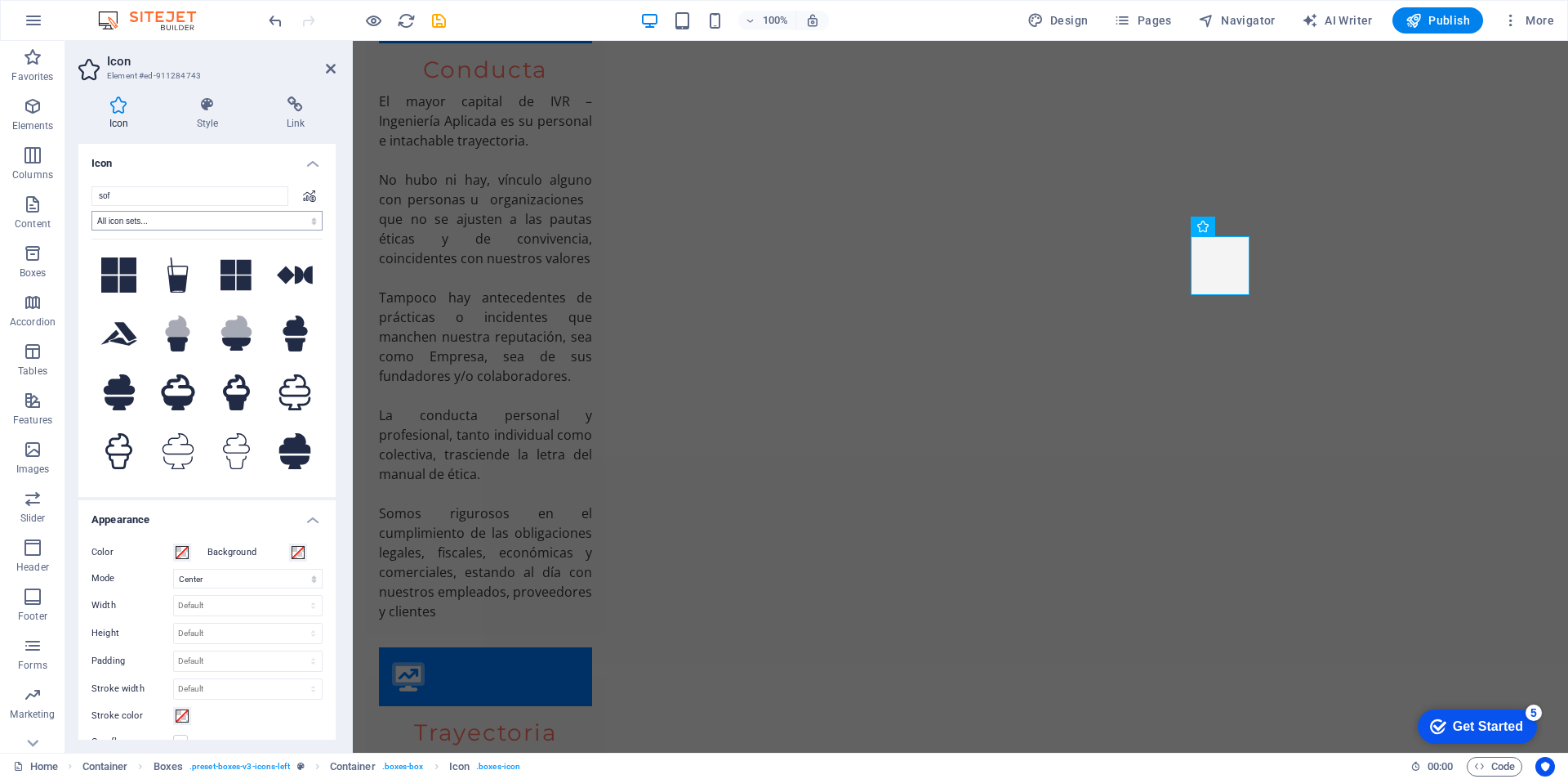
type input "soft"
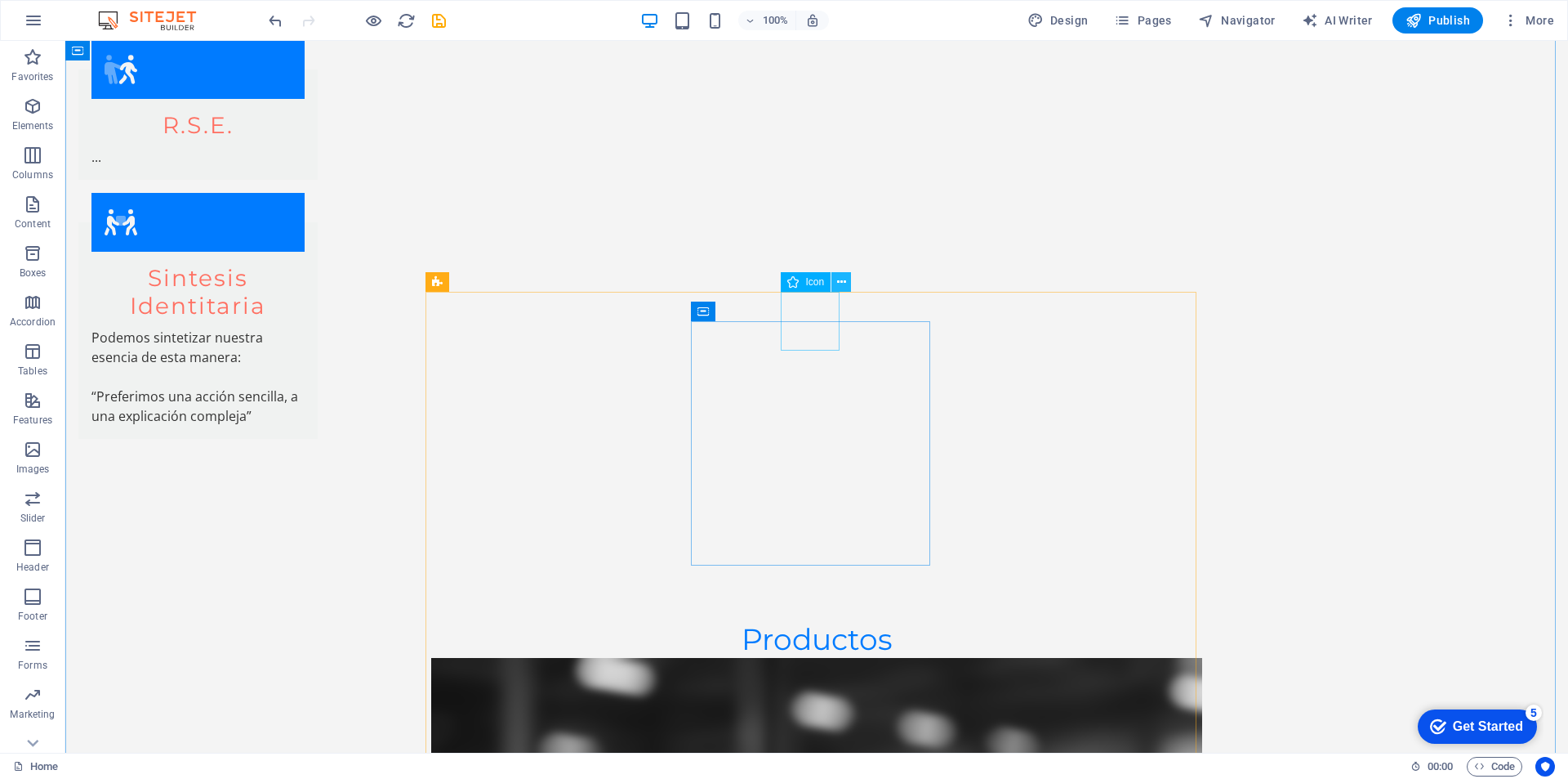
click at [840, 282] on icon at bounding box center [842, 282] width 9 height 17
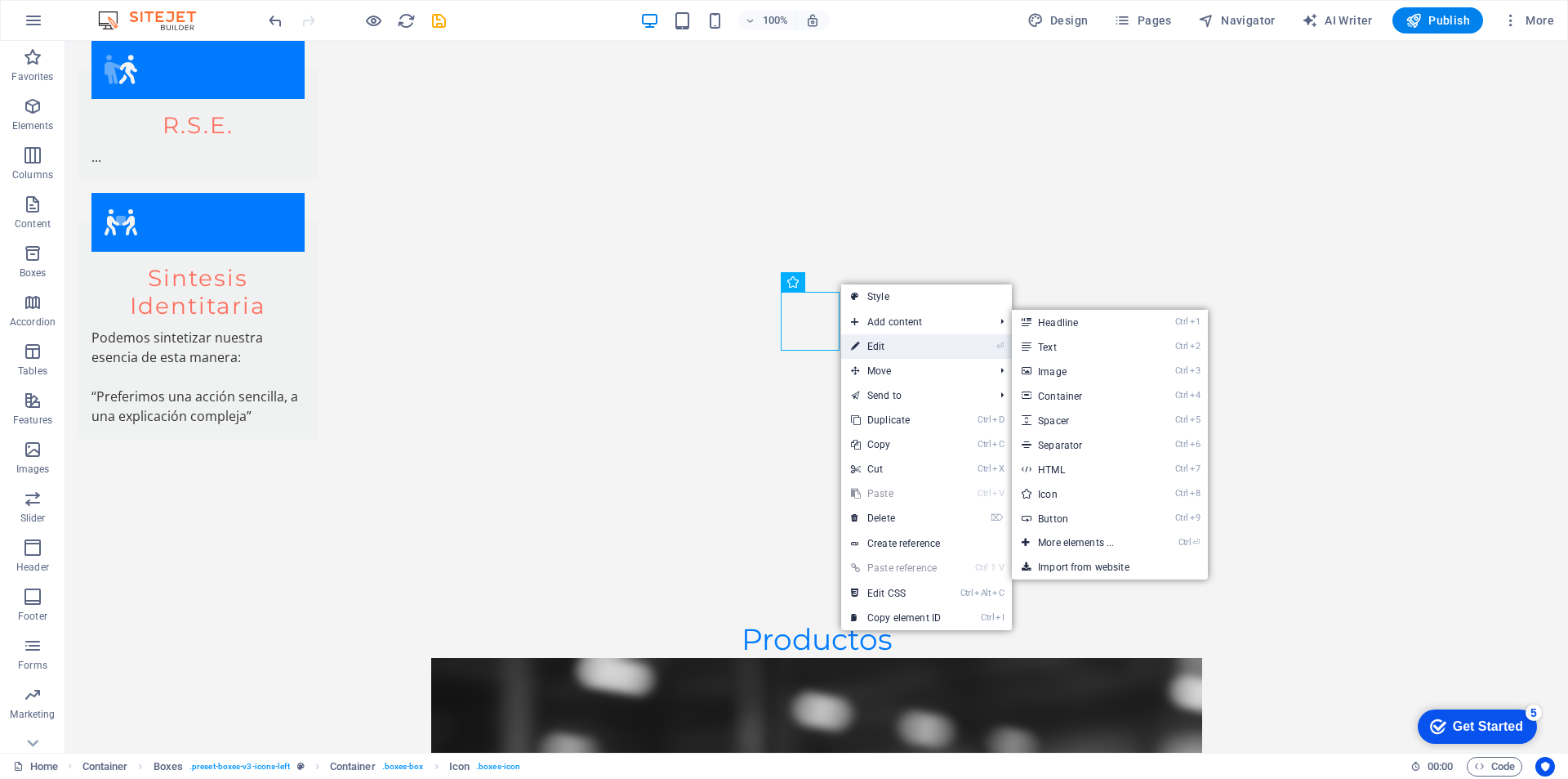
click at [870, 343] on link "⏎ Edit" at bounding box center [896, 346] width 110 height 24
select select "xMidYMid"
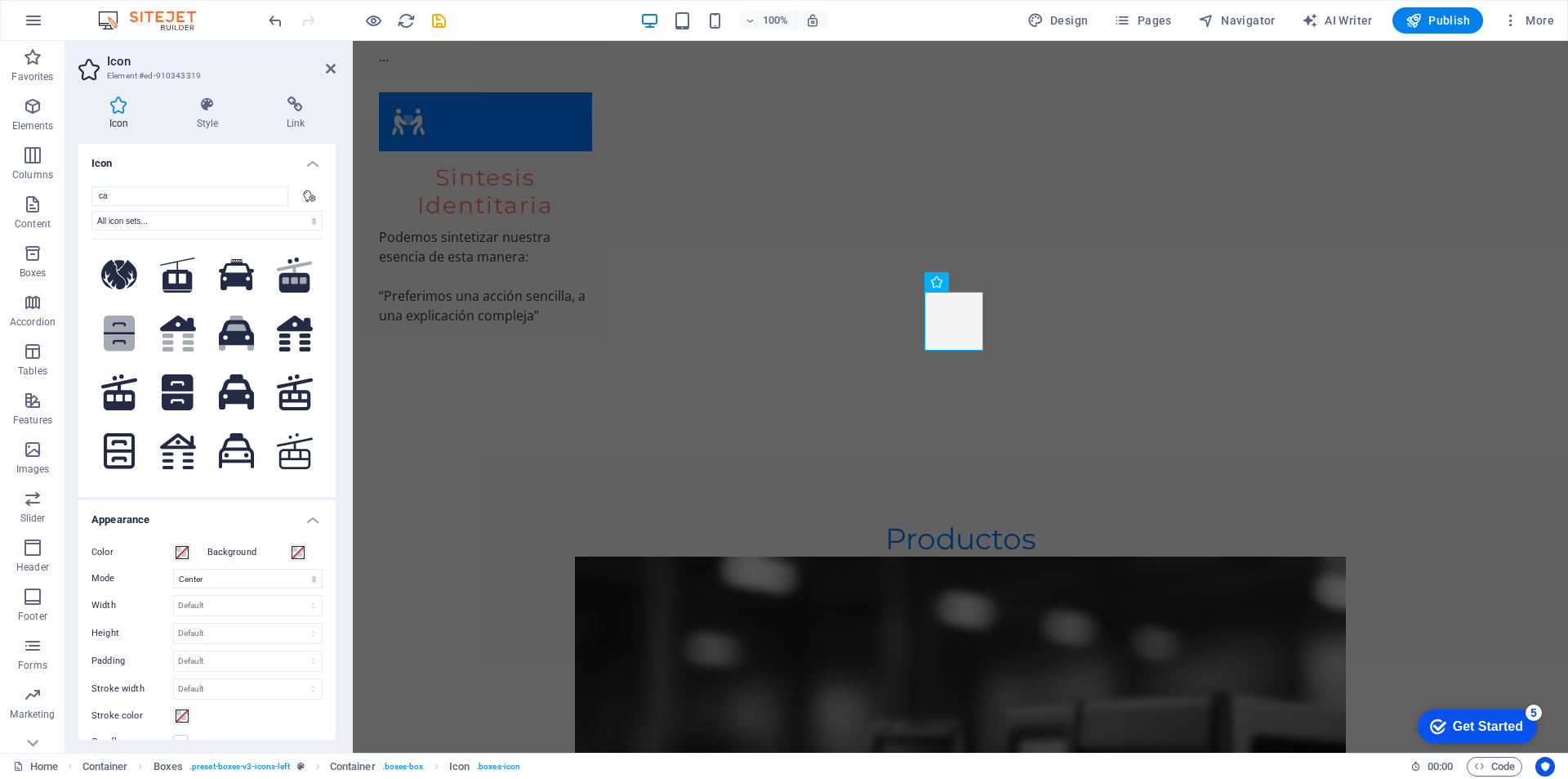
type input "c"
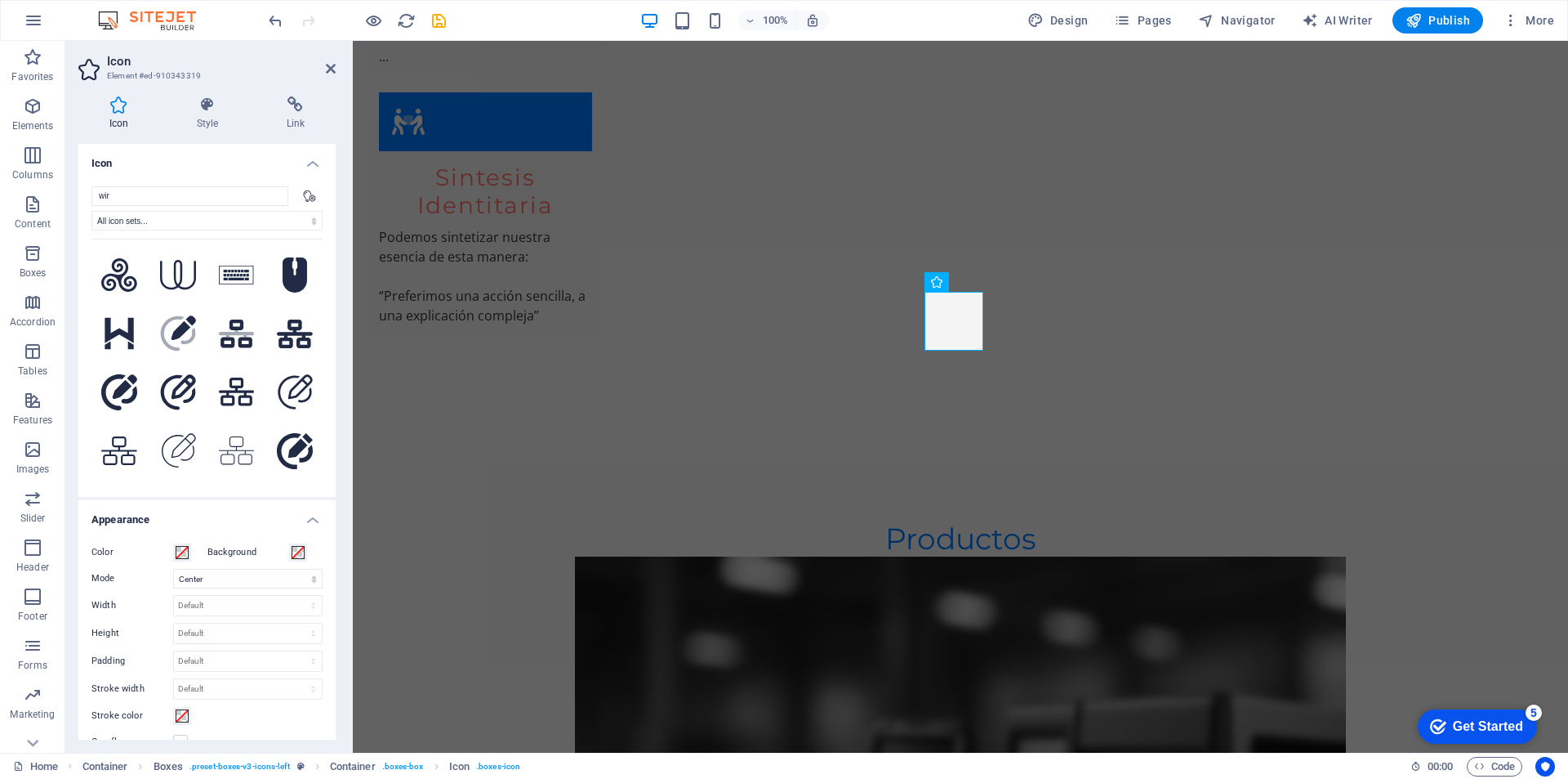
type input "wir"
drag, startPoint x: 316, startPoint y: 273, endPoint x: 316, endPoint y: 285, distance: 12.0
click at [316, 285] on div ".fa-secondary{opacity:.4} .fa-secondary{opacity:.4} Your search returned more i…" at bounding box center [207, 356] width 231 height 237
click at [174, 270] on icon at bounding box center [178, 274] width 36 height 30
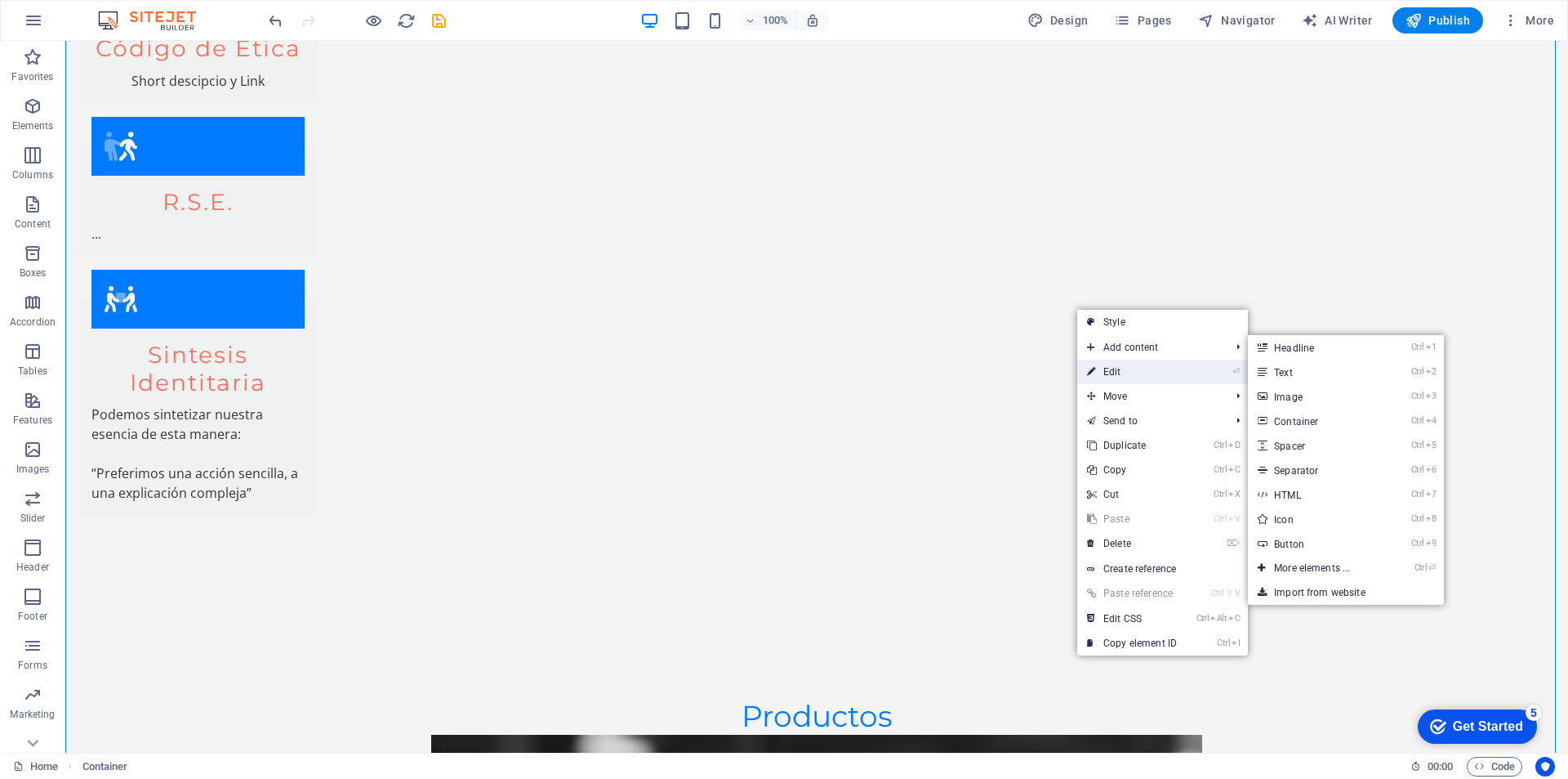
click at [1118, 368] on link "⏎ Edit" at bounding box center [1132, 372] width 110 height 24
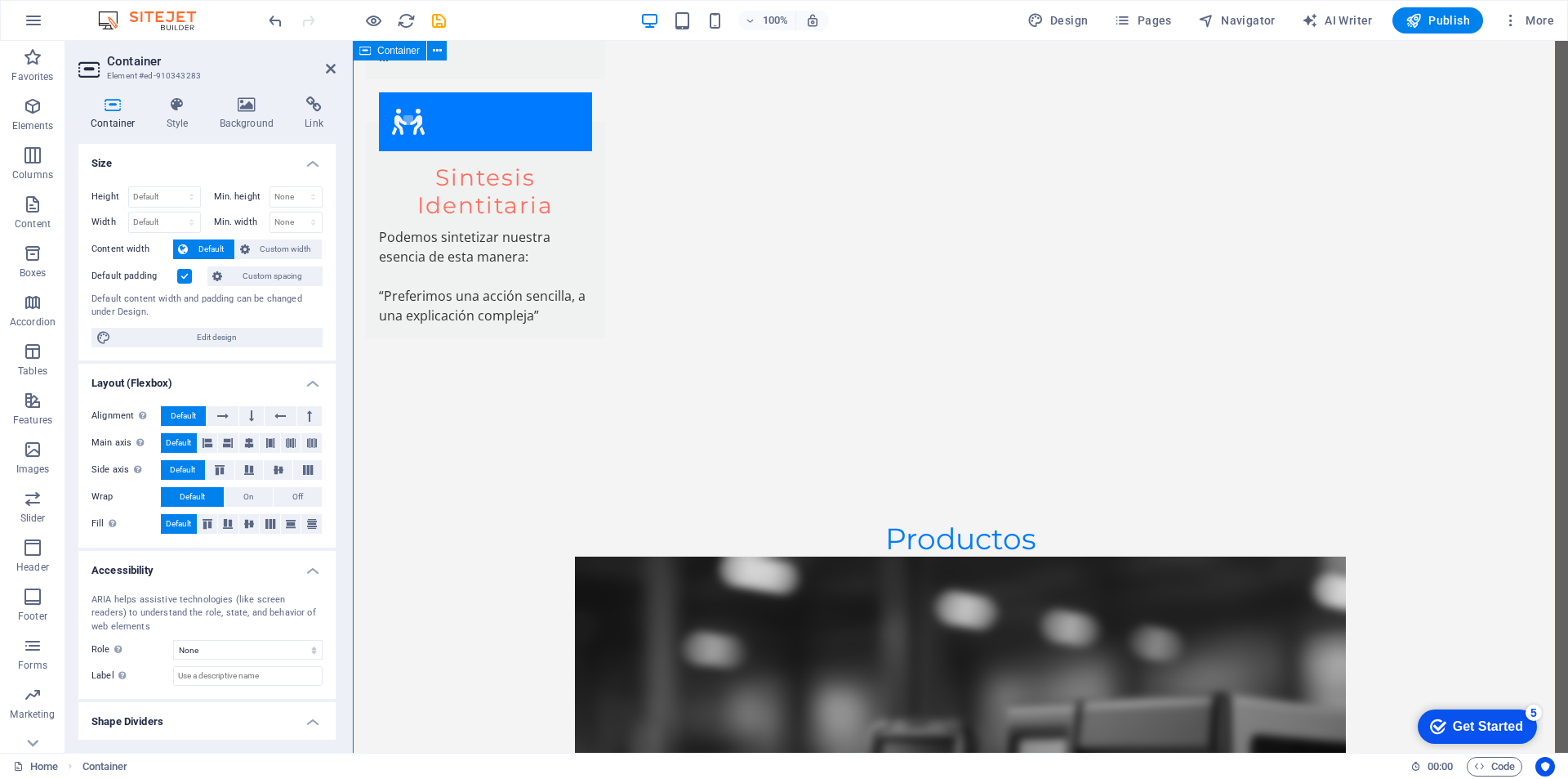
click at [1253, 283] on icon at bounding box center [1251, 282] width 9 height 17
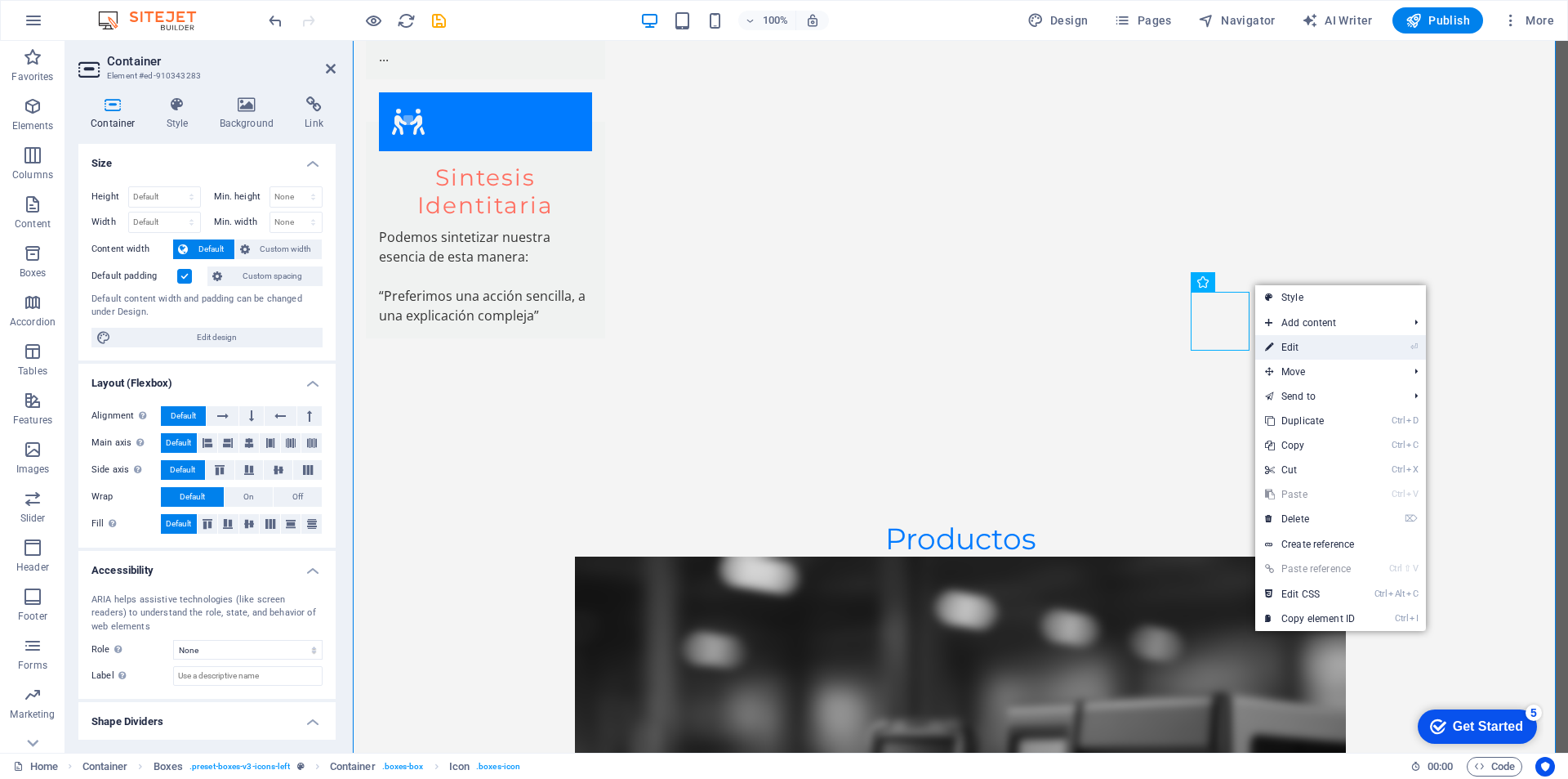
drag, startPoint x: 1298, startPoint y: 346, endPoint x: 945, endPoint y: 306, distance: 355.3
click at [1298, 346] on link "⏎ Edit" at bounding box center [1310, 346] width 110 height 24
select select "xMidYMid"
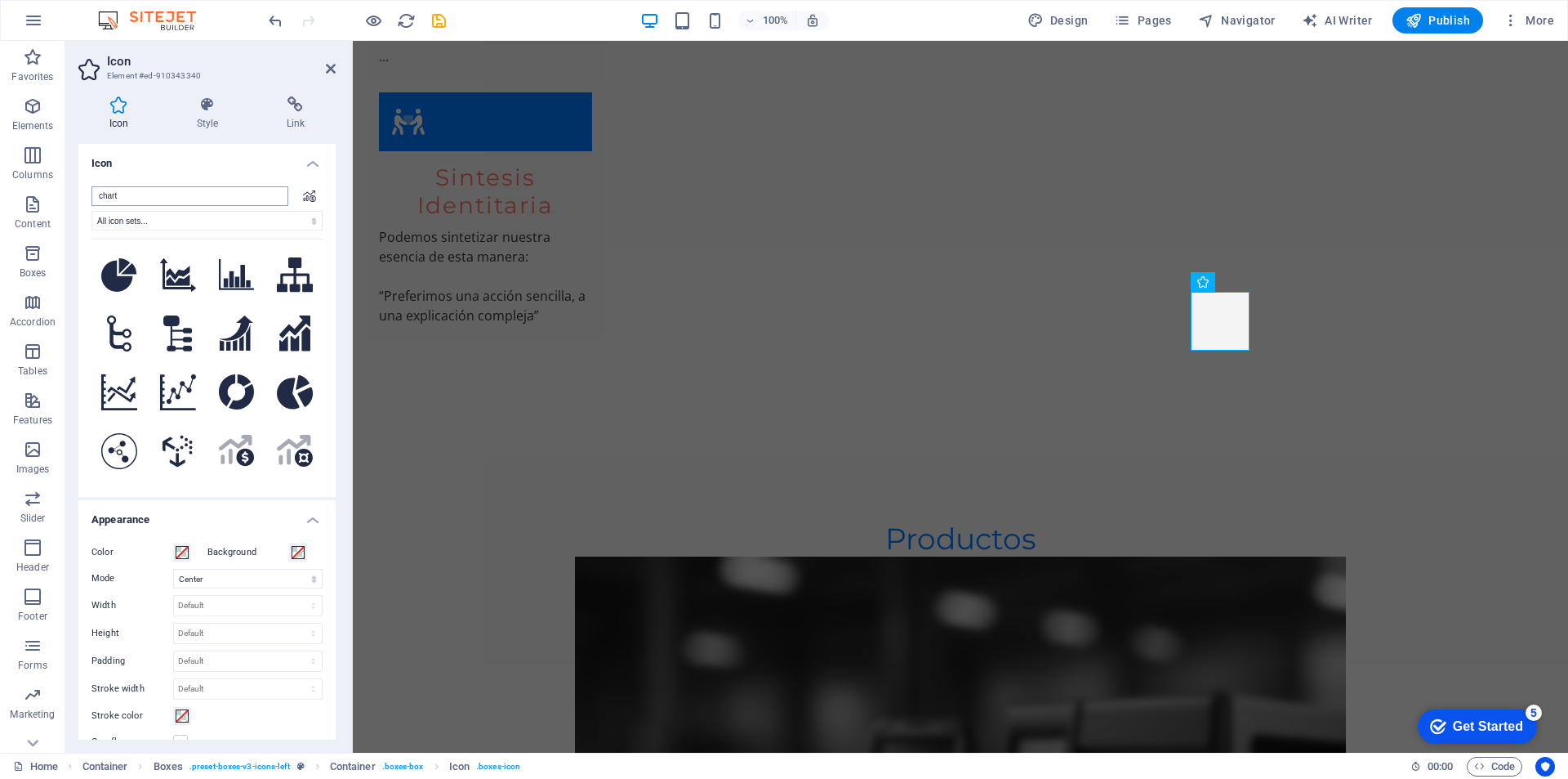
click at [163, 195] on input "chart" at bounding box center [190, 196] width 197 height 20
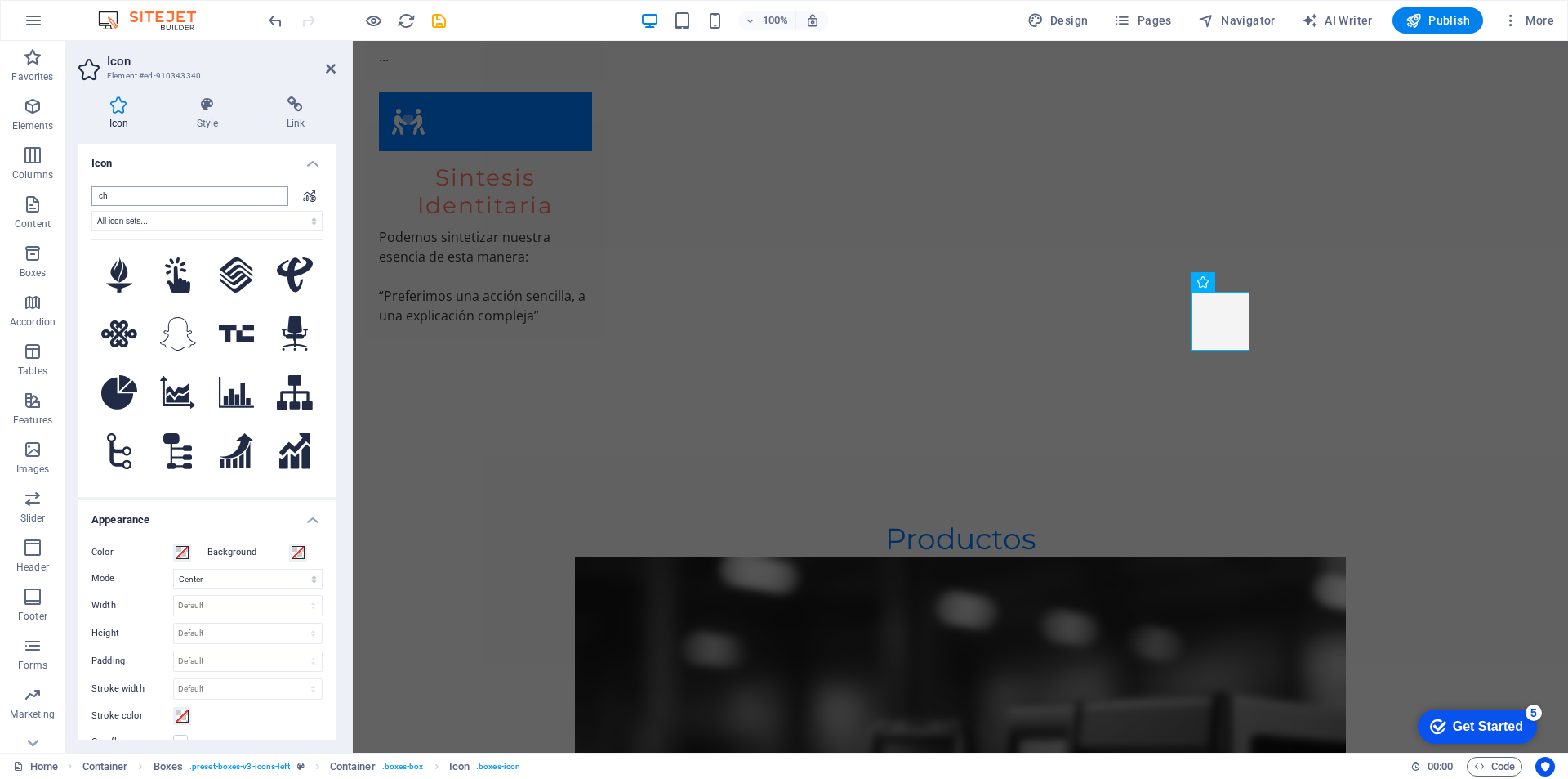
type input "c"
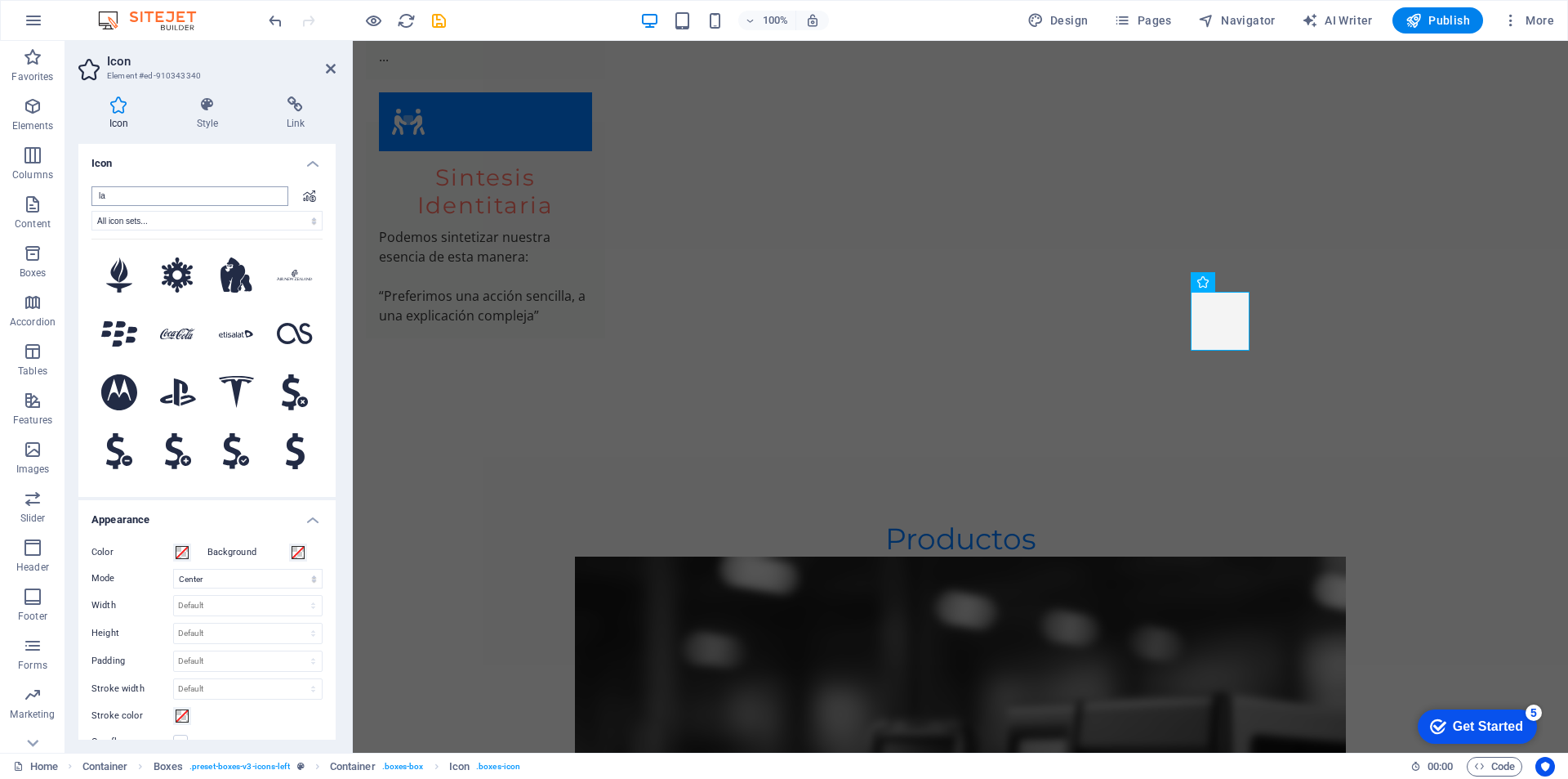
type input "lam"
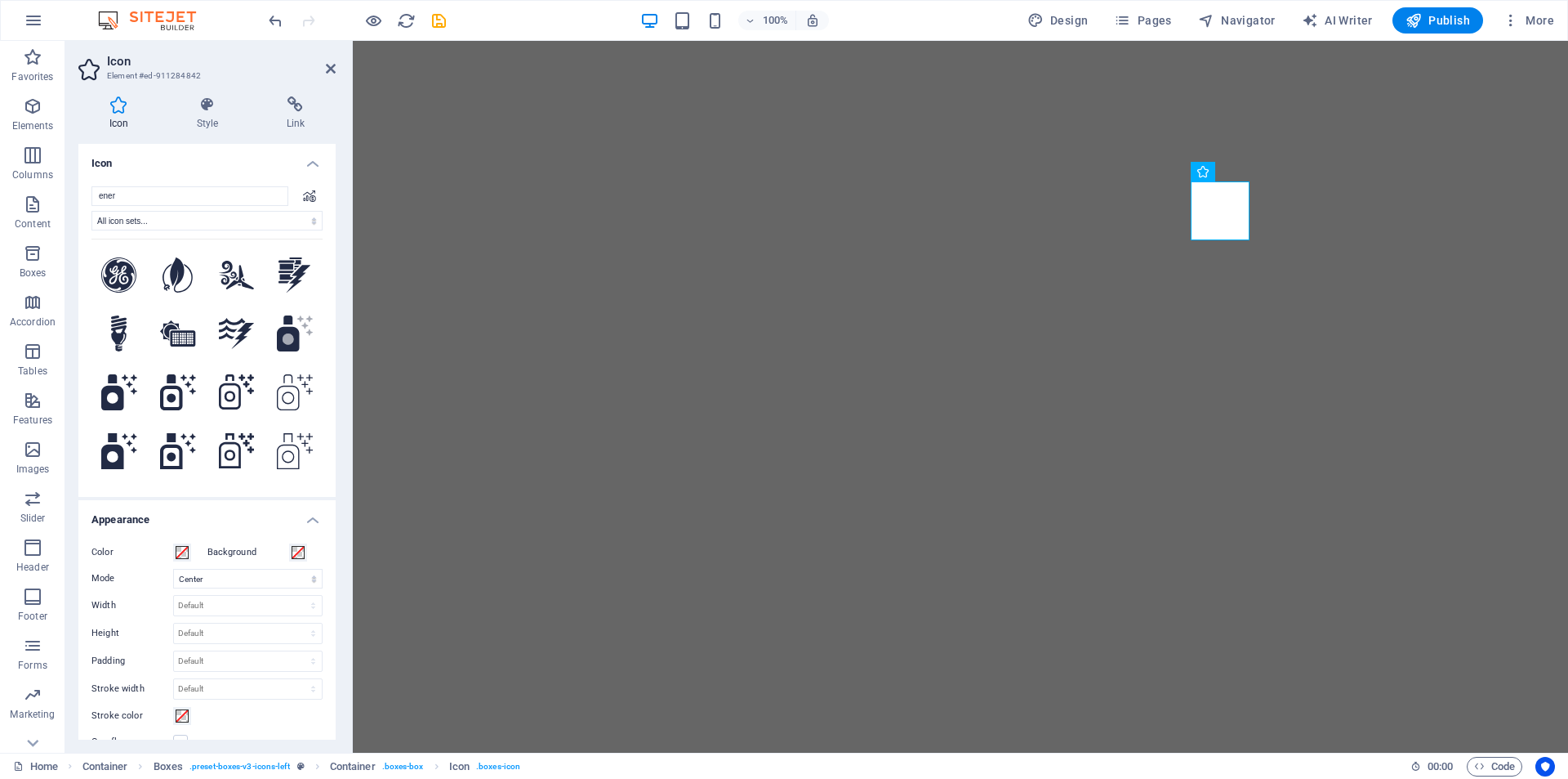
select select "xMidYMid"
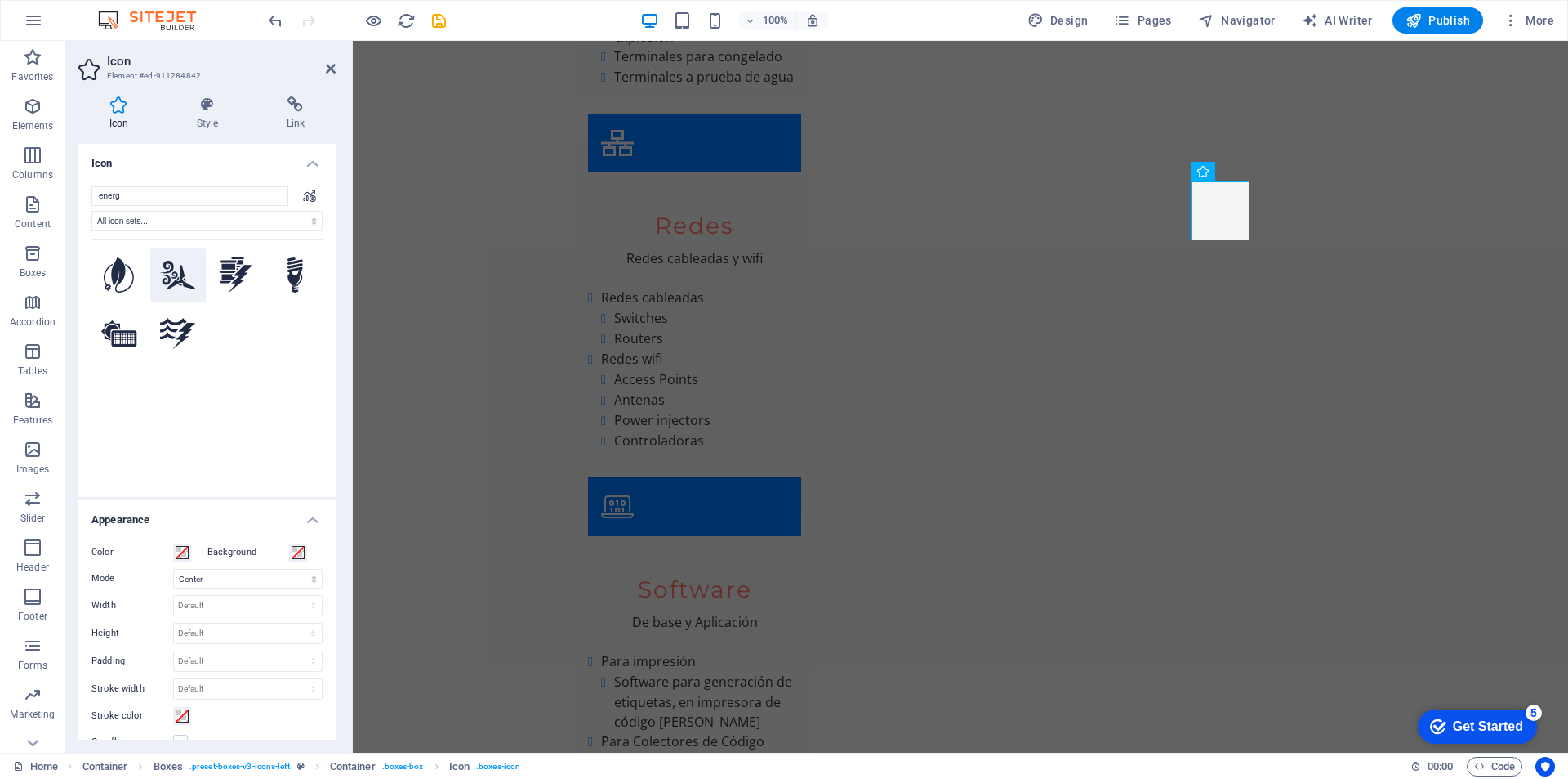
type input "energ"
click at [186, 269] on icon at bounding box center [178, 275] width 36 height 30
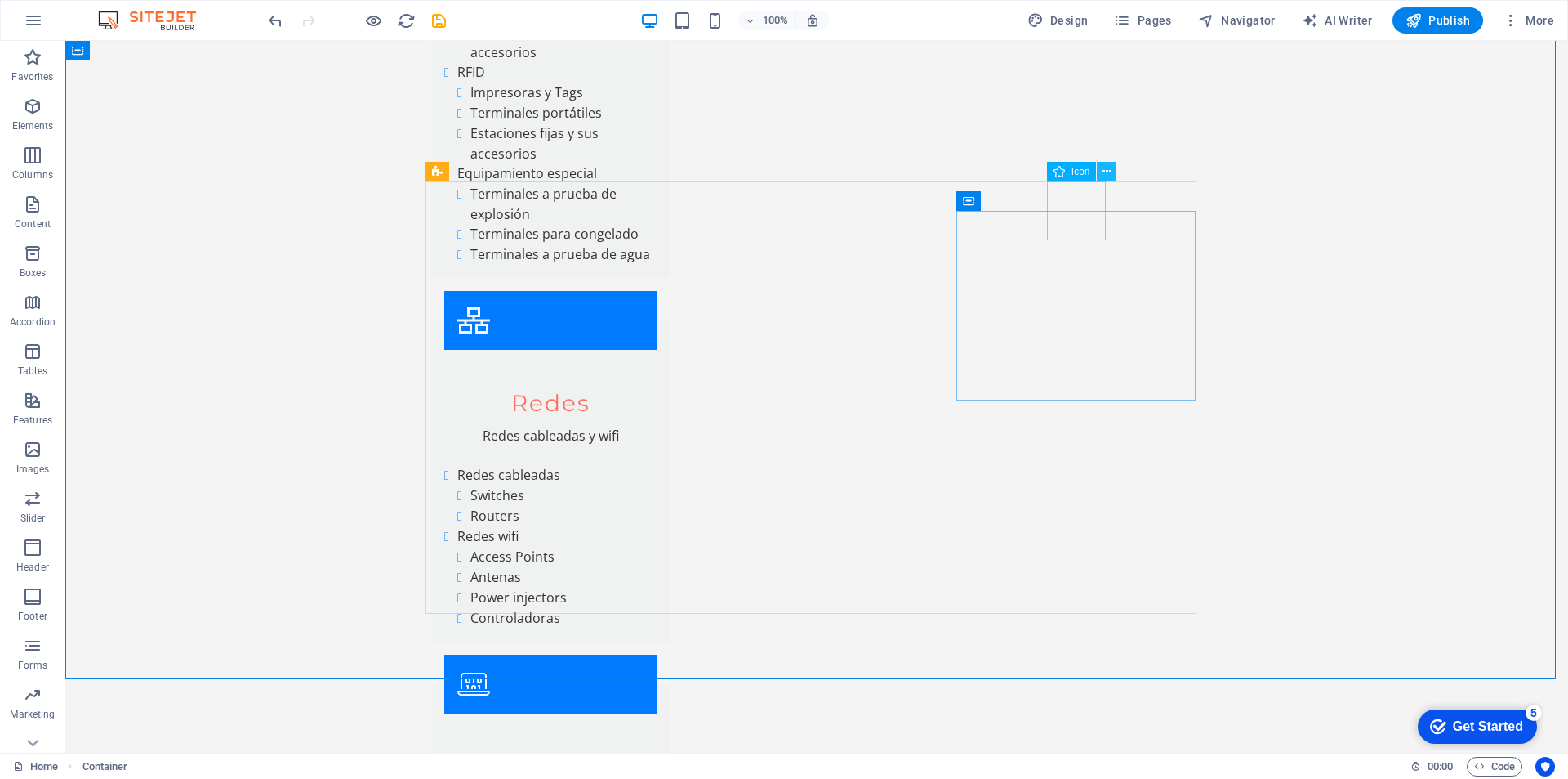
click at [1108, 171] on icon at bounding box center [1107, 172] width 9 height 17
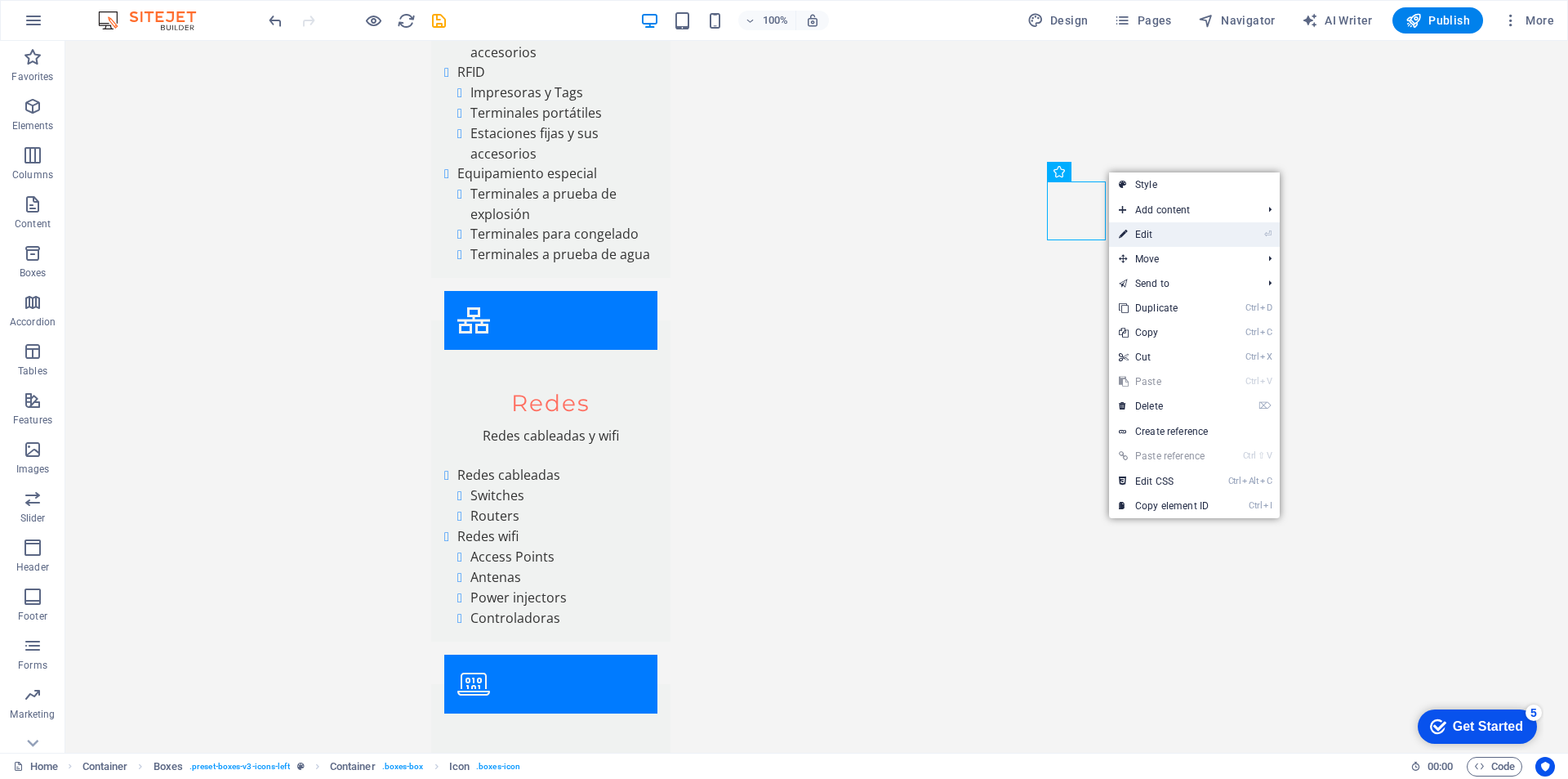
click at [1146, 237] on link "⏎ Edit" at bounding box center [1164, 234] width 110 height 24
select select "xMidYMid"
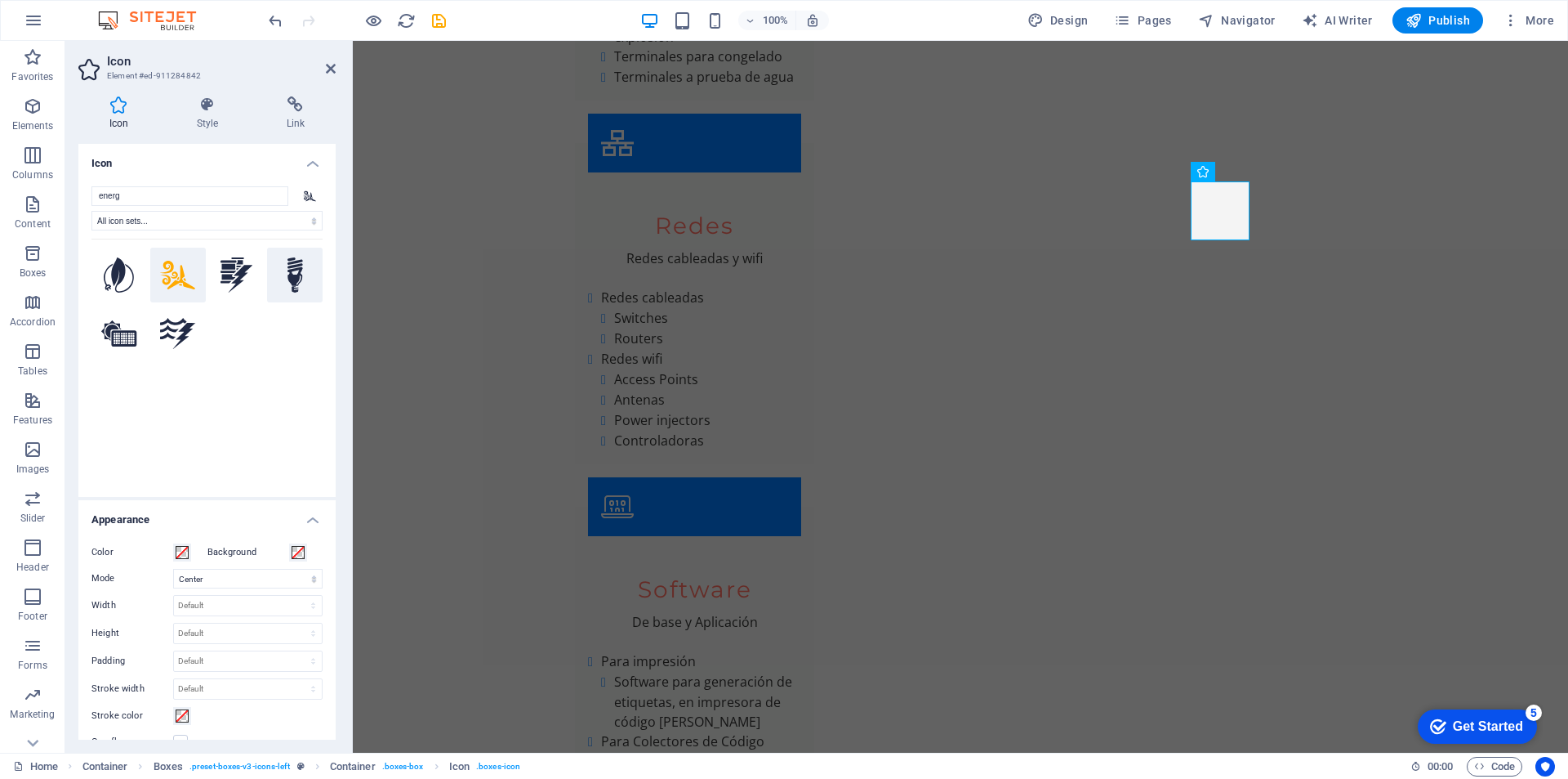
click at [293, 264] on icon at bounding box center [295, 275] width 15 height 36
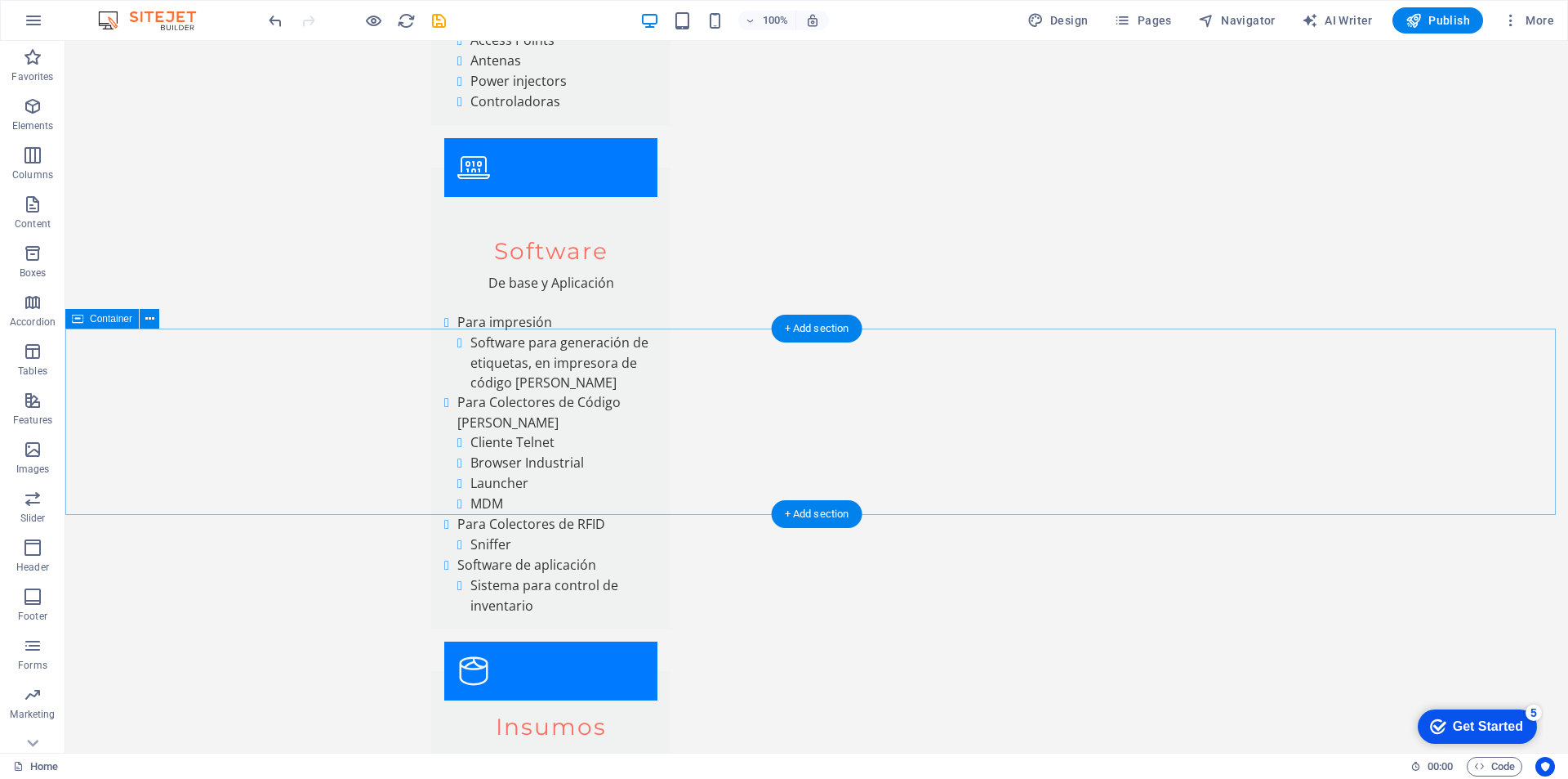
scroll to position [7054, 0]
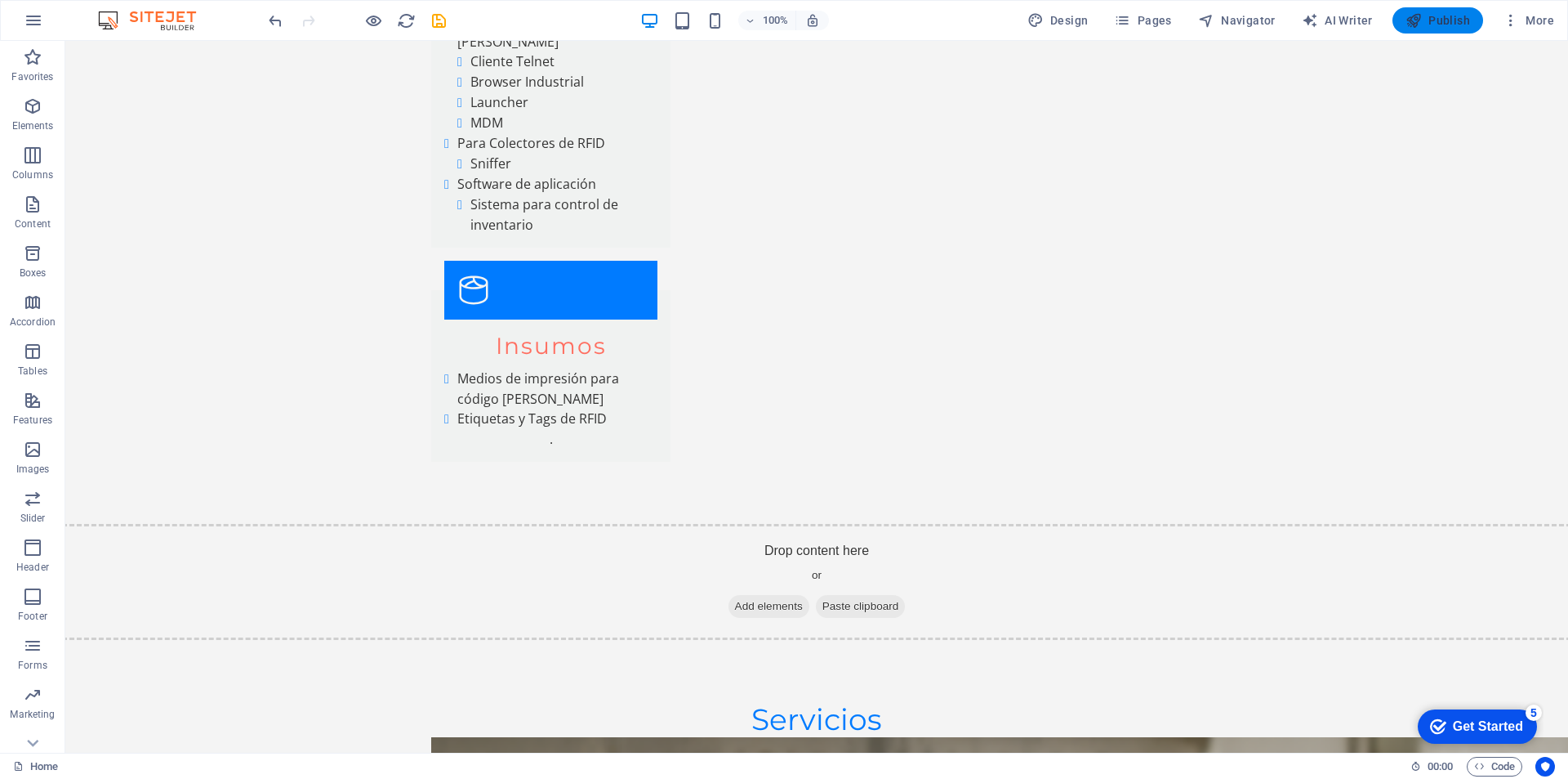
click at [1446, 21] on span "Publish" at bounding box center [1438, 21] width 65 height 16
drag, startPoint x: 1441, startPoint y: 16, endPoint x: 1448, endPoint y: 4, distance: 13.9
click at [1448, 4] on div "100% Design Pages Navigator AI Writer Publish More" at bounding box center [784, 21] width 1566 height 40
